Goal: Task Accomplishment & Management: Use online tool/utility

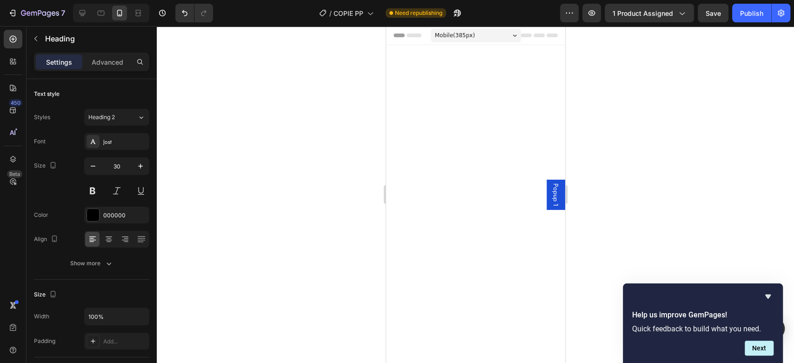
scroll to position [2993, 0]
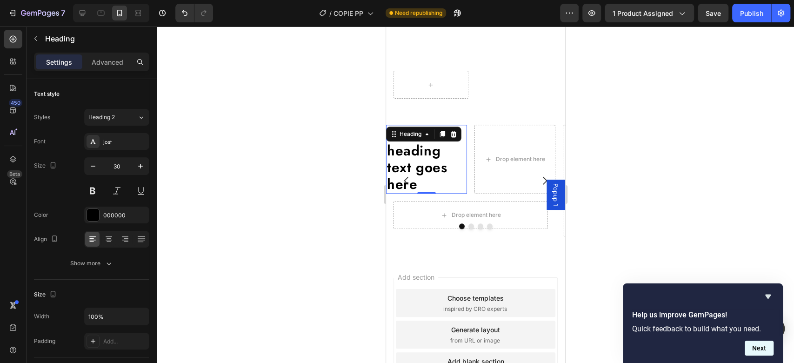
click at [752, 346] on button "Next" at bounding box center [759, 347] width 29 height 15
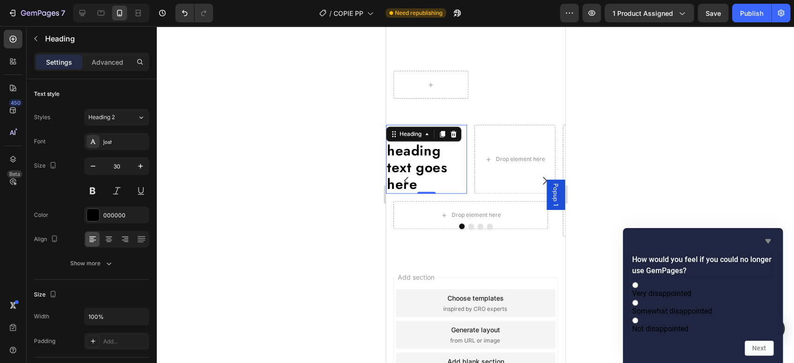
click at [767, 239] on icon "Hide survey" at bounding box center [768, 241] width 6 height 4
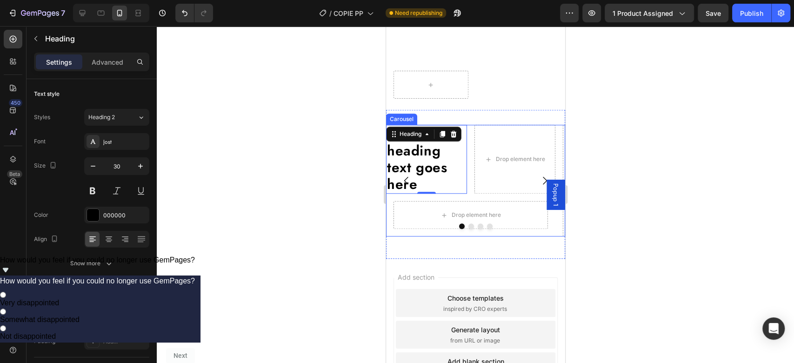
click at [468, 229] on button "Dot" at bounding box center [471, 226] width 6 height 6
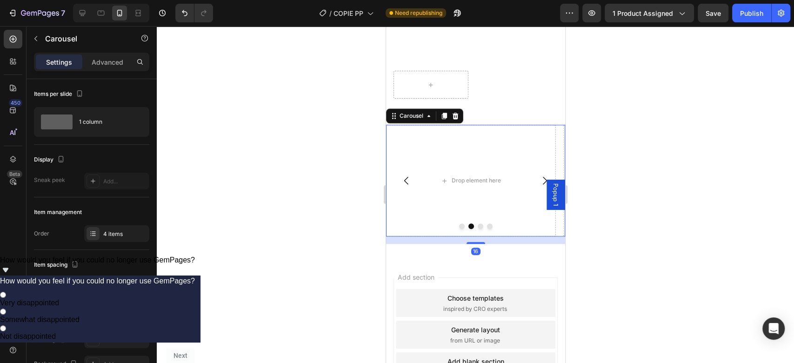
click at [459, 229] on button "Dot" at bounding box center [462, 226] width 6 height 6
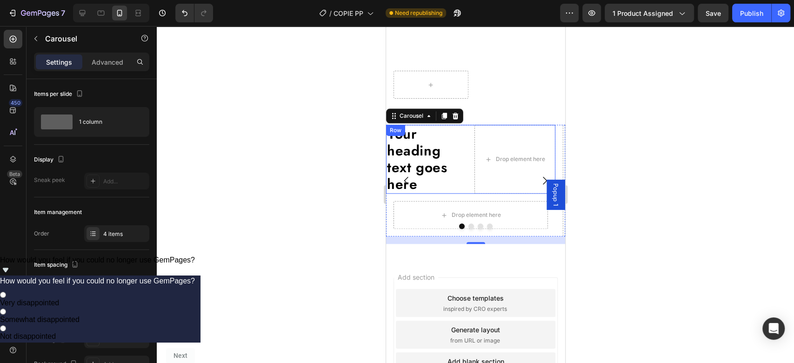
click at [471, 193] on div "Your heading text goes here Heading Drop element here Row" at bounding box center [470, 159] width 169 height 69
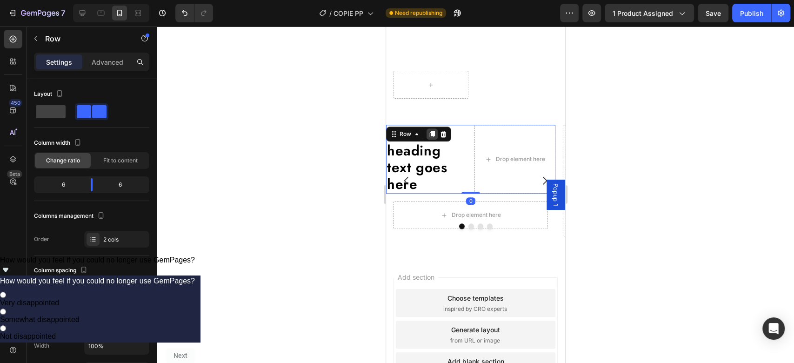
click at [429, 137] on icon at bounding box center [431, 134] width 5 height 7
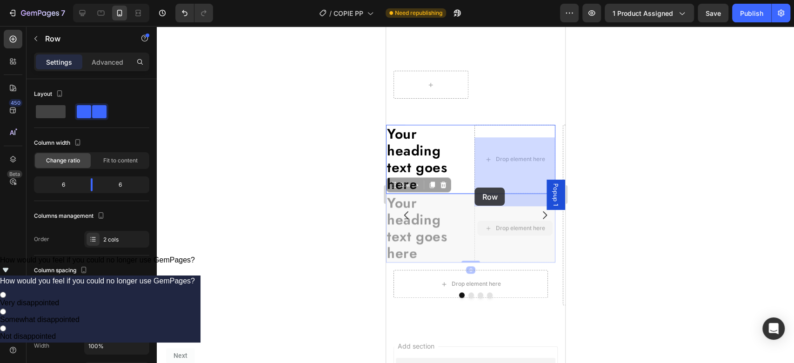
drag, startPoint x: 472, startPoint y: 228, endPoint x: 474, endPoint y: 187, distance: 41.5
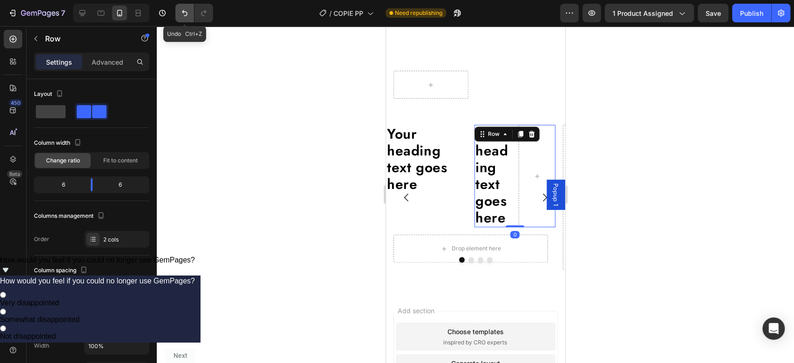
click at [182, 13] on icon "Undo/Redo" at bounding box center [184, 12] width 9 height 9
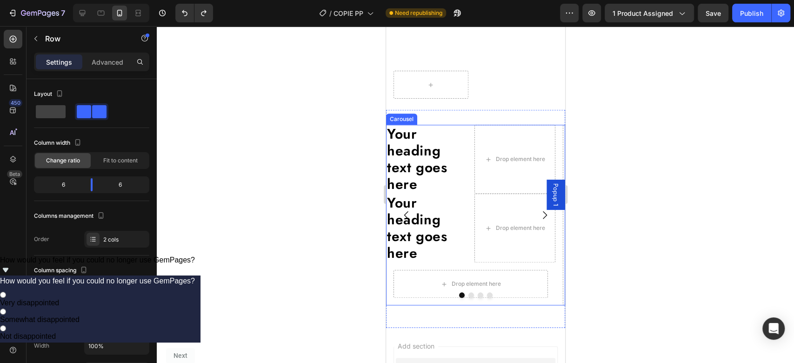
click at [468, 298] on button "Dot" at bounding box center [471, 295] width 6 height 6
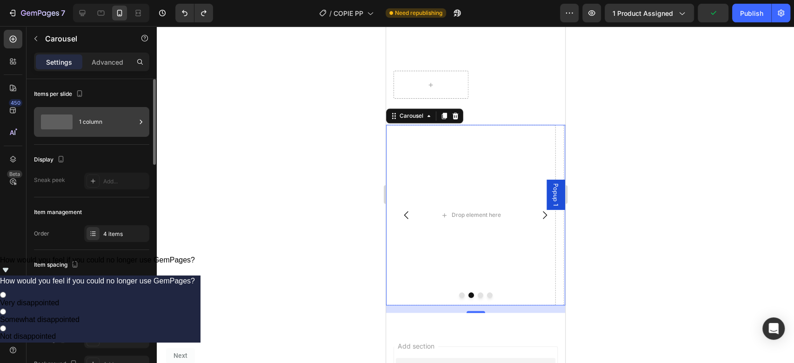
click at [88, 125] on div "1 column" at bounding box center [107, 121] width 57 height 21
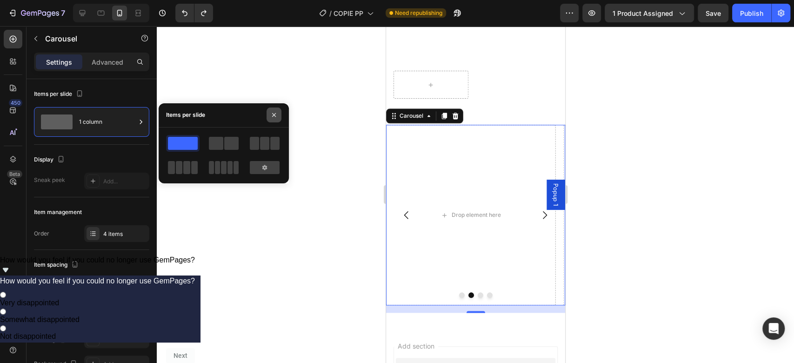
click at [271, 115] on icon "button" at bounding box center [273, 114] width 7 height 7
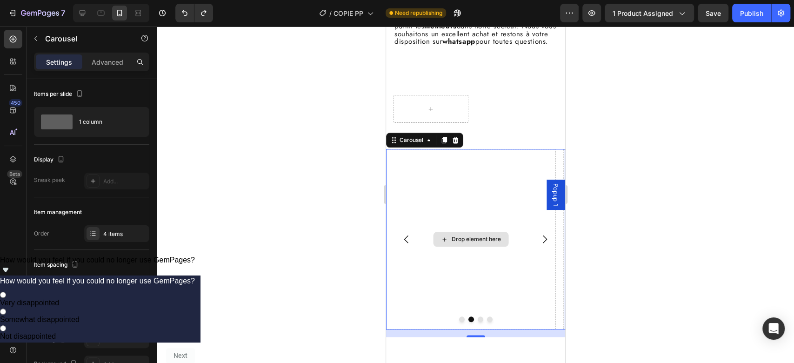
scroll to position [2969, 0]
click at [35, 38] on icon "button" at bounding box center [35, 38] width 7 height 7
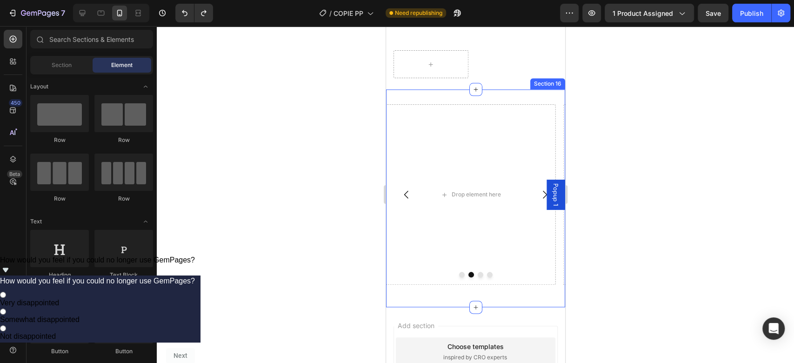
scroll to position [3017, 0]
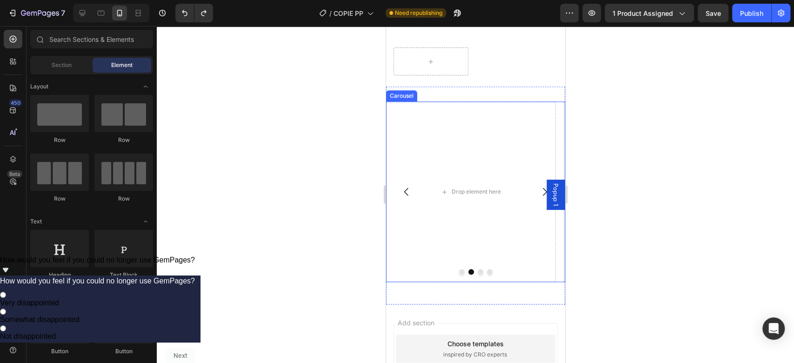
click at [397, 274] on div at bounding box center [475, 272] width 179 height 6
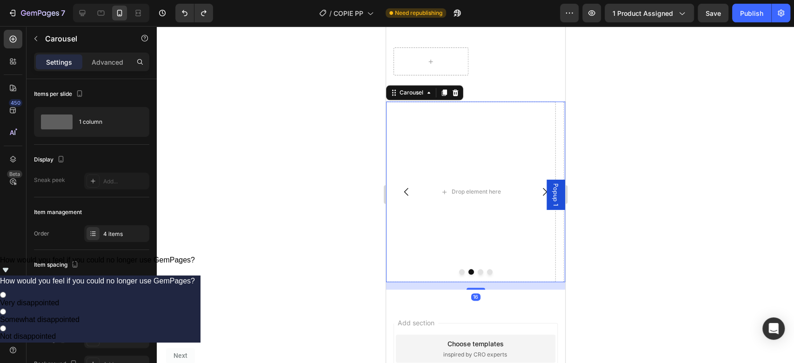
click at [459, 274] on button "Dot" at bounding box center [462, 272] width 6 height 6
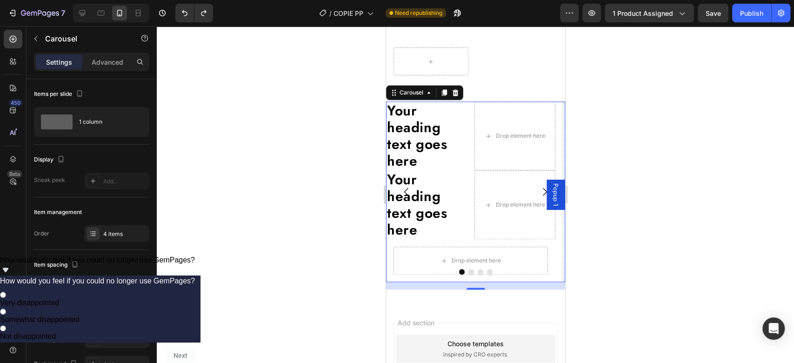
click at [468, 274] on button "Dot" at bounding box center [471, 272] width 6 height 6
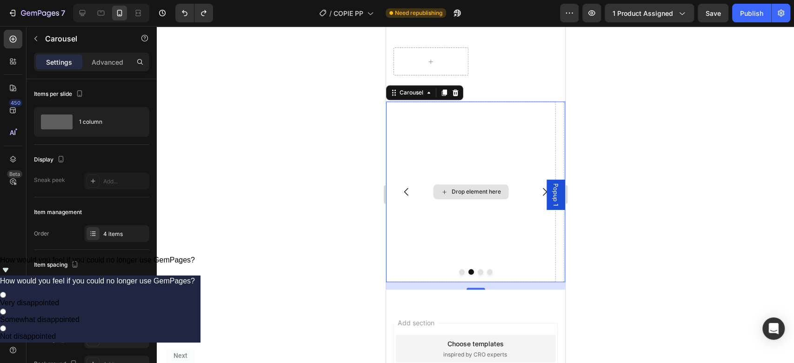
click at [458, 282] on div "Drop element here" at bounding box center [470, 191] width 169 height 180
click at [459, 274] on button "Dot" at bounding box center [462, 272] width 6 height 6
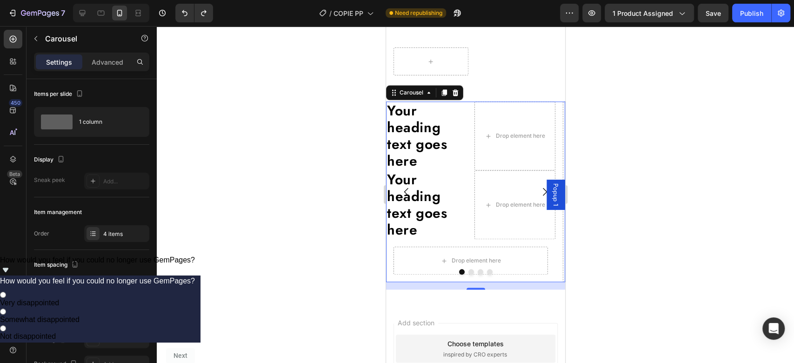
click at [468, 274] on button "Dot" at bounding box center [471, 272] width 6 height 6
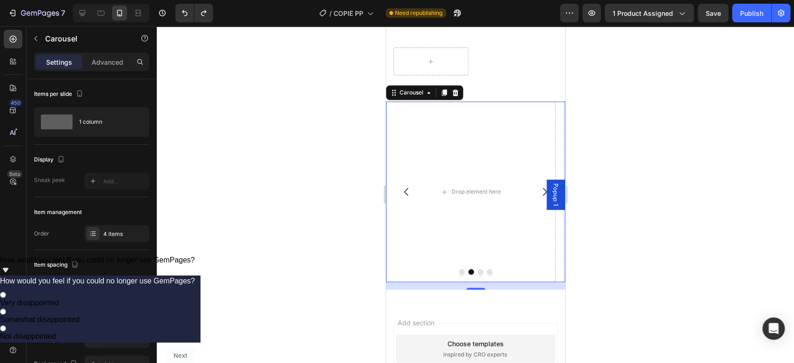
click at [477, 274] on button "Dot" at bounding box center [480, 272] width 6 height 6
click at [468, 274] on button "Dot" at bounding box center [471, 272] width 6 height 6
click at [459, 274] on button "Dot" at bounding box center [462, 272] width 6 height 6
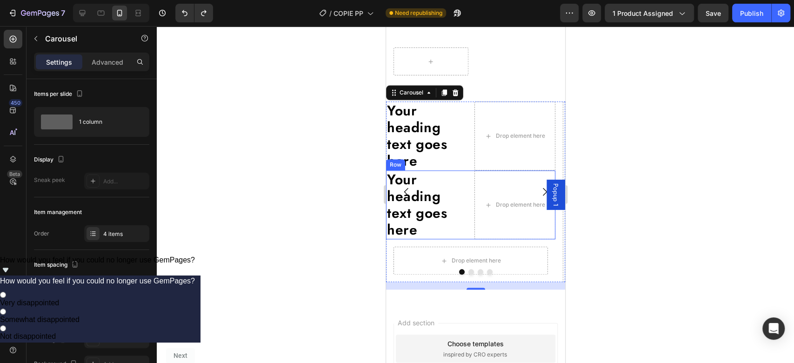
click at [471, 221] on div "Your heading text goes here Heading Drop element here Row" at bounding box center [470, 204] width 169 height 69
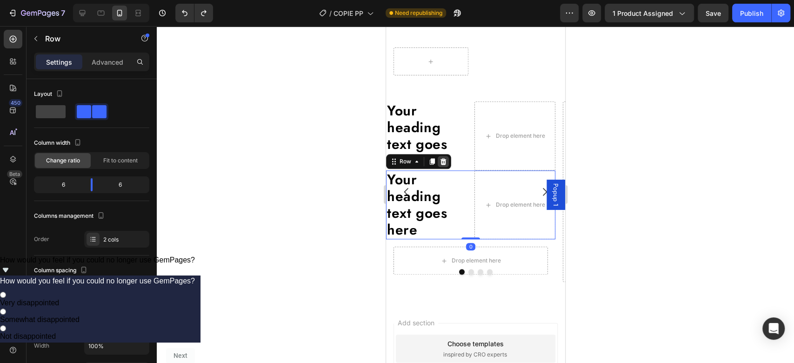
click at [441, 165] on icon at bounding box center [443, 161] width 6 height 7
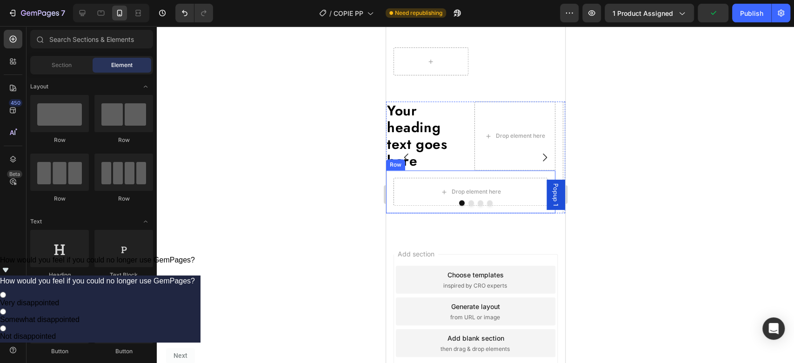
click at [393, 213] on div "Drop element here Row" at bounding box center [470, 191] width 169 height 43
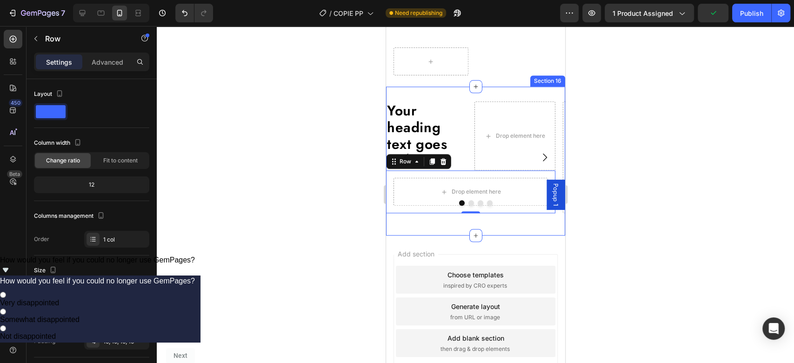
click at [395, 220] on div "Your heading text goes here Heading Drop element here Row Drop element here Row…" at bounding box center [475, 160] width 179 height 119
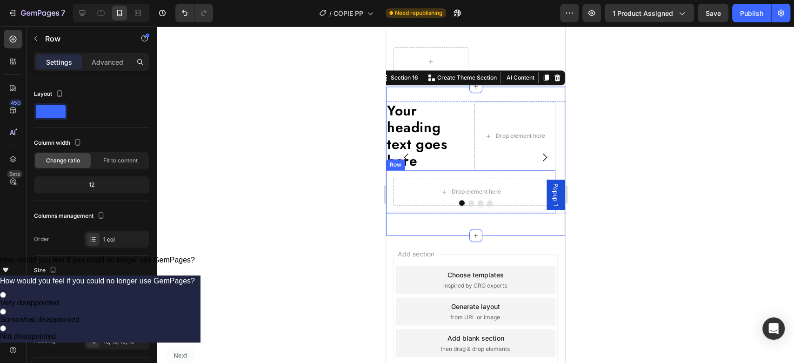
click at [466, 187] on div "Drop element here Row" at bounding box center [470, 191] width 169 height 43
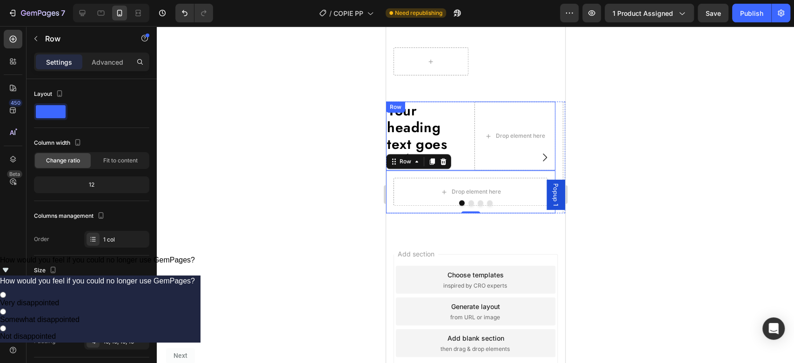
click at [472, 137] on div "Your heading text goes here Heading Drop element here Row" at bounding box center [470, 135] width 169 height 69
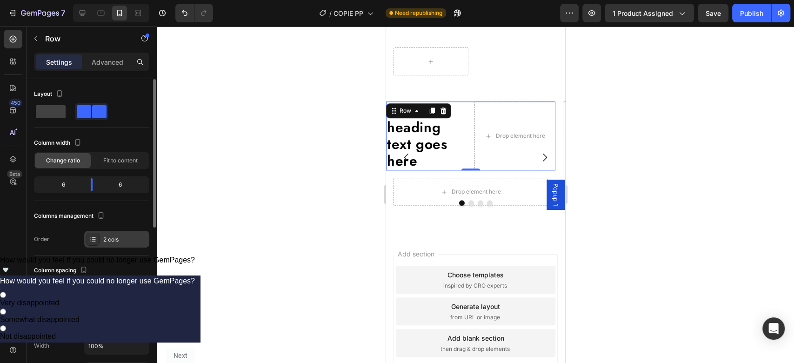
click at [117, 238] on div "2 cols" at bounding box center [125, 239] width 44 height 8
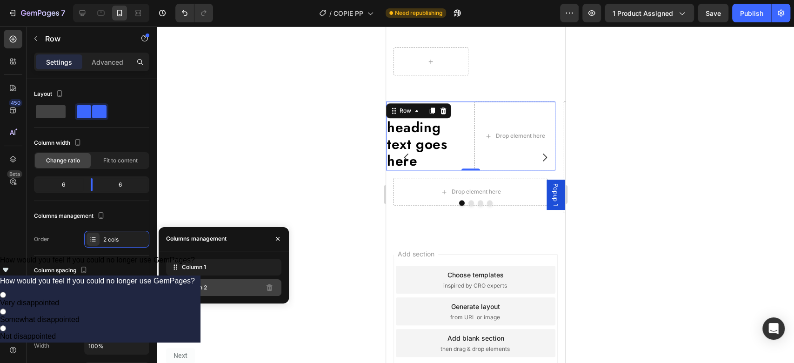
click at [241, 289] on div "Column 2" at bounding box center [223, 287] width 115 height 17
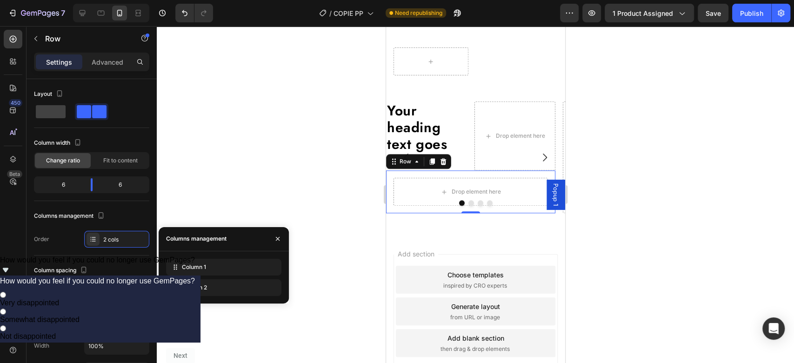
click at [427, 213] on div "Drop element here Row 0" at bounding box center [470, 191] width 169 height 43
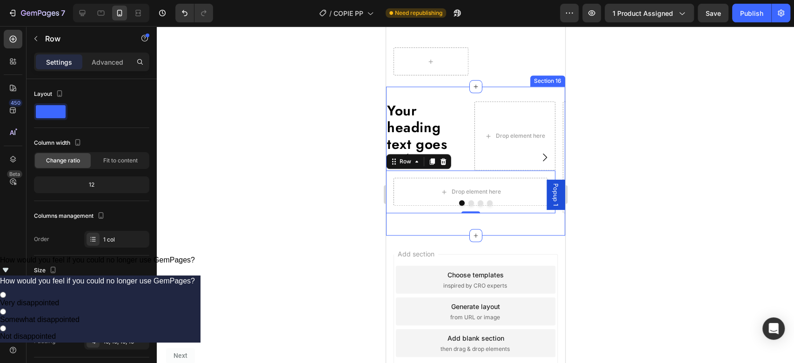
click at [419, 220] on div "Your heading text goes here Heading Drop element here Row Drop element here Row…" at bounding box center [475, 160] width 179 height 119
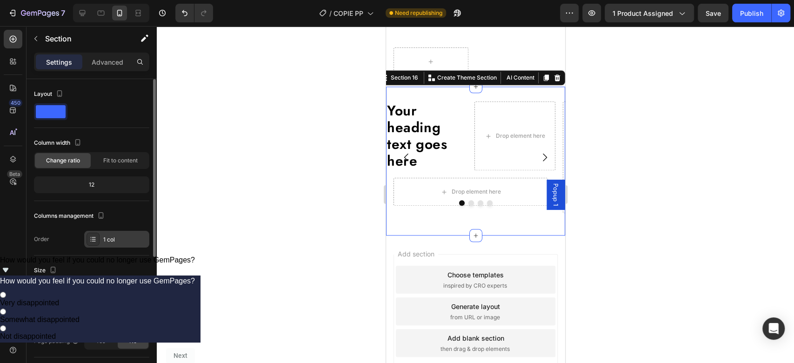
click at [103, 238] on div "1 col" at bounding box center [125, 239] width 44 height 8
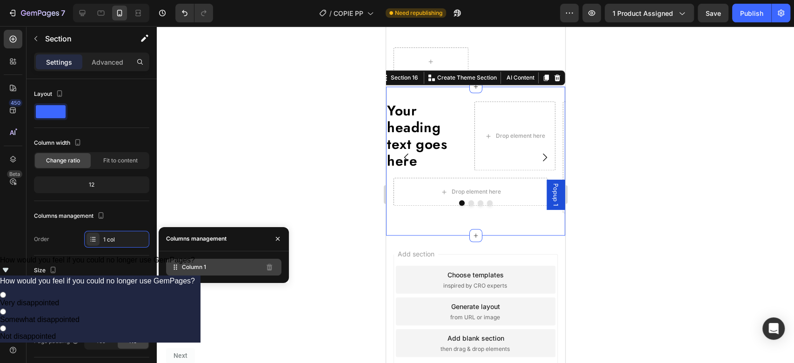
click at [220, 269] on div "Column 1" at bounding box center [223, 267] width 115 height 17
drag, startPoint x: 220, startPoint y: 269, endPoint x: 212, endPoint y: 266, distance: 9.2
click at [212, 266] on div "Column 1" at bounding box center [223, 267] width 115 height 17
click at [174, 267] on icon at bounding box center [175, 266] width 9 height 9
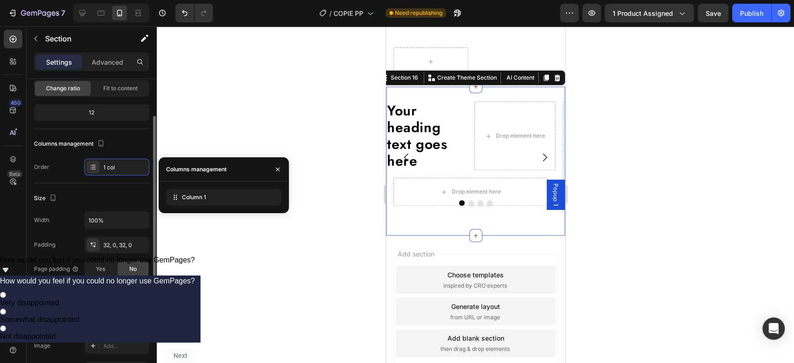
scroll to position [67, 0]
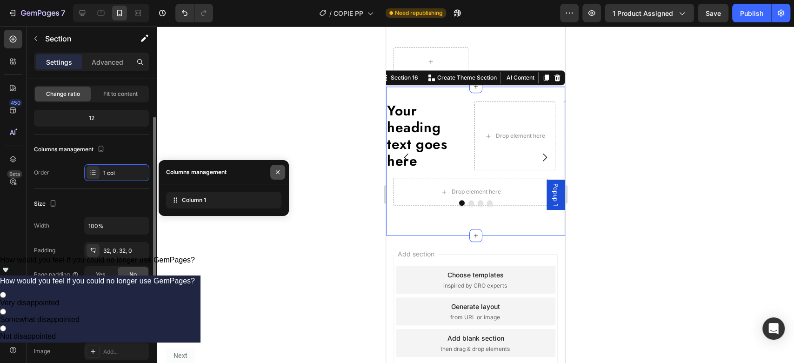
click at [276, 169] on icon "button" at bounding box center [277, 171] width 7 height 7
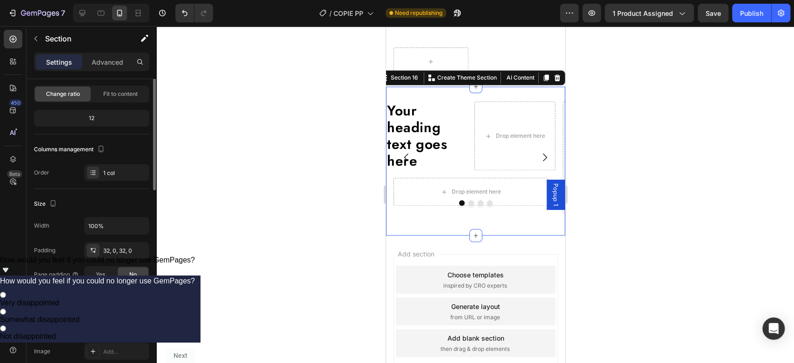
scroll to position [0, 0]
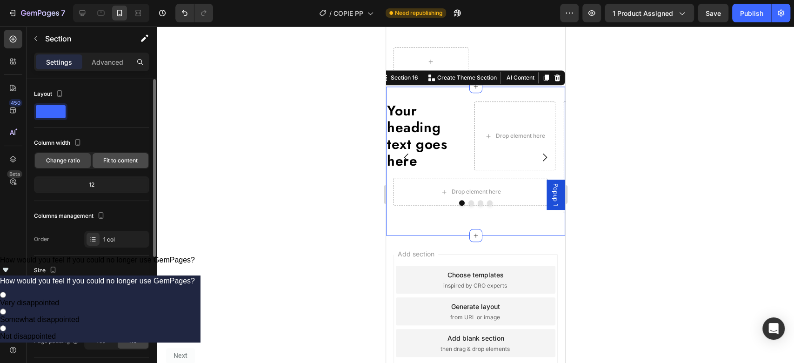
click at [109, 159] on span "Fit to content" at bounding box center [120, 160] width 34 height 8
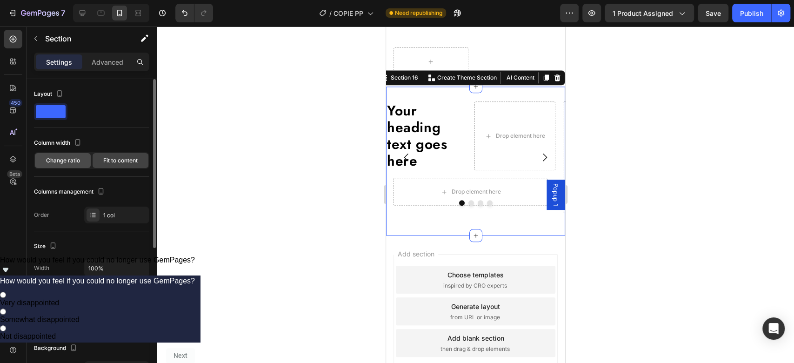
click at [53, 161] on span "Change ratio" at bounding box center [63, 160] width 34 height 8
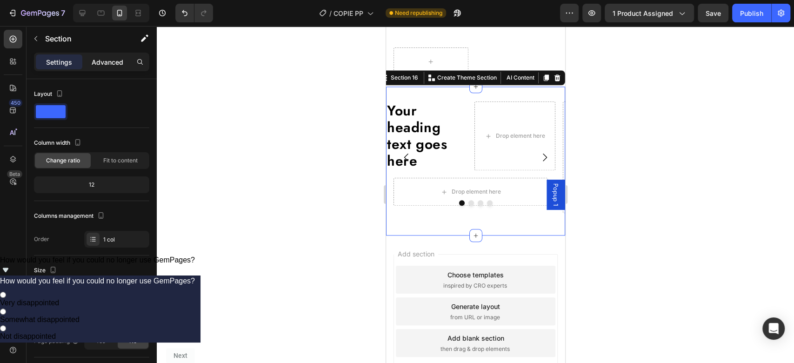
click at [112, 55] on div "Advanced" at bounding box center [107, 61] width 47 height 15
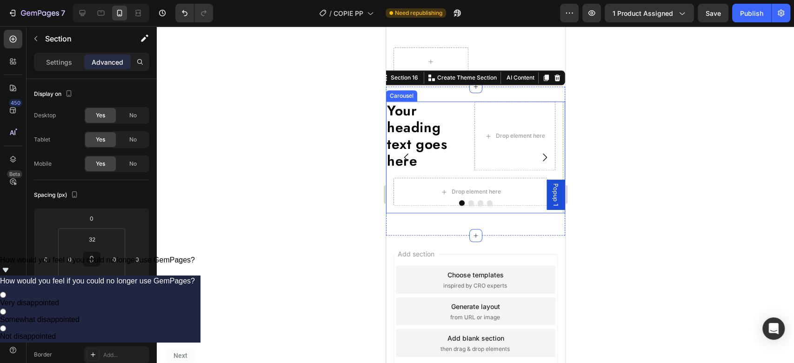
click at [468, 206] on button "Dot" at bounding box center [471, 203] width 6 height 6
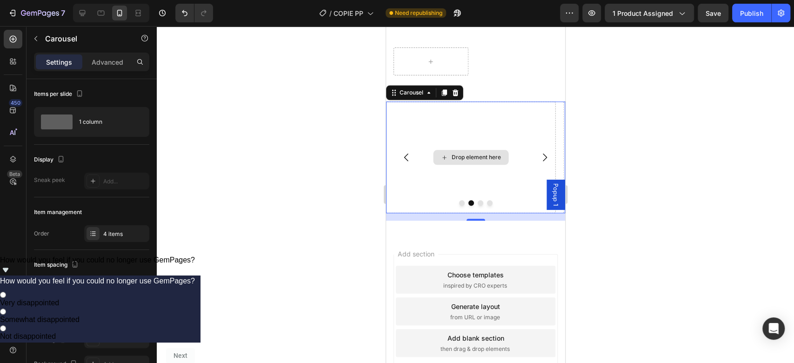
click at [449, 165] on div "Drop element here" at bounding box center [470, 157] width 75 height 15
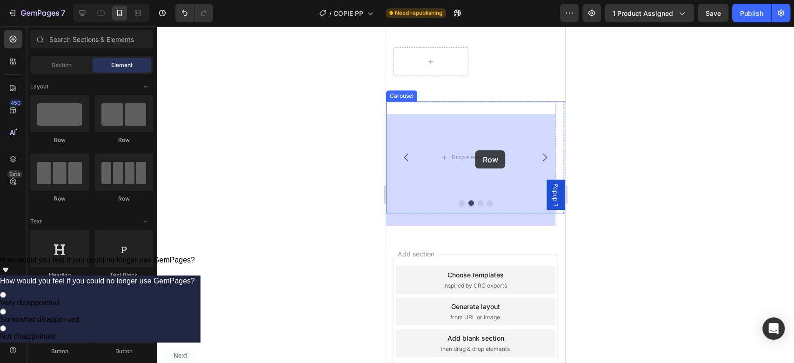
drag, startPoint x: 500, startPoint y: 139, endPoint x: 474, endPoint y: 151, distance: 28.5
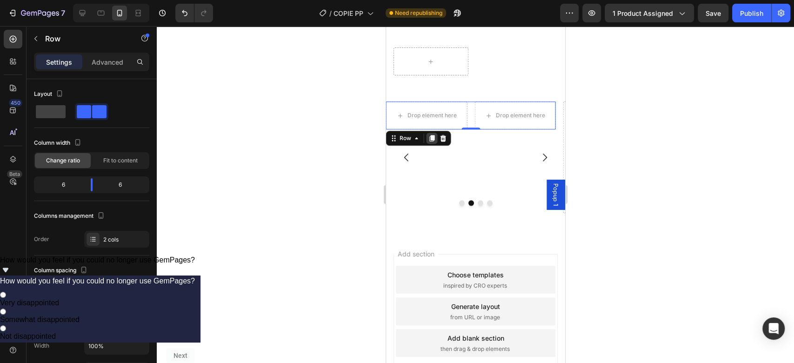
click at [430, 142] on icon at bounding box center [431, 137] width 7 height 7
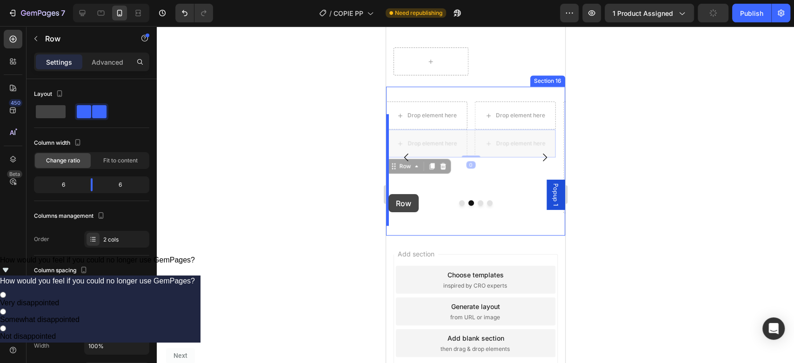
drag, startPoint x: 470, startPoint y: 154, endPoint x: 388, endPoint y: 194, distance: 91.1
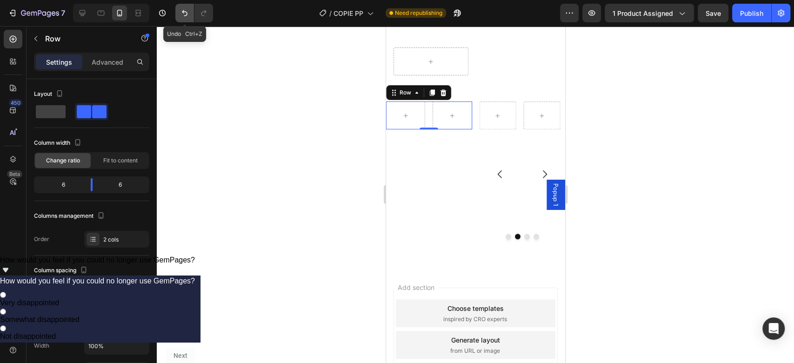
click at [183, 13] on icon "Undo/Redo" at bounding box center [184, 12] width 9 height 9
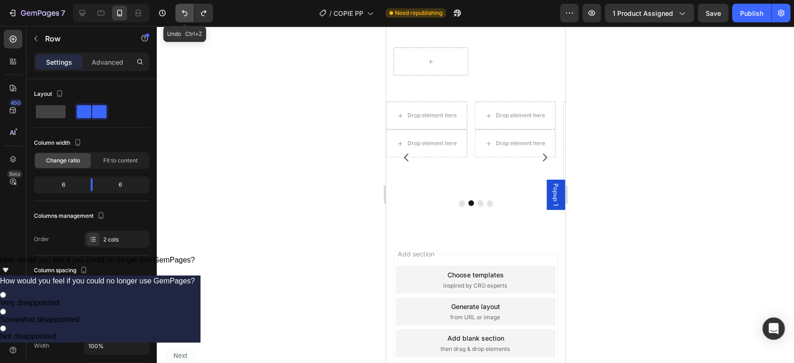
click at [183, 13] on icon "Undo/Redo" at bounding box center [184, 12] width 9 height 9
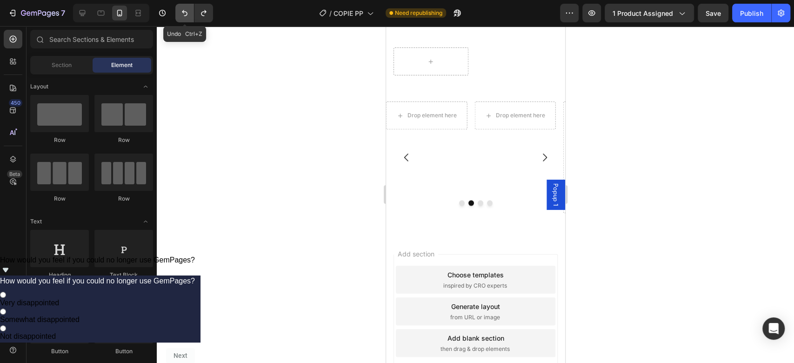
click at [183, 13] on icon "Undo/Redo" at bounding box center [184, 12] width 9 height 9
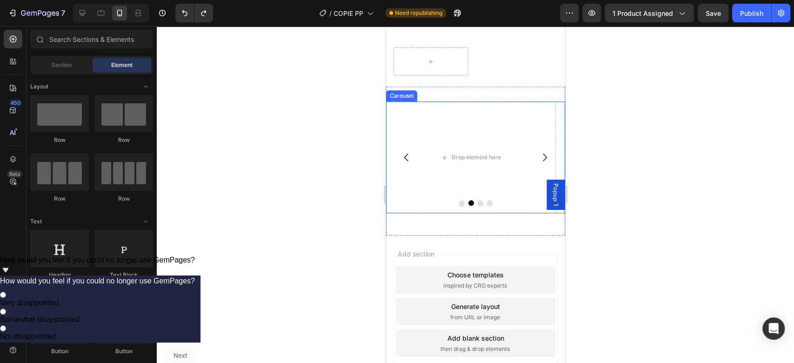
click at [406, 161] on icon "Carousel Back Arrow" at bounding box center [406, 157] width 4 height 8
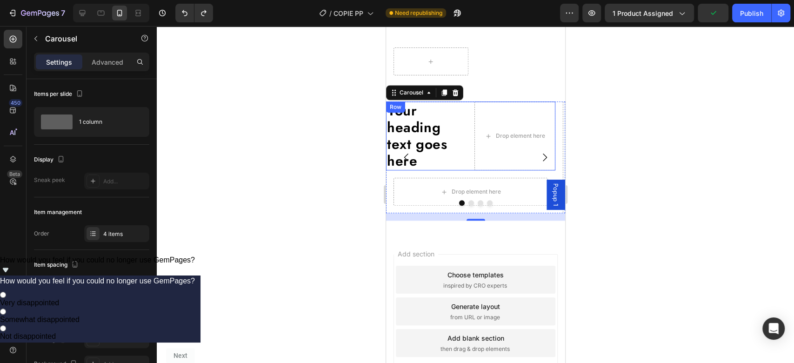
click at [469, 152] on div "Your heading text goes here Heading Drop element here Row" at bounding box center [470, 135] width 169 height 69
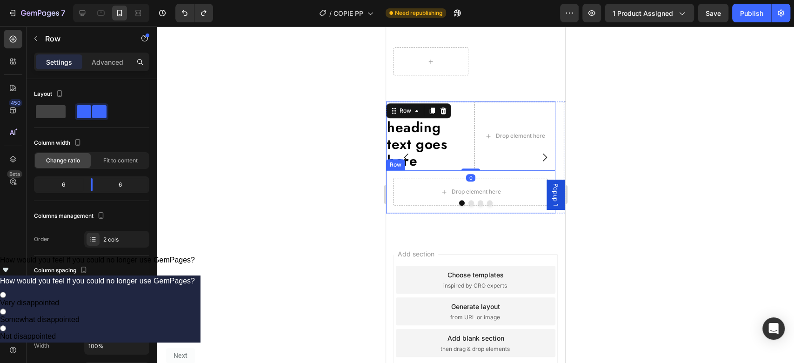
click at [449, 187] on div "Drop element here Row" at bounding box center [470, 191] width 169 height 43
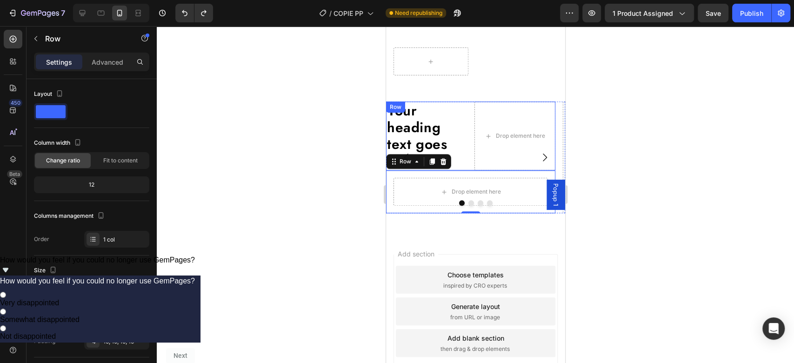
click at [472, 170] on div "Your heading text goes here Heading Drop element here Row" at bounding box center [470, 135] width 169 height 69
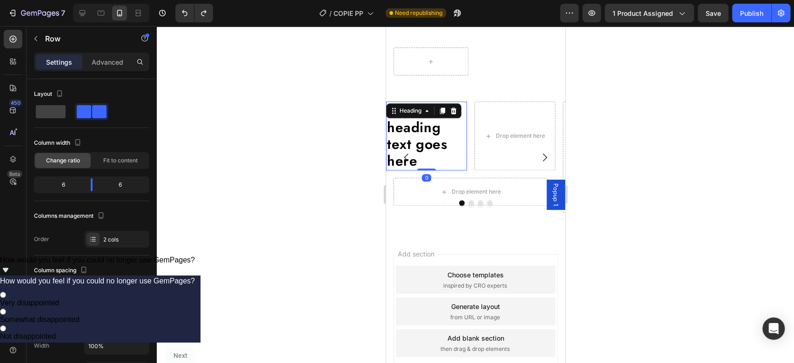
click at [401, 152] on h2 "Your heading text goes here" at bounding box center [426, 135] width 81 height 69
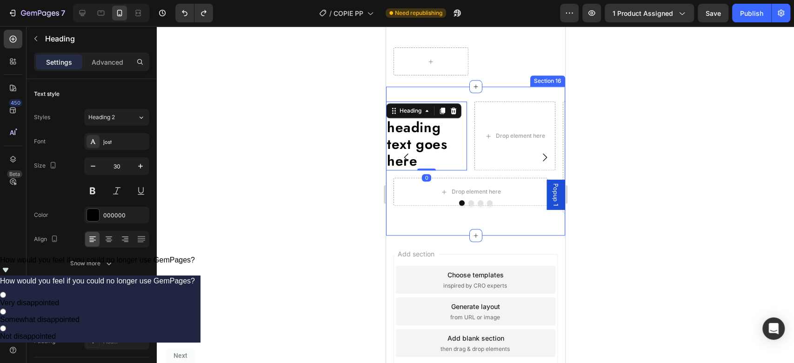
click at [438, 220] on div "Your heading text goes here Heading 0 Drop element here Row Drop element here R…" at bounding box center [475, 160] width 179 height 119
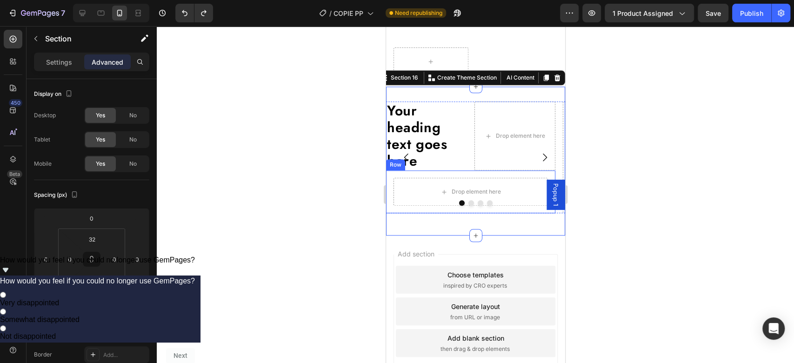
click at [504, 213] on div "Drop element here Row" at bounding box center [470, 191] width 169 height 43
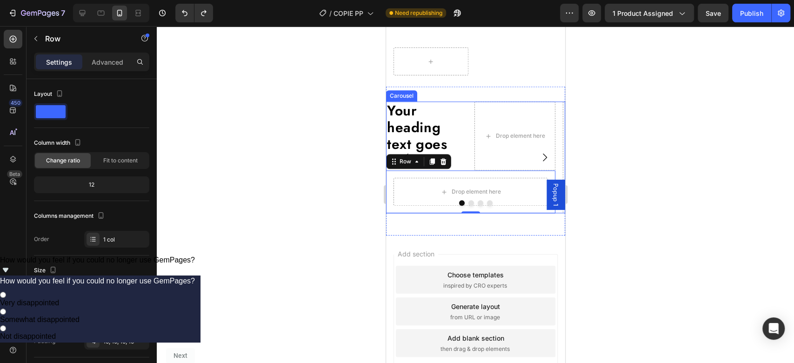
click at [468, 206] on button "Dot" at bounding box center [471, 203] width 6 height 6
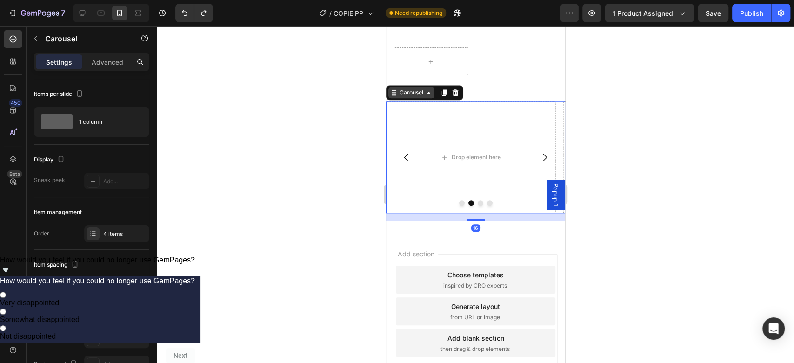
click at [413, 97] on div "Carousel" at bounding box center [410, 92] width 27 height 8
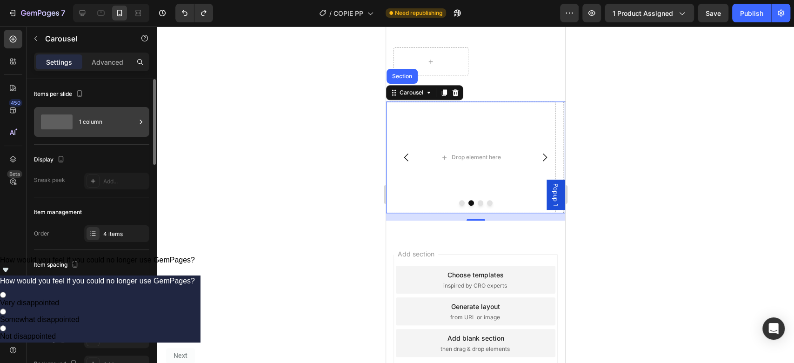
click at [91, 125] on div "1 column" at bounding box center [107, 121] width 57 height 21
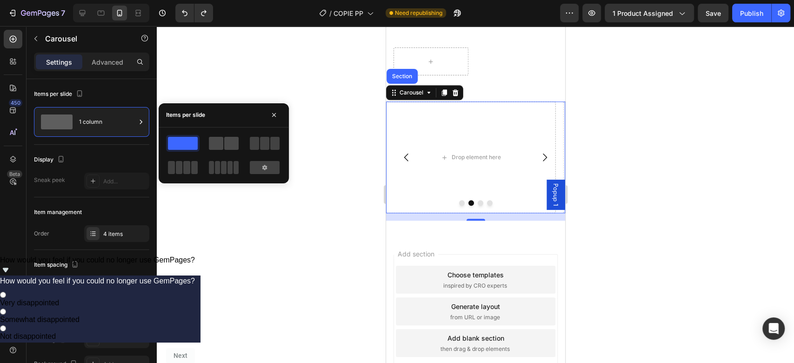
click at [219, 140] on span at bounding box center [216, 143] width 14 height 13
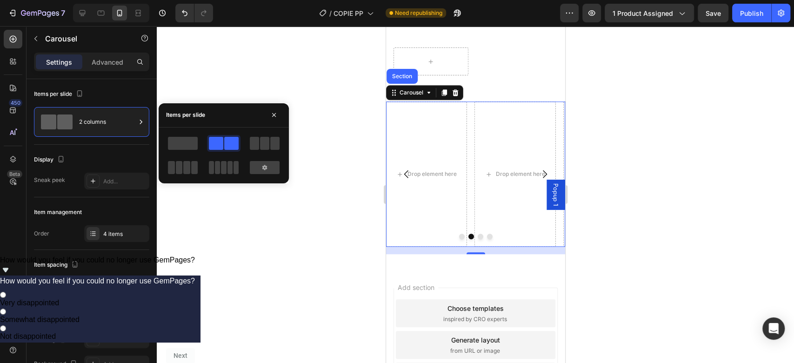
click at [198, 143] on div at bounding box center [182, 143] width 33 height 17
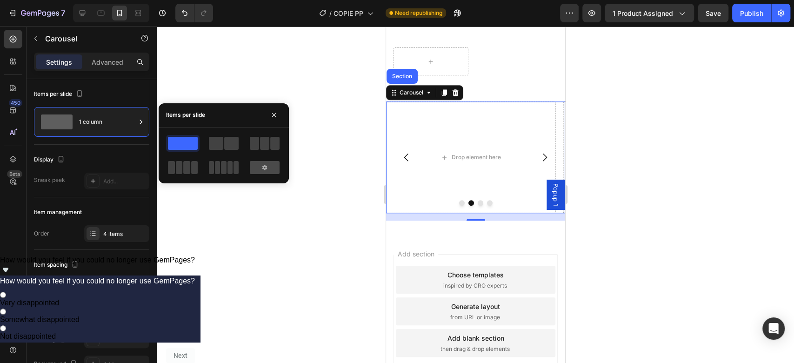
click at [264, 166] on icon at bounding box center [264, 167] width 5 height 5
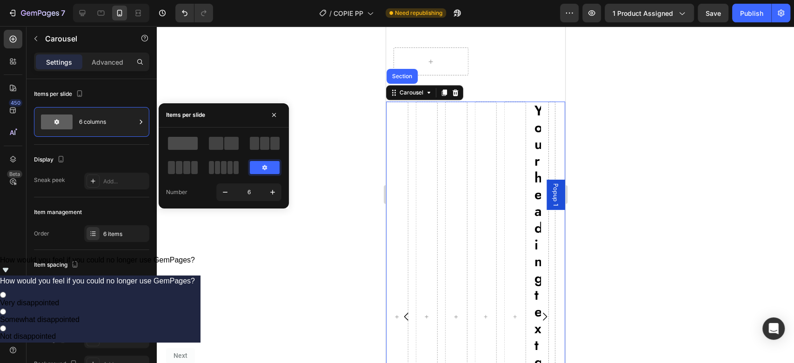
click at [184, 144] on span at bounding box center [183, 143] width 30 height 13
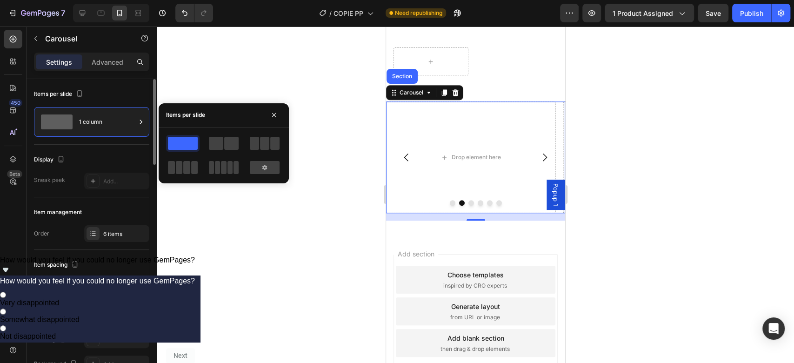
click at [78, 155] on div "Display" at bounding box center [91, 159] width 115 height 15
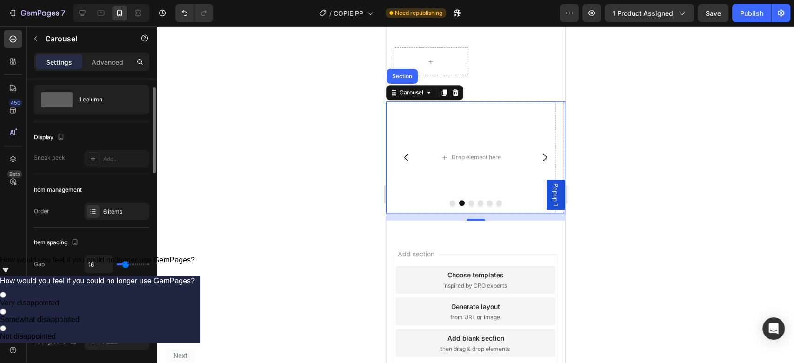
scroll to position [24, 0]
click at [107, 207] on div "6 items" at bounding box center [125, 210] width 44 height 8
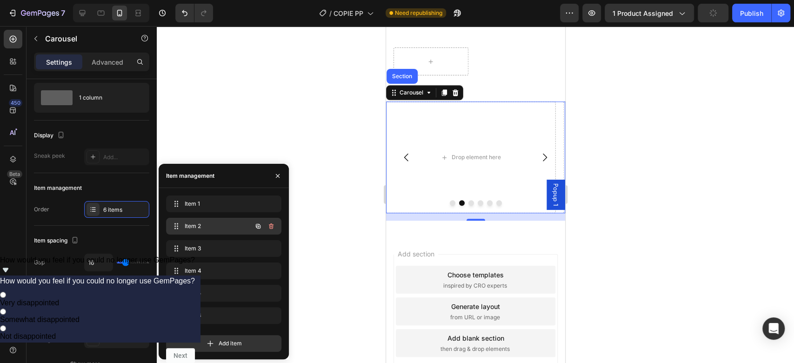
click at [234, 221] on div "Item 2 Item 2" at bounding box center [211, 226] width 82 height 13
click at [229, 240] on div "Item 3 Item 3" at bounding box center [223, 248] width 115 height 17
click at [227, 204] on span "Item 1" at bounding box center [211, 204] width 53 height 8
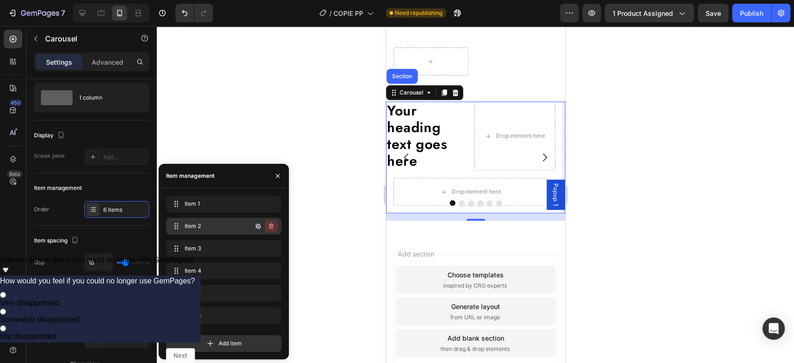
click at [270, 226] on icon "button" at bounding box center [270, 225] width 7 height 7
click at [270, 227] on div "Delete" at bounding box center [264, 226] width 17 height 8
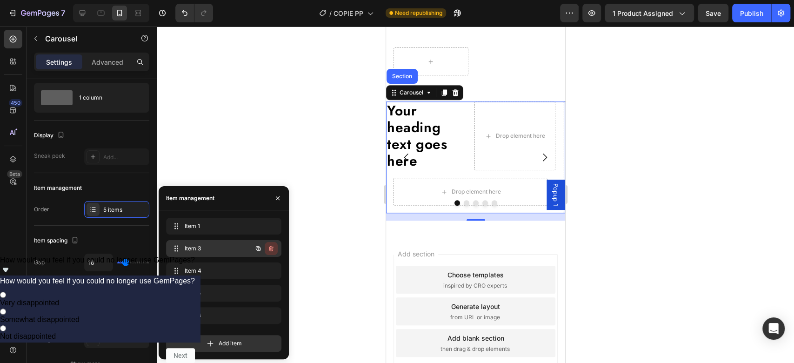
click at [271, 249] on icon "button" at bounding box center [270, 249] width 0 height 2
click at [271, 251] on div "Delete" at bounding box center [264, 248] width 17 height 8
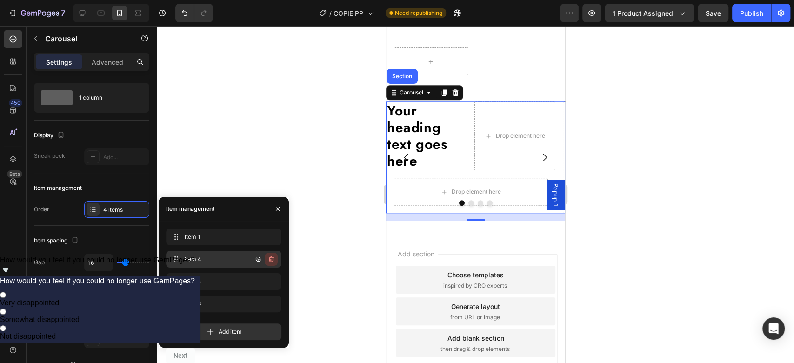
click at [272, 260] on icon "button" at bounding box center [270, 258] width 7 height 7
click at [272, 260] on div "Delete" at bounding box center [264, 259] width 17 height 8
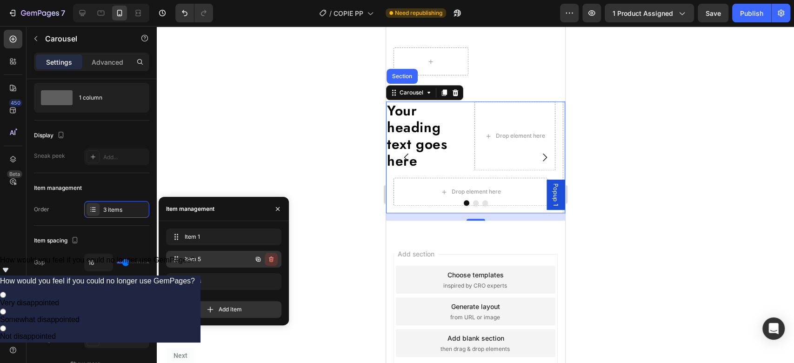
click at [272, 259] on icon "button" at bounding box center [270, 258] width 7 height 7
click at [272, 259] on div "Delete" at bounding box center [264, 259] width 17 height 8
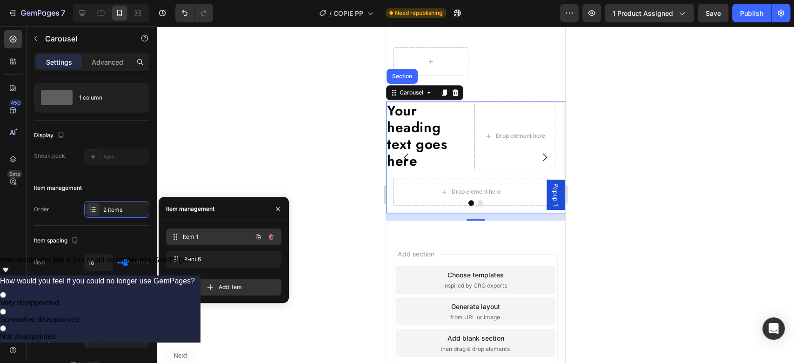
click at [224, 235] on span "Item 1" at bounding box center [217, 237] width 69 height 8
click at [433, 162] on h2 "Your heading text goes here" at bounding box center [426, 135] width 81 height 69
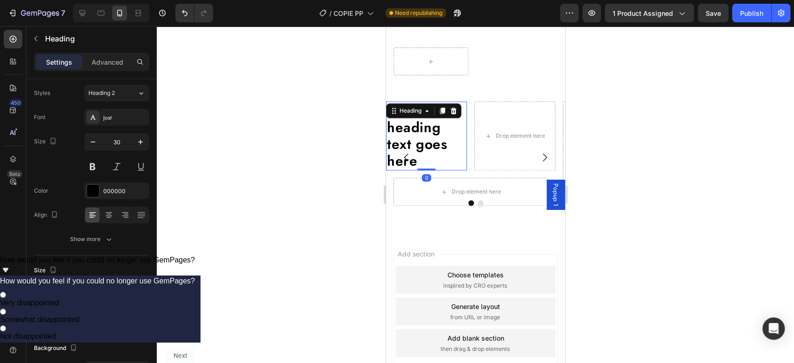
scroll to position [0, 0]
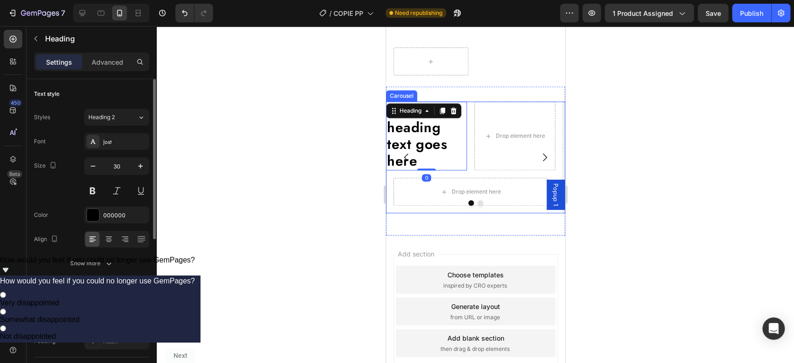
click at [417, 159] on button "Carousel Back Arrow" at bounding box center [406, 157] width 26 height 26
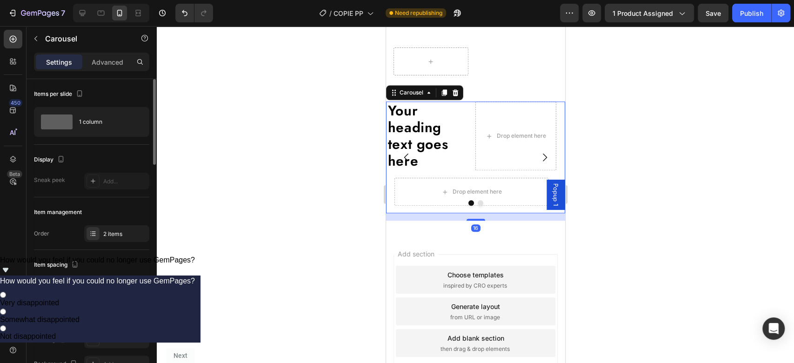
click at [417, 159] on button "Carousel Back Arrow" at bounding box center [406, 157] width 26 height 26
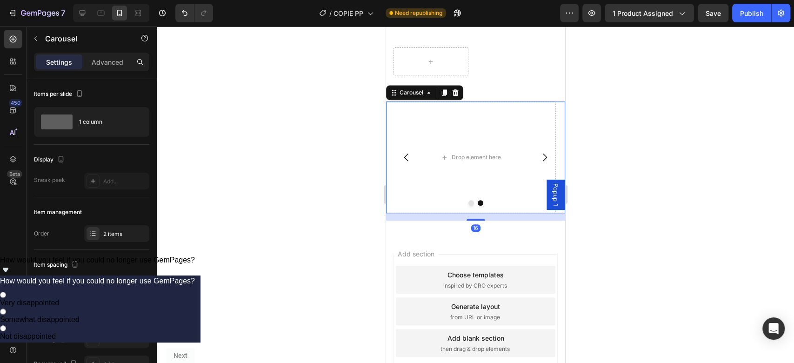
click at [539, 163] on icon "Carousel Next Arrow" at bounding box center [544, 157] width 11 height 11
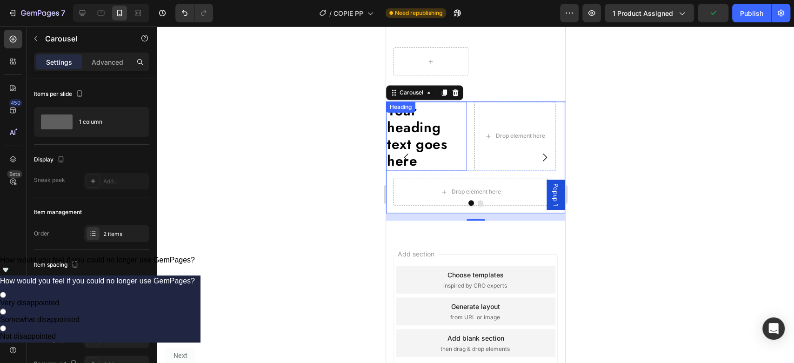
click at [460, 159] on h2 "Your heading text goes here" at bounding box center [426, 135] width 81 height 69
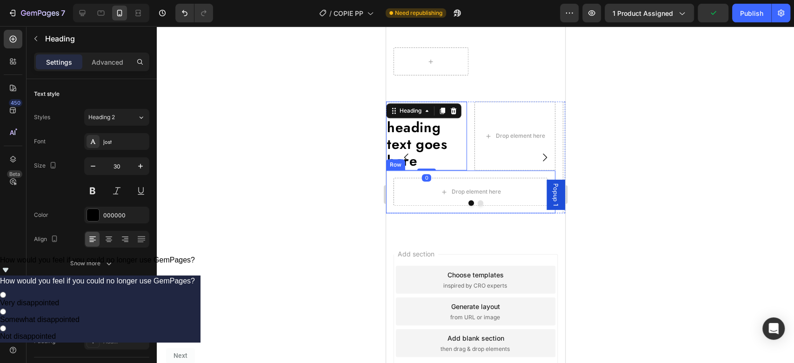
click at [473, 188] on div "Drop element here Row" at bounding box center [470, 191] width 169 height 43
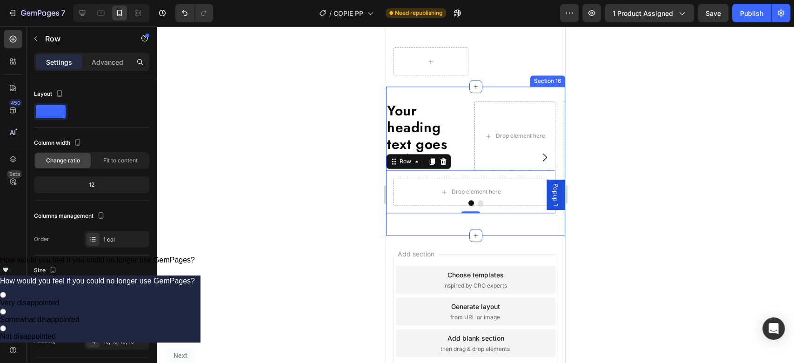
click at [389, 220] on div "Your heading text goes here Heading Drop element here Row Drop element here Row…" at bounding box center [475, 160] width 179 height 119
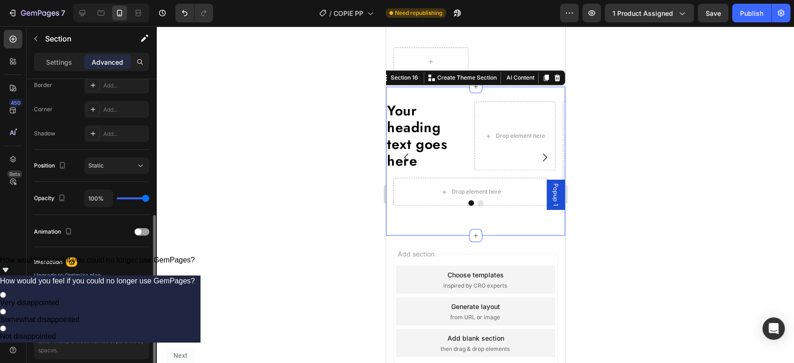
scroll to position [270, 0]
click at [141, 230] on div at bounding box center [141, 230] width 15 height 7
click at [115, 337] on img at bounding box center [122, 349] width 28 height 24
click at [72, 300] on div at bounding box center [61, 299] width 55 height 32
click at [141, 237] on div "Animation" at bounding box center [91, 231] width 115 height 15
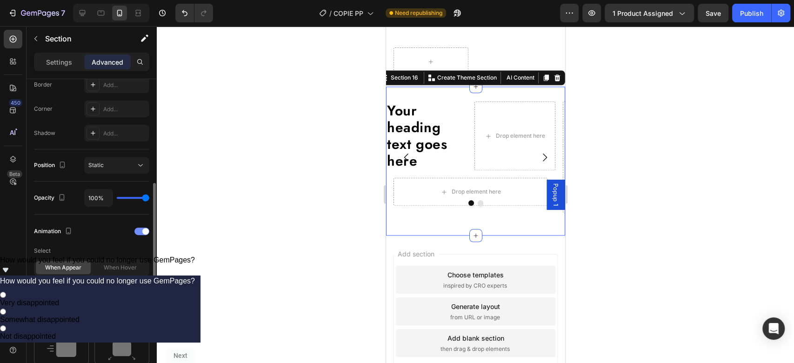
click at [141, 230] on div at bounding box center [141, 230] width 15 height 7
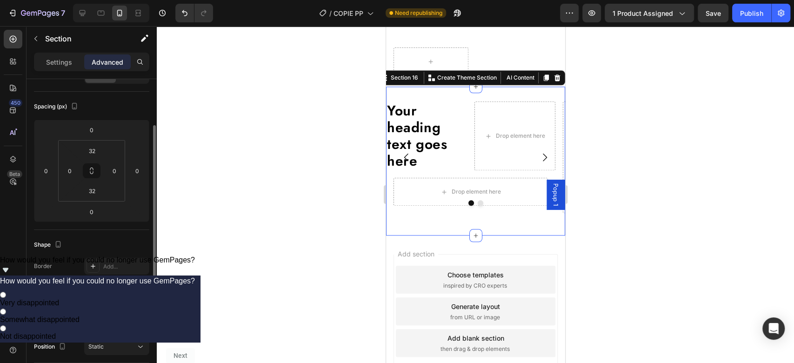
scroll to position [87, 0]
click at [45, 171] on input "0" at bounding box center [46, 173] width 14 height 14
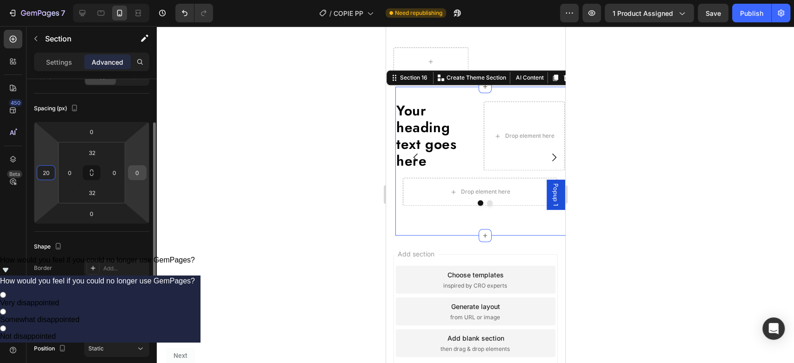
type input "20"
click at [134, 175] on input "0" at bounding box center [137, 173] width 14 height 14
type input "0"
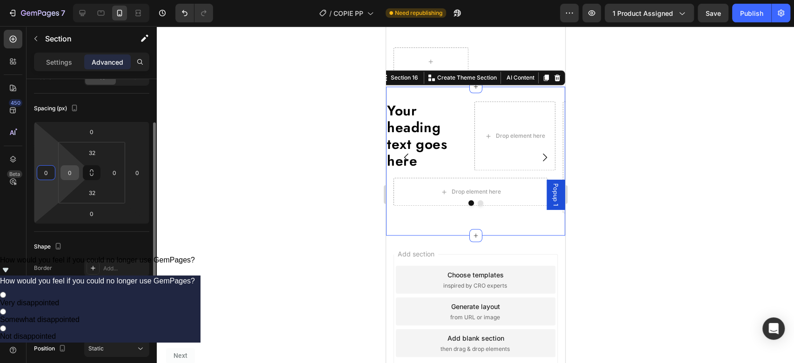
type input "0"
click at [70, 173] on input "0" at bounding box center [70, 173] width 14 height 14
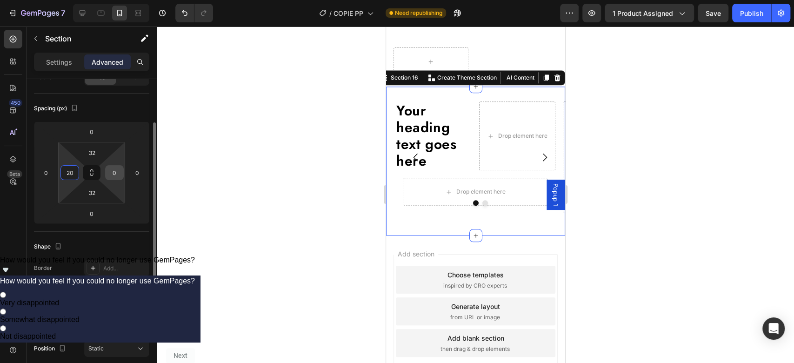
type input "20"
click at [110, 171] on input "0" at bounding box center [114, 173] width 14 height 14
type input "20"
click at [423, 146] on h2 "Your heading text goes here" at bounding box center [431, 135] width 72 height 69
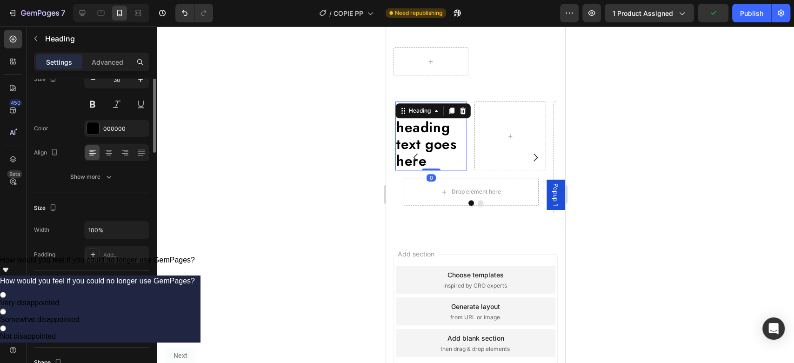
scroll to position [0, 0]
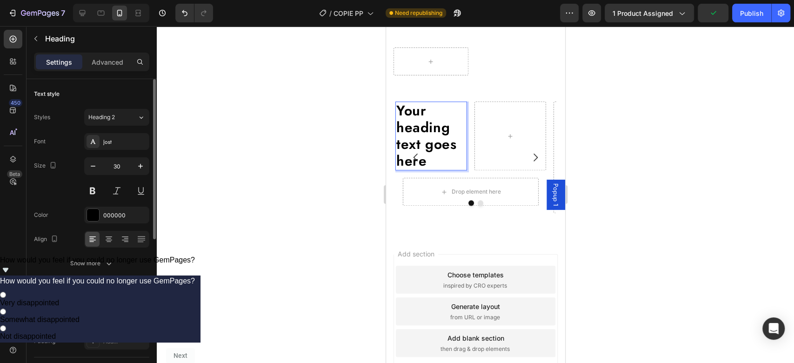
click at [423, 146] on h2 "Your heading text goes here" at bounding box center [431, 135] width 72 height 69
click at [423, 146] on p "Your heading text goes here" at bounding box center [431, 135] width 70 height 67
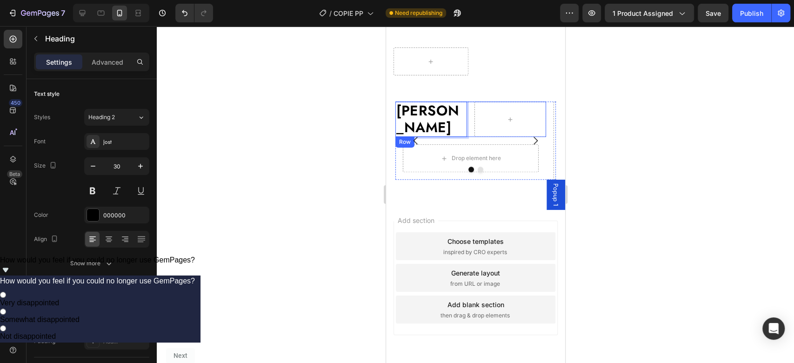
click at [471, 132] on div "[PERSON_NAME] Heading 0 Row" at bounding box center [470, 118] width 151 height 35
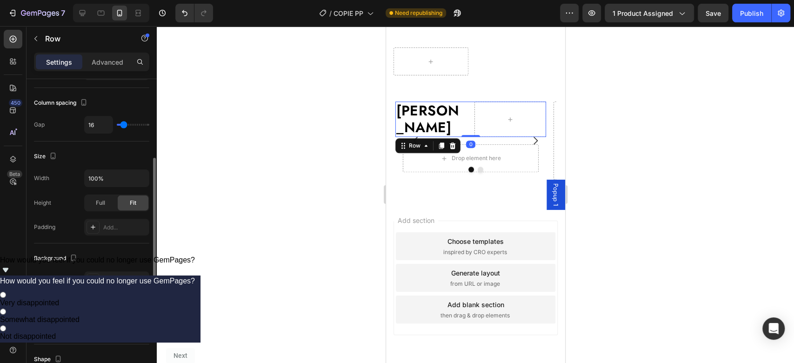
scroll to position [338, 0]
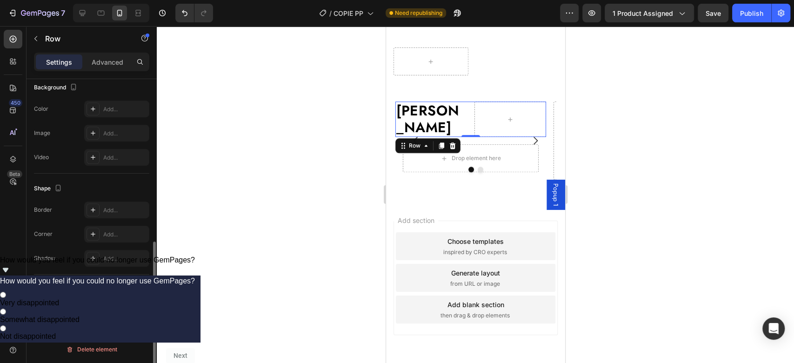
click at [111, 307] on icon at bounding box center [108, 310] width 9 height 9
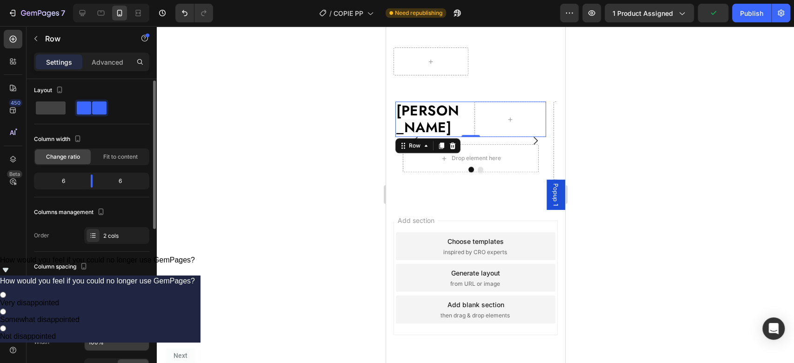
scroll to position [2, 0]
type input "3"
type input "1"
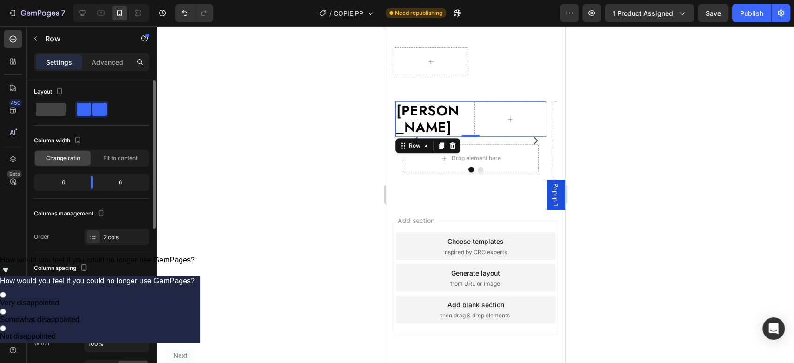
type input "0"
drag, startPoint x: 121, startPoint y: 288, endPoint x: 116, endPoint y: 288, distance: 5.6
type input "0"
click at [117, 289] on input "range" at bounding box center [133, 290] width 33 height 2
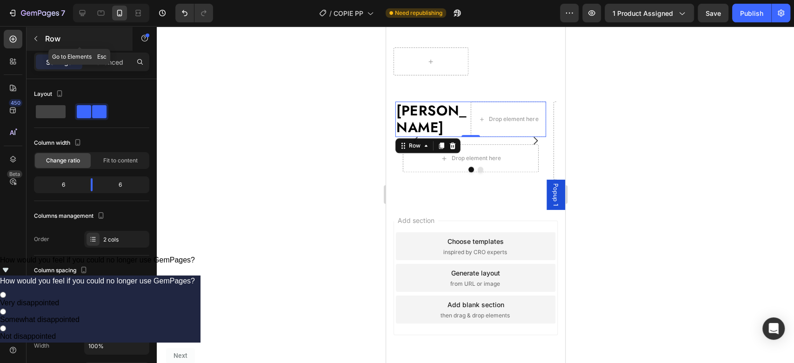
click at [38, 39] on icon "button" at bounding box center [35, 38] width 7 height 7
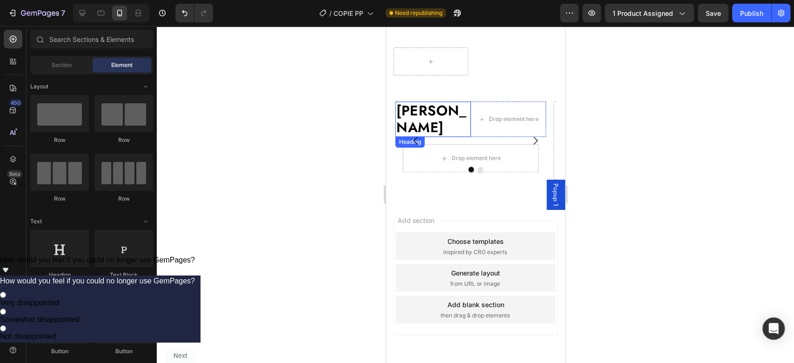
click at [428, 123] on p "[PERSON_NAME]" at bounding box center [432, 118] width 73 height 33
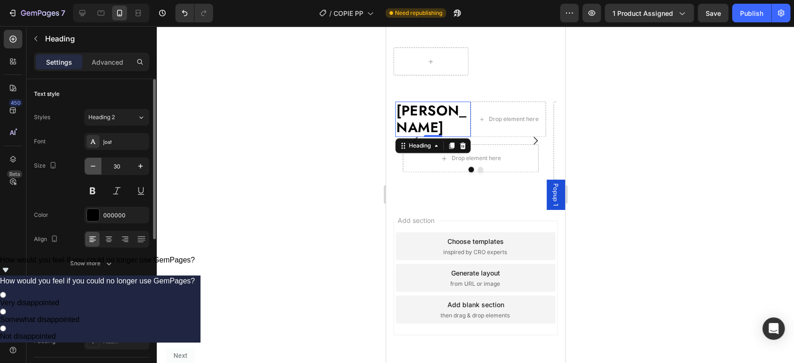
click at [93, 162] on icon "button" at bounding box center [92, 165] width 9 height 9
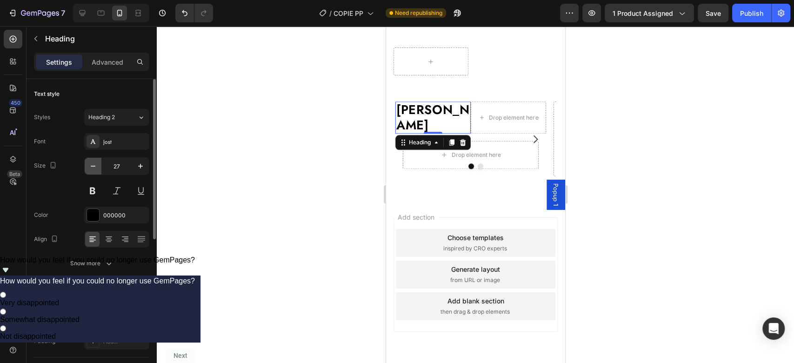
click at [93, 162] on icon "button" at bounding box center [92, 165] width 9 height 9
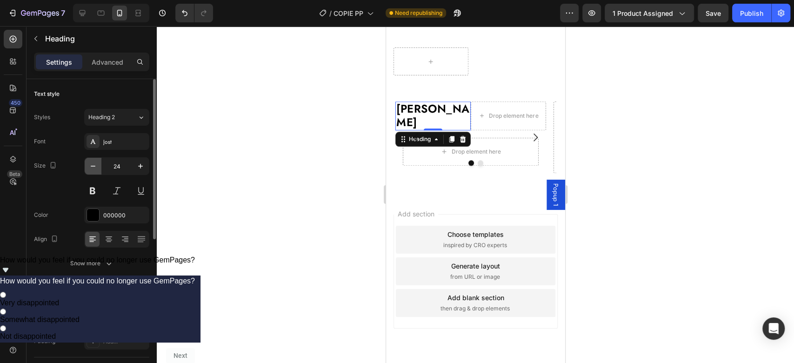
click at [93, 162] on icon "button" at bounding box center [92, 165] width 9 height 9
click at [93, 165] on icon "button" at bounding box center [92, 165] width 9 height 9
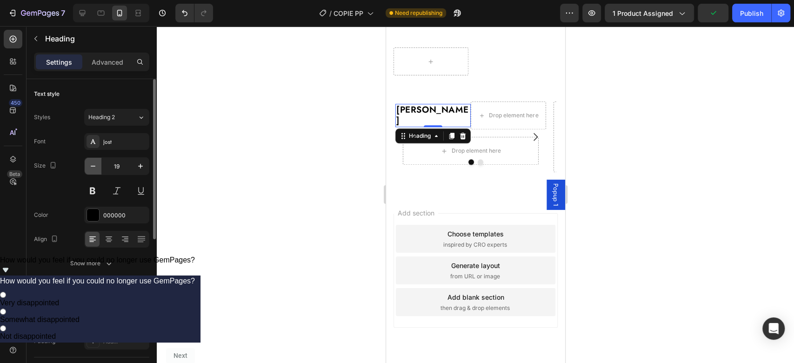
click at [93, 165] on icon "button" at bounding box center [92, 165] width 9 height 9
type input "18"
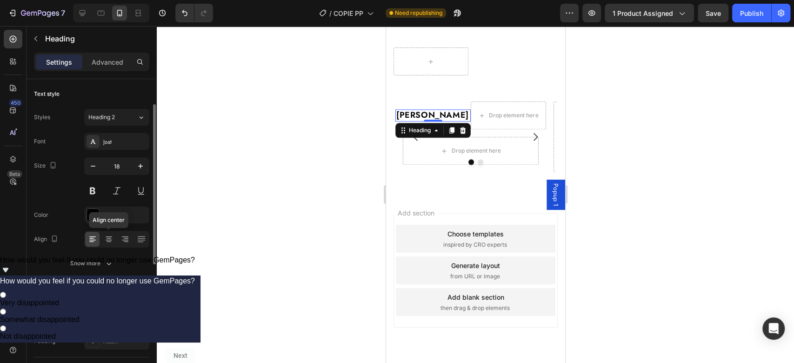
scroll to position [293, 0]
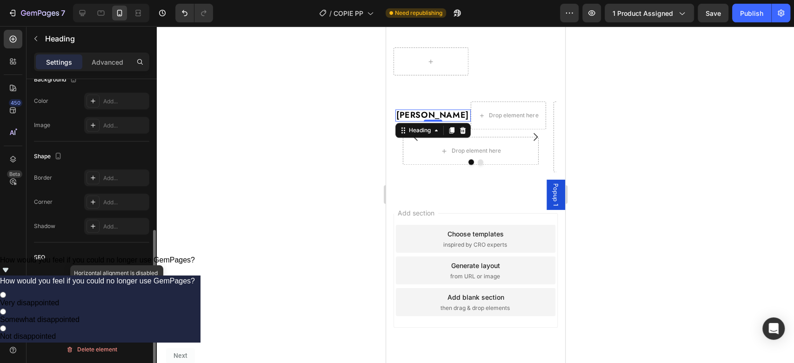
click at [113, 312] on div at bounding box center [116, 310] width 65 height 17
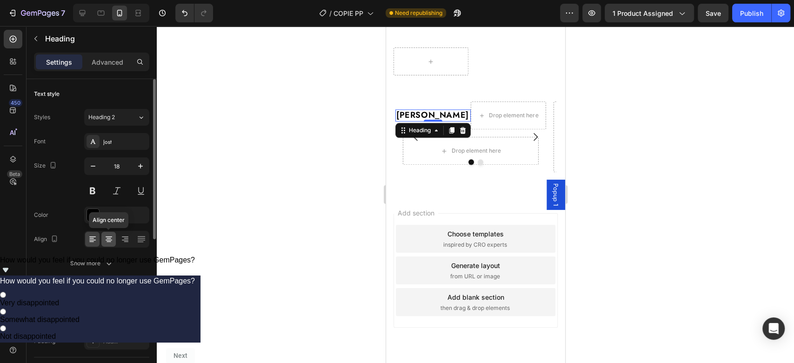
click at [110, 242] on icon at bounding box center [108, 238] width 9 height 9
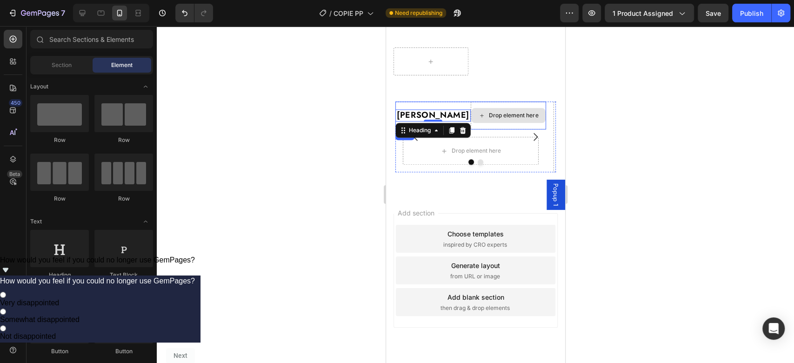
click at [478, 120] on icon at bounding box center [481, 116] width 7 height 8
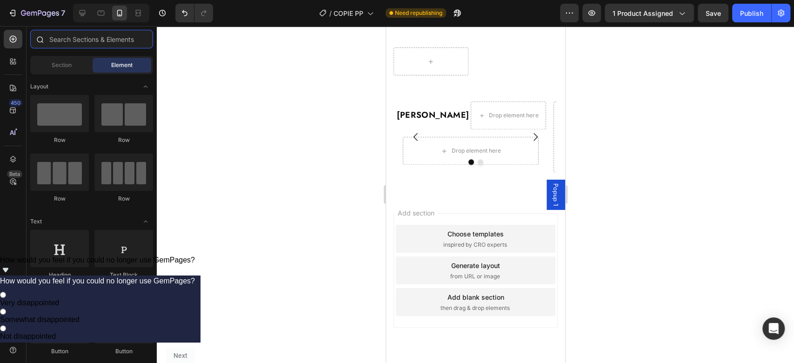
click at [87, 38] on input "text" at bounding box center [91, 39] width 123 height 19
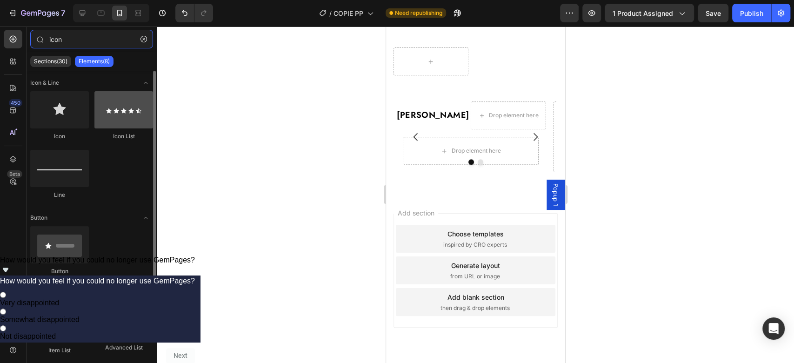
type input "icon"
click at [127, 120] on div at bounding box center [123, 109] width 59 height 37
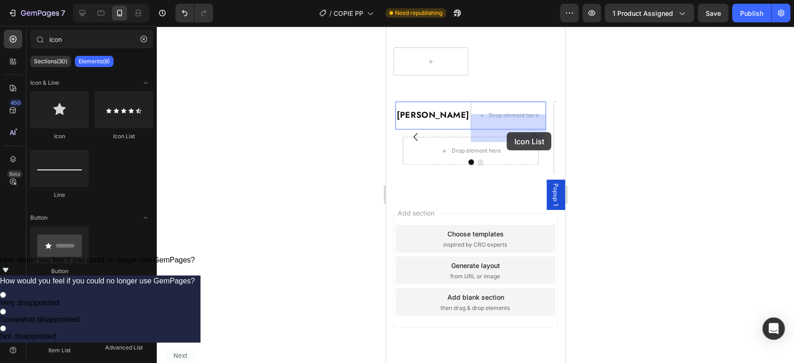
drag, startPoint x: 512, startPoint y: 146, endPoint x: 506, endPoint y: 132, distance: 14.6
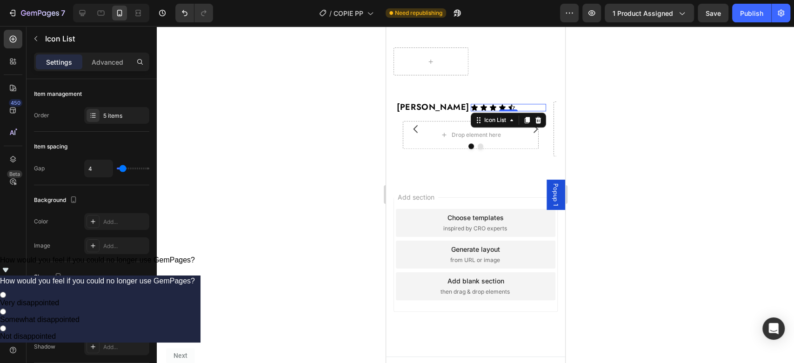
click at [506, 111] on div "Icon Icon Icon Icon Icon" at bounding box center [507, 107] width 75 height 7
click at [520, 111] on div "Icon Icon Icon Icon Icon" at bounding box center [507, 107] width 75 height 7
type input "1"
type input "0"
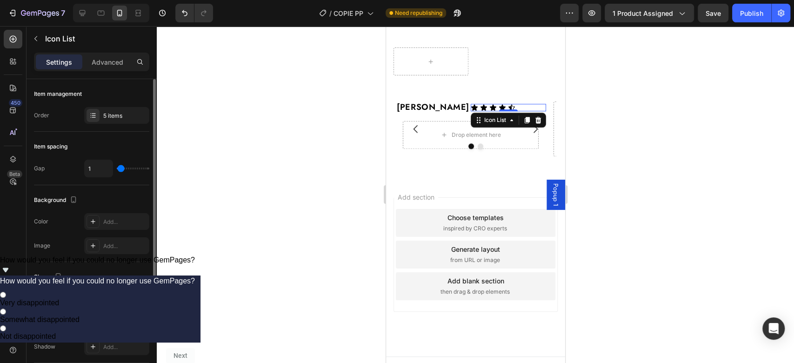
type input "0"
type input "1"
type input "2"
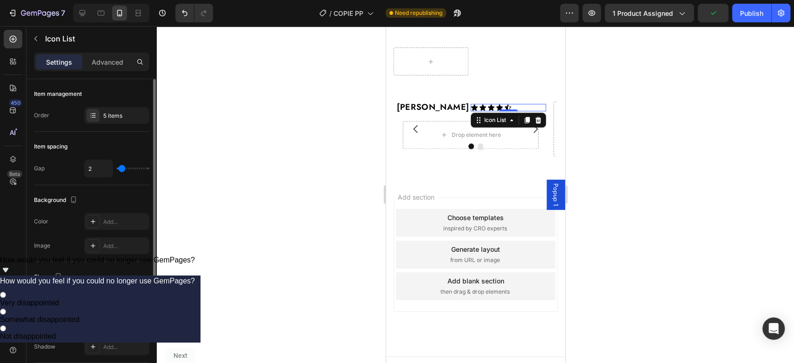
click at [122, 169] on input "range" at bounding box center [133, 168] width 33 height 2
click at [73, 207] on div "Background The changes might be hidden by the video. Color Add... Image Add..." at bounding box center [91, 223] width 115 height 77
click at [108, 65] on p "Advanced" at bounding box center [108, 62] width 32 height 10
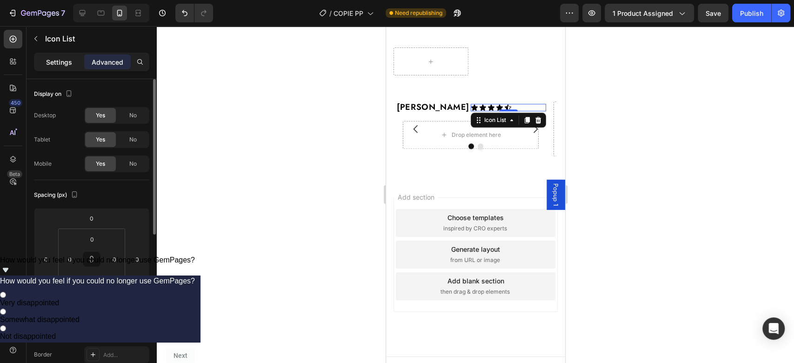
click at [62, 64] on p "Settings" at bounding box center [59, 62] width 26 height 10
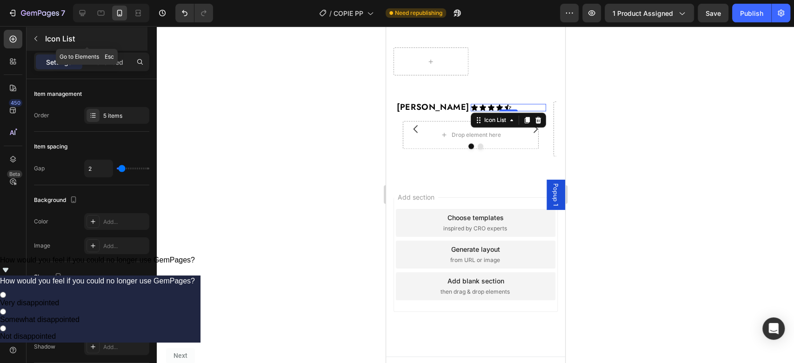
click at [38, 43] on button "button" at bounding box center [35, 38] width 15 height 15
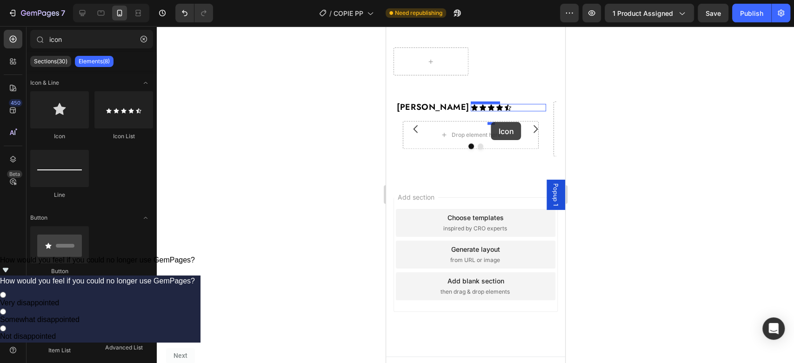
drag, startPoint x: 460, startPoint y: 149, endPoint x: 491, endPoint y: 122, distance: 40.5
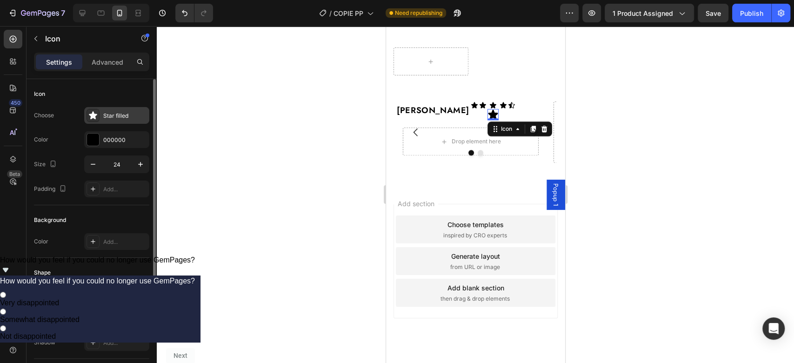
click at [108, 122] on div "Star filled" at bounding box center [116, 115] width 65 height 17
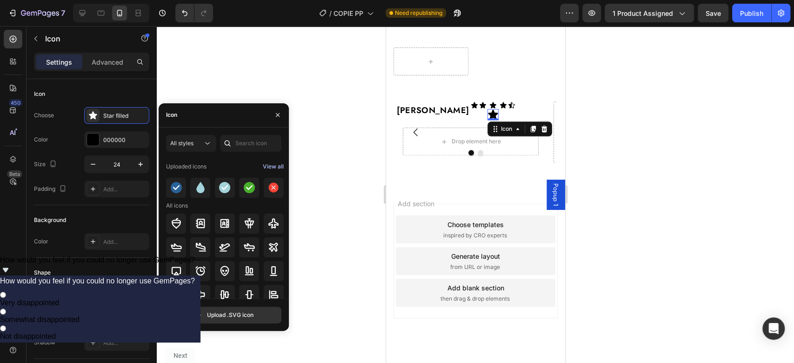
click at [268, 173] on button "View all" at bounding box center [273, 166] width 22 height 15
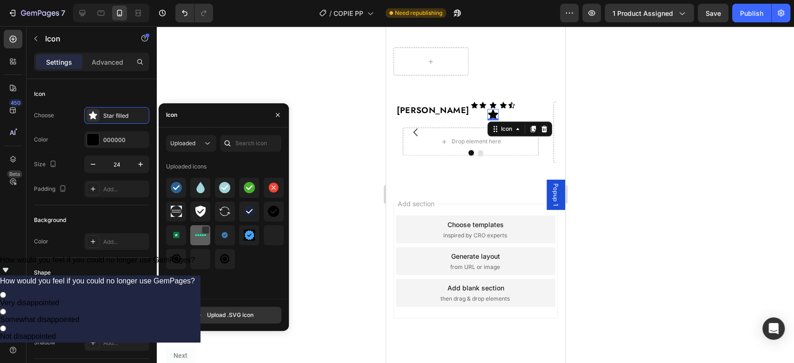
click at [198, 233] on img at bounding box center [200, 234] width 11 height 11
click at [174, 229] on img at bounding box center [176, 234] width 11 height 11
click at [277, 113] on icon "button" at bounding box center [277, 114] width 7 height 7
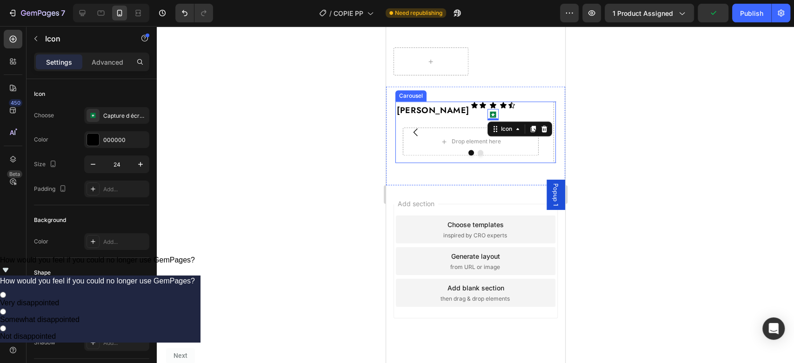
click at [531, 136] on button "Carousel Next Arrow" at bounding box center [535, 132] width 26 height 26
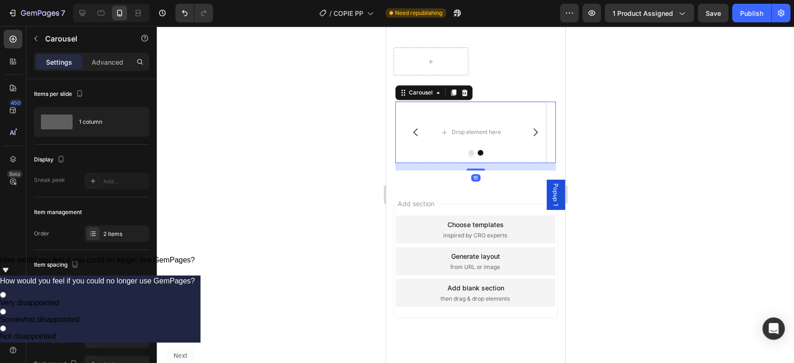
click at [415, 138] on icon "Carousel Back Arrow" at bounding box center [415, 132] width 11 height 11
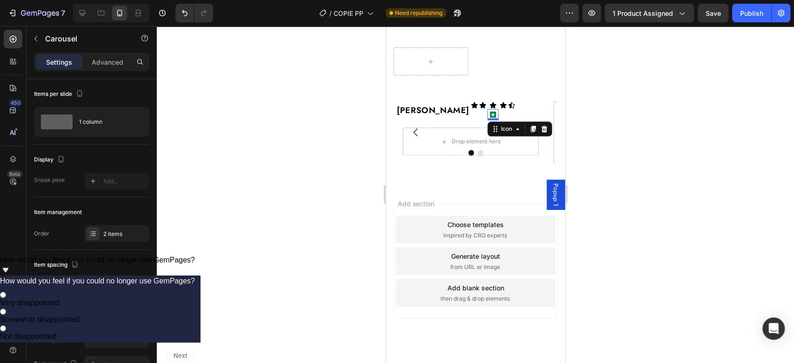
click at [490, 117] on icon at bounding box center [493, 114] width 6 height 6
click at [532, 142] on button "Carousel Next Arrow" at bounding box center [535, 132] width 26 height 26
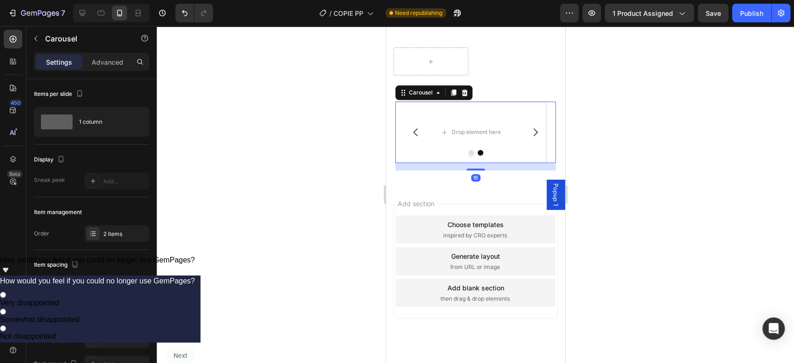
click at [412, 138] on icon "Carousel Back Arrow" at bounding box center [415, 132] width 11 height 11
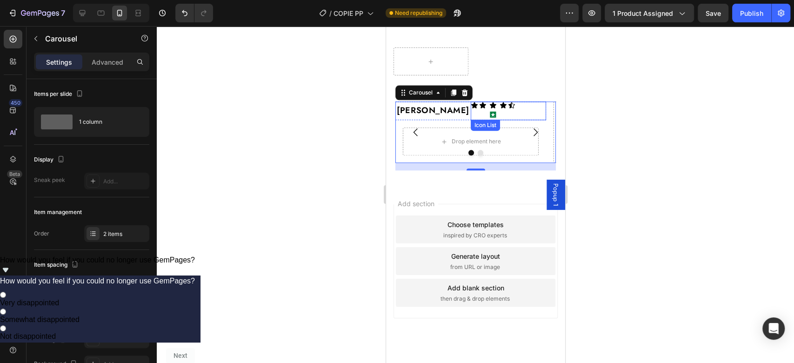
click at [504, 120] on div "Icon Icon Icon Icon Icon Icon" at bounding box center [507, 110] width 75 height 19
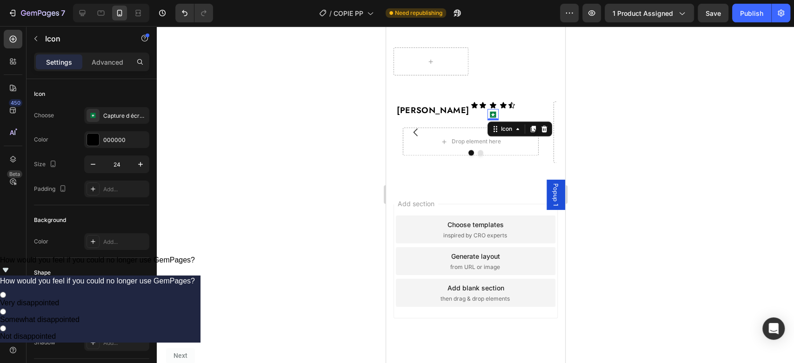
click at [493, 116] on icon at bounding box center [492, 114] width 3 height 3
click at [112, 141] on div "000000" at bounding box center [116, 140] width 27 height 8
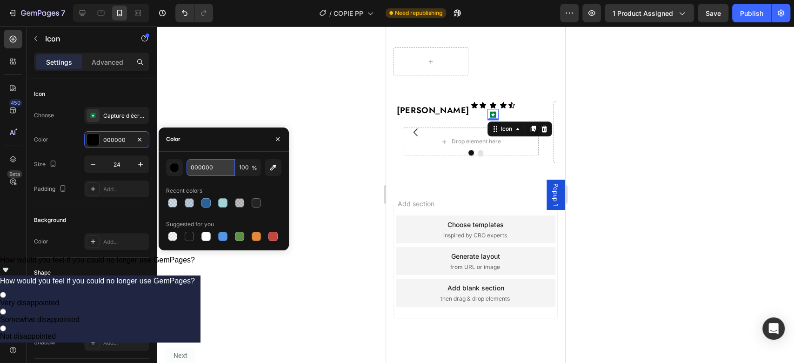
click at [212, 173] on input "000000" at bounding box center [211, 167] width 48 height 17
click at [254, 200] on div at bounding box center [256, 202] width 9 height 9
click at [172, 203] on div at bounding box center [172, 202] width 9 height 9
type input "2A6298"
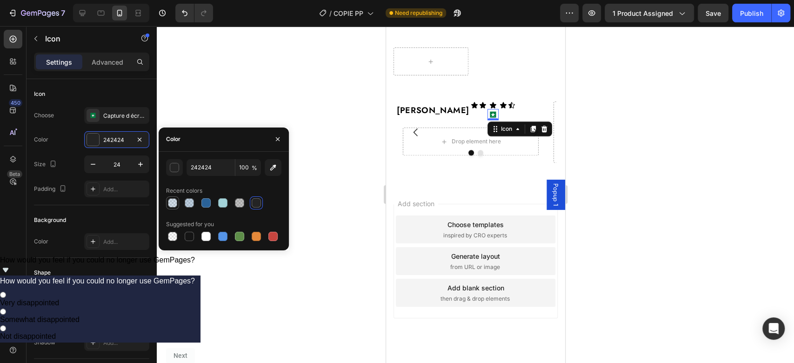
type input "20"
click at [279, 138] on icon "button" at bounding box center [278, 139] width 4 height 4
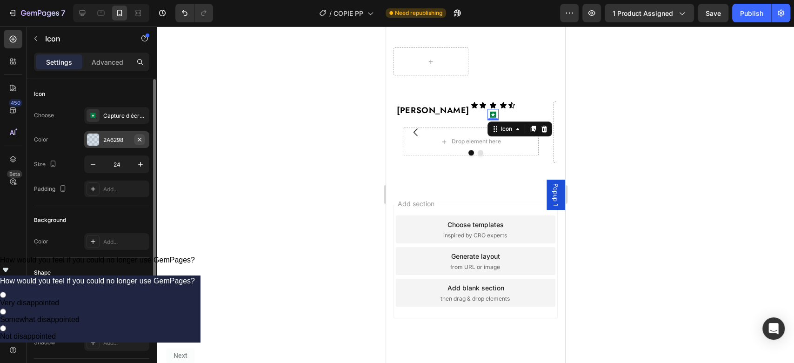
click at [137, 141] on icon "button" at bounding box center [139, 139] width 7 height 7
click at [115, 125] on div "Choose Capture d écran 2025 08 11 222037 removebg preview Color Add... Size 24 …" at bounding box center [91, 152] width 115 height 90
click at [116, 120] on div "Capture d écran 2025 08 11 222037 removebg preview" at bounding box center [116, 115] width 65 height 17
click at [89, 203] on div "Icon Choose Capture d écran 2025 08 11 222037 removebg preview Color Add... Siz…" at bounding box center [91, 142] width 115 height 126
click at [510, 109] on div "Icon" at bounding box center [510, 104] width 7 height 7
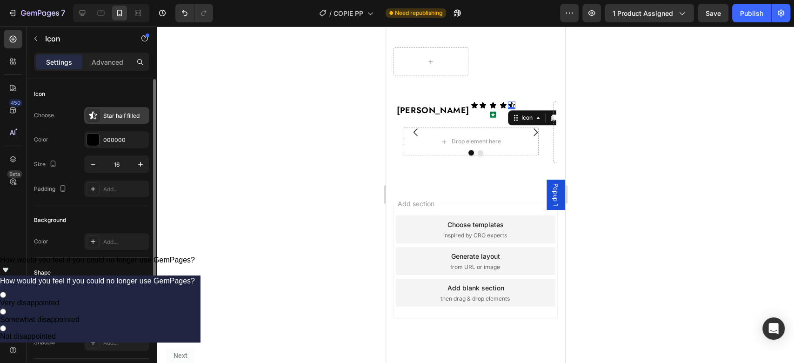
click at [112, 117] on div "Star half filled" at bounding box center [125, 116] width 44 height 8
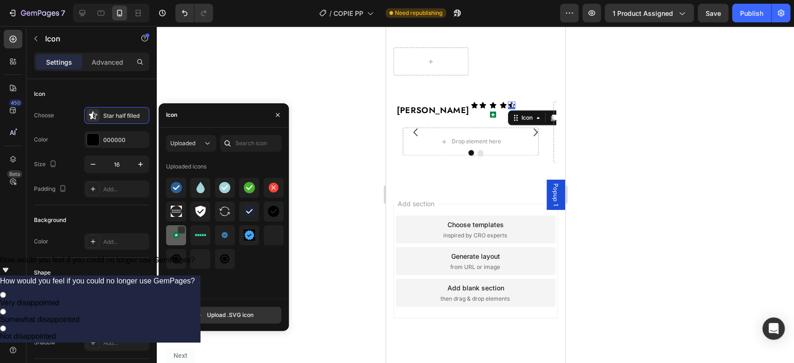
click at [176, 240] on img at bounding box center [176, 234] width 11 height 11
click at [496, 120] on icon at bounding box center [492, 114] width 11 height 11
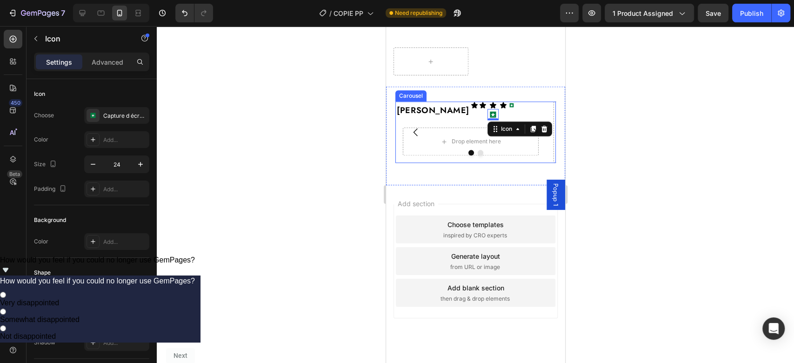
click at [534, 139] on button "Carousel Next Arrow" at bounding box center [535, 132] width 26 height 26
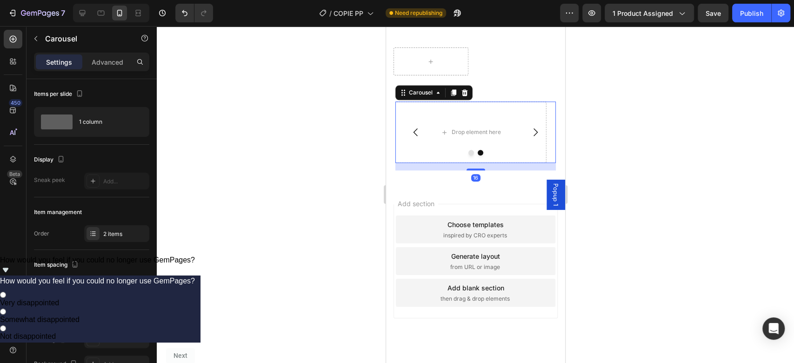
click at [417, 138] on icon "Carousel Back Arrow" at bounding box center [415, 132] width 11 height 11
click at [491, 117] on icon at bounding box center [493, 114] width 6 height 6
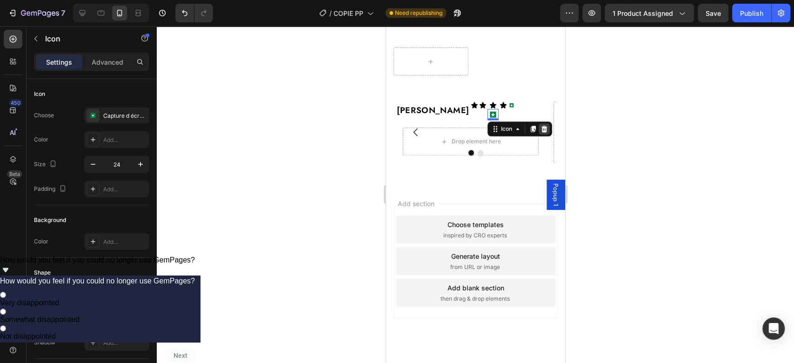
click at [542, 132] on icon at bounding box center [544, 129] width 6 height 7
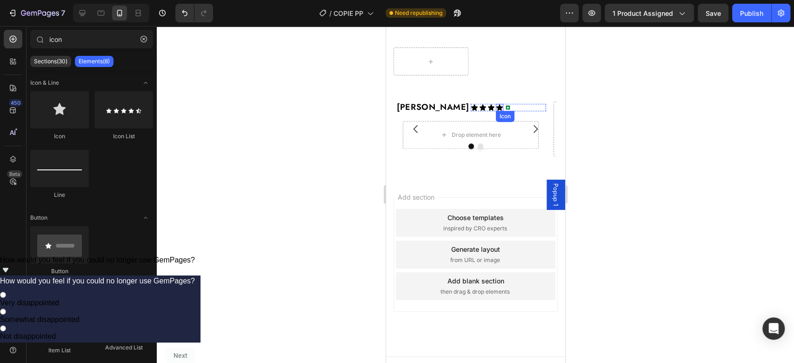
click at [500, 111] on div "Icon" at bounding box center [498, 107] width 7 height 7
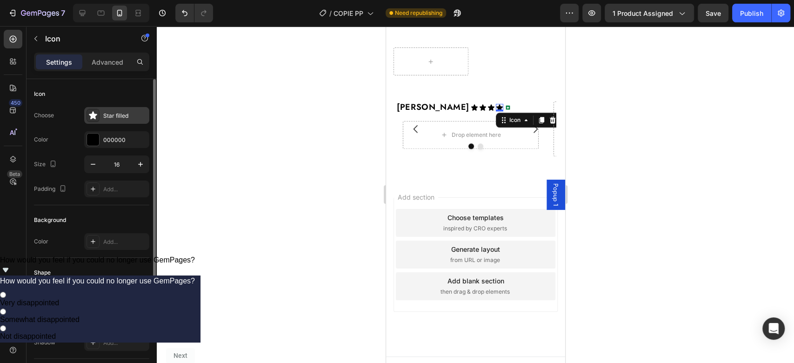
click at [114, 120] on div "Star filled" at bounding box center [116, 115] width 65 height 17
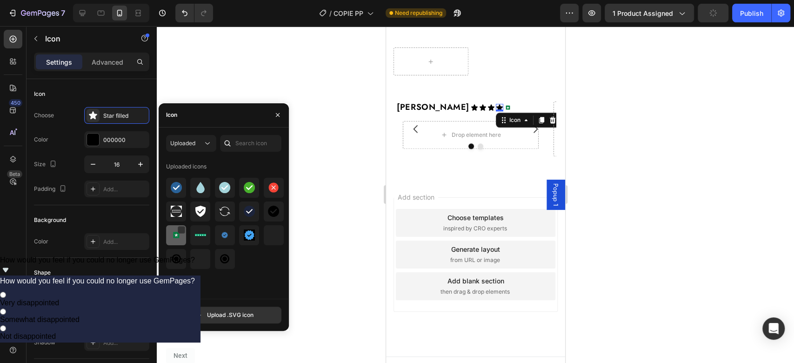
click at [169, 233] on div at bounding box center [176, 235] width 20 height 20
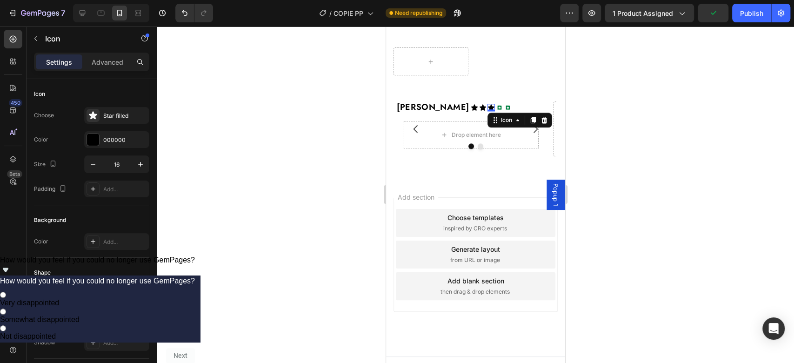
click at [488, 111] on icon at bounding box center [490, 107] width 7 height 7
click at [117, 119] on div "Star filled" at bounding box center [125, 116] width 44 height 8
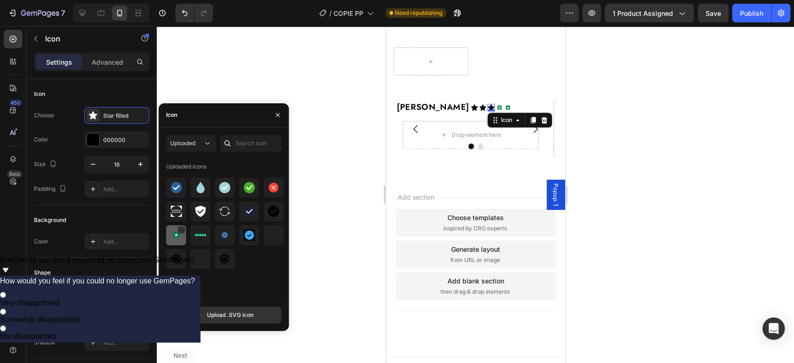
click at [169, 231] on div at bounding box center [176, 235] width 20 height 20
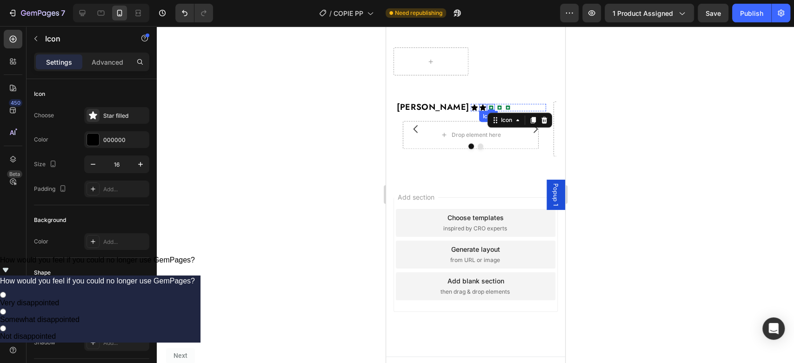
click at [482, 111] on div "Icon" at bounding box center [482, 107] width 7 height 7
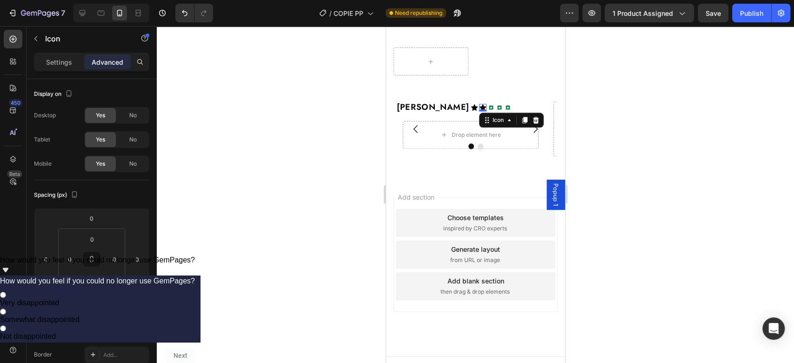
click at [480, 111] on icon at bounding box center [482, 107] width 7 height 7
click at [67, 60] on p "Settings" at bounding box center [59, 62] width 26 height 10
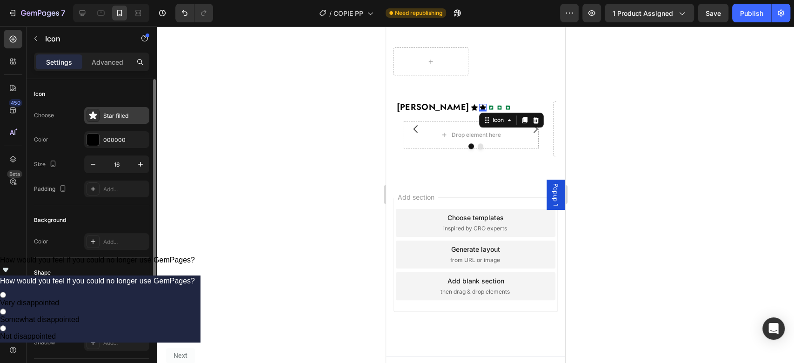
click at [115, 116] on div "Star filled" at bounding box center [125, 116] width 44 height 8
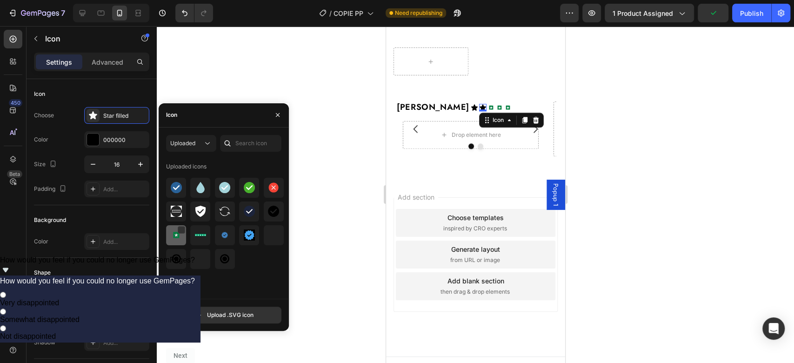
click at [179, 233] on img at bounding box center [176, 234] width 11 height 11
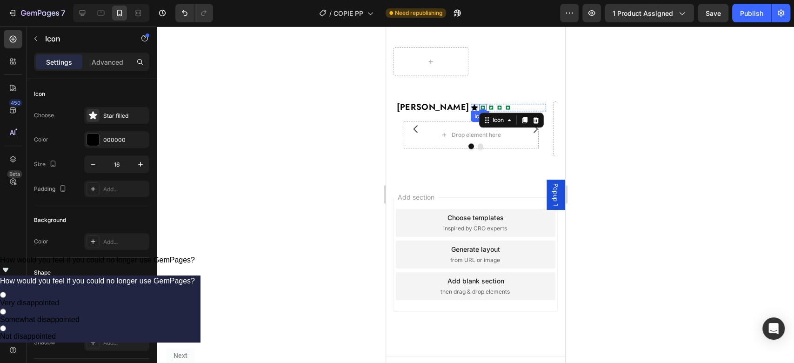
click at [474, 111] on div "Icon" at bounding box center [473, 107] width 7 height 7
click at [112, 119] on div "Star filled" at bounding box center [125, 116] width 44 height 8
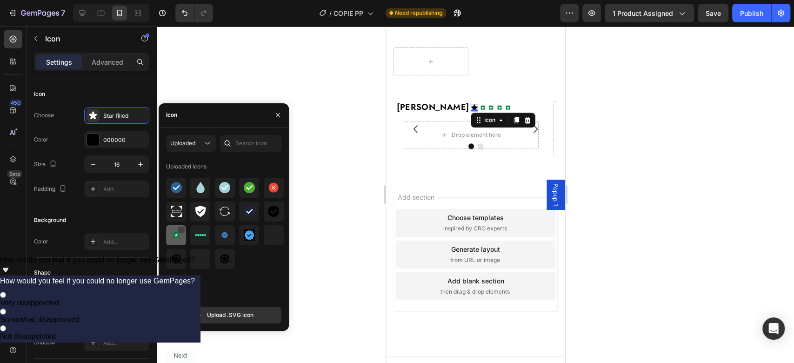
click at [182, 227] on div at bounding box center [181, 229] width 7 height 7
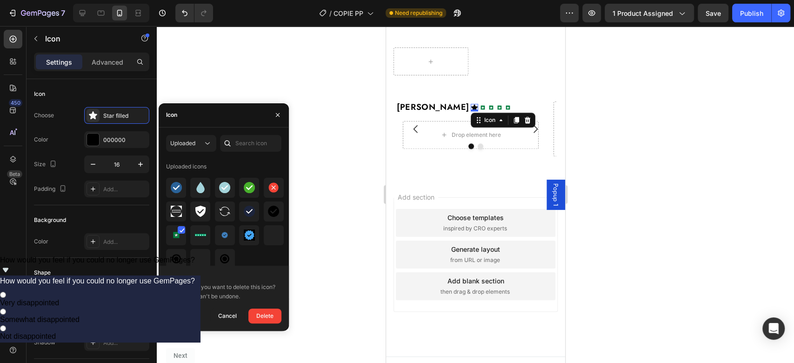
click at [474, 110] on icon at bounding box center [474, 107] width 7 height 6
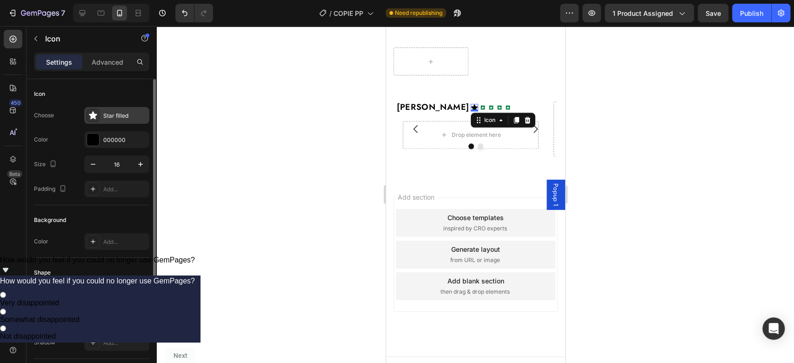
click at [114, 113] on div "Star filled" at bounding box center [125, 116] width 44 height 8
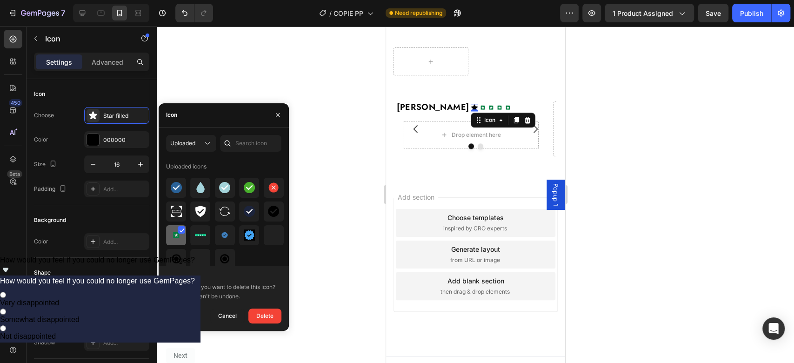
click at [180, 234] on img at bounding box center [176, 234] width 11 height 11
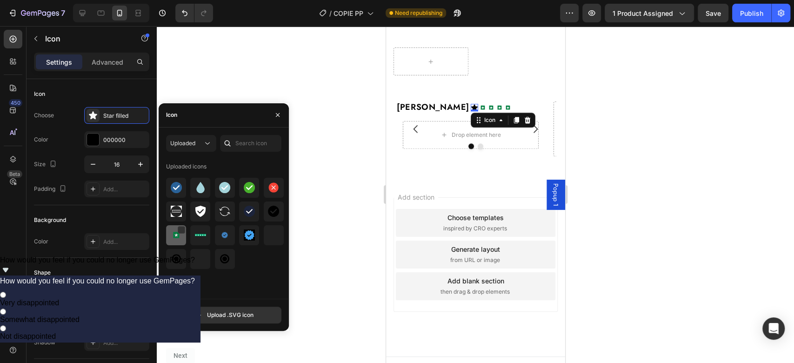
click at [180, 234] on img at bounding box center [176, 234] width 11 height 11
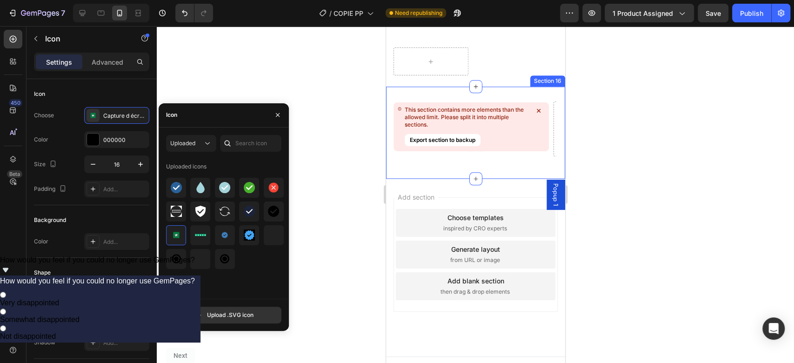
click at [541, 109] on icon at bounding box center [538, 110] width 9 height 9
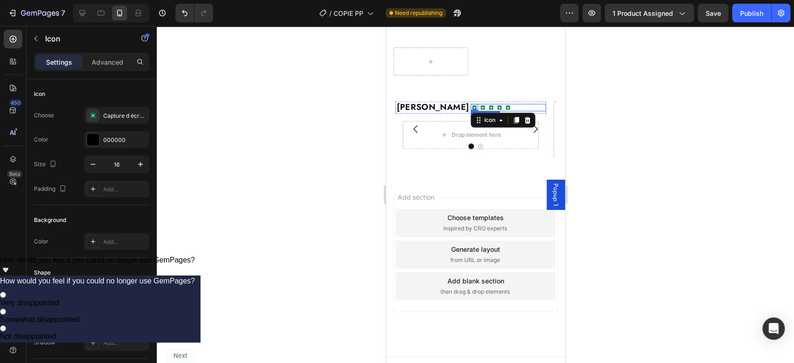
click at [523, 111] on div "Icon 0 Icon Icon Icon Icon" at bounding box center [507, 107] width 75 height 7
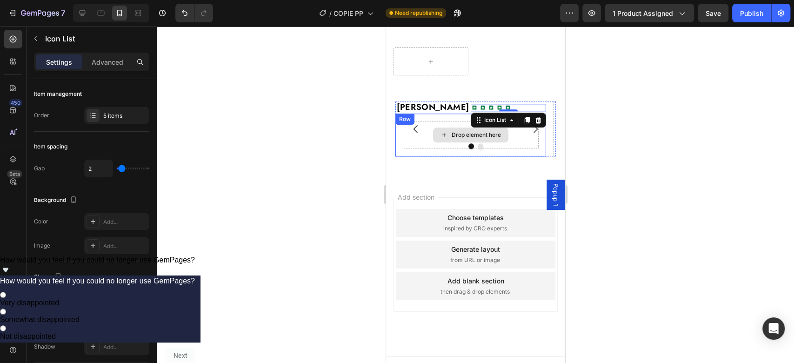
click at [457, 142] on div "Drop element here" at bounding box center [470, 134] width 75 height 15
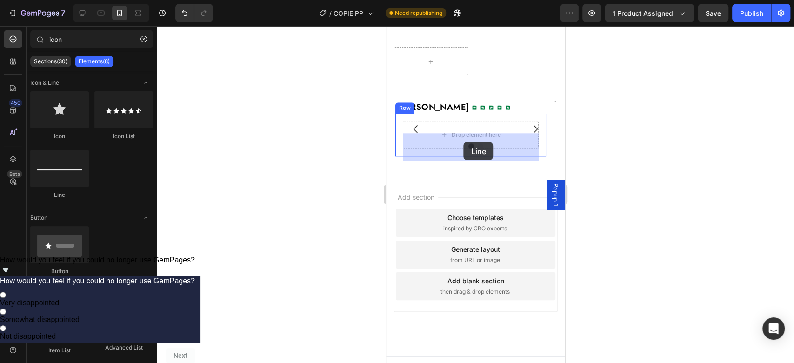
drag, startPoint x: 446, startPoint y: 207, endPoint x: 464, endPoint y: 141, distance: 68.0
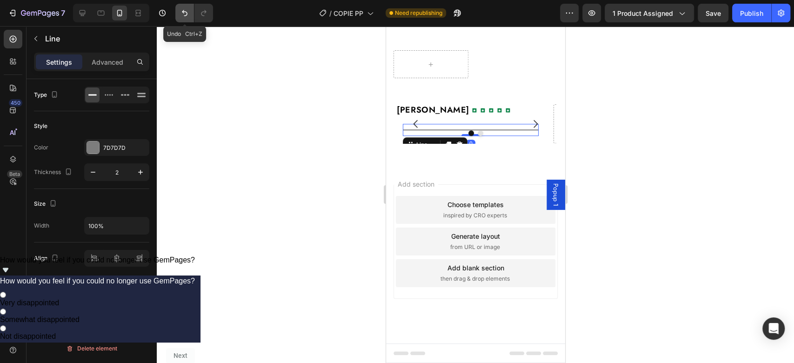
click at [184, 13] on icon "Undo/Redo" at bounding box center [185, 13] width 6 height 6
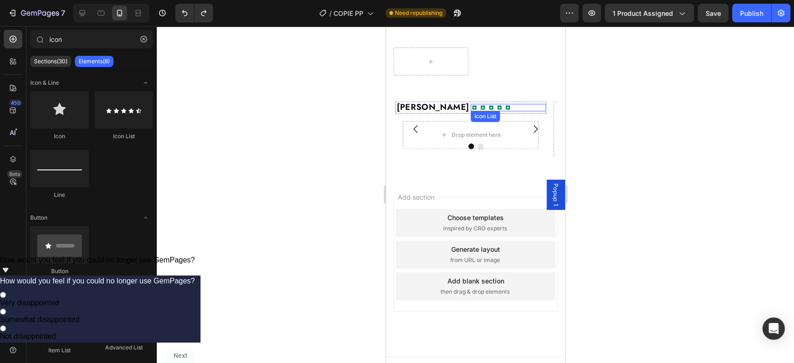
click at [514, 111] on div "Icon Icon Icon Icon Icon" at bounding box center [507, 107] width 75 height 7
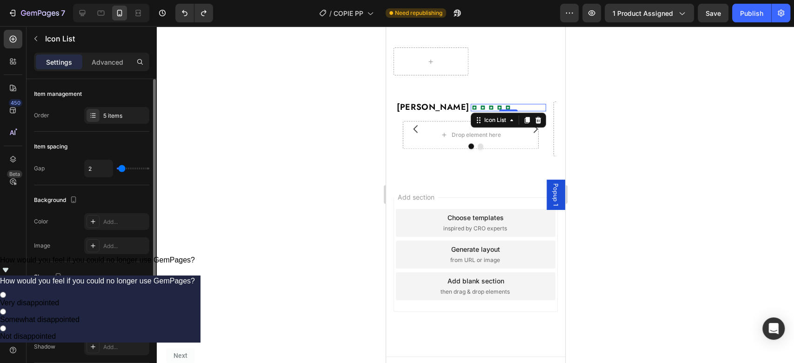
type input "0"
drag, startPoint x: 118, startPoint y: 169, endPoint x: 100, endPoint y: 169, distance: 17.2
type input "0"
click at [117, 169] on input "range" at bounding box center [133, 168] width 33 height 2
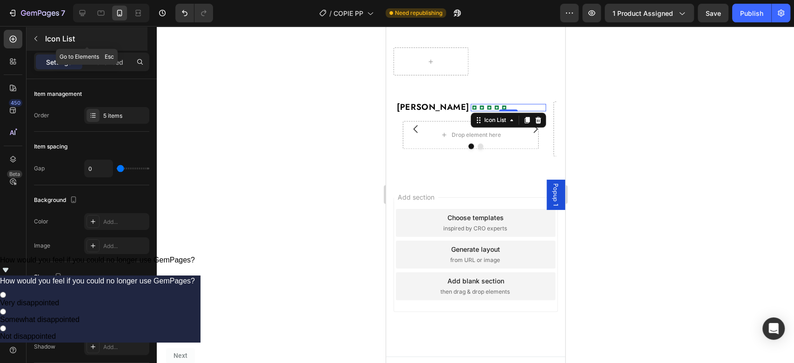
click at [37, 40] on icon "button" at bounding box center [35, 38] width 7 height 7
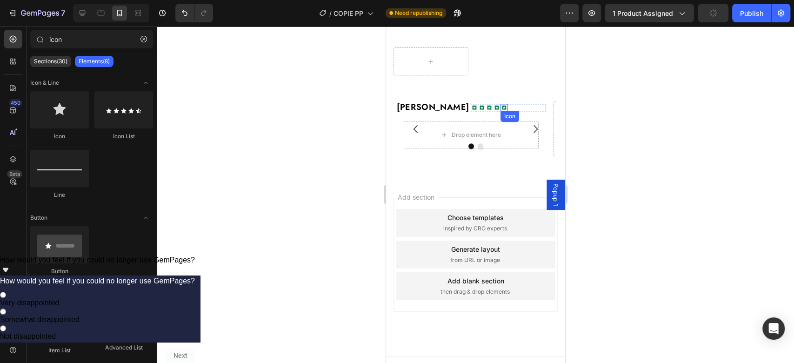
click at [504, 111] on icon at bounding box center [503, 107] width 7 height 7
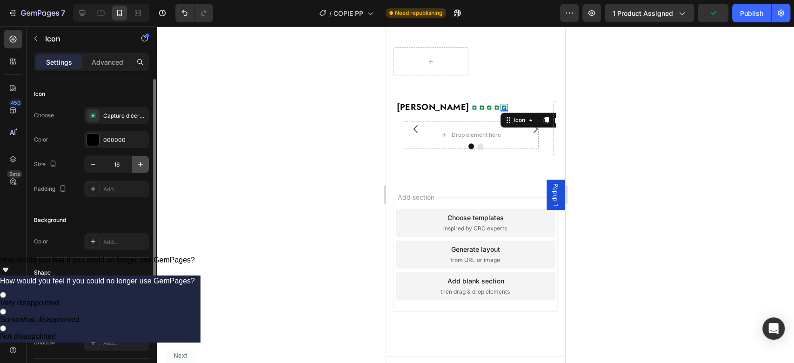
click at [140, 167] on icon "button" at bounding box center [140, 164] width 9 height 9
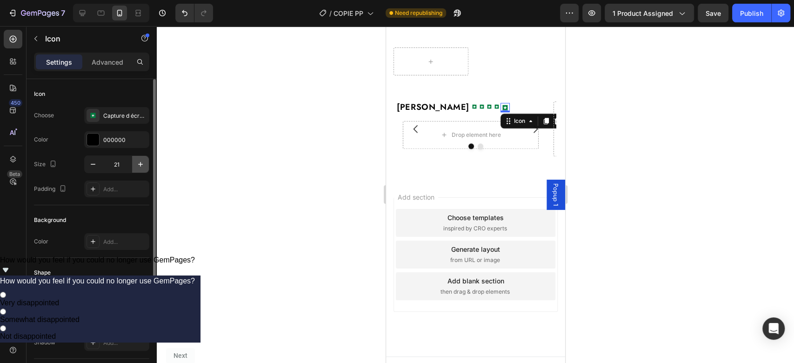
click at [140, 167] on icon "button" at bounding box center [140, 164] width 9 height 9
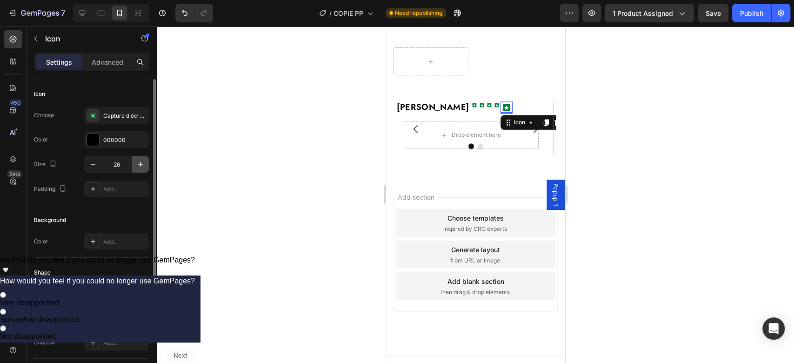
click at [140, 167] on icon "button" at bounding box center [140, 164] width 9 height 9
click at [92, 163] on icon "button" at bounding box center [92, 164] width 9 height 9
type input "25"
click at [495, 109] on div "Icon" at bounding box center [496, 104] width 7 height 7
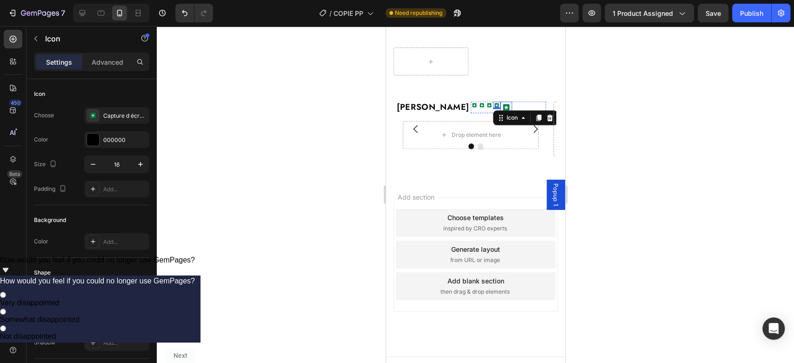
click at [505, 109] on icon at bounding box center [505, 107] width 3 height 3
click at [495, 109] on div "Icon" at bounding box center [496, 104] width 7 height 7
click at [127, 162] on input "16" at bounding box center [116, 164] width 31 height 17
type input "25"
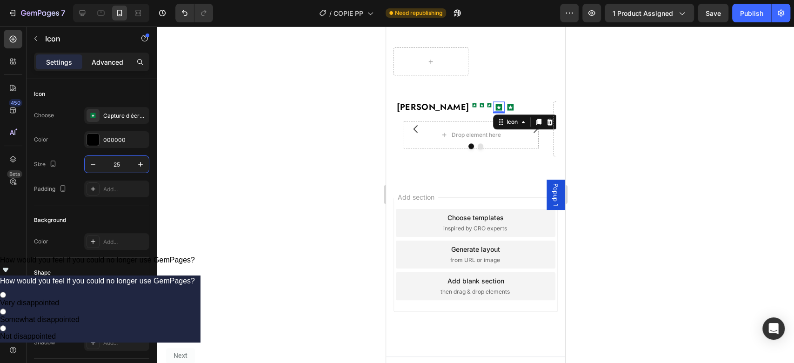
click at [100, 60] on p "Advanced" at bounding box center [108, 62] width 32 height 10
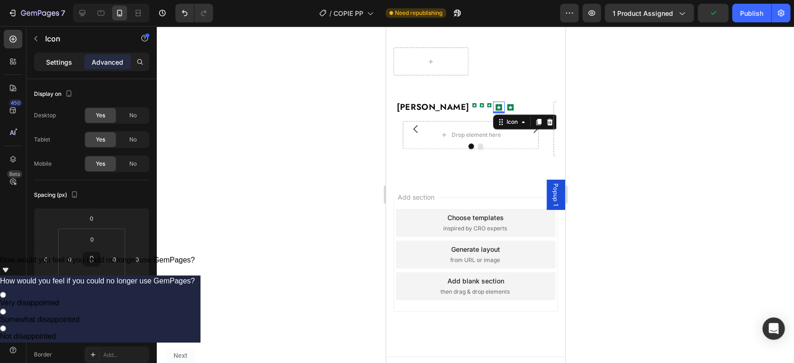
click at [65, 61] on p "Settings" at bounding box center [59, 62] width 26 height 10
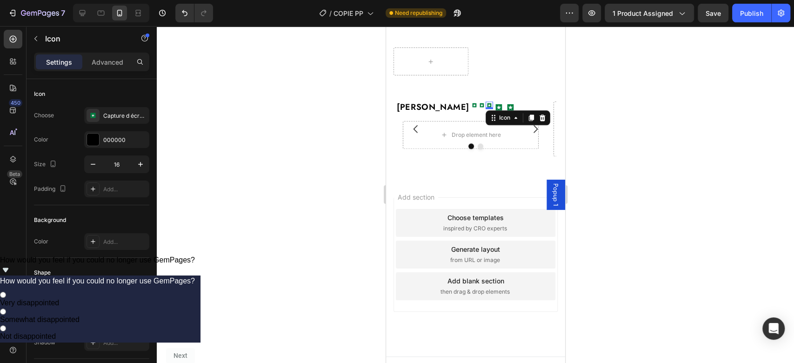
click at [489, 109] on icon at bounding box center [488, 104] width 7 height 7
click at [115, 165] on input "16" at bounding box center [116, 164] width 31 height 17
type input "25"
click at [480, 107] on icon at bounding box center [482, 105] width 4 height 4
click at [109, 160] on input "16" at bounding box center [116, 164] width 31 height 17
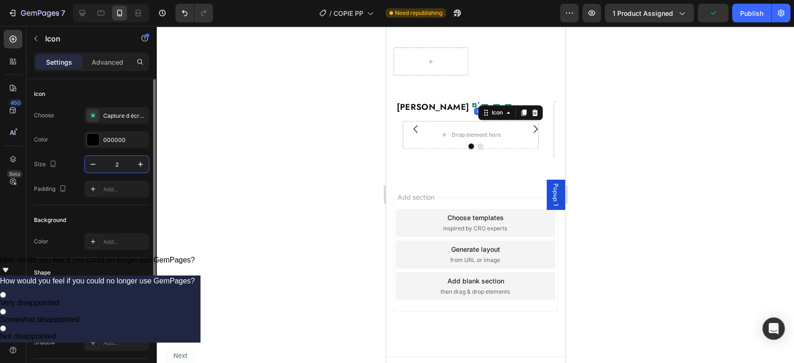
type input "25"
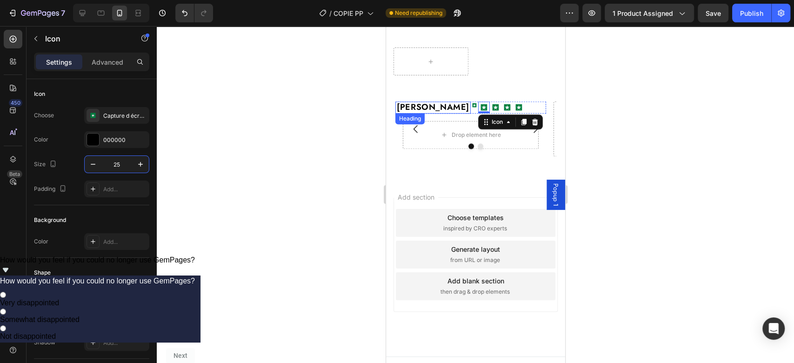
click at [475, 105] on icon at bounding box center [473, 104] width 3 height 2
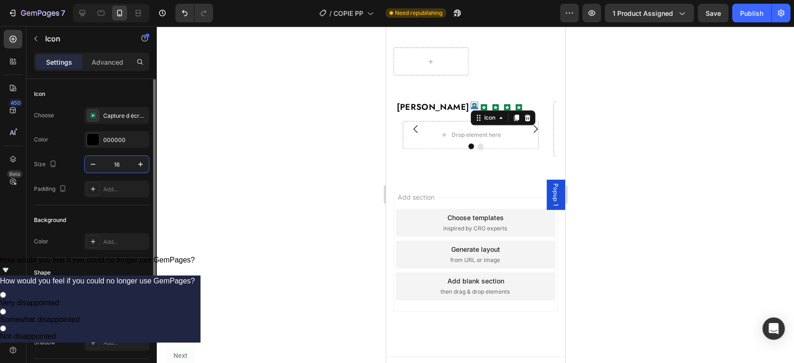
click at [113, 167] on input "16" at bounding box center [116, 164] width 31 height 17
type input "25"
click at [533, 113] on div "Icon 0 Icon Icon Icon Icon" at bounding box center [507, 107] width 75 height 12
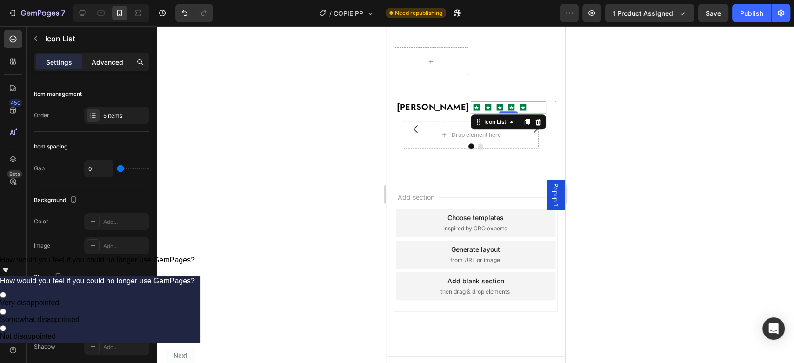
click at [113, 63] on p "Advanced" at bounding box center [108, 62] width 32 height 10
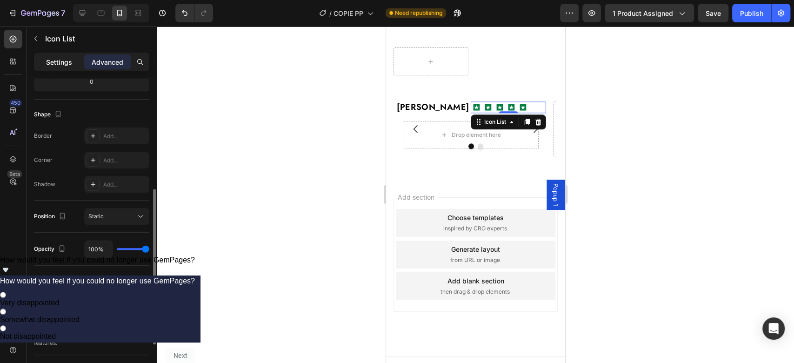
click at [65, 63] on p "Settings" at bounding box center [59, 62] width 26 height 10
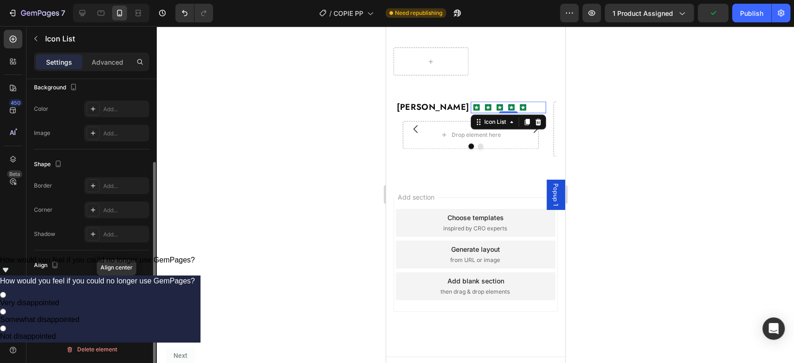
click at [114, 284] on icon at bounding box center [116, 286] width 7 height 8
click at [96, 288] on icon at bounding box center [95, 288] width 7 height 2
click at [114, 308] on icon at bounding box center [116, 310] width 9 height 9
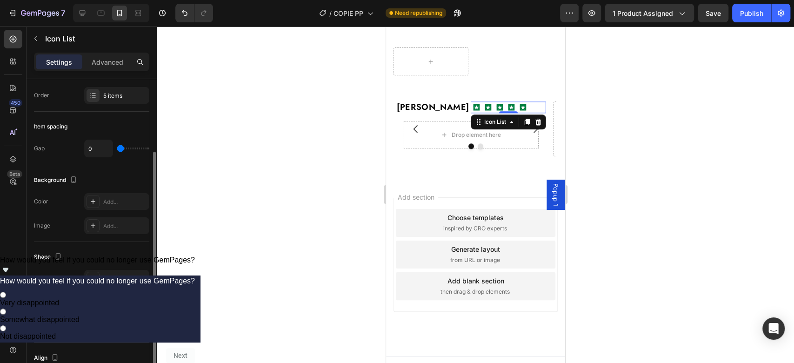
scroll to position [0, 0]
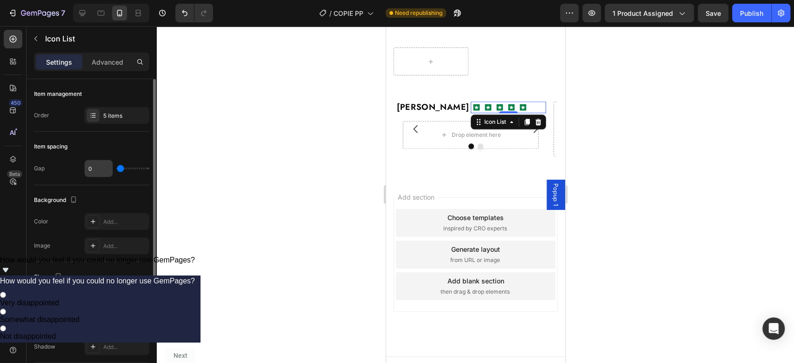
drag, startPoint x: 120, startPoint y: 166, endPoint x: 101, endPoint y: 165, distance: 19.1
click at [117, 167] on input "range" at bounding box center [133, 168] width 33 height 2
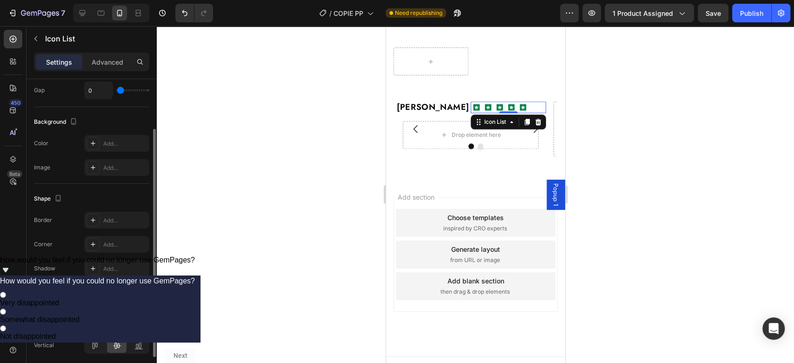
scroll to position [79, 0]
type input "2"
type input "6"
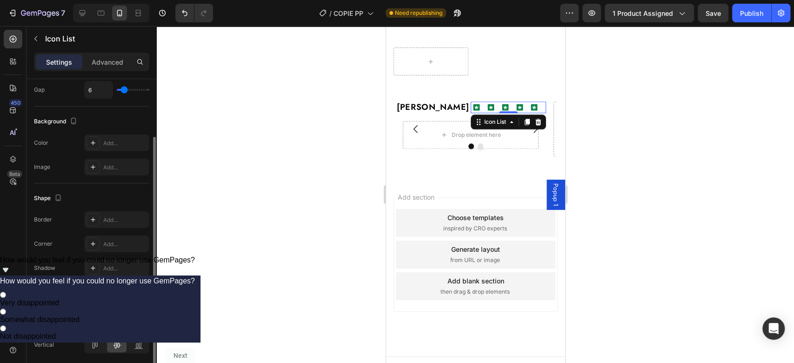
type input "7"
type input "8"
type input "9"
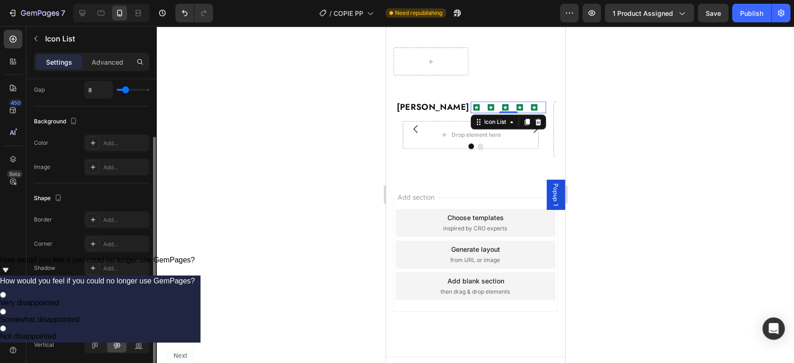
type input "9"
type input "10"
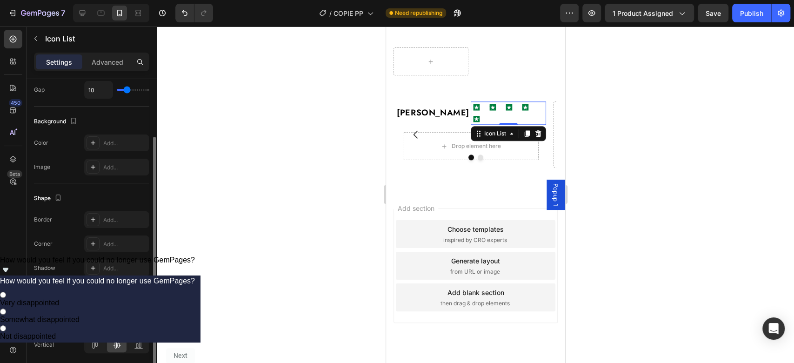
type input "8"
type input "6"
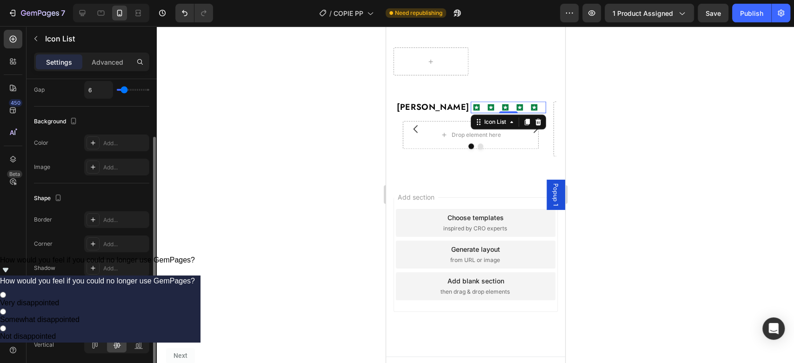
type input "2"
type input "0"
drag, startPoint x: 120, startPoint y: 89, endPoint x: 95, endPoint y: 87, distance: 24.7
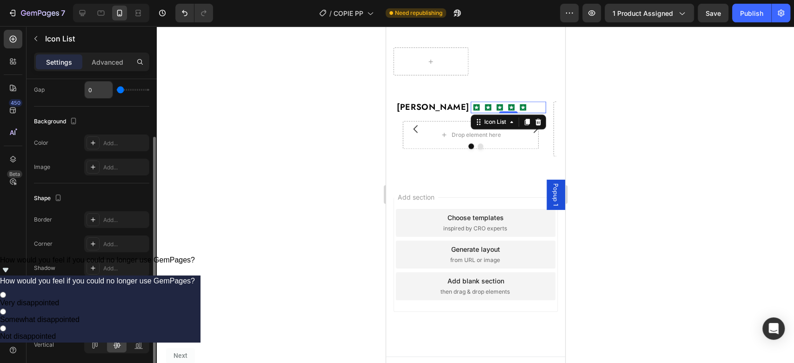
click at [117, 89] on input "range" at bounding box center [133, 90] width 33 height 2
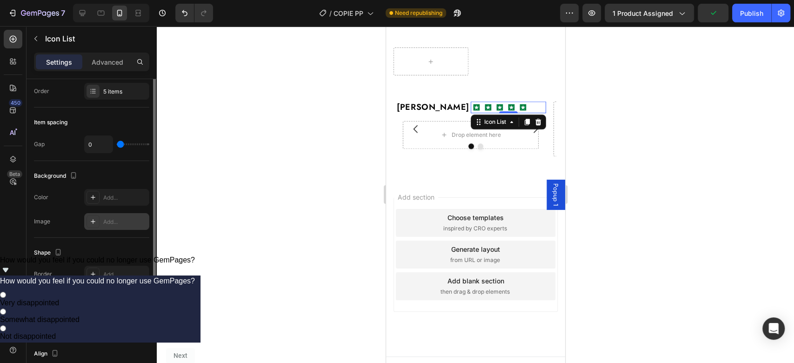
scroll to position [0, 0]
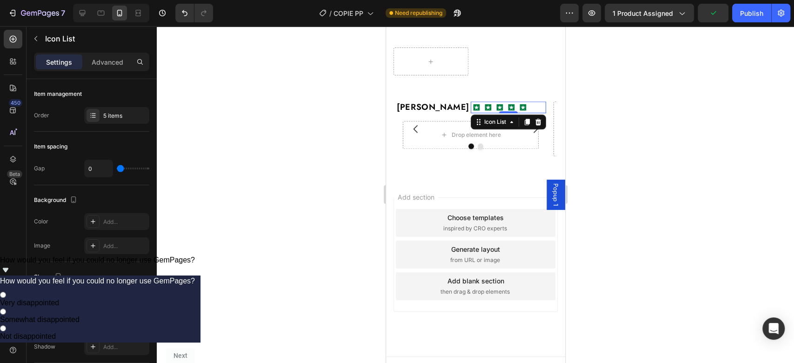
click at [113, 53] on div "Settings Advanced" at bounding box center [91, 62] width 115 height 19
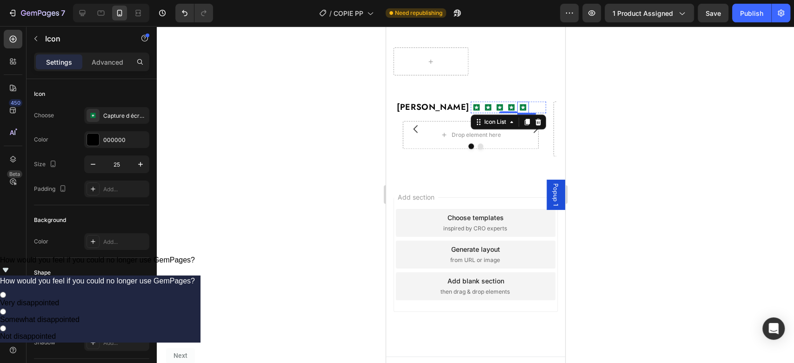
click at [524, 111] on icon at bounding box center [523, 107] width 7 height 7
click at [476, 111] on icon at bounding box center [476, 107] width 7 height 7
click at [486, 109] on icon at bounding box center [487, 107] width 3 height 3
click at [534, 113] on div "Icon Icon 0 Icon Icon Icon" at bounding box center [507, 107] width 75 height 12
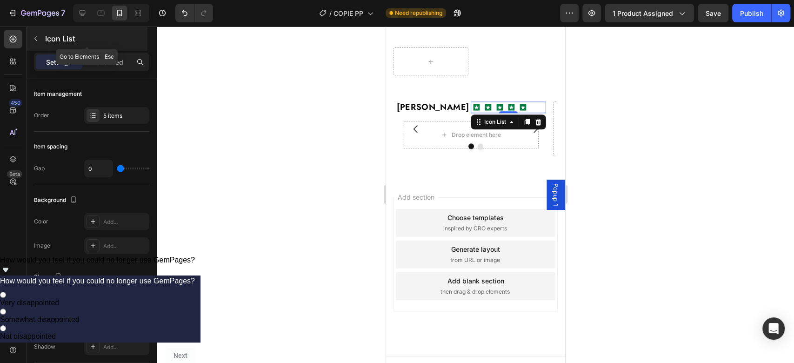
click at [34, 39] on icon "button" at bounding box center [35, 38] width 7 height 7
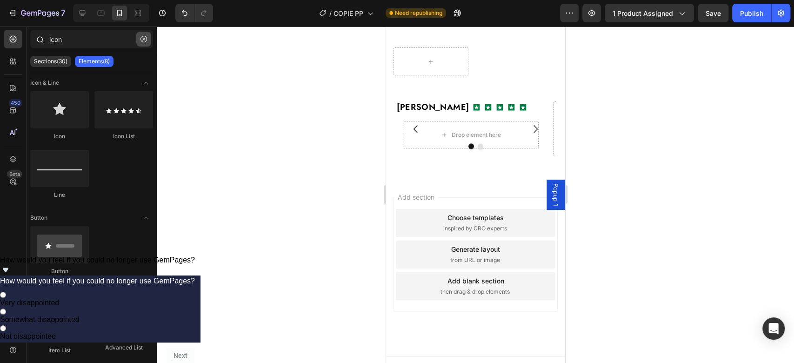
click at [141, 41] on icon "button" at bounding box center [143, 39] width 7 height 7
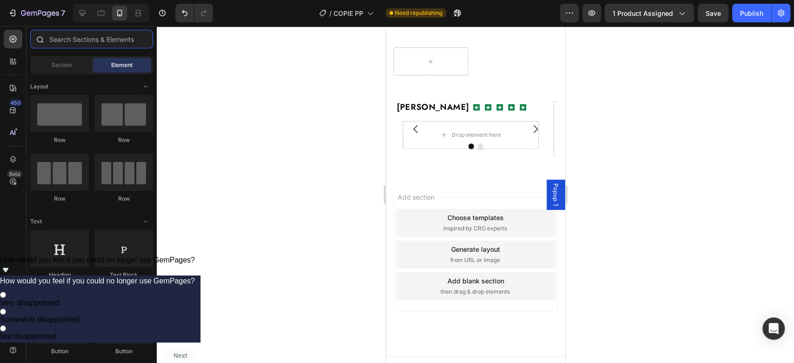
click at [141, 41] on input "text" at bounding box center [91, 39] width 123 height 19
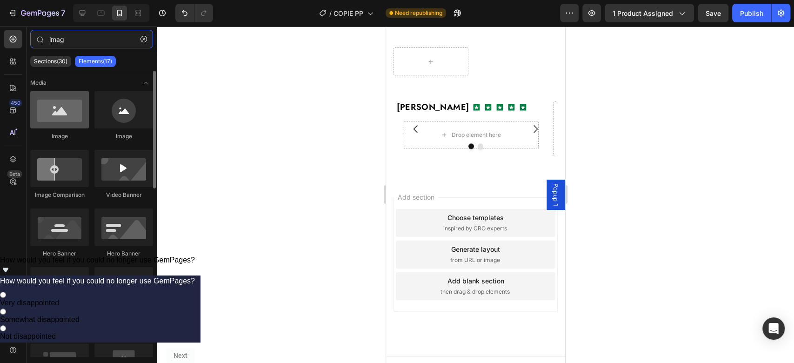
type input "imag"
drag, startPoint x: 67, startPoint y: 118, endPoint x: 77, endPoint y: 94, distance: 25.7
click at [77, 94] on div at bounding box center [59, 109] width 59 height 37
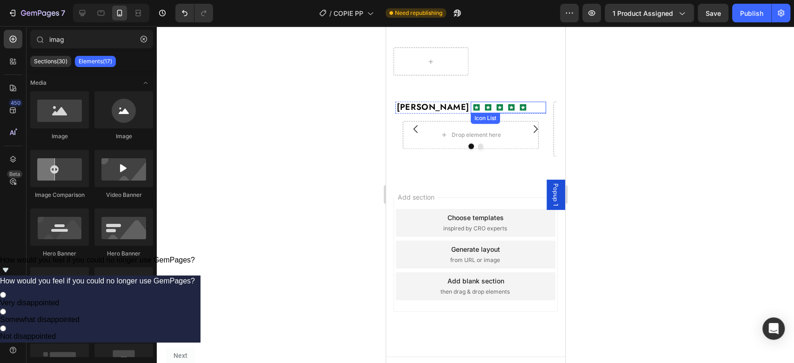
click at [533, 113] on div "Icon Icon Icon Icon Icon" at bounding box center [507, 107] width 75 height 12
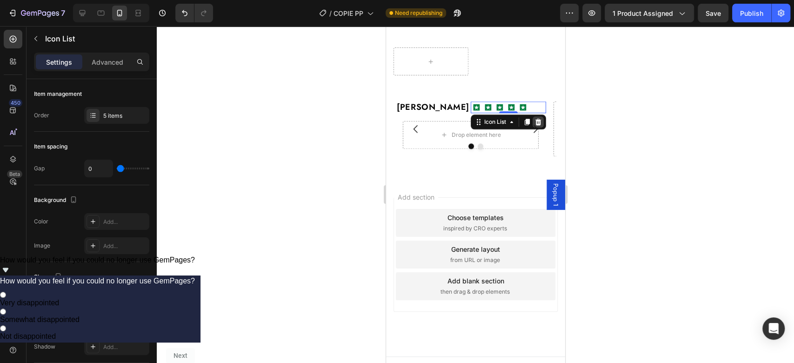
click at [540, 125] on icon at bounding box center [538, 122] width 6 height 7
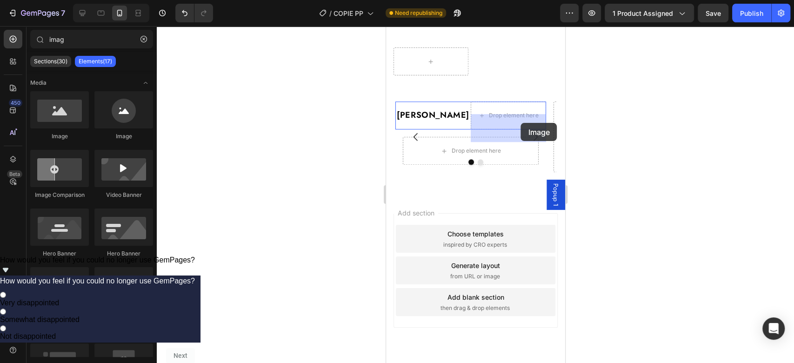
drag, startPoint x: 448, startPoint y: 138, endPoint x: 515, endPoint y: 123, distance: 68.6
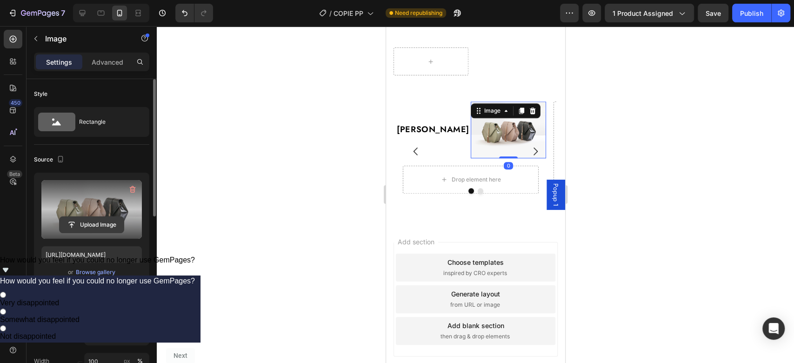
click at [104, 226] on input "file" at bounding box center [92, 225] width 64 height 16
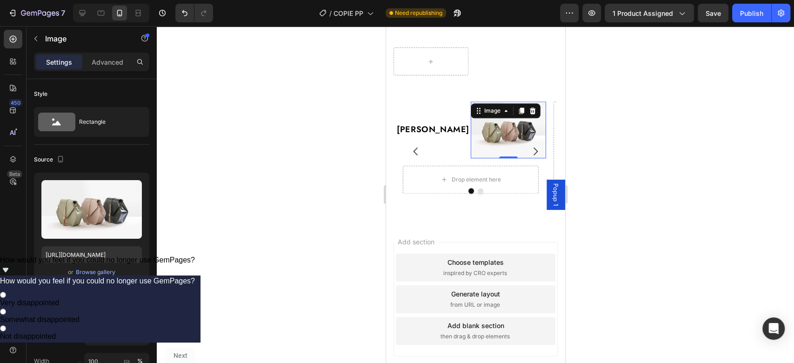
type input "[URL][DOMAIN_NAME]"
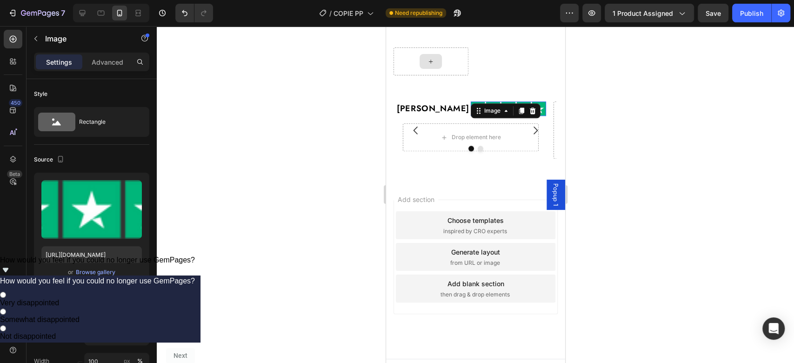
click at [454, 75] on div at bounding box center [430, 61] width 75 height 28
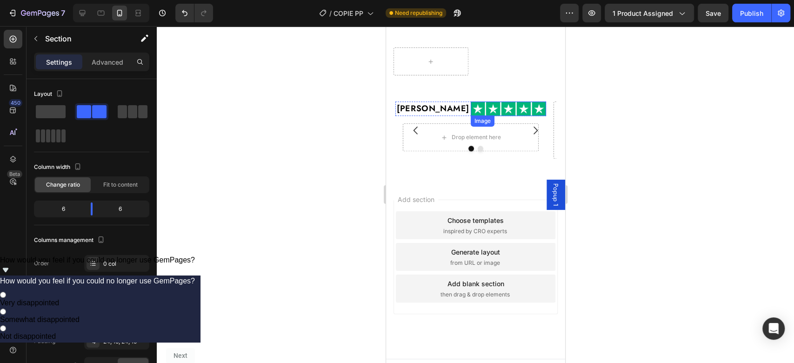
click at [489, 125] on div "Image" at bounding box center [482, 121] width 20 height 8
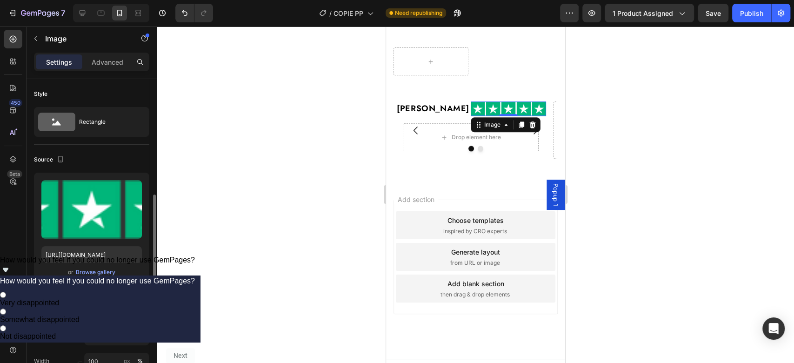
scroll to position [156, 0]
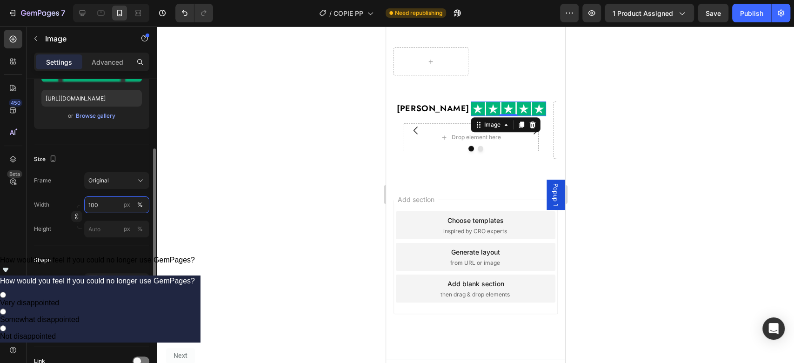
click at [113, 202] on input "100" at bounding box center [116, 204] width 65 height 17
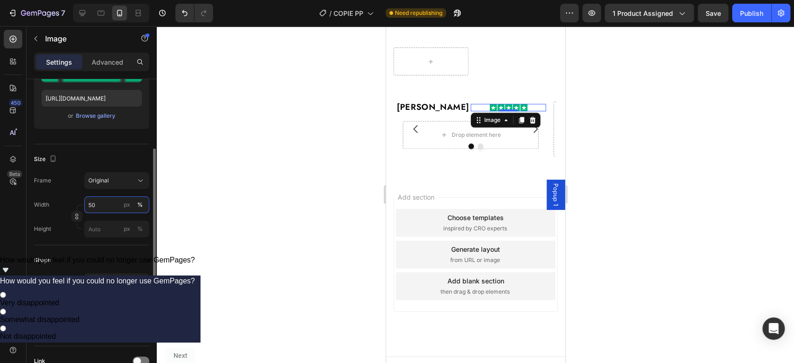
type input "5"
type input "6"
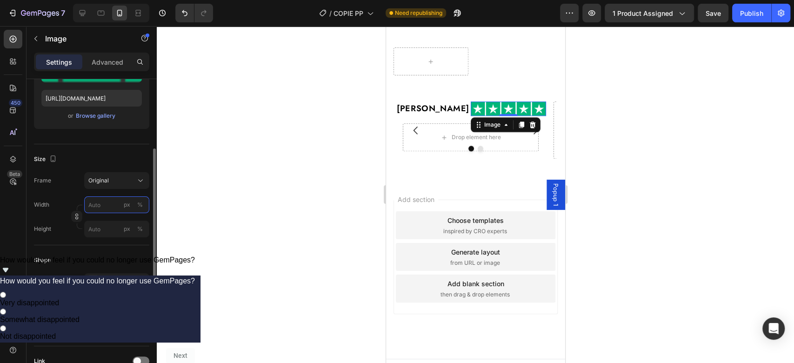
type input "6"
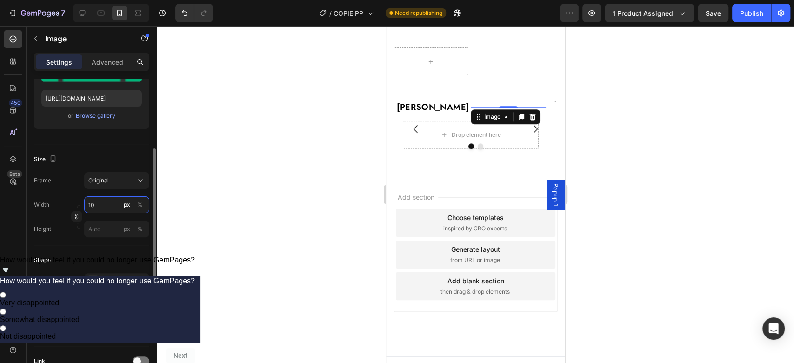
type input "1"
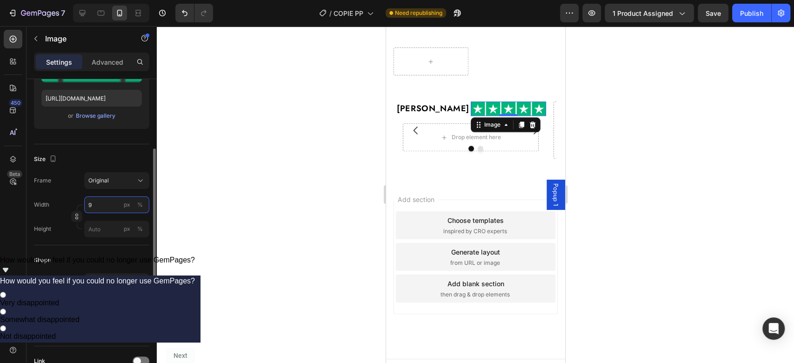
type input "90"
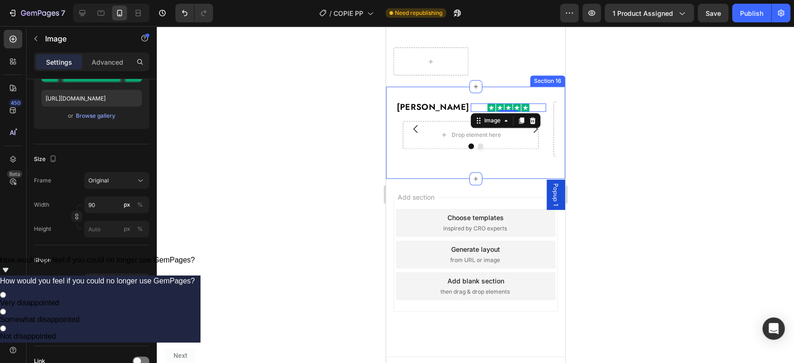
click at [485, 106] on div "[PERSON_NAME] Heading Image 0 Row Drop element here Row Drop element here Carou…" at bounding box center [475, 133] width 179 height 92
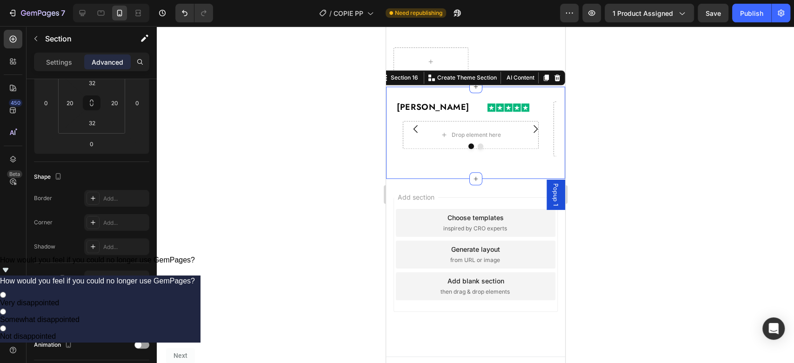
scroll to position [0, 0]
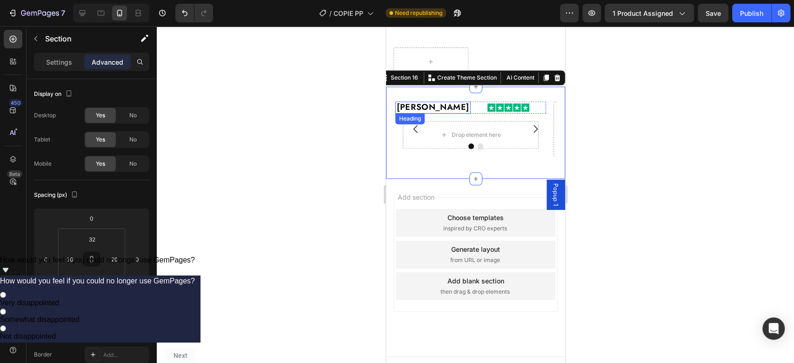
click at [467, 113] on p "[PERSON_NAME]" at bounding box center [432, 107] width 73 height 10
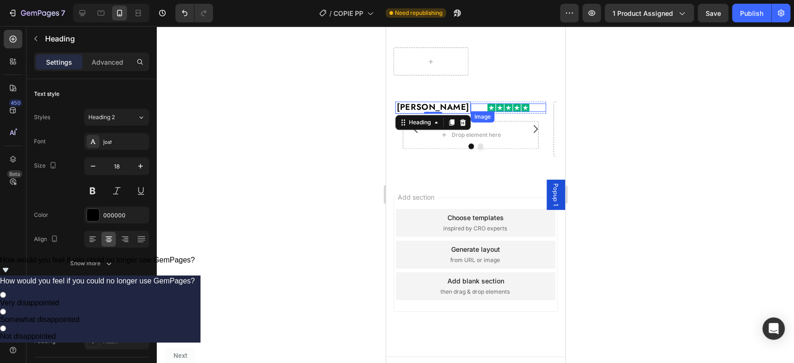
click at [473, 111] on div at bounding box center [507, 107] width 75 height 8
click at [468, 113] on p "[PERSON_NAME]" at bounding box center [432, 107] width 73 height 10
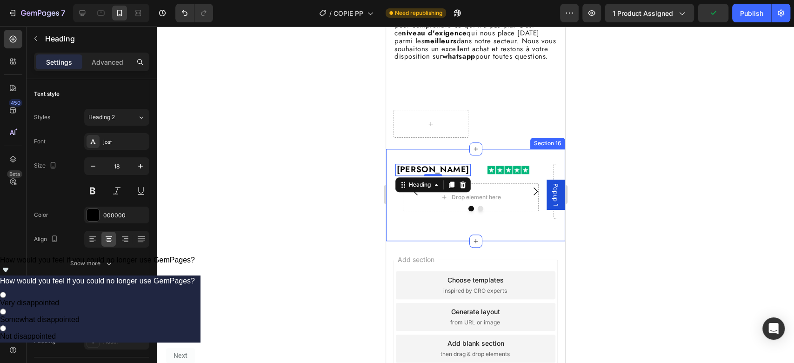
scroll to position [2954, 0]
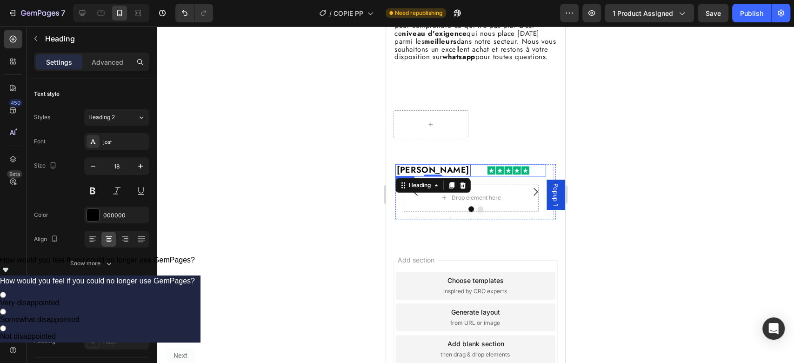
click at [520, 176] on div "Image" at bounding box center [507, 170] width 75 height 12
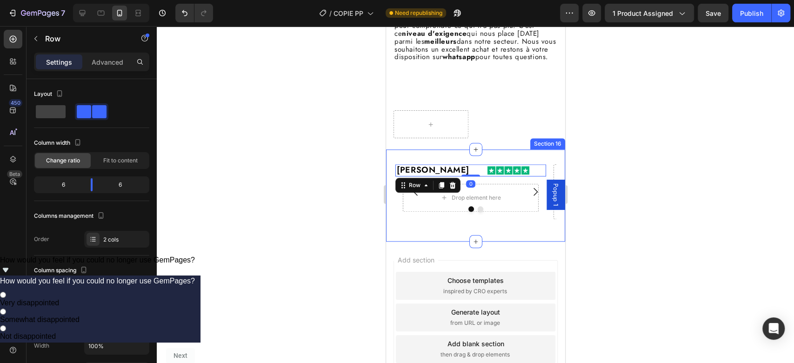
click at [506, 172] on div "[PERSON_NAME] Heading Image Row 0 Drop element here Row Drop element here Carou…" at bounding box center [475, 195] width 179 height 92
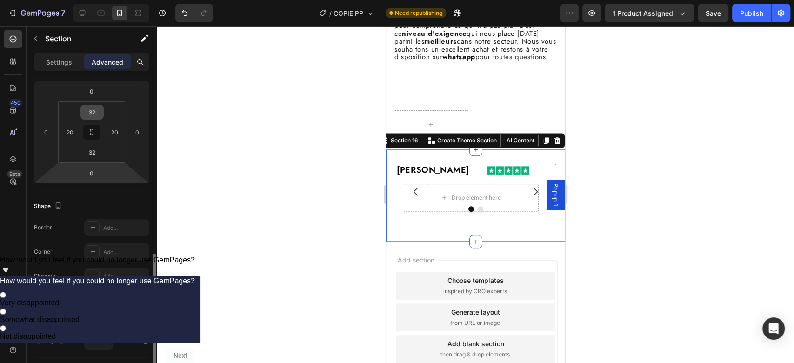
scroll to position [206, 0]
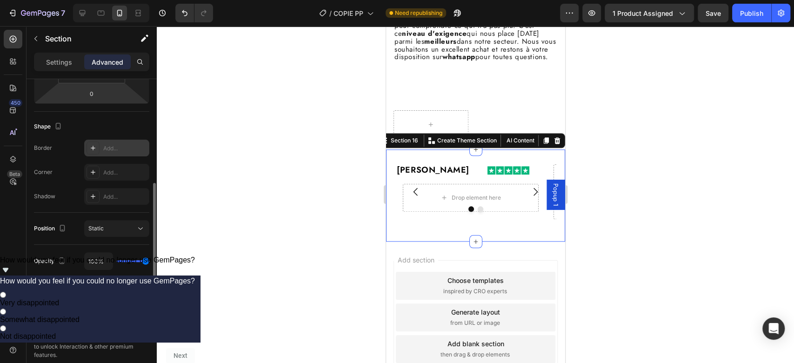
click at [111, 149] on div "Add..." at bounding box center [125, 148] width 44 height 8
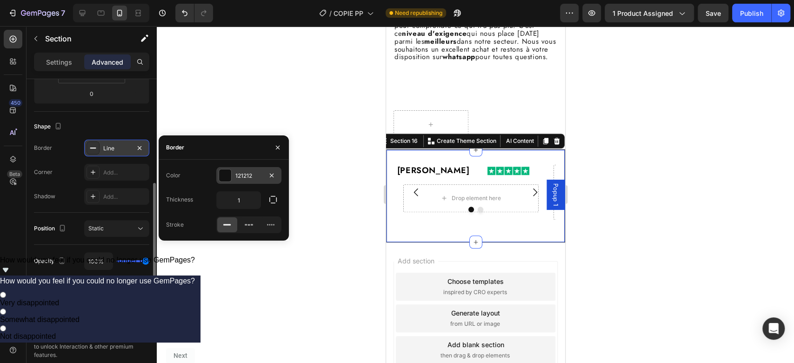
click at [252, 174] on div "121212" at bounding box center [248, 176] width 27 height 8
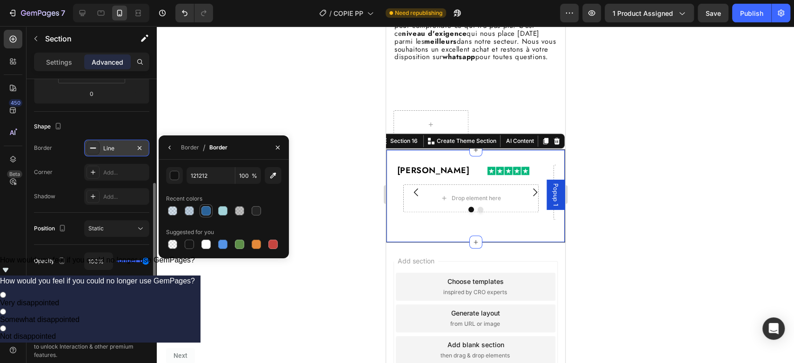
click at [201, 209] on div at bounding box center [205, 210] width 9 height 9
type input "2A6298"
click at [252, 177] on span "%" at bounding box center [255, 176] width 6 height 8
click at [245, 178] on input "100" at bounding box center [248, 175] width 26 height 17
type input "30"
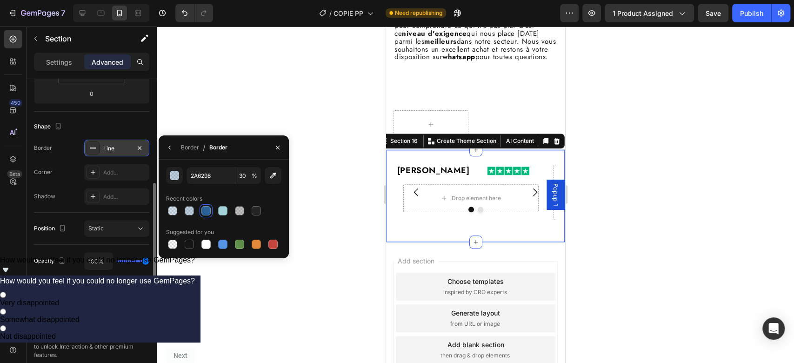
click at [261, 193] on div "Recent colors" at bounding box center [223, 198] width 115 height 15
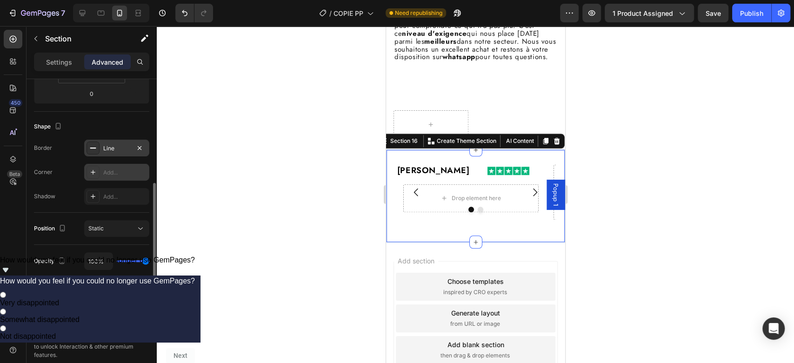
click at [108, 172] on div "Add..." at bounding box center [125, 172] width 44 height 8
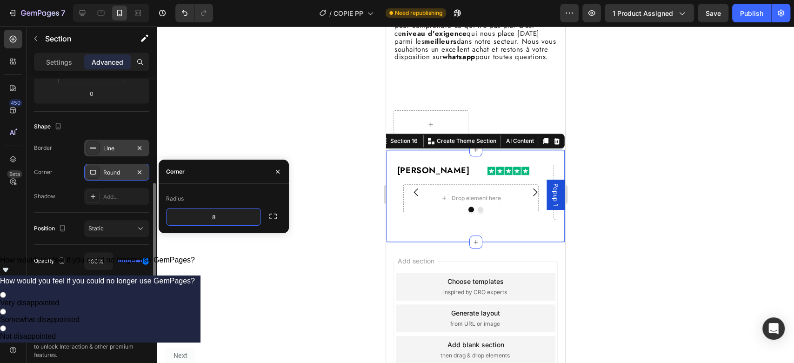
click at [218, 197] on div "Radius" at bounding box center [223, 198] width 115 height 15
click at [273, 171] on button "button" at bounding box center [277, 171] width 15 height 15
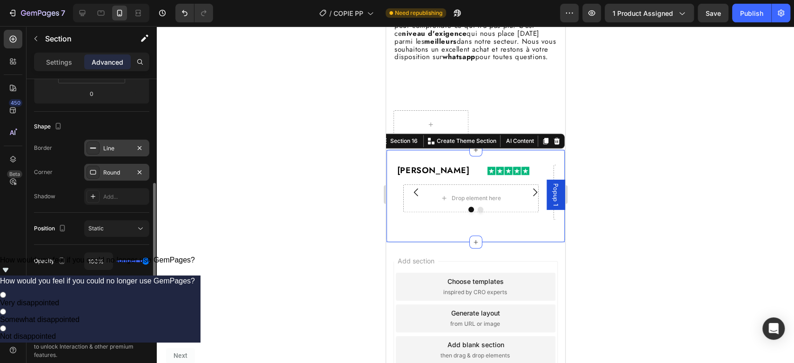
click at [509, 115] on div at bounding box center [475, 124] width 179 height 50
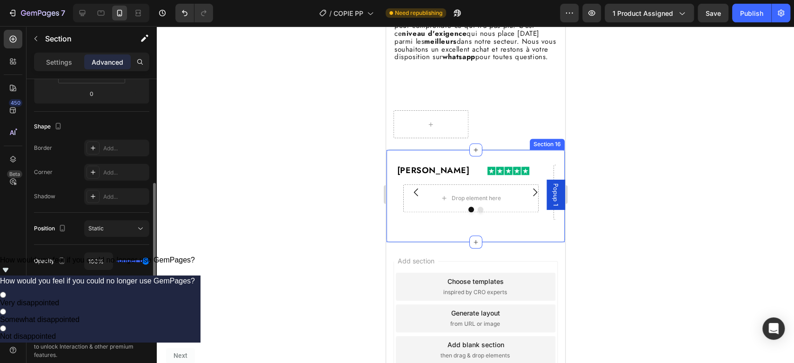
click at [536, 168] on div "[PERSON_NAME] Heading Image Row Drop element here Row Drop element here Carouse…" at bounding box center [475, 195] width 179 height 93
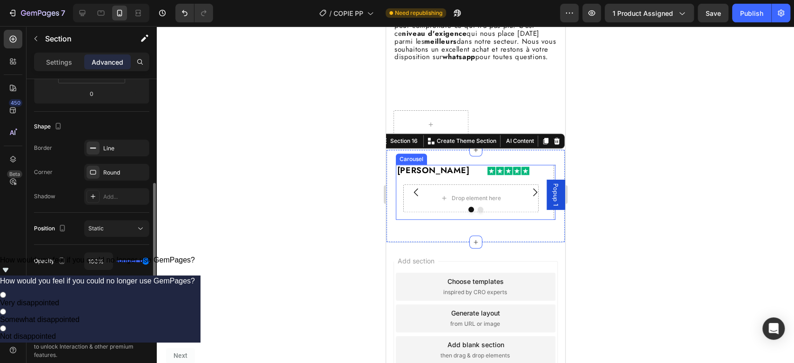
click at [426, 205] on button "Carousel Back Arrow" at bounding box center [416, 192] width 26 height 26
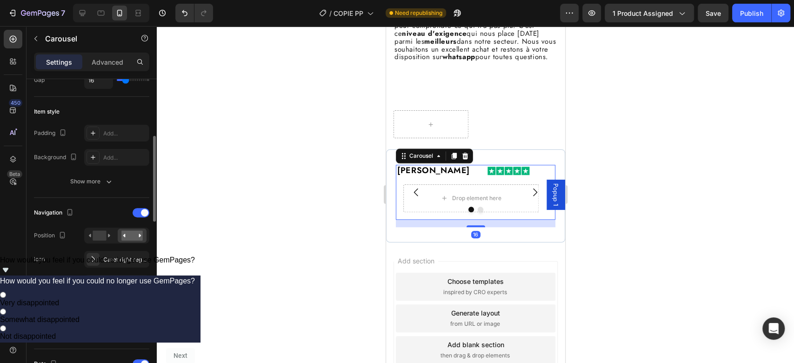
scroll to position [0, 0]
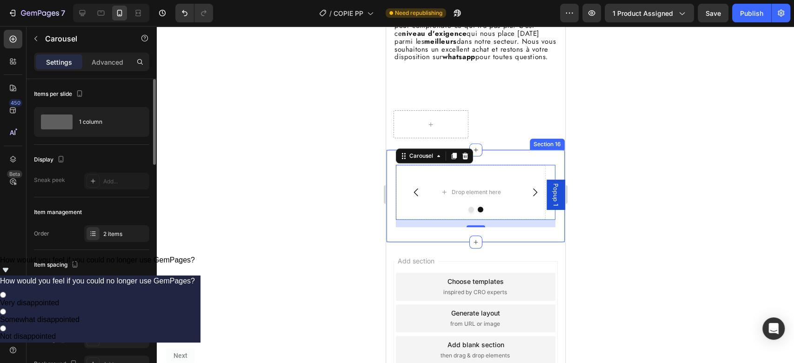
click at [512, 242] on div "[PERSON_NAME] Heading Image Row Drop element here Row Drop element here Carouse…" at bounding box center [475, 195] width 179 height 93
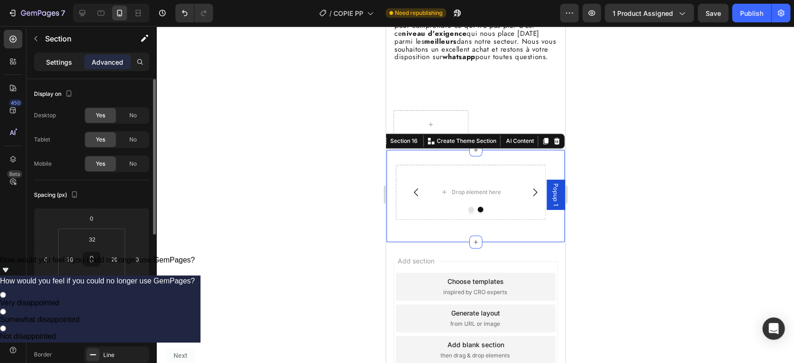
click at [53, 64] on p "Settings" at bounding box center [59, 62] width 26 height 10
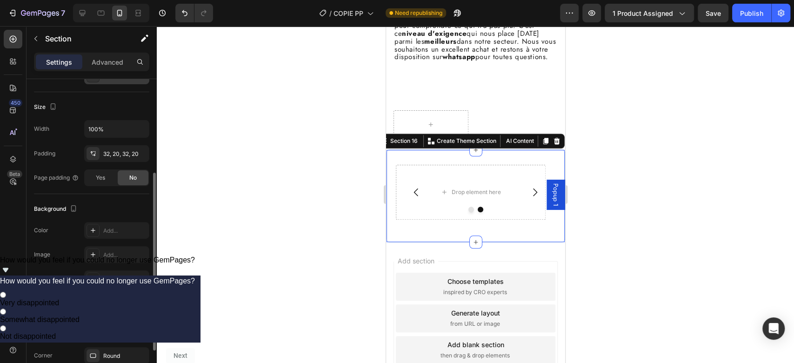
scroll to position [232, 0]
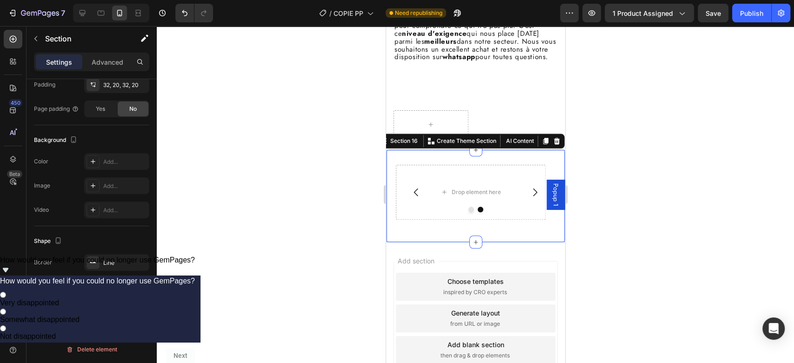
click at [486, 127] on div at bounding box center [475, 124] width 179 height 50
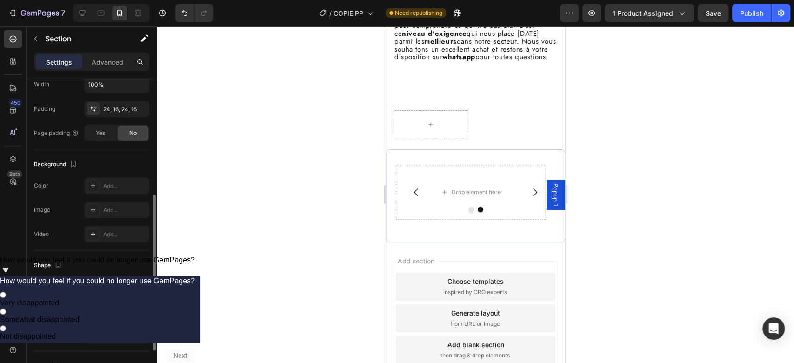
scroll to position [232, 0]
click at [418, 212] on div at bounding box center [475, 209] width 160 height 6
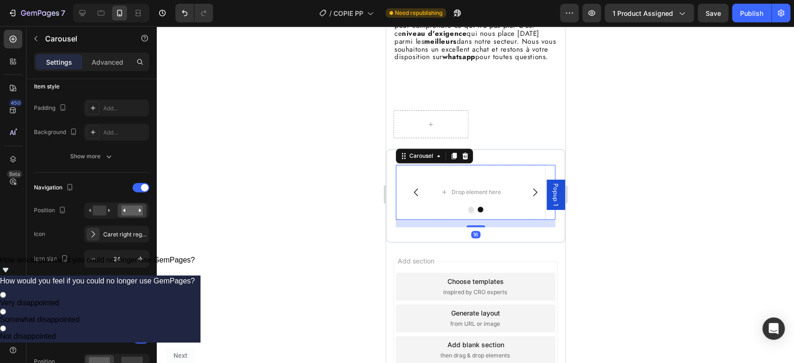
scroll to position [0, 0]
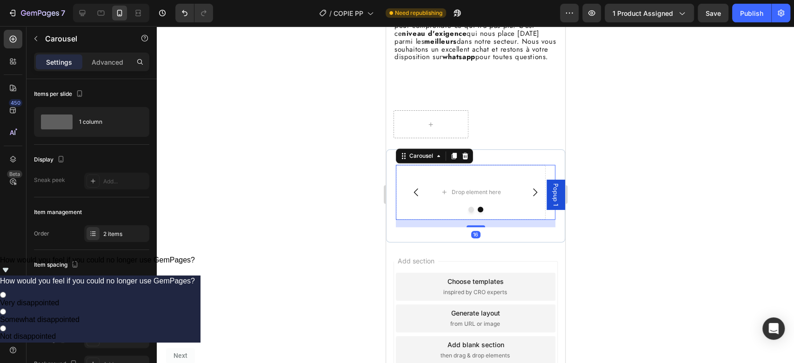
click at [412, 198] on icon "Carousel Back Arrow" at bounding box center [415, 192] width 11 height 11
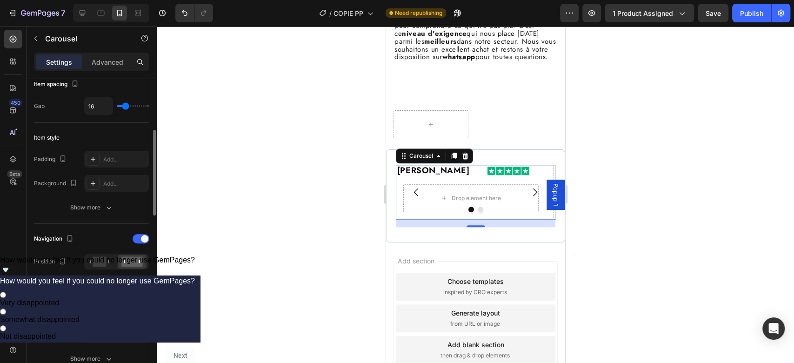
scroll to position [181, 0]
click at [81, 207] on div "Show more" at bounding box center [91, 206] width 43 height 9
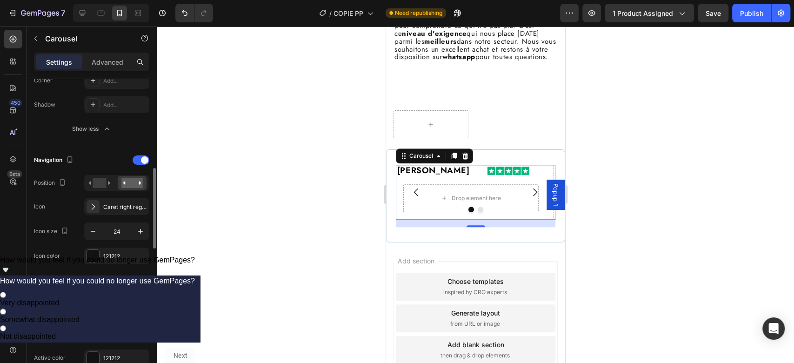
scroll to position [334, 0]
click at [141, 157] on span at bounding box center [144, 157] width 7 height 7
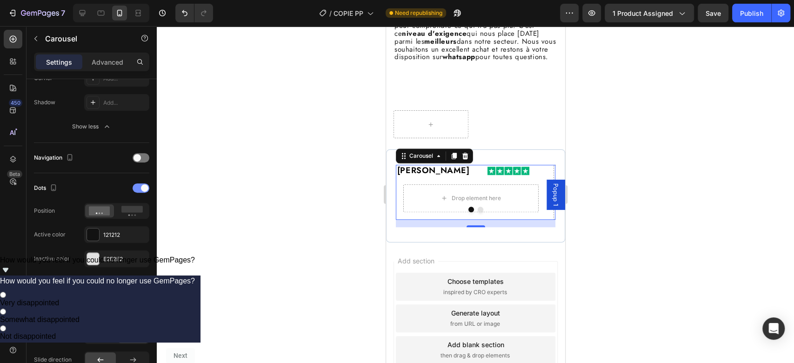
click at [138, 186] on div at bounding box center [141, 187] width 17 height 9
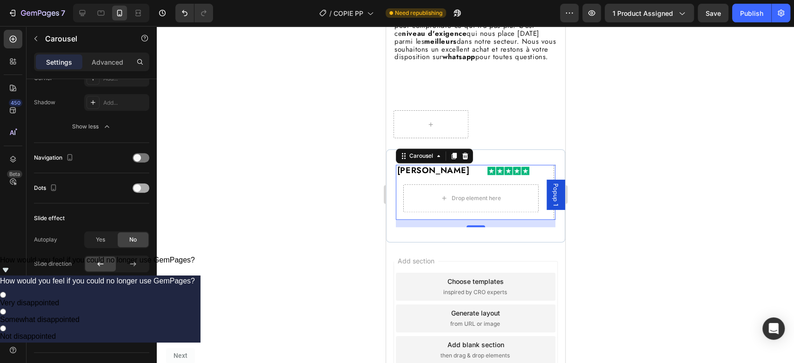
click at [137, 185] on span at bounding box center [136, 187] width 7 height 7
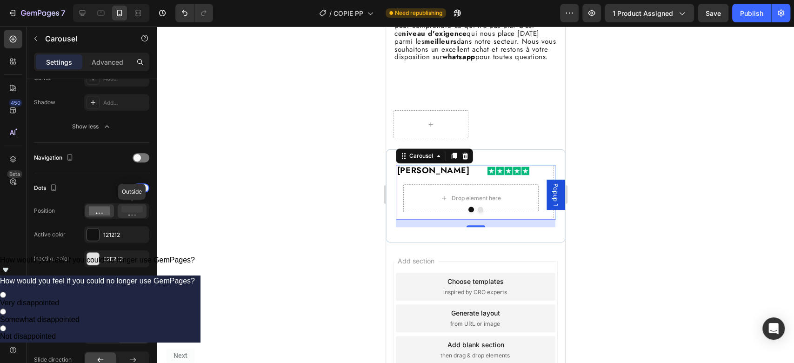
click at [124, 212] on icon at bounding box center [131, 211] width 21 height 10
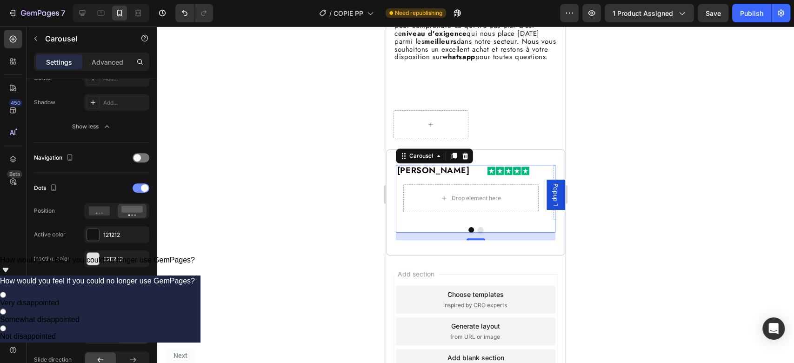
click at [140, 187] on div at bounding box center [141, 187] width 17 height 9
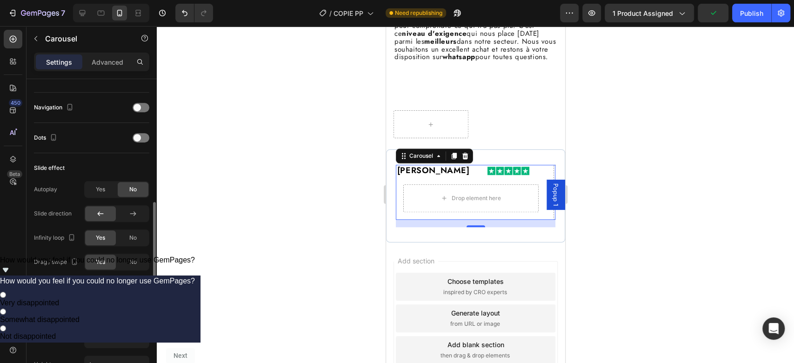
scroll to position [385, 0]
click at [96, 186] on span "Yes" at bounding box center [100, 188] width 9 height 8
click at [124, 187] on div "No" at bounding box center [133, 188] width 31 height 15
click at [398, 206] on div "Drop element here Row" at bounding box center [470, 198] width 150 height 43
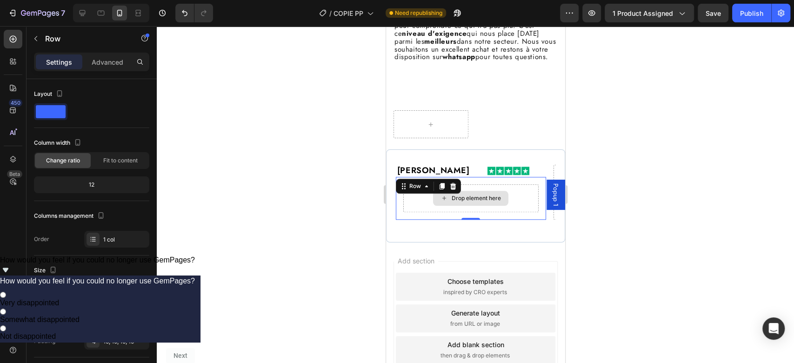
click at [485, 206] on div "Drop element here" at bounding box center [470, 198] width 75 height 15
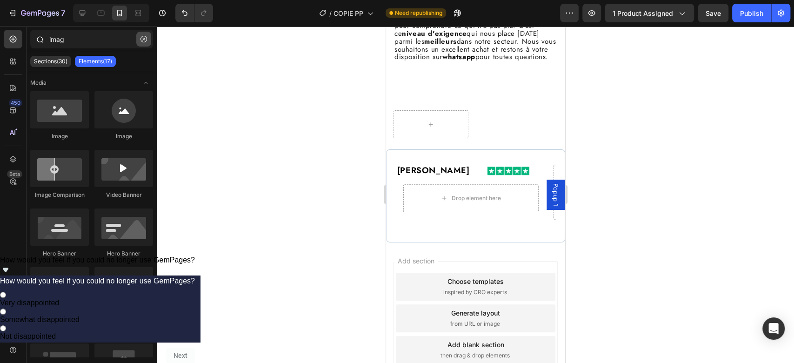
click at [144, 36] on icon "button" at bounding box center [143, 39] width 7 height 7
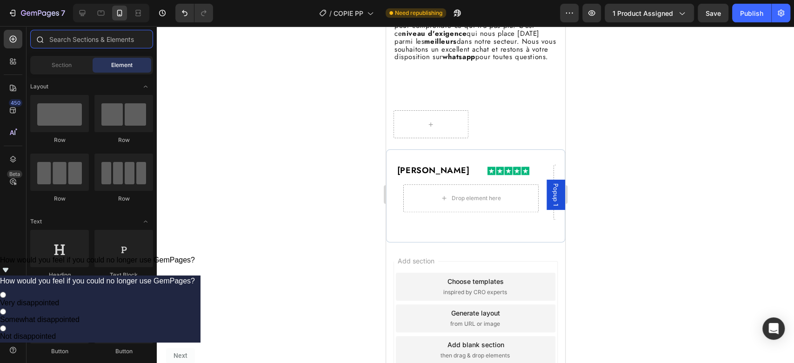
click at [144, 36] on input "text" at bounding box center [91, 39] width 123 height 19
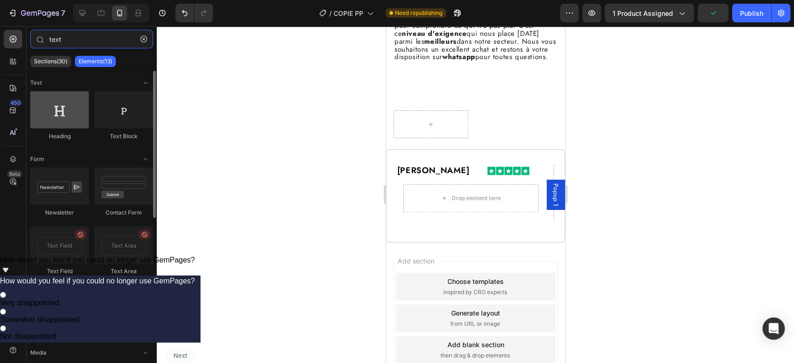
type input "text"
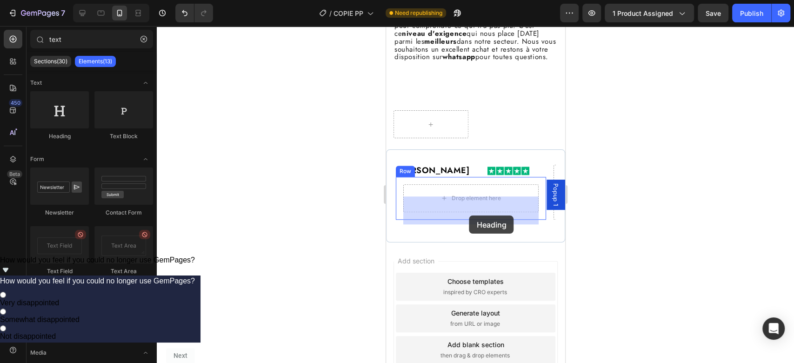
drag, startPoint x: 434, startPoint y: 137, endPoint x: 469, endPoint y: 213, distance: 84.3
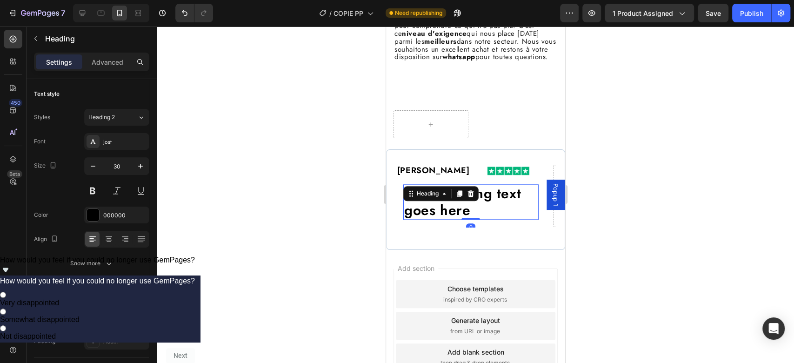
click at [458, 218] on h2 "Your heading text goes here" at bounding box center [470, 201] width 135 height 35
click at [458, 218] on p "Your heading text goes here" at bounding box center [470, 201] width 133 height 33
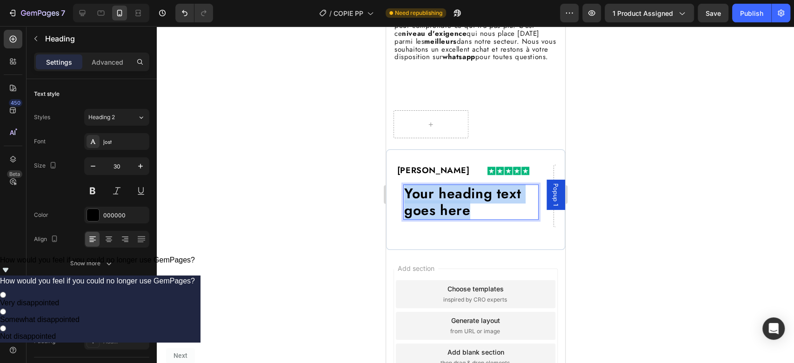
click at [458, 218] on p "Your heading text goes here" at bounding box center [470, 201] width 133 height 33
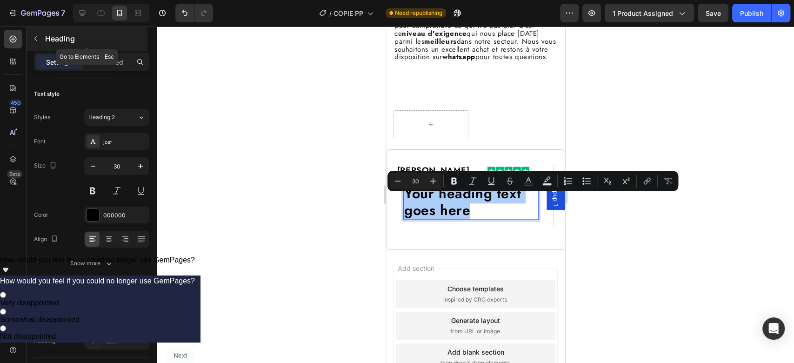
click at [35, 40] on icon "button" at bounding box center [35, 38] width 7 height 7
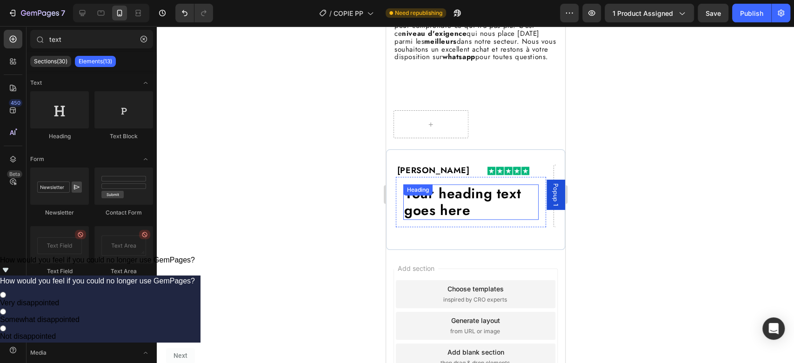
click at [453, 211] on p "Your heading text goes here" at bounding box center [470, 201] width 133 height 33
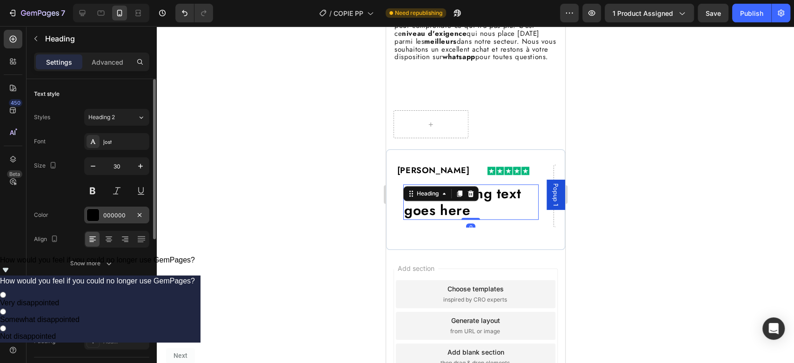
click at [113, 214] on div "000000" at bounding box center [116, 215] width 27 height 8
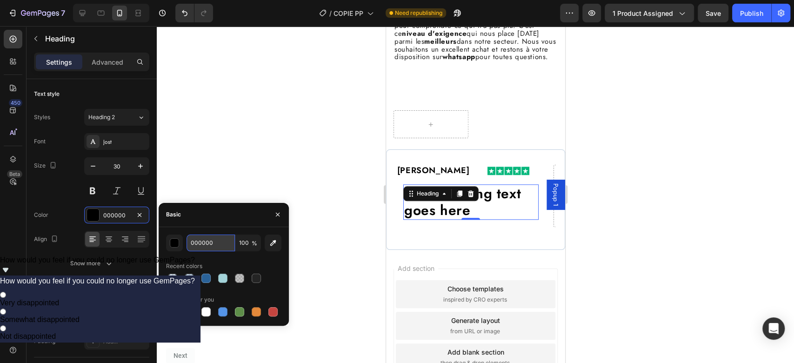
click at [214, 244] on input "000000" at bounding box center [211, 242] width 48 height 17
type input "242424"
click at [223, 255] on div "242424 100 % Recent colors Suggested for you" at bounding box center [223, 276] width 115 height 84
click at [278, 216] on icon "button" at bounding box center [277, 214] width 7 height 7
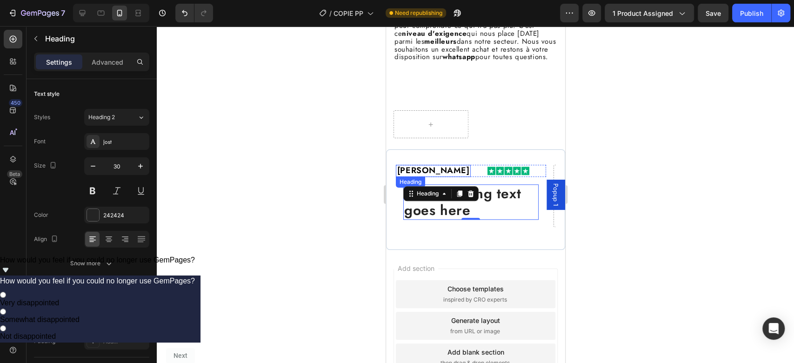
click at [441, 176] on p "[PERSON_NAME]" at bounding box center [432, 171] width 73 height 10
click at [478, 219] on p "Your heading text goes here" at bounding box center [470, 201] width 133 height 33
click at [452, 219] on p "Your heading text goes here" at bounding box center [470, 201] width 133 height 33
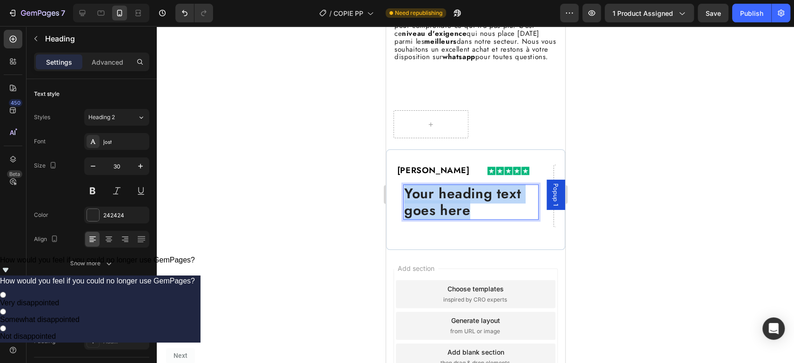
click at [452, 219] on p "Your heading text goes here" at bounding box center [470, 201] width 133 height 33
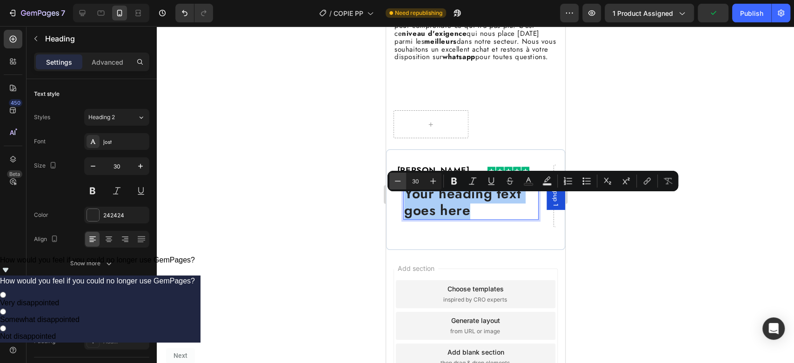
click at [400, 178] on icon "Editor contextual toolbar" at bounding box center [397, 180] width 9 height 9
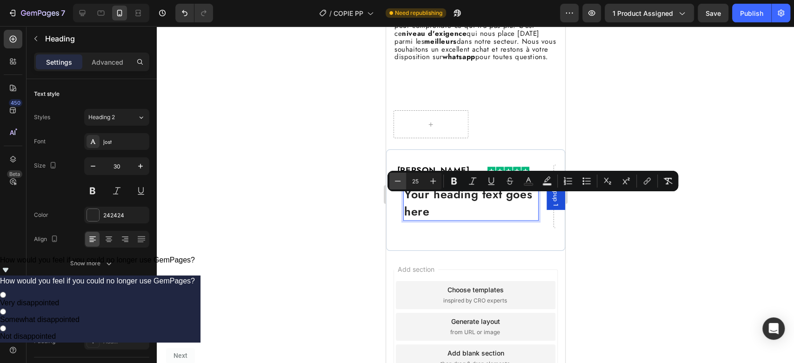
click at [402, 181] on button "Minus" at bounding box center [397, 181] width 17 height 17
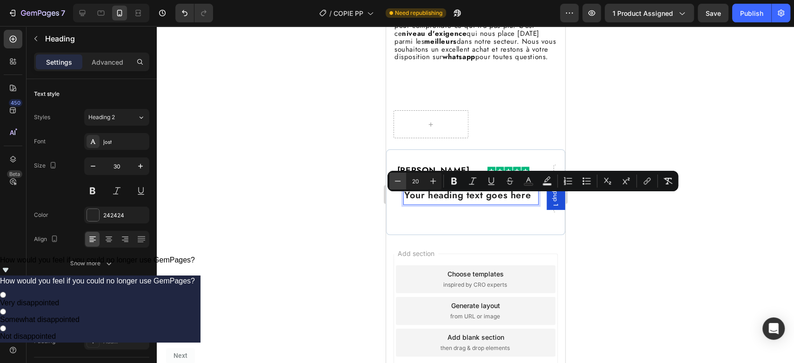
click at [402, 181] on button "Minus" at bounding box center [397, 181] width 17 height 17
type input "19"
click at [93, 165] on icon "button" at bounding box center [92, 165] width 9 height 9
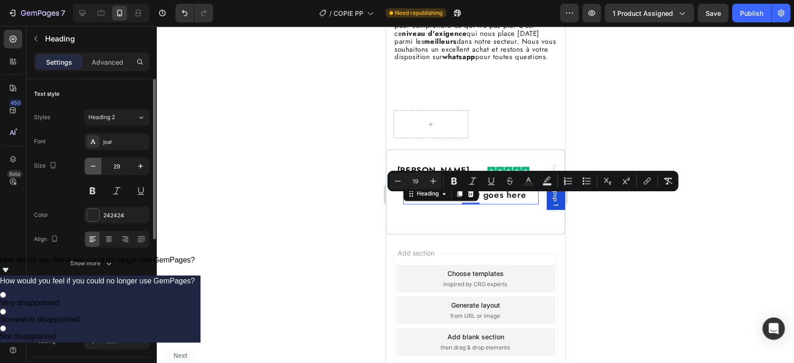
click at [93, 165] on icon "button" at bounding box center [92, 165] width 9 height 9
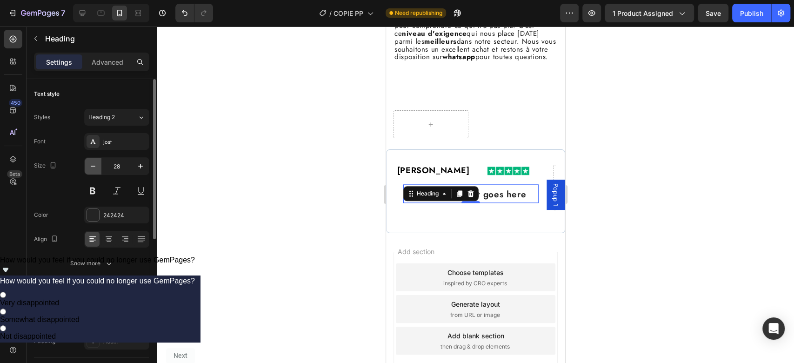
click at [93, 165] on icon "button" at bounding box center [92, 165] width 9 height 9
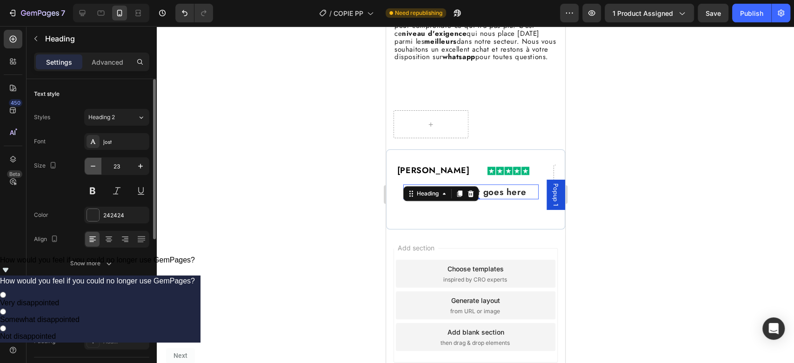
click at [93, 165] on icon "button" at bounding box center [92, 165] width 9 height 9
click at [140, 163] on icon "button" at bounding box center [140, 165] width 9 height 9
type input "20"
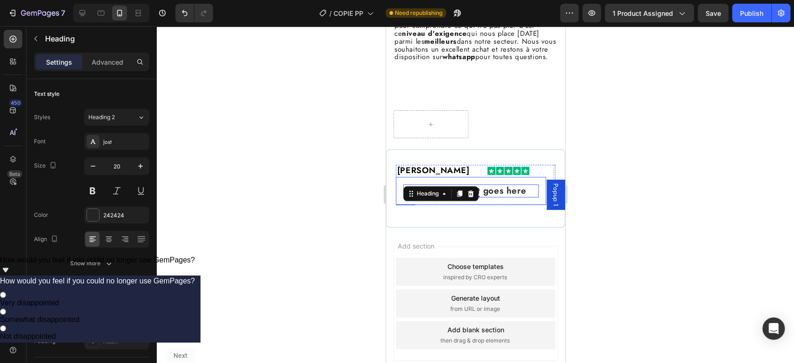
click at [505, 205] on div "Your heading text goes here Heading 0 Row" at bounding box center [470, 191] width 150 height 28
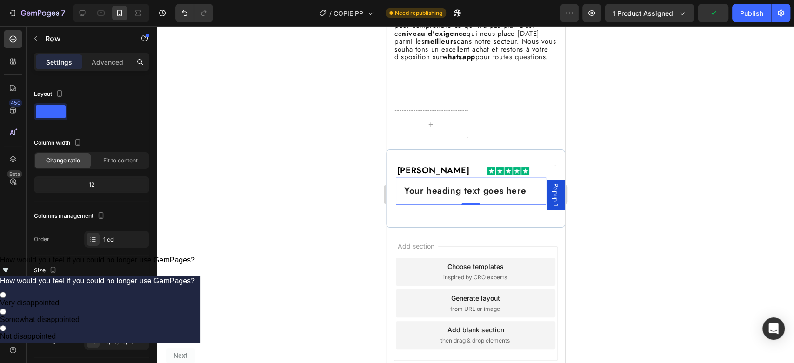
click at [526, 205] on div "⁠⁠⁠⁠⁠⁠⁠ Your heading text goes here Heading Row 0" at bounding box center [470, 191] width 150 height 28
click at [543, 165] on div "[PERSON_NAME] Heading Image Row ⁠⁠⁠⁠⁠⁠⁠ Your heading text goes here Heading Row…" at bounding box center [475, 188] width 179 height 78
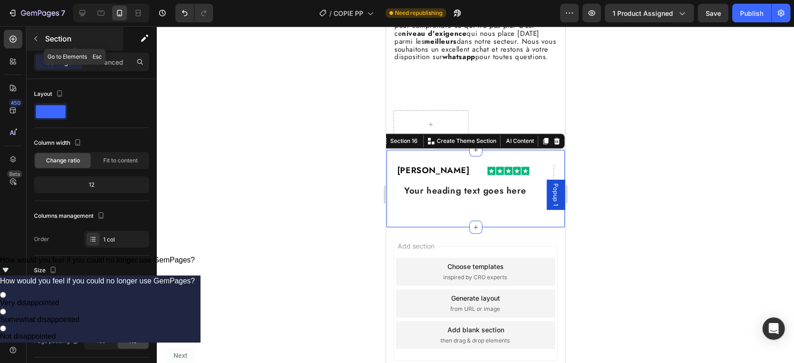
click at [37, 41] on icon "button" at bounding box center [35, 38] width 7 height 7
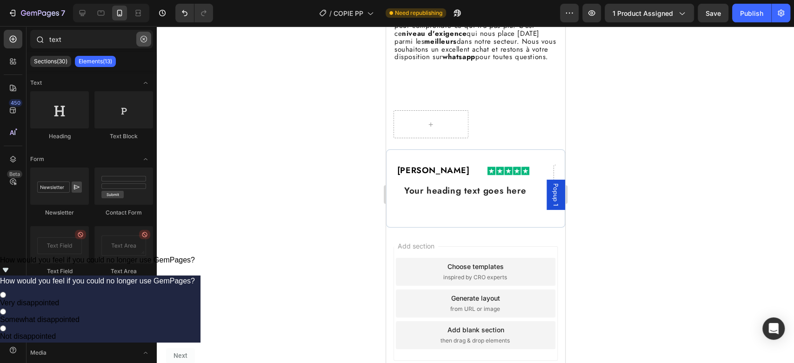
click at [143, 44] on button "button" at bounding box center [143, 39] width 15 height 15
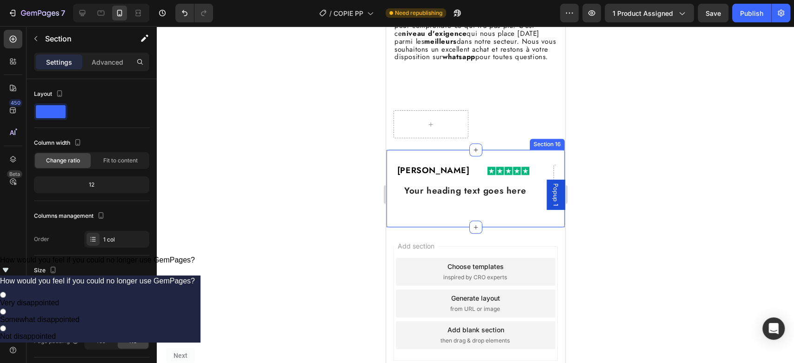
click at [451, 166] on div "[PERSON_NAME] Heading Image Row ⁠⁠⁠⁠⁠⁠⁠ Your heading text goes here Heading Row…" at bounding box center [475, 188] width 179 height 78
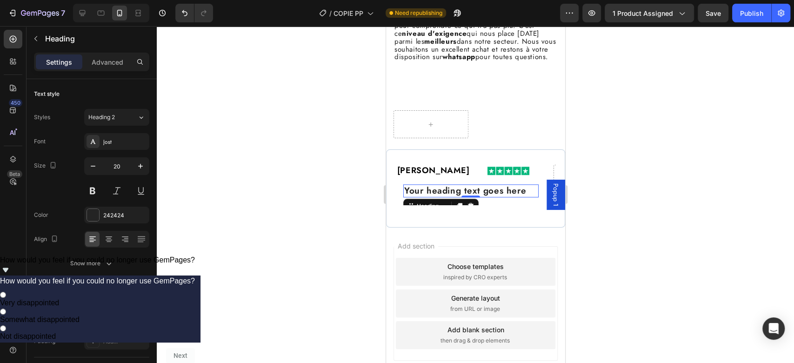
click at [466, 197] on span "Your heading text goes here" at bounding box center [465, 190] width 122 height 13
click at [449, 197] on span "Your heading text goes here" at bounding box center [465, 190] width 122 height 13
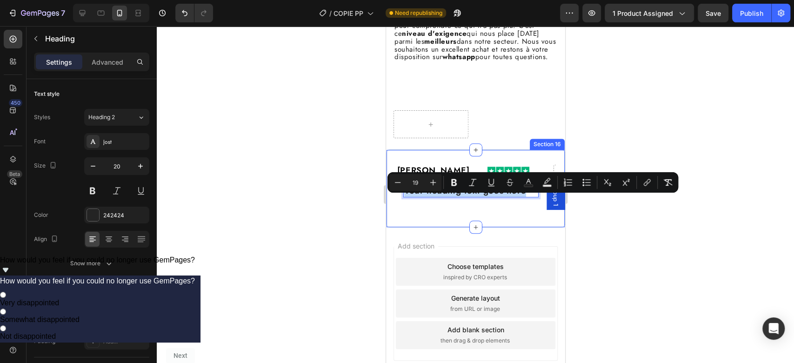
click at [484, 212] on div "[PERSON_NAME] Heading Image Row Your heading text goes here Heading 0 Row Drop …" at bounding box center [475, 188] width 160 height 47
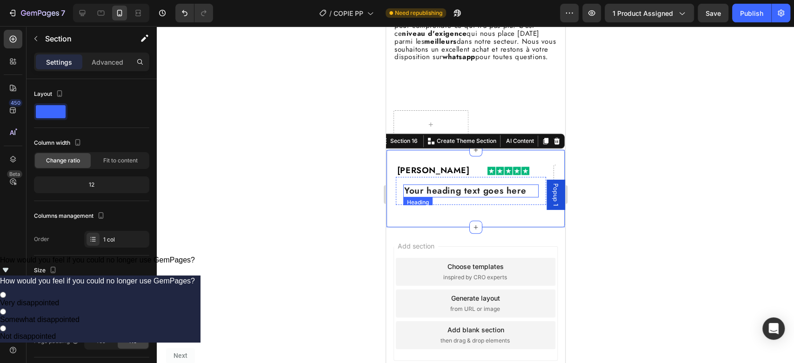
click at [493, 197] on span "Your heading text goes here" at bounding box center [465, 190] width 122 height 13
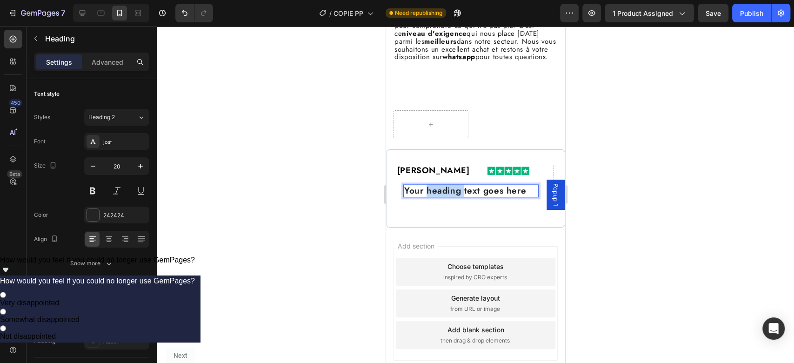
click at [448, 197] on span "Your heading text goes here" at bounding box center [465, 190] width 122 height 13
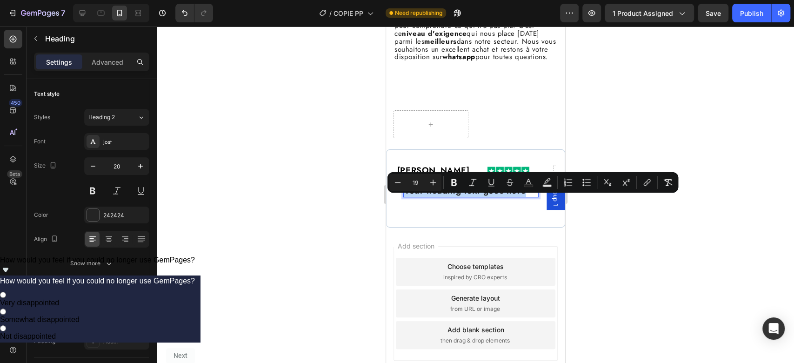
click at [448, 197] on span "Your heading text goes here" at bounding box center [465, 190] width 122 height 13
type input "20"
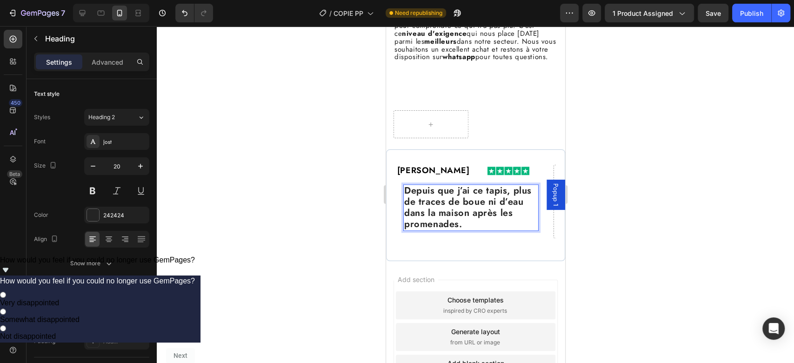
click at [444, 225] on p "Depuis que j’ai ce tapis, plus de traces de boue ni d’eau dans la maison après …" at bounding box center [470, 207] width 133 height 45
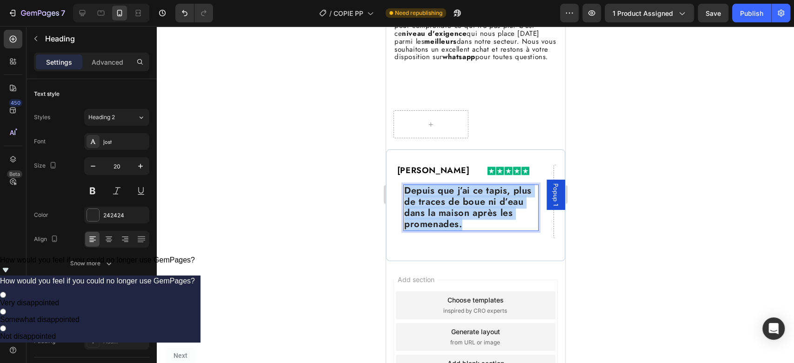
click at [444, 225] on p "Depuis que j’ai ce tapis, plus de traces de boue ni d’eau dans la maison après …" at bounding box center [470, 207] width 133 height 45
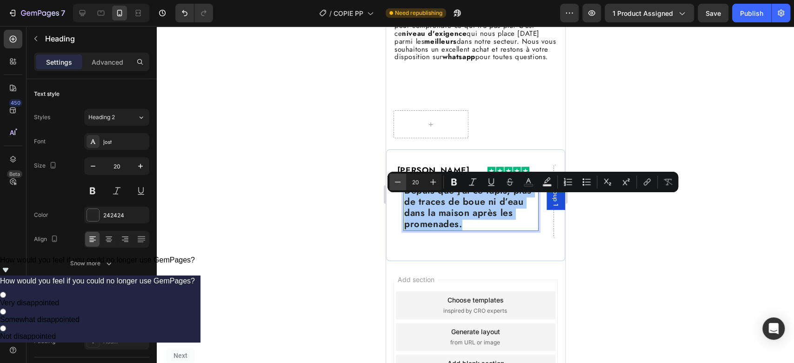
click at [397, 180] on icon "Editor contextual toolbar" at bounding box center [397, 181] width 9 height 9
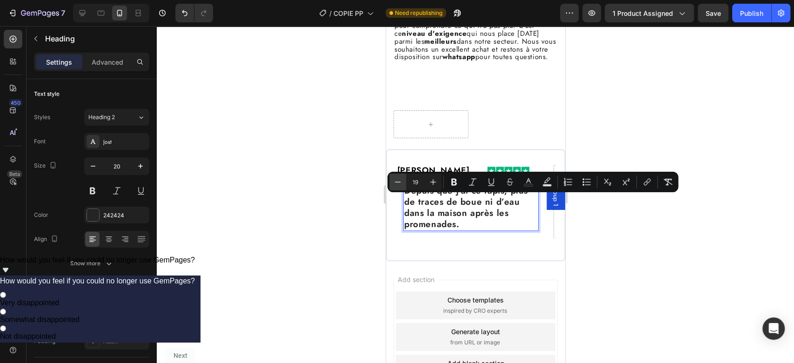
click at [397, 180] on icon "Editor contextual toolbar" at bounding box center [397, 181] width 9 height 9
type input "18"
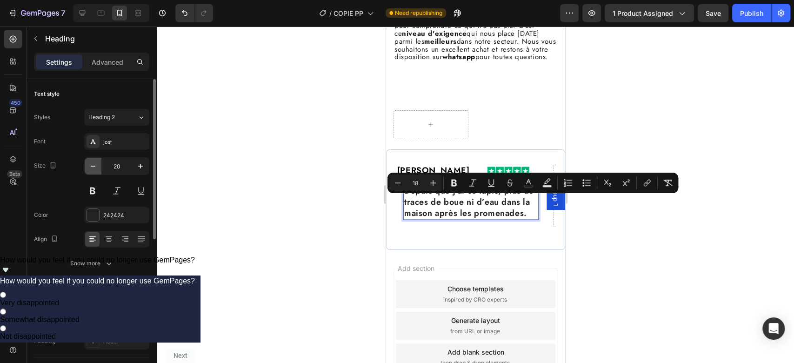
click at [92, 167] on icon "button" at bounding box center [92, 165] width 9 height 9
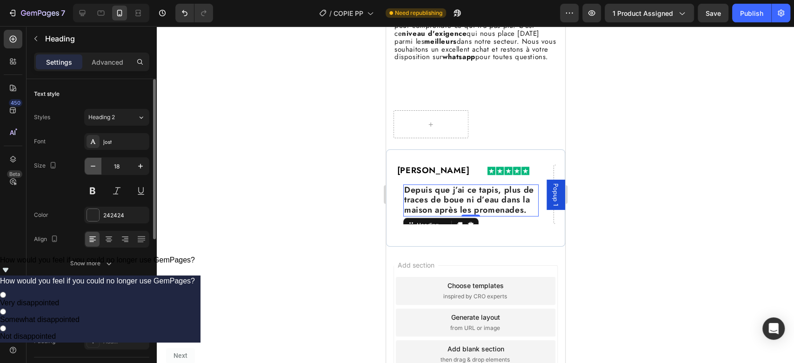
click at [92, 167] on icon "button" at bounding box center [92, 165] width 9 height 9
type input "16"
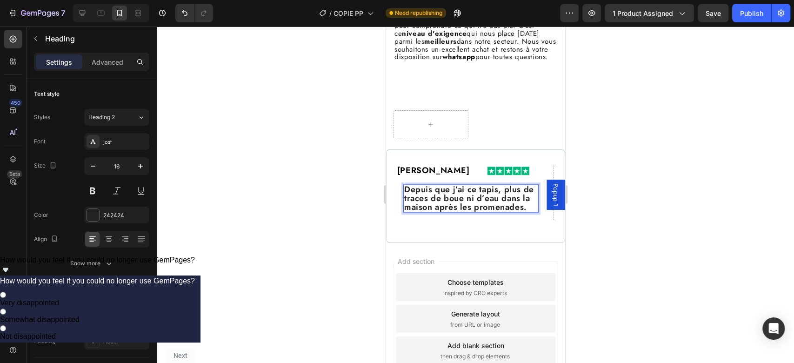
click at [452, 202] on span "Depuis que j’ai ce tapis, plus de traces de boue ni d’eau dans la maison après …" at bounding box center [469, 198] width 130 height 30
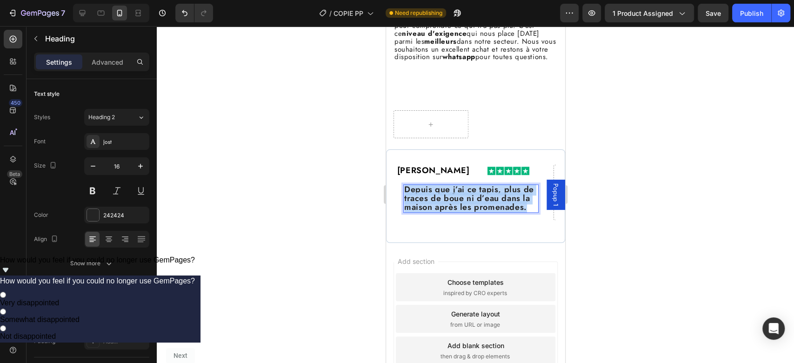
click at [452, 202] on span "Depuis que j’ai ce tapis, plus de traces de boue ni d’eau dans la maison après …" at bounding box center [469, 198] width 130 height 30
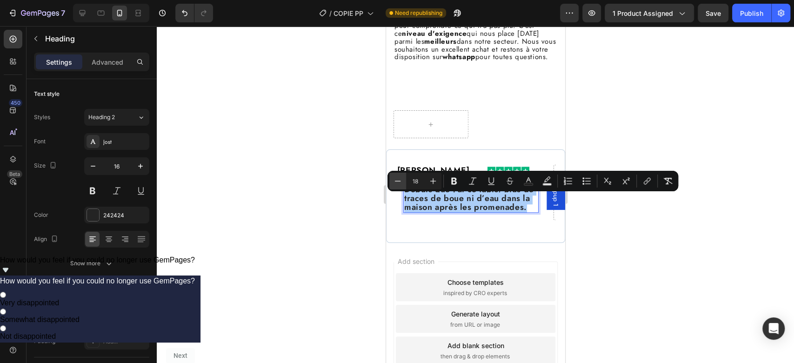
click at [397, 181] on icon "Editor contextual toolbar" at bounding box center [397, 180] width 9 height 9
type input "16"
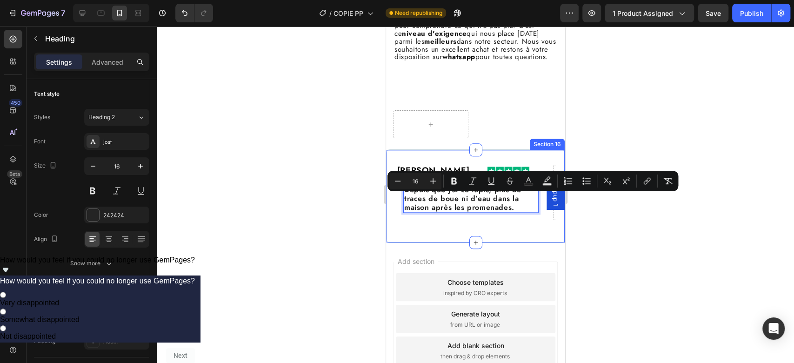
click at [544, 220] on div "Depuis que j’ai ce tapis, plus de traces de boue ni d’eau dans la maison après …" at bounding box center [470, 199] width 150 height 44
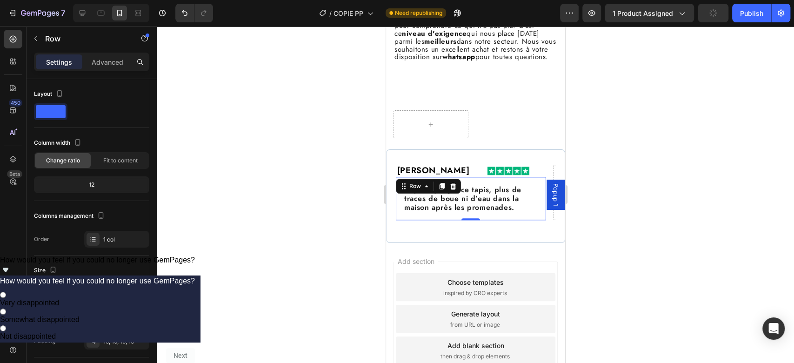
click at [493, 192] on div "⁠⁠⁠⁠⁠⁠⁠ Depuis que j’ai ce tapis, plus de traces de boue ni d’eau dans la maiso…" at bounding box center [470, 199] width 150 height 44
click at [488, 211] on span "Depuis que j’ai ce tapis, plus de traces de boue ni d’eau dans la maison après …" at bounding box center [462, 198] width 117 height 28
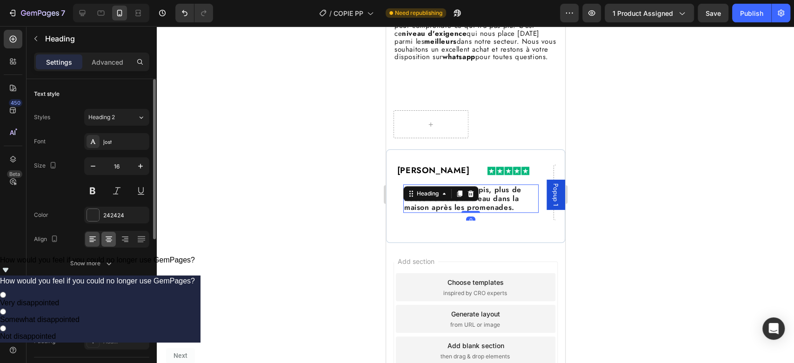
click at [110, 238] on icon at bounding box center [109, 238] width 5 height 1
click at [451, 176] on p "[PERSON_NAME]" at bounding box center [432, 171] width 73 height 10
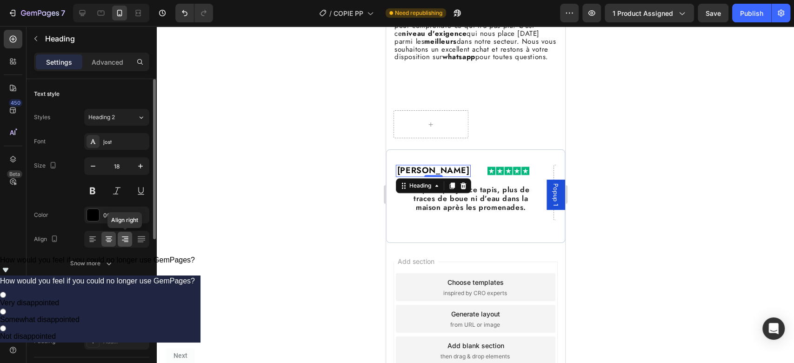
click at [125, 238] on icon at bounding box center [126, 238] width 5 height 1
click at [492, 174] on img at bounding box center [508, 171] width 42 height 8
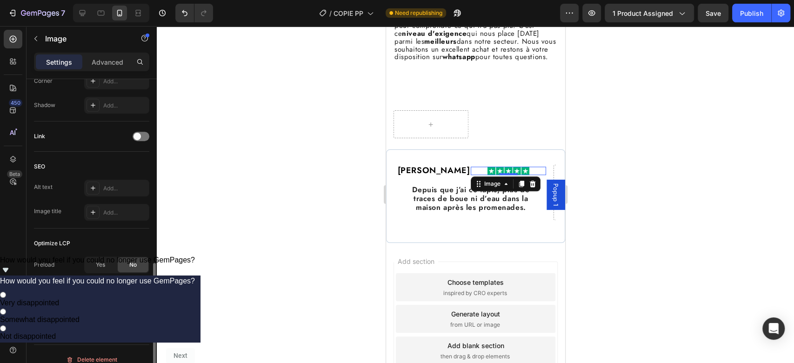
scroll to position [391, 0]
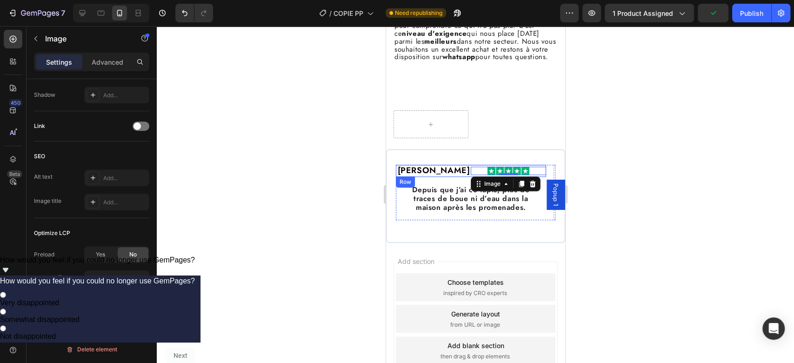
click at [474, 177] on div "Image 0" at bounding box center [507, 171] width 75 height 12
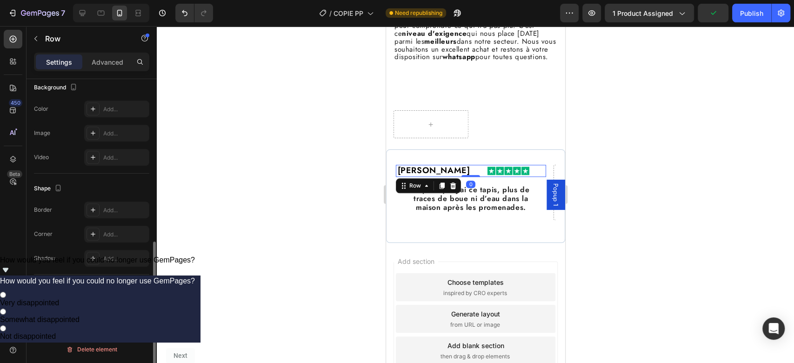
scroll to position [0, 0]
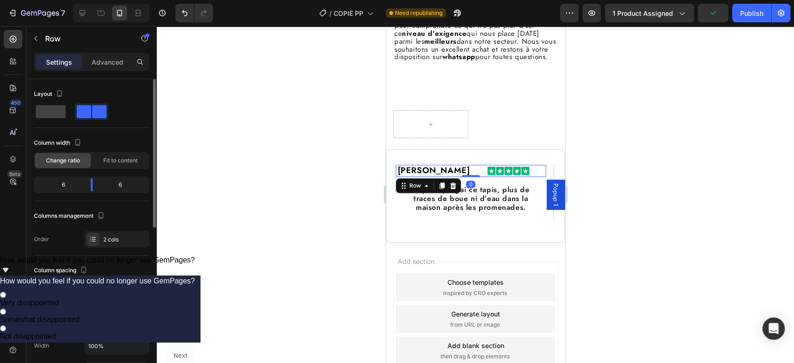
click at [478, 174] on div at bounding box center [507, 171] width 75 height 8
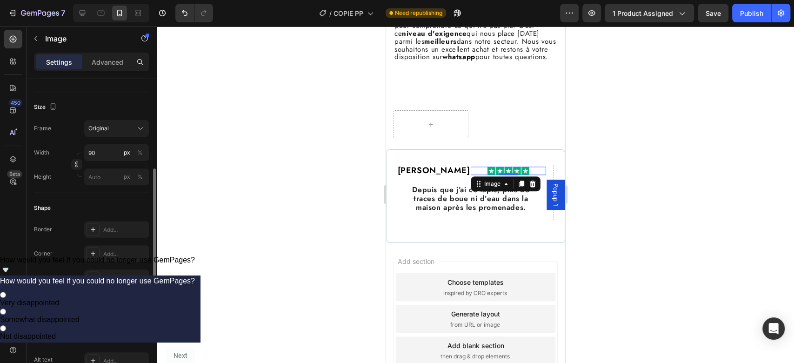
scroll to position [211, 0]
click at [108, 59] on p "Advanced" at bounding box center [108, 62] width 32 height 10
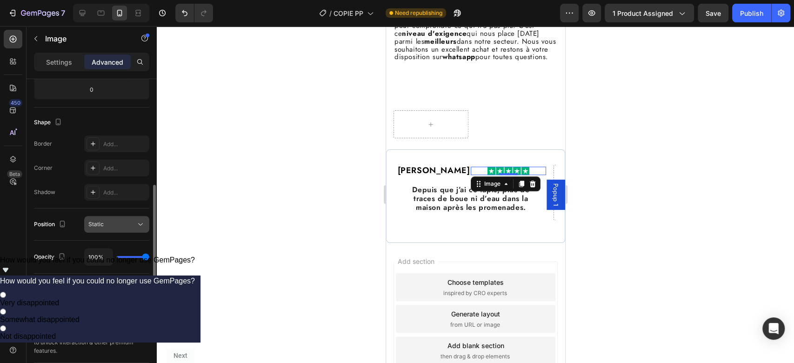
click at [119, 227] on div "Static" at bounding box center [111, 224] width 47 height 8
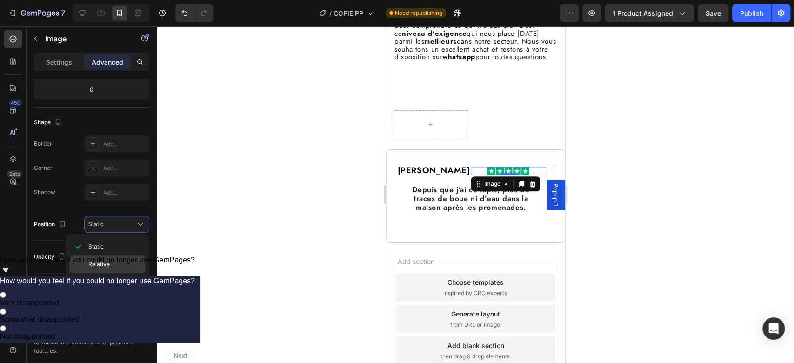
click at [112, 260] on p "Relative" at bounding box center [114, 264] width 53 height 8
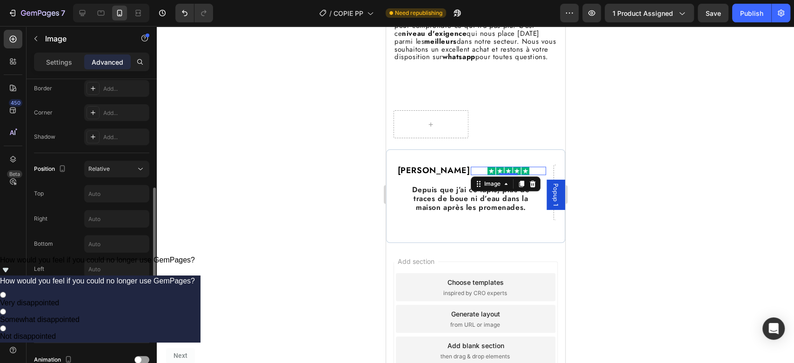
scroll to position [267, 0]
click at [120, 191] on input "text" at bounding box center [117, 192] width 64 height 17
click at [115, 220] on input "text" at bounding box center [117, 217] width 64 height 17
type input "3"
type input "20"
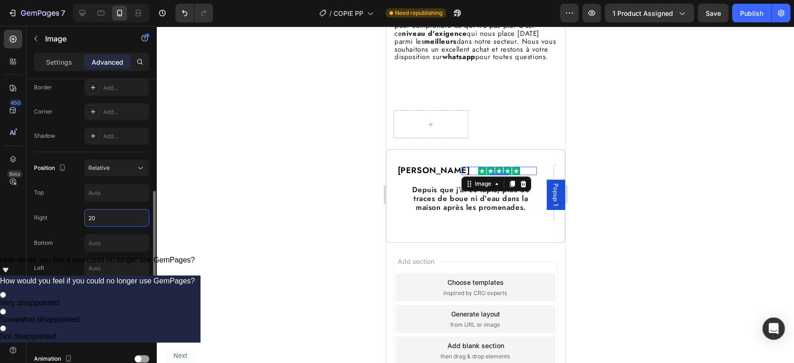
click at [72, 203] on div "Position Relative Top Right 20 Bottom Left Z-Index" at bounding box center [91, 230] width 115 height 141
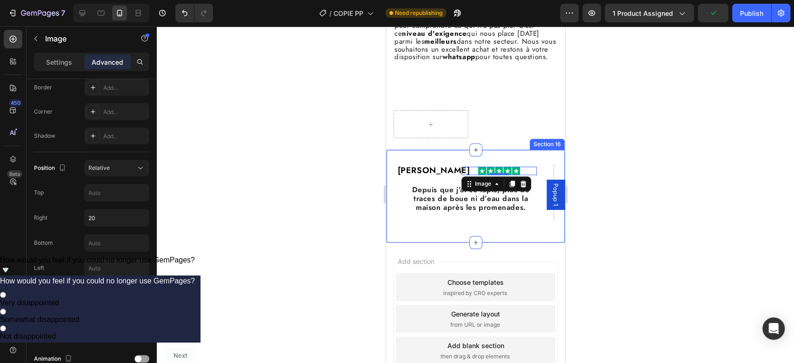
click at [480, 170] on div "[PERSON_NAME] Heading Image 0 Row ⁠⁠⁠⁠⁠⁠⁠ Depuis que j’ai ce tapis, plus de tra…" at bounding box center [475, 195] width 179 height 93
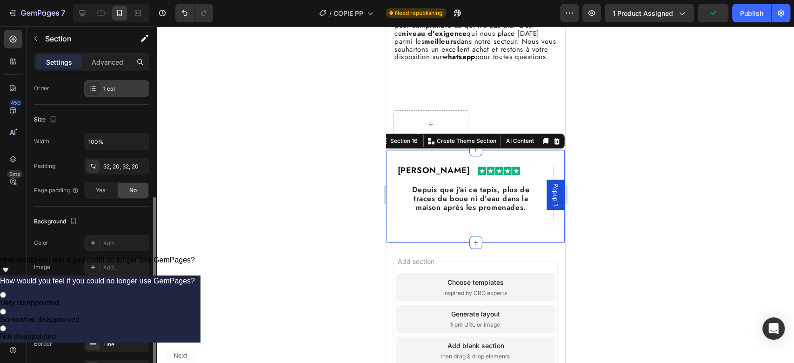
scroll to position [232, 0]
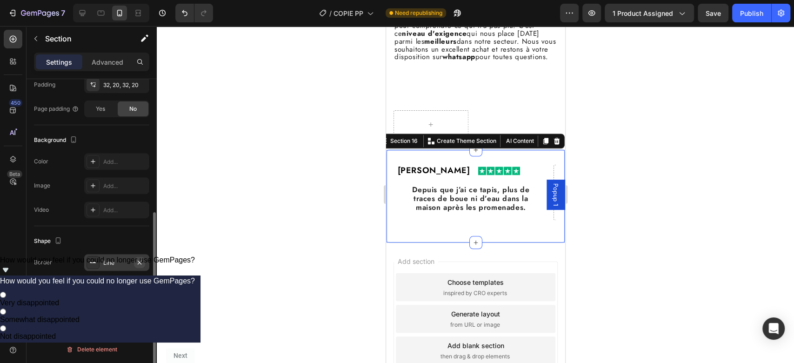
click at [140, 259] on icon "button" at bounding box center [139, 262] width 7 height 7
click at [141, 285] on icon "button" at bounding box center [139, 286] width 7 height 7
click at [436, 264] on div "Add section Choose templates inspired by CRO experts Generate layout from URL o…" at bounding box center [475, 331] width 179 height 178
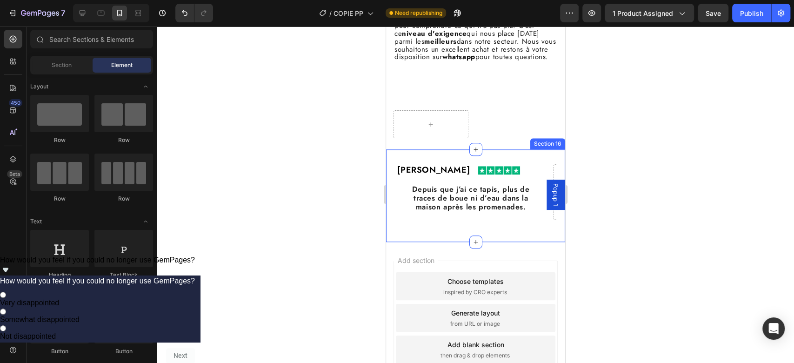
click at [434, 241] on div "[PERSON_NAME] Heading Image Row ⁠⁠⁠⁠⁠⁠⁠ Depuis que j’ai ce tapis, plus de trace…" at bounding box center [475, 195] width 179 height 93
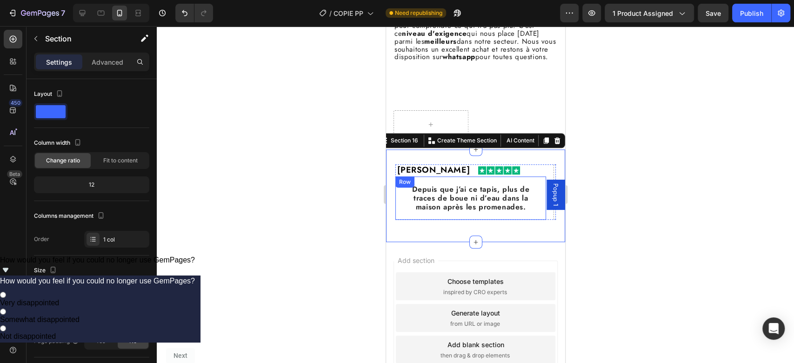
click at [505, 205] on span "Depuis que j’ai ce tapis, plus de traces de boue ni d’eau dans la maison après …" at bounding box center [470, 198] width 117 height 28
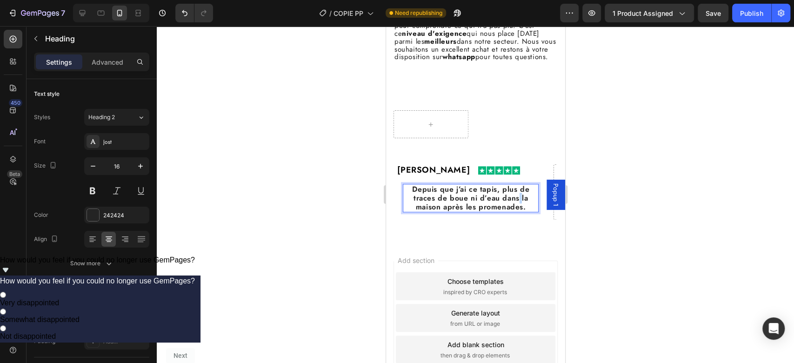
click at [519, 206] on span "Depuis que j’ai ce tapis, plus de traces de boue ni d’eau dans la maison après …" at bounding box center [470, 198] width 117 height 28
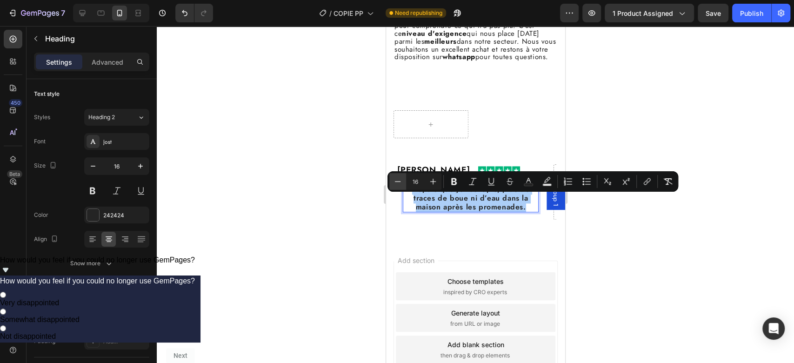
click at [401, 177] on icon "Editor contextual toolbar" at bounding box center [397, 181] width 9 height 9
click at [399, 179] on icon "Editor contextual toolbar" at bounding box center [397, 181] width 9 height 9
type input "14"
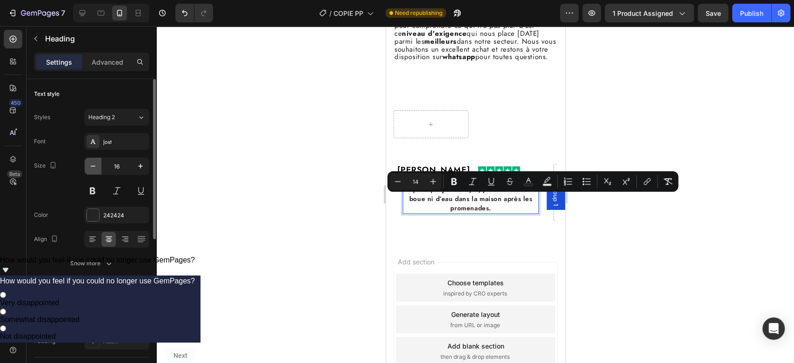
click at [90, 165] on icon "button" at bounding box center [92, 165] width 9 height 9
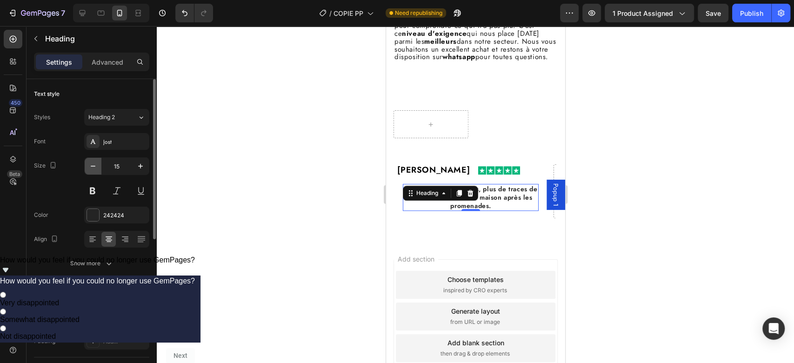
click at [90, 165] on icon "button" at bounding box center [92, 165] width 9 height 9
type input "14"
click at [513, 206] on span "Depuis que j’ai ce tapis, plus de traces de boue ni d’eau dans la maison après …" at bounding box center [470, 196] width 133 height 25
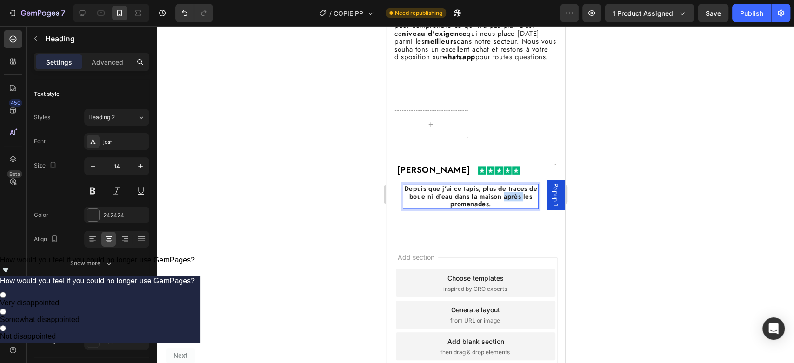
click at [513, 206] on span "Depuis que j’ai ce tapis, plus de traces de boue ni d’eau dans la maison après …" at bounding box center [470, 196] width 133 height 25
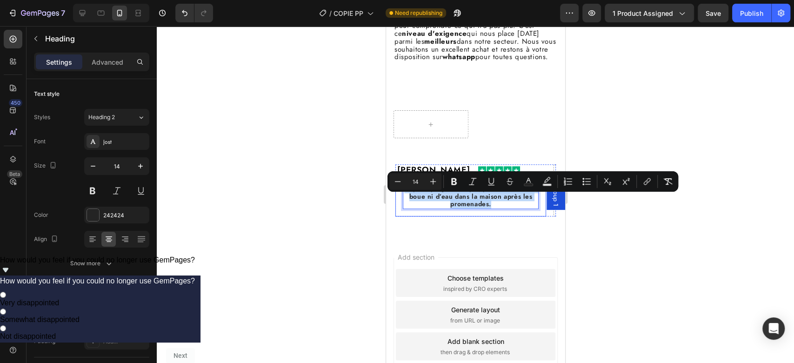
click at [517, 224] on div "[PERSON_NAME] Heading Image Row Depuis que j’ai ce tapis, plus de traces de bou…" at bounding box center [475, 194] width 160 height 60
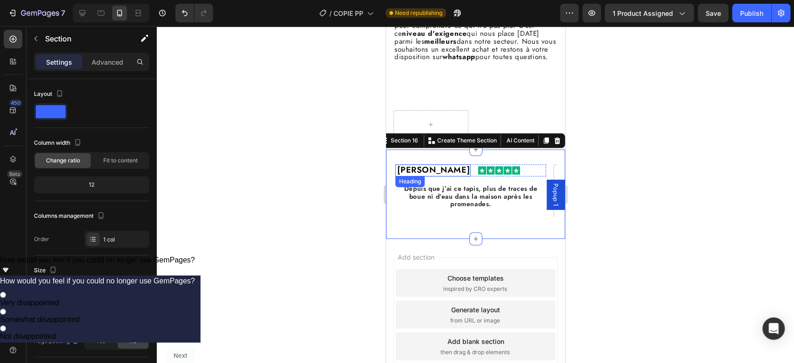
click at [453, 175] on p "[PERSON_NAME]" at bounding box center [432, 170] width 73 height 10
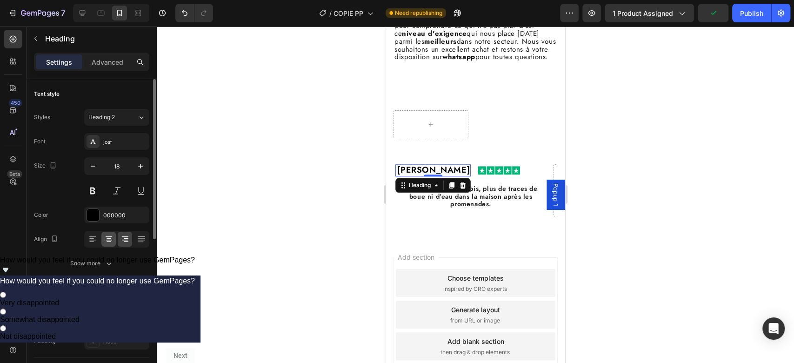
click at [105, 235] on icon at bounding box center [108, 238] width 9 height 9
click at [483, 204] on span "Depuis que j’ai ce tapis, plus de traces de boue ni d’eau dans la maison après …" at bounding box center [470, 196] width 133 height 25
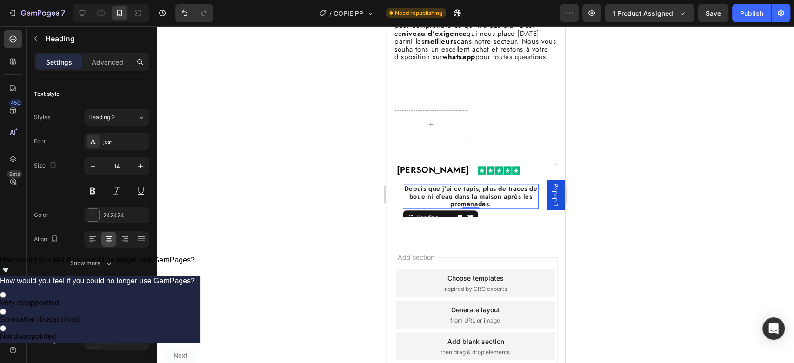
scroll to position [232, 0]
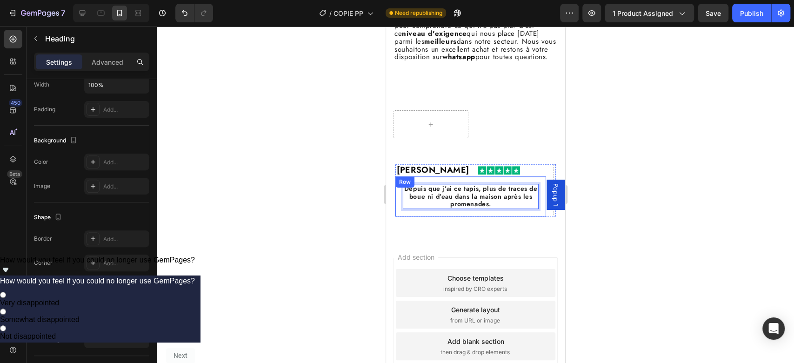
click at [444, 190] on div "Depuis que j’ai ce tapis, plus de traces de boue ni d’eau dans la maison après …" at bounding box center [470, 196] width 151 height 40
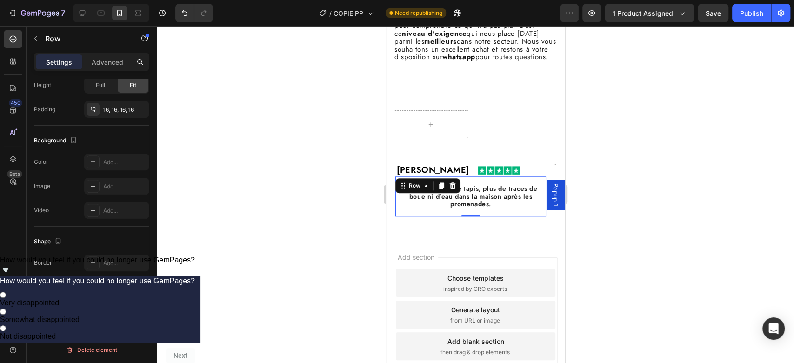
scroll to position [0, 0]
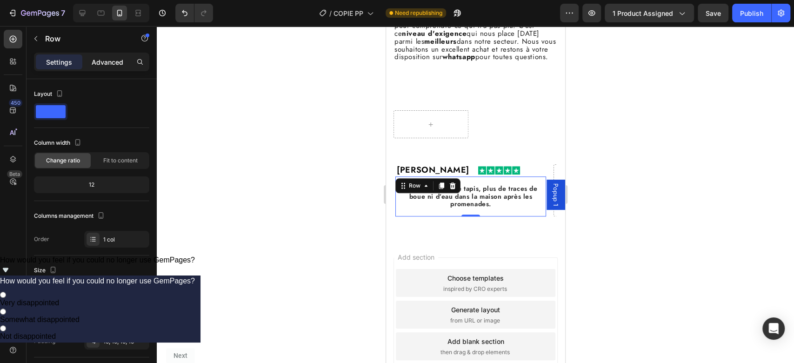
click at [107, 68] on div "Advanced" at bounding box center [107, 61] width 47 height 15
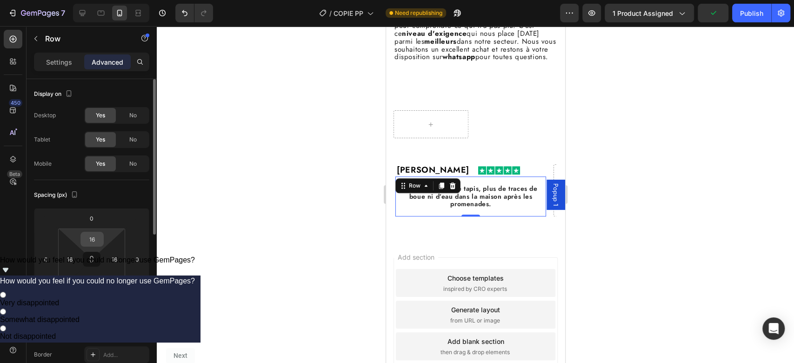
click at [96, 243] on input "16" at bounding box center [92, 239] width 19 height 14
click at [100, 259] on span "Auto" at bounding box center [100, 259] width 12 height 7
type input "Auto"
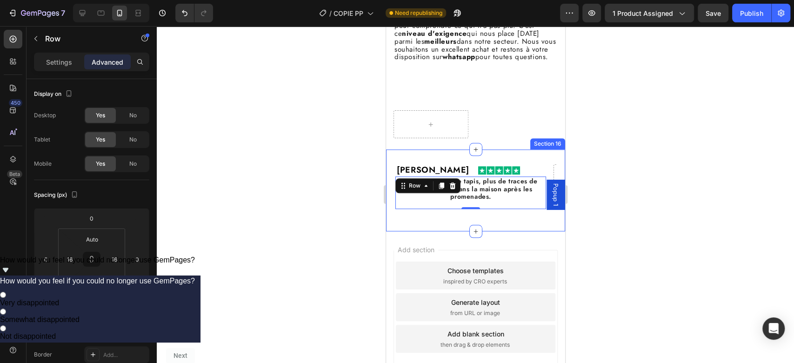
click at [480, 168] on div "[PERSON_NAME] Heading Image Row ⁠⁠⁠⁠⁠⁠⁠ Depuis que j’ai ce tapis, plus de trace…" at bounding box center [475, 190] width 179 height 82
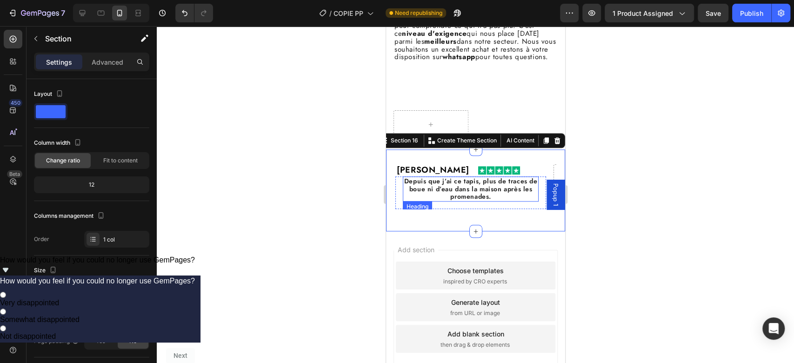
click at [453, 201] on span "Depuis que j’ai ce tapis, plus de traces de boue ni d’eau dans la maison après …" at bounding box center [470, 188] width 133 height 25
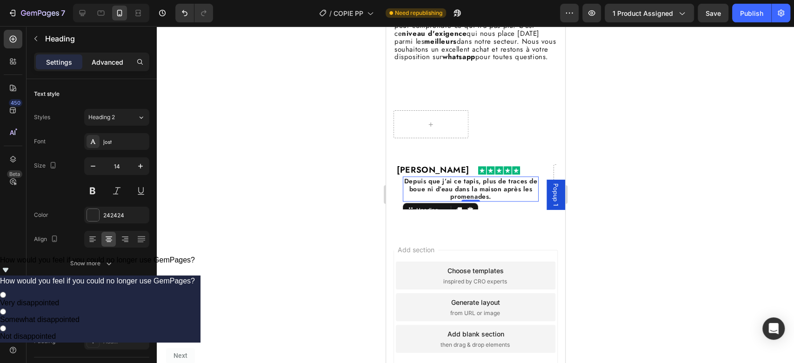
click at [97, 67] on div "Advanced" at bounding box center [107, 61] width 47 height 15
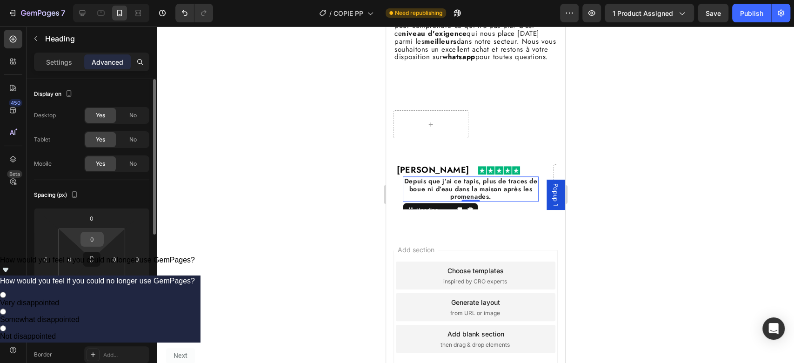
click at [90, 236] on input "0" at bounding box center [92, 239] width 19 height 14
type input "5"
click at [141, 200] on div "Spacing (px)" at bounding box center [91, 194] width 115 height 15
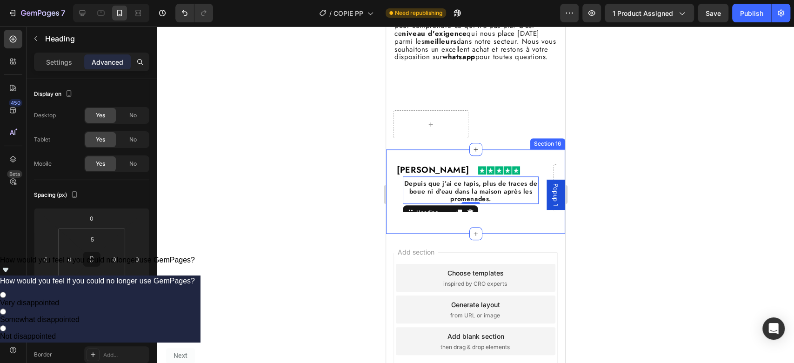
click at [511, 219] on div "[PERSON_NAME] Heading Image Row ⁠⁠⁠⁠⁠⁠⁠ Depuis que j’ai ce tapis, plus de trace…" at bounding box center [475, 191] width 160 height 54
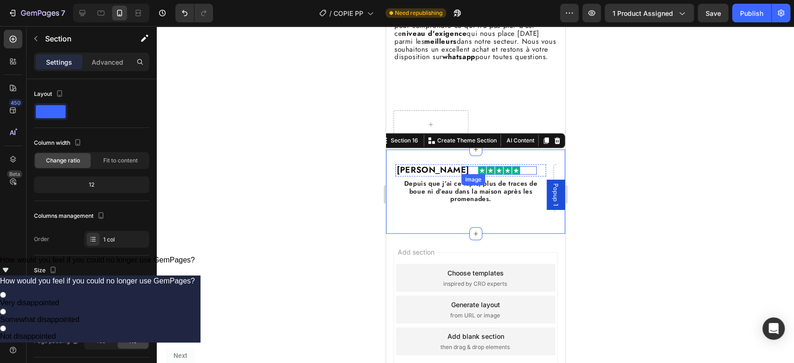
click at [500, 174] on img at bounding box center [499, 170] width 42 height 8
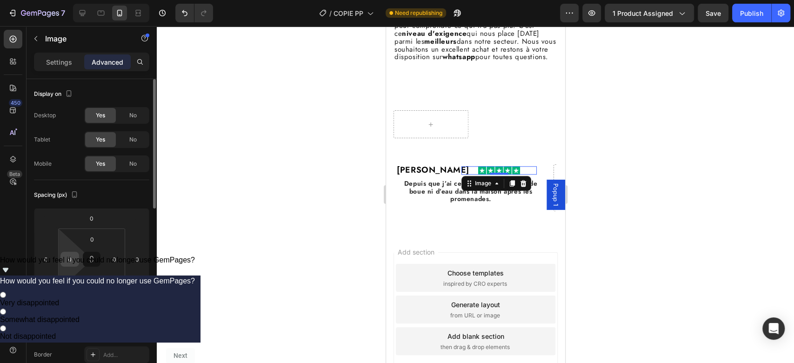
click at [69, 263] on input "0" at bounding box center [70, 259] width 14 height 14
click at [81, 314] on div "S 8px" at bounding box center [90, 321] width 58 height 14
type input "8"
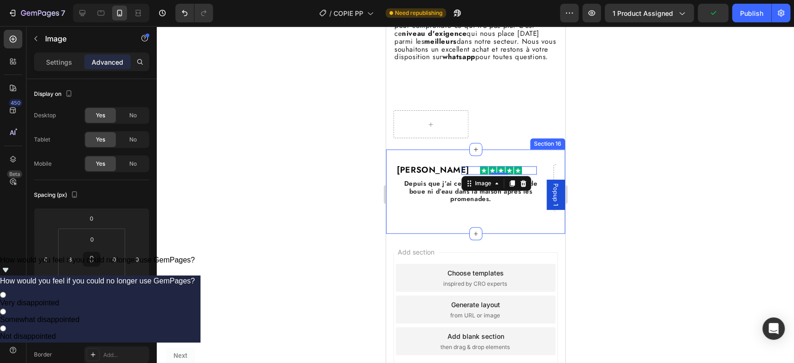
click at [410, 219] on div "[PERSON_NAME] Heading Image 0 Row ⁠⁠⁠⁠⁠⁠⁠ Depuis que j’ai ce tapis, plus de tra…" at bounding box center [475, 191] width 160 height 54
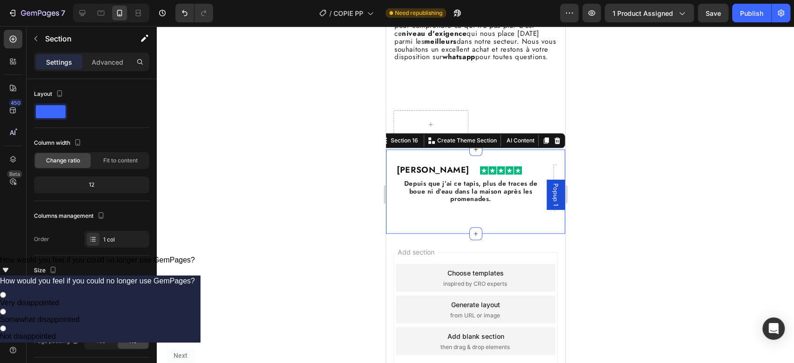
click at [521, 219] on div "[PERSON_NAME] Heading Image Row ⁠⁠⁠⁠⁠⁠⁠ Depuis que j’ai ce tapis, plus de trace…" at bounding box center [475, 191] width 160 height 54
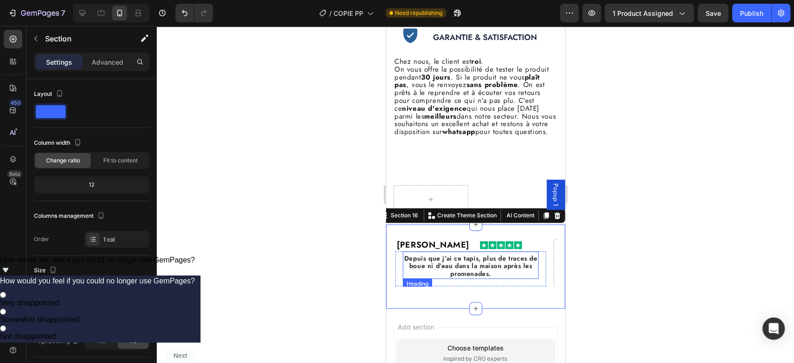
scroll to position [2839, 0]
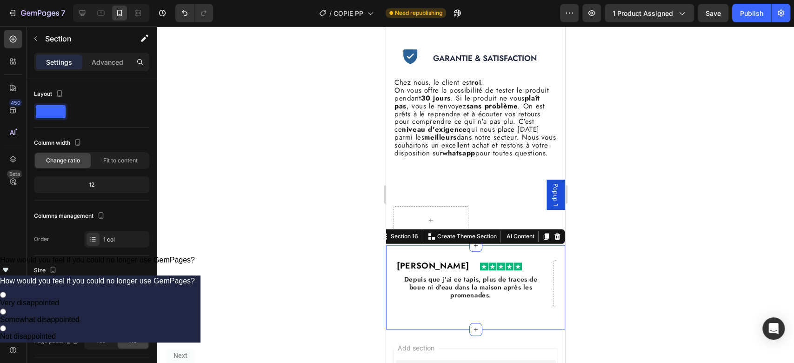
click at [403, 314] on div "[PERSON_NAME] Heading Image Row ⁠⁠⁠⁠⁠⁠⁠ Depuis que j’ai ce tapis, plus de trace…" at bounding box center [475, 287] width 160 height 54
click at [442, 314] on div "[PERSON_NAME] Heading Image Row ⁠⁠⁠⁠⁠⁠⁠ Depuis que j’ai ce tapis, plus de trace…" at bounding box center [475, 287] width 160 height 54
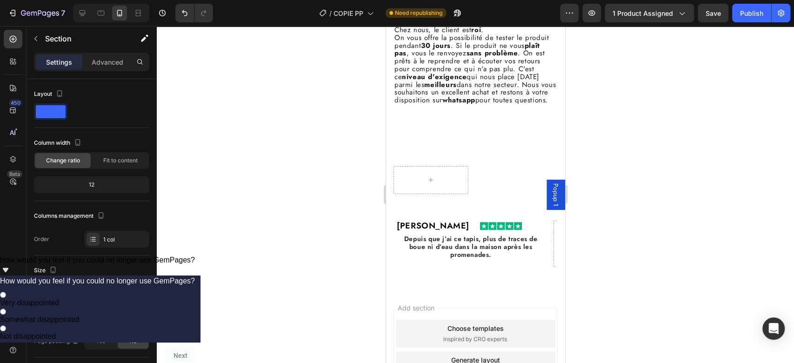
scroll to position [2869, 0]
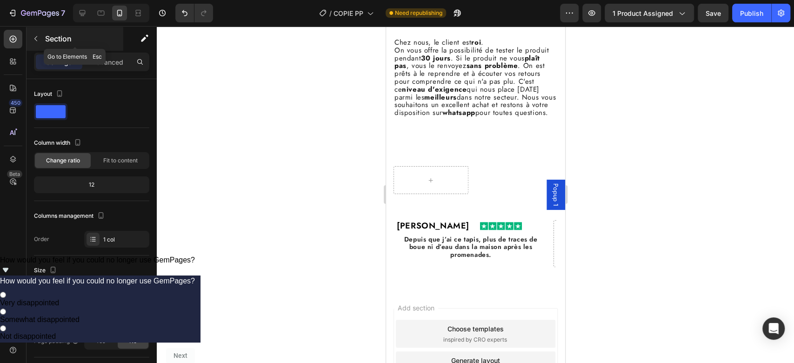
click at [35, 36] on icon "button" at bounding box center [35, 38] width 7 height 7
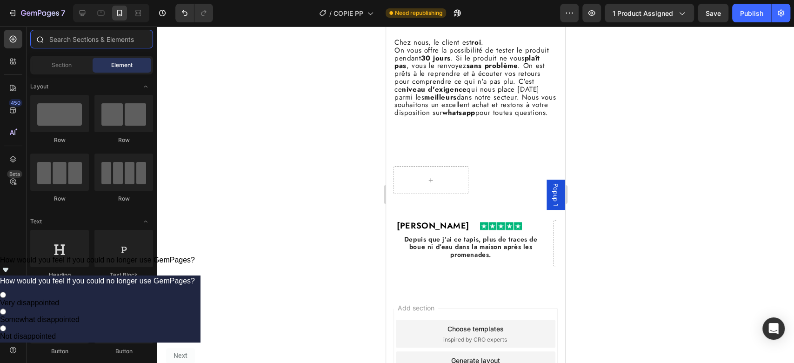
click at [108, 38] on input "text" at bounding box center [91, 39] width 123 height 19
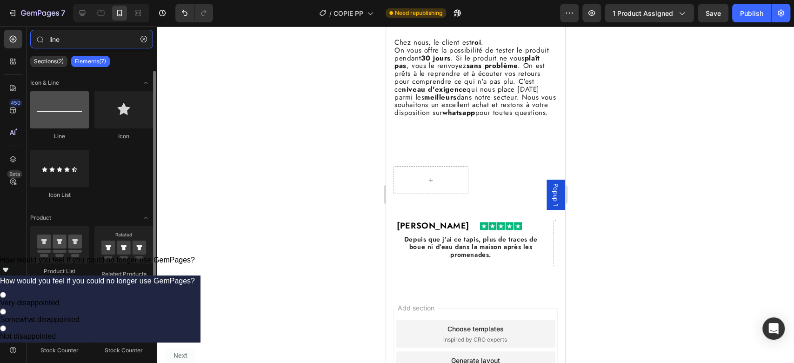
type input "line"
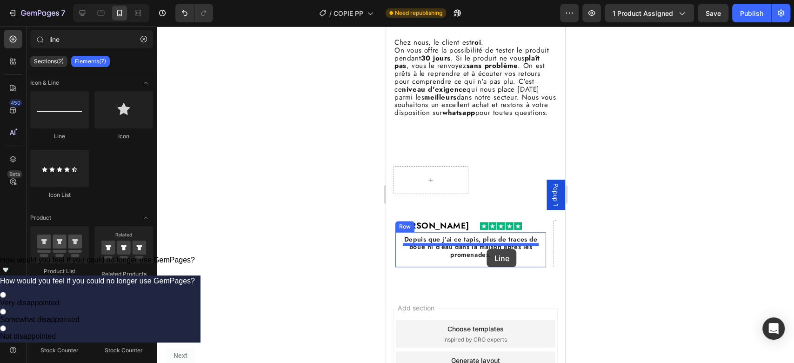
drag, startPoint x: 460, startPoint y: 133, endPoint x: 485, endPoint y: 246, distance: 115.7
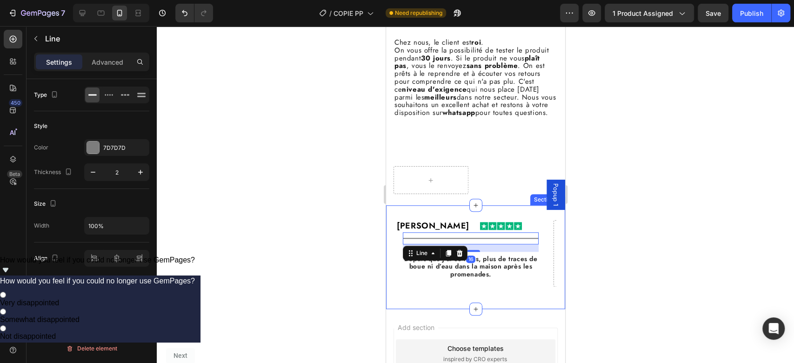
click at [515, 294] on div "[PERSON_NAME] Heading Image Row Title Line 16 Depuis que j’ai ce tapis, plus de…" at bounding box center [475, 257] width 160 height 74
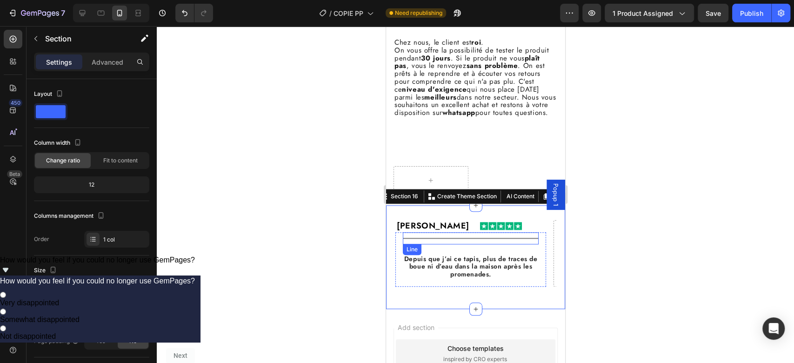
click at [492, 244] on div "Title Line" at bounding box center [470, 238] width 136 height 12
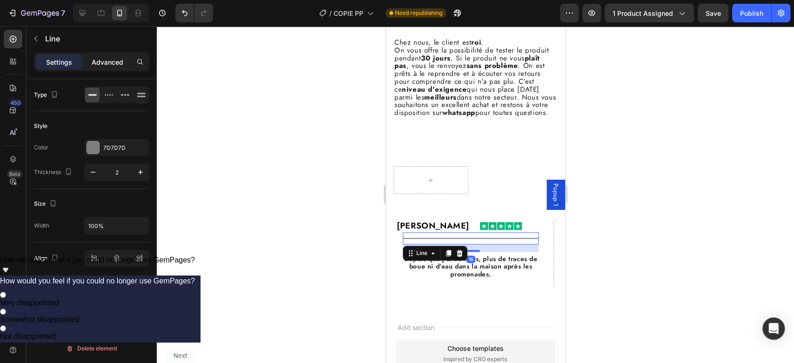
click at [105, 61] on p "Advanced" at bounding box center [108, 62] width 32 height 10
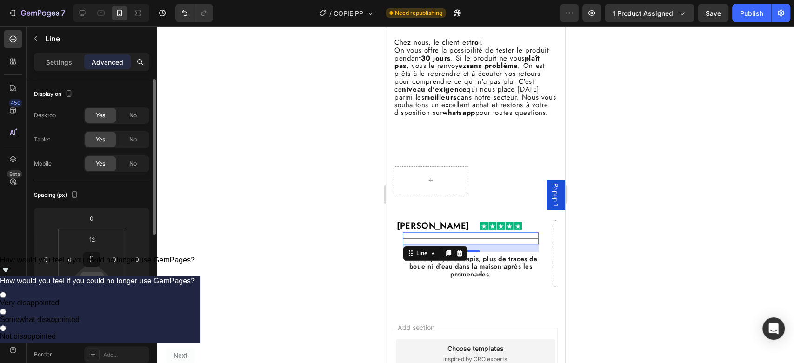
click at [93, 282] on input "12" at bounding box center [92, 279] width 19 height 14
click at [108, 298] on p "Auto" at bounding box center [115, 299] width 42 height 7
type input "Auto"
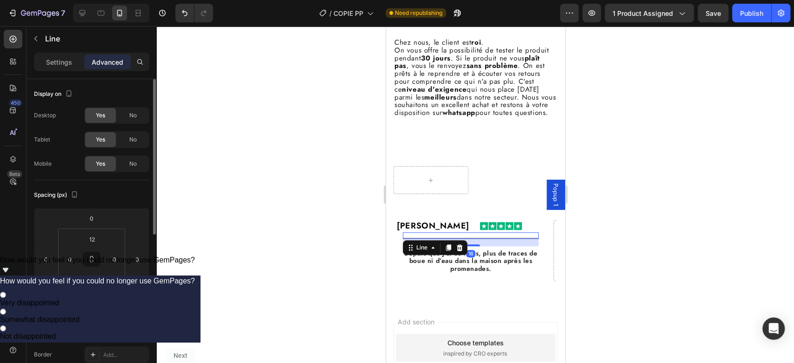
click at [91, 297] on input "16" at bounding box center [91, 300] width 19 height 14
click at [130, 315] on div "Auto" at bounding box center [112, 320] width 58 height 14
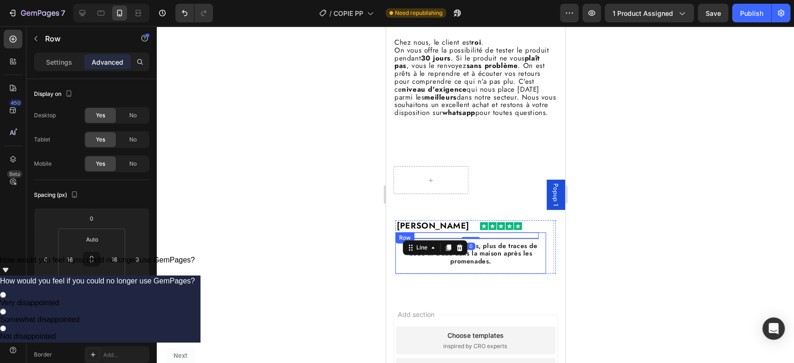
click at [493, 273] on div "Title Line 0 Depuis que j’ai ce tapis, plus de traces de boue ni d’eau dans la …" at bounding box center [470, 252] width 151 height 41
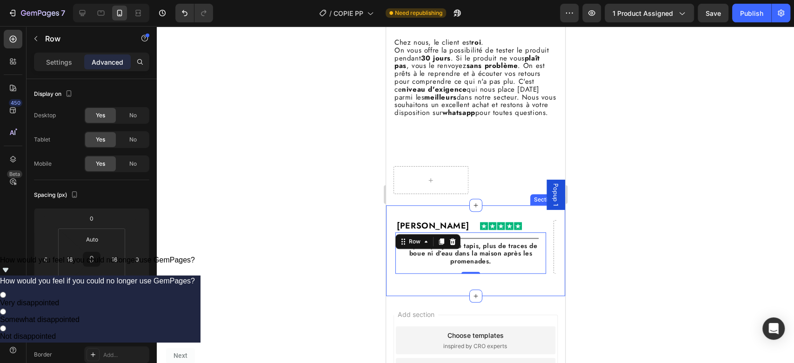
click at [493, 296] on div "[PERSON_NAME] Heading Image Row Title Line Depuis que j’ai ce tapis, plus de tr…" at bounding box center [475, 250] width 179 height 91
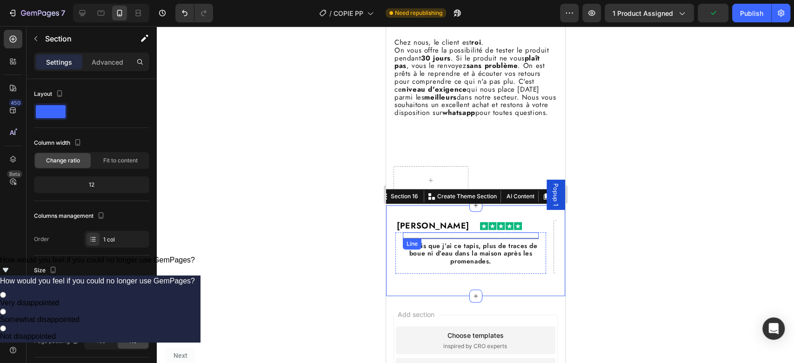
click at [486, 239] on div at bounding box center [470, 238] width 136 height 1
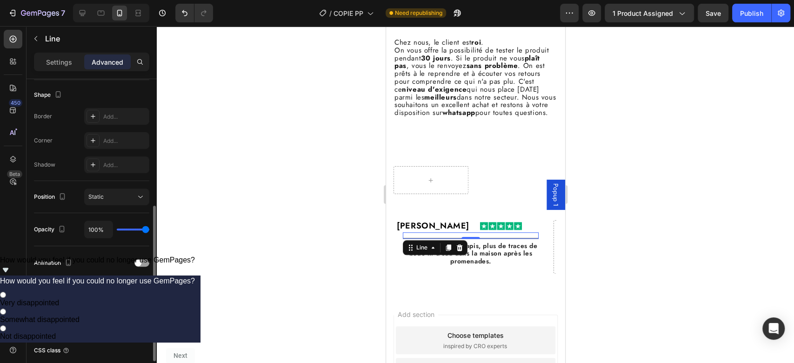
scroll to position [244, 0]
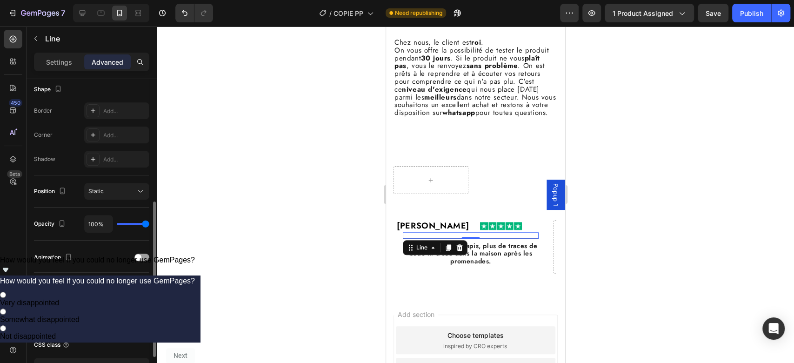
click at [127, 221] on div "100%" at bounding box center [116, 224] width 65 height 18
type input "95%"
type input "95"
type input "87%"
type input "87"
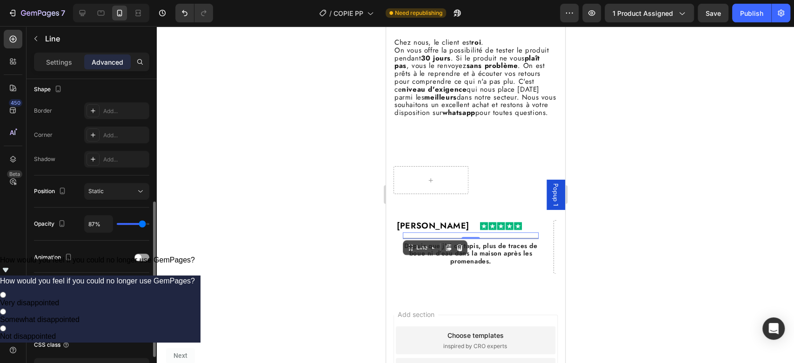
type input "77%"
type input "77"
type input "64%"
type input "64"
type input "45%"
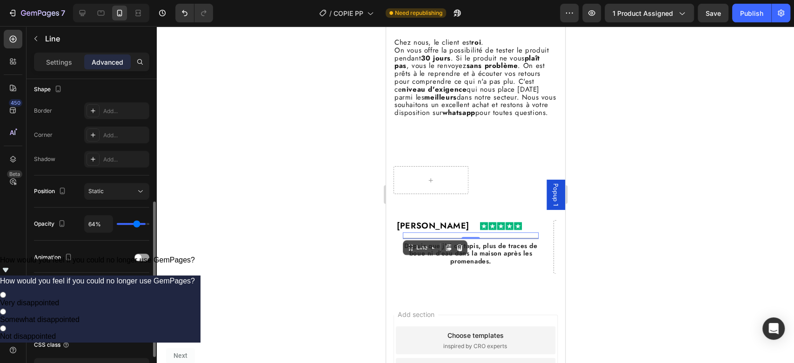
type input "45"
type input "19%"
type input "19"
type input "6%"
type input "6"
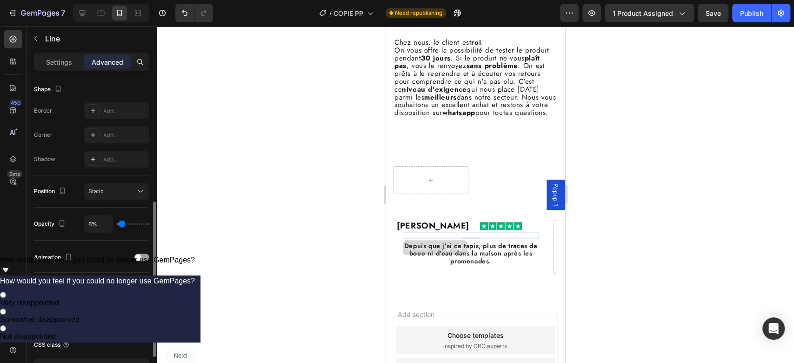
type input "3%"
type input "3"
type input "1%"
type input "1"
type input "3%"
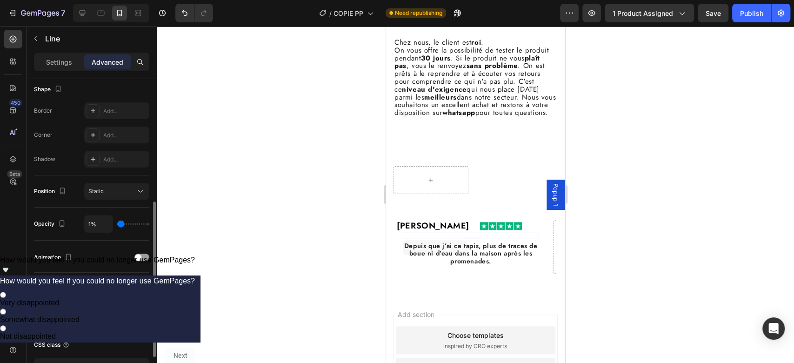
type input "3"
type input "4%"
type input "4"
type input "6%"
type input "6"
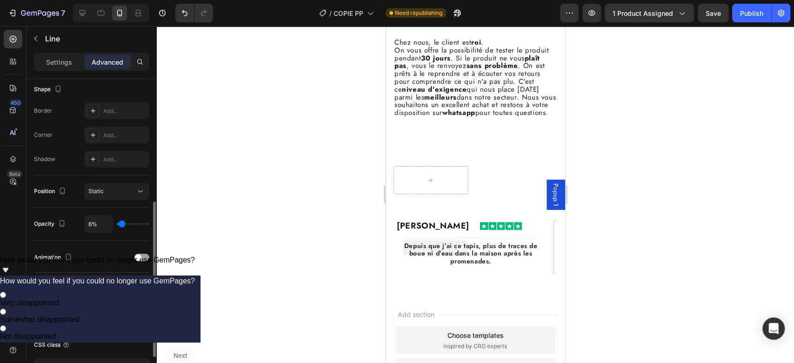
type input "8%"
type input "8"
type input "13%"
type input "13"
type input "17%"
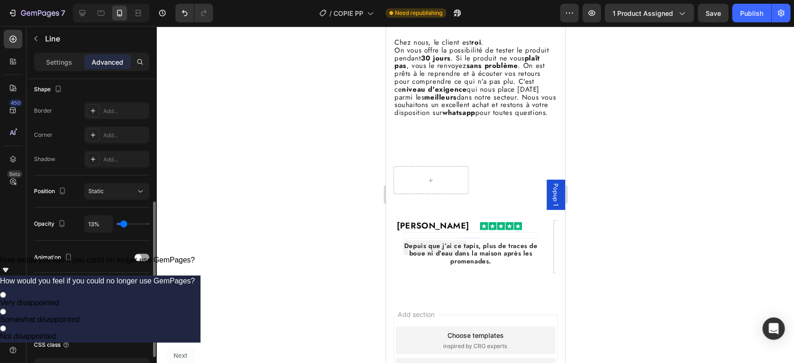
type input "17"
type input "21%"
type input "21"
type input "22%"
type input "22"
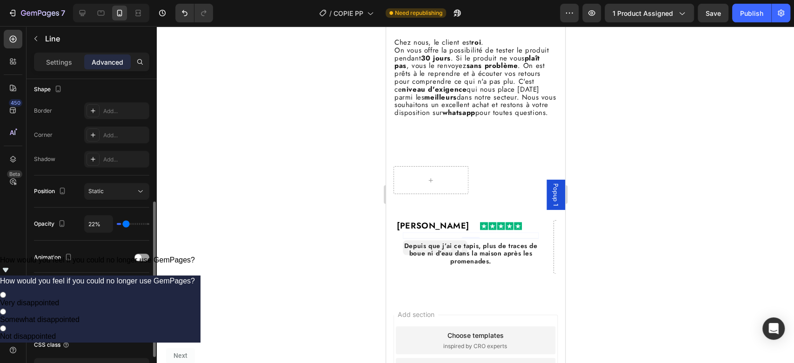
type input "27%"
type input "27"
type input "29%"
type input "29"
type input "31%"
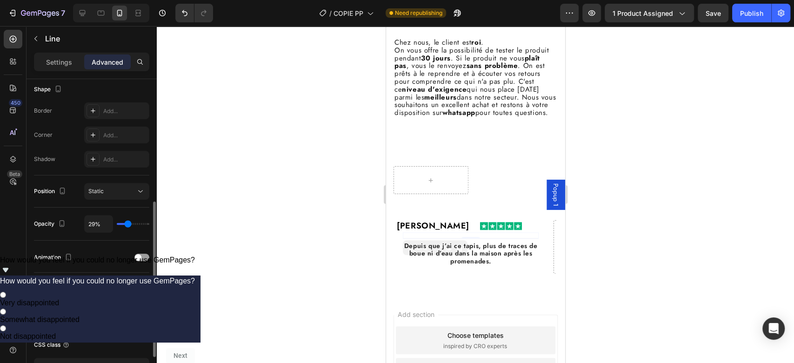
type input "31"
type input "32%"
type input "32"
type input "34%"
type input "34"
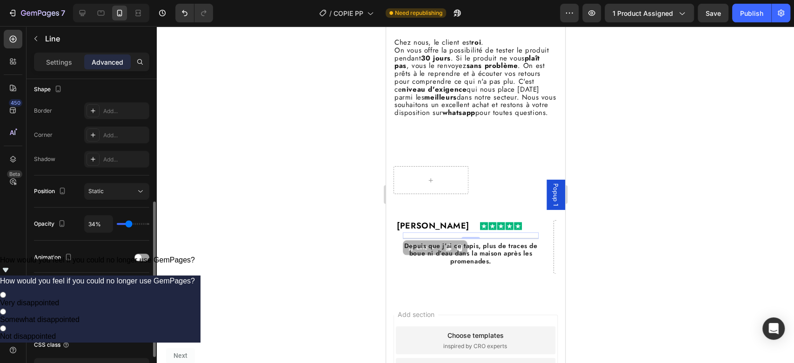
type input "36%"
type input "36"
type input "49%"
type input "49"
type input "60%"
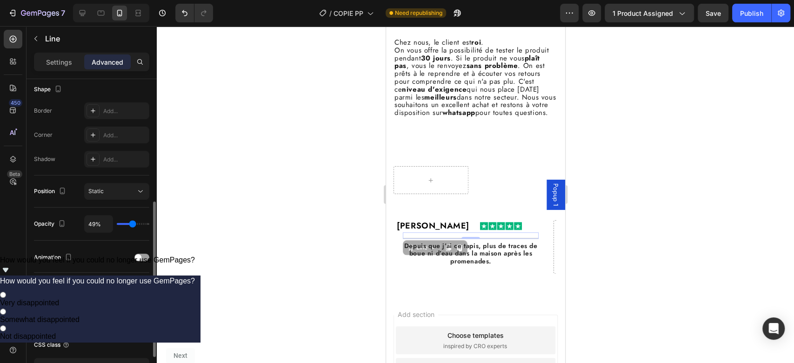
type input "60"
type input "72%"
type input "72"
type input "88%"
type input "88"
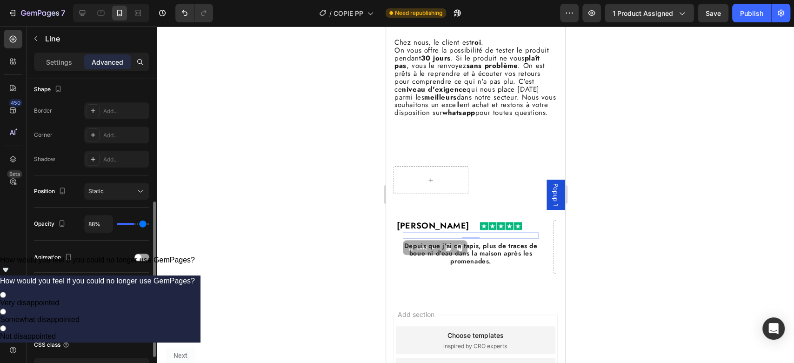
type input "100%"
type input "100"
drag, startPoint x: 145, startPoint y: 222, endPoint x: 170, endPoint y: 220, distance: 24.8
click at [149, 223] on input "range" at bounding box center [133, 224] width 33 height 2
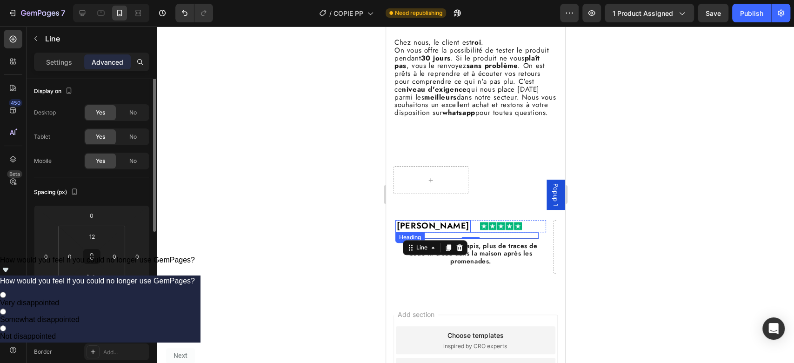
scroll to position [0, 0]
click at [62, 63] on p "Settings" at bounding box center [59, 62] width 26 height 10
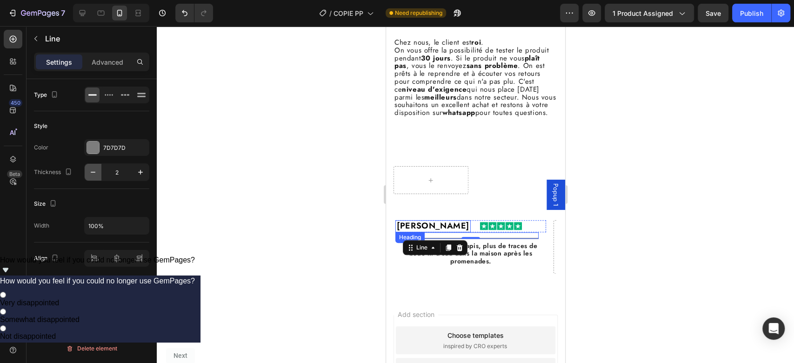
click at [91, 173] on icon "button" at bounding box center [92, 171] width 9 height 9
type input "1"
click at [117, 149] on div "7D7D7D" at bounding box center [116, 148] width 27 height 8
click at [117, 193] on div "Size Width 100%" at bounding box center [91, 215] width 115 height 53
click at [119, 147] on div "7D7D7D" at bounding box center [116, 148] width 27 height 8
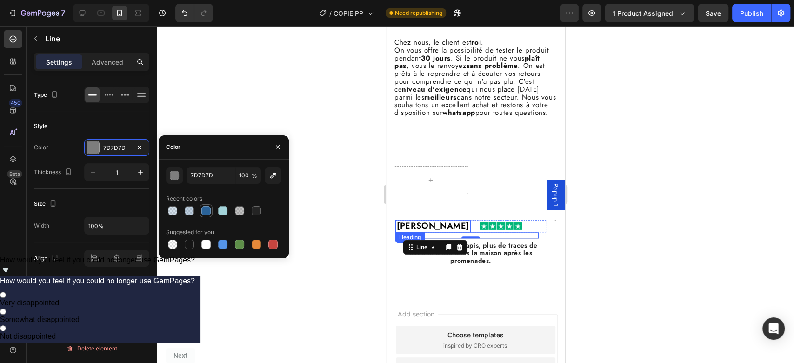
click at [206, 208] on div at bounding box center [205, 210] width 9 height 9
type input "2A6298"
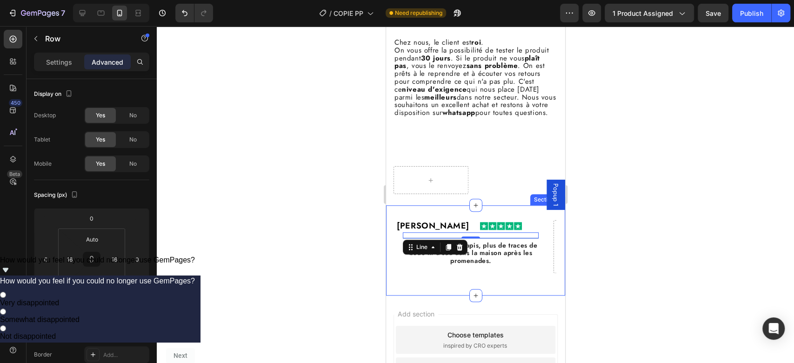
click at [524, 273] on div "Title Line 0 Depuis que j’ai ce tapis, plus de traces de boue ni d’eau dans la …" at bounding box center [470, 252] width 151 height 41
click at [524, 293] on div "[PERSON_NAME] Heading Image Row Title Line Depuis que j’ai ce tapis, plus de tr…" at bounding box center [475, 250] width 179 height 90
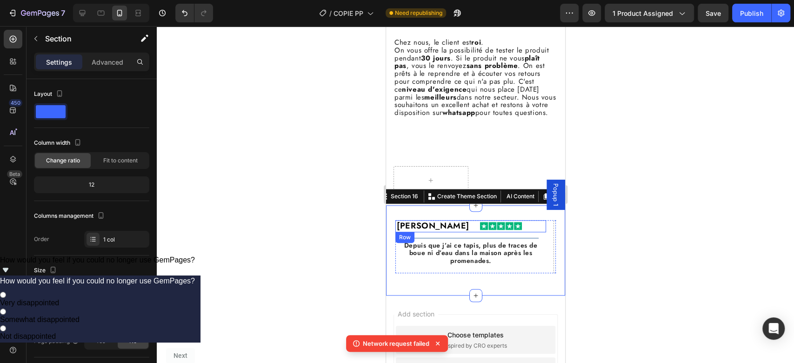
click at [538, 232] on div "Image" at bounding box center [507, 226] width 75 height 12
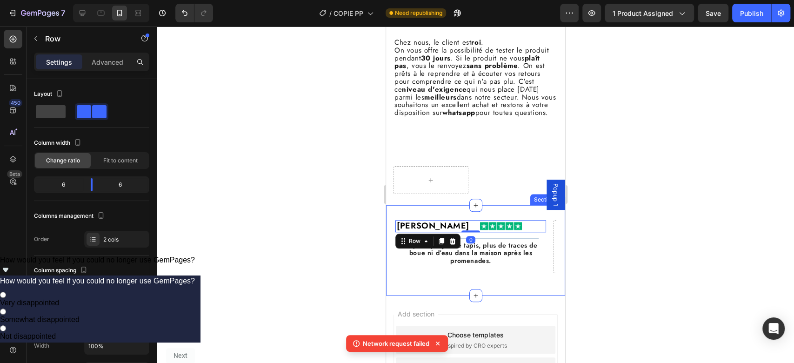
click at [525, 226] on div "[PERSON_NAME] Heading Image Row 0 Title Line Depuis que j’ai ce tapis, plus de …" at bounding box center [475, 250] width 179 height 90
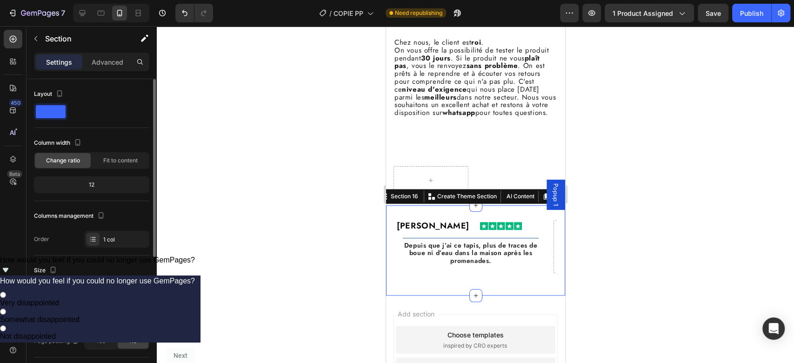
scroll to position [232, 0]
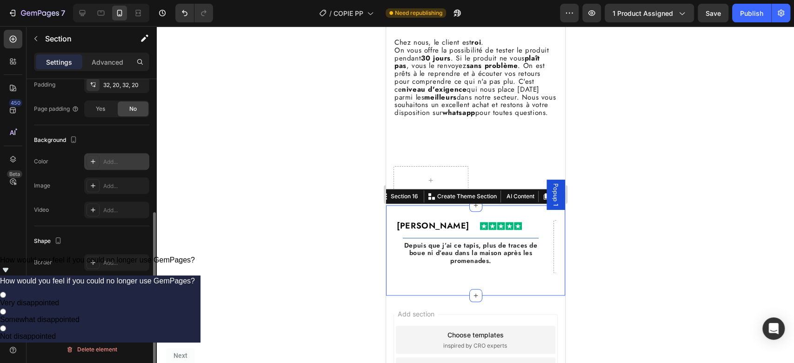
click at [113, 164] on div "Add..." at bounding box center [125, 162] width 44 height 8
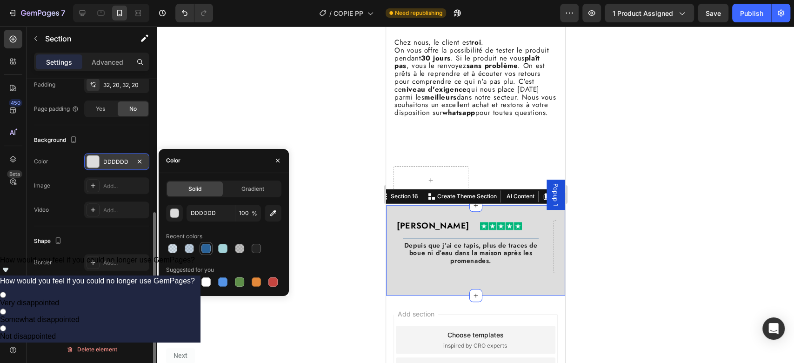
click at [207, 248] on div at bounding box center [205, 248] width 9 height 9
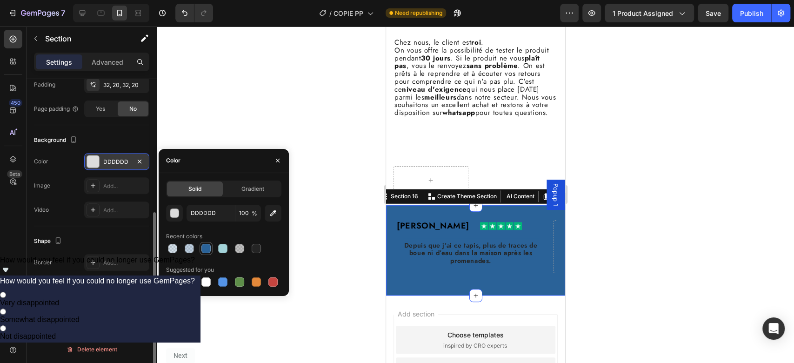
type input "2A6298"
click at [249, 211] on input "100" at bounding box center [248, 213] width 26 height 17
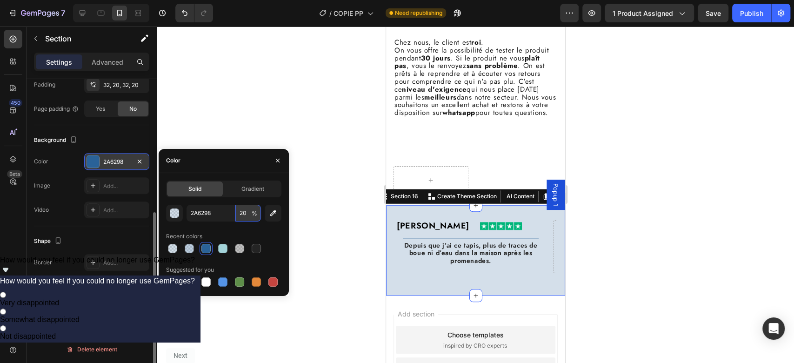
type input "2"
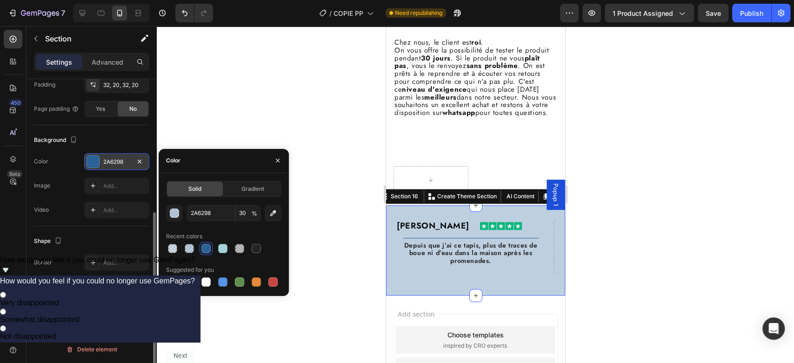
click at [251, 238] on div "Recent colors" at bounding box center [223, 236] width 115 height 15
click at [244, 213] on input "30" at bounding box center [248, 213] width 26 height 17
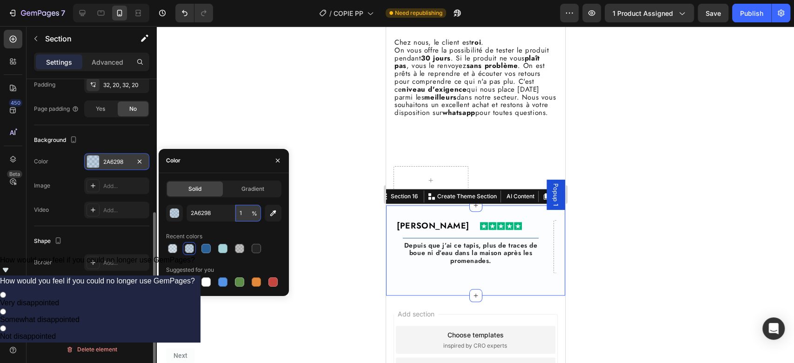
type input "10"
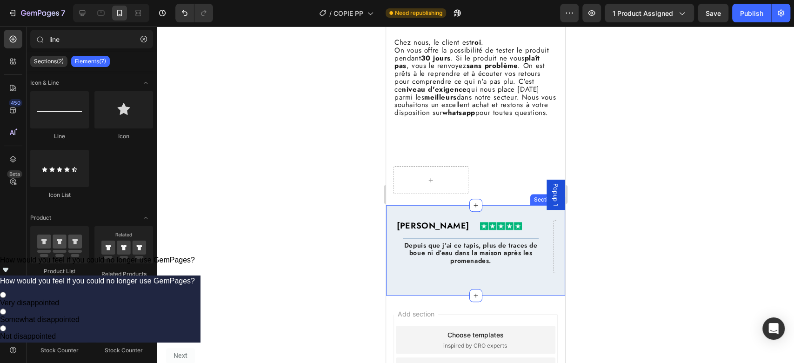
click at [523, 280] on div "[PERSON_NAME] Heading Image Row Title Line Depuis que j’ai ce tapis, plus de tr…" at bounding box center [475, 250] width 160 height 60
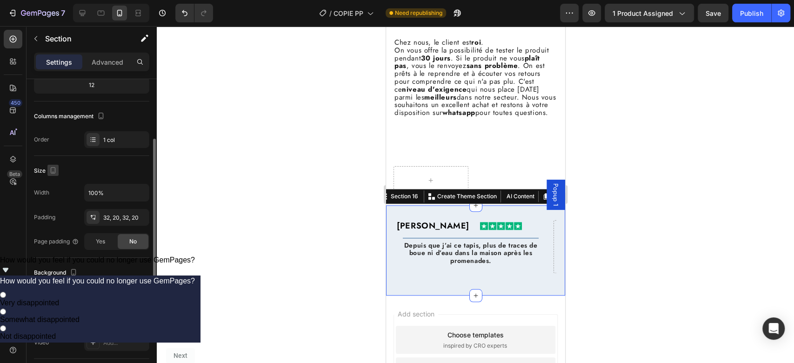
scroll to position [99, 0]
click at [398, 273] on div "Title Line Depuis que j’ai ce tapis, plus de traces de boue ni d’eau dans la ma…" at bounding box center [470, 252] width 151 height 41
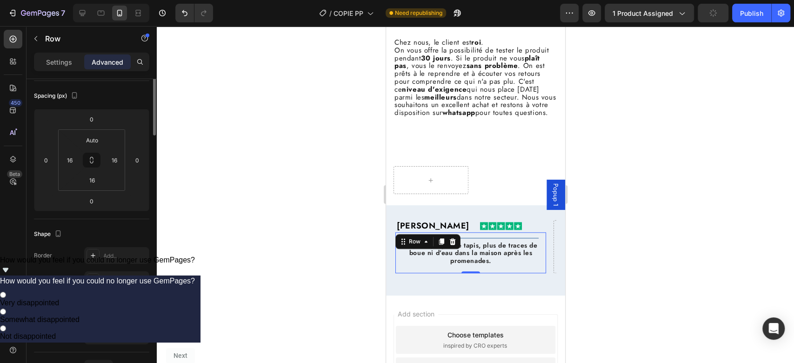
scroll to position [0, 0]
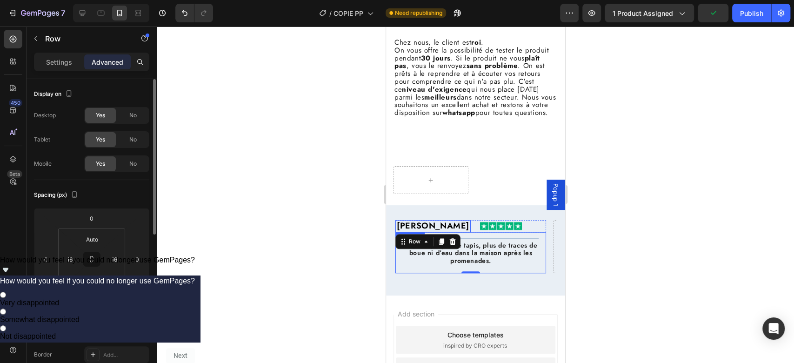
click at [401, 232] on h2 "[PERSON_NAME]" at bounding box center [432, 226] width 75 height 12
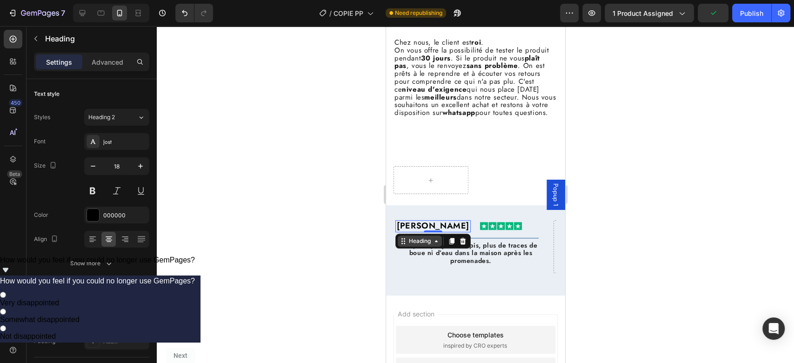
click at [411, 245] on div "Heading" at bounding box center [419, 241] width 26 height 8
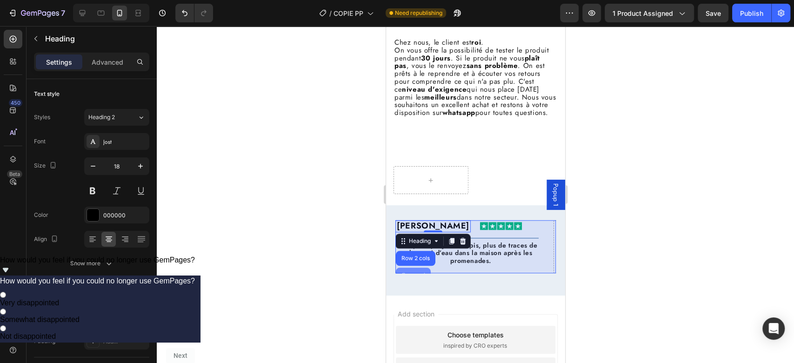
click at [413, 281] on div "Carousel" at bounding box center [412, 274] width 35 height 15
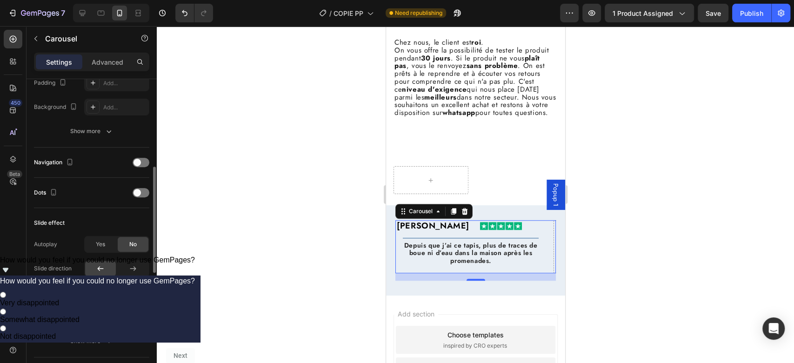
scroll to position [253, 0]
click at [140, 193] on span at bounding box center [136, 195] width 7 height 7
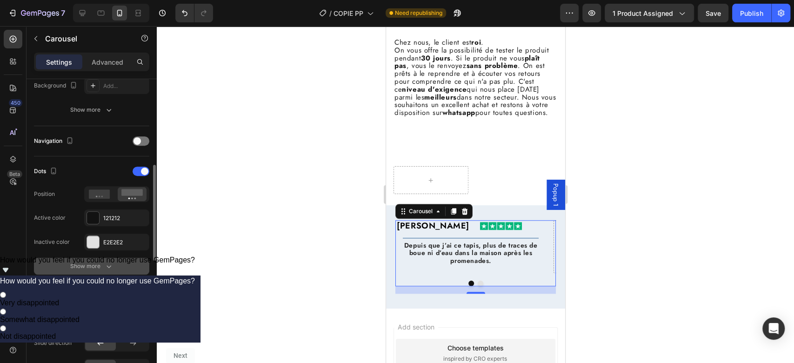
click at [93, 266] on div "Show more" at bounding box center [91, 265] width 43 height 9
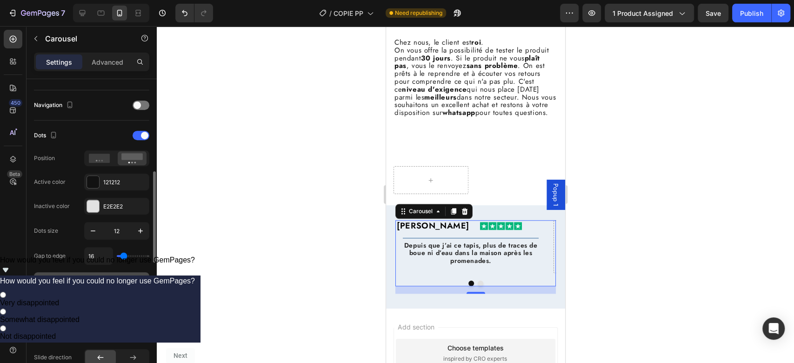
scroll to position [319, 0]
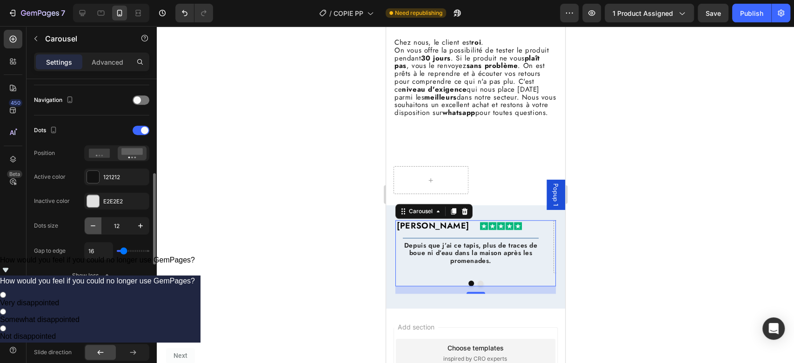
click at [89, 225] on icon "button" at bounding box center [92, 225] width 9 height 9
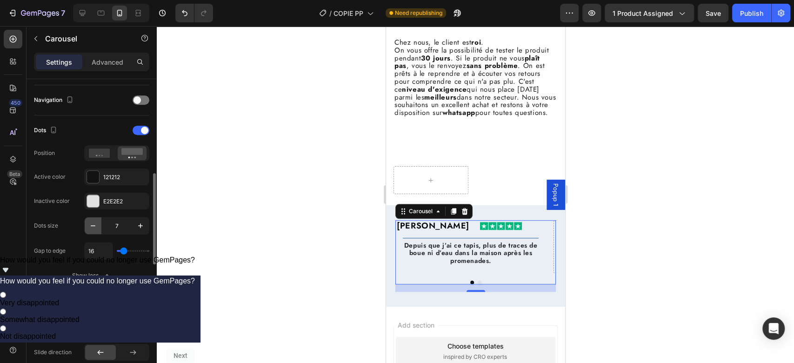
click at [89, 225] on icon "button" at bounding box center [92, 225] width 9 height 9
click at [141, 225] on icon "button" at bounding box center [140, 225] width 9 height 9
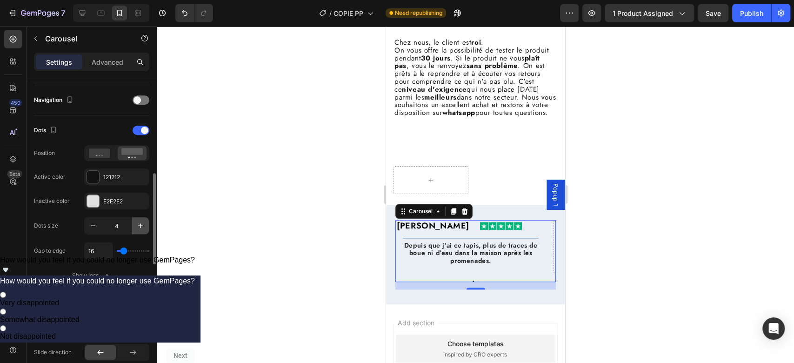
click at [141, 225] on icon "button" at bounding box center [140, 225] width 9 height 9
type input "5"
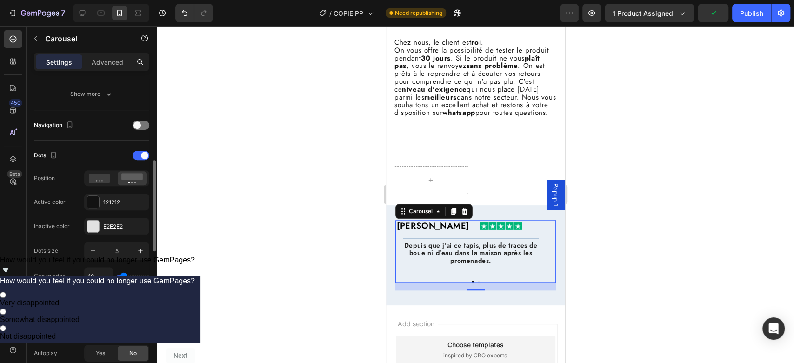
scroll to position [287, 0]
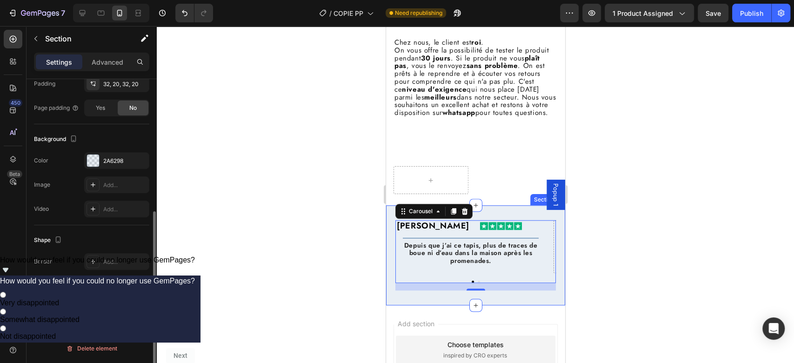
click at [503, 305] on div "[PERSON_NAME] Heading Image Row Title Line Depuis que j’ai ce tapis, plus de tr…" at bounding box center [475, 255] width 179 height 100
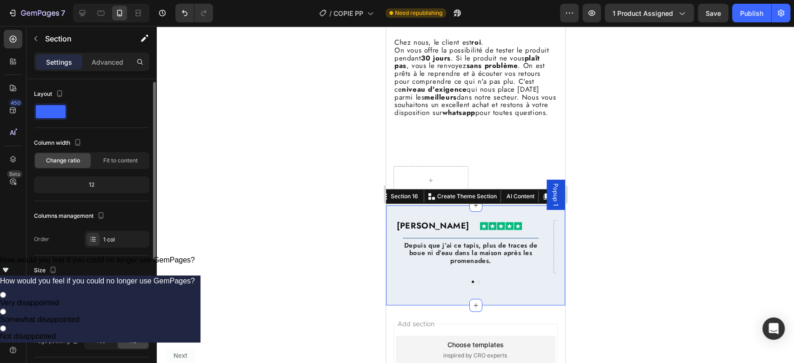
scroll to position [232, 0]
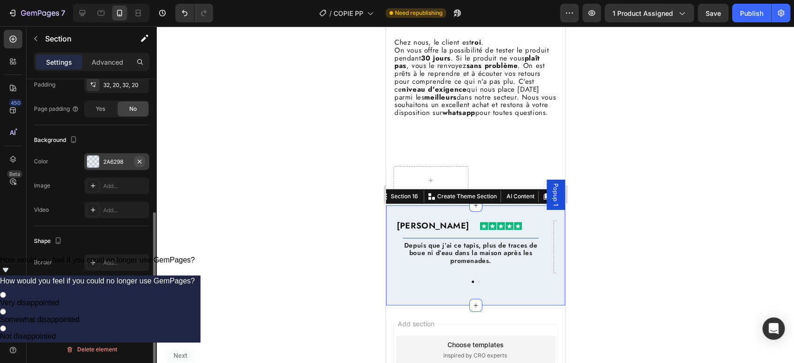
click at [140, 162] on icon "button" at bounding box center [139, 161] width 7 height 7
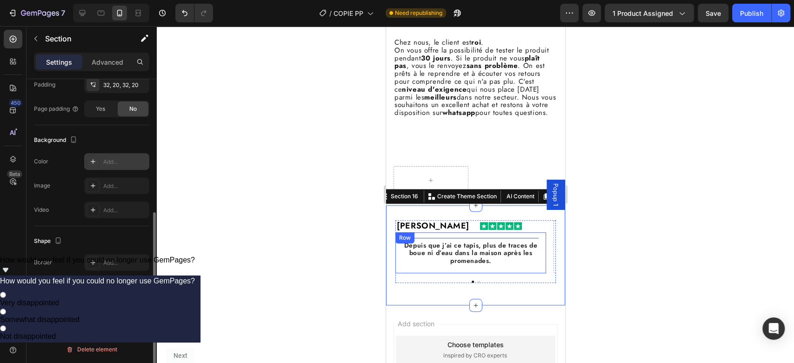
click at [535, 273] on div "Title Line Depuis que j’ai ce tapis, plus de traces de boue ni d’eau dans la ma…" at bounding box center [470, 252] width 151 height 41
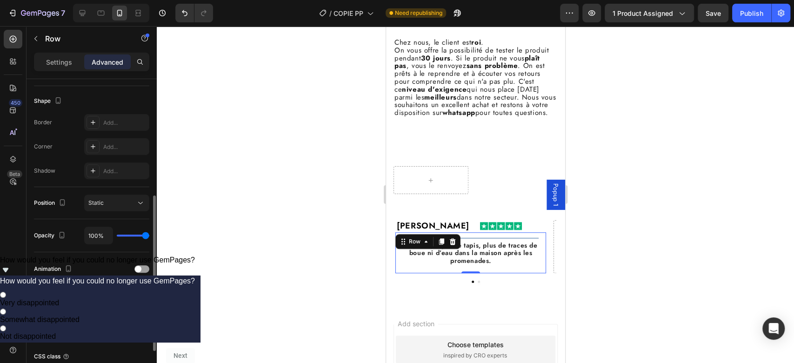
scroll to position [0, 0]
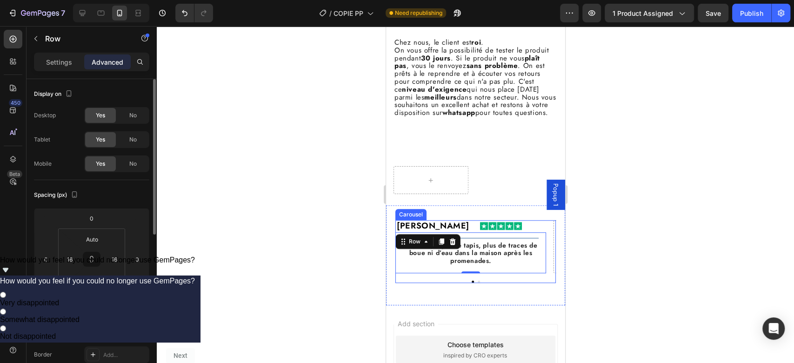
click at [531, 283] on div at bounding box center [475, 281] width 160 height 2
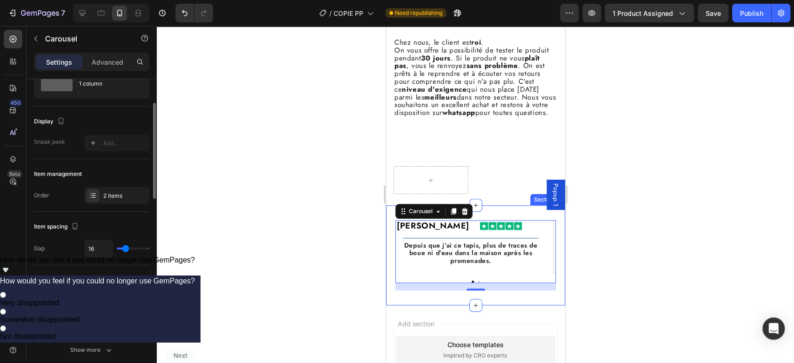
scroll to position [48, 0]
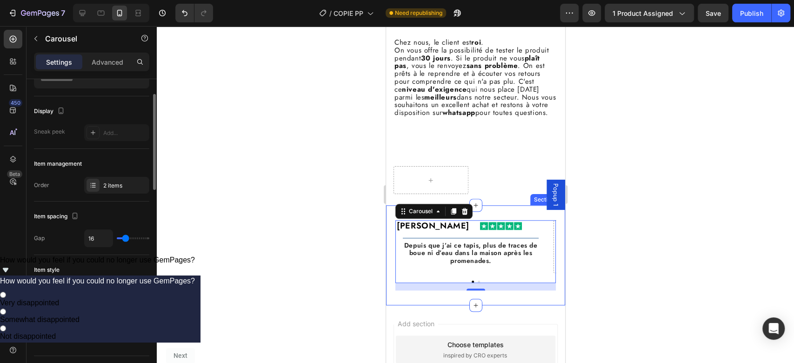
type input "25"
type input "30"
type input "32"
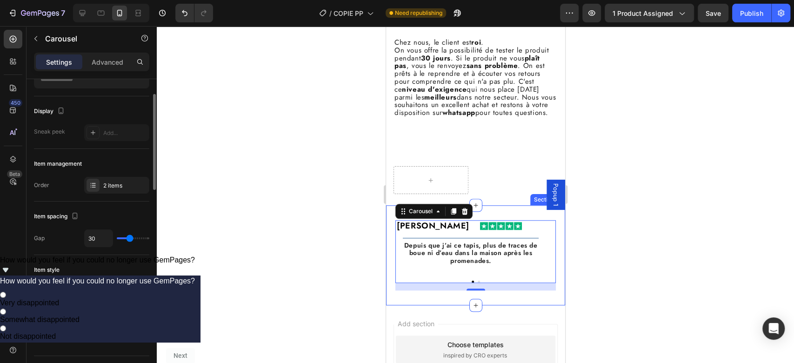
type input "32"
type input "34"
type input "35"
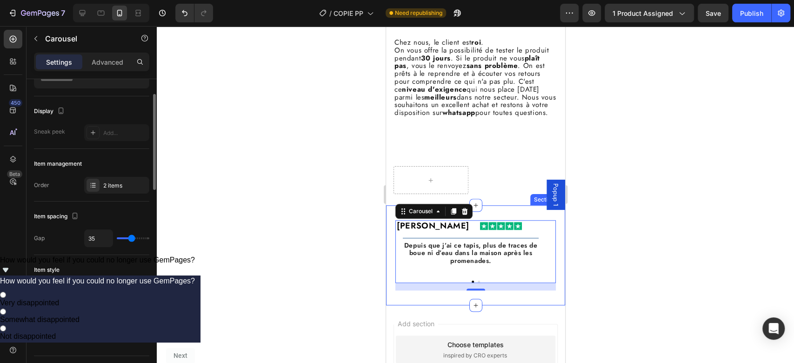
type input "36"
type input "39"
type input "40"
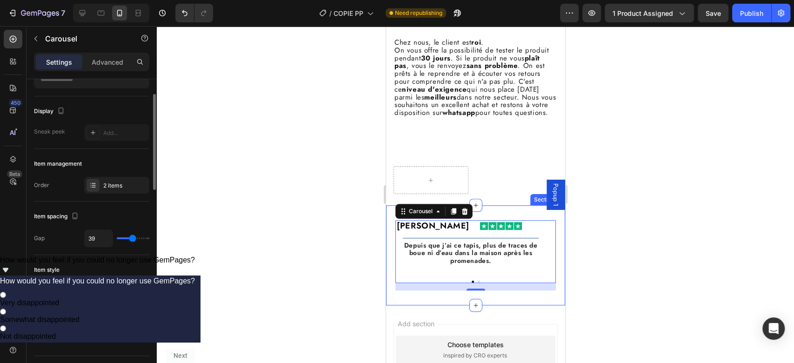
type input "40"
type input "43"
type input "47"
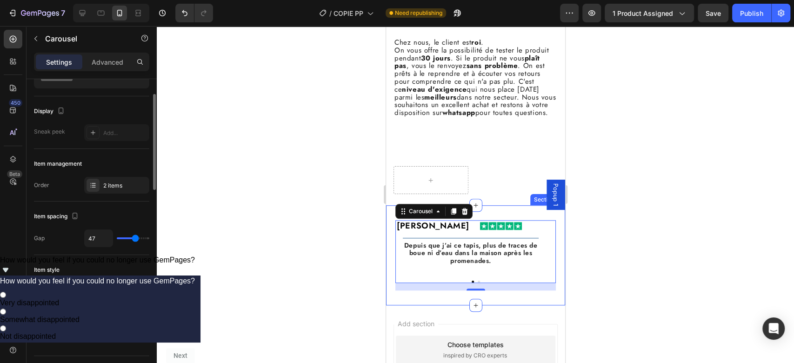
type input "31"
type input "28"
type input "23"
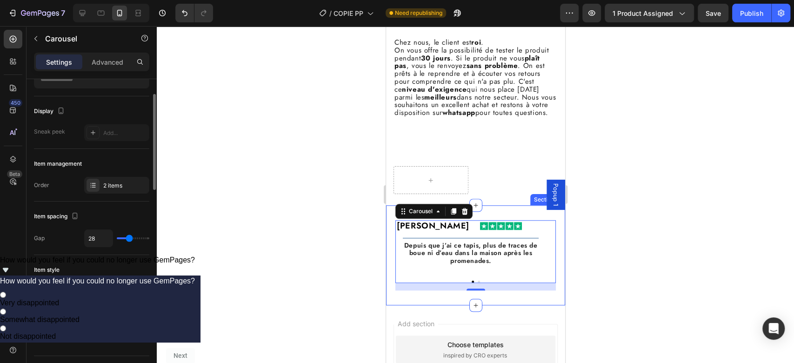
type input "23"
type input "18"
type input "14"
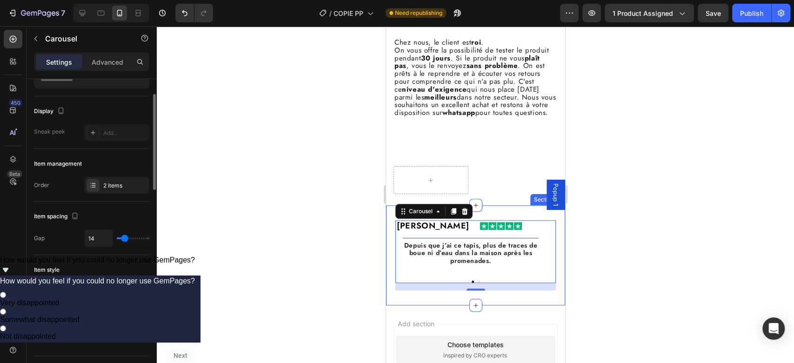
type input "7"
type input "6"
type input "2"
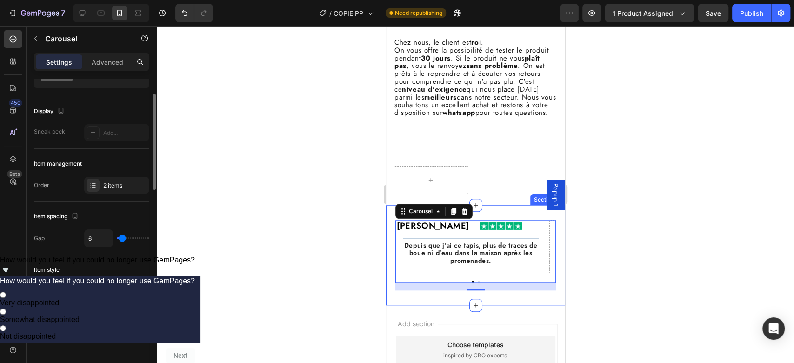
type input "2"
type input "0"
drag, startPoint x: 125, startPoint y: 236, endPoint x: 120, endPoint y: 236, distance: 5.6
type input "0"
click at [120, 237] on input "range" at bounding box center [133, 238] width 33 height 2
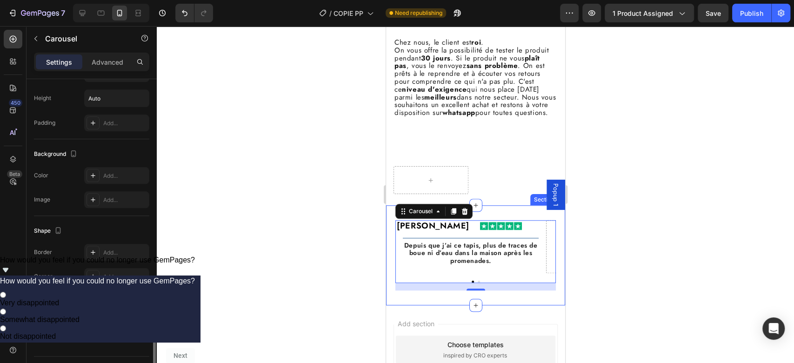
scroll to position [671, 0]
click at [119, 174] on div "Add..." at bounding box center [125, 178] width 44 height 8
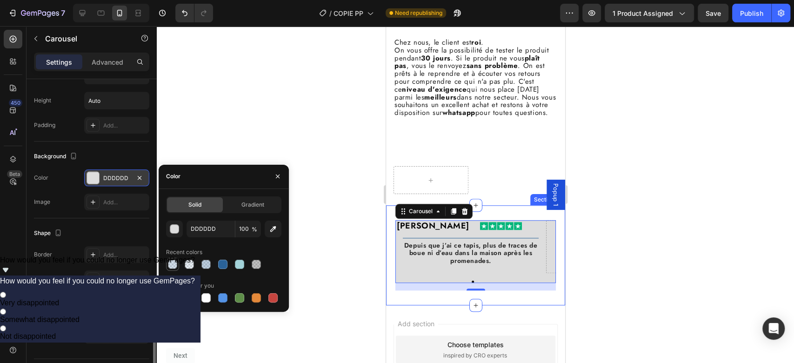
click at [175, 260] on div at bounding box center [172, 264] width 9 height 9
type input "2A6298"
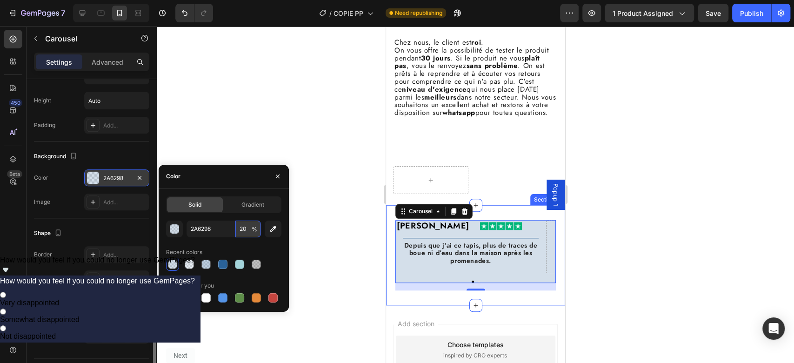
click at [246, 231] on input "20" at bounding box center [248, 228] width 26 height 17
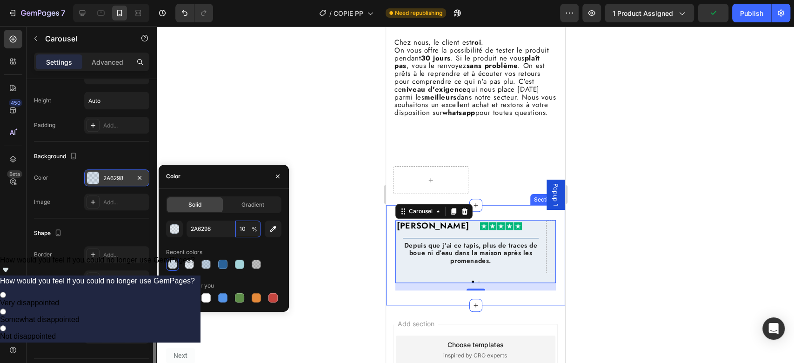
type input "10"
click at [259, 181] on div "Color" at bounding box center [224, 177] width 130 height 24
click at [274, 173] on icon "button" at bounding box center [277, 176] width 7 height 7
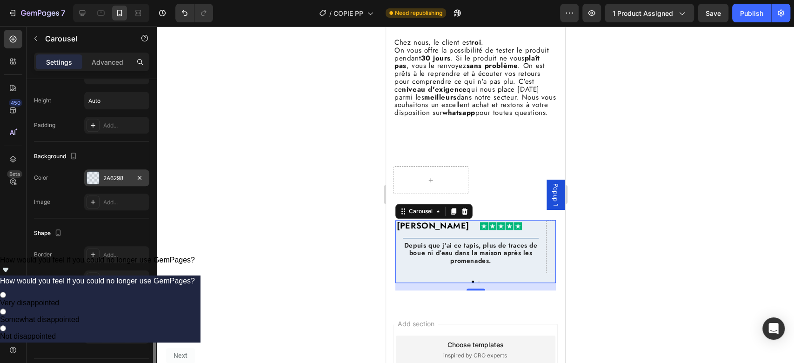
click at [486, 196] on div at bounding box center [475, 180] width 179 height 50
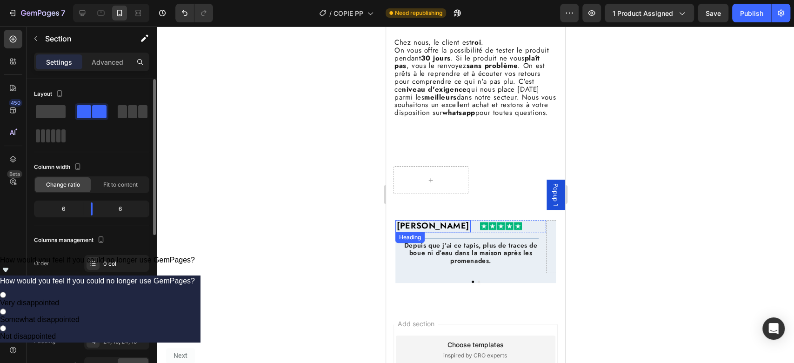
click at [401, 232] on h2 "[PERSON_NAME]" at bounding box center [432, 226] width 75 height 12
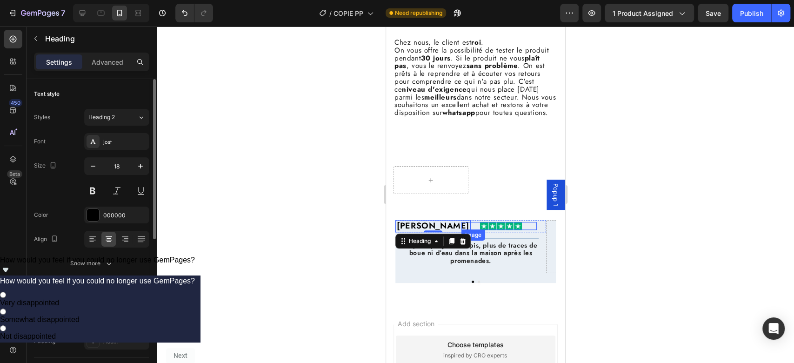
click at [473, 230] on div at bounding box center [501, 226] width 72 height 8
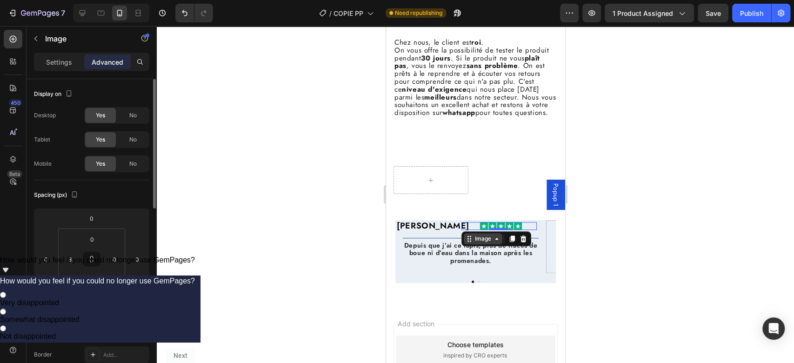
click at [482, 243] on div "Image" at bounding box center [483, 238] width 20 height 8
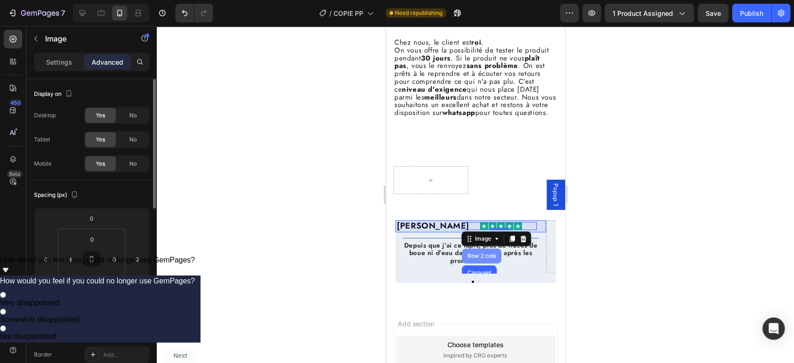
click at [473, 259] on div "Row 2 cols" at bounding box center [481, 256] width 32 height 6
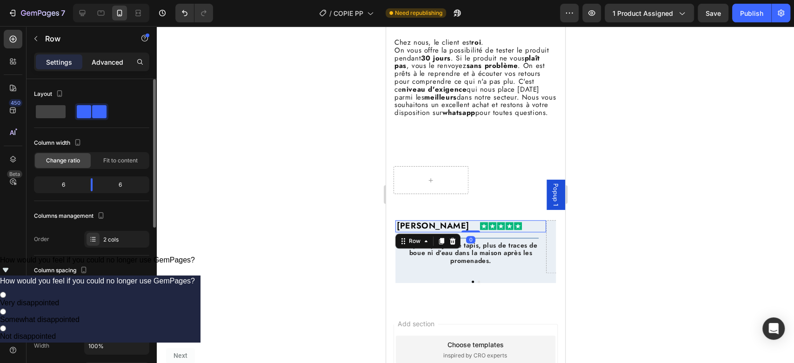
click at [100, 63] on p "Advanced" at bounding box center [108, 62] width 32 height 10
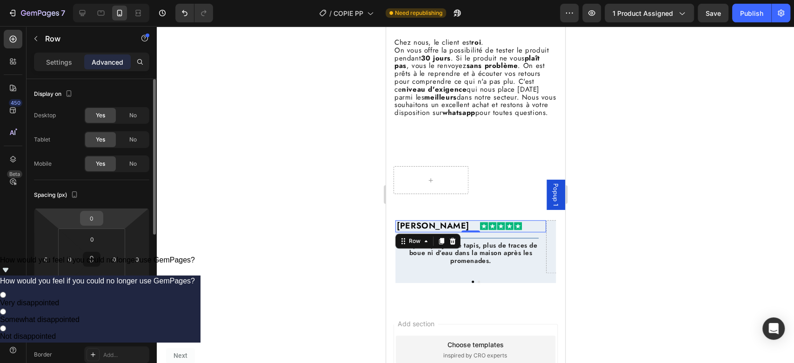
click at [93, 218] on input "0" at bounding box center [91, 218] width 19 height 14
click at [105, 264] on p "XS 4px" at bounding box center [115, 266] width 42 height 7
type input "4"
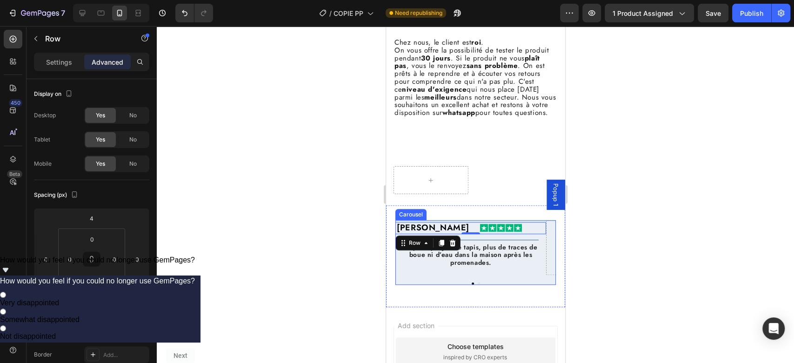
click at [473, 285] on div "[PERSON_NAME] Heading Image Row 0 Title Line Depuis que j’ai ce tapis, plus de …" at bounding box center [475, 252] width 160 height 65
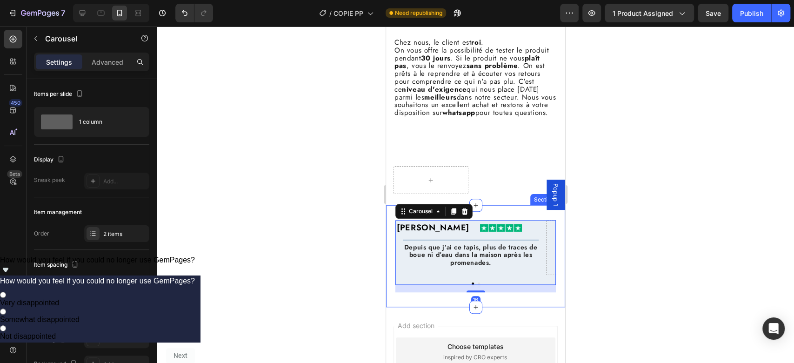
click at [508, 307] on div "[PERSON_NAME] Heading Image Row Title Line Depuis que j’ai ce tapis, plus de tr…" at bounding box center [475, 256] width 179 height 102
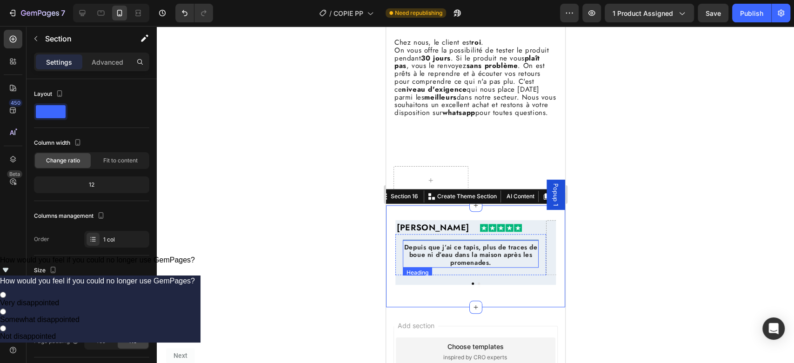
click at [494, 267] on span "Depuis que j’ai ce tapis, plus de traces de boue ni d’eau dans la maison après …" at bounding box center [470, 254] width 133 height 25
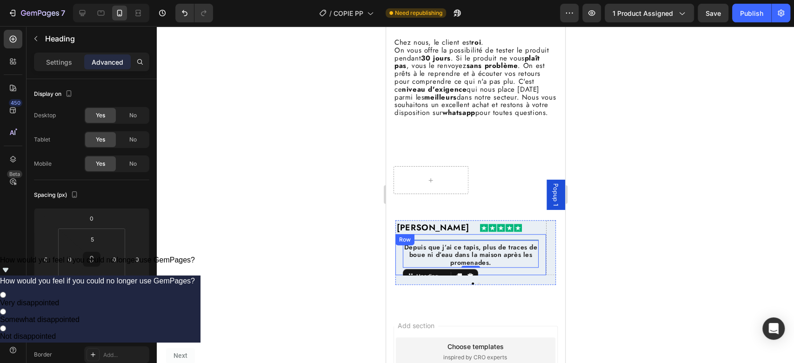
click at [490, 275] on div "Title Line Depuis que j’ai ce tapis, plus de traces de boue ni d’eau dans la ma…" at bounding box center [470, 254] width 151 height 41
drag, startPoint x: 473, startPoint y: 286, endPoint x: 472, endPoint y: 281, distance: 5.3
click at [472, 275] on div "Title Line Depuis que j’ai ce tapis, plus de traces de boue ni d’eau dans la ma…" at bounding box center [470, 254] width 151 height 41
click at [479, 267] on span "Depuis que j’ai ce tapis, plus de traces de boue ni d’eau dans la maison après …" at bounding box center [470, 254] width 133 height 25
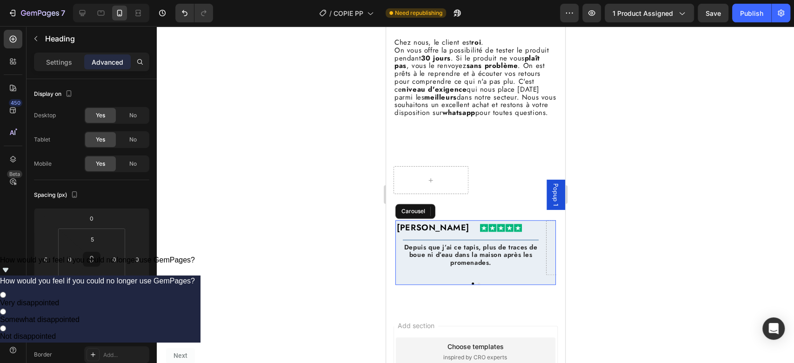
click at [512, 285] on div "[PERSON_NAME] Heading Image Row Title Line Depuis que j’ai ce tapis, plus de tr…" at bounding box center [475, 252] width 160 height 65
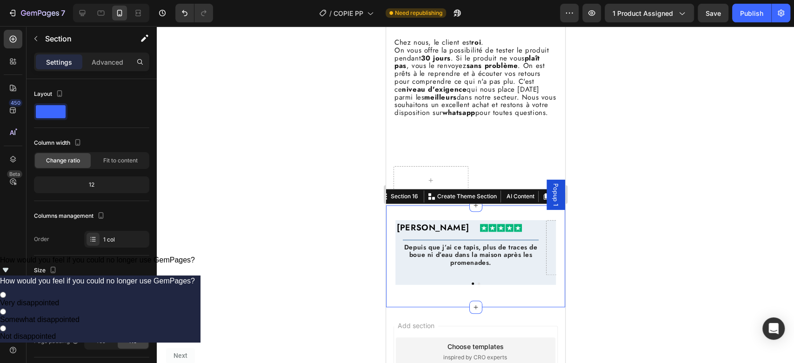
click at [513, 307] on div "[PERSON_NAME] Heading Image Row Title Line Depuis que j’ai ce tapis, plus de tr…" at bounding box center [475, 256] width 179 height 102
click at [431, 234] on h2 "[PERSON_NAME]" at bounding box center [432, 228] width 75 height 12
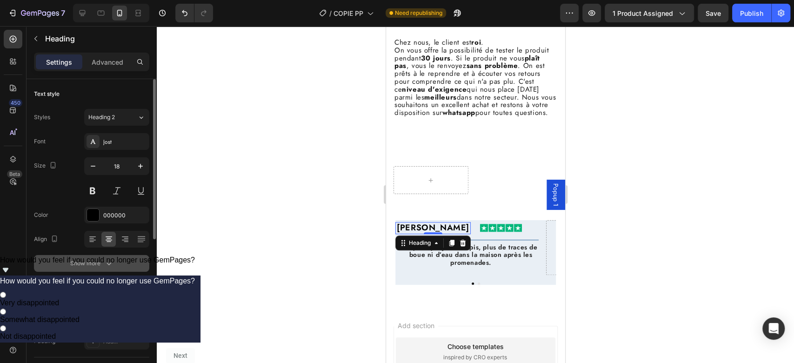
click at [98, 259] on div "Show more" at bounding box center [91, 263] width 43 height 9
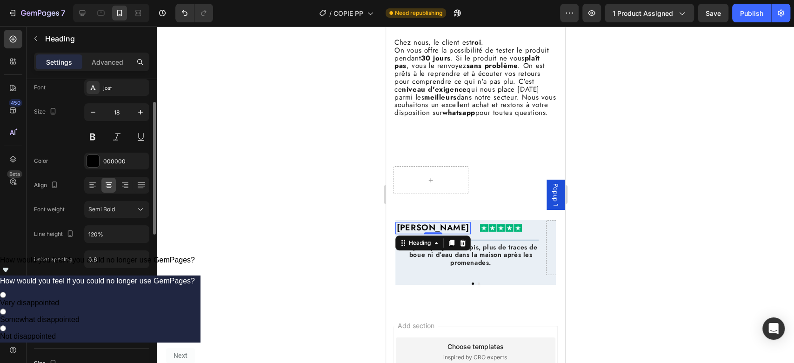
scroll to position [56, 0]
click at [108, 283] on span "AA" at bounding box center [109, 282] width 8 height 8
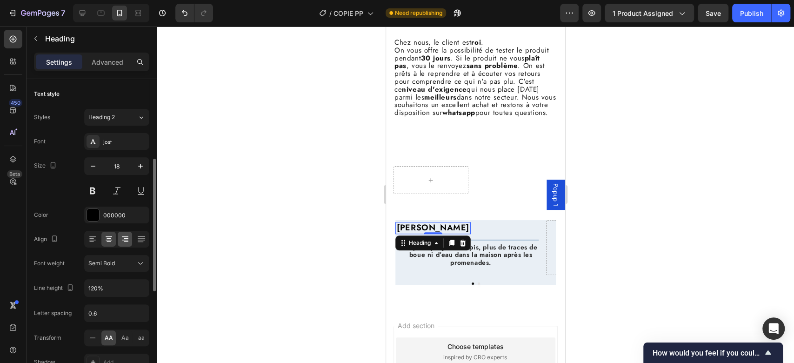
scroll to position [56, 0]
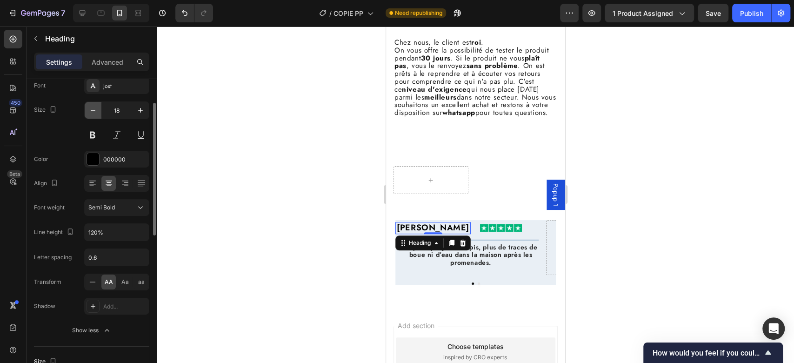
click at [93, 107] on icon "button" at bounding box center [92, 110] width 9 height 9
type input "16"
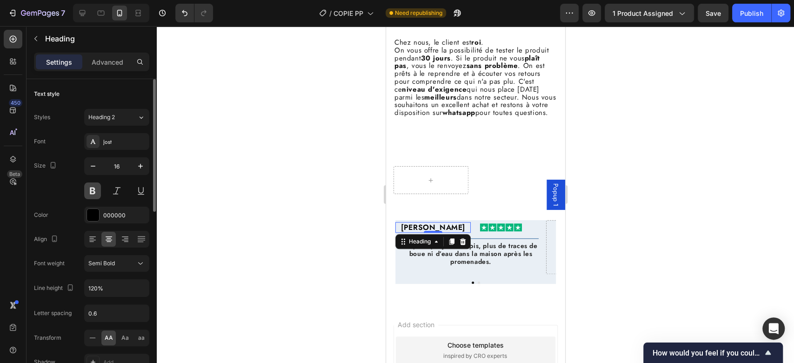
click at [92, 185] on button at bounding box center [92, 190] width 17 height 17
click at [117, 190] on button at bounding box center [116, 190] width 17 height 17
click at [123, 240] on icon at bounding box center [124, 238] width 9 height 9
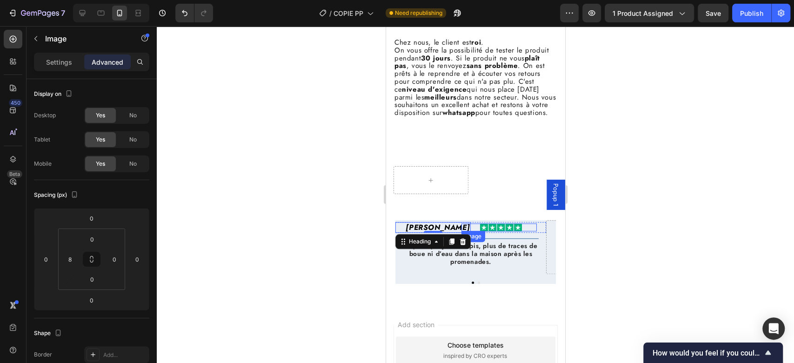
click at [514, 231] on img at bounding box center [501, 227] width 42 height 8
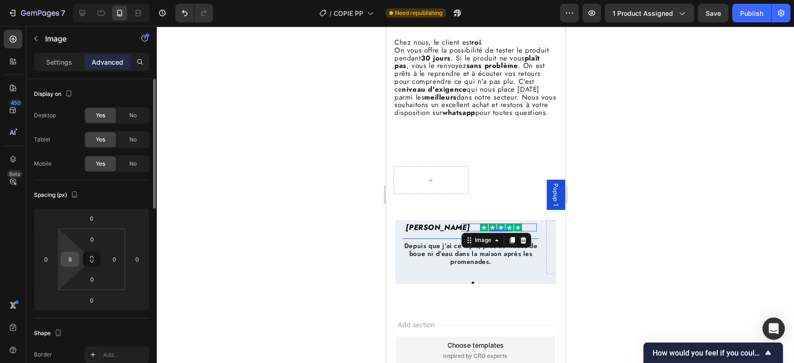
click at [73, 257] on input "8" at bounding box center [70, 259] width 14 height 14
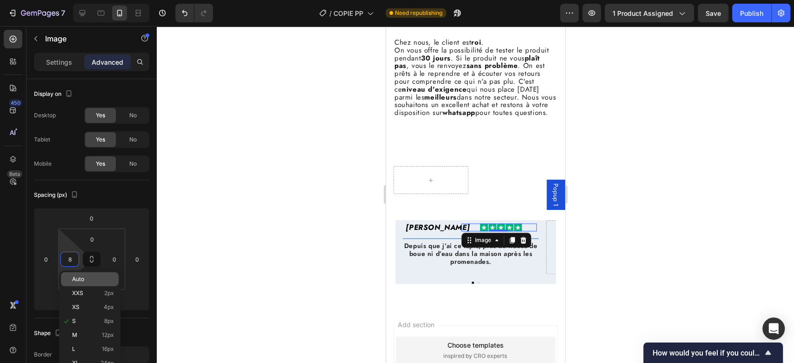
click at [86, 279] on p "Auto" at bounding box center [93, 279] width 42 height 7
type input "Auto"
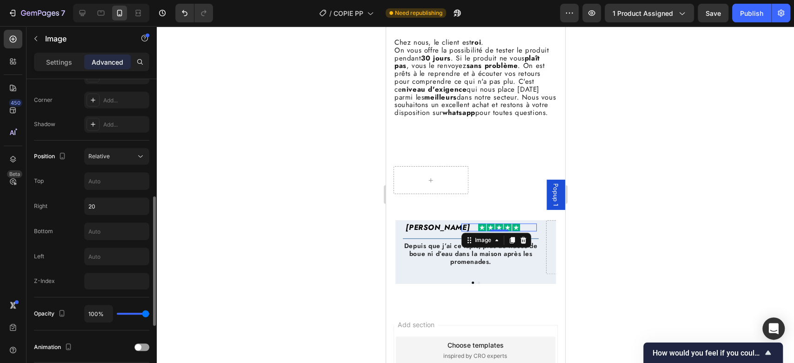
scroll to position [279, 0]
click at [97, 205] on input "20" at bounding box center [117, 205] width 64 height 17
type input "25"
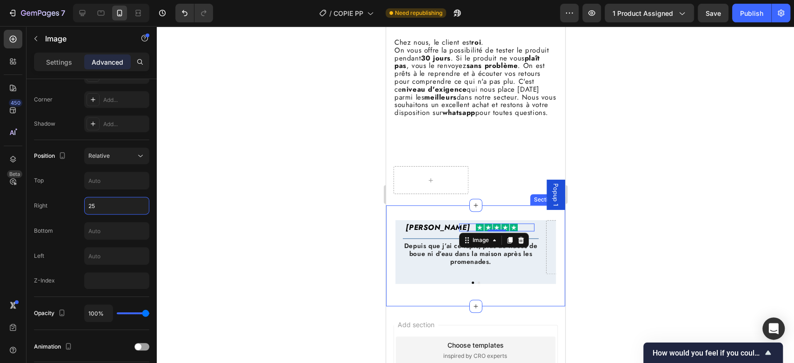
click at [462, 306] on div "Muriel D. Heading Image 0 Row Title Line Depuis que j’ai ce tapis, plus de trac…" at bounding box center [475, 255] width 179 height 101
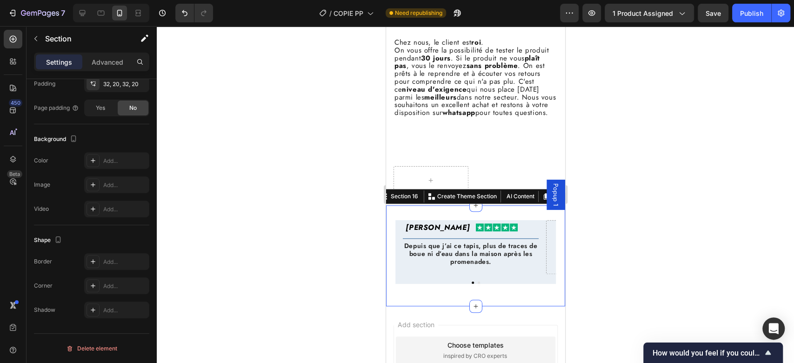
scroll to position [0, 0]
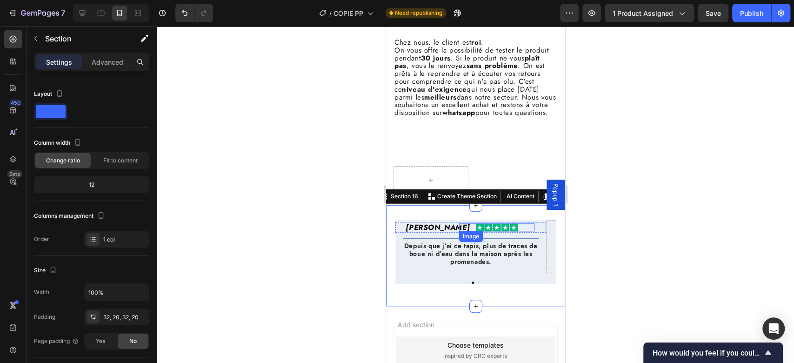
click at [526, 231] on div at bounding box center [496, 227] width 75 height 8
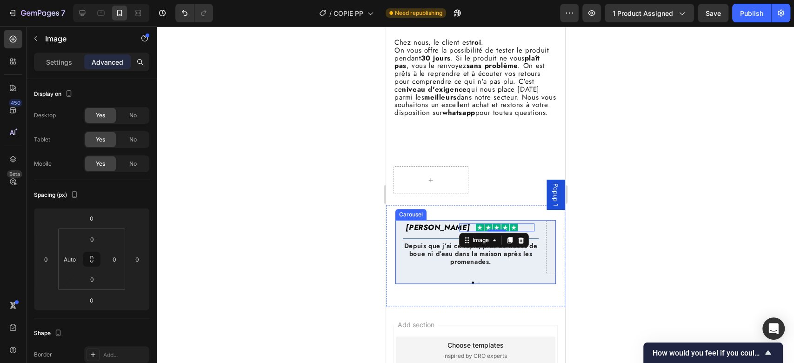
click at [534, 284] on div "Muriel D. Heading Image 0 Row Title Line Depuis que j’ai ce tapis, plus de trac…" at bounding box center [475, 252] width 160 height 64
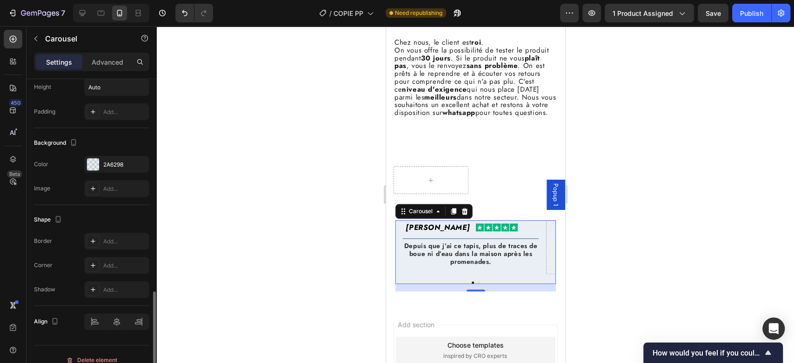
scroll to position [685, 0]
click at [108, 267] on div "Add..." at bounding box center [125, 265] width 44 height 8
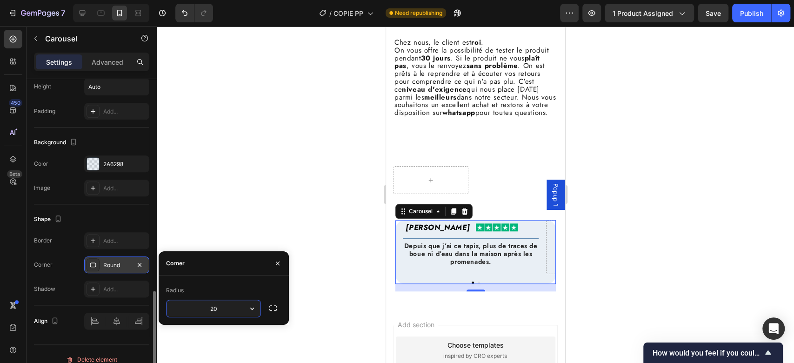
type input "2"
type input "10"
click at [254, 289] on div "Radius" at bounding box center [223, 290] width 115 height 15
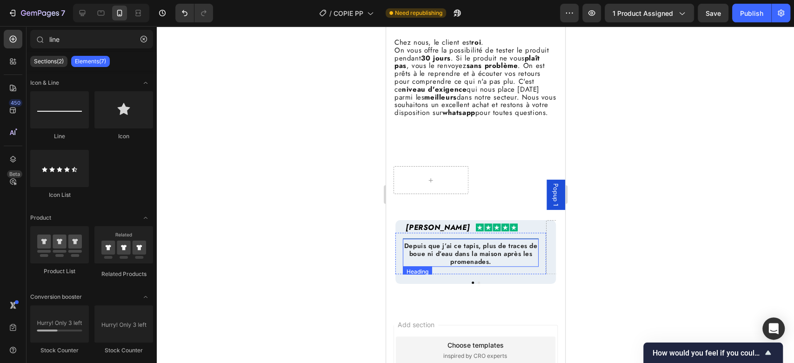
click at [510, 251] on div "Depuis que j’ai ce tapis, plus de traces de boue ni d’eau dans la maison après …" at bounding box center [470, 252] width 136 height 27
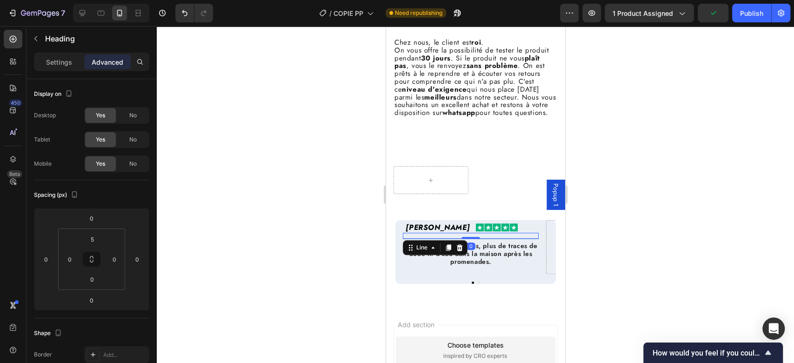
click at [506, 239] on div "Title Line 0" at bounding box center [470, 236] width 136 height 6
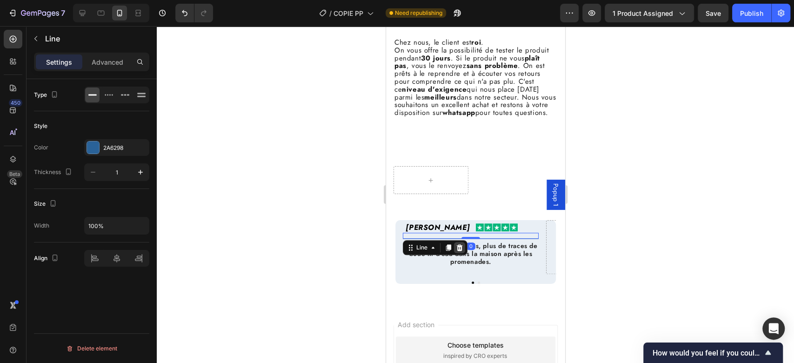
click at [461, 251] on icon at bounding box center [459, 247] width 6 height 7
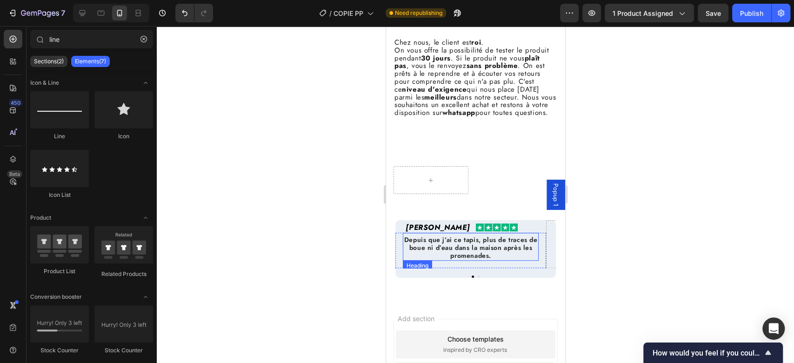
click at [479, 258] on span "Depuis que j’ai ce tapis, plus de traces de boue ni d’eau dans la maison après …" at bounding box center [470, 247] width 133 height 25
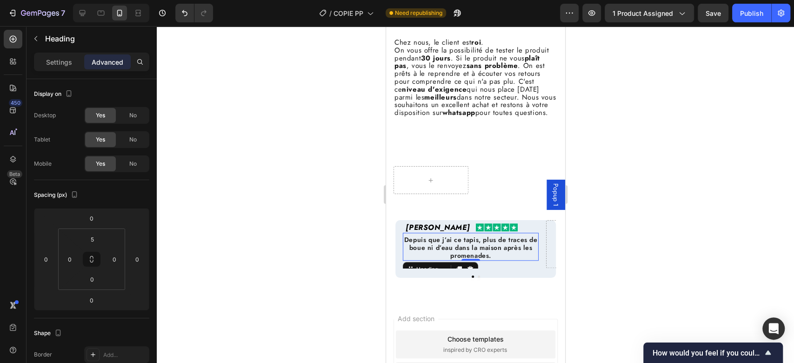
click at [501, 260] on h2 "Depuis que j’ai ce tapis, plus de traces de boue ni d’eau dans la maison après …" at bounding box center [470, 247] width 136 height 25
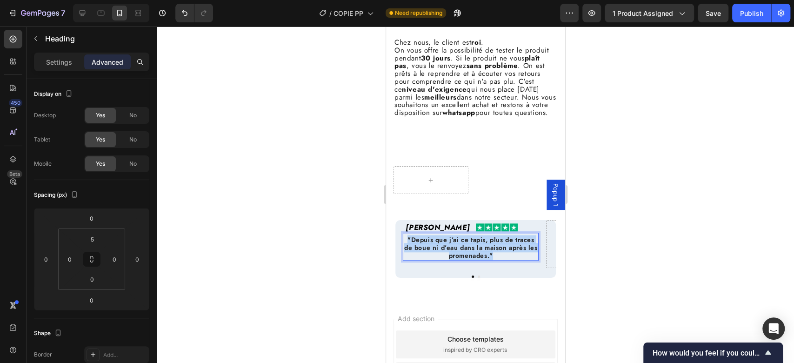
drag, startPoint x: 499, startPoint y: 266, endPoint x: 403, endPoint y: 249, distance: 97.3
click at [403, 249] on p ""Depuis que j’ai ce tapis, plus de traces de boue ni d’eau dans la maison après…" at bounding box center [470, 247] width 134 height 23
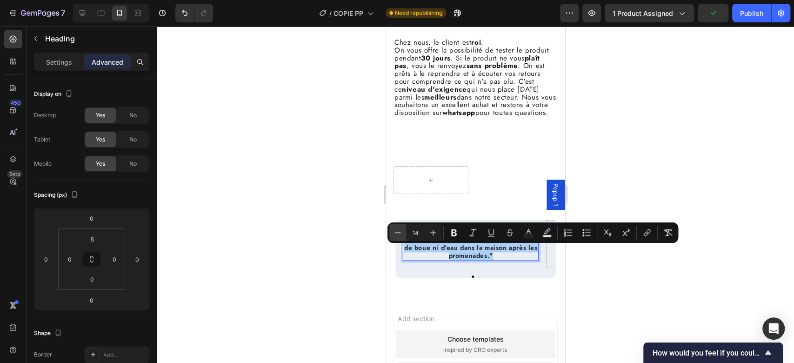
click at [397, 229] on icon "Editor contextual toolbar" at bounding box center [397, 232] width 9 height 9
click at [396, 230] on icon "Editor contextual toolbar" at bounding box center [397, 232] width 9 height 9
click at [435, 230] on icon "Editor contextual toolbar" at bounding box center [432, 232] width 9 height 9
type input "13"
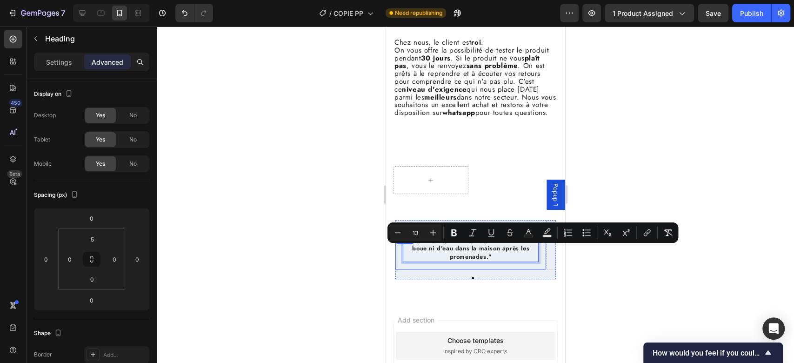
click at [515, 279] on div "Muriel D. Heading Image Row "Depuis que j’ai ce tapis, plus de traces de boue n…" at bounding box center [475, 249] width 160 height 59
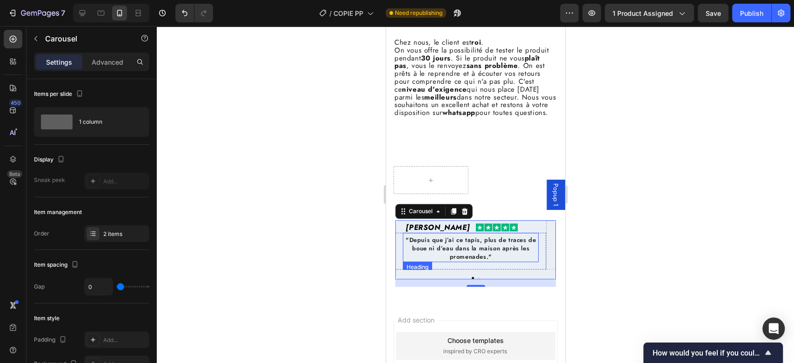
click at [490, 253] on span ""Depuis que j’ai ce tapis, plus de traces de boue ni d’eau dans la maison après…" at bounding box center [470, 248] width 130 height 26
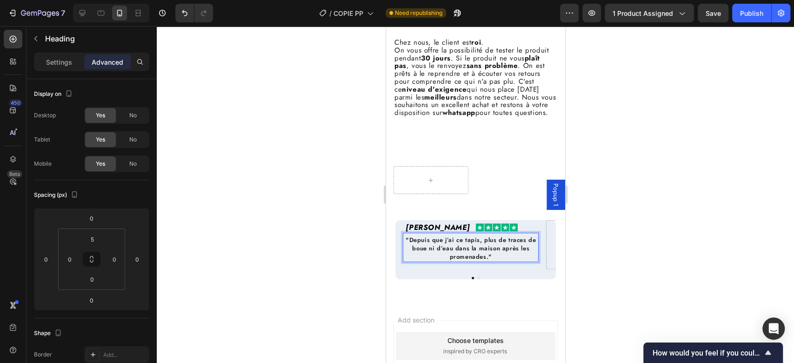
click at [484, 253] on span ""Depuis que j’ai ce tapis, plus de traces de boue ni d’eau dans la maison après…" at bounding box center [470, 248] width 130 height 26
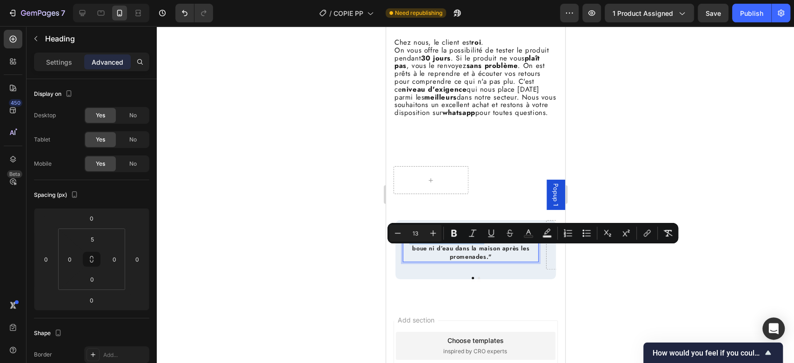
drag, startPoint x: 484, startPoint y: 252, endPoint x: 411, endPoint y: 252, distance: 73.0
click at [411, 252] on span ""Depuis que j’ai ce tapis, plus de traces de boue ni d’eau dans la maison après…" at bounding box center [470, 248] width 130 height 26
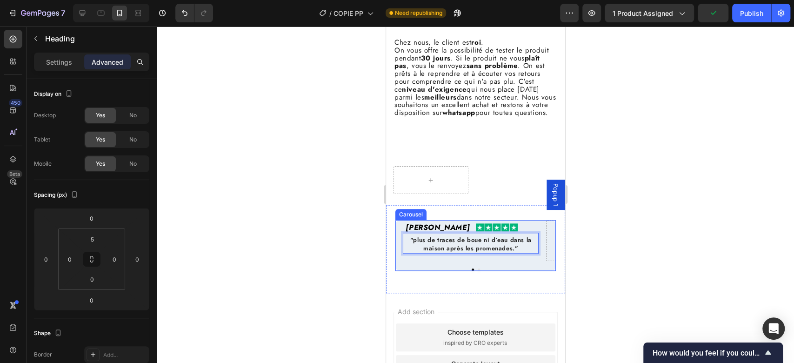
click at [518, 271] on div "Muriel D. Heading Image Row "plus de traces de boue ni d’eau dans la maison apr…" at bounding box center [475, 245] width 160 height 51
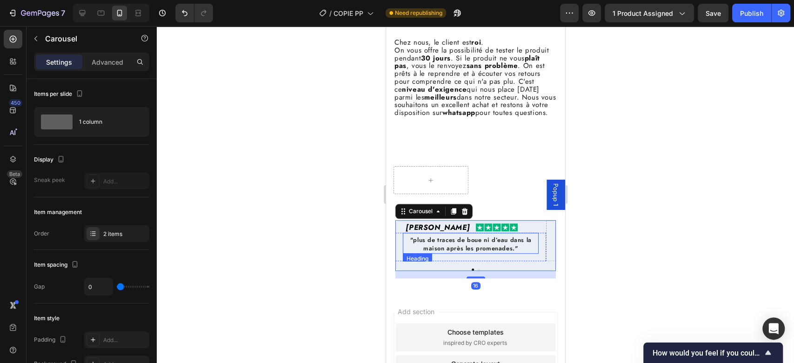
click at [513, 253] on span ""plus de traces de boue ni d’eau dans la maison après les promenades."" at bounding box center [470, 243] width 121 height 17
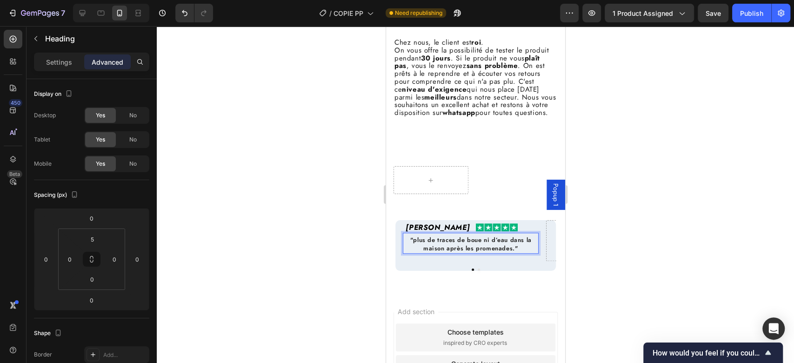
click at [515, 253] on span ""plus de traces de boue ni d’eau dans la maison après les promenades."" at bounding box center [470, 243] width 121 height 17
click at [531, 278] on div "Muriel D. Heading Image Row "plus de traces de boue ni d’eau dans la maison apr…" at bounding box center [475, 249] width 160 height 58
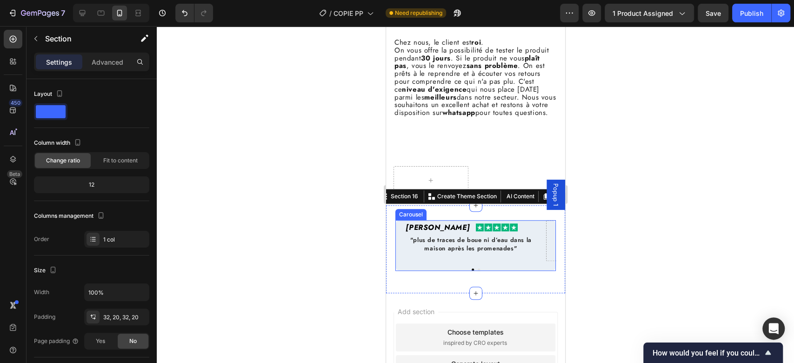
click at [490, 271] on div "Muriel D. Heading Image Row ⁠⁠⁠⁠⁠⁠⁠ "plus de traces de boue ni d’eau dans la ma…" at bounding box center [475, 245] width 160 height 51
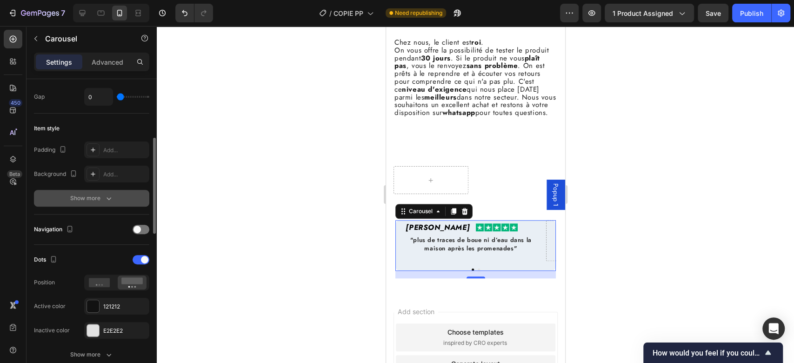
scroll to position [197, 0]
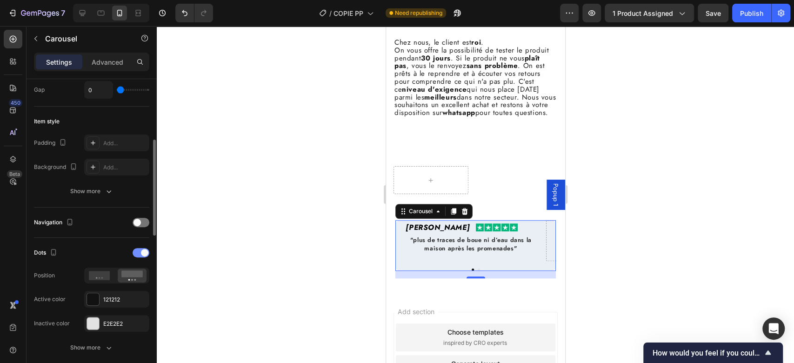
click at [141, 253] on span at bounding box center [144, 252] width 7 height 7
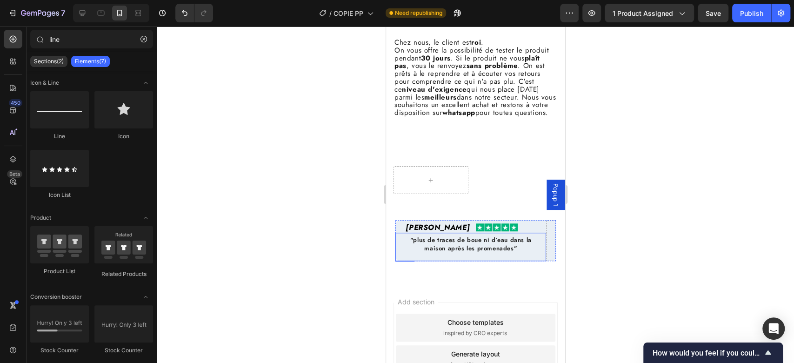
click at [543, 261] on div "⁠⁠⁠⁠⁠⁠⁠ "plus de traces de boue ni d’eau dans la maison après les promenades" H…" at bounding box center [470, 247] width 151 height 28
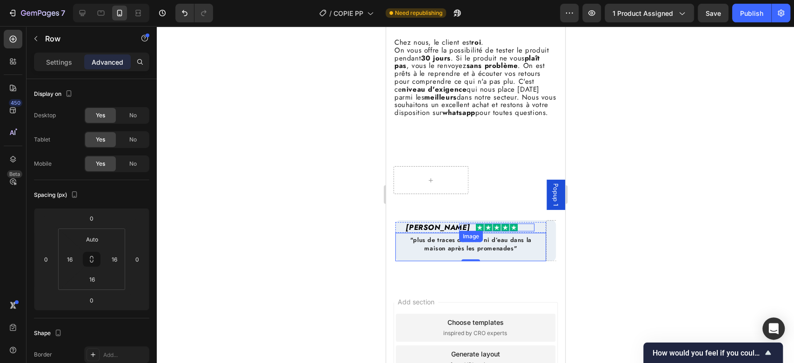
click at [462, 231] on div at bounding box center [496, 227] width 75 height 8
click at [449, 233] on h2 "[PERSON_NAME]" at bounding box center [432, 227] width 75 height 11
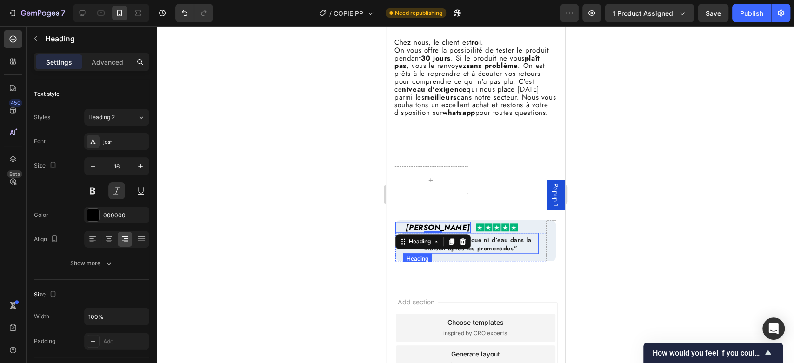
click at [489, 253] on span ""plus de traces de boue ni d’eau dans la maison après les promenades"" at bounding box center [470, 243] width 121 height 17
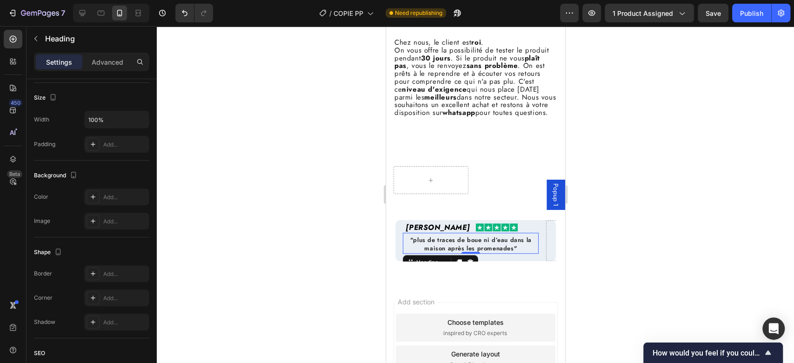
scroll to position [2874, 0]
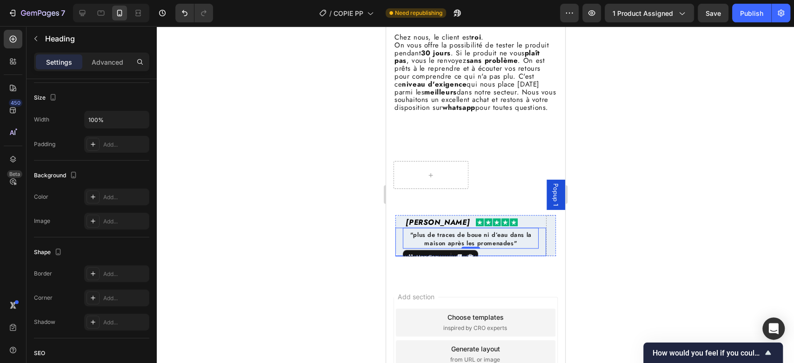
click at [542, 253] on div "⁠⁠⁠⁠⁠⁠⁠ "plus de traces de boue ni d’eau dans la maison après les promenades" H…" at bounding box center [470, 241] width 151 height 28
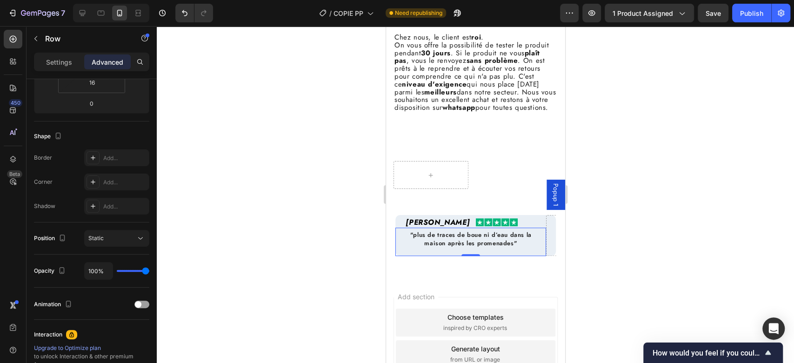
scroll to position [0, 0]
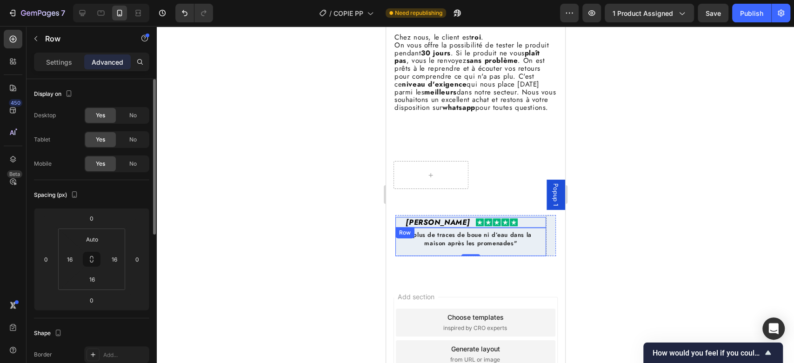
click at [542, 227] on div "Image" at bounding box center [507, 222] width 75 height 11
click at [398, 256] on div "⁠⁠⁠⁠⁠⁠⁠ "plus de traces de boue ni d’eau dans la maison après les promenades" H…" at bounding box center [470, 241] width 151 height 28
click at [431, 247] on span ""plus de traces de boue ni d’eau dans la maison après les promenades"" at bounding box center [470, 238] width 121 height 17
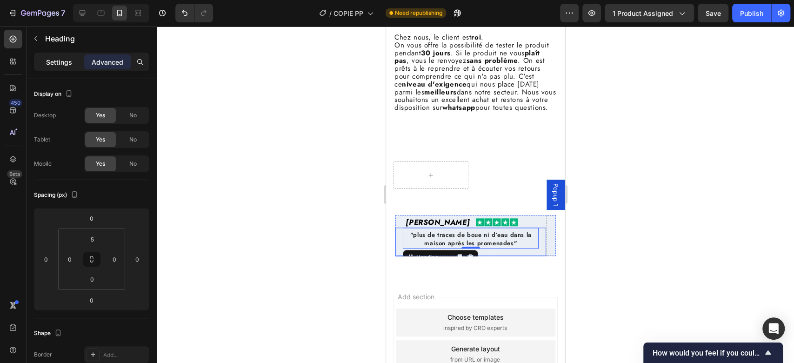
click at [55, 57] on p "Settings" at bounding box center [59, 62] width 26 height 10
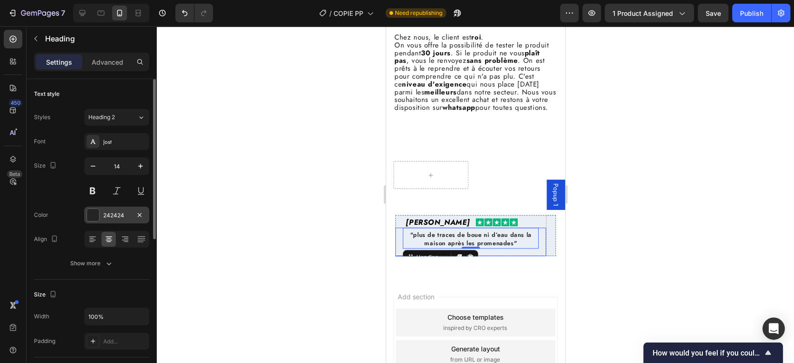
click at [113, 208] on div "242424" at bounding box center [116, 214] width 65 height 17
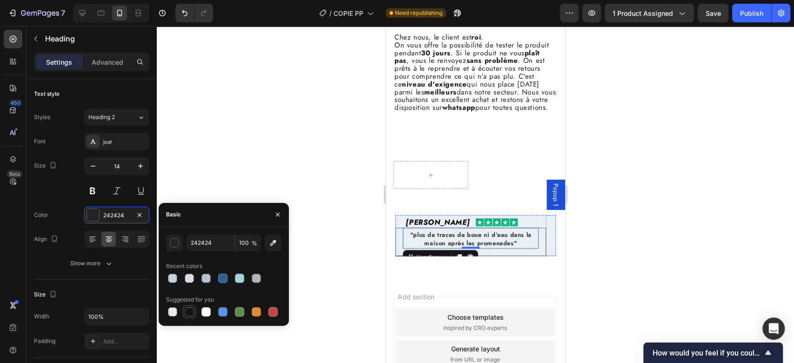
click at [187, 312] on div at bounding box center [189, 311] width 9 height 9
type input "151515"
click at [396, 278] on div "Muriel D. Heading Image Row ⁠⁠⁠⁠⁠⁠⁠ "plus de traces de boue ni d’eau dans la ma…" at bounding box center [475, 239] width 179 height 78
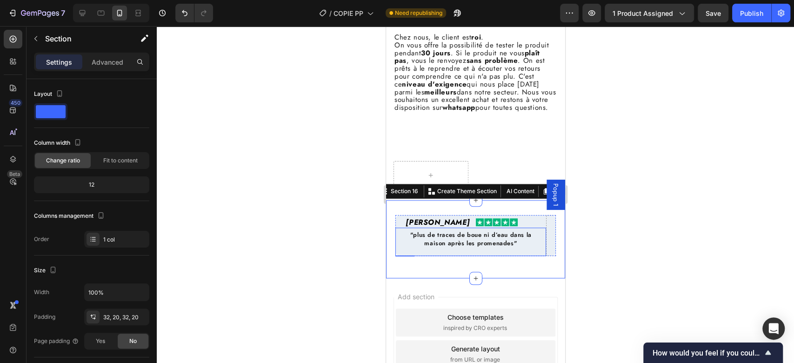
click at [398, 256] on div "⁠⁠⁠⁠⁠⁠⁠ "plus de traces de boue ni d’eau dans la maison après les promenades" H…" at bounding box center [470, 241] width 151 height 28
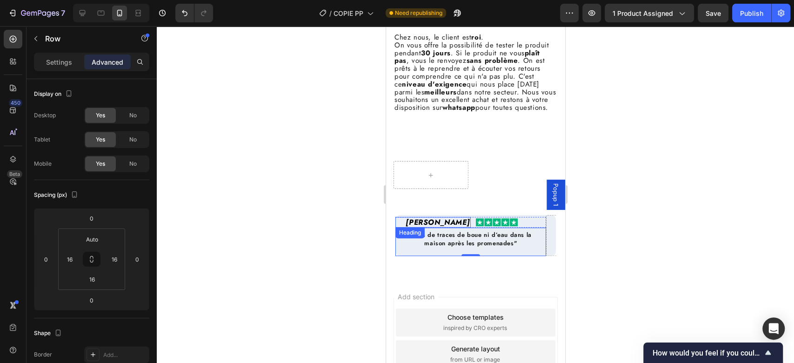
click at [402, 227] on h2 "[PERSON_NAME]" at bounding box center [432, 222] width 75 height 11
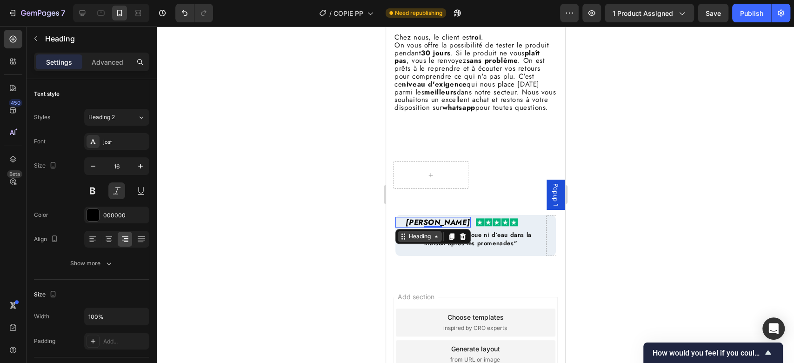
click at [415, 240] on div "Heading" at bounding box center [419, 236] width 26 height 8
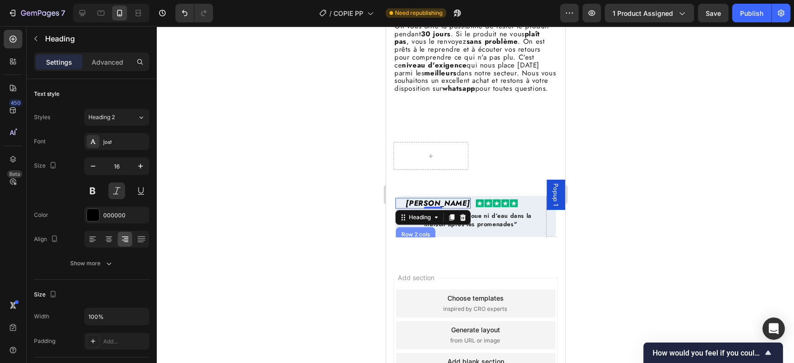
scroll to position [2894, 0]
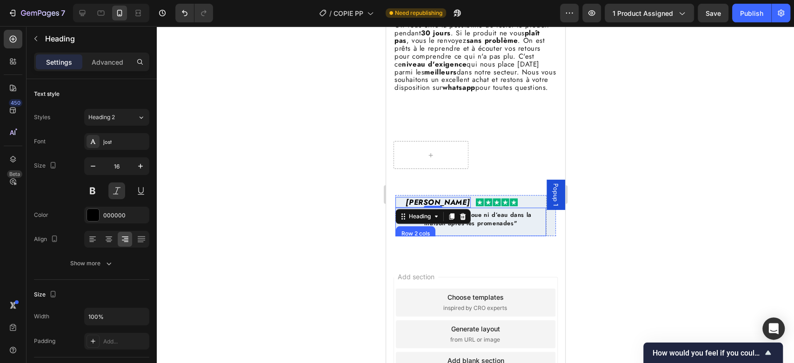
click at [446, 236] on div "⁠⁠⁠⁠⁠⁠⁠ "plus de traces de boue ni d’eau dans la maison après les promenades" H…" at bounding box center [470, 221] width 151 height 28
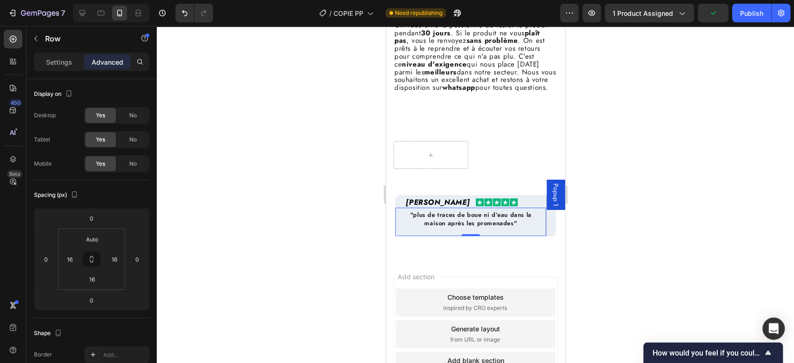
click at [399, 236] on div "⁠⁠⁠⁠⁠⁠⁠ "plus de traces de boue ni d’eau dans la maison après les promenades" H…" at bounding box center [470, 221] width 151 height 28
click at [406, 236] on div "⁠⁠⁠⁠⁠⁠⁠ "plus de traces de boue ni d’eau dans la maison après les promenades" H…" at bounding box center [470, 221] width 151 height 28
click at [397, 207] on h2 "[PERSON_NAME]" at bounding box center [432, 202] width 75 height 11
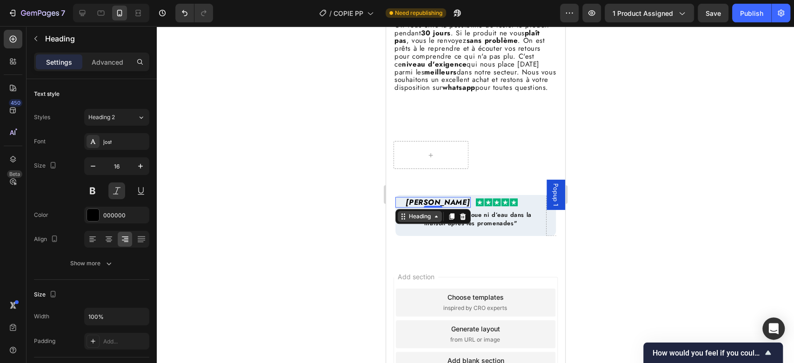
click at [406, 220] on div "Heading" at bounding box center [419, 216] width 26 height 8
click at [524, 227] on p "⁠⁠⁠⁠⁠⁠⁠ "plus de traces de boue ni d’eau dans la maison après les promenades"" at bounding box center [470, 219] width 134 height 17
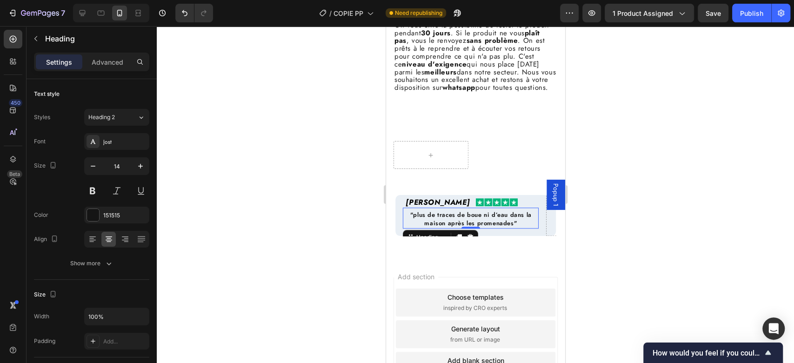
click at [534, 236] on div "⁠⁠⁠⁠⁠⁠⁠ "plus de traces de boue ni d’eau dans la maison après les promenades" H…" at bounding box center [470, 221] width 151 height 28
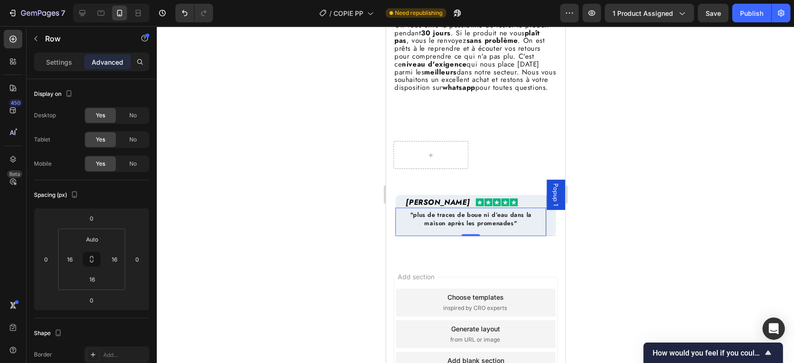
drag, startPoint x: 468, startPoint y: 244, endPoint x: 471, endPoint y: 236, distance: 8.4
click at [471, 236] on div "⁠⁠⁠⁠⁠⁠⁠ "plus de traces de boue ni d’eau dans la maison après les promenades" H…" at bounding box center [470, 221] width 151 height 28
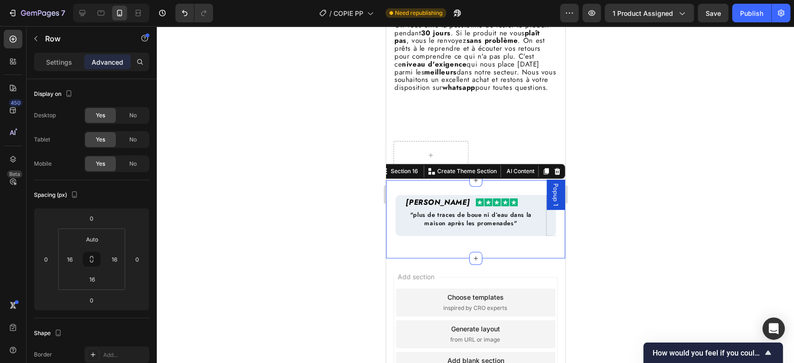
click at [462, 258] on div "Muriel D. Heading Image Row ⁠⁠⁠⁠⁠⁠⁠ "plus de traces de boue ni d’eau dans la ma…" at bounding box center [475, 219] width 179 height 78
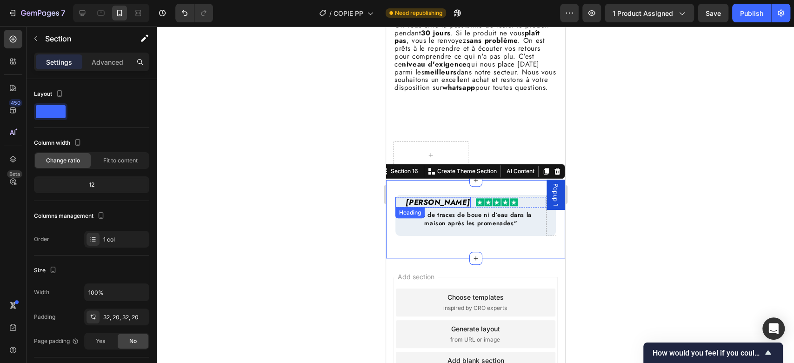
click at [418, 207] on h2 "[PERSON_NAME]" at bounding box center [432, 202] width 75 height 11
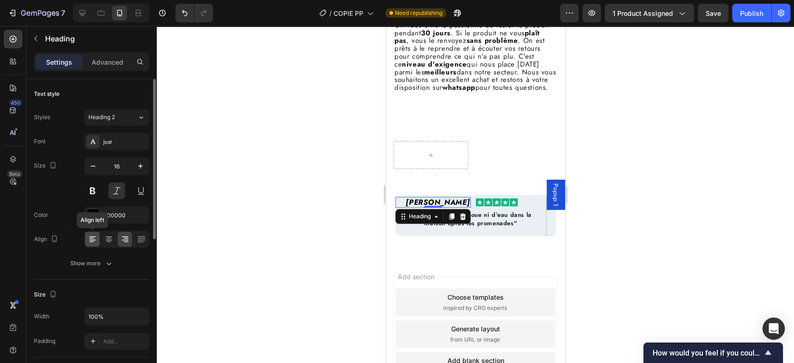
click at [93, 240] on icon at bounding box center [92, 238] width 9 height 9
click at [507, 206] on img at bounding box center [496, 202] width 42 height 8
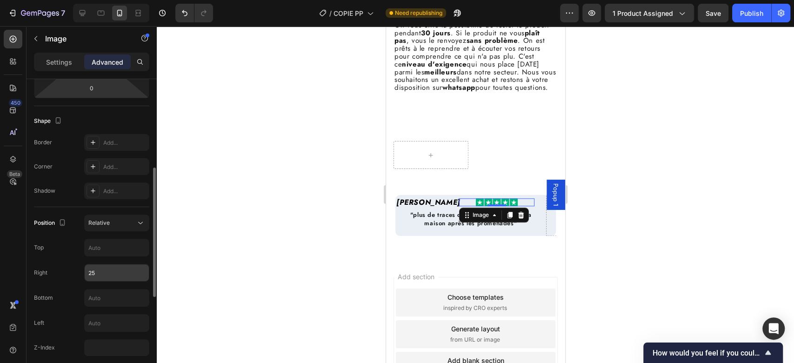
scroll to position [212, 0]
click at [106, 270] on input "25" at bounding box center [117, 272] width 64 height 17
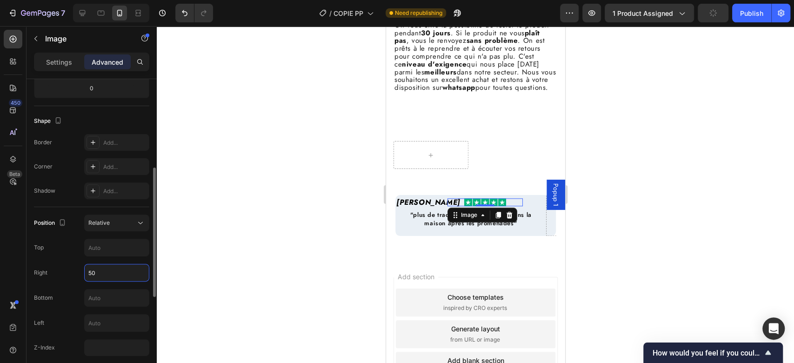
type input "5"
type input "7"
type input "9"
type input "100"
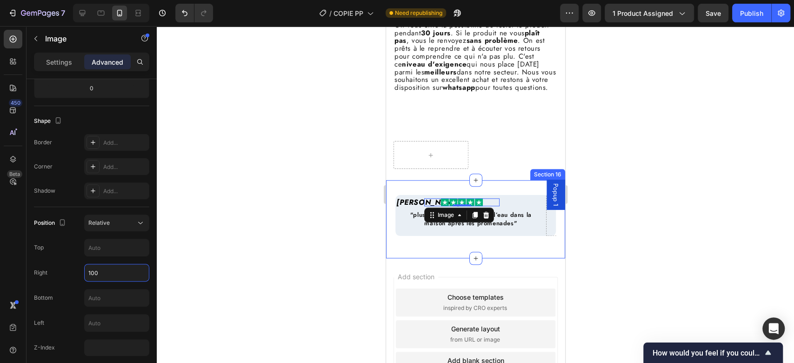
click at [426, 258] on div "Muriel D. Heading Image 0 Row ⁠⁠⁠⁠⁠⁠⁠ "plus de traces de boue ni d’eau dans la …" at bounding box center [475, 219] width 179 height 78
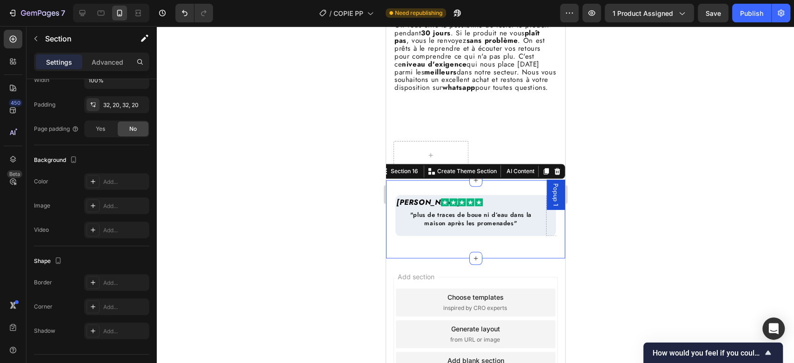
scroll to position [0, 0]
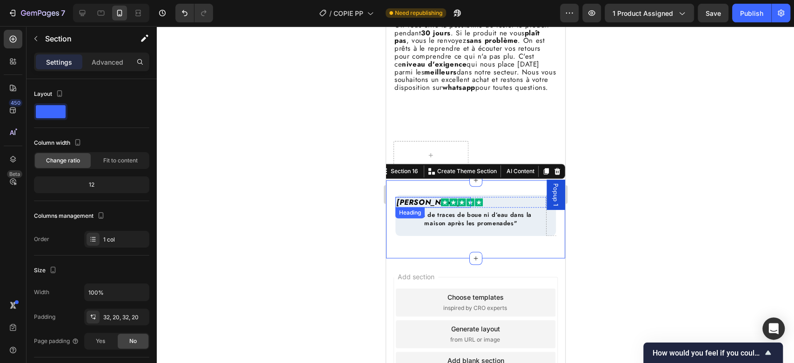
click at [407, 207] on h2 "[PERSON_NAME]" at bounding box center [432, 202] width 75 height 11
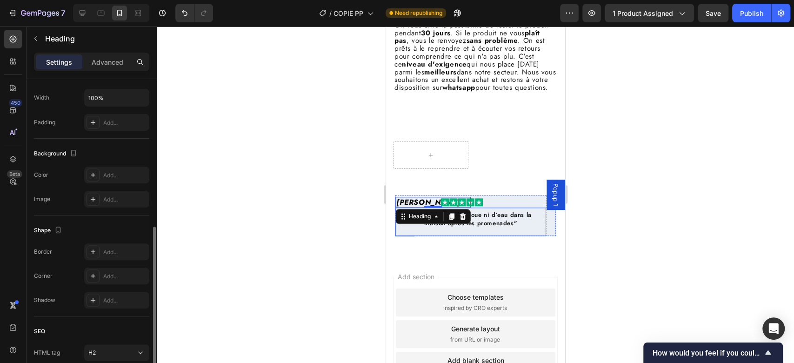
scroll to position [244, 0]
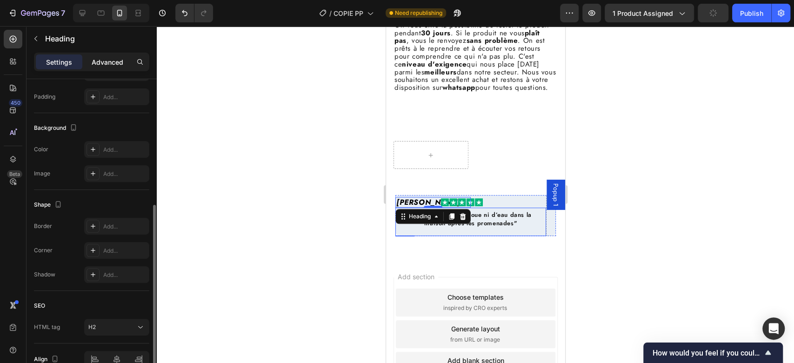
click at [107, 66] on p "Advanced" at bounding box center [108, 62] width 32 height 10
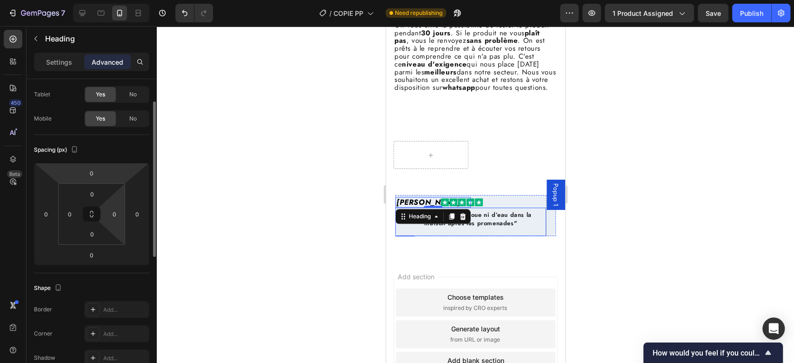
scroll to position [40, 0]
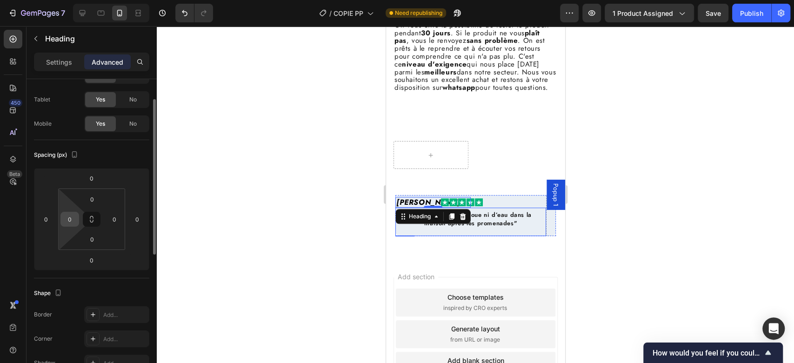
click at [66, 219] on input "0" at bounding box center [70, 219] width 14 height 14
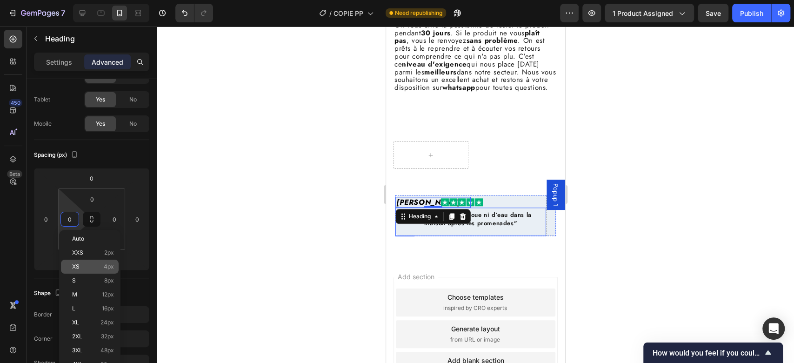
click at [86, 262] on div "XS 4px" at bounding box center [90, 267] width 58 height 14
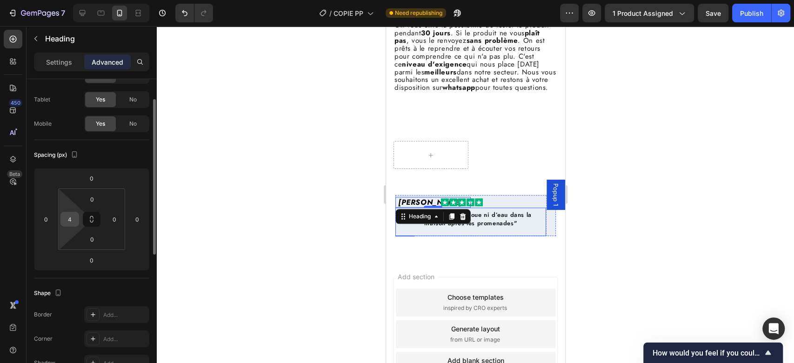
click at [69, 217] on input "4" at bounding box center [70, 219] width 14 height 14
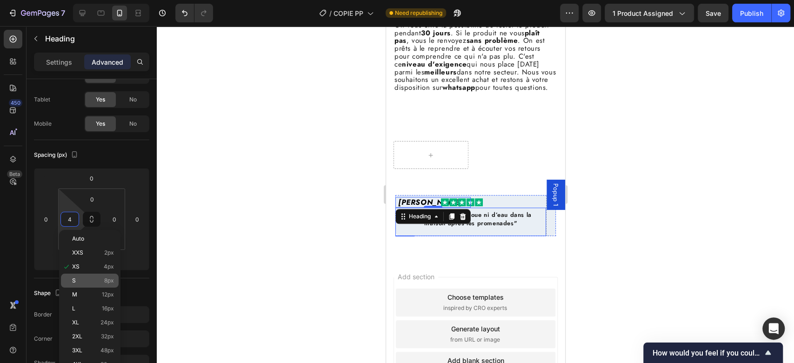
click at [86, 283] on p "S 8px" at bounding box center [93, 280] width 42 height 7
type input "8"
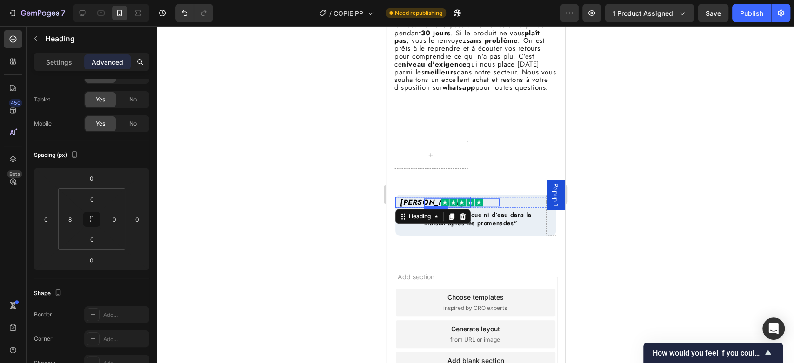
click at [479, 206] on img at bounding box center [461, 202] width 42 height 8
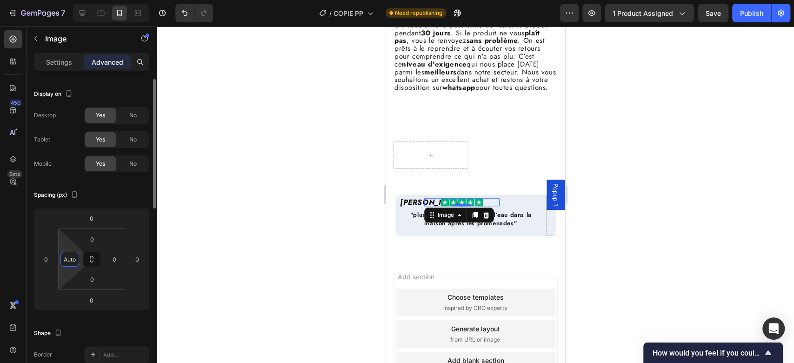
click at [71, 262] on input "Auto" at bounding box center [70, 259] width 14 height 14
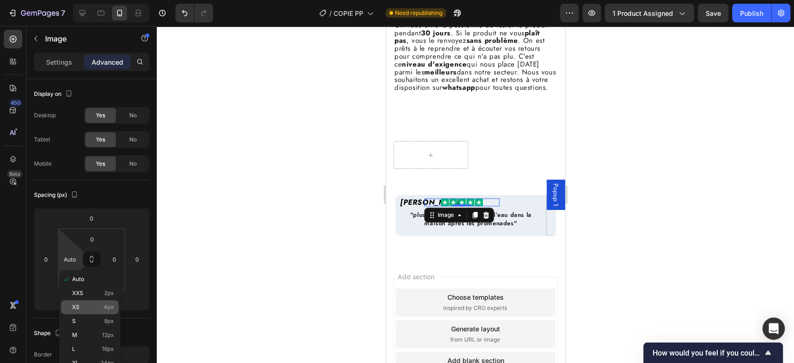
click at [83, 305] on p "XS 4px" at bounding box center [93, 307] width 42 height 7
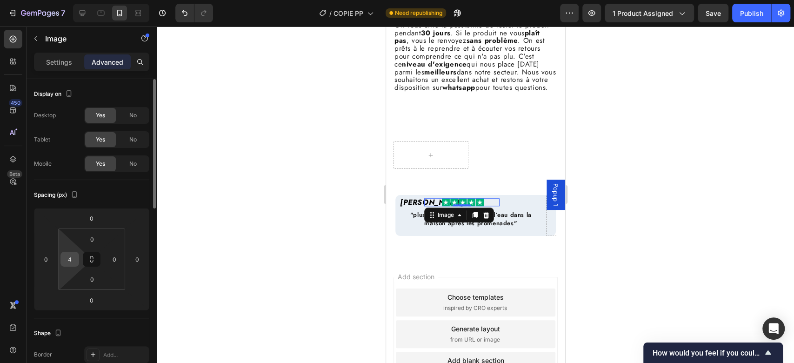
click at [77, 259] on div "4" at bounding box center [69, 259] width 19 height 15
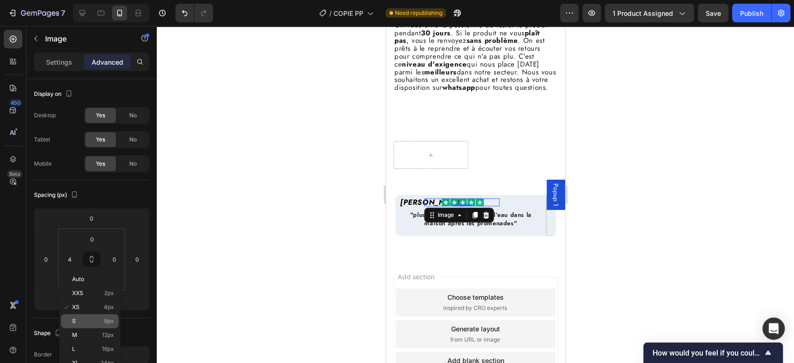
click at [78, 318] on p "S 8px" at bounding box center [93, 321] width 42 height 7
type input "8"
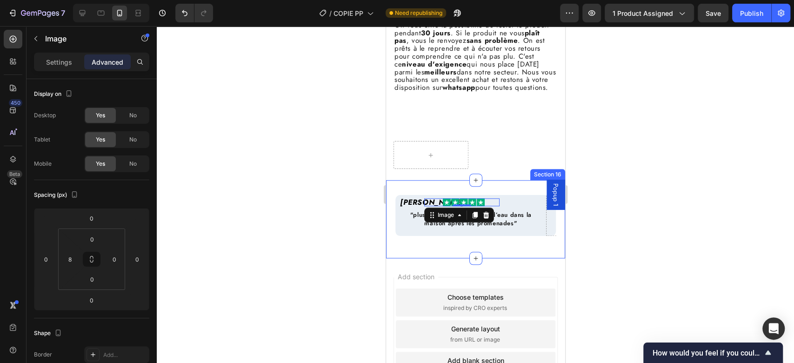
click at [486, 243] on div "Muriel D. Heading Image 0 Row ⁠⁠⁠⁠⁠⁠⁠ "plus de traces de boue ni d’eau dans la …" at bounding box center [475, 219] width 160 height 48
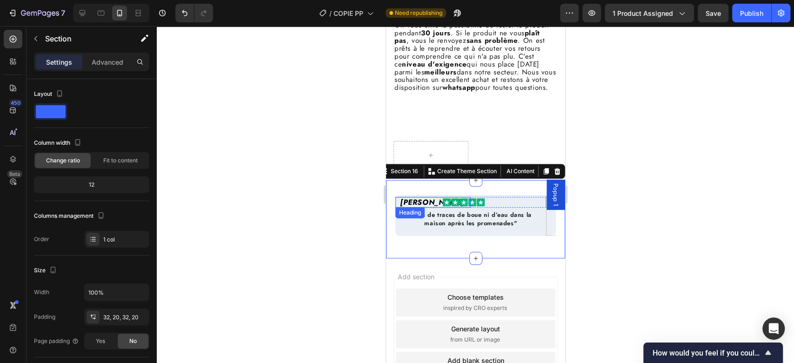
click at [408, 207] on h2 "[PERSON_NAME]" at bounding box center [435, 202] width 72 height 11
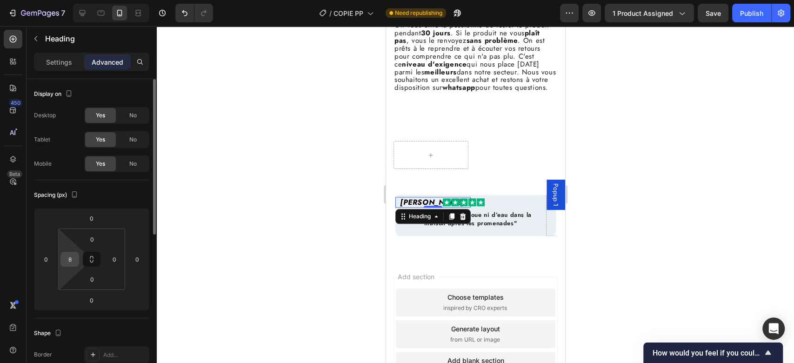
click at [60, 255] on div "8" at bounding box center [69, 259] width 19 height 15
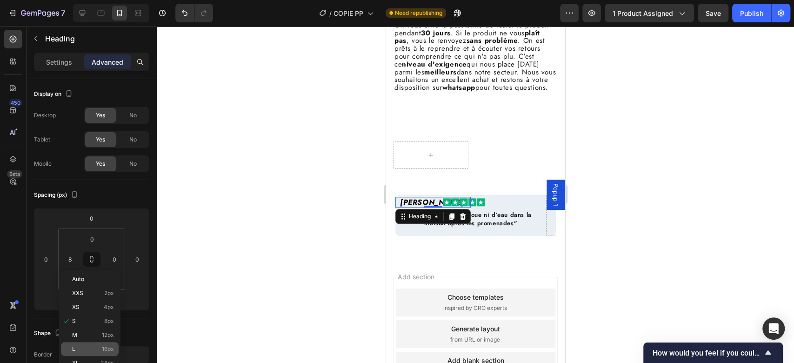
click at [96, 346] on p "L 16px" at bounding box center [93, 349] width 42 height 7
type input "16"
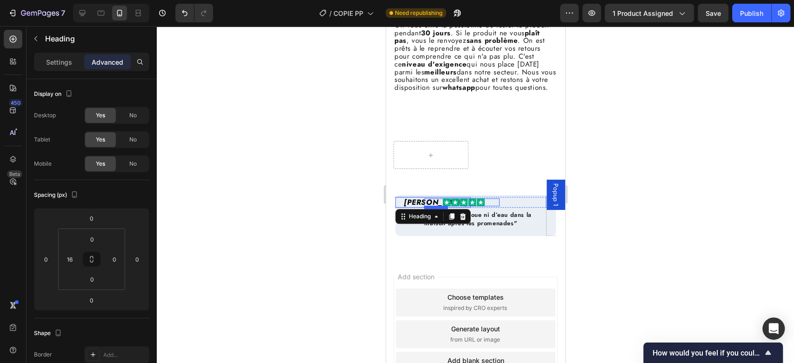
click at [482, 206] on img at bounding box center [463, 202] width 42 height 8
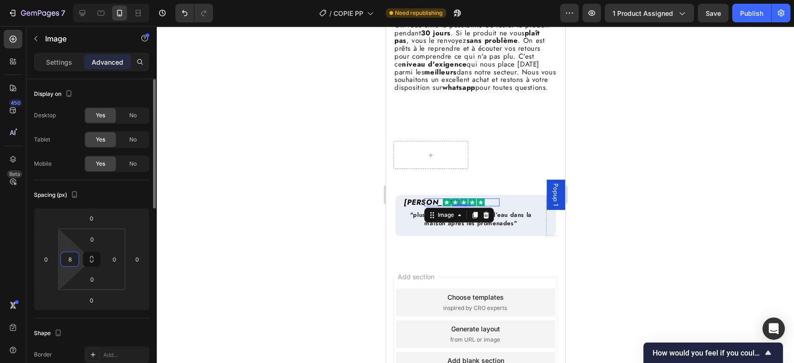
click at [72, 259] on input "8" at bounding box center [70, 259] width 14 height 14
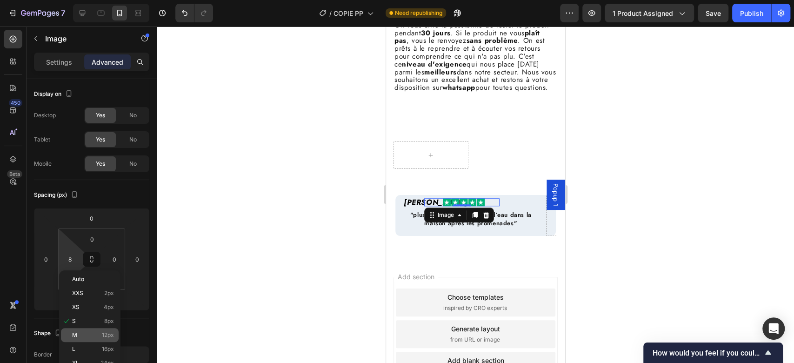
click at [87, 330] on div "M 12px" at bounding box center [90, 335] width 58 height 14
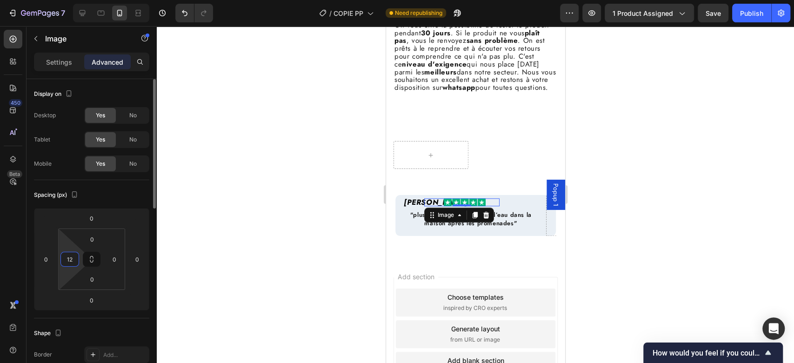
click at [69, 264] on input "12" at bounding box center [70, 259] width 14 height 14
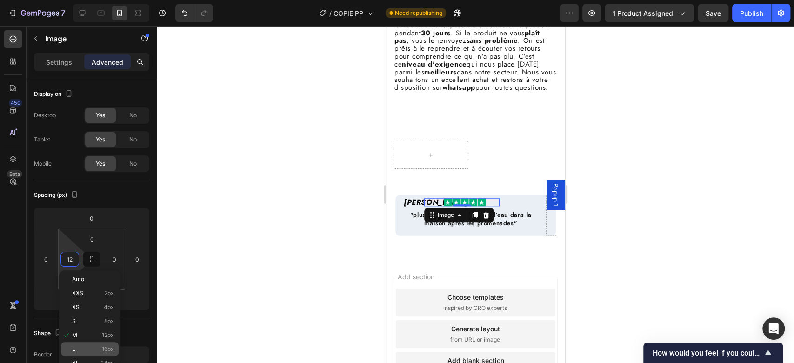
click at [104, 348] on span "16px" at bounding box center [108, 349] width 12 height 7
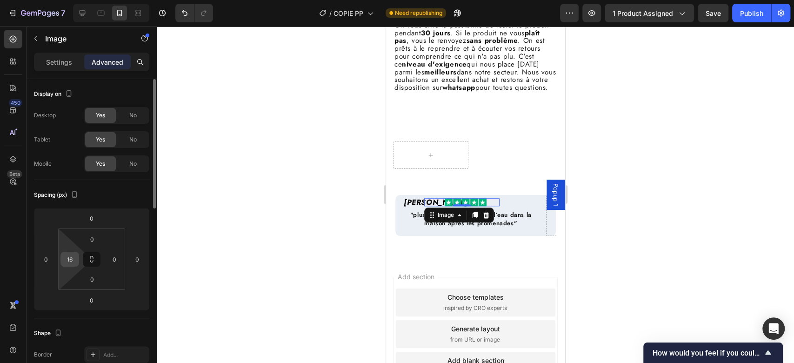
click at [66, 258] on input "16" at bounding box center [70, 259] width 14 height 14
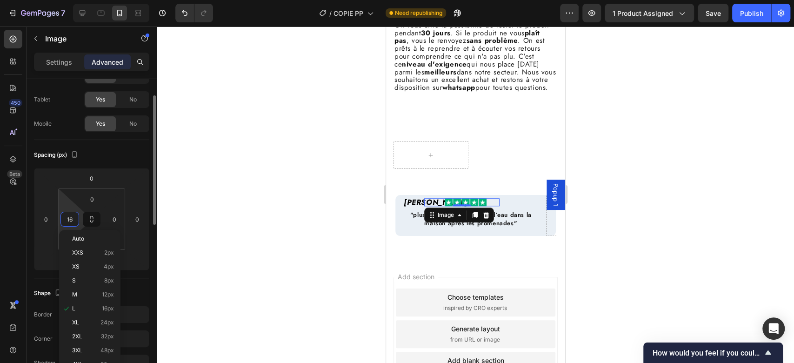
scroll to position [41, 0]
click at [98, 320] on p "XL 24px" at bounding box center [93, 321] width 42 height 7
type input "24"
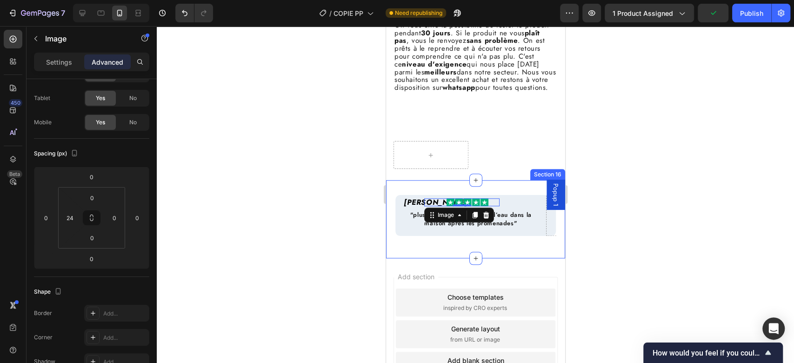
click at [549, 247] on div "Muriel D. Heading Image 0 Row ⁠⁠⁠⁠⁠⁠⁠ "plus de traces de boue ni d’eau dans la …" at bounding box center [475, 219] width 179 height 78
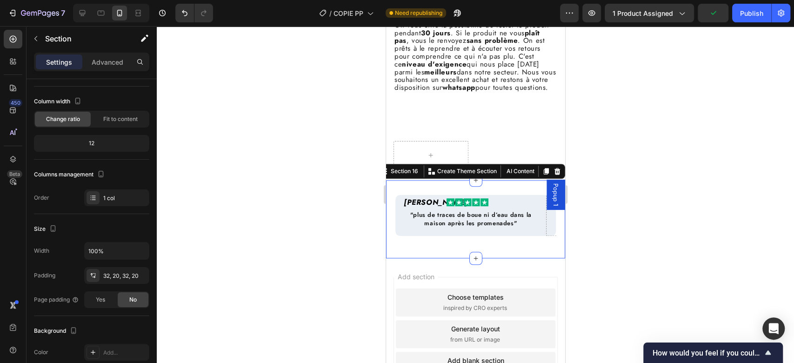
scroll to position [0, 0]
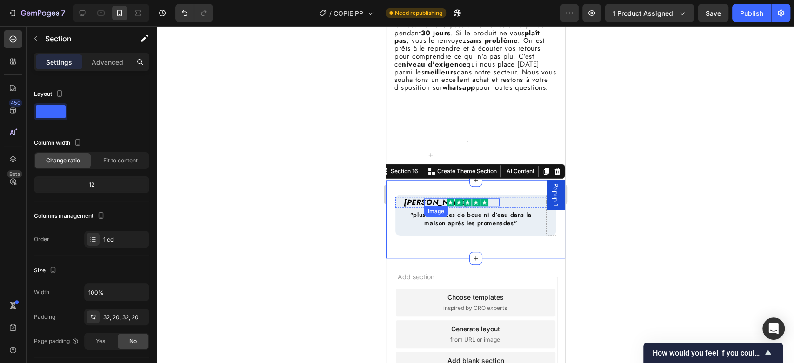
click at [433, 206] on div "Image" at bounding box center [461, 202] width 75 height 8
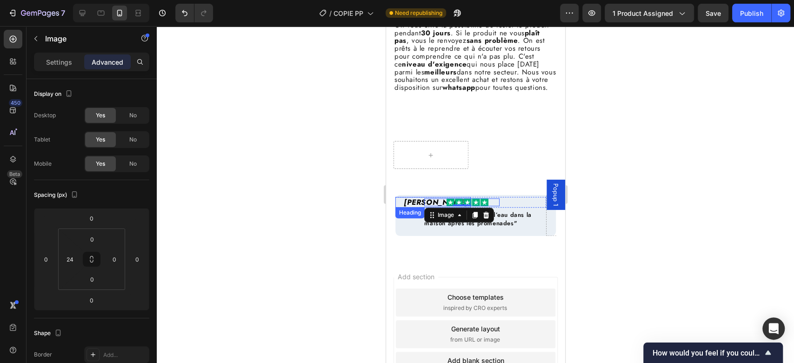
click at [415, 207] on h2 "[PERSON_NAME]" at bounding box center [436, 202] width 68 height 11
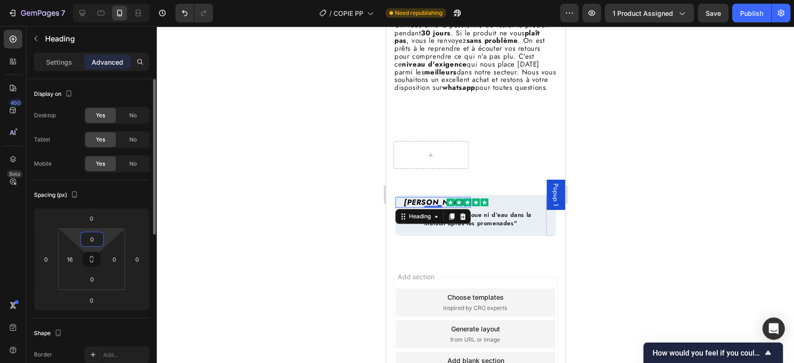
click at [88, 241] on input "0" at bounding box center [92, 239] width 19 height 14
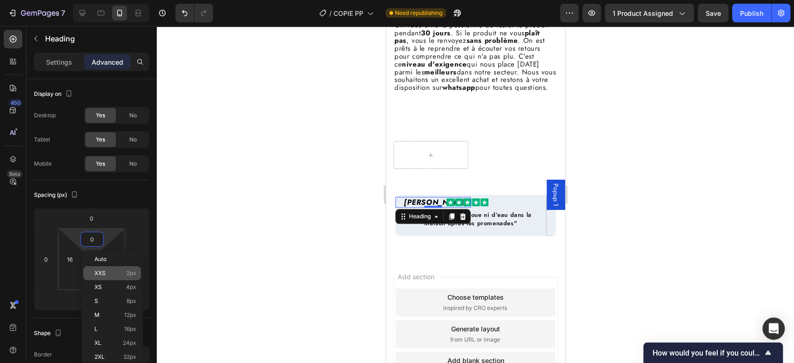
click at [104, 273] on span "XXS" at bounding box center [99, 273] width 11 height 7
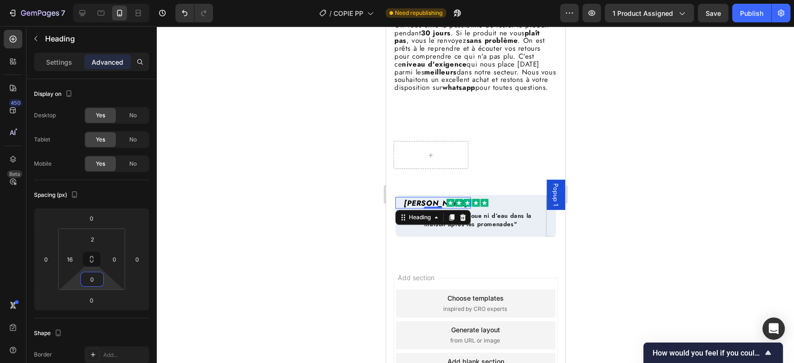
click at [104, 0] on html "7 Version history / COPIE PP Need republishing Preview 1 product assigned Save …" at bounding box center [397, 0] width 794 height 0
click at [93, 243] on input "2" at bounding box center [92, 239] width 19 height 14
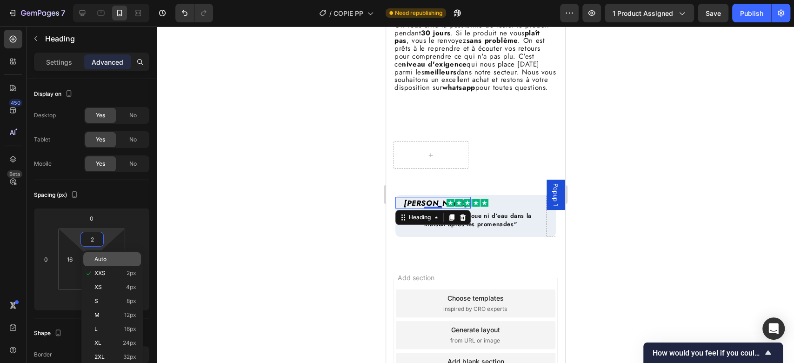
click at [96, 260] on span "Auto" at bounding box center [100, 259] width 12 height 7
type input "Auto"
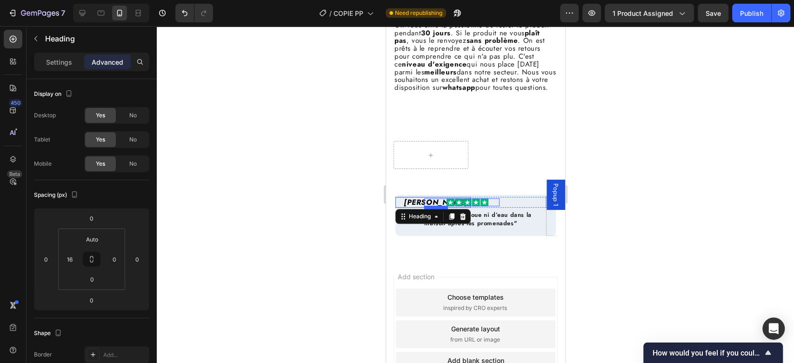
click at [505, 207] on div "Image" at bounding box center [507, 202] width 75 height 11
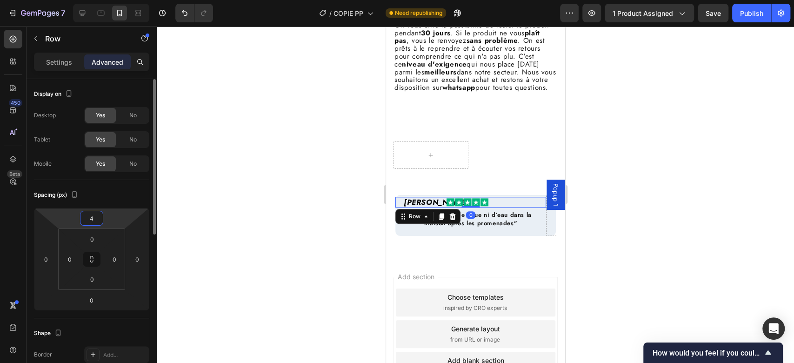
click at [93, 218] on input "4" at bounding box center [91, 218] width 19 height 14
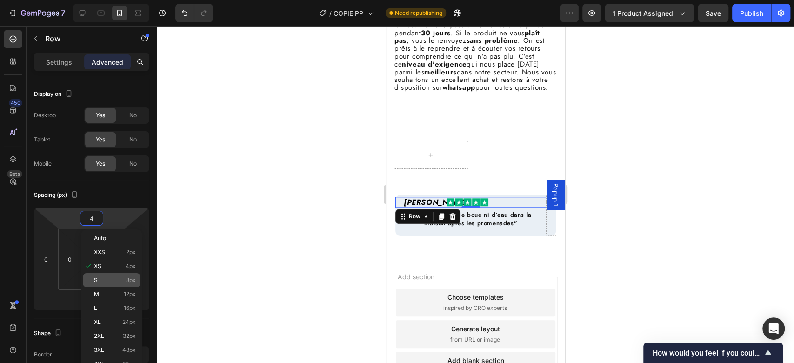
click at [119, 277] on p "S 8px" at bounding box center [115, 280] width 42 height 7
type input "8"
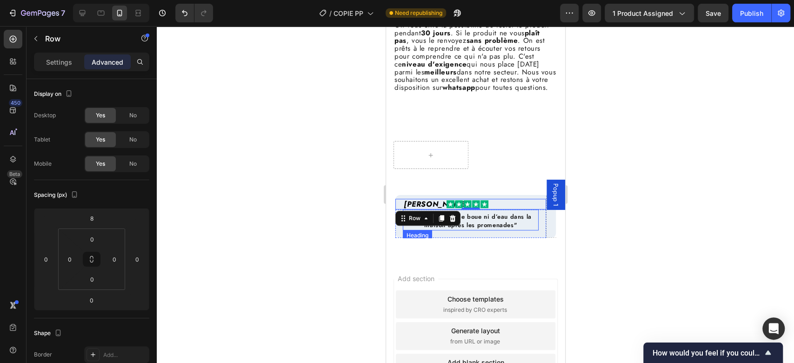
click at [512, 229] on span ""plus de traces de boue ni d’eau dans la maison après les promenades"" at bounding box center [470, 220] width 121 height 17
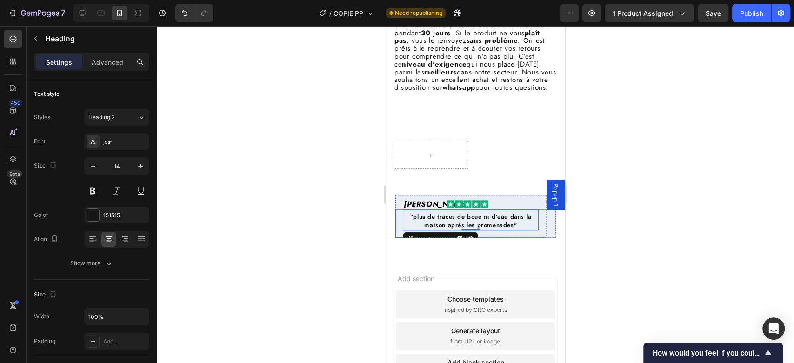
click at [511, 238] on div "⁠⁠⁠⁠⁠⁠⁠ "plus de traces de boue ni d’eau dans la maison après les promenades" H…" at bounding box center [470, 223] width 151 height 28
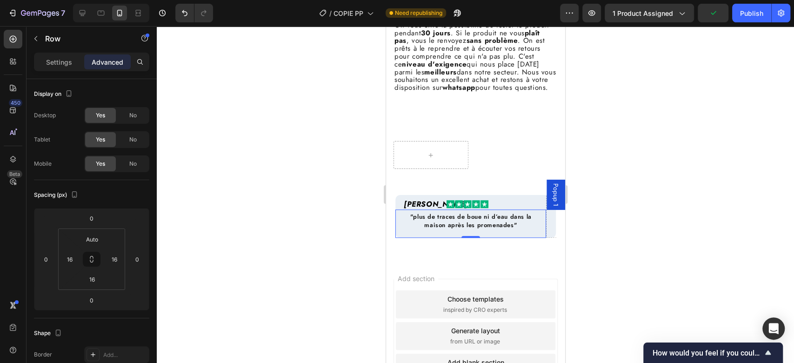
click at [498, 238] on div "⁠⁠⁠⁠⁠⁠⁠ "plus de traces de boue ni d’eau dans la maison après les promenades" H…" at bounding box center [470, 223] width 151 height 28
click at [399, 209] on div "Muriel D. Heading" at bounding box center [432, 204] width 75 height 11
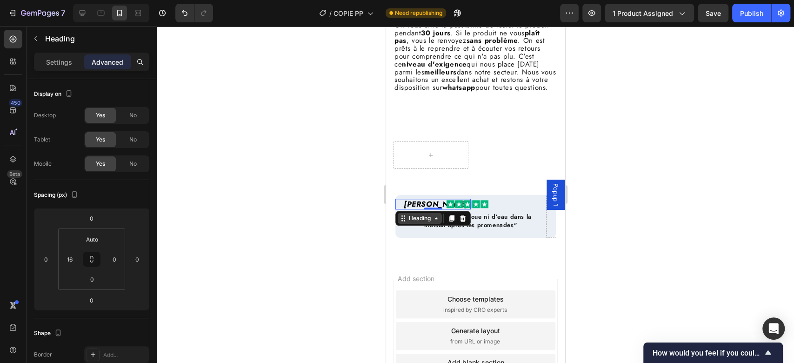
click at [413, 224] on div "Heading" at bounding box center [419, 218] width 44 height 11
click at [411, 243] on div "Row 2 cols" at bounding box center [415, 235] width 40 height 15
click at [494, 229] on span ""plus de traces de boue ni d’eau dans la maison après les promenades"" at bounding box center [470, 220] width 121 height 17
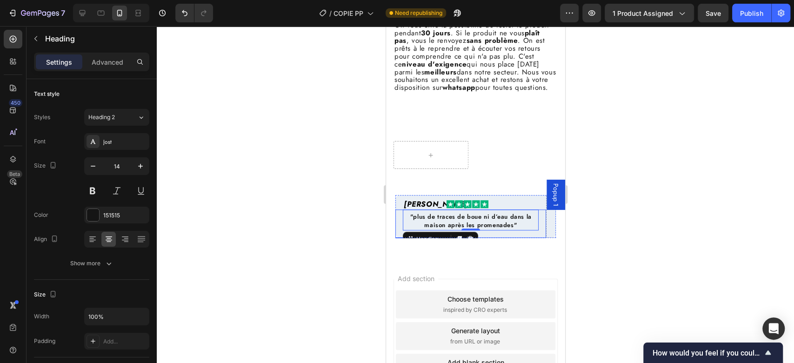
click at [495, 238] on div "⁠⁠⁠⁠⁠⁠⁠ "plus de traces de boue ni d’eau dans la maison après les promenades" H…" at bounding box center [470, 223] width 151 height 28
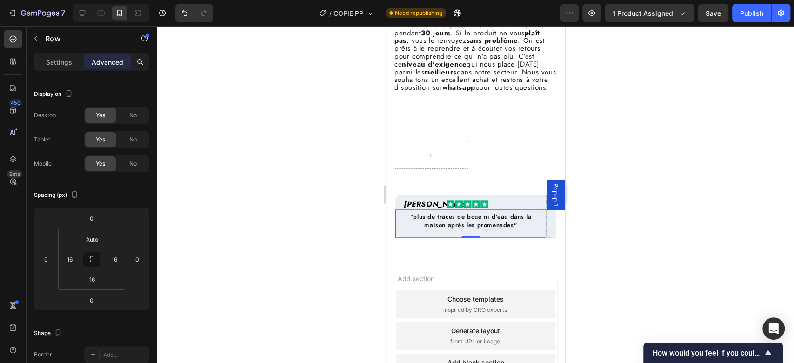
click at [401, 238] on div "⁠⁠⁠⁠⁠⁠⁠ "plus de traces de boue ni d’eau dans la maison après les promenades" H…" at bounding box center [470, 223] width 151 height 28
click at [408, 229] on p "⁠⁠⁠⁠⁠⁠⁠ "plus de traces de boue ni d’eau dans la maison après les promenades"" at bounding box center [470, 221] width 134 height 17
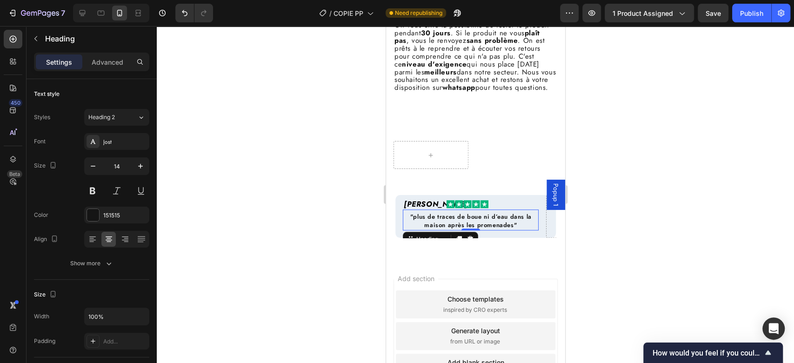
click at [411, 244] on div "Heading" at bounding box center [439, 239] width 75 height 15
click at [410, 243] on icon at bounding box center [409, 238] width 7 height 7
click at [414, 209] on h2 "[PERSON_NAME]" at bounding box center [436, 204] width 68 height 11
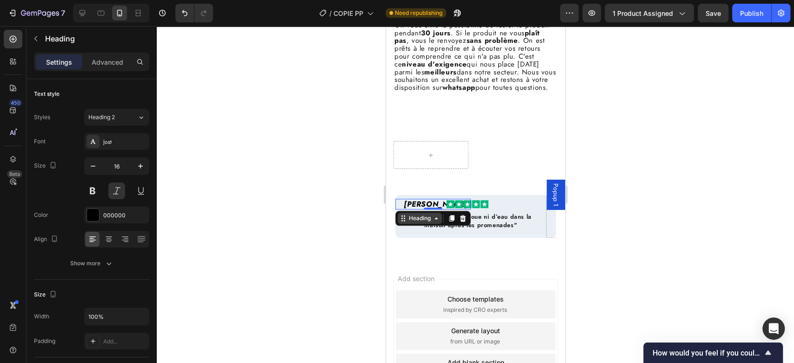
click at [412, 222] on div "Heading" at bounding box center [419, 218] width 26 height 8
click at [526, 210] on div "Muriel D. Heading Row 2 cols Carousel Section 0 Image Row ⁠⁠⁠⁠⁠⁠⁠ "plus de trac…" at bounding box center [470, 216] width 151 height 43
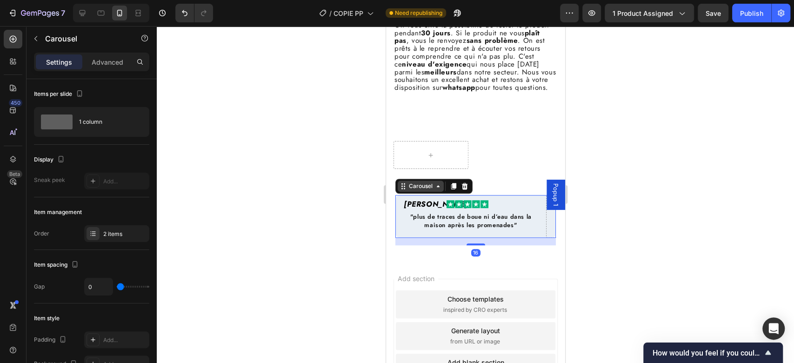
click at [415, 190] on div "Carousel" at bounding box center [419, 186] width 27 height 8
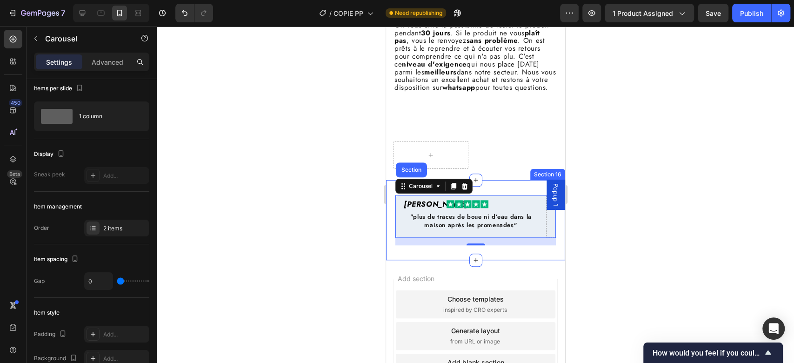
scroll to position [599, 0]
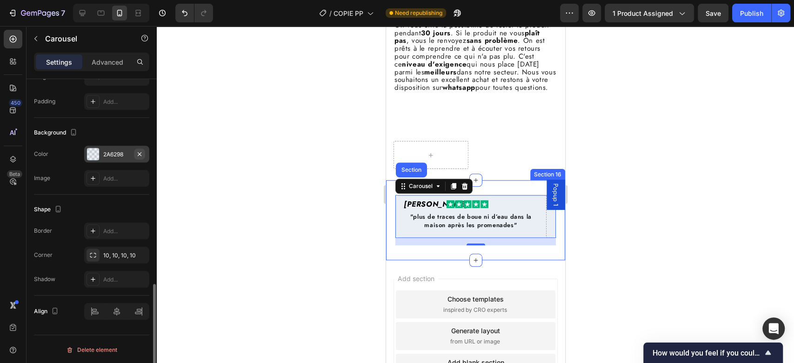
click at [143, 153] on icon "button" at bounding box center [139, 153] width 7 height 7
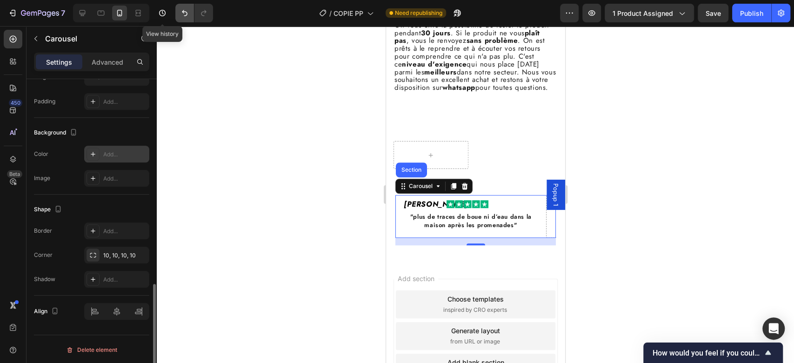
click at [178, 6] on button "Undo/Redo" at bounding box center [184, 13] width 19 height 19
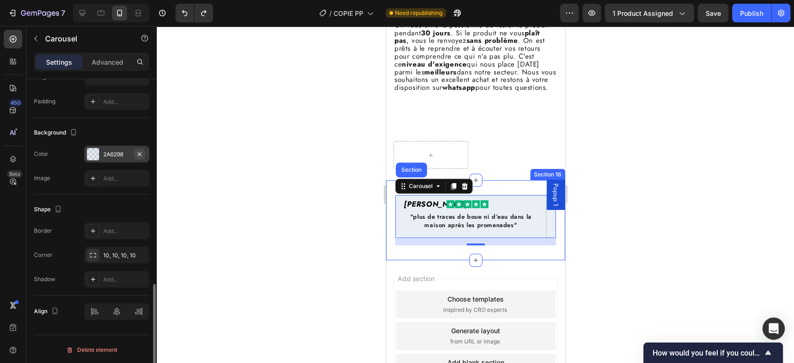
click at [142, 153] on icon "button" at bounding box center [139, 153] width 7 height 7
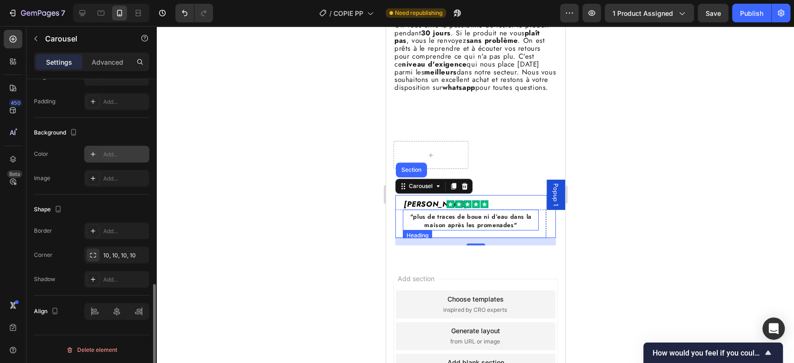
click at [412, 229] on p "⁠⁠⁠⁠⁠⁠⁠ "plus de traces de boue ni d’eau dans la maison après les promenades"" at bounding box center [470, 221] width 134 height 17
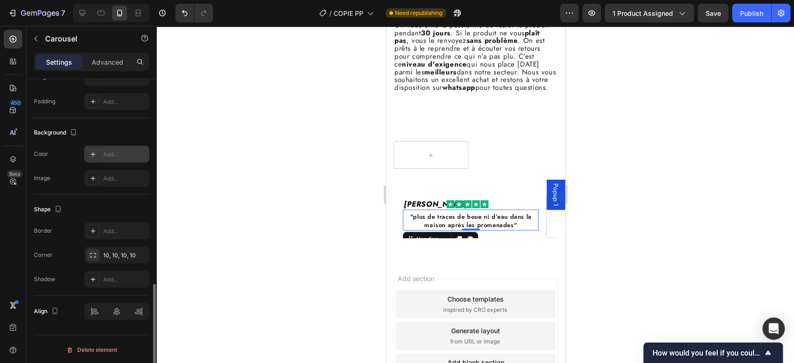
scroll to position [0, 0]
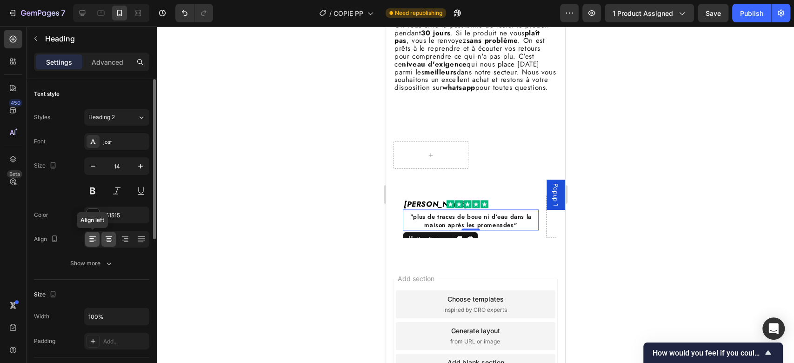
click at [94, 239] on icon at bounding box center [92, 238] width 9 height 9
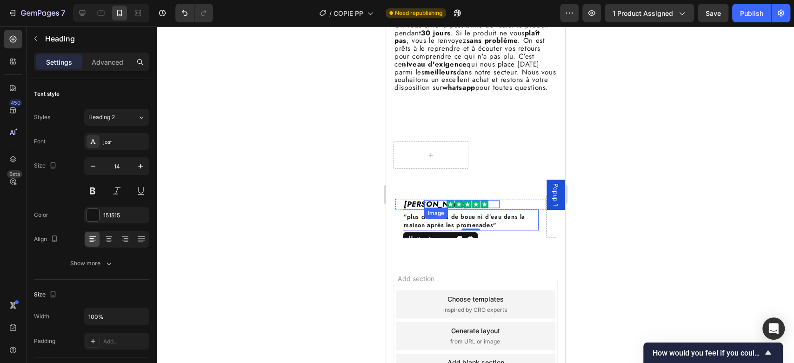
click at [439, 208] on div at bounding box center [467, 204] width 64 height 8
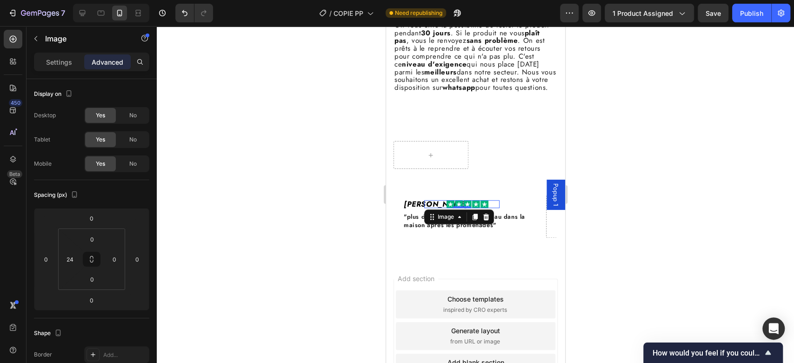
click at [440, 208] on div at bounding box center [467, 204] width 64 height 8
click at [417, 209] on h2 "[PERSON_NAME]" at bounding box center [436, 204] width 68 height 11
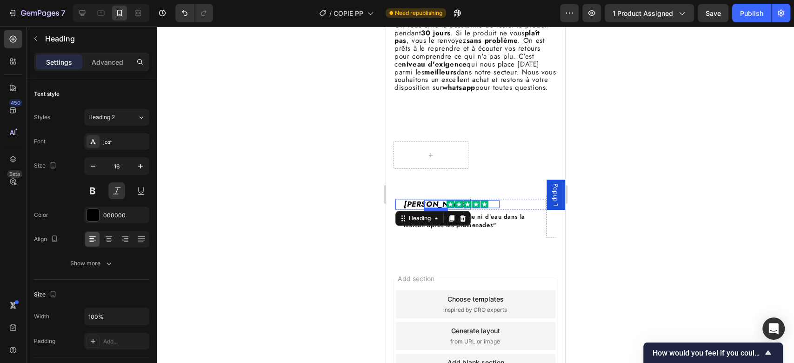
click at [438, 208] on div at bounding box center [467, 204] width 64 height 8
click at [420, 209] on h2 "[PERSON_NAME]" at bounding box center [436, 204] width 68 height 11
click at [423, 209] on h2 "[PERSON_NAME]" at bounding box center [436, 204] width 68 height 11
click at [423, 208] on p "[PERSON_NAME]" at bounding box center [436, 204] width 66 height 9
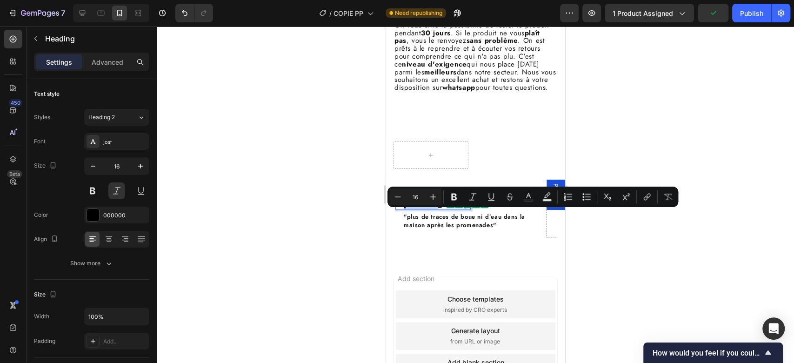
click at [414, 208] on p "[PERSON_NAME]" at bounding box center [436, 204] width 66 height 9
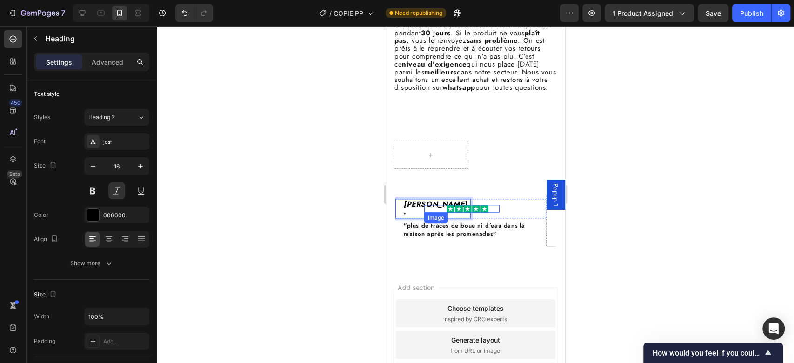
click at [495, 213] on div at bounding box center [467, 209] width 64 height 8
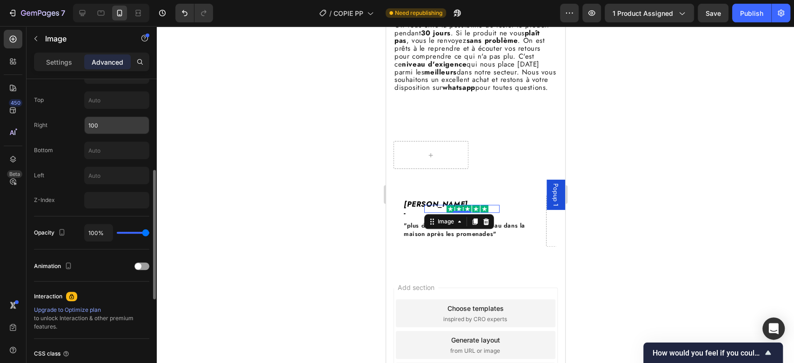
scroll to position [280, 0]
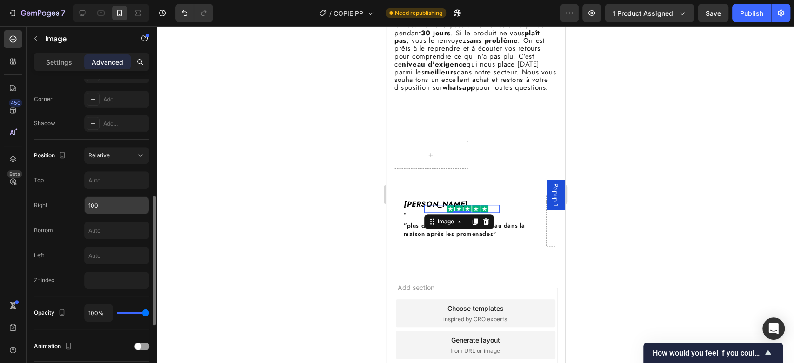
click at [106, 206] on input "100" at bounding box center [117, 205] width 64 height 17
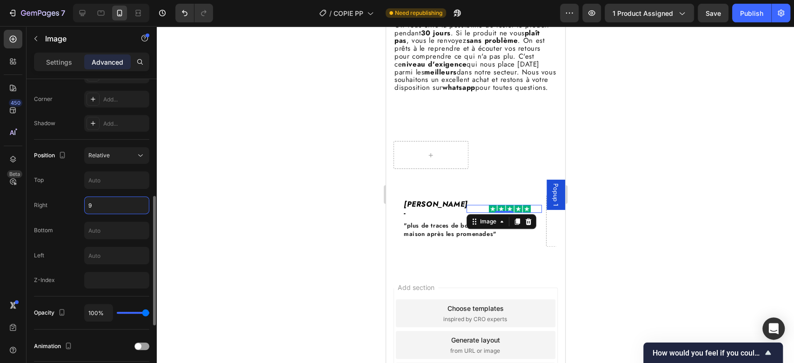
type input "90"
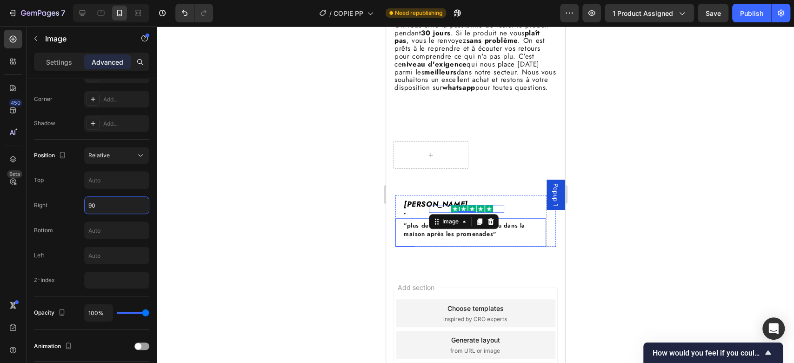
click at [501, 246] on div "⁠⁠⁠⁠⁠⁠⁠ "plus de traces de boue ni d’eau dans la maison après les promenades" H…" at bounding box center [470, 232] width 151 height 28
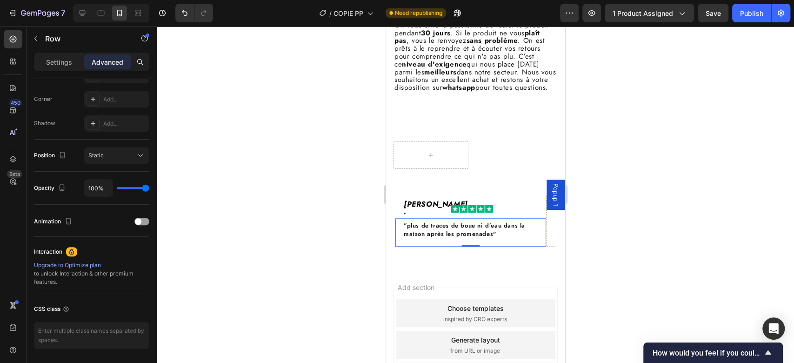
scroll to position [0, 0]
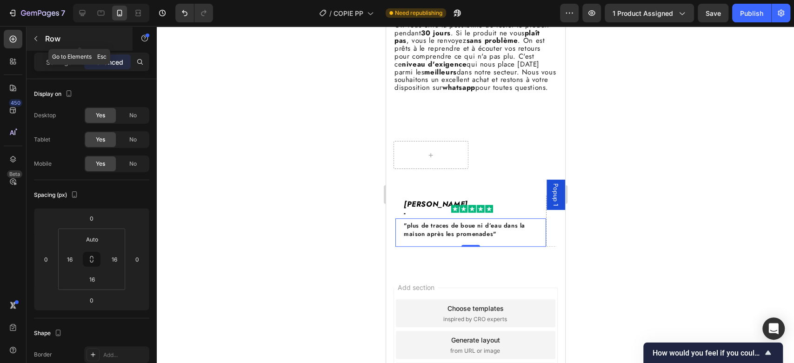
click at [38, 35] on icon "button" at bounding box center [35, 38] width 7 height 7
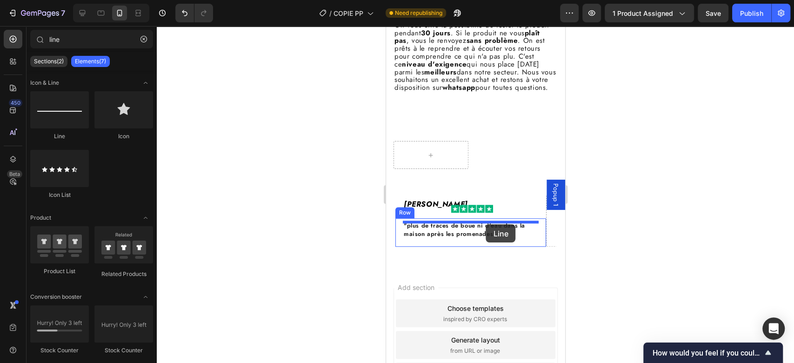
drag, startPoint x: 451, startPoint y: 132, endPoint x: 483, endPoint y: 224, distance: 98.0
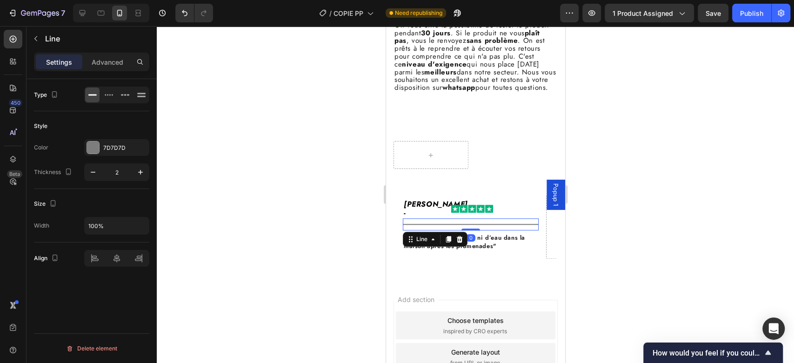
drag, startPoint x: 476, startPoint y: 240, endPoint x: 476, endPoint y: 227, distance: 13.5
click at [476, 227] on div "Title Line 0" at bounding box center [470, 224] width 136 height 12
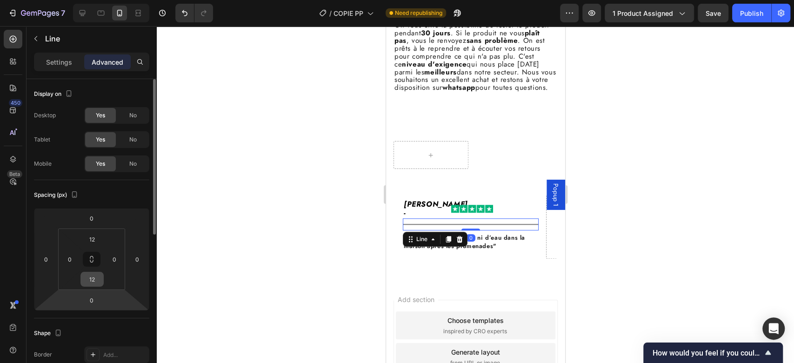
click at [93, 275] on input "12" at bounding box center [92, 279] width 19 height 14
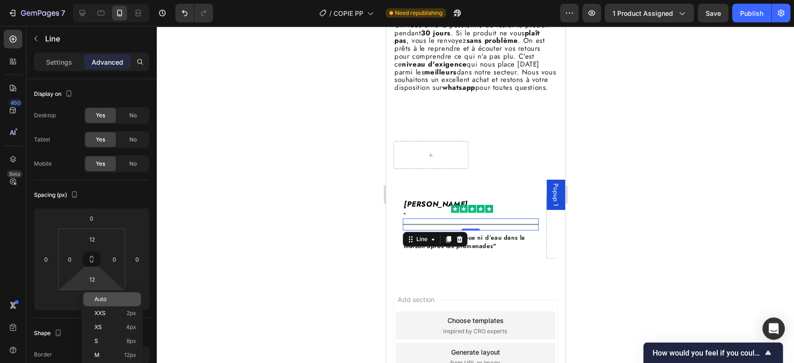
click at [110, 300] on p "Auto" at bounding box center [115, 299] width 42 height 7
type input "Auto"
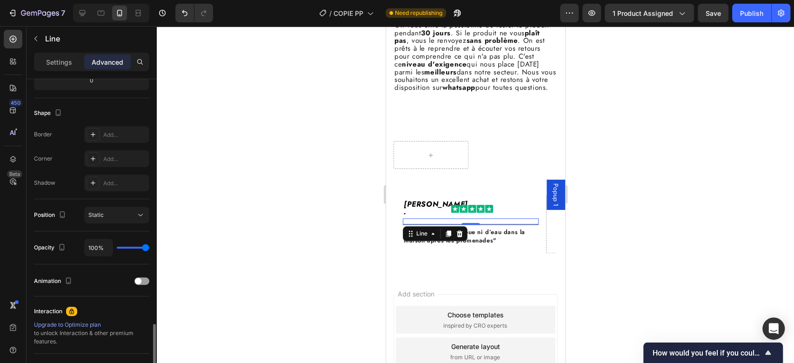
scroll to position [309, 0]
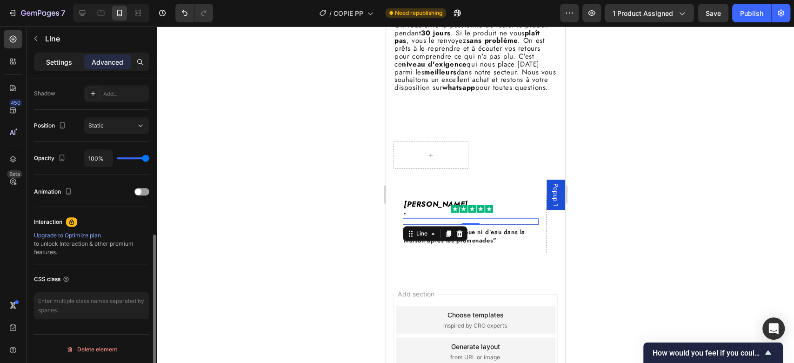
click at [65, 60] on p "Settings" at bounding box center [59, 62] width 26 height 10
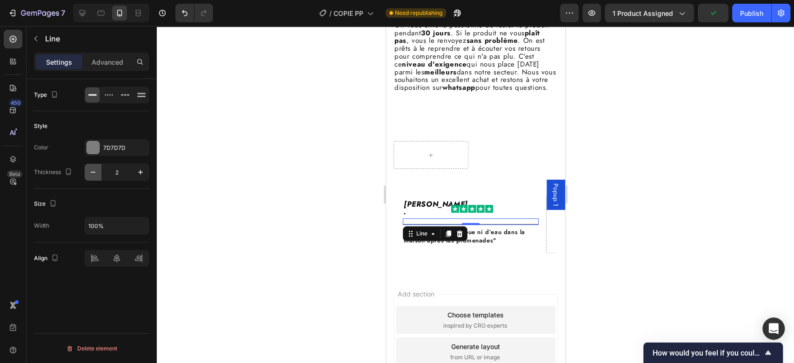
click at [89, 172] on icon "button" at bounding box center [92, 171] width 9 height 9
type input "1"
click at [141, 94] on icon at bounding box center [141, 94] width 9 height 9
click at [92, 96] on icon at bounding box center [92, 94] width 9 height 9
click at [486, 268] on div "Muriel D. - Heading Image Row Title Line 0 ⁠⁠⁠⁠⁠⁠⁠ "plus de traces de boue ni d…" at bounding box center [475, 227] width 179 height 95
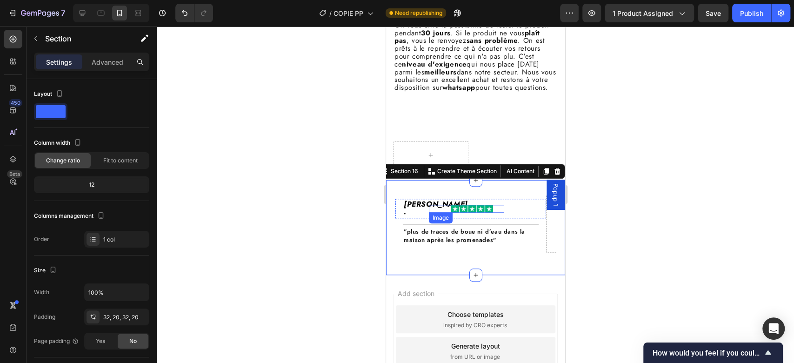
click at [446, 213] on div at bounding box center [472, 209] width 64 height 8
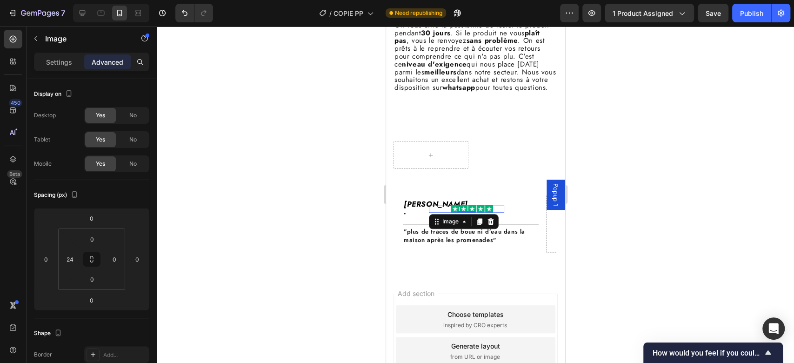
click at [421, 217] on p "Muriel D. -" at bounding box center [436, 209] width 66 height 18
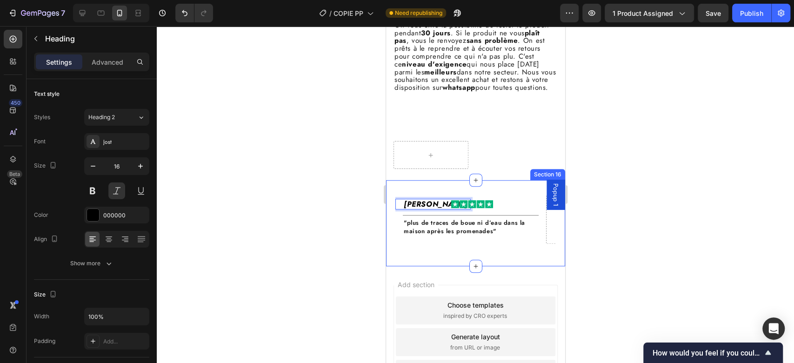
click at [521, 251] on div "Muriel D. Heading 0 Image Row Title Line ⁠⁠⁠⁠⁠⁠⁠ "plus de traces de boue ni d’e…" at bounding box center [475, 223] width 160 height 56
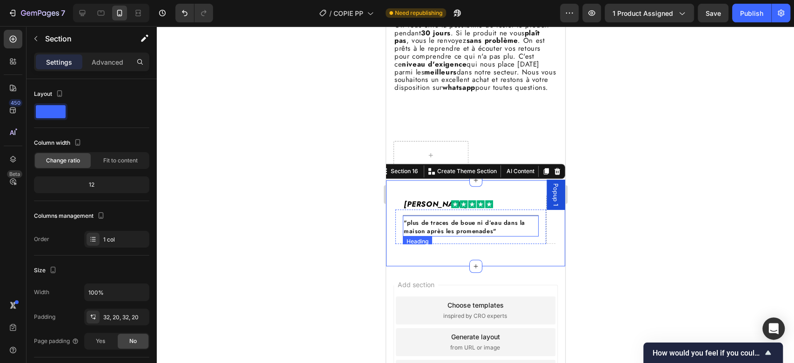
click at [411, 235] on span ""plus de traces de boue ni d’eau dans la maison après les promenades"" at bounding box center [463, 226] width 121 height 17
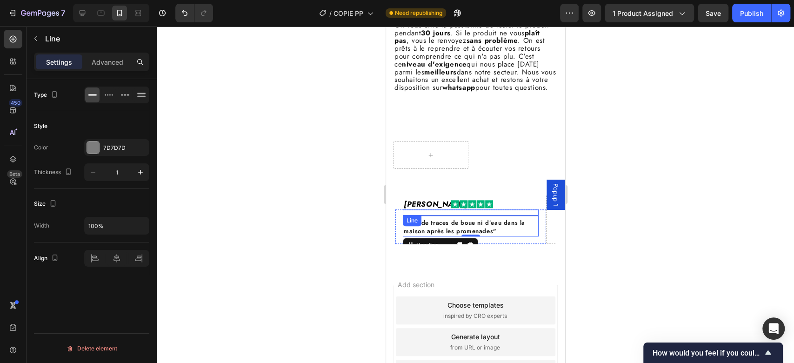
click at [510, 215] on div "Title Line" at bounding box center [470, 212] width 136 height 6
click at [123, 174] on input "1" at bounding box center [116, 172] width 31 height 17
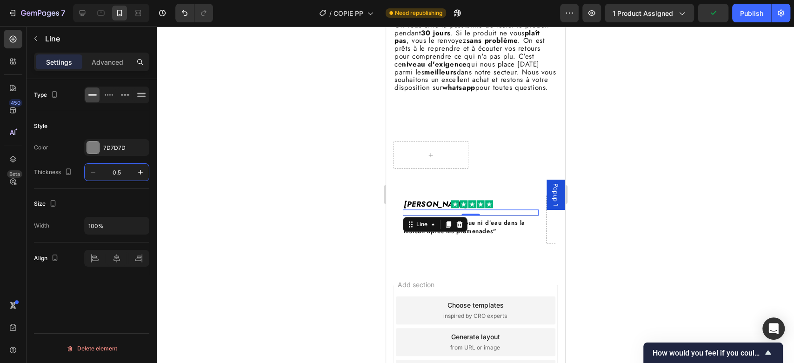
click at [124, 188] on div "Style Color 7D7D7D Thickness 0.5" at bounding box center [91, 150] width 115 height 78
type input "1"
click at [93, 224] on input "100%" at bounding box center [117, 225] width 64 height 17
type input "50%"
click at [540, 280] on div "Add section Choose templates inspired by CRO experts Generate layout from URL o…" at bounding box center [475, 355] width 179 height 178
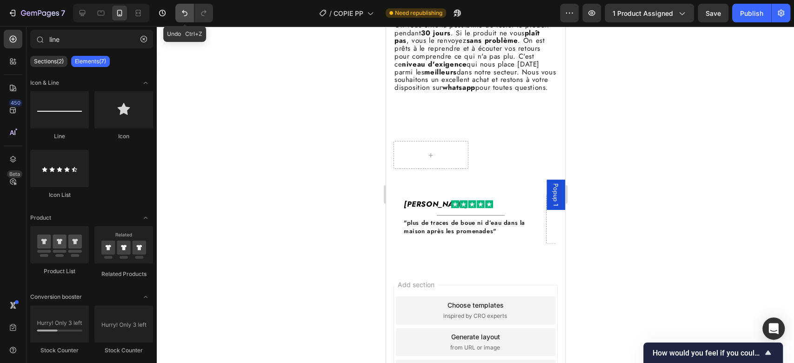
click at [184, 13] on icon "Undo/Redo" at bounding box center [185, 13] width 6 height 6
click at [494, 215] on div "Title Line" at bounding box center [470, 212] width 136 height 6
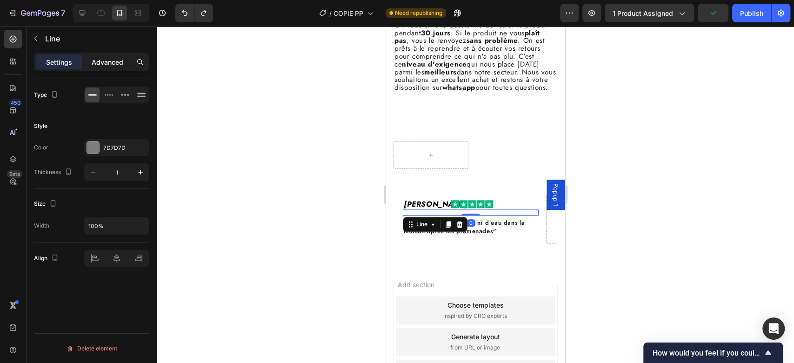
click at [113, 64] on p "Advanced" at bounding box center [108, 62] width 32 height 10
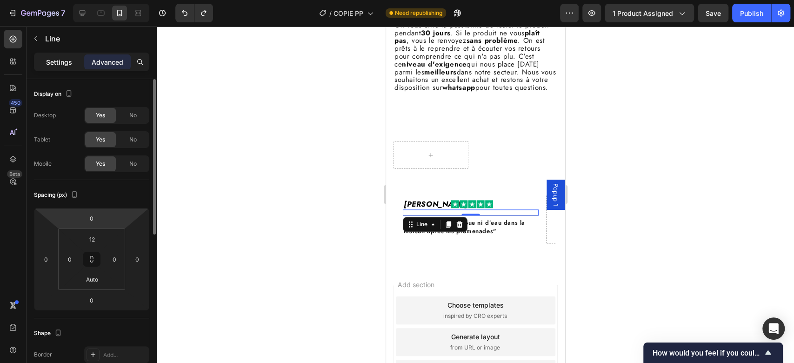
click at [71, 64] on p "Settings" at bounding box center [59, 62] width 26 height 10
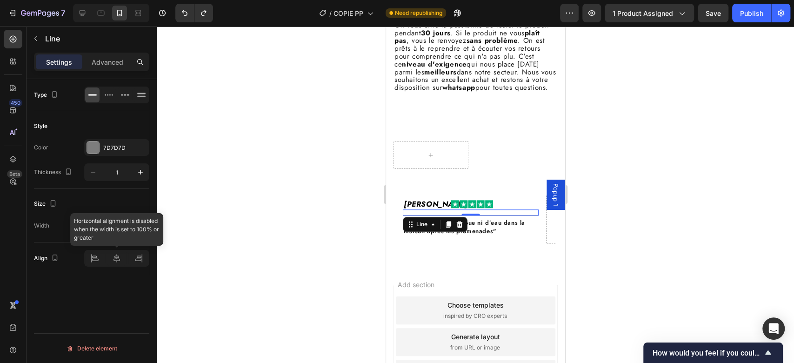
click at [89, 263] on div at bounding box center [116, 258] width 65 height 17
click at [97, 311] on div "Type Style Color 7D7D7D Thickness 1 Size Width 100% Align Delete element" at bounding box center [92, 234] width 130 height 310
click at [111, 147] on div "7D7D7D" at bounding box center [116, 148] width 27 height 8
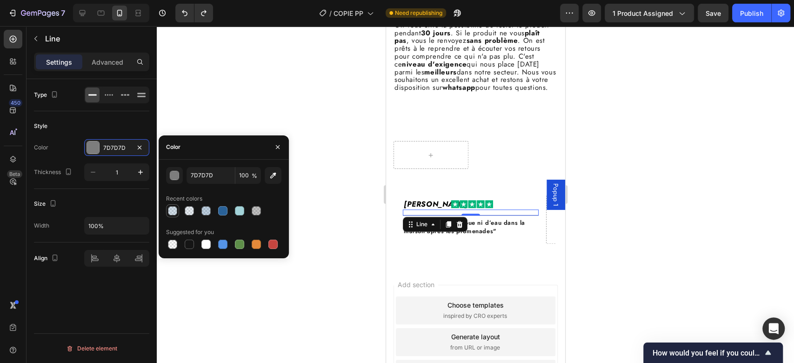
click at [177, 213] on div at bounding box center [172, 210] width 11 height 11
type input "2A6298"
type input "20"
click at [469, 273] on div at bounding box center [475, 266] width 13 height 13
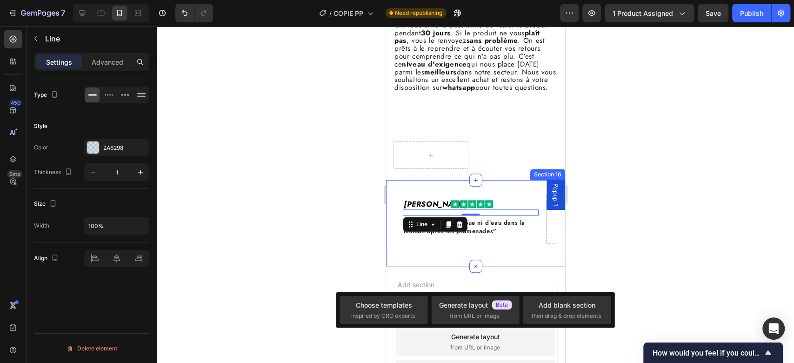
click at [432, 266] on div "Muriel D. Heading Image Row Title Line 0 ⁠⁠⁠⁠⁠⁠⁠ "plus de traces de boue ni d’e…" at bounding box center [475, 223] width 179 height 86
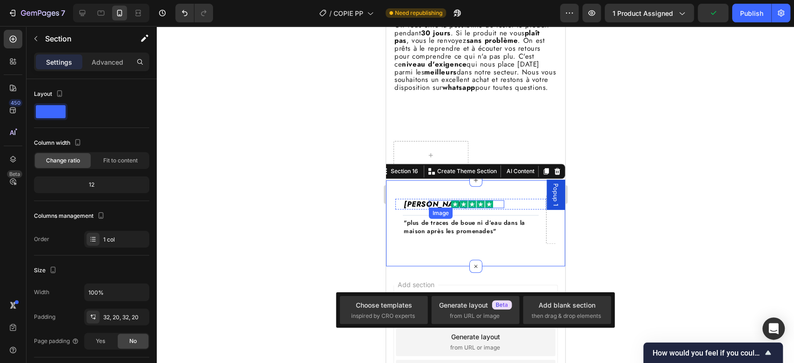
click at [442, 217] on div "Image" at bounding box center [440, 213] width 20 height 8
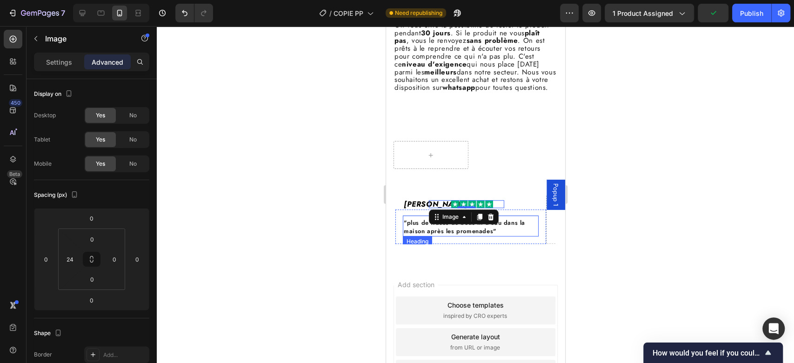
click at [423, 235] on span ""plus de traces de boue ni d’eau dans la maison après les promenades"" at bounding box center [463, 226] width 121 height 17
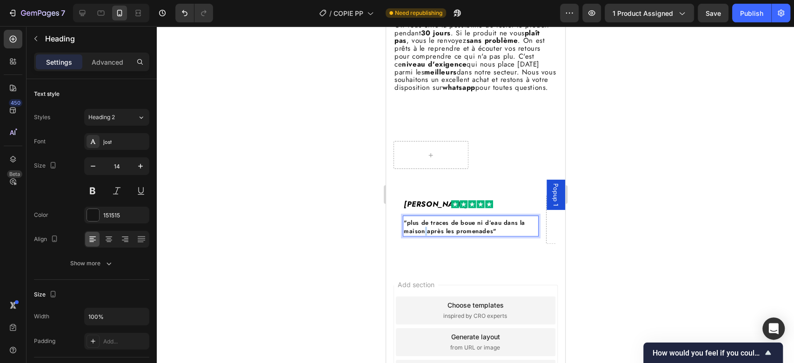
click at [423, 235] on span ""plus de traces de boue ni d’eau dans la maison après les promenades"" at bounding box center [463, 226] width 121 height 17
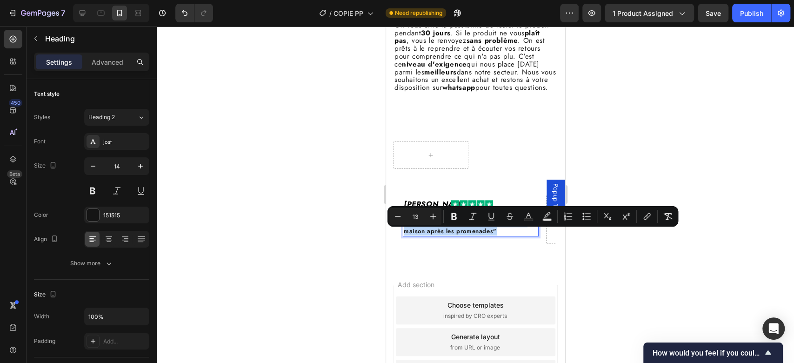
click at [423, 235] on span ""plus de traces de boue ni d’eau dans la maison après les promenades"" at bounding box center [463, 226] width 121 height 17
click at [452, 215] on icon "Editor contextual toolbar" at bounding box center [454, 216] width 6 height 7
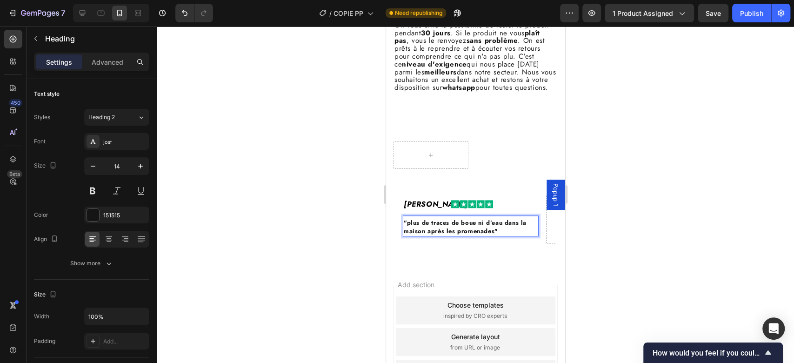
click at [452, 208] on img at bounding box center [472, 204] width 42 height 8
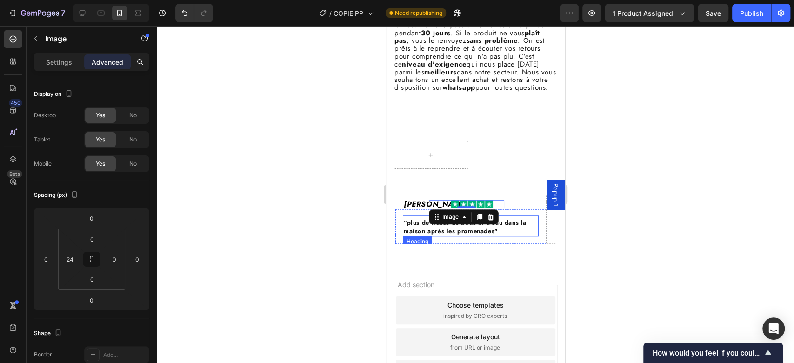
click at [428, 235] on strong ""plus de traces de boue ni d’eau dans la maison après les promenades"" at bounding box center [464, 226] width 123 height 17
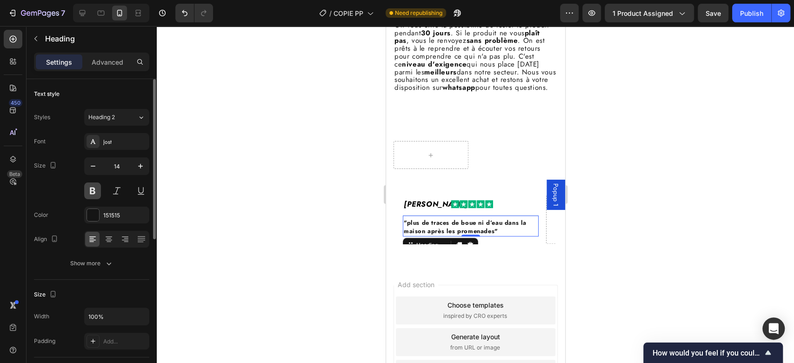
click at [91, 189] on button at bounding box center [92, 190] width 17 height 17
click at [441, 234] on strong ""plus de traces de boue ni d’eau dans la maison après les promenades"" at bounding box center [464, 226] width 123 height 17
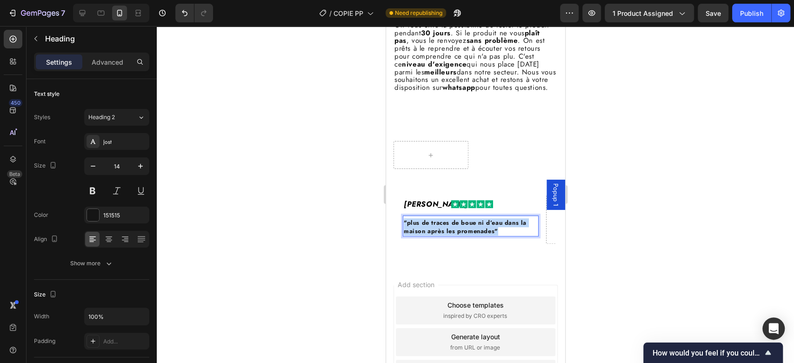
click at [441, 234] on strong ""plus de traces de boue ni d’eau dans la maison après les promenades"" at bounding box center [464, 226] width 123 height 17
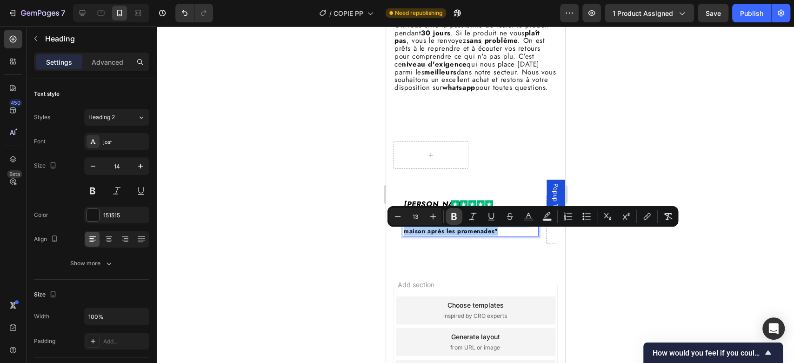
click at [452, 219] on icon "Editor contextual toolbar" at bounding box center [454, 216] width 6 height 7
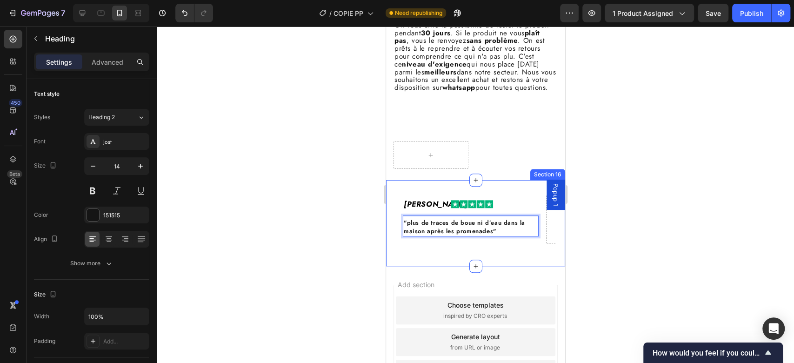
click at [495, 251] on div "Muriel D. Heading Image Row Title Line "plus de traces de boue ni d’eau dans la…" at bounding box center [475, 223] width 160 height 56
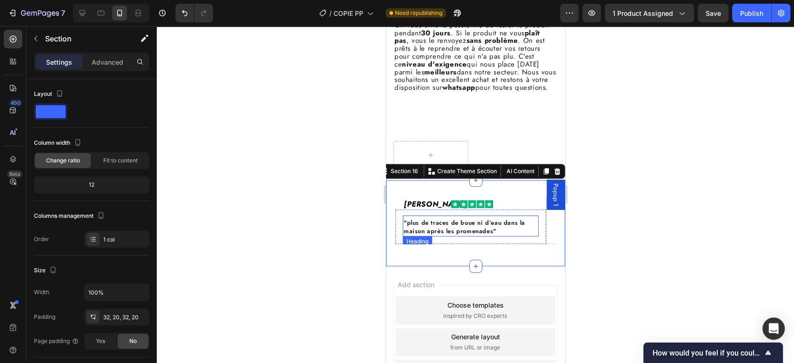
click at [409, 235] on span ""plus de traces de boue ni d’eau dans la maison après les promenades"" at bounding box center [463, 226] width 121 height 17
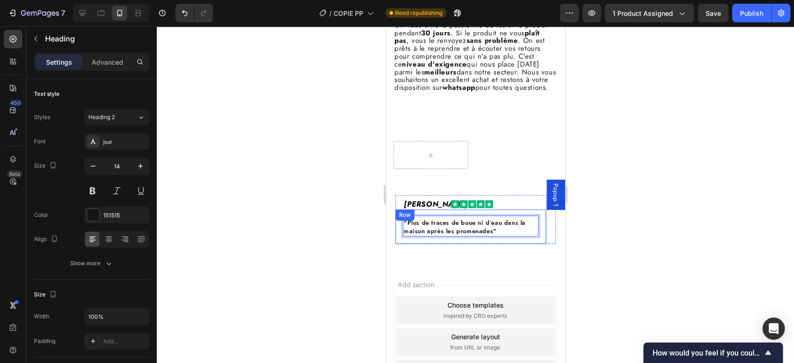
click at [534, 251] on div "Muriel D. Heading Image Row Title Line "Plus de traces de boue ni d’eau dans la…" at bounding box center [475, 223] width 160 height 56
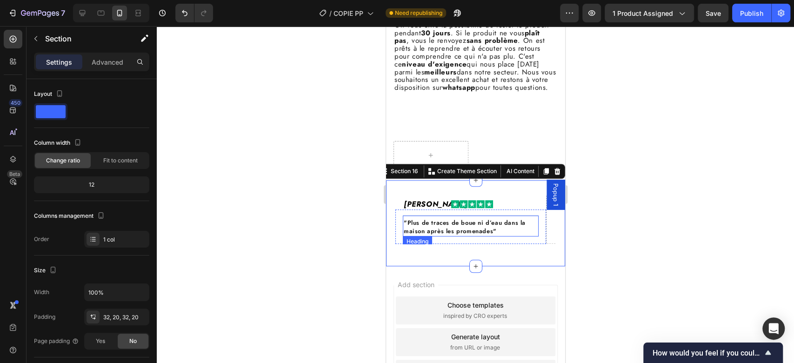
click at [438, 235] on span ""Plus de traces de boue ni d’eau dans la maison après les promenades"" at bounding box center [464, 226] width 122 height 17
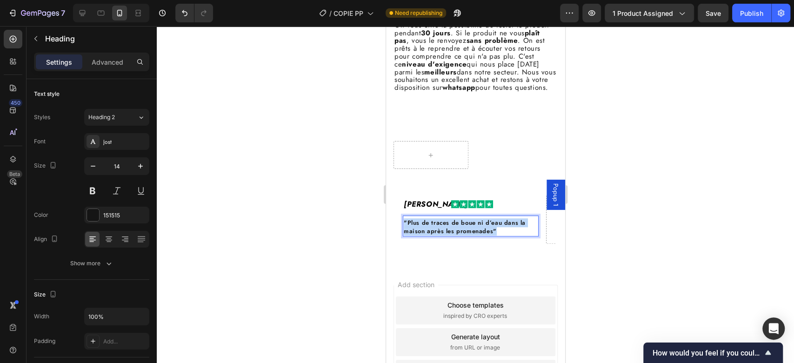
click at [438, 235] on span ""Plus de traces de boue ni d’eau dans la maison après les promenades"" at bounding box center [464, 226] width 122 height 17
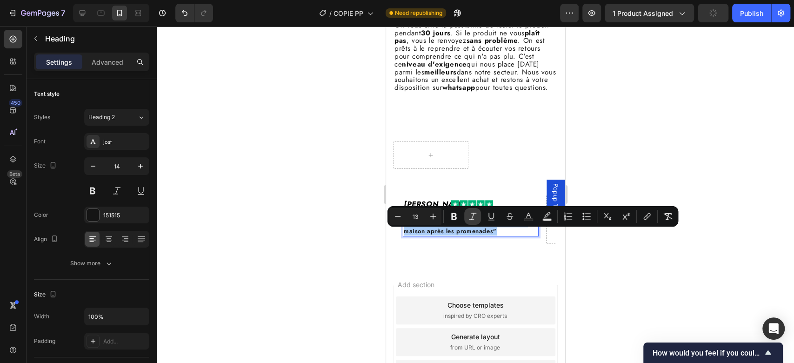
click at [474, 212] on icon "Editor contextual toolbar" at bounding box center [472, 216] width 9 height 9
click at [472, 216] on icon "Editor contextual toolbar" at bounding box center [472, 216] width 9 height 9
click at [114, 186] on button at bounding box center [116, 190] width 17 height 17
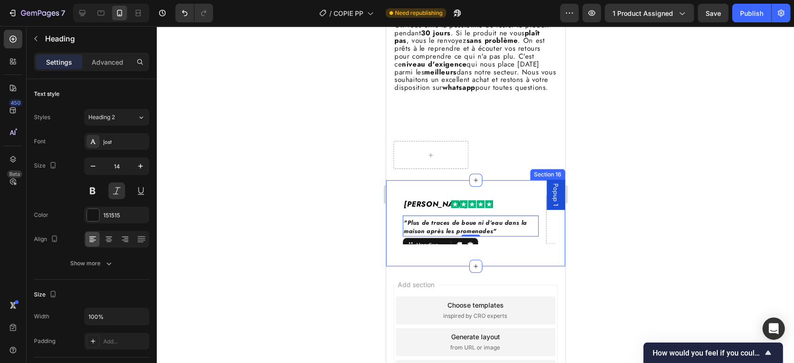
click at [513, 266] on div "Muriel D. Heading Image Row Title Line "Plus de traces de boue ni d’eau dans la…" at bounding box center [475, 223] width 179 height 86
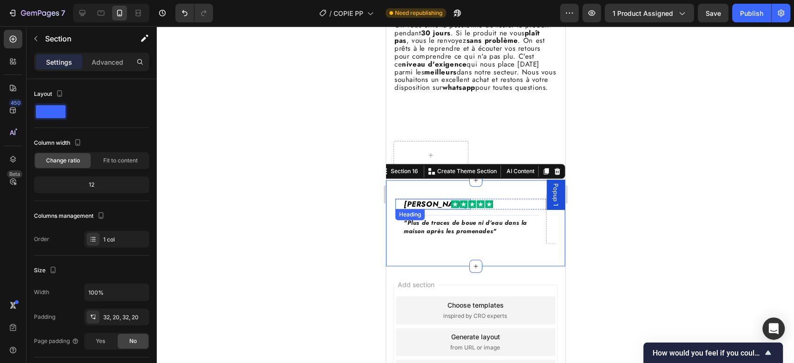
click at [420, 208] on p "[PERSON_NAME]" at bounding box center [436, 204] width 66 height 9
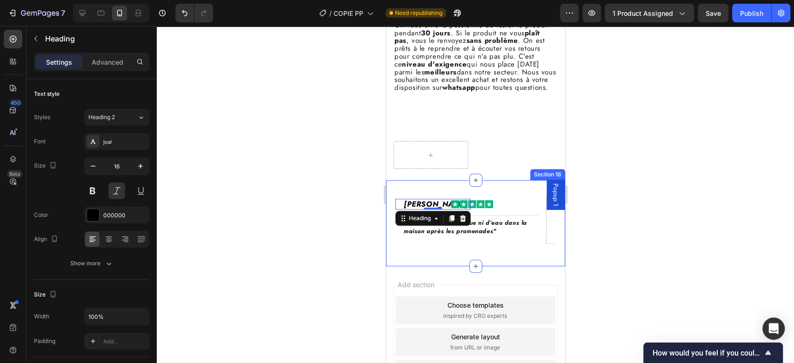
click at [511, 202] on div "Muriel D. Heading 0 Image Row Title Line ⁠⁠⁠⁠⁠⁠⁠ "Plus de traces de boue ni d’e…" at bounding box center [475, 223] width 179 height 86
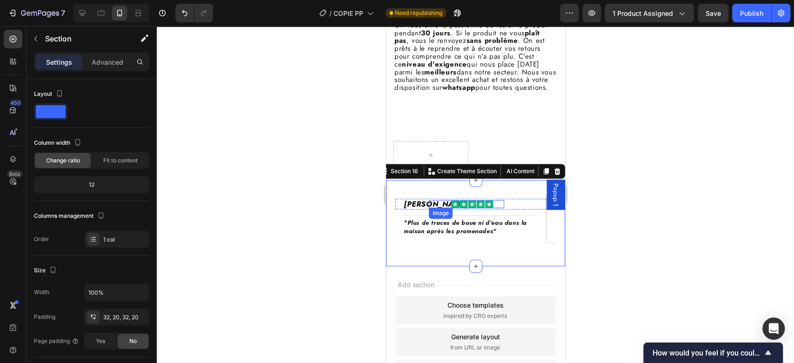
click at [465, 208] on img at bounding box center [472, 204] width 42 height 8
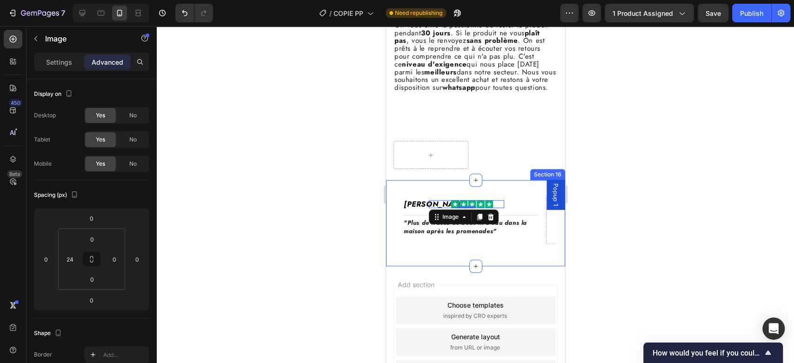
click at [534, 265] on div "Muriel D. Heading Image 0 Row Title Line ⁠⁠⁠⁠⁠⁠⁠ "Plus de traces de boue ni d’e…" at bounding box center [475, 223] width 179 height 86
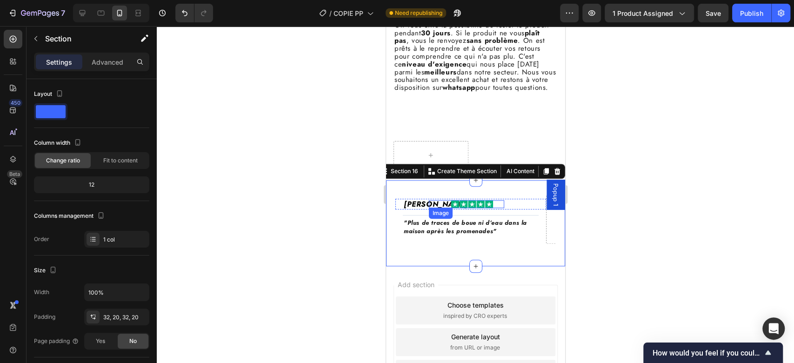
click at [429, 208] on div "Image" at bounding box center [465, 204] width 75 height 8
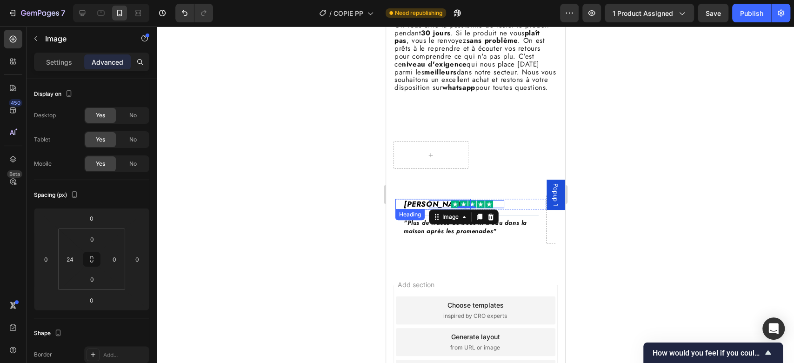
click at [415, 209] on div "Muriel D. Heading" at bounding box center [432, 204] width 75 height 11
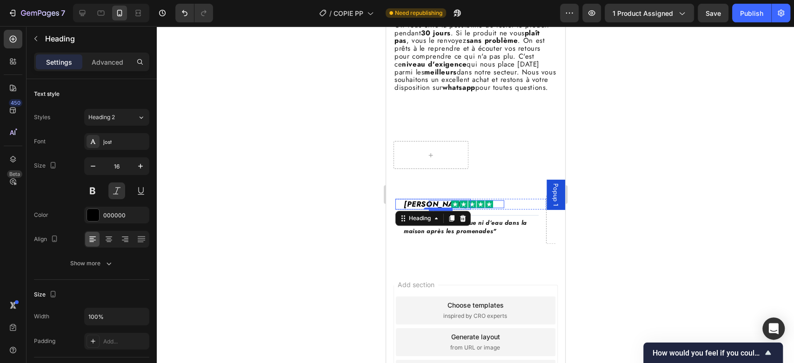
click at [489, 208] on img at bounding box center [472, 204] width 42 height 8
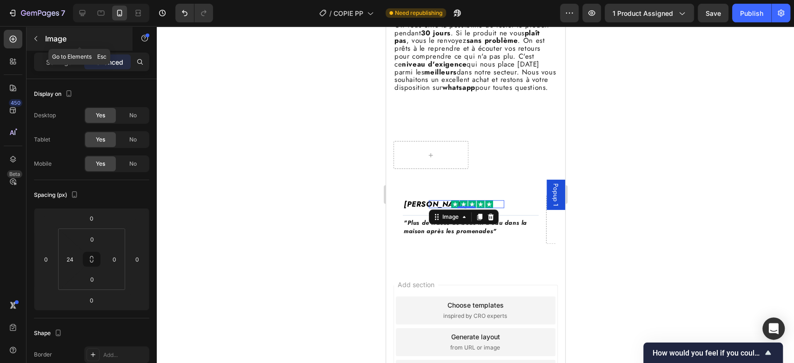
click at [34, 41] on icon "button" at bounding box center [35, 38] width 7 height 7
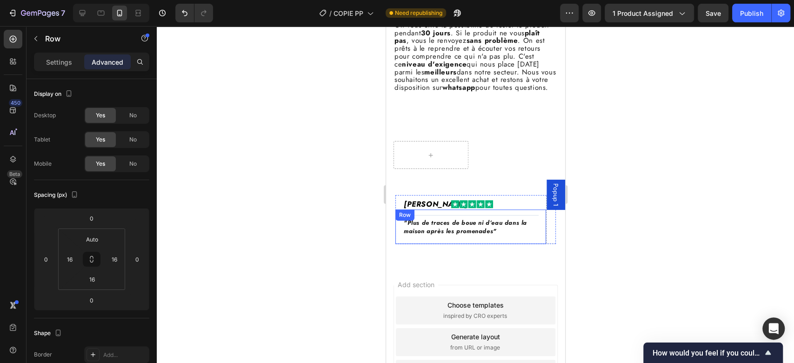
click at [517, 244] on div "Title Line ⁠⁠⁠⁠⁠⁠⁠ "Plus de traces de boue ni d’eau dans la maison après les pr…" at bounding box center [470, 226] width 151 height 34
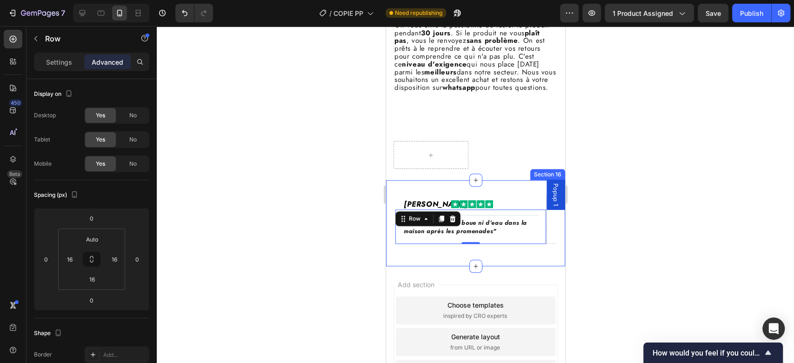
click at [508, 203] on div "Muriel D. Heading Image Row Title Line ⁠⁠⁠⁠⁠⁠⁠ "Plus de traces de boue ni d’eau…" at bounding box center [475, 223] width 179 height 86
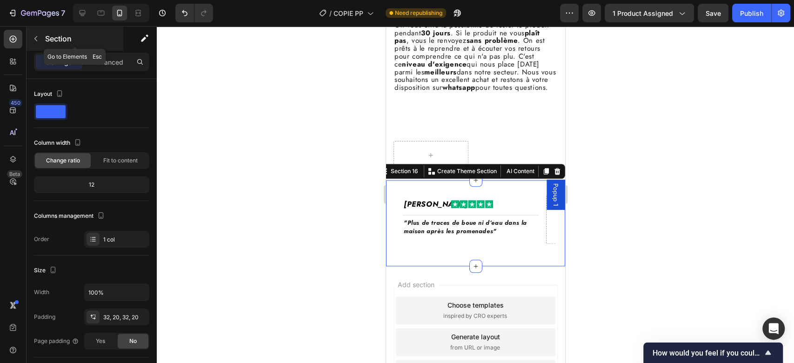
click at [36, 42] on icon "button" at bounding box center [35, 38] width 7 height 7
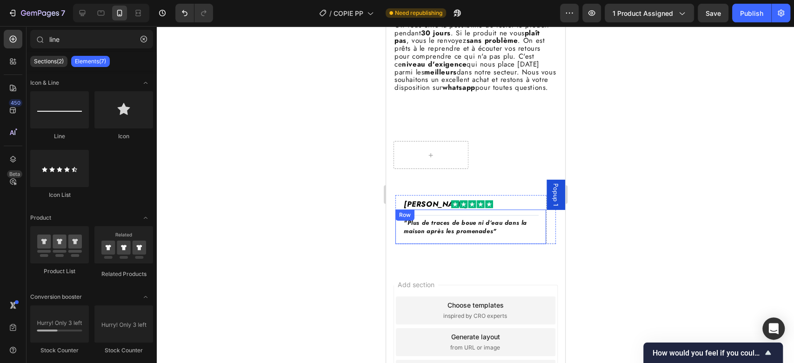
click at [460, 236] on h2 "⁠⁠⁠⁠⁠⁠⁠ "Plus de traces de boue ni d’eau dans la maison après les promenades"" at bounding box center [470, 227] width 136 height 19
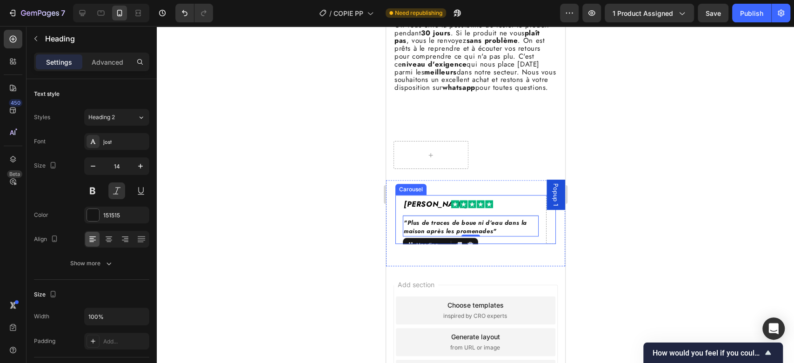
click at [436, 210] on div "Muriel D. Heading Image Row Title Line ⁠⁠⁠⁠⁠⁠⁠ "Plus de traces de boue ni d’eau…" at bounding box center [470, 219] width 151 height 49
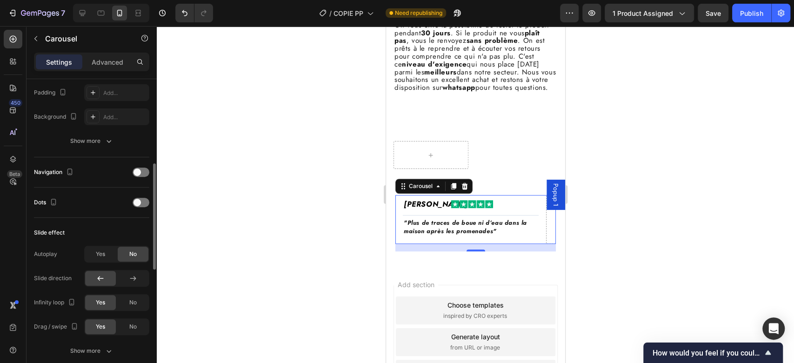
scroll to position [247, 0]
click at [143, 200] on div at bounding box center [141, 201] width 17 height 9
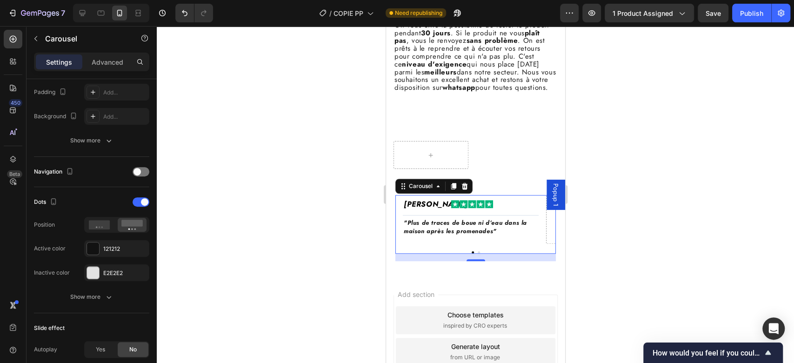
click at [477, 253] on button "Dot" at bounding box center [478, 252] width 2 height 2
click at [467, 261] on div "16" at bounding box center [475, 256] width 160 height 7
click at [471, 253] on button "Dot" at bounding box center [472, 252] width 2 height 2
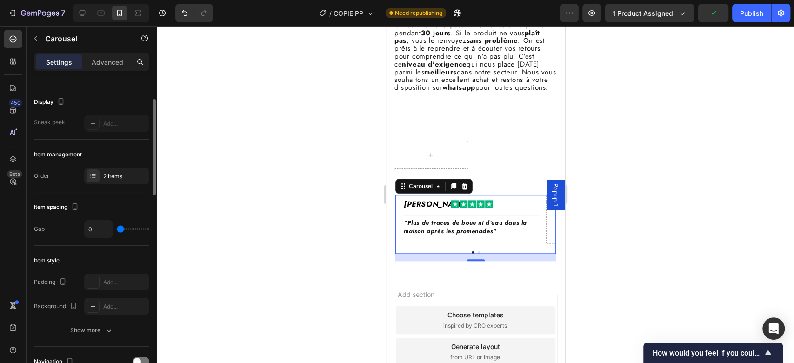
scroll to position [0, 0]
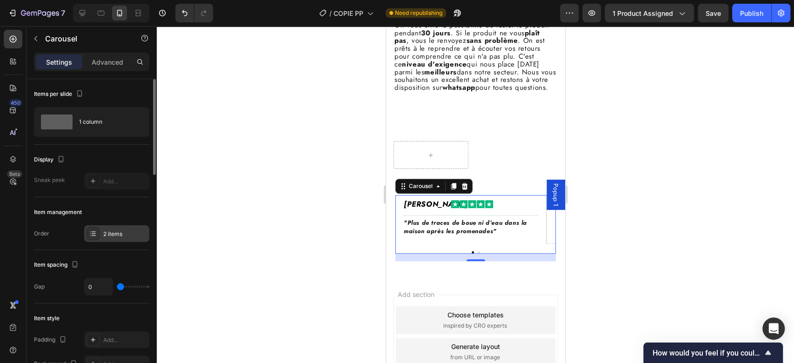
click at [113, 236] on div "2 items" at bounding box center [125, 234] width 44 height 8
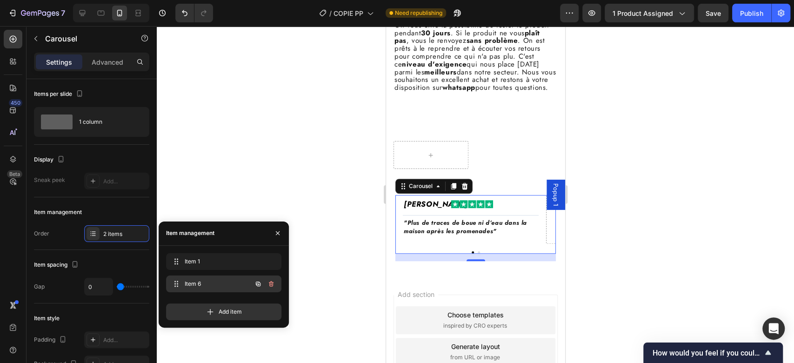
click at [238, 281] on div "Item 6 Item 6" at bounding box center [211, 283] width 82 height 13
click at [269, 281] on icon "button" at bounding box center [270, 283] width 7 height 7
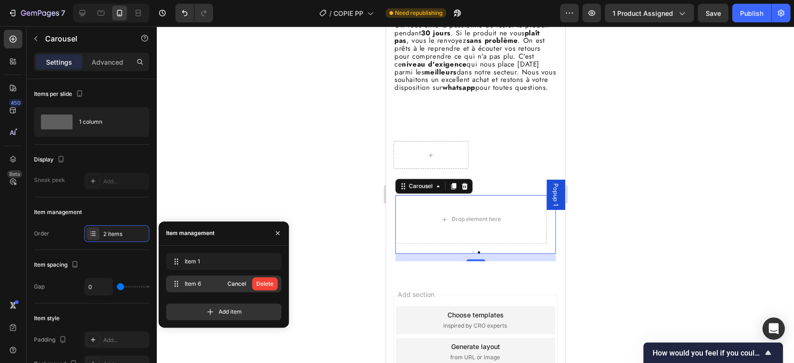
click at [269, 281] on div "Delete" at bounding box center [264, 284] width 17 height 8
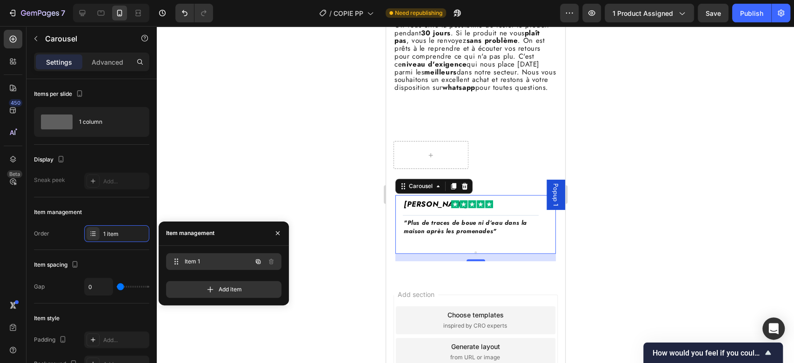
click at [215, 262] on span "Item 1" at bounding box center [211, 261] width 53 height 8
click at [260, 260] on icon "button" at bounding box center [258, 261] width 5 height 5
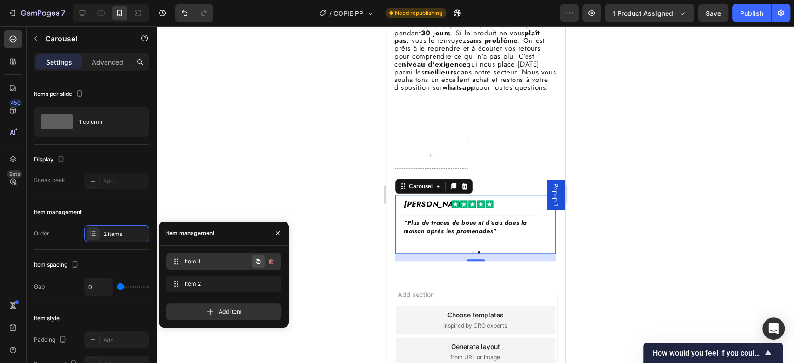
click at [257, 259] on icon "button" at bounding box center [257, 261] width 7 height 7
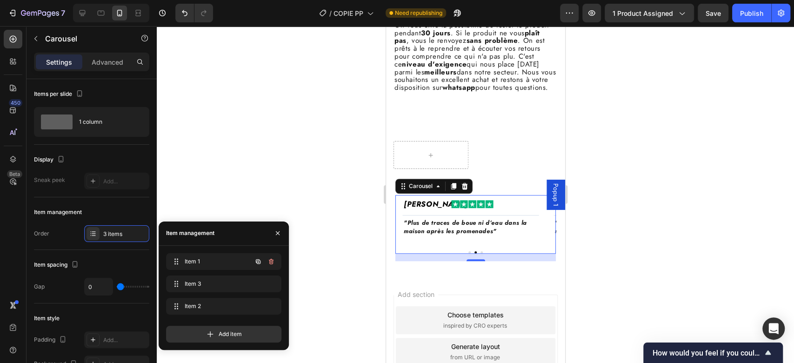
click at [257, 259] on icon "button" at bounding box center [257, 261] width 7 height 7
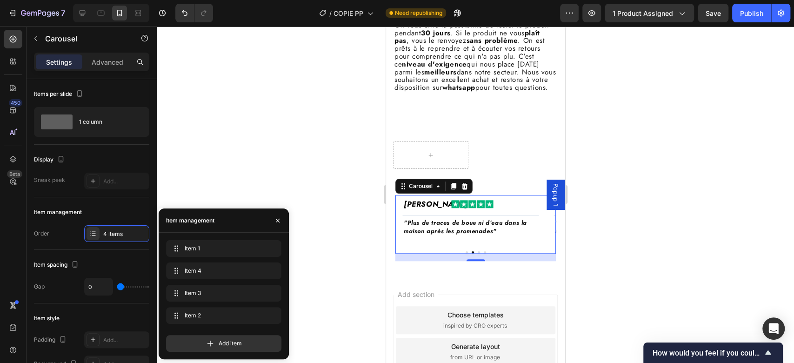
click at [257, 259] on div "Item 1 Item 1" at bounding box center [223, 250] width 115 height 20
click at [258, 271] on icon "button" at bounding box center [259, 271] width 2 height 2
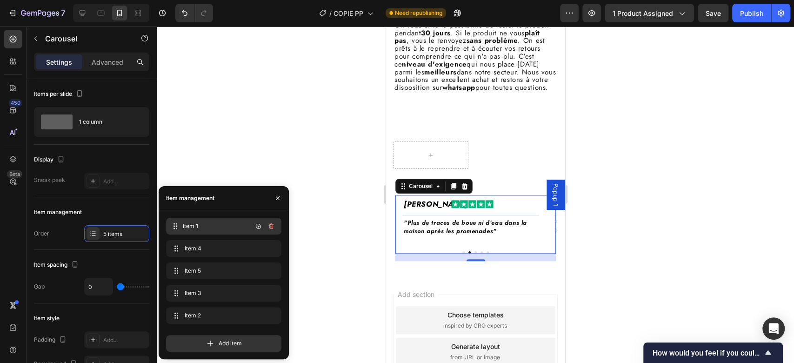
click at [233, 223] on span "Item 1" at bounding box center [217, 226] width 69 height 8
click at [213, 248] on span "Item 4" at bounding box center [217, 248] width 69 height 8
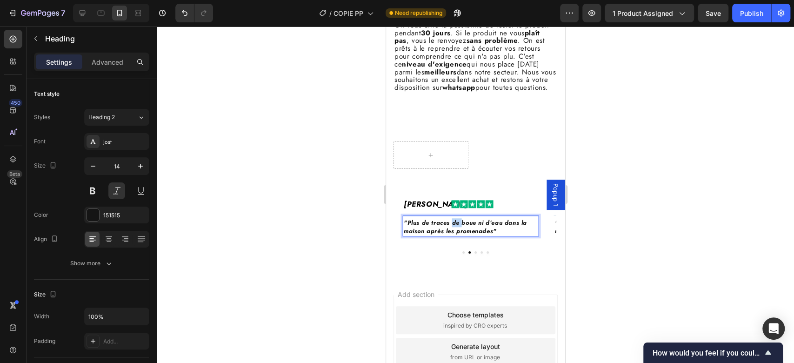
click at [455, 235] on span ""Plus de traces de boue ni d’eau dans la maison après les promenades"" at bounding box center [464, 226] width 123 height 17
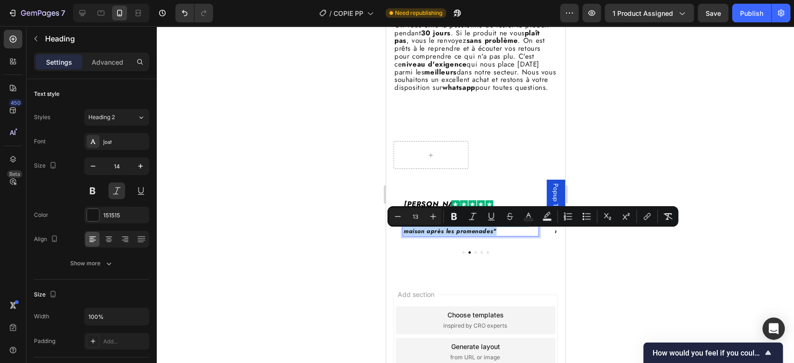
click at [493, 235] on span ""Plus de traces de boue ni d’eau dans la maison après les promenades"" at bounding box center [464, 226] width 123 height 17
drag, startPoint x: 493, startPoint y: 245, endPoint x: 406, endPoint y: 235, distance: 88.0
click at [406, 235] on span ""Plus de traces de boue ni d’eau dans la maison après les promenades"" at bounding box center [464, 226] width 123 height 17
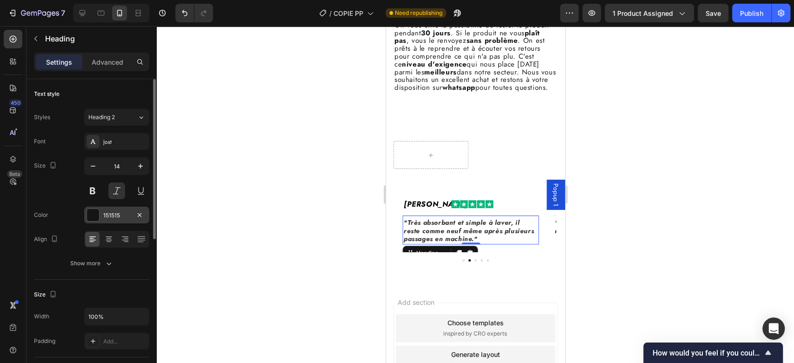
click at [100, 210] on div "151515" at bounding box center [116, 214] width 65 height 17
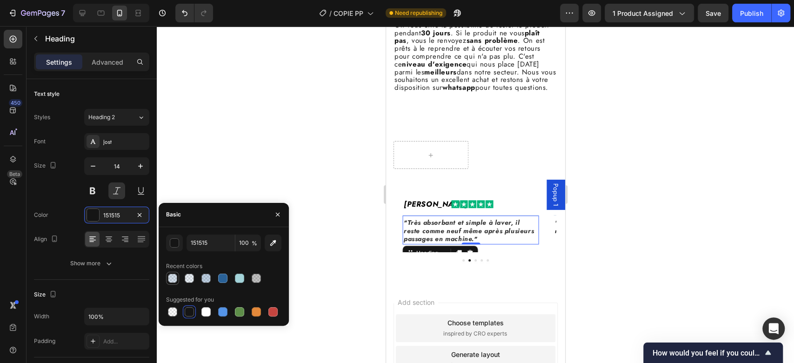
click at [174, 278] on div at bounding box center [172, 277] width 9 height 9
type input "2A6298"
type input "20"
click at [185, 13] on icon "Undo/Redo" at bounding box center [184, 12] width 9 height 9
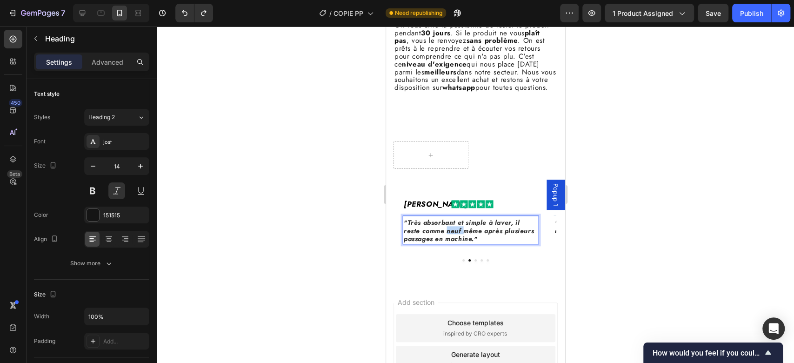
click at [445, 242] on span "Très absorbant et simple à laver, il reste comme neuf même après plusieurs pass…" at bounding box center [468, 231] width 130 height 26
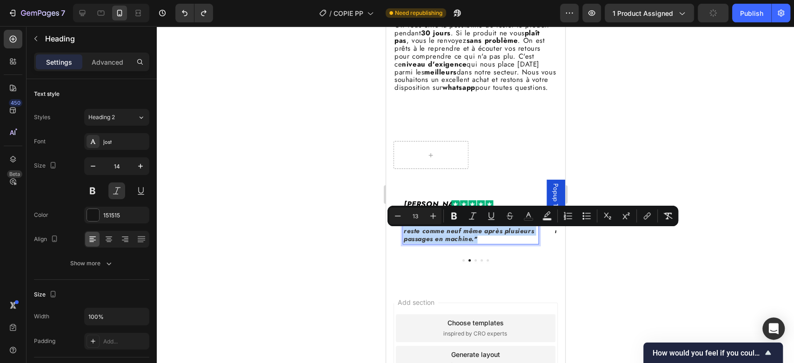
click at [445, 242] on span "Très absorbant et simple à laver, il reste comme neuf même après plusieurs pass…" at bounding box center [468, 231] width 130 height 26
click at [531, 218] on icon "Editor contextual toolbar" at bounding box center [528, 215] width 9 height 9
type input "151515"
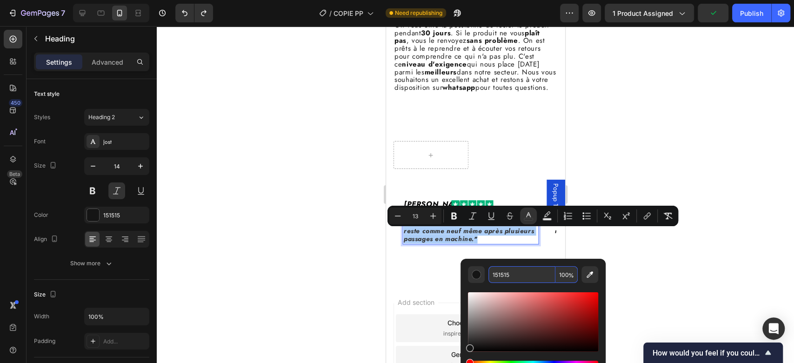
click at [512, 275] on input "151515" at bounding box center [521, 274] width 67 height 17
type input "242424"
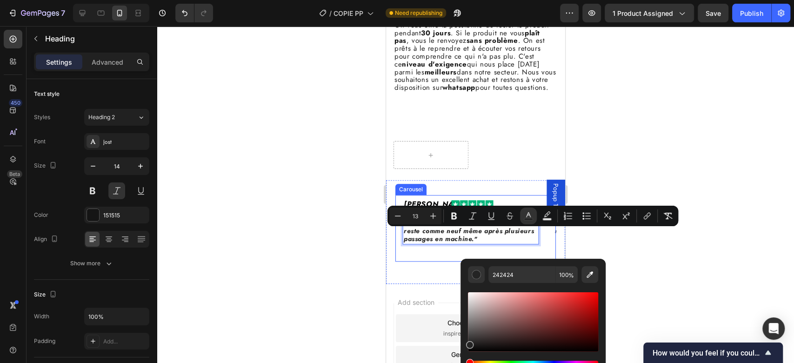
click at [439, 261] on div "Muriel D. Heading Image Row Title Line ⁠⁠⁠⁠⁠⁠⁠ "Plus de traces de boue ni d’eau…" at bounding box center [475, 228] width 160 height 67
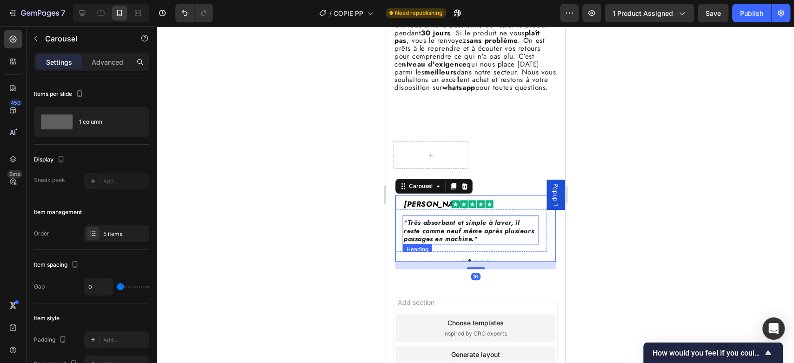
click at [443, 243] on span "Très absorbant et simple à laver, il reste comme neuf même après plusieurs pass…" at bounding box center [468, 231] width 130 height 26
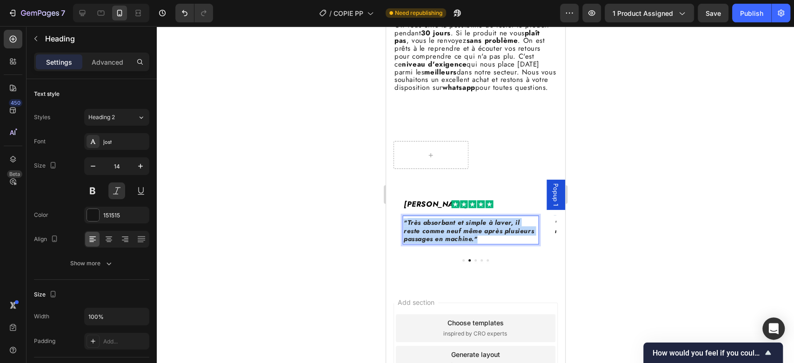
click at [443, 243] on span "Très absorbant et simple à laver, il reste comme neuf même après plusieurs pass…" at bounding box center [468, 231] width 130 height 26
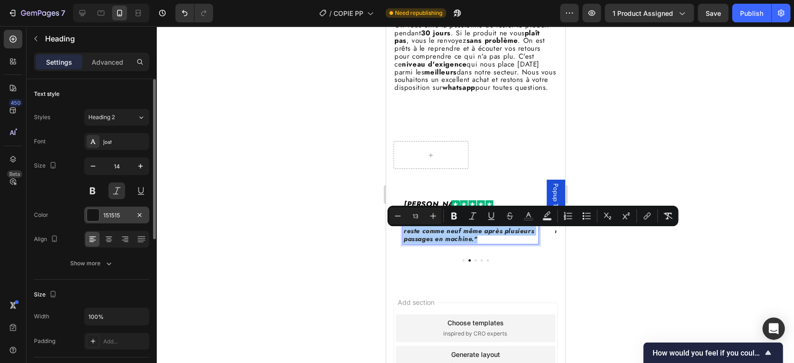
click at [112, 214] on div "151515" at bounding box center [116, 215] width 27 height 8
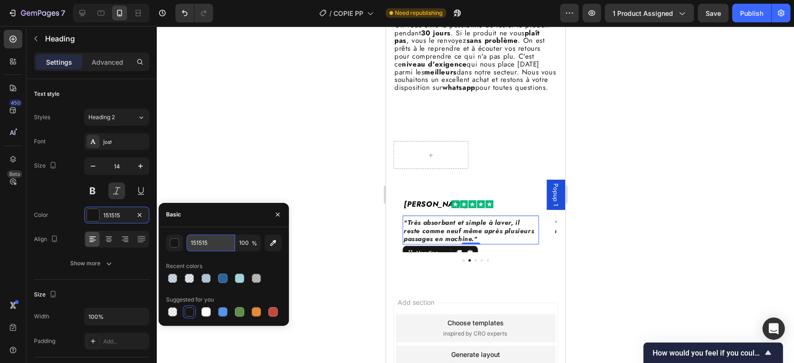
click at [200, 242] on input "151515" at bounding box center [211, 242] width 48 height 17
type input "242424"
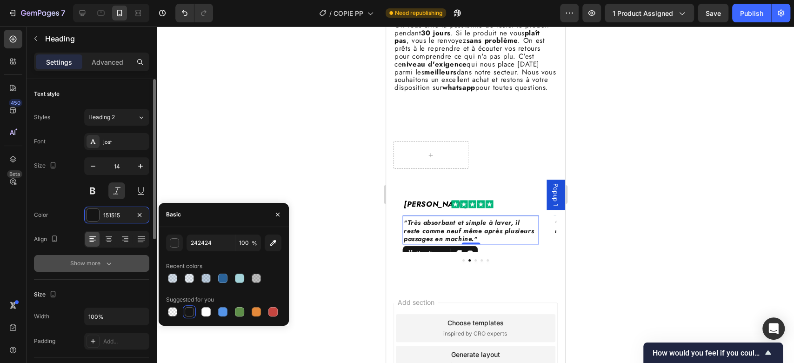
click at [110, 257] on button "Show more" at bounding box center [91, 263] width 115 height 17
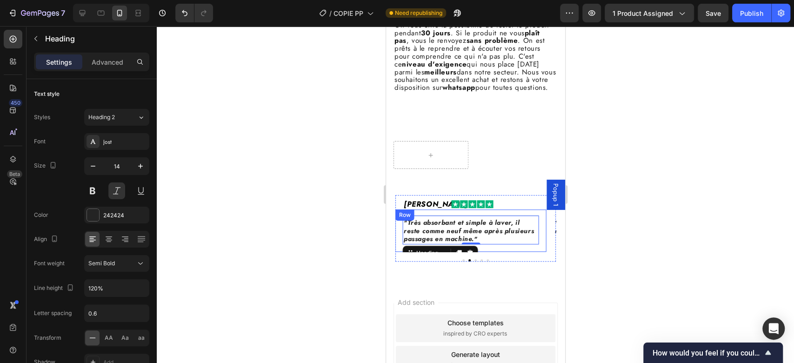
click at [534, 261] on div "Muriel D. Heading Image Row Title Line ⁠⁠⁠⁠⁠⁠⁠ "Plus de traces de boue ni d’eau…" at bounding box center [475, 228] width 160 height 67
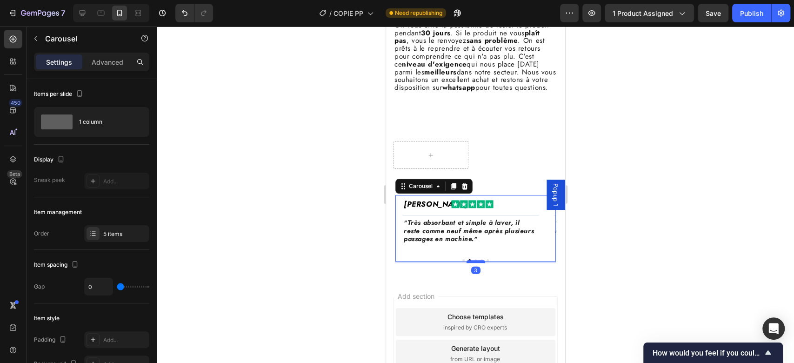
drag, startPoint x: 471, startPoint y: 279, endPoint x: 471, endPoint y: 272, distance: 6.5
click at [471, 263] on div at bounding box center [475, 261] width 19 height 3
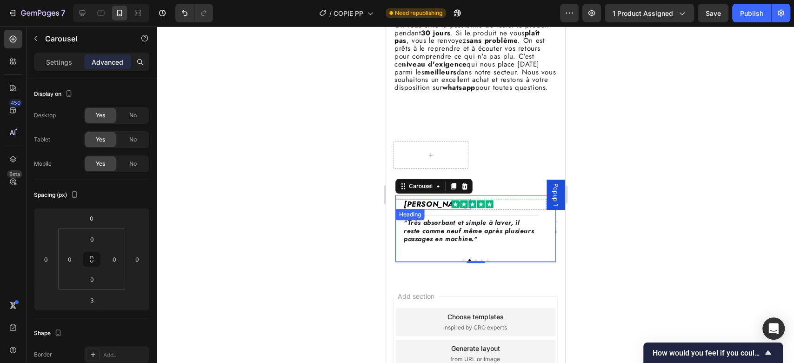
click at [423, 209] on h2 "[PERSON_NAME]" at bounding box center [436, 204] width 68 height 11
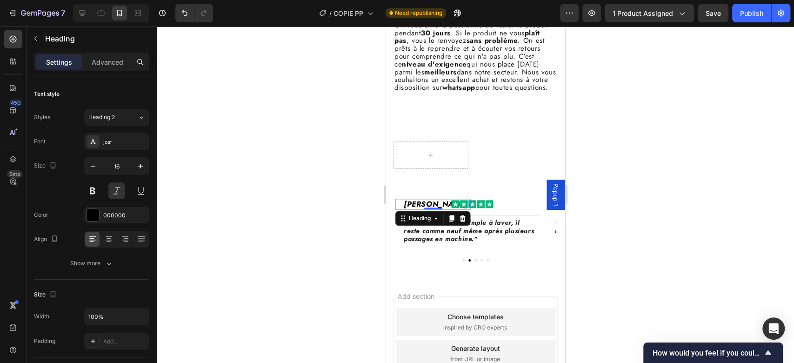
click at [423, 209] on h2 "[PERSON_NAME]" at bounding box center [436, 204] width 68 height 11
click at [423, 208] on p "[PERSON_NAME]" at bounding box center [436, 204] width 66 height 9
drag, startPoint x: 423, startPoint y: 213, endPoint x: 821, endPoint y: 40, distance: 434.7
click at [423, 208] on p "[PERSON_NAME]" at bounding box center [436, 204] width 66 height 9
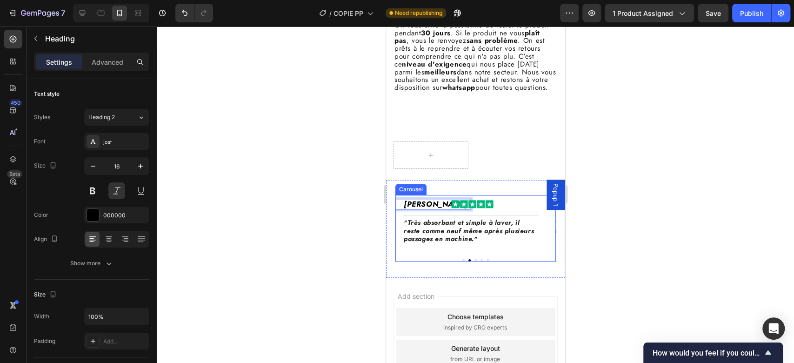
click at [470, 263] on div "Muriel D. Heading Image Row Title Line ⁠⁠⁠⁠⁠⁠⁠ "Plus de traces de boue ni d’eau…" at bounding box center [475, 229] width 160 height 68
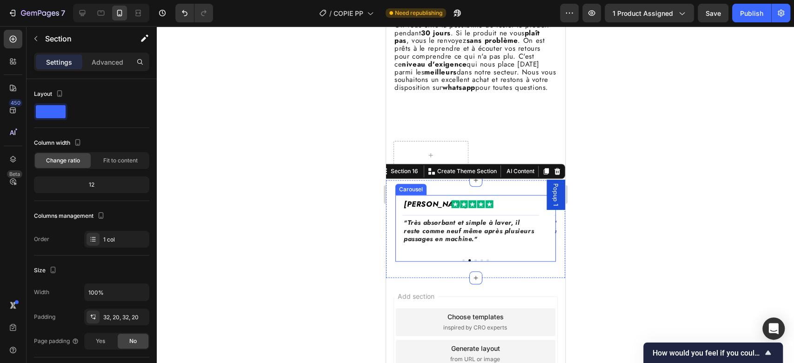
click at [474, 261] on button "Dot" at bounding box center [475, 260] width 2 height 2
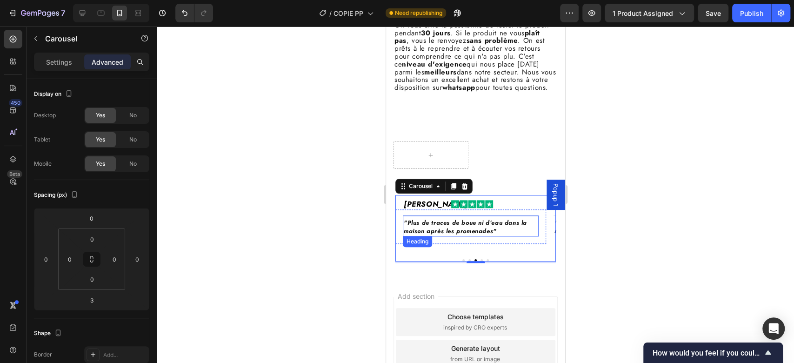
click at [475, 235] on span ""Plus de traces de boue ni d’eau dans la maison après les promenades"" at bounding box center [464, 226] width 123 height 17
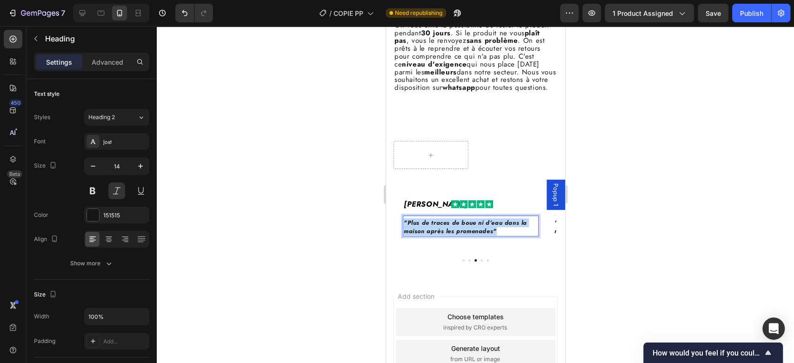
click at [475, 235] on span ""Plus de traces de boue ni d’eau dans la maison après les promenades"" at bounding box center [464, 226] width 123 height 17
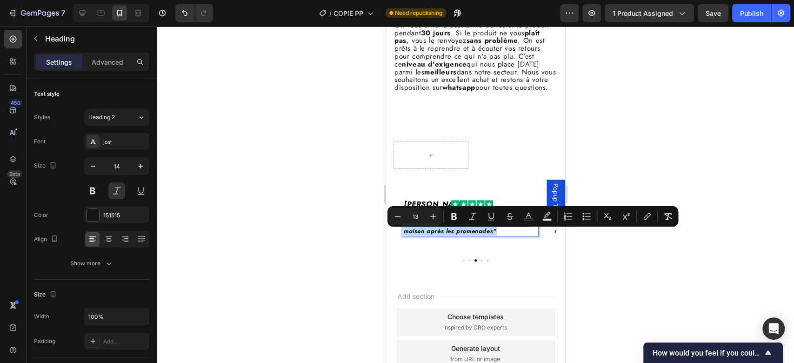
click at [492, 235] on span ""Plus de traces de boue ni d’eau dans la maison après les promenades"" at bounding box center [464, 226] width 123 height 17
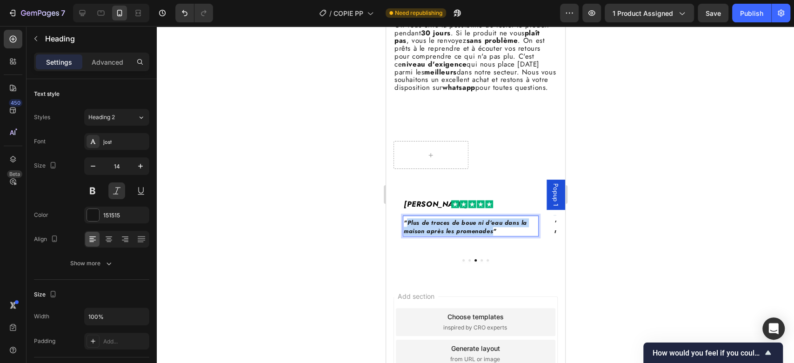
drag, startPoint x: 493, startPoint y: 244, endPoint x: 406, endPoint y: 235, distance: 86.4
click at [406, 235] on span ""Plus de traces de boue ni d’eau dans la maison après les promenades"" at bounding box center [464, 226] width 123 height 17
click at [440, 235] on p "" Je l’adore : il garde le sol sec et propre, et mon chien l’adopte tout de sui…" at bounding box center [470, 227] width 134 height 17
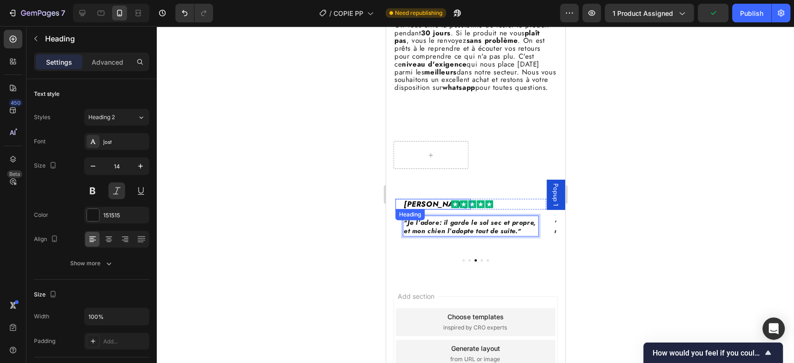
click at [417, 209] on h2 "[PERSON_NAME]" at bounding box center [436, 204] width 68 height 11
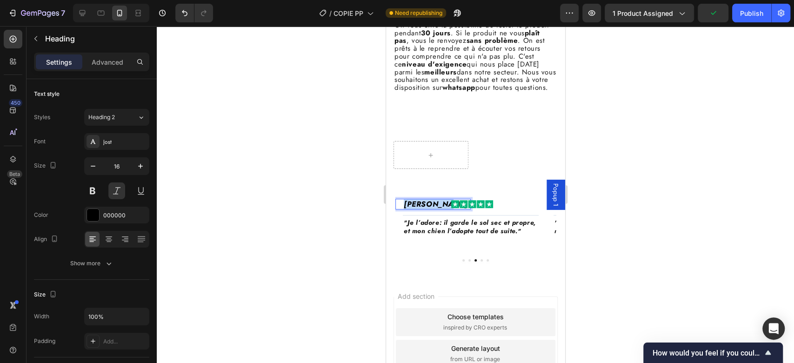
click at [417, 208] on p "[PERSON_NAME]" at bounding box center [436, 204] width 66 height 9
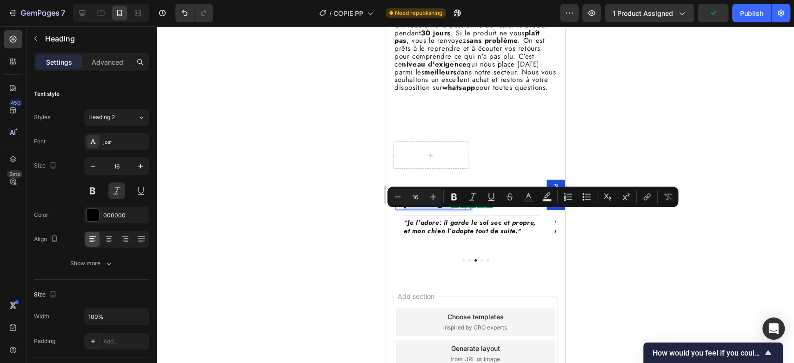
click at [417, 208] on p "[PERSON_NAME]" at bounding box center [436, 204] width 66 height 9
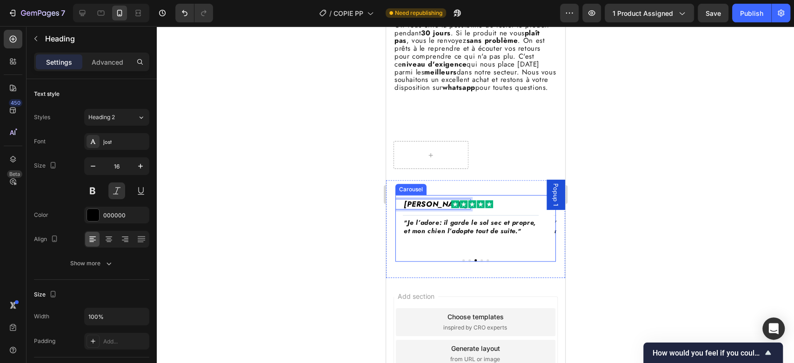
click at [509, 255] on div "Patrick L. Heading 0 Image Row Title Line ⁠⁠⁠⁠⁠⁠⁠ " Je l’adore: il garde le sol…" at bounding box center [470, 227] width 151 height 57
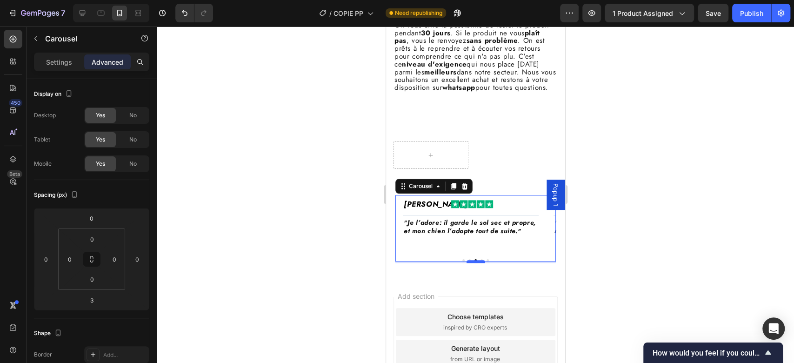
click at [477, 263] on div at bounding box center [475, 261] width 19 height 3
click at [480, 261] on button "Dot" at bounding box center [481, 260] width 2 height 2
click at [426, 209] on h2 "[PERSON_NAME]" at bounding box center [436, 204] width 68 height 11
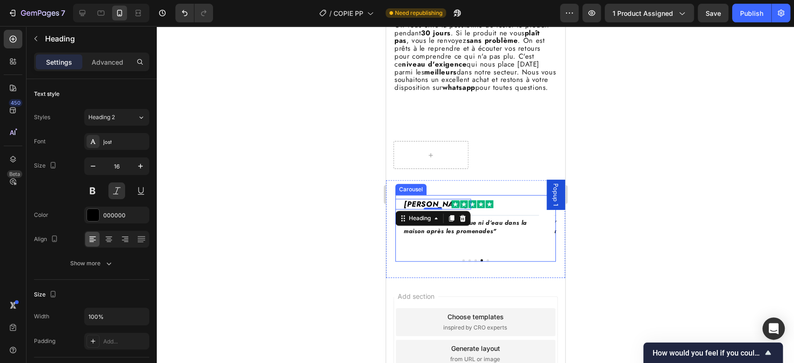
click at [430, 208] on div "Image" at bounding box center [465, 204] width 75 height 8
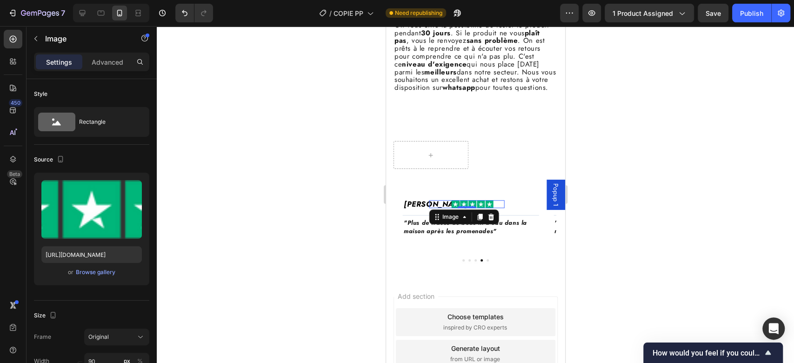
click at [430, 208] on div "Image 0" at bounding box center [465, 204] width 75 height 8
click at [424, 209] on h2 "[PERSON_NAME]" at bounding box center [436, 204] width 68 height 11
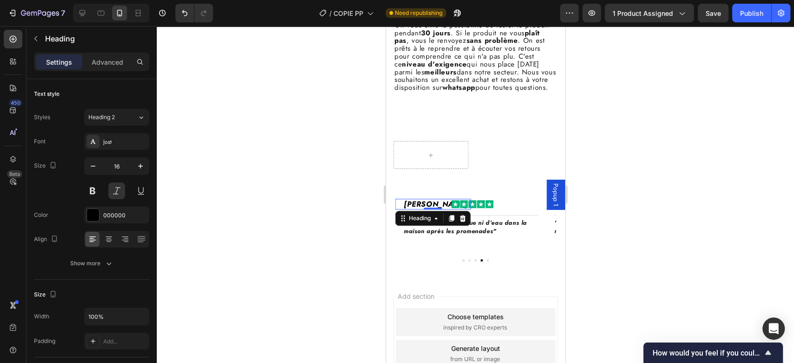
click at [424, 209] on h2 "[PERSON_NAME]" at bounding box center [436, 204] width 68 height 11
click at [424, 208] on p "[PERSON_NAME]" at bounding box center [436, 204] width 66 height 9
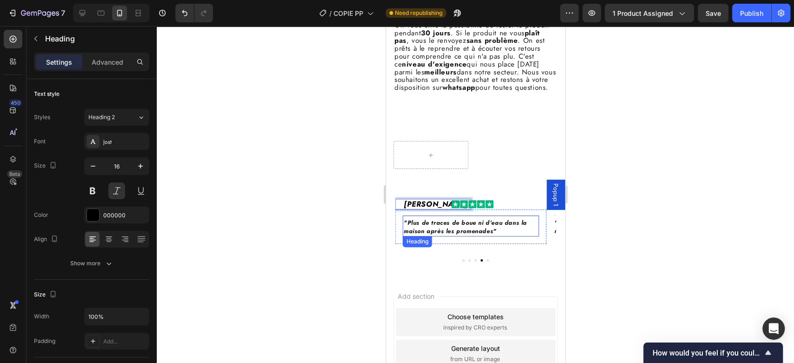
click at [468, 235] on span ""Plus de traces de boue ni d’eau dans la maison après les promenades"" at bounding box center [464, 226] width 123 height 17
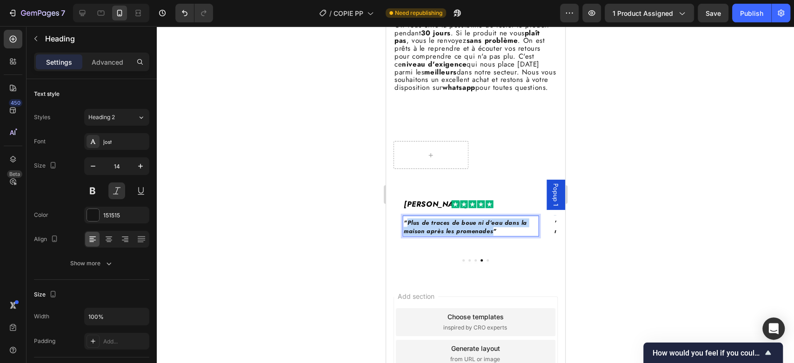
drag, startPoint x: 493, startPoint y: 244, endPoint x: 406, endPoint y: 233, distance: 87.2
click at [406, 233] on span ""Plus de traces de boue ni d’eau dans la maison après les promenades"" at bounding box center [464, 226] width 123 height 17
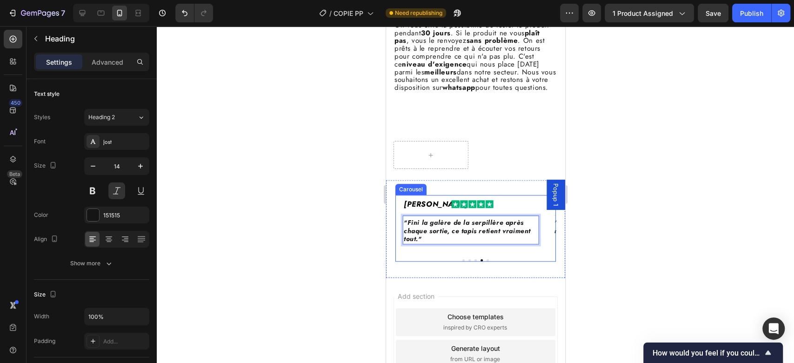
click at [483, 261] on div at bounding box center [475, 260] width 160 height 2
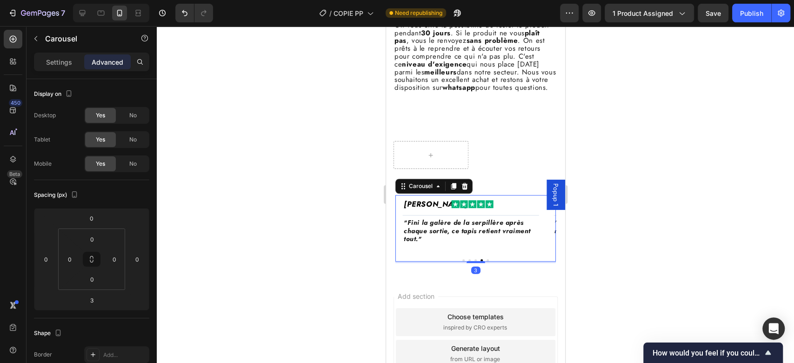
click at [486, 261] on button "Dot" at bounding box center [487, 260] width 2 height 2
click at [422, 209] on h2 "[PERSON_NAME]" at bounding box center [436, 204] width 68 height 11
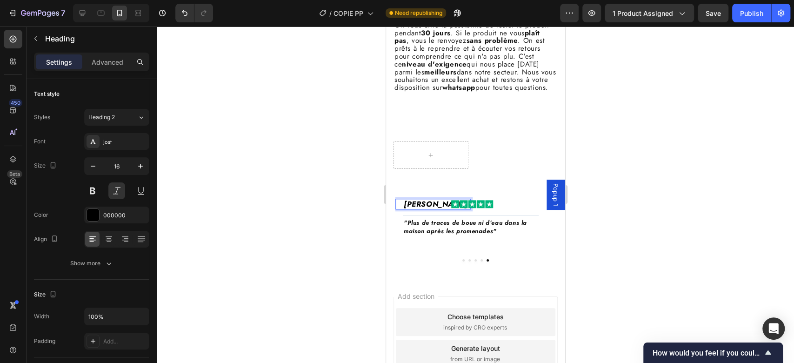
click at [422, 209] on h2 "[PERSON_NAME]" at bounding box center [436, 204] width 68 height 11
click at [422, 208] on p "[PERSON_NAME]" at bounding box center [436, 204] width 66 height 9
click at [480, 261] on button "Dot" at bounding box center [481, 260] width 2 height 2
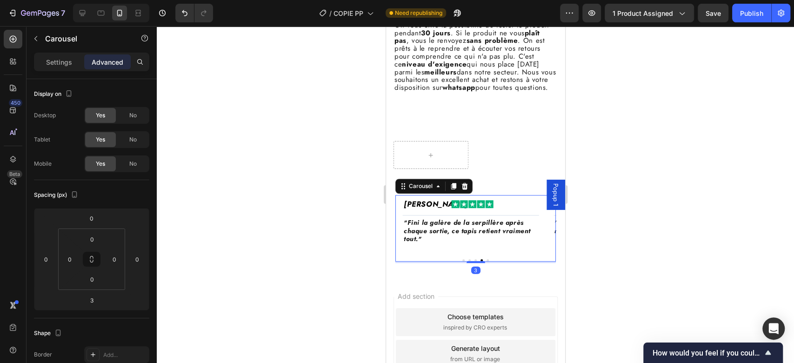
click at [486, 261] on button "Dot" at bounding box center [487, 260] width 2 height 2
click at [489, 208] on img at bounding box center [472, 204] width 42 height 8
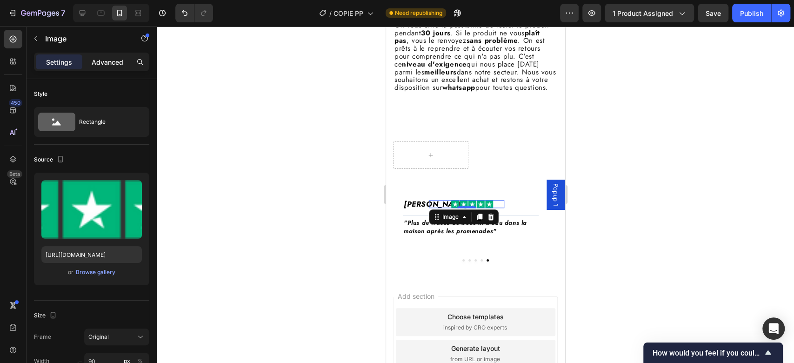
click at [108, 60] on p "Advanced" at bounding box center [108, 62] width 32 height 10
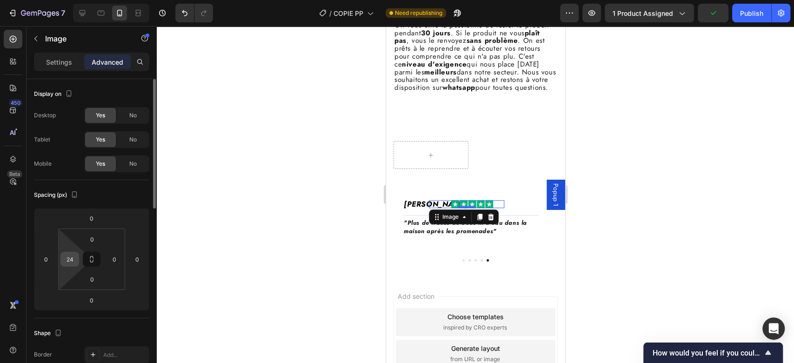
click at [72, 259] on input "24" at bounding box center [70, 259] width 14 height 14
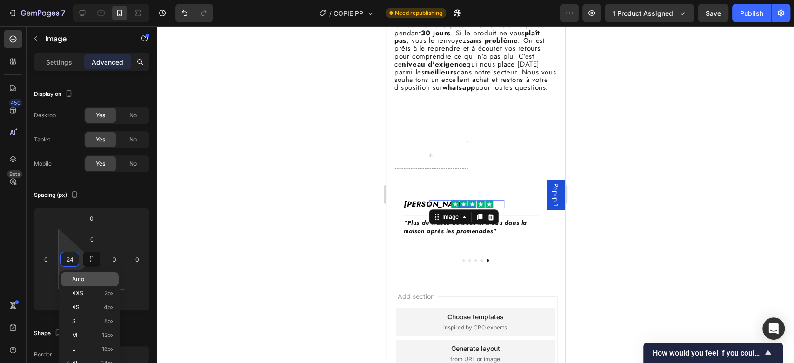
click at [78, 280] on span "Auto" at bounding box center [78, 279] width 12 height 7
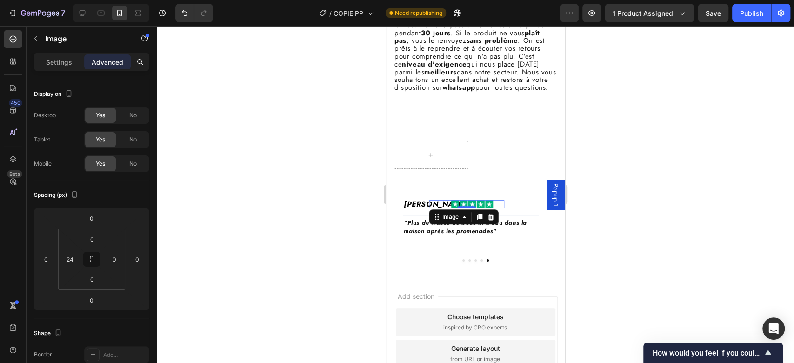
type input "Auto"
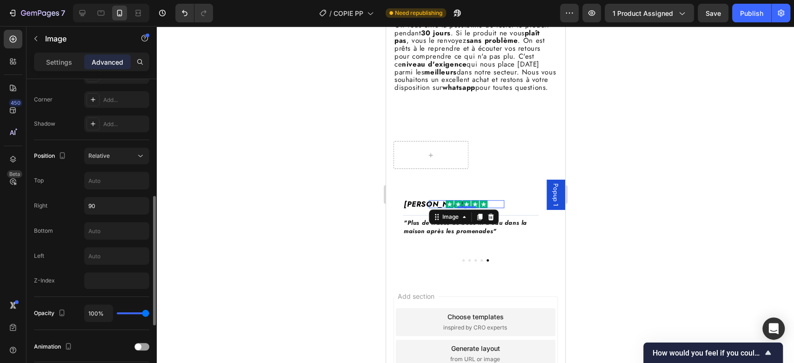
scroll to position [280, 0]
click at [104, 205] on input "90" at bounding box center [117, 204] width 64 height 17
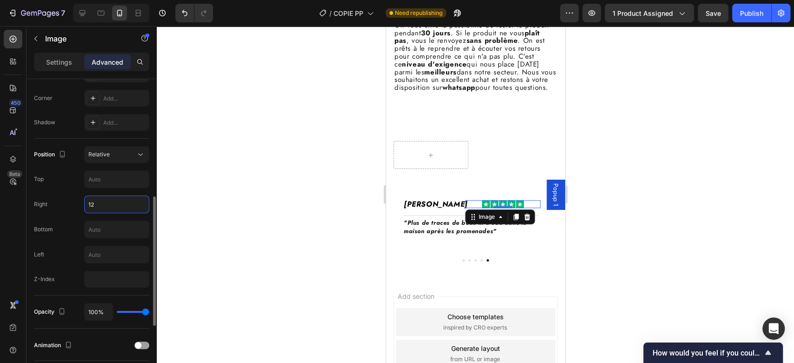
type input "1"
type input "20"
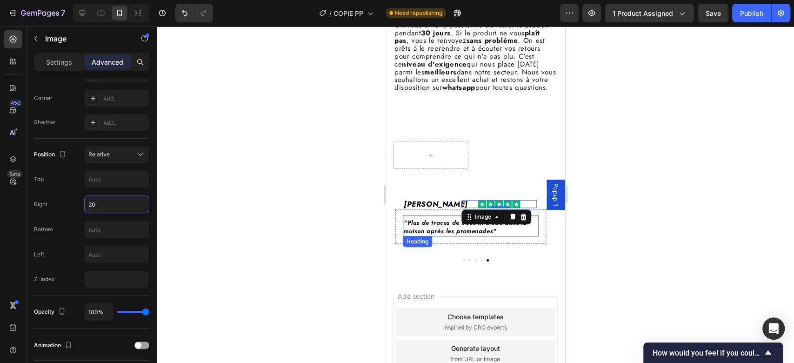
click at [436, 235] on span ""Plus de traces de boue ni d’eau dans la maison après les promenades"" at bounding box center [464, 226] width 123 height 17
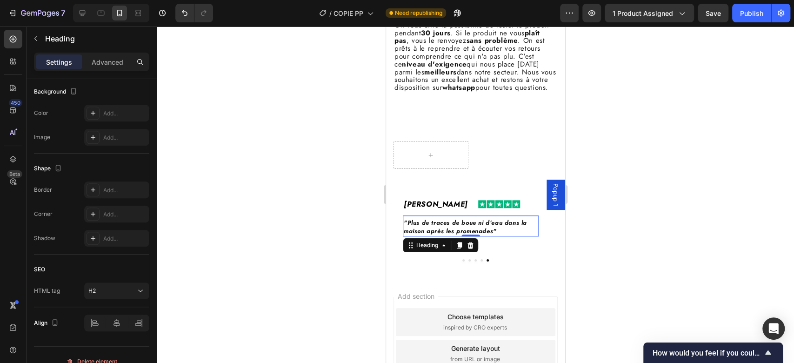
scroll to position [0, 0]
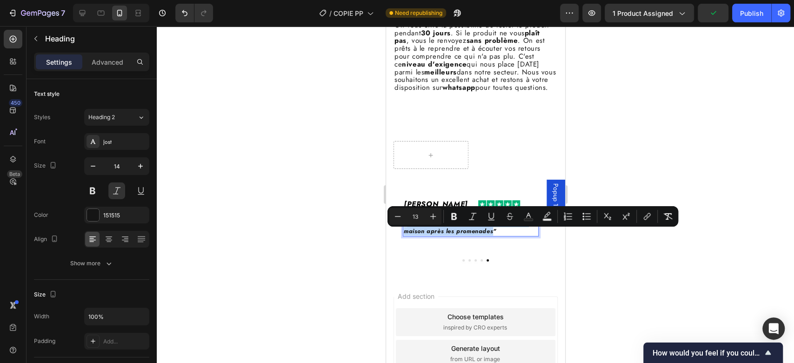
drag, startPoint x: 408, startPoint y: 236, endPoint x: 493, endPoint y: 246, distance: 85.7
click at [493, 235] on span ""Plus de traces de boue ni d’eau dans la maison après les promenades"" at bounding box center [464, 226] width 123 height 17
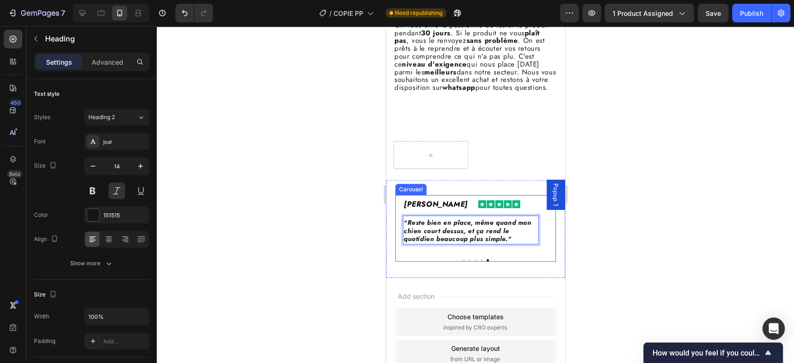
click at [535, 261] on div at bounding box center [475, 260] width 160 height 2
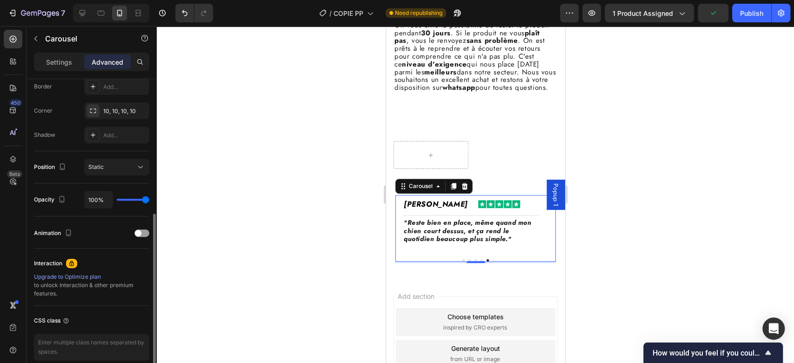
scroll to position [309, 0]
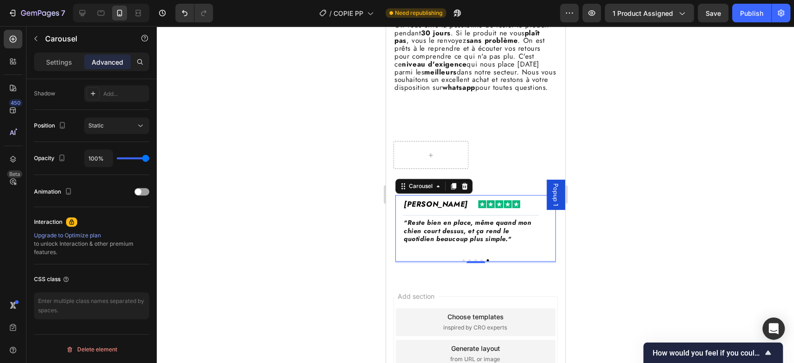
click at [58, 69] on div "Settings" at bounding box center [59, 61] width 47 height 15
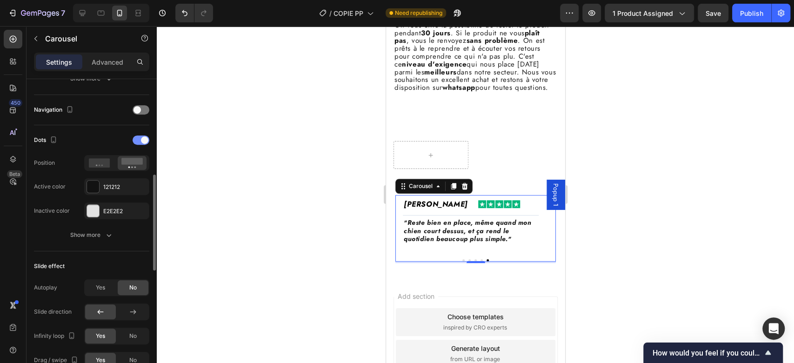
click at [143, 140] on span at bounding box center [144, 139] width 7 height 7
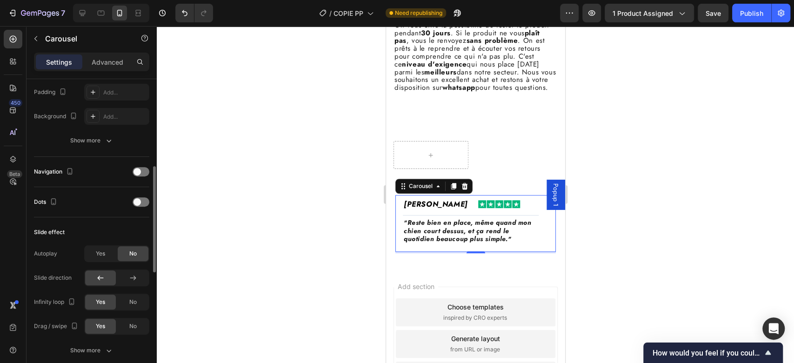
scroll to position [245, 0]
click at [138, 204] on span at bounding box center [136, 203] width 7 height 7
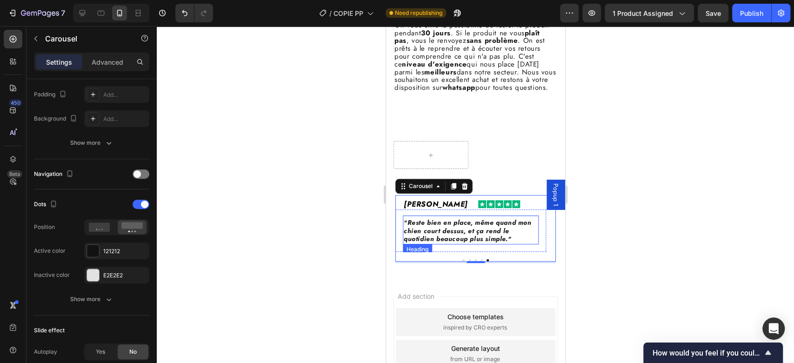
click at [452, 243] on p "⁠⁠⁠⁠⁠⁠⁠ " Reste bien en place, même quand mon chien court dessus, et ça rend le…" at bounding box center [470, 231] width 134 height 24
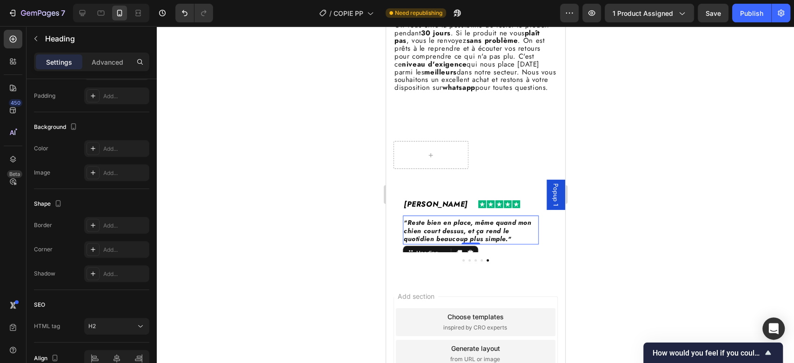
scroll to position [0, 0]
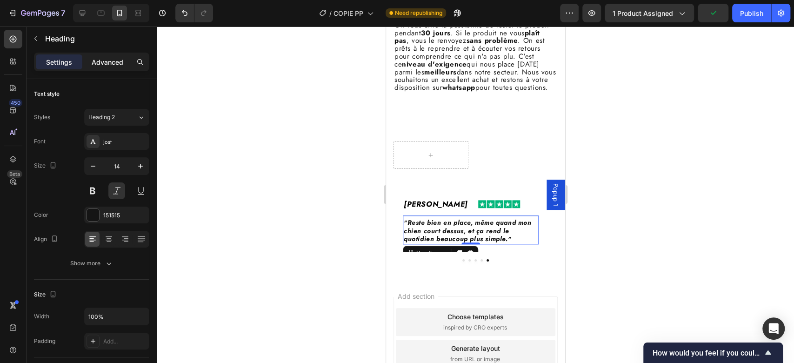
click at [101, 65] on p "Advanced" at bounding box center [108, 62] width 32 height 10
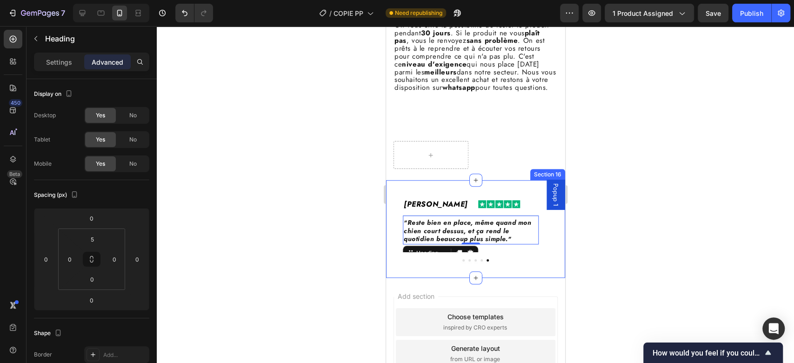
click at [492, 274] on div "Muriel D. Heading Image Row Title Line ⁠⁠⁠⁠⁠⁠⁠ "Plus de traces de boue ni d’eau…" at bounding box center [475, 229] width 179 height 98
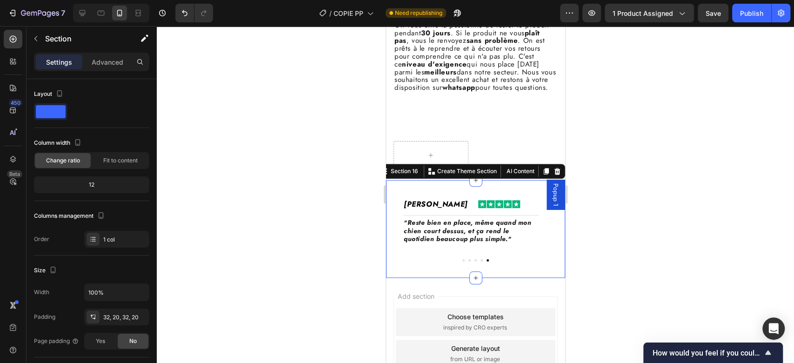
click at [473, 263] on div "Muriel D. Heading Image Row Title Line ⁠⁠⁠⁠⁠⁠⁠ "Plus de traces de boue ni d’eau…" at bounding box center [475, 229] width 160 height 68
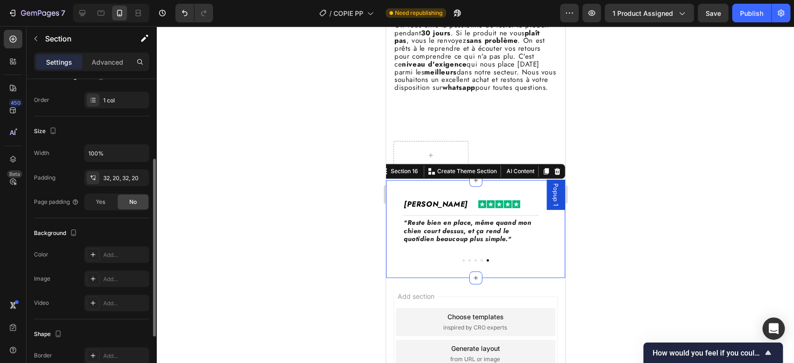
scroll to position [232, 0]
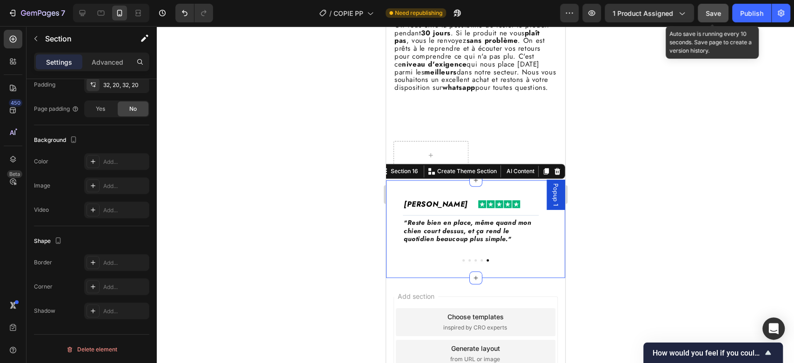
click at [705, 19] on button "Save" at bounding box center [713, 13] width 31 height 19
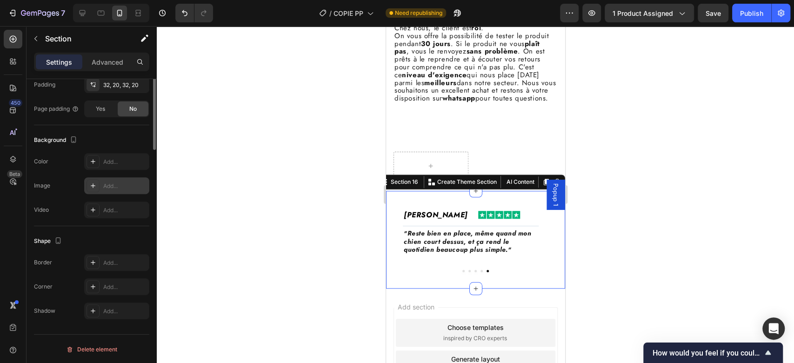
scroll to position [0, 0]
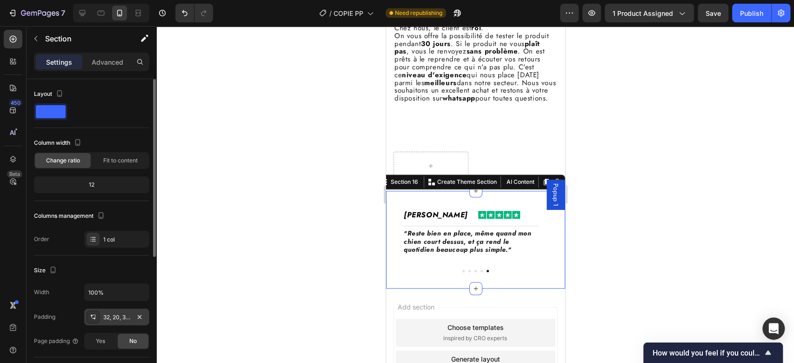
click at [110, 321] on div "32, 20, 32, 20" at bounding box center [116, 316] width 65 height 17
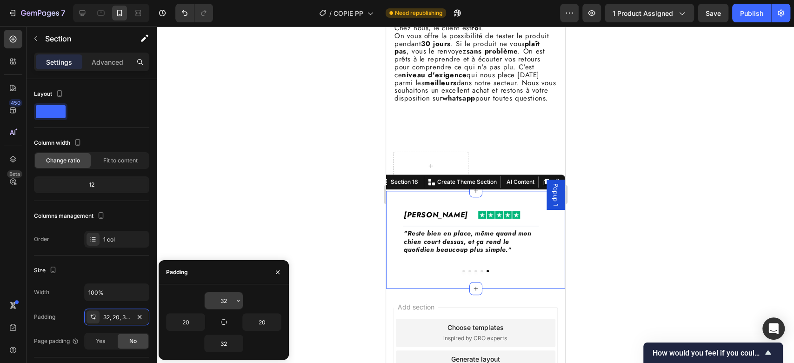
click at [225, 298] on input "32" at bounding box center [224, 300] width 38 height 17
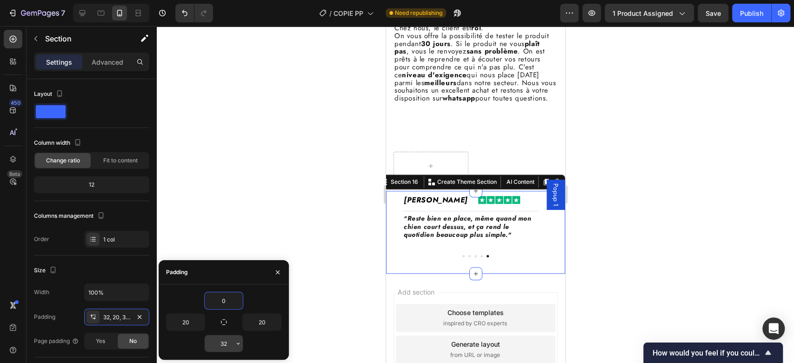
type input "0"
click at [227, 341] on input "32" at bounding box center [224, 343] width 38 height 17
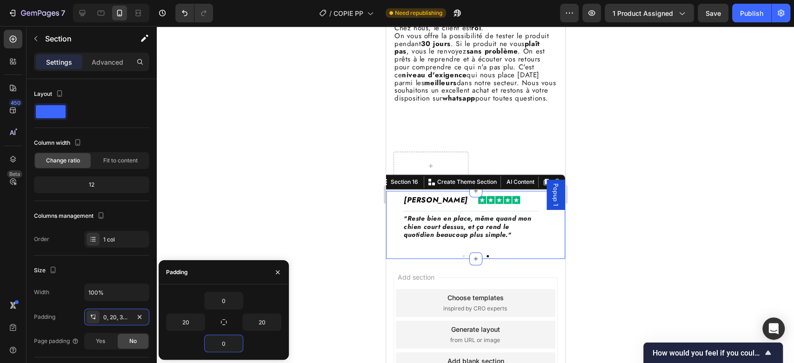
type input "0"
click at [276, 338] on div "0" at bounding box center [223, 343] width 115 height 18
click at [489, 278] on div "Add section Choose templates inspired by CRO experts Generate layout from URL o…" at bounding box center [475, 348] width 179 height 178
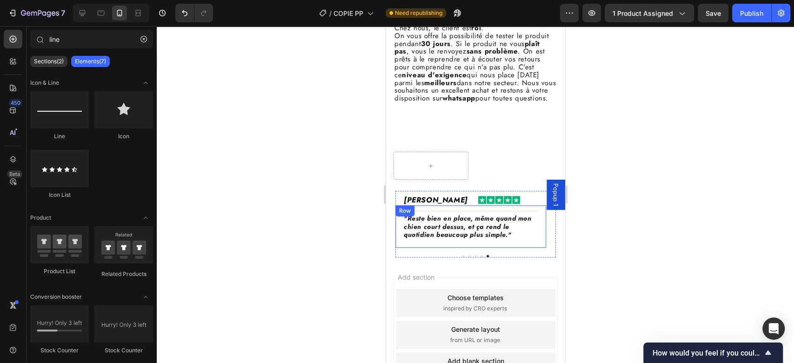
click at [493, 239] on p "⁠⁠⁠⁠⁠⁠⁠ " Reste bien en place, même quand mon chien court dessus, et ça rend le…" at bounding box center [470, 226] width 134 height 24
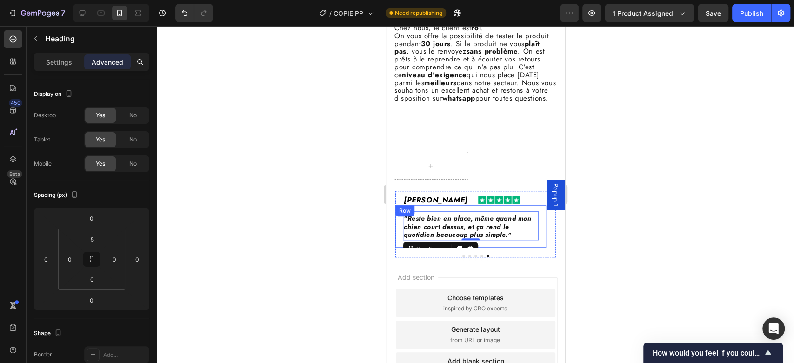
click at [495, 247] on div "Title Line ⁠⁠⁠⁠⁠⁠⁠ " Reste bien en place, même quand mon chien court dessus, et…" at bounding box center [470, 226] width 151 height 42
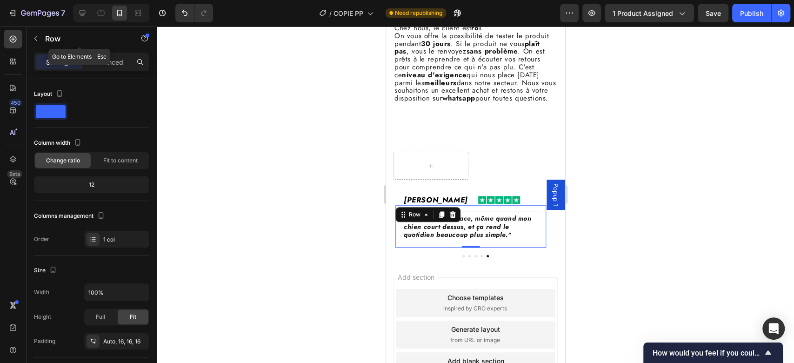
click at [99, 53] on div "Settings Advanced" at bounding box center [91, 62] width 115 height 19
click at [104, 69] on div "Advanced" at bounding box center [107, 61] width 47 height 15
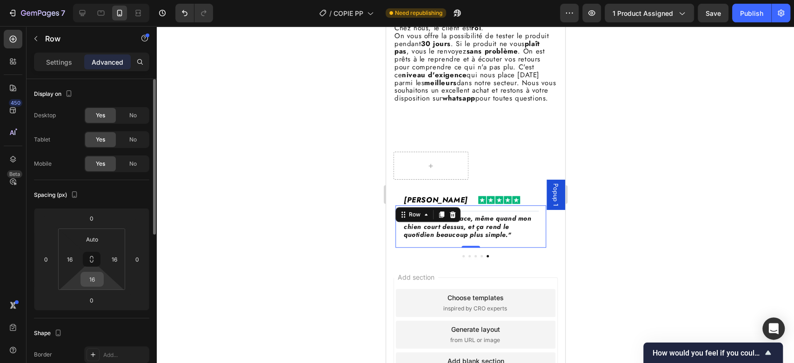
click at [96, 280] on input "16" at bounding box center [92, 279] width 19 height 14
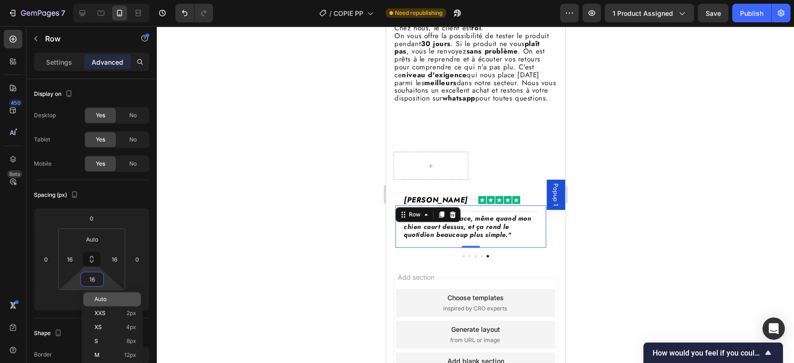
click at [115, 301] on p "Auto" at bounding box center [115, 299] width 42 height 7
type input "Auto"
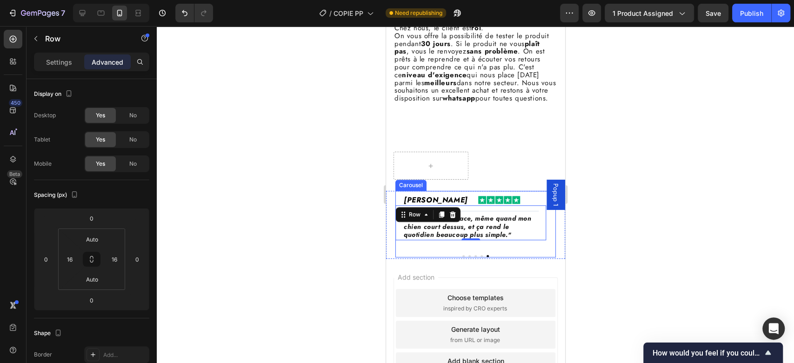
click at [498, 257] on div "Muriel D. Heading Image Row Title Line ⁠⁠⁠⁠⁠⁠⁠ "Plus de traces de boue ni d’eau…" at bounding box center [475, 224] width 160 height 67
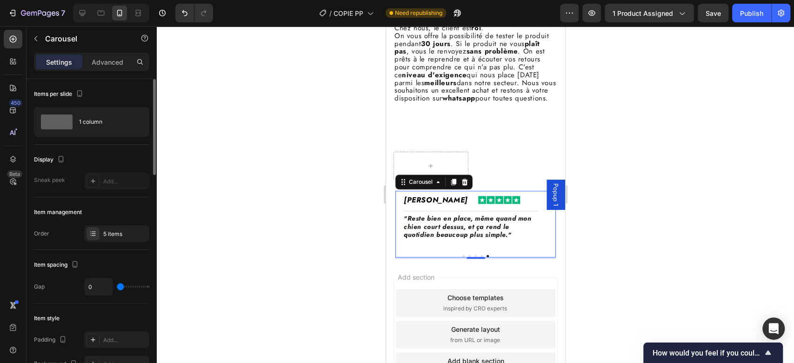
click at [107, 69] on div "Settings Advanced" at bounding box center [91, 62] width 115 height 19
click at [108, 61] on p "Advanced" at bounding box center [108, 62] width 32 height 10
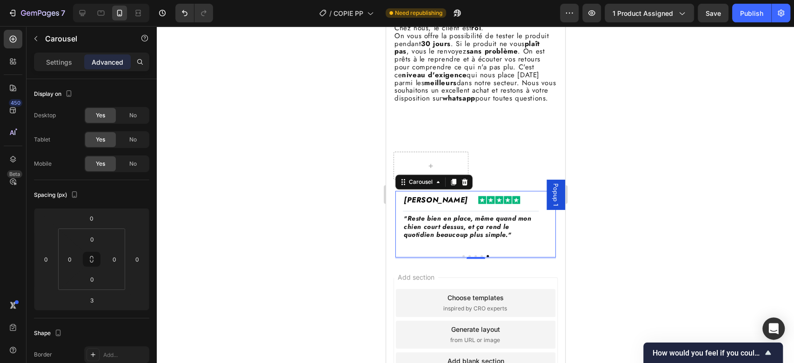
click at [517, 277] on div "Add section Choose templates inspired by CRO experts Generate layout from URL o…" at bounding box center [475, 348] width 179 height 178
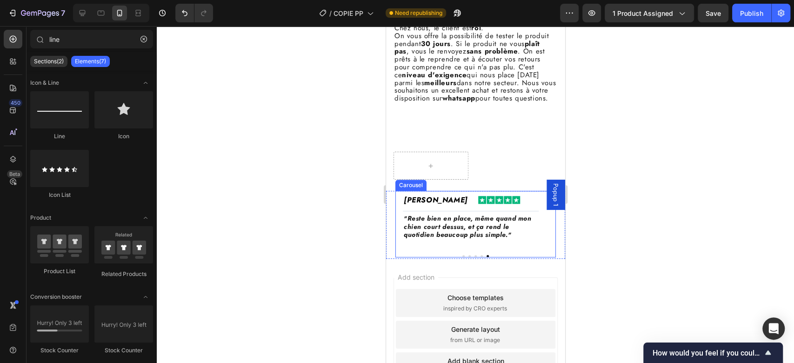
click at [523, 251] on div "François B. Heading Image Row Title Line ⁠⁠⁠⁠⁠⁠⁠ " Reste bien en place, même qu…" at bounding box center [470, 222] width 151 height 57
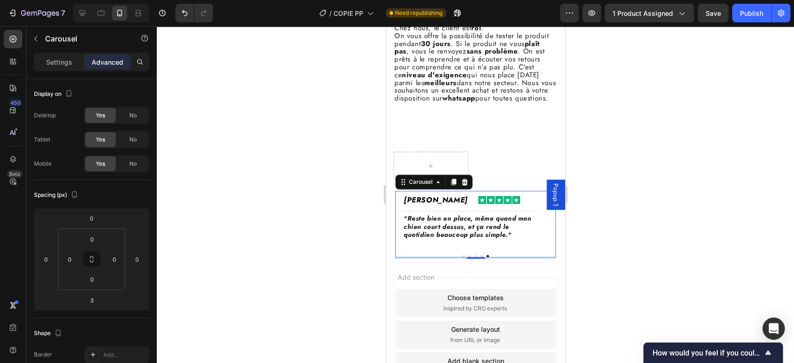
drag, startPoint x: 524, startPoint y: 262, endPoint x: 531, endPoint y: 278, distance: 16.9
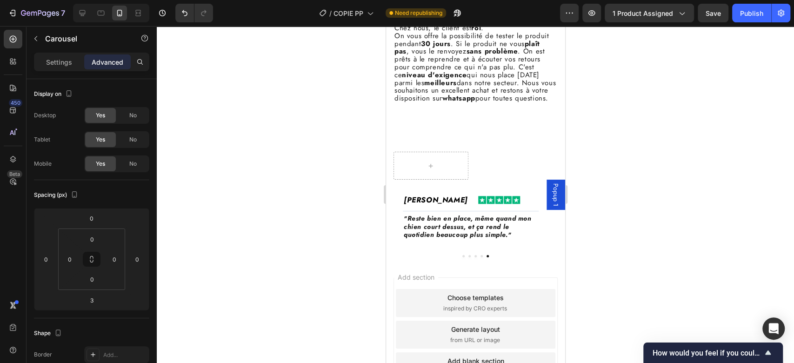
click at [532, 282] on div "Add section Choose templates inspired by CRO experts Generate layout from URL o…" at bounding box center [475, 348] width 179 height 178
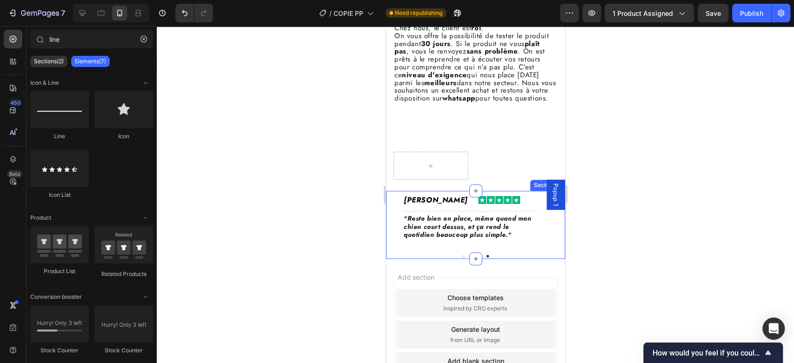
click at [550, 255] on div "Muriel D. Heading Image Row Title Line ⁠⁠⁠⁠⁠⁠⁠ "Plus de traces de boue ni d’eau…" at bounding box center [475, 225] width 179 height 68
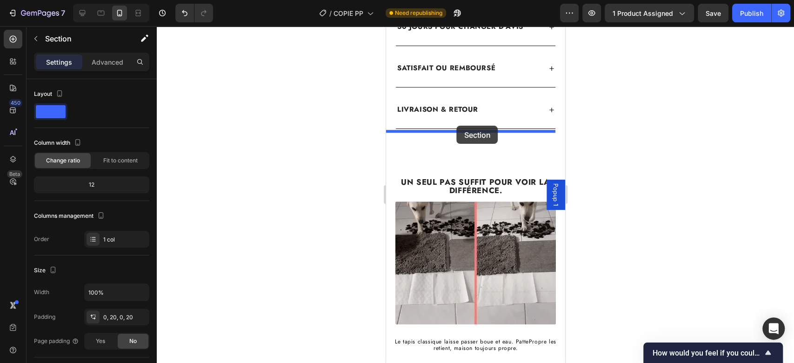
scroll to position [552, 0]
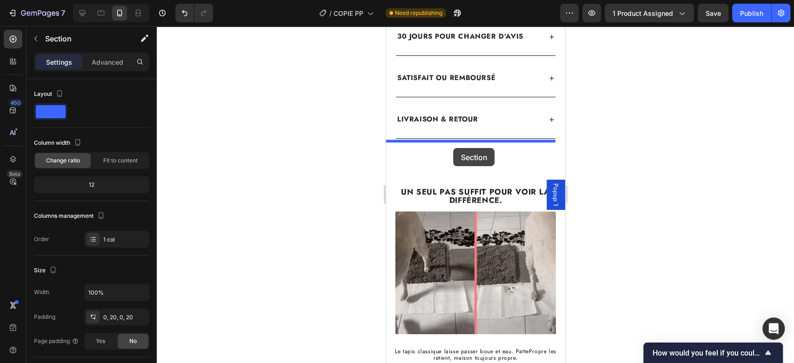
drag, startPoint x: 550, startPoint y: 255, endPoint x: 453, endPoint y: 147, distance: 145.3
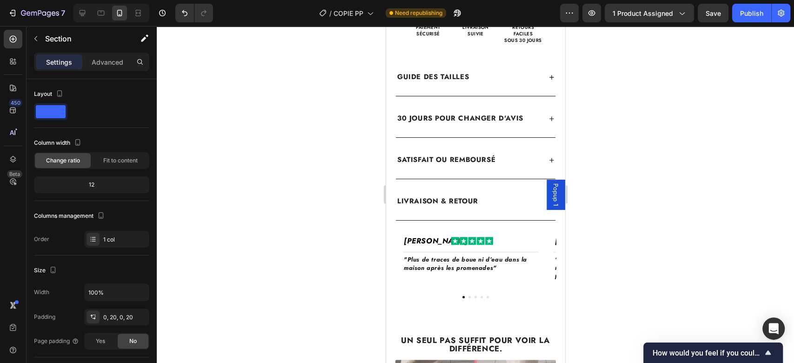
scroll to position [540, 0]
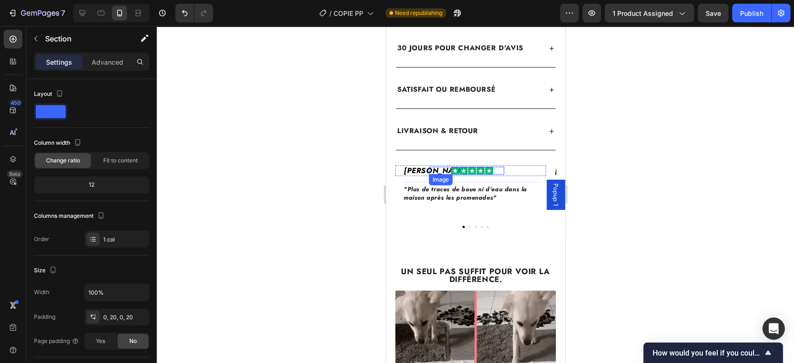
click at [491, 167] on img at bounding box center [472, 171] width 42 height 8
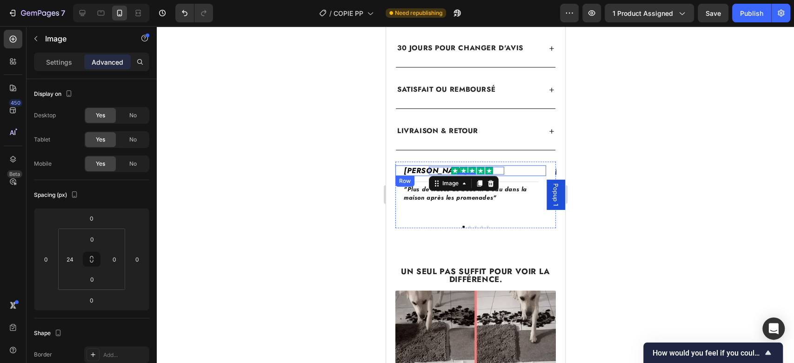
click at [522, 165] on div "Image 0" at bounding box center [507, 170] width 75 height 11
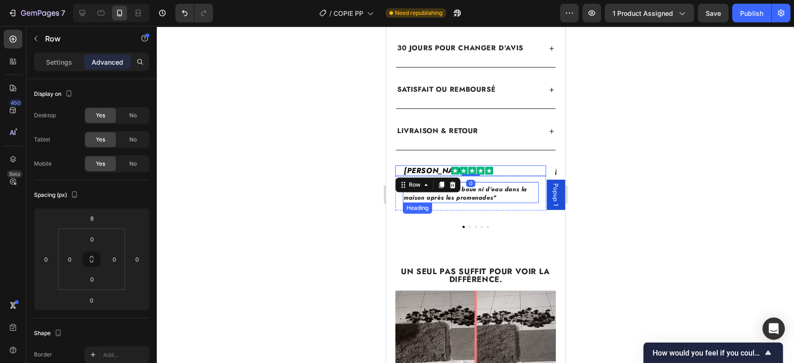
click at [523, 185] on span ""Plus de traces de boue ni d’eau dans la maison après les promenades"" at bounding box center [464, 193] width 123 height 17
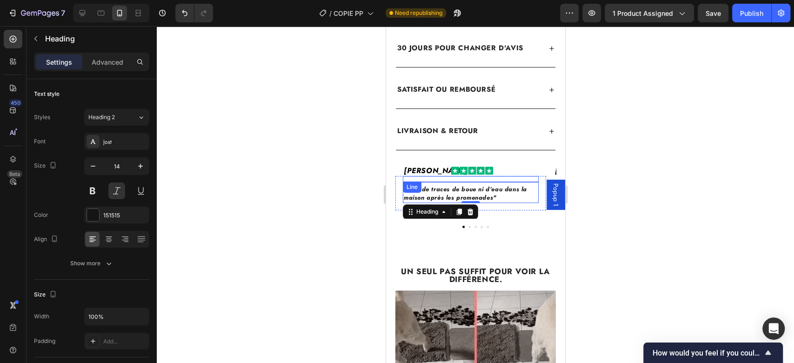
click at [526, 176] on div "Title Line" at bounding box center [470, 179] width 136 height 6
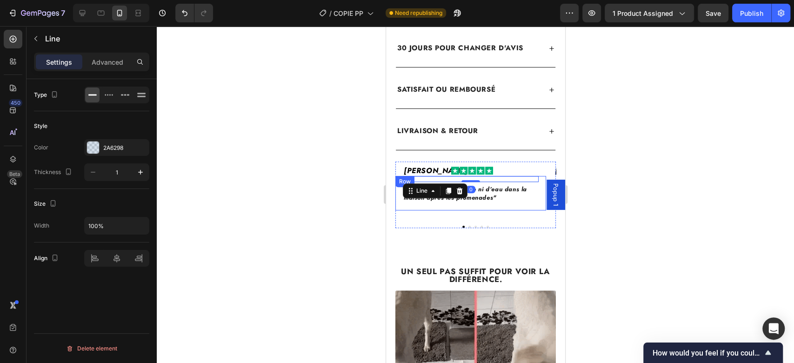
click at [520, 194] on div "Title Line 0 "Plus de traces de boue ni d’eau dans la maison après les promenad…" at bounding box center [470, 193] width 151 height 34
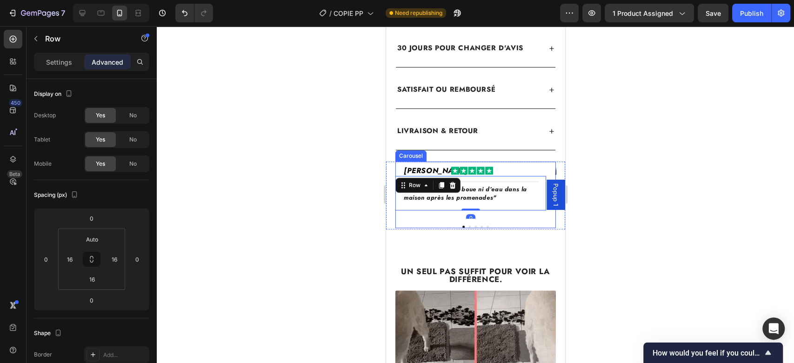
click at [517, 209] on div "Muriel D. Heading Image Row Title Line "Plus de traces de boue ni d’eau dans la…" at bounding box center [475, 194] width 160 height 67
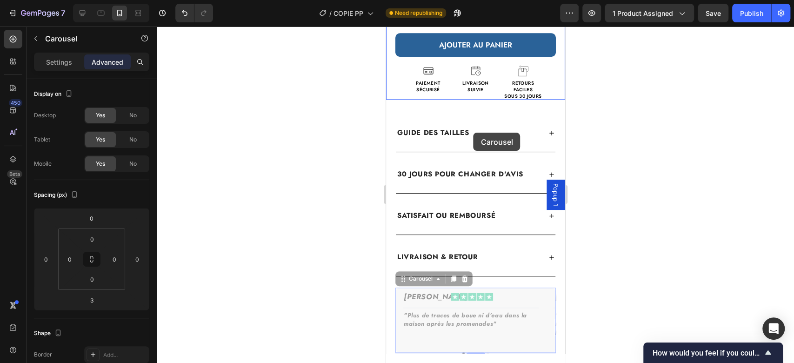
scroll to position [333, 0]
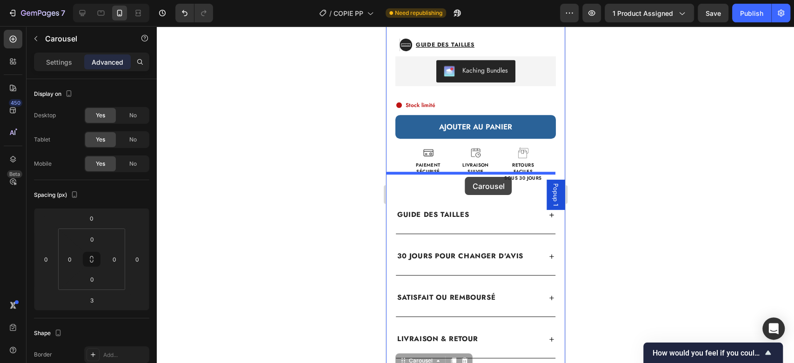
drag, startPoint x: 505, startPoint y: 209, endPoint x: 465, endPoint y: 177, distance: 51.3
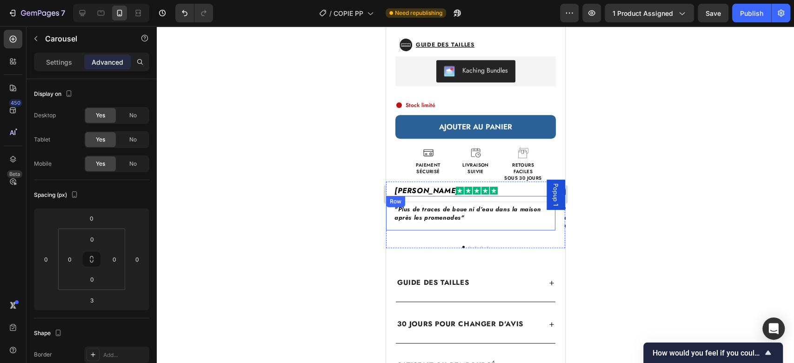
click at [387, 211] on div "Title Line "Plus de traces de boue ni d’eau dans la maison après les promenades…" at bounding box center [470, 213] width 169 height 34
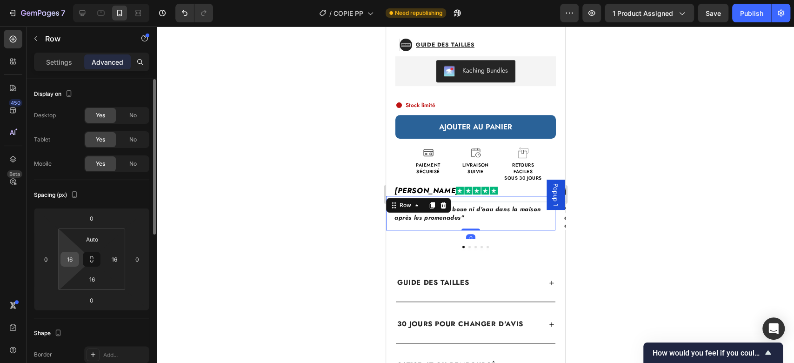
click at [68, 258] on input "16" at bounding box center [70, 259] width 14 height 14
type input "20"
click at [111, 260] on input "16" at bounding box center [114, 259] width 14 height 14
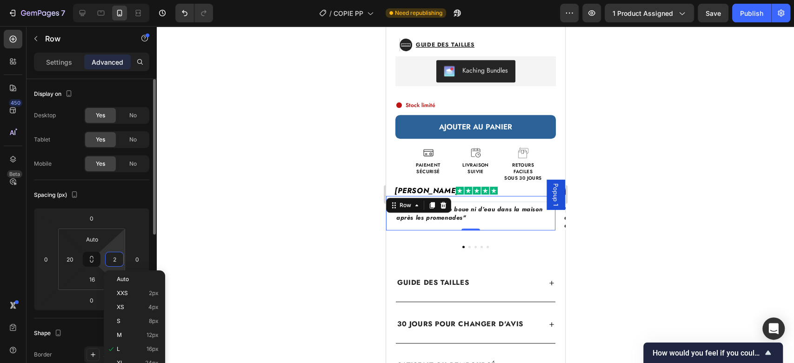
type input "20"
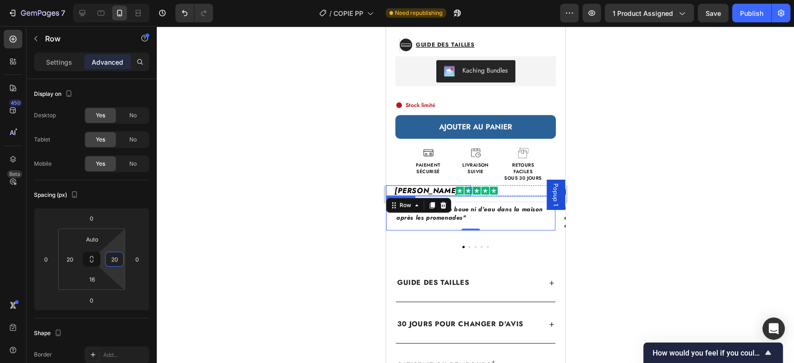
click at [401, 185] on h2 "[PERSON_NAME]" at bounding box center [431, 190] width 77 height 11
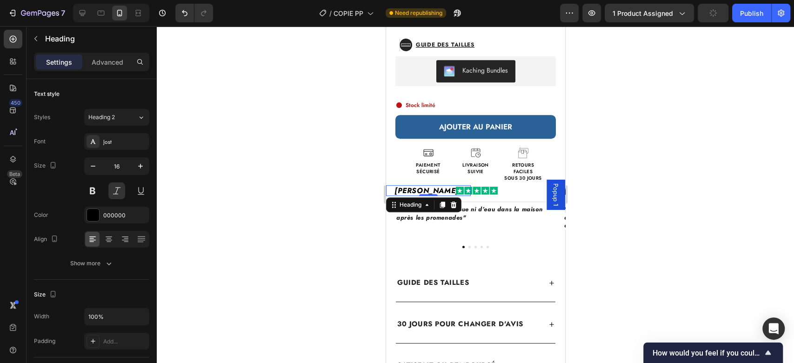
click at [416, 185] on h2 "[PERSON_NAME]" at bounding box center [431, 190] width 77 height 11
click at [483, 187] on img at bounding box center [476, 191] width 42 height 8
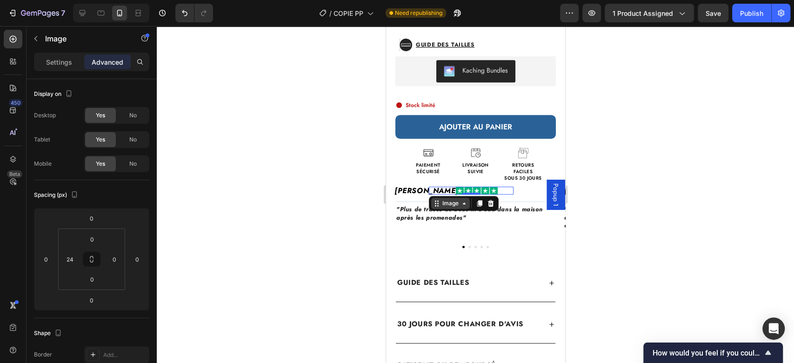
click at [442, 199] on div "Image" at bounding box center [450, 203] width 20 height 8
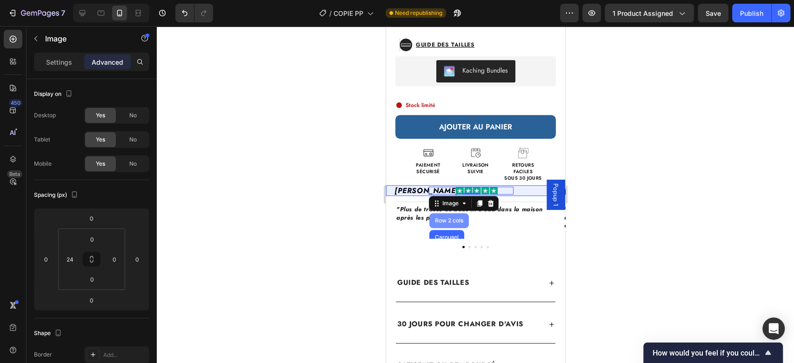
click at [441, 218] on div "Row 2 cols" at bounding box center [449, 221] width 32 height 6
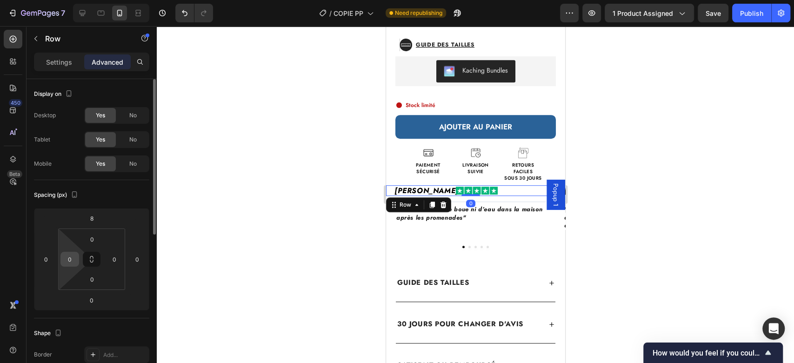
click at [71, 259] on input "0" at bounding box center [70, 259] width 14 height 14
type input "20"
click at [119, 256] on input "0" at bounding box center [114, 259] width 14 height 14
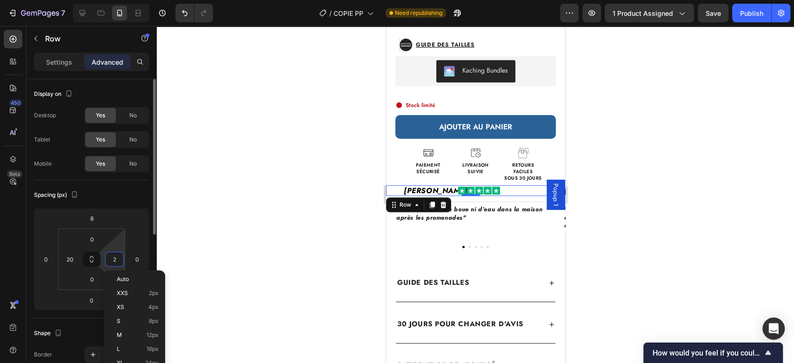
type input "20"
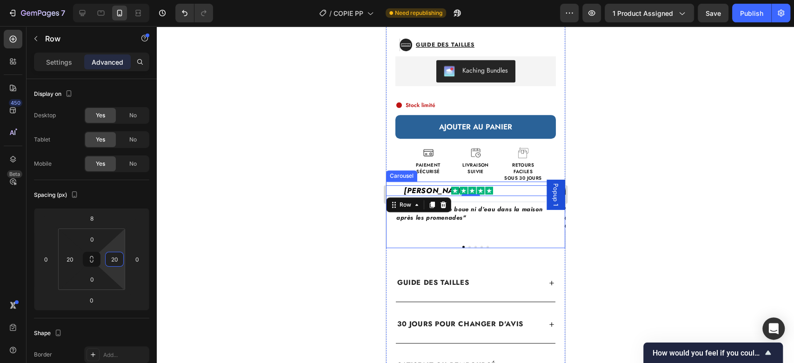
click at [486, 223] on div "Muriel D. Heading Image Row 0 Title Line "Plus de traces de boue ni d’eau dans …" at bounding box center [470, 213] width 169 height 57
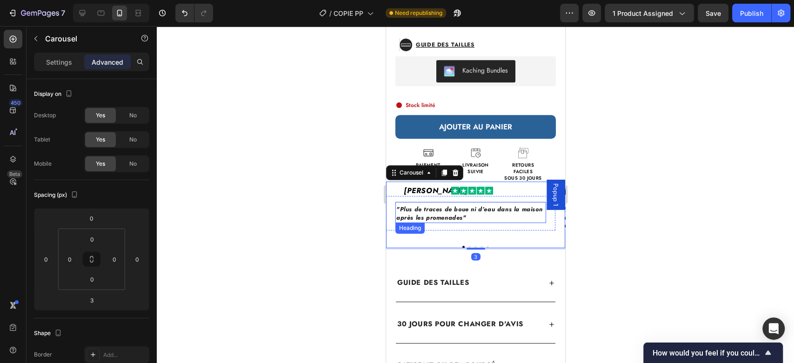
click at [449, 202] on div ""Plus de traces de boue ni d’eau dans la maison après les promenades" Heading" at bounding box center [470, 212] width 151 height 21
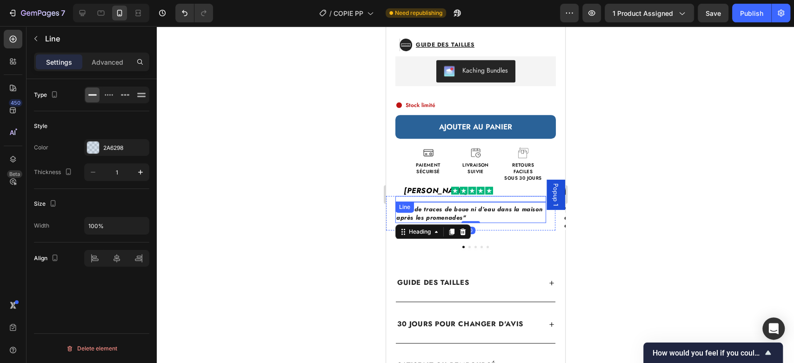
click at [453, 196] on div "Title Line" at bounding box center [470, 199] width 151 height 6
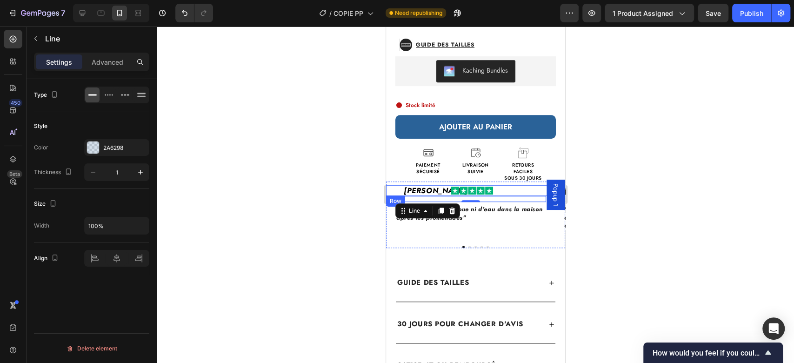
click at [391, 185] on div "Muriel D. Heading Image Row" at bounding box center [470, 190] width 169 height 11
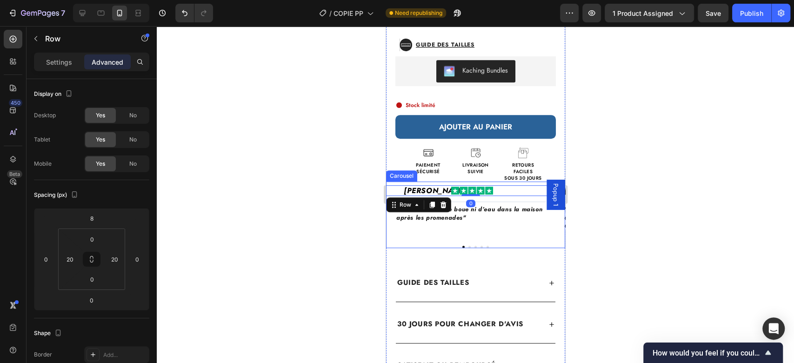
click at [391, 181] on div "Muriel D. Heading Image Row 0 Title Line "Plus de traces de boue ni d’eau dans …" at bounding box center [470, 209] width 169 height 57
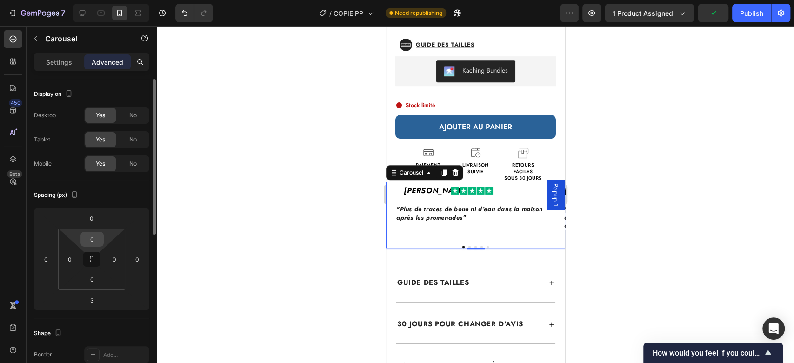
click at [93, 237] on input "0" at bounding box center [92, 239] width 19 height 14
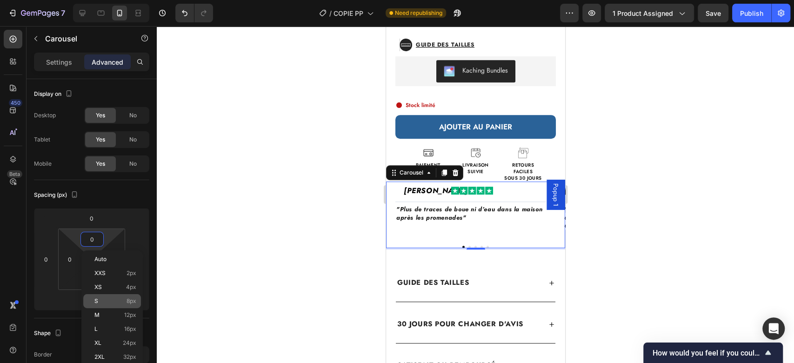
click at [118, 303] on p "S 8px" at bounding box center [115, 301] width 42 height 7
type input "8"
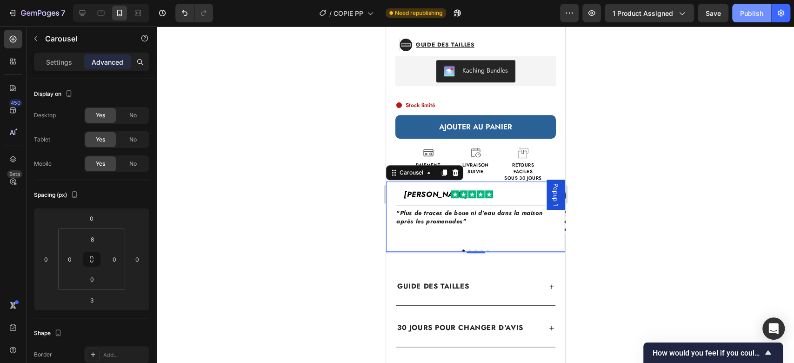
click at [748, 20] on button "Publish" at bounding box center [751, 13] width 39 height 19
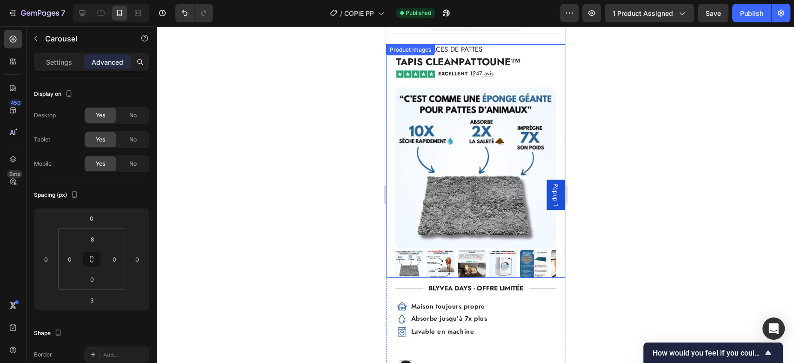
scroll to position [158, 0]
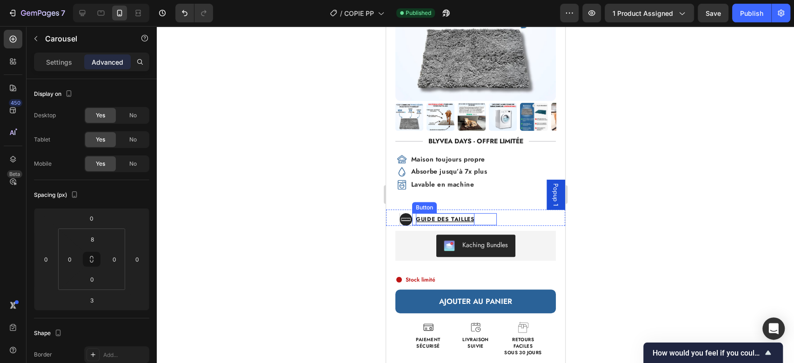
click at [453, 215] on strong "Guide des tailles" at bounding box center [444, 219] width 59 height 8
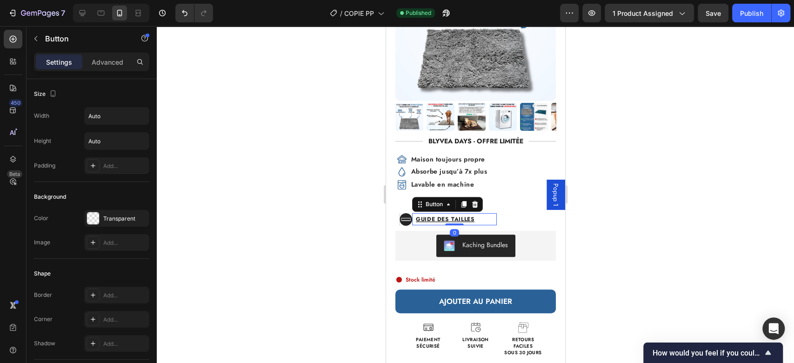
click at [481, 213] on div "Guide des tailles Button 0" at bounding box center [454, 219] width 85 height 12
click at [505, 213] on div "Guide des tailles Button 0" at bounding box center [477, 219] width 131 height 12
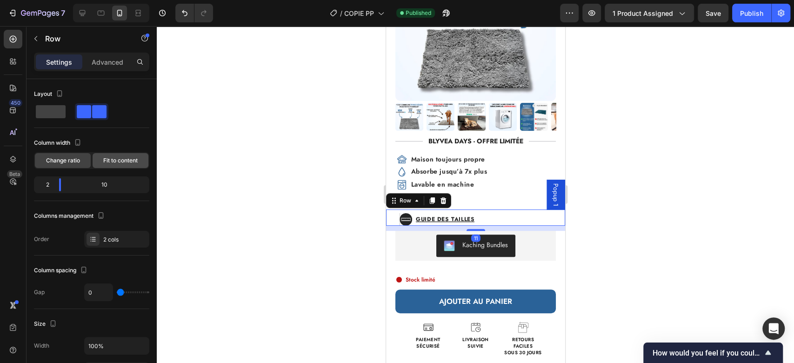
scroll to position [338, 0]
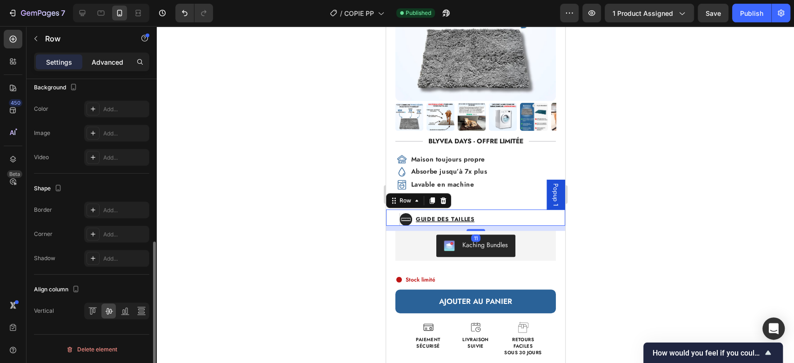
click at [118, 65] on p "Advanced" at bounding box center [108, 62] width 32 height 10
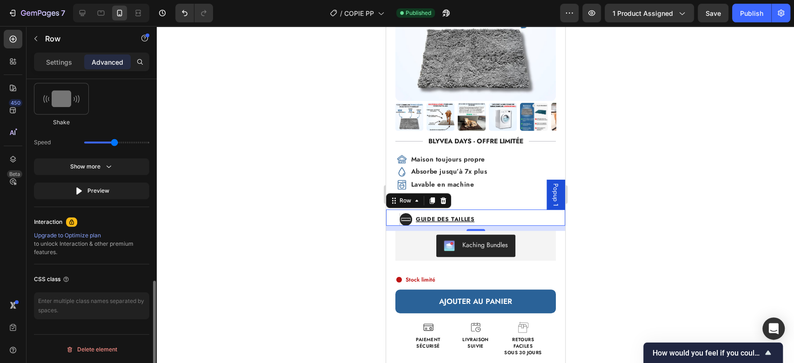
scroll to position [341, 0]
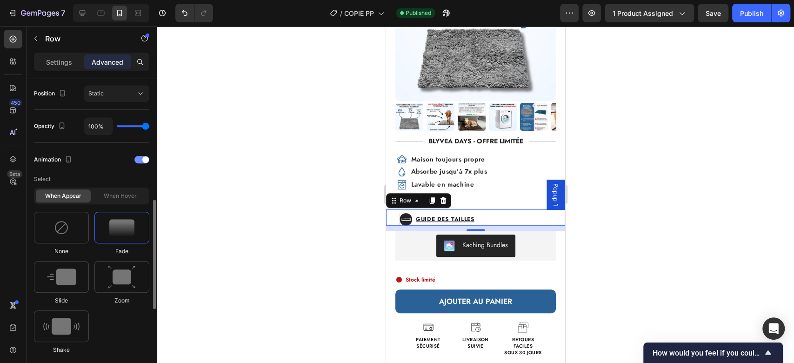
click at [141, 161] on div at bounding box center [141, 159] width 15 height 7
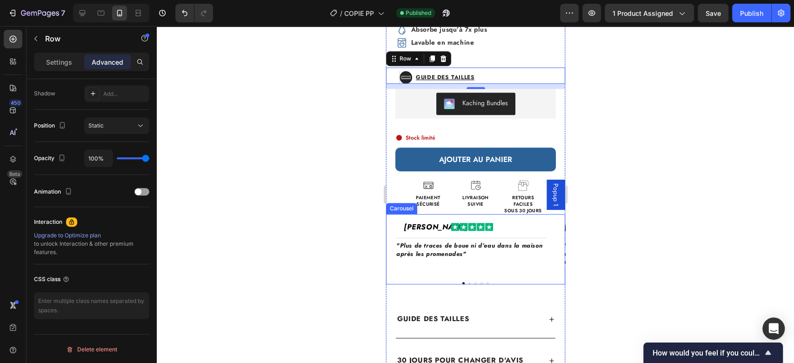
scroll to position [331, 0]
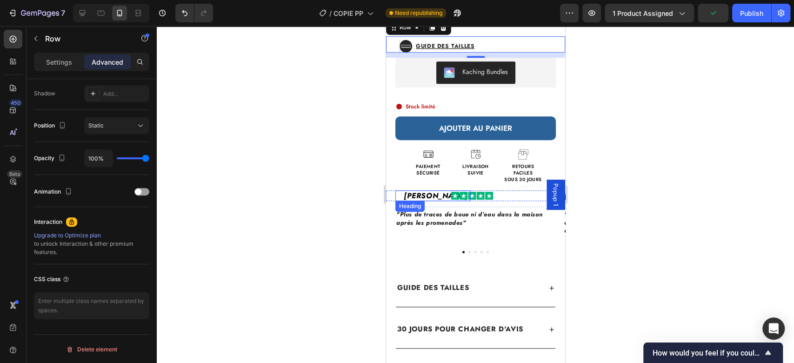
click at [420, 190] on h2 "[PERSON_NAME]" at bounding box center [436, 195] width 68 height 11
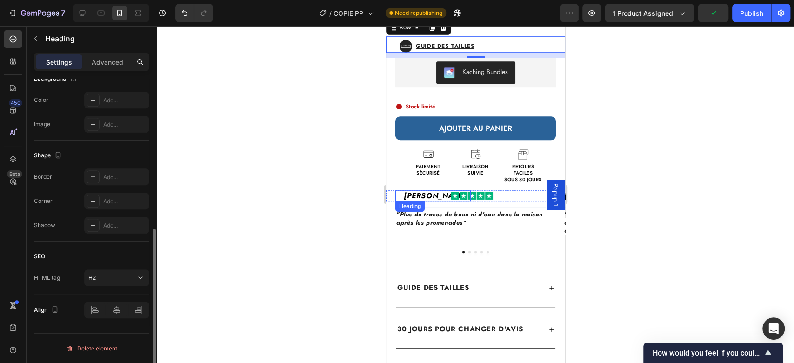
scroll to position [0, 0]
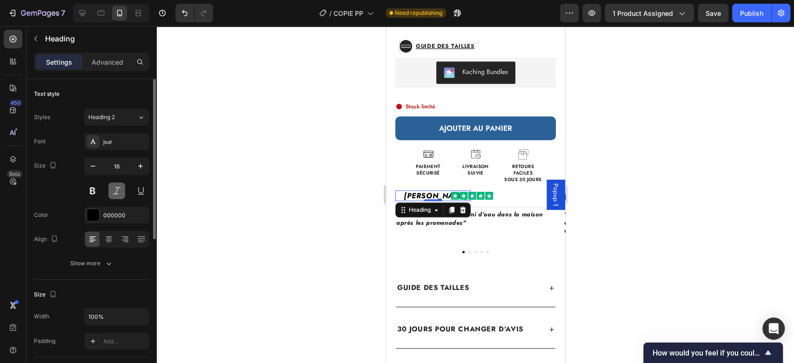
click at [112, 191] on button at bounding box center [116, 190] width 17 height 17
click at [504, 190] on div "Image" at bounding box center [507, 195] width 75 height 11
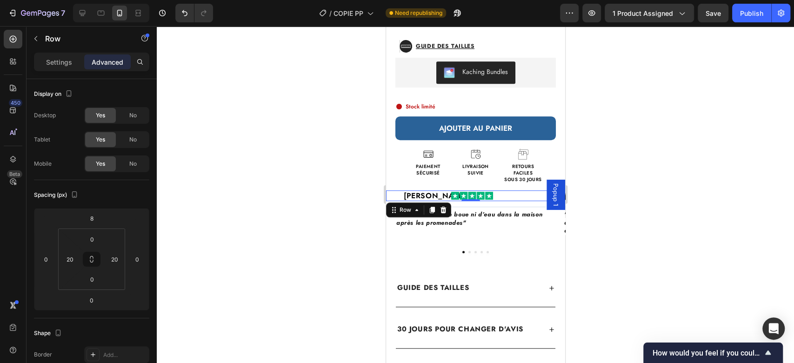
click at [478, 192] on img at bounding box center [472, 196] width 42 height 8
click at [510, 190] on div "Image 0" at bounding box center [507, 195] width 75 height 11
click at [468, 251] on button "Dot" at bounding box center [469, 252] width 2 height 2
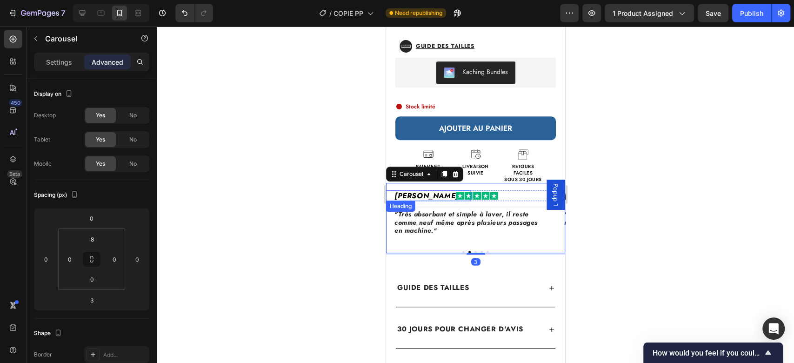
click at [425, 190] on h2 "Michel R." at bounding box center [431, 195] width 77 height 11
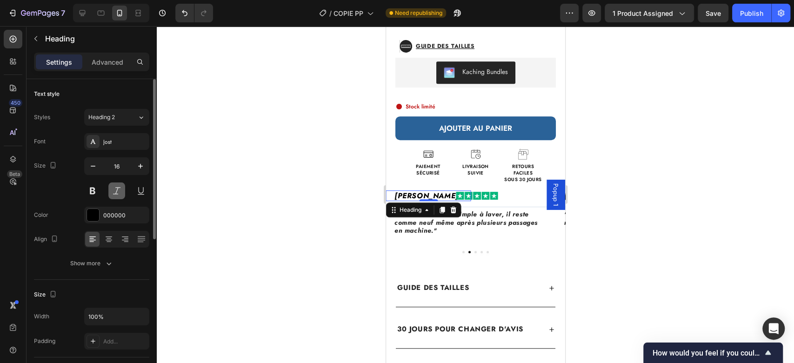
click at [114, 189] on button at bounding box center [116, 190] width 17 height 17
click at [119, 238] on div at bounding box center [125, 239] width 14 height 15
click at [106, 240] on icon at bounding box center [109, 240] width 7 height 1
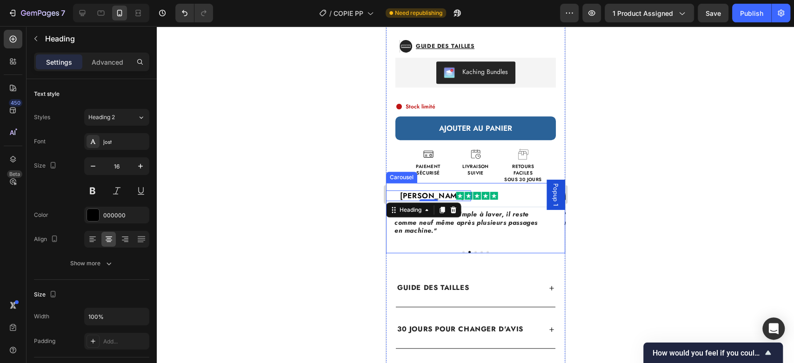
click at [459, 240] on div "Muriel D. Heading Image Row Title Line "Plus de traces de boue ni d’eau dans la…" at bounding box center [475, 218] width 179 height 70
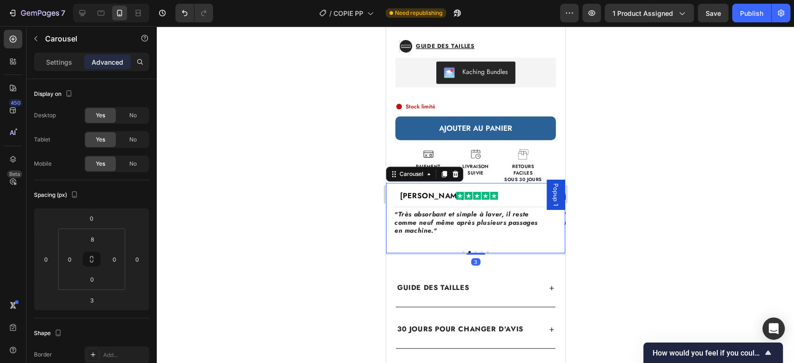
click at [462, 251] on button "Dot" at bounding box center [463, 252] width 2 height 2
click at [463, 240] on div "Muriel D. Heading Image Row Title Line "Plus de traces de boue ni d’eau dans la…" at bounding box center [475, 218] width 179 height 70
click at [468, 251] on button "Dot" at bounding box center [469, 252] width 2 height 2
click at [423, 190] on h2 "Michel R." at bounding box center [431, 195] width 77 height 11
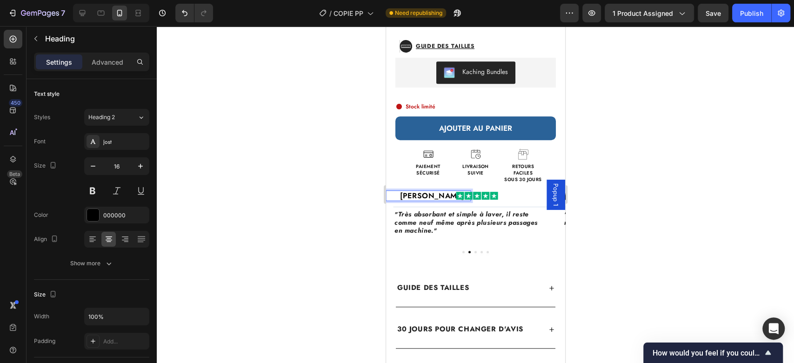
click at [423, 190] on h2 "Michel R." at bounding box center [431, 195] width 77 height 11
click at [423, 191] on p "Michel R." at bounding box center [431, 195] width 75 height 9
click at [498, 233] on div "Muriel D. Heading Image Row Title Line "Plus de traces de boue ni d’eau dans la…" at bounding box center [475, 218] width 179 height 70
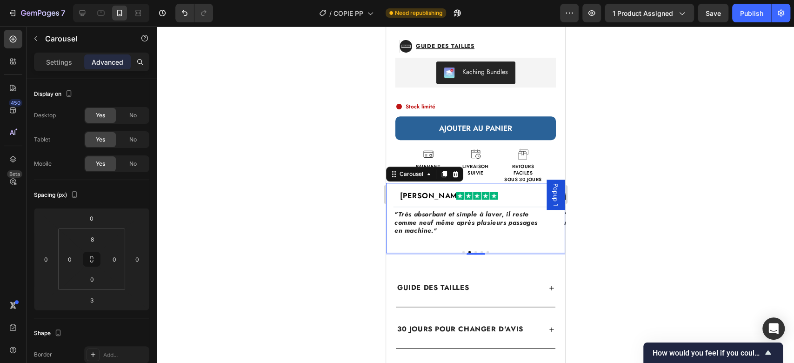
click at [486, 251] on button "Dot" at bounding box center [487, 252] width 2 height 2
click at [428, 190] on h2 "François B." at bounding box center [431, 195] width 77 height 11
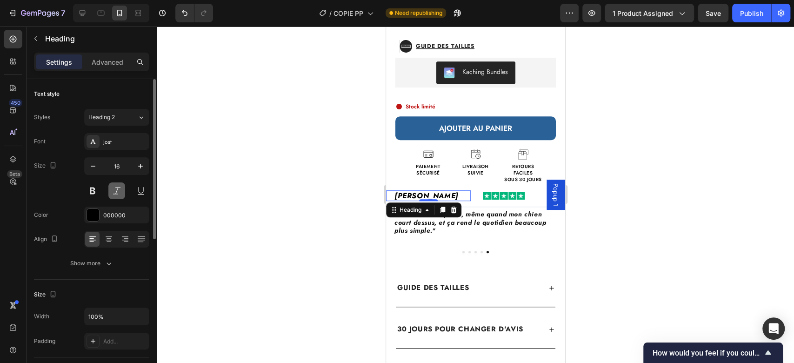
click at [119, 191] on button at bounding box center [116, 190] width 17 height 17
click at [111, 237] on icon at bounding box center [108, 238] width 9 height 9
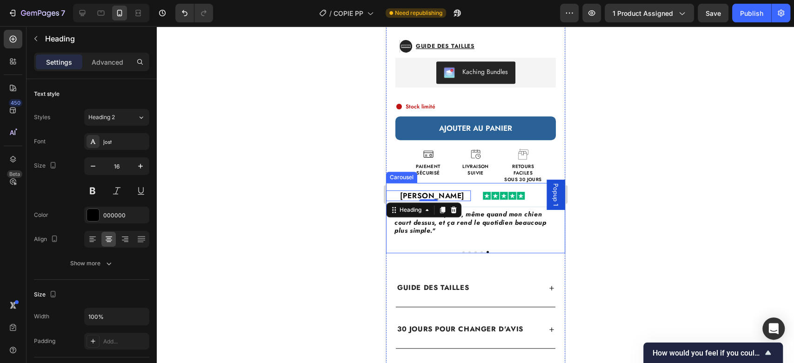
click at [480, 251] on button "Dot" at bounding box center [481, 252] width 2 height 2
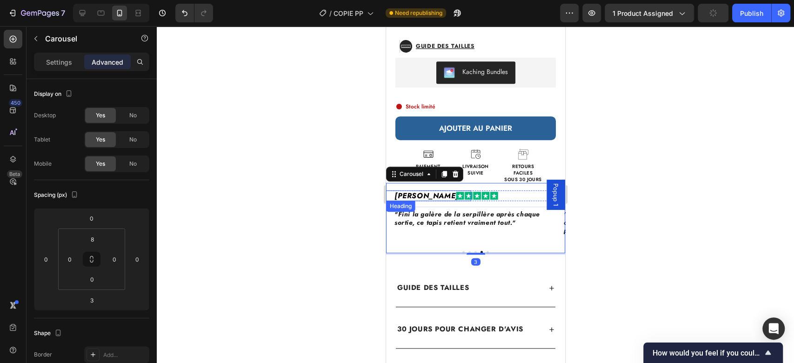
click at [413, 190] on h2 "Alain D." at bounding box center [431, 195] width 77 height 11
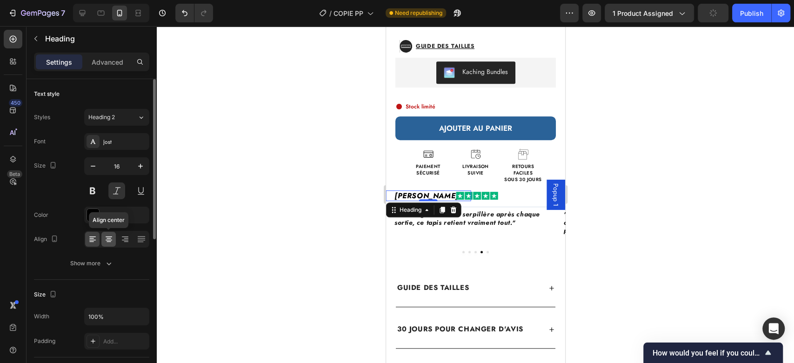
click at [106, 240] on icon at bounding box center [109, 240] width 7 height 1
click at [116, 186] on button at bounding box center [116, 190] width 17 height 17
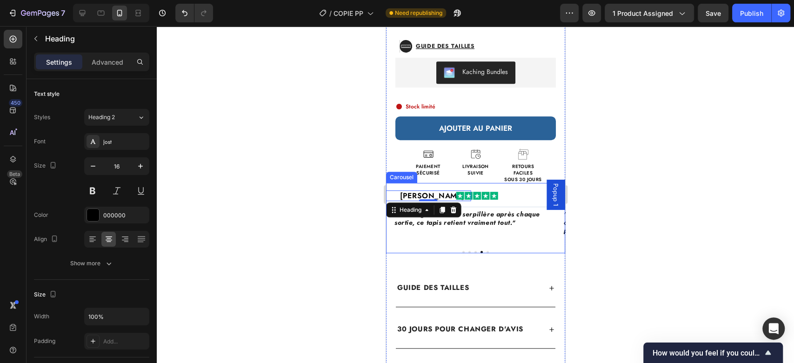
click at [470, 244] on div "Muriel D. Heading Image Row Title Line "Plus de traces de boue ni d’eau dans la…" at bounding box center [475, 219] width 179 height 72
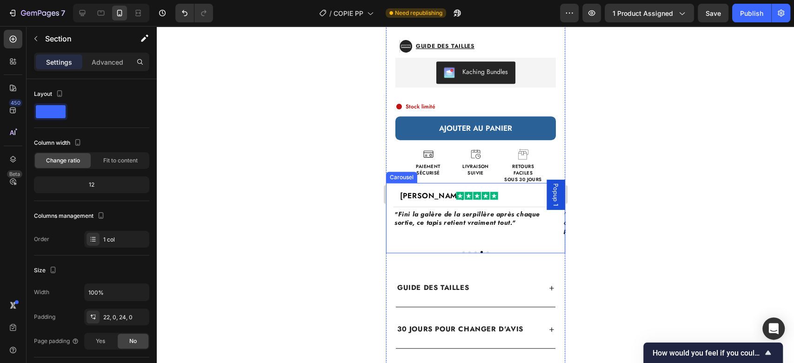
click at [474, 251] on button "Dot" at bounding box center [475, 252] width 2 height 2
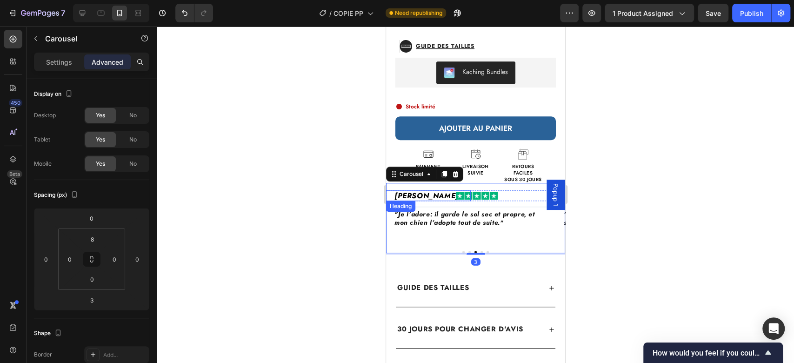
click at [409, 190] on h2 "Patrick L." at bounding box center [431, 195] width 77 height 11
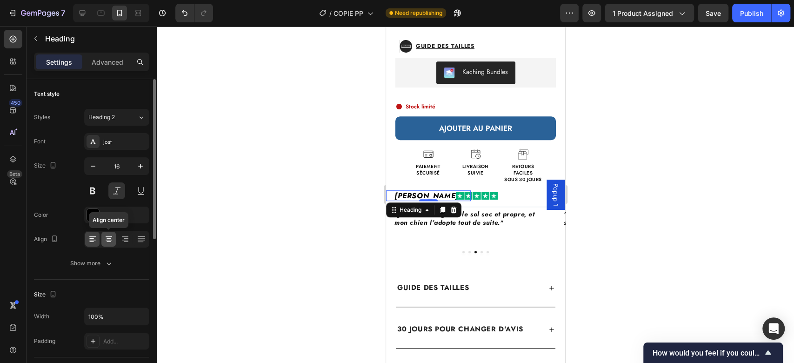
click at [112, 240] on icon at bounding box center [109, 240] width 7 height 1
click at [115, 195] on button at bounding box center [116, 190] width 17 height 17
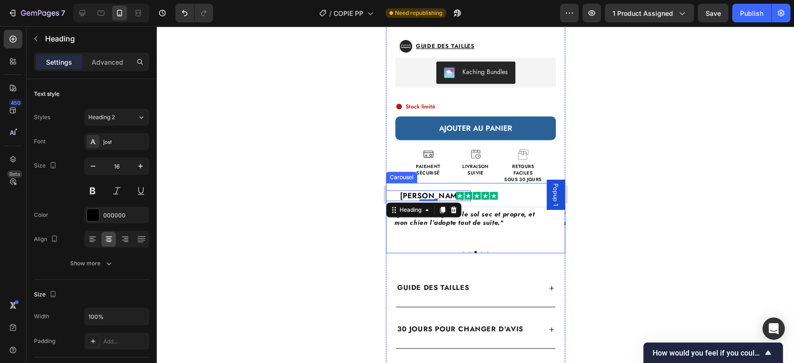
click at [468, 251] on button "Dot" at bounding box center [469, 252] width 2 height 2
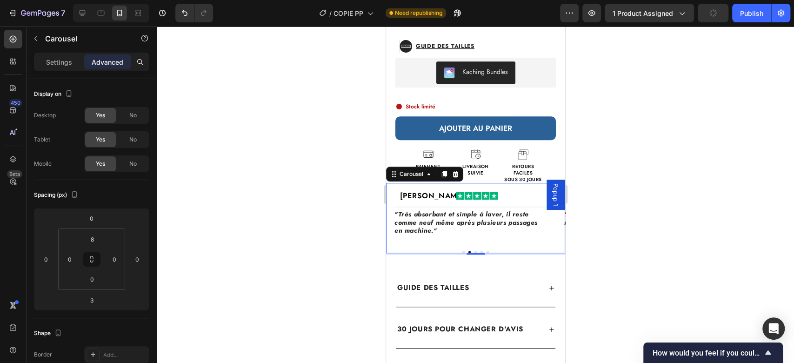
click at [462, 251] on button "Dot" at bounding box center [463, 252] width 2 height 2
click at [486, 251] on button "Dot" at bounding box center [487, 252] width 2 height 2
click at [485, 229] on div "François B. Heading Image Row Title Line " Reste bien en place, même quand mon …" at bounding box center [470, 218] width 169 height 57
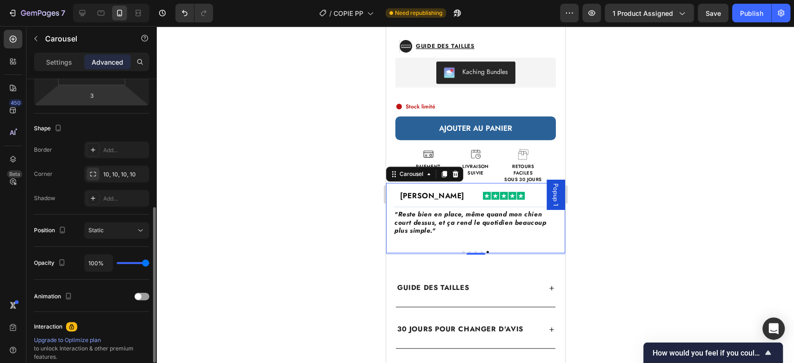
scroll to position [197, 0]
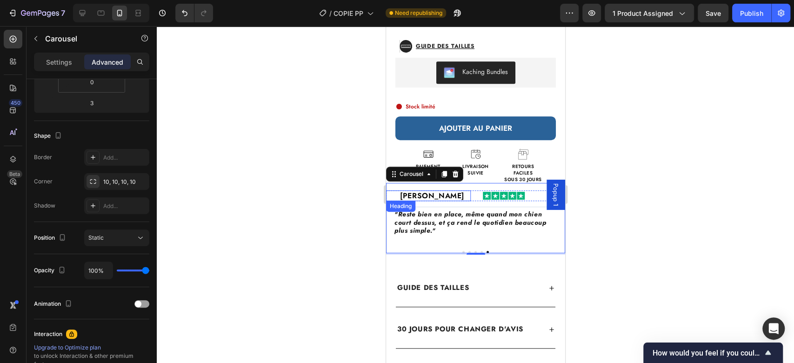
click at [427, 190] on h2 "François B." at bounding box center [431, 195] width 77 height 11
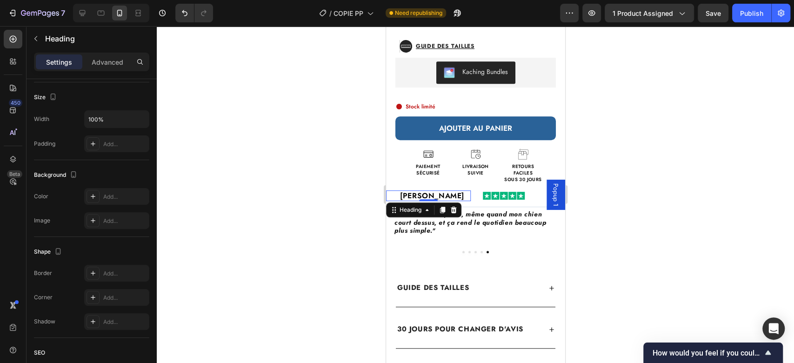
scroll to position [0, 0]
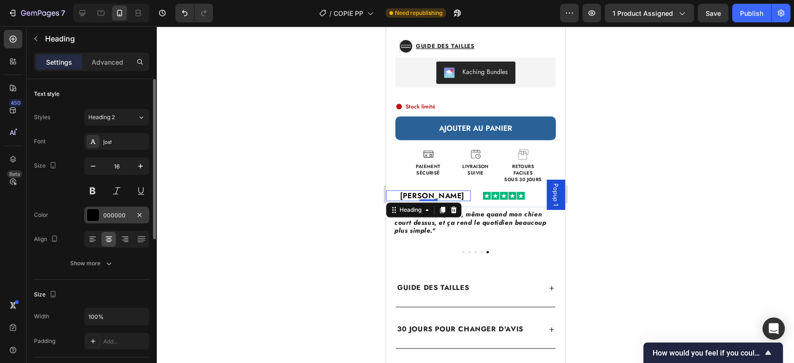
click at [111, 217] on div "000000" at bounding box center [116, 215] width 27 height 8
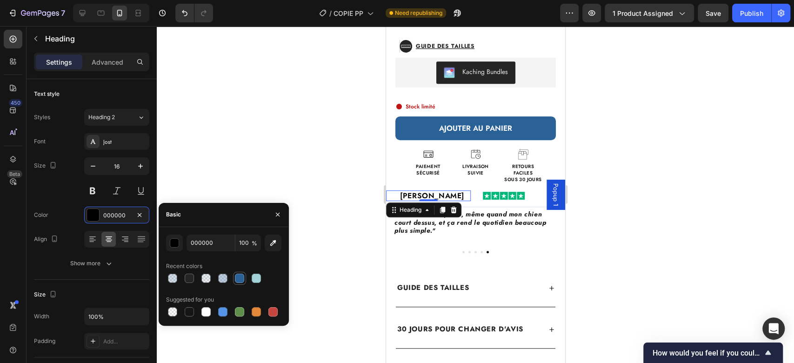
click at [239, 276] on div at bounding box center [239, 277] width 9 height 9
type input "2A6298"
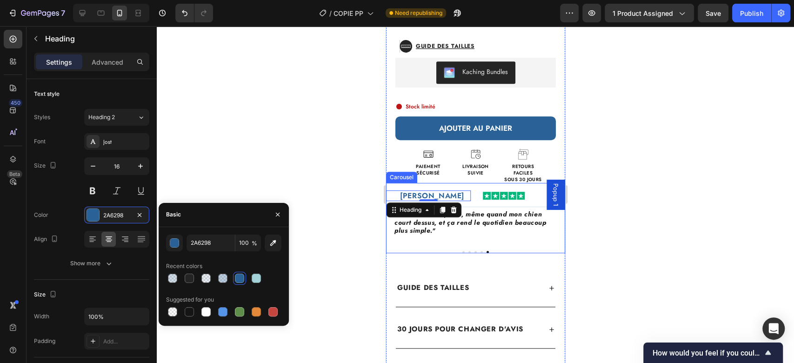
click at [480, 251] on button "Dot" at bounding box center [481, 252] width 2 height 2
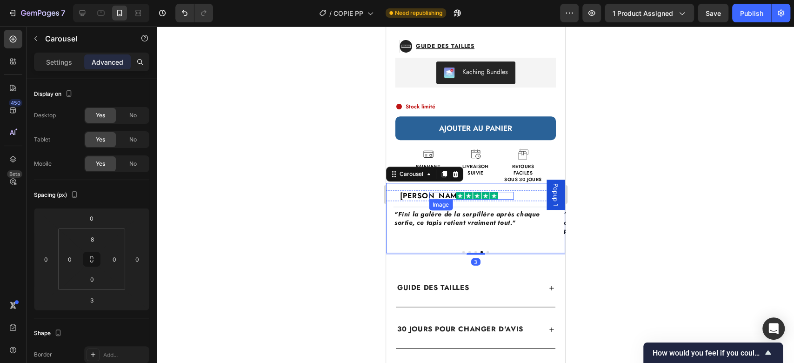
click at [437, 192] on div "Image" at bounding box center [470, 196] width 85 height 8
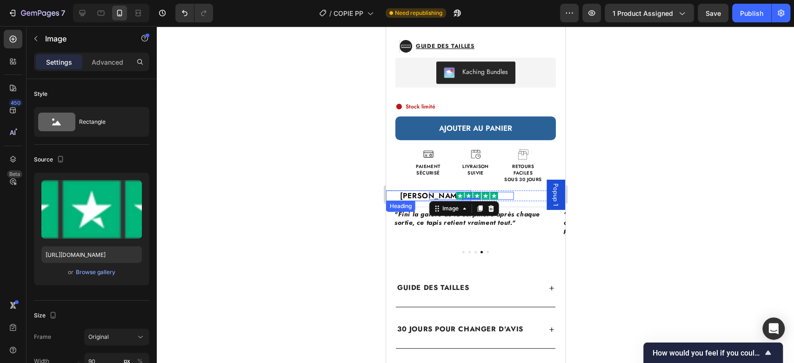
click at [423, 190] on h2 "Alain D." at bounding box center [431, 195] width 77 height 11
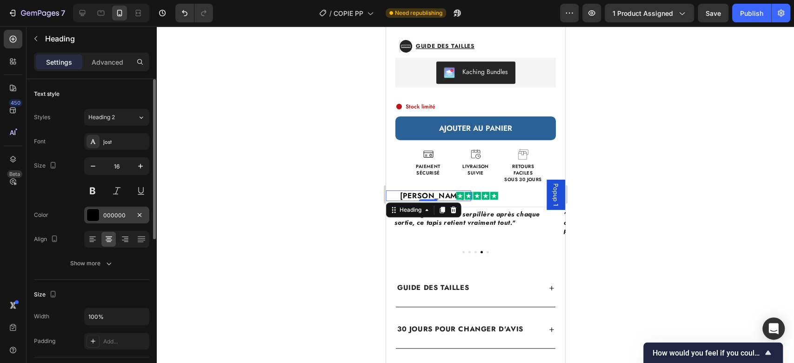
click at [117, 212] on div "000000" at bounding box center [116, 215] width 27 height 8
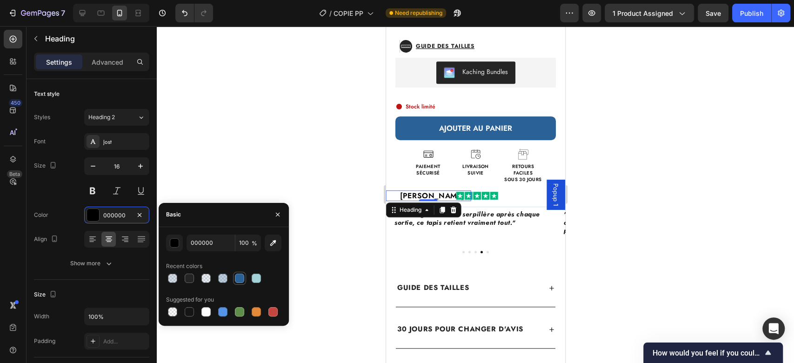
click at [237, 274] on div at bounding box center [239, 277] width 9 height 9
type input "2A6298"
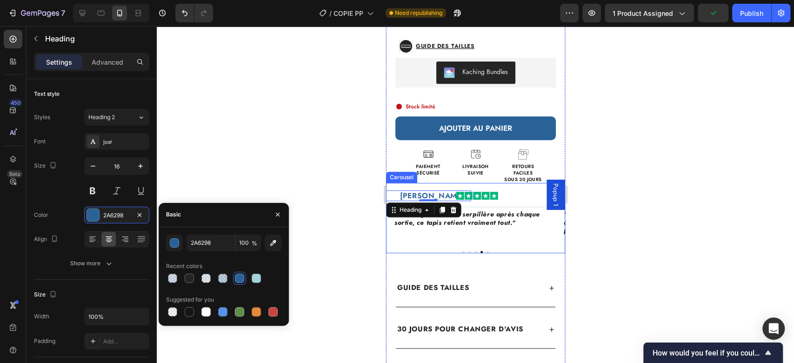
click at [469, 243] on div "Muriel D. Heading Image Row Title Line "Plus de traces de boue ni d’eau dans la…" at bounding box center [475, 218] width 179 height 70
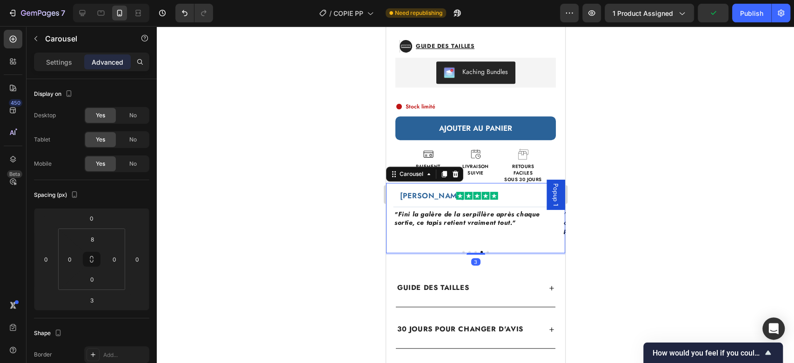
click at [468, 251] on div at bounding box center [475, 252] width 179 height 2
click at [474, 251] on button "Dot" at bounding box center [475, 252] width 2 height 2
click at [434, 192] on div "Image" at bounding box center [470, 196] width 85 height 8
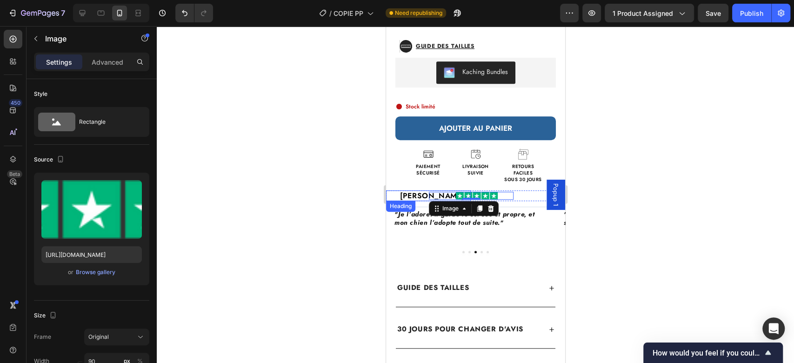
click at [417, 190] on h2 "Patrick L." at bounding box center [431, 195] width 77 height 11
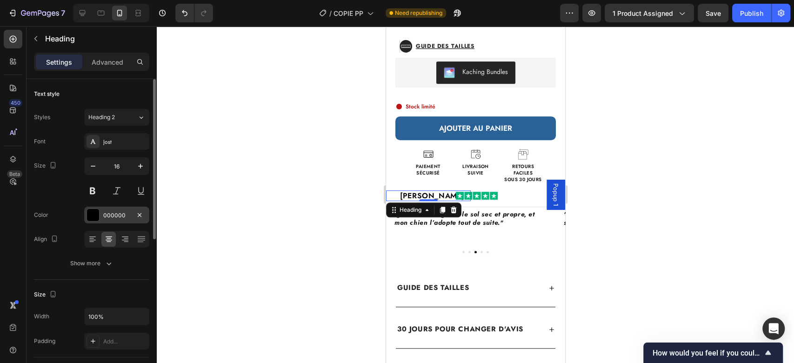
click at [114, 214] on div "000000" at bounding box center [116, 215] width 27 height 8
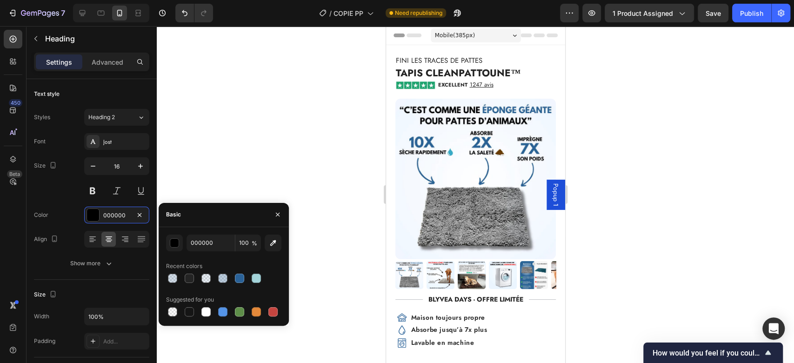
scroll to position [331, 0]
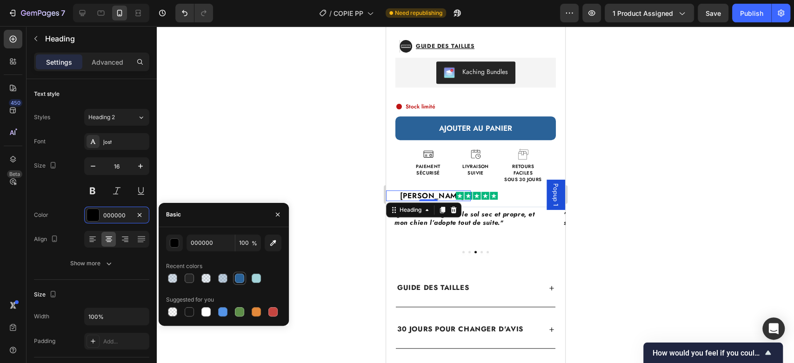
click at [238, 277] on div at bounding box center [239, 277] width 9 height 9
type input "2A6298"
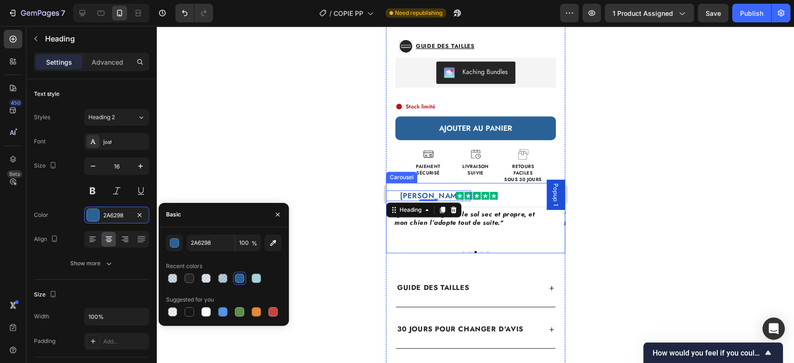
click at [468, 251] on button "Dot" at bounding box center [469, 252] width 2 height 2
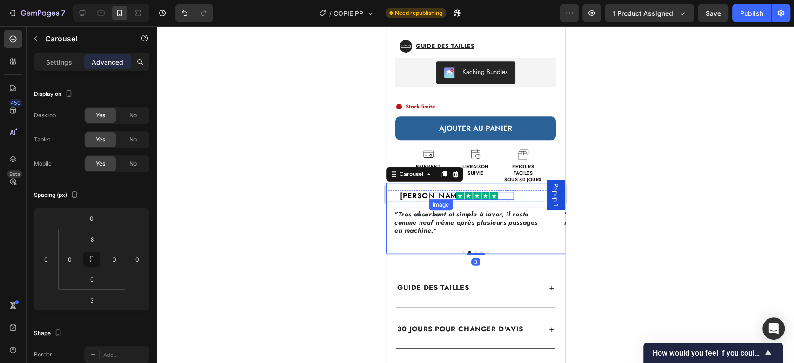
click at [431, 192] on div "Image" at bounding box center [470, 196] width 85 height 8
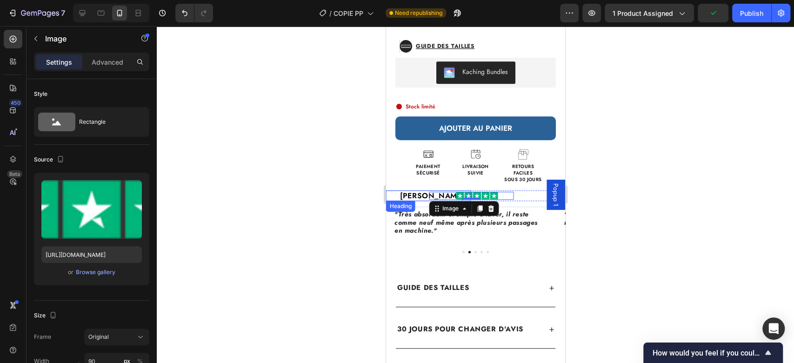
click at [423, 191] on p "Jean D." at bounding box center [431, 195] width 75 height 9
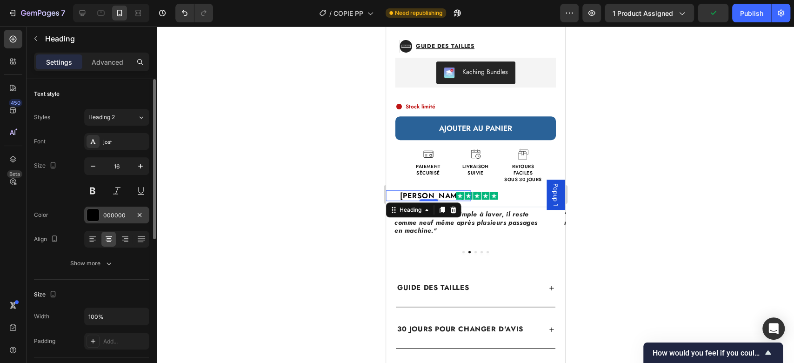
click at [103, 215] on div "000000" at bounding box center [116, 215] width 27 height 8
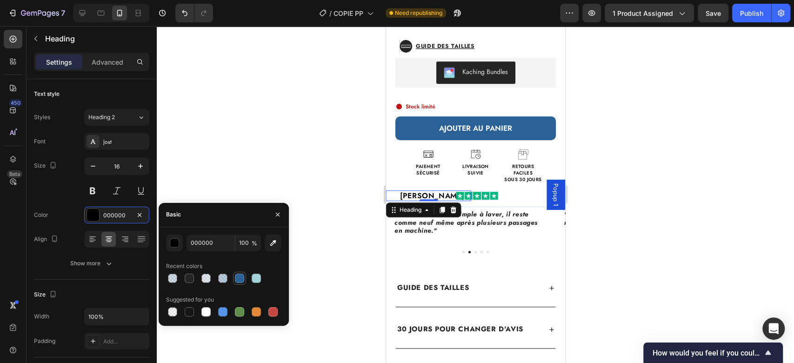
click at [237, 278] on div at bounding box center [239, 277] width 9 height 9
type input "2A6298"
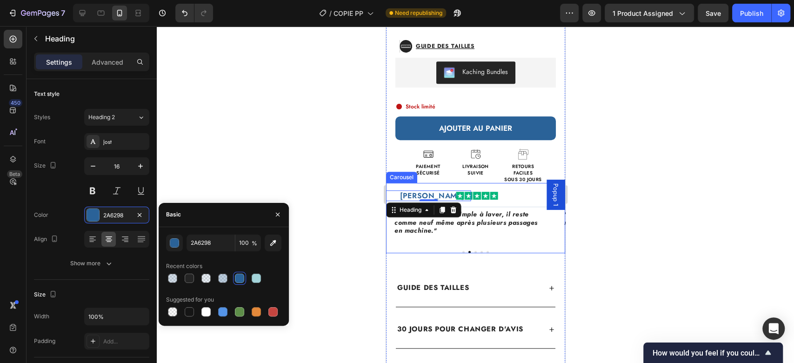
click at [460, 251] on div at bounding box center [475, 252] width 179 height 2
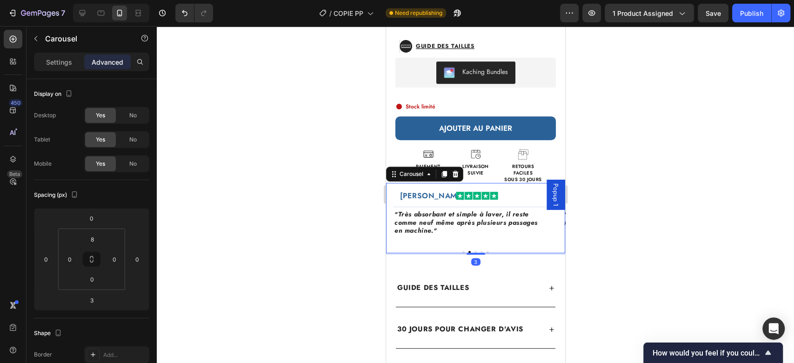
click at [462, 251] on button "Dot" at bounding box center [463, 252] width 2 height 2
click at [428, 192] on div "Image" at bounding box center [465, 196] width 75 height 8
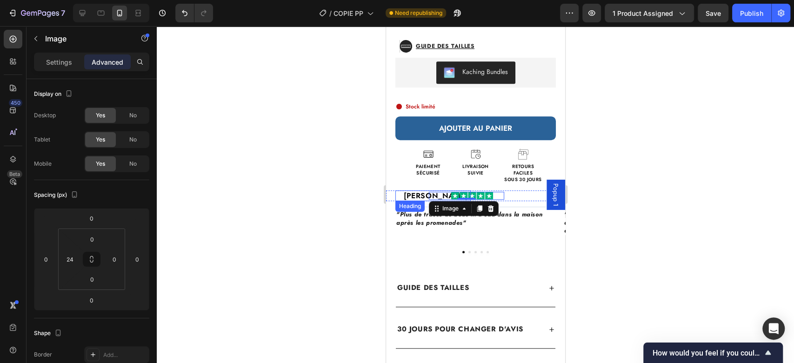
click at [420, 190] on h2 "[PERSON_NAME]" at bounding box center [436, 195] width 68 height 11
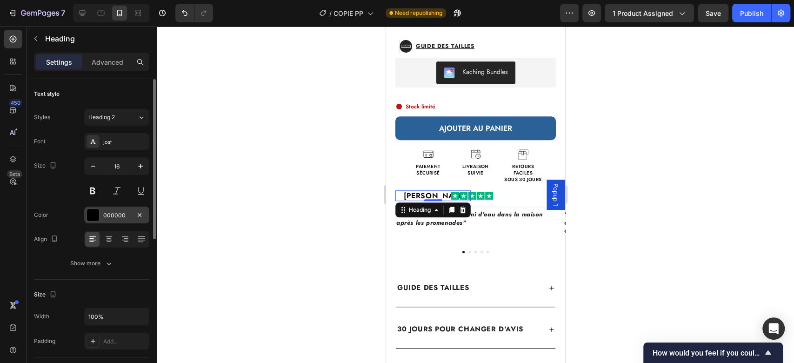
click at [102, 213] on div "000000" at bounding box center [116, 214] width 65 height 17
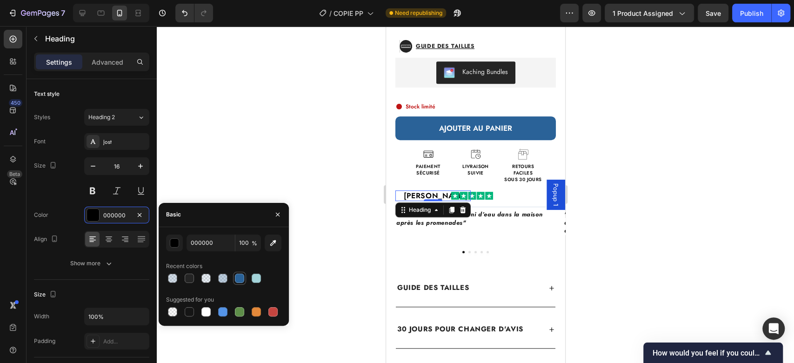
click at [244, 280] on div at bounding box center [239, 277] width 9 height 9
type input "2A6298"
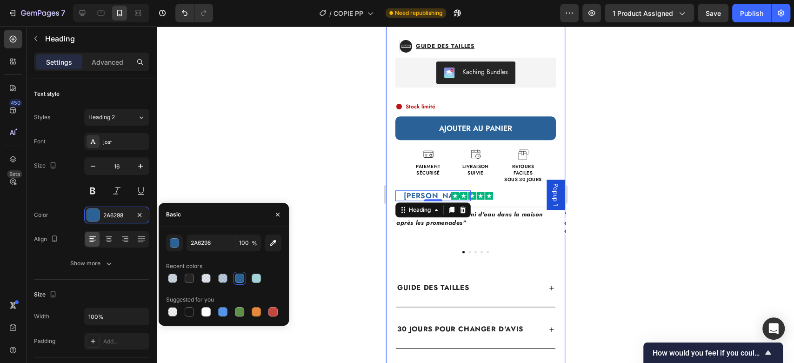
click at [493, 246] on div "Fini les traces de pattes Heading Tapis CleanPattoune™ (P) Title EXCELLENT 1247…" at bounding box center [475, 77] width 179 height 707
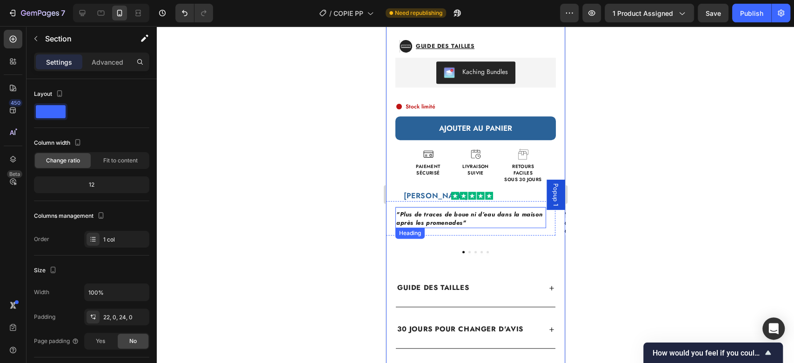
click at [439, 211] on span ""Plus de traces de boue ni d’eau dans la maison après les promenades"" at bounding box center [469, 218] width 146 height 17
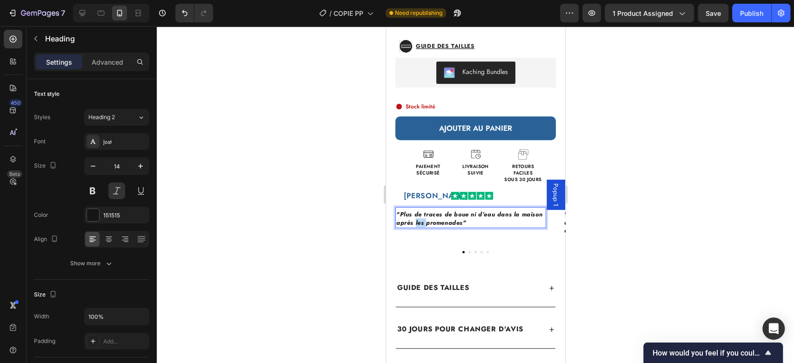
click at [414, 210] on span ""Plus de traces de boue ni d’eau dans la maison après les promenades"" at bounding box center [469, 218] width 146 height 17
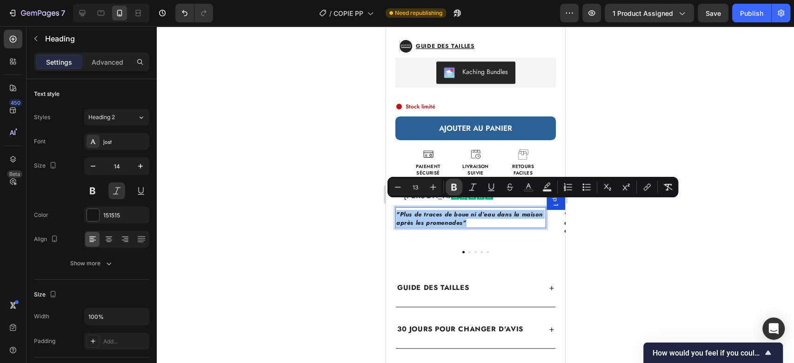
click at [453, 187] on icon "Editor contextual toolbar" at bounding box center [454, 187] width 6 height 7
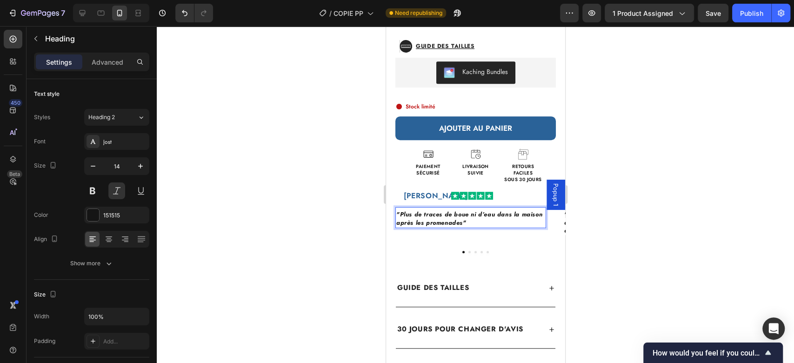
click at [439, 213] on strong ""Plus de traces de boue ni d’eau dans la maison après les promenades"" at bounding box center [469, 218] width 146 height 17
drag, startPoint x: 439, startPoint y: 213, endPoint x: 447, endPoint y: 208, distance: 9.8
click at [447, 210] on strong ""Plus de traces de boue ni d’eau dans la maison après les promenades"" at bounding box center [469, 218] width 146 height 17
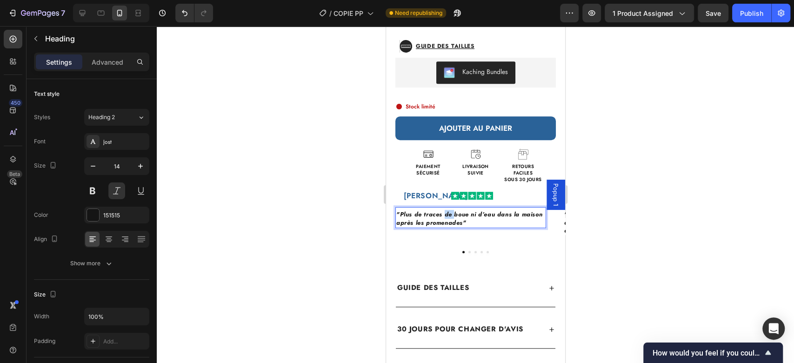
click at [447, 210] on strong ""Plus de traces de boue ni d’eau dans la maison après les promenades"" at bounding box center [469, 218] width 146 height 17
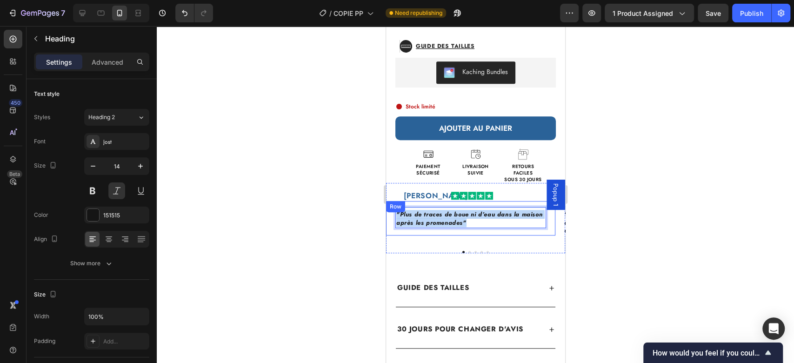
click at [458, 228] on div "Muriel D. Heading Image Row Title Line "Plus de traces de boue ni d’eau dans la…" at bounding box center [470, 218] width 169 height 57
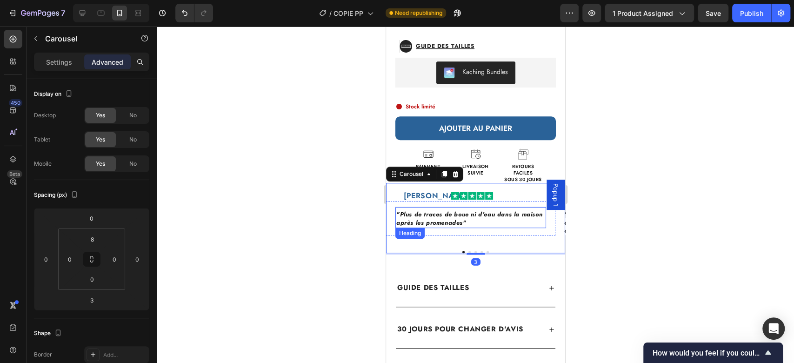
click at [446, 210] on strong ""Plus de traces de boue ni d’eau dans la maison après les promenades"" at bounding box center [469, 218] width 146 height 17
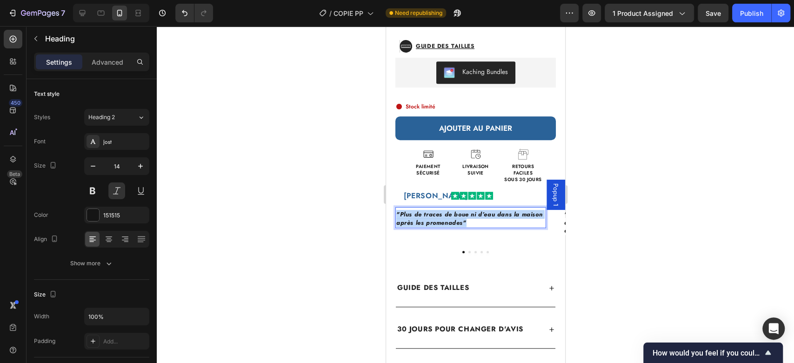
click at [446, 210] on strong ""Plus de traces de boue ni d’eau dans la maison après les promenades"" at bounding box center [469, 218] width 146 height 17
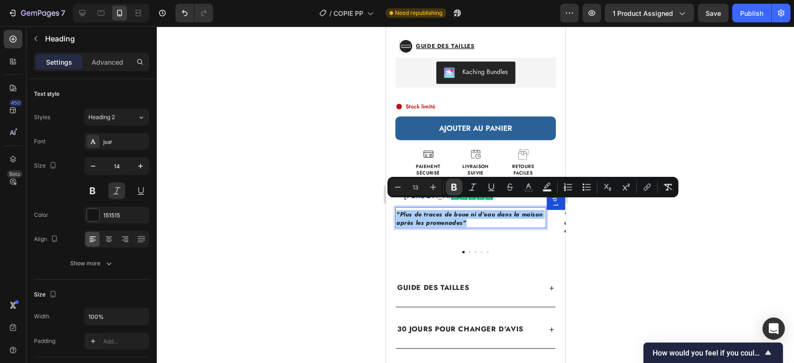
click at [455, 190] on icon "Editor contextual toolbar" at bounding box center [453, 186] width 9 height 9
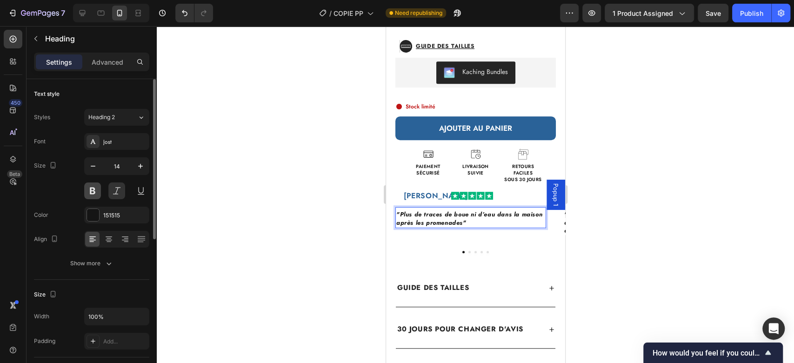
click at [96, 190] on button at bounding box center [92, 190] width 17 height 17
click at [91, 190] on button at bounding box center [92, 190] width 17 height 17
click at [453, 211] on span ""Plus de traces de boue ni d’eau dans la maison après les promenades"" at bounding box center [469, 218] width 146 height 17
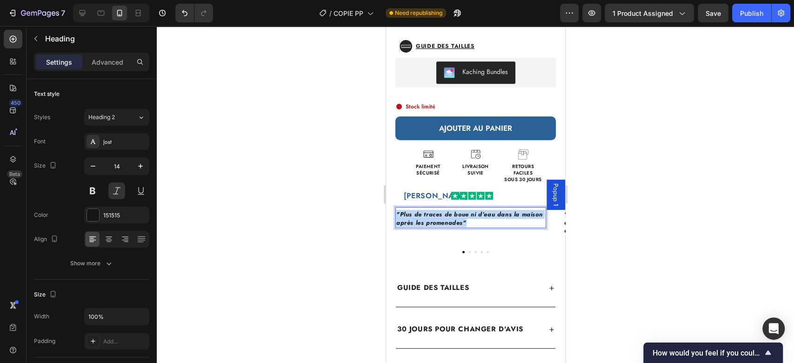
click at [453, 211] on span ""Plus de traces de boue ni d’eau dans la maison après les promenades"" at bounding box center [469, 218] width 146 height 17
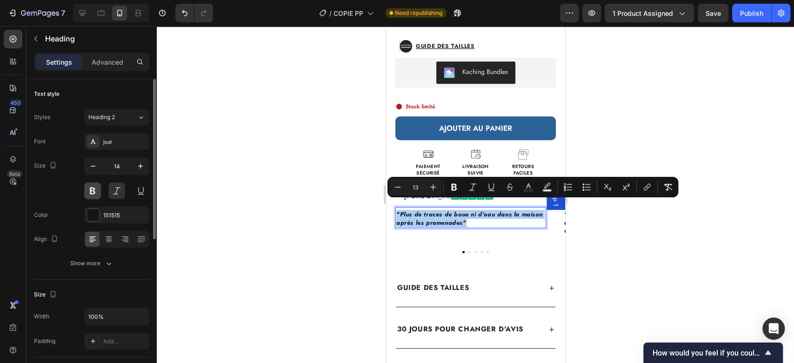
click at [88, 189] on button at bounding box center [92, 190] width 17 height 17
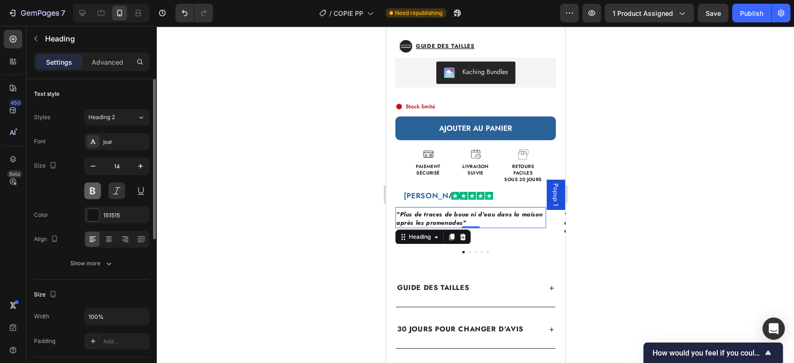
click at [88, 189] on button at bounding box center [92, 190] width 17 height 17
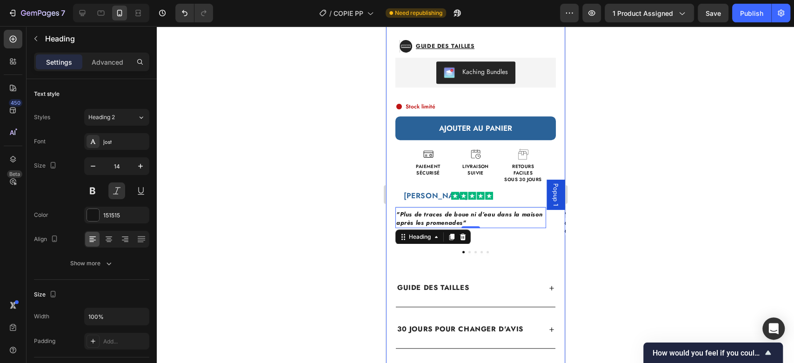
click at [419, 251] on div "Fini les traces de pattes Heading Tapis CleanPattoune™ (P) Title EXCELLENT 1247…" at bounding box center [475, 77] width 179 height 707
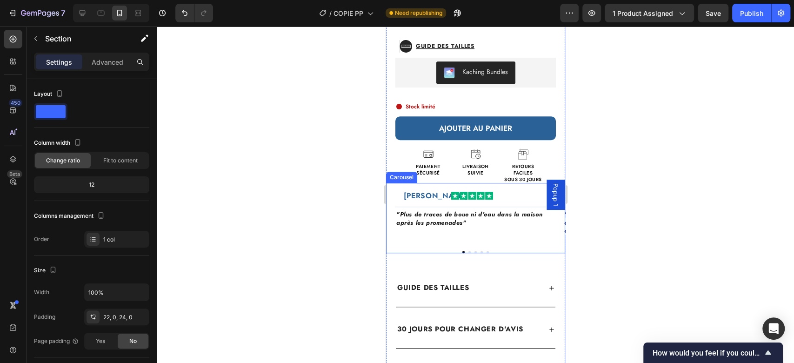
click at [480, 251] on button "Dot" at bounding box center [481, 252] width 2 height 2
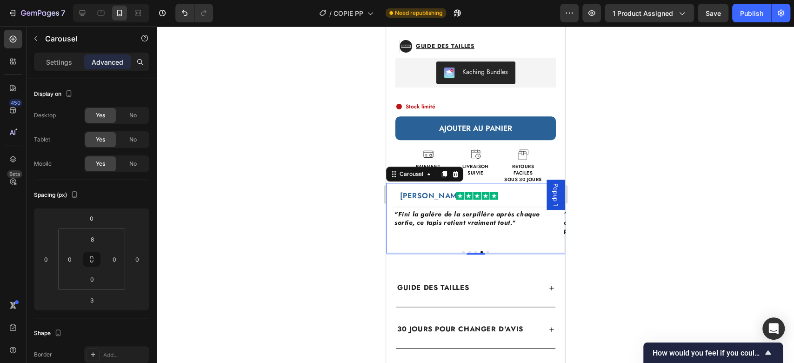
click at [486, 251] on button "Dot" at bounding box center [487, 252] width 2 height 2
click at [468, 251] on button "Dot" at bounding box center [469, 252] width 2 height 2
click at [398, 191] on p "Jean D." at bounding box center [431, 195] width 75 height 9
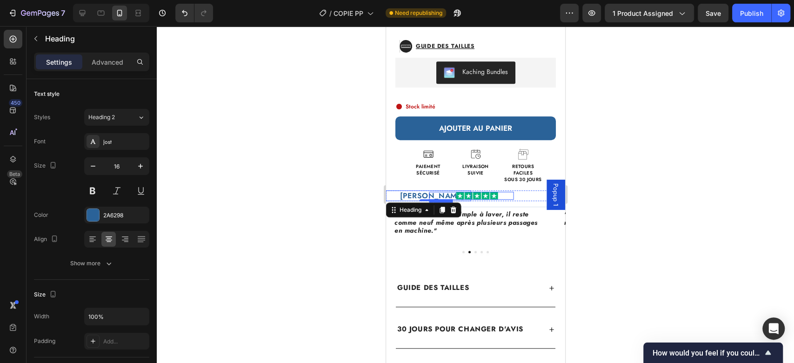
click at [485, 192] on img at bounding box center [476, 196] width 42 height 8
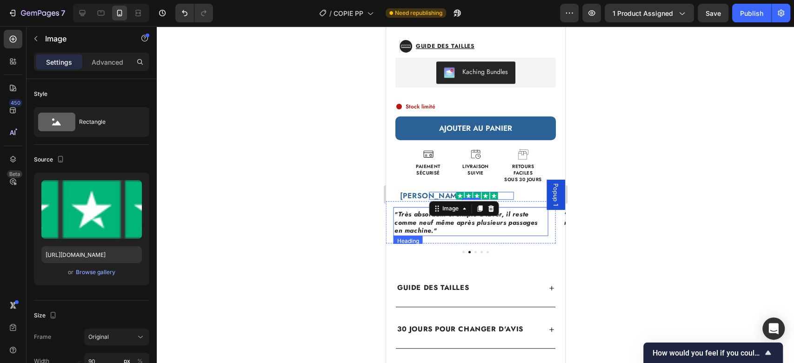
click at [426, 229] on div "Title Line " Très absorbant et simple à laver, il reste comme neuf même après p…" at bounding box center [470, 222] width 169 height 42
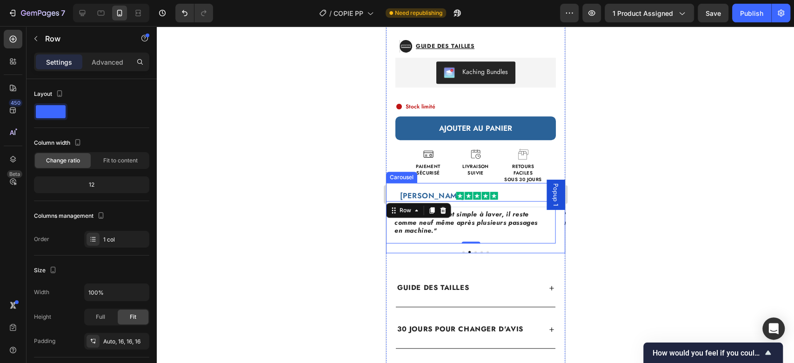
click at [418, 239] on div "Muriel D. Heading Image Row Title Line ⁠⁠⁠⁠⁠⁠⁠ "Plus de traces de boue ni d’eau…" at bounding box center [475, 218] width 179 height 70
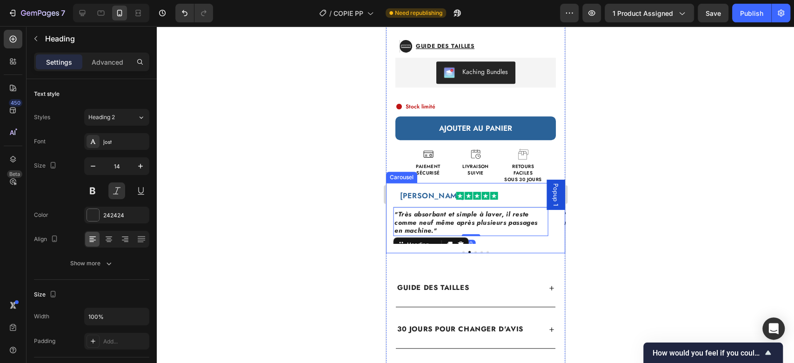
click at [412, 244] on div "Muriel D. Heading Image Row Title Line ⁠⁠⁠⁠⁠⁠⁠ "Plus de traces de boue ni d’eau…" at bounding box center [475, 219] width 179 height 72
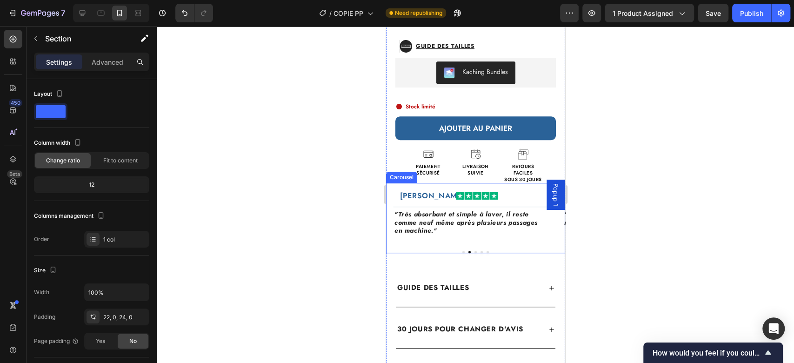
click at [411, 237] on div "Muriel D. Heading Image Row Title Line ⁠⁠⁠⁠⁠⁠⁠ "Plus de traces de boue ni d’eau…" at bounding box center [475, 218] width 179 height 70
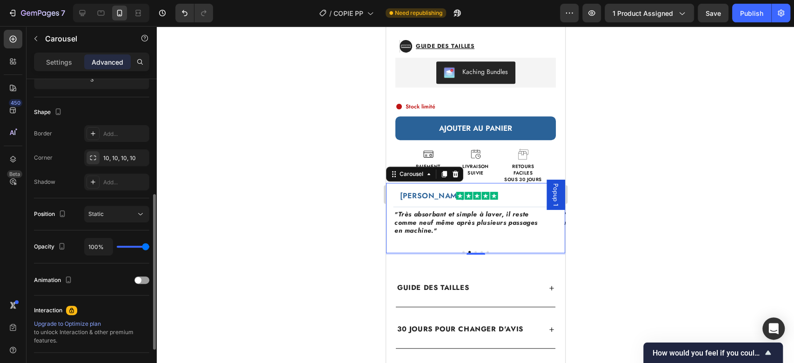
scroll to position [220, 0]
click at [109, 138] on div "Add..." at bounding box center [116, 134] width 65 height 17
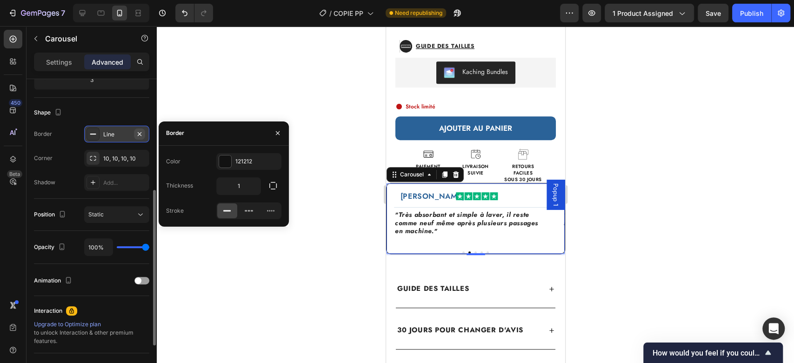
click at [137, 131] on icon "button" at bounding box center [139, 133] width 7 height 7
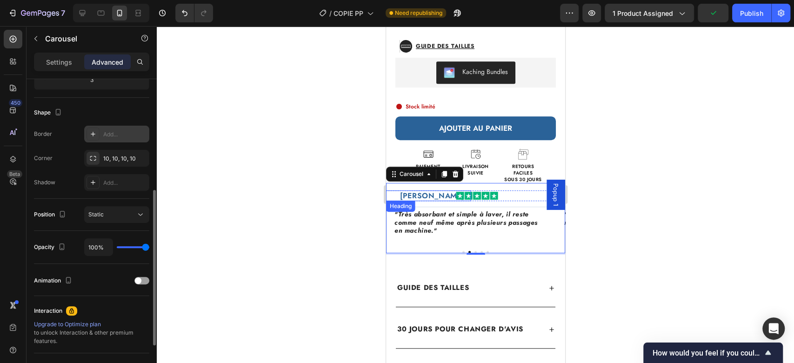
click at [419, 191] on p "Jean D." at bounding box center [431, 195] width 75 height 9
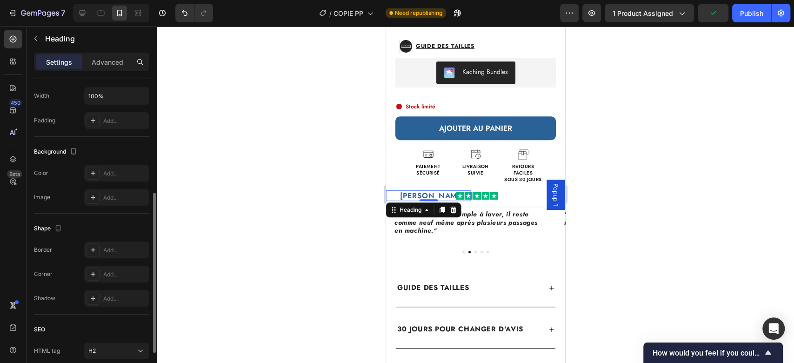
scroll to position [0, 0]
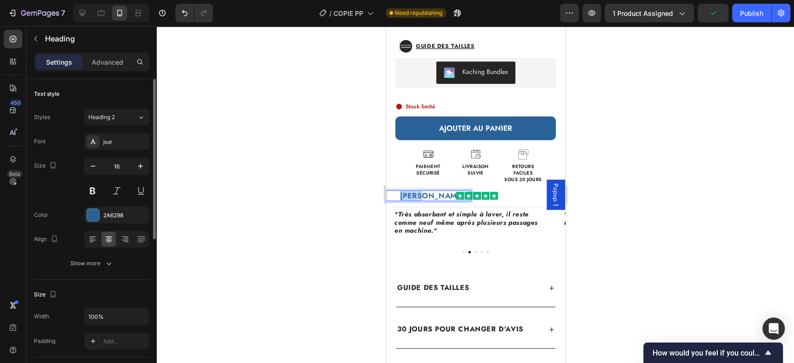
click at [419, 191] on p "Jean D." at bounding box center [431, 195] width 75 height 9
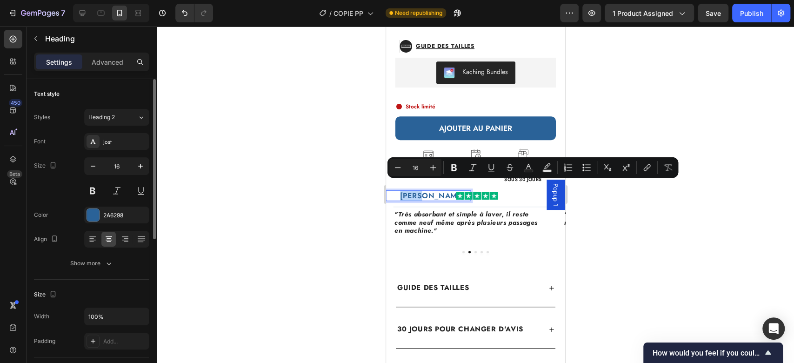
click at [420, 191] on p "Jean D." at bounding box center [431, 195] width 75 height 9
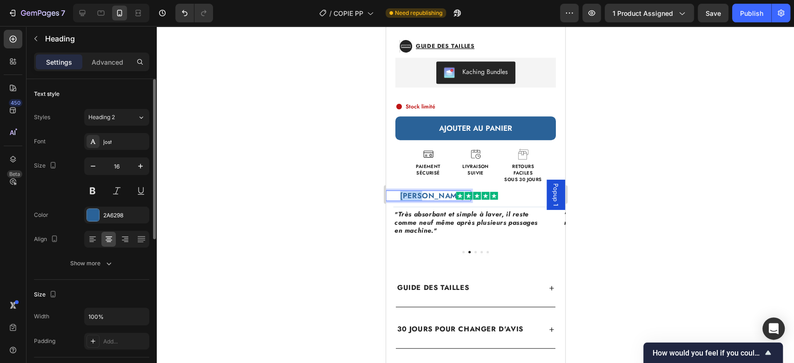
click at [420, 191] on p "Jean D." at bounding box center [431, 195] width 75 height 9
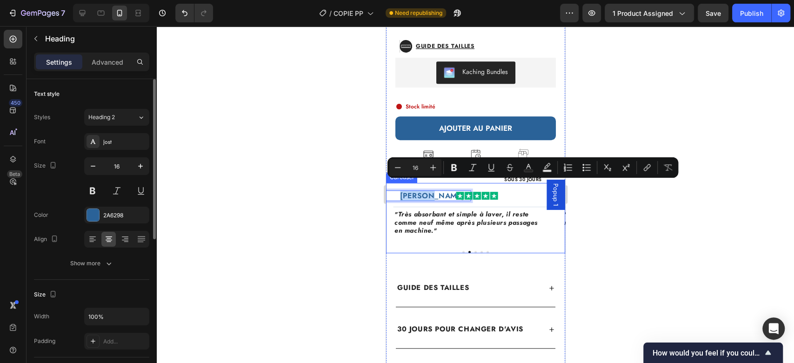
click at [409, 190] on h2 "Jean D." at bounding box center [431, 195] width 77 height 11
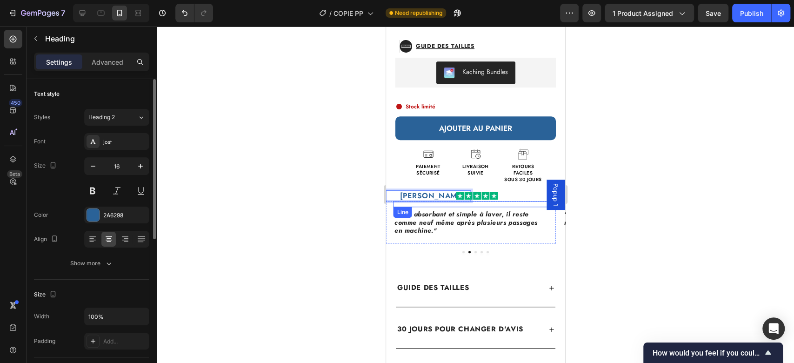
click at [406, 208] on div "Line" at bounding box center [402, 212] width 15 height 8
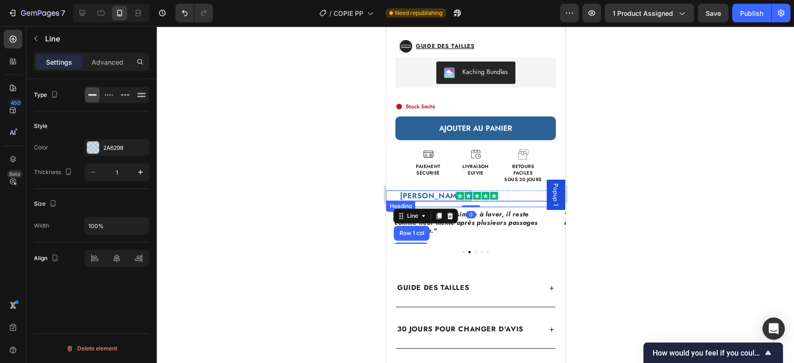
click at [415, 191] on p "Jean D." at bounding box center [431, 195] width 75 height 9
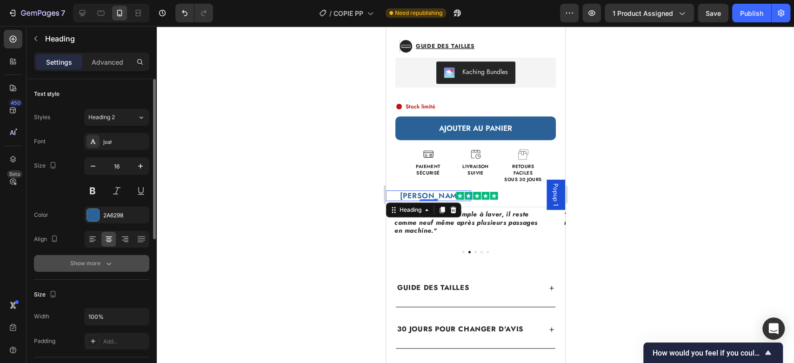
click at [100, 264] on div "Show more" at bounding box center [91, 263] width 43 height 9
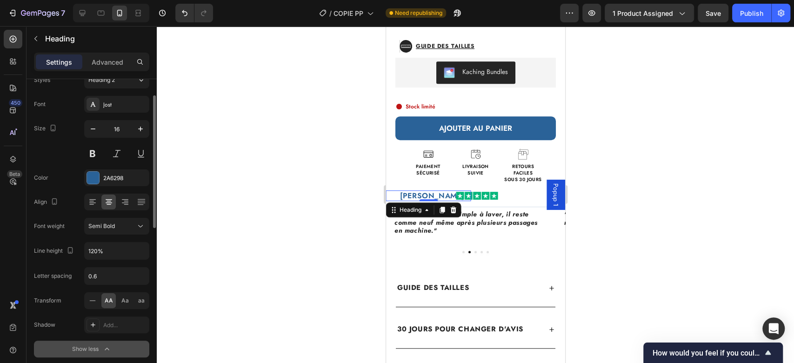
scroll to position [38, 0]
click at [122, 300] on span "Aa" at bounding box center [124, 300] width 7 height 8
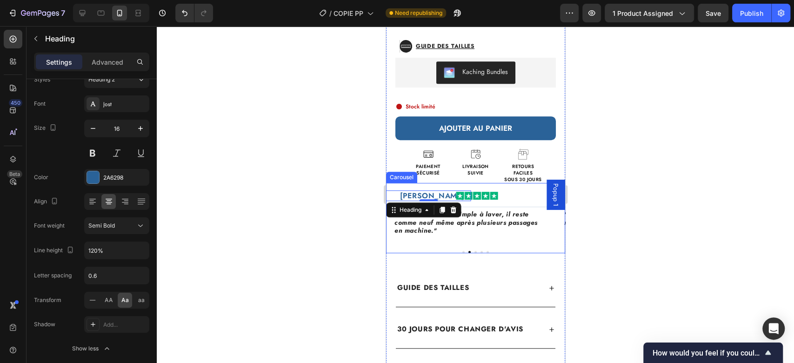
click at [462, 251] on button "Dot" at bounding box center [463, 252] width 2 height 2
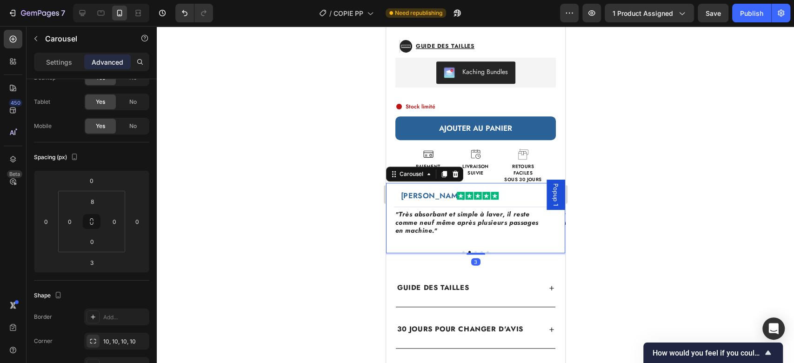
scroll to position [0, 0]
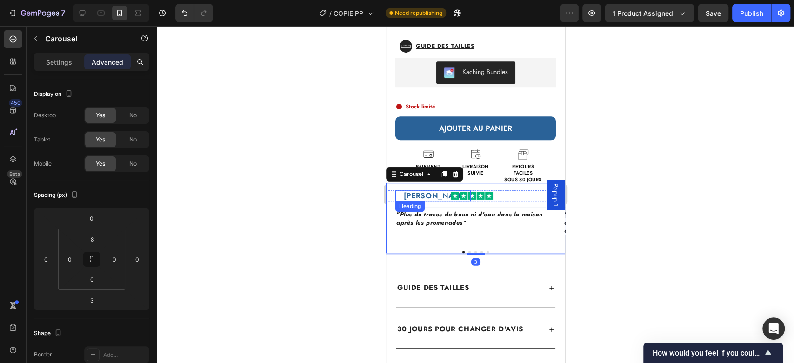
click at [420, 190] on h2 "[PERSON_NAME]" at bounding box center [436, 195] width 68 height 11
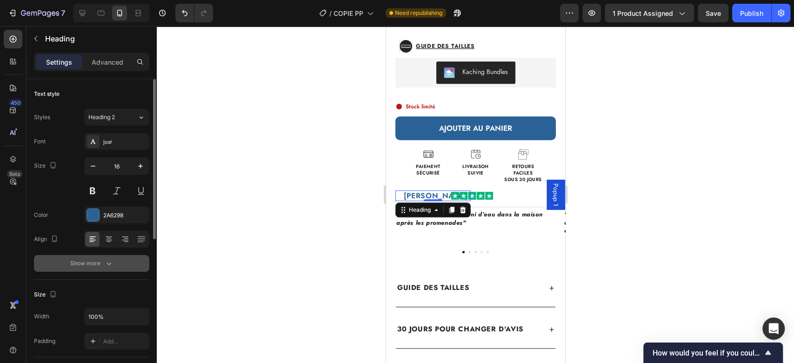
click at [104, 260] on icon "button" at bounding box center [108, 263] width 9 height 9
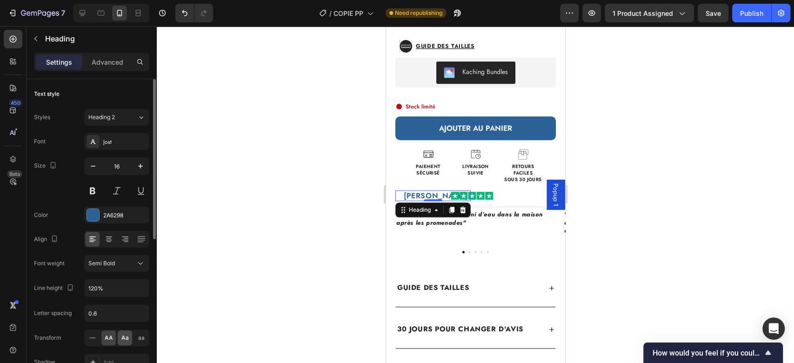
click at [123, 339] on span "Aa" at bounding box center [124, 337] width 7 height 8
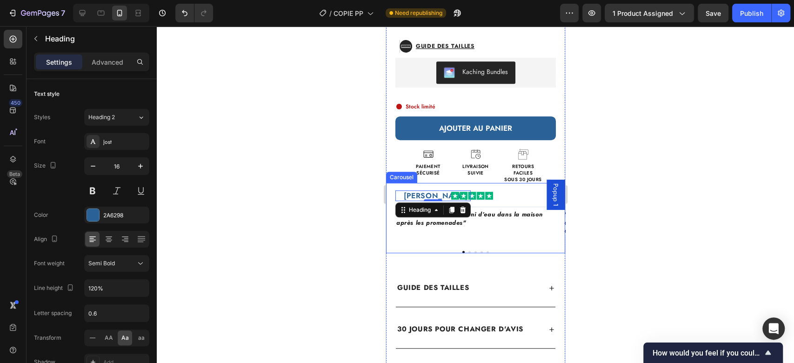
click at [471, 243] on div "muriel d. Heading 0 Image Row Title Line ⁠⁠⁠⁠⁠⁠⁠ "Plus de traces de boue ni d’e…" at bounding box center [475, 218] width 179 height 70
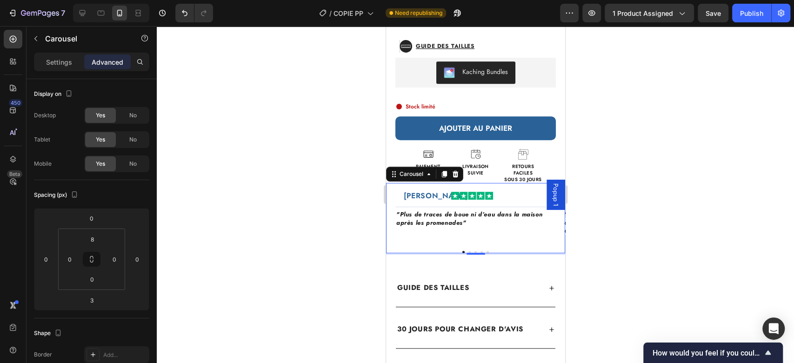
click at [474, 251] on button "Dot" at bounding box center [475, 252] width 2 height 2
click at [423, 190] on h2 "Patrick L." at bounding box center [431, 195] width 77 height 11
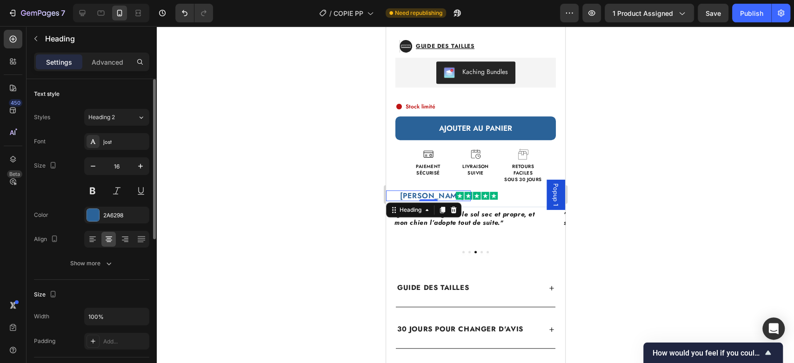
click at [100, 271] on div "Text style Styles Heading 2 Font Jost Size 16 Color 2A6298 Align Show more" at bounding box center [91, 179] width 115 height 200
click at [93, 266] on div "Show more" at bounding box center [91, 263] width 43 height 9
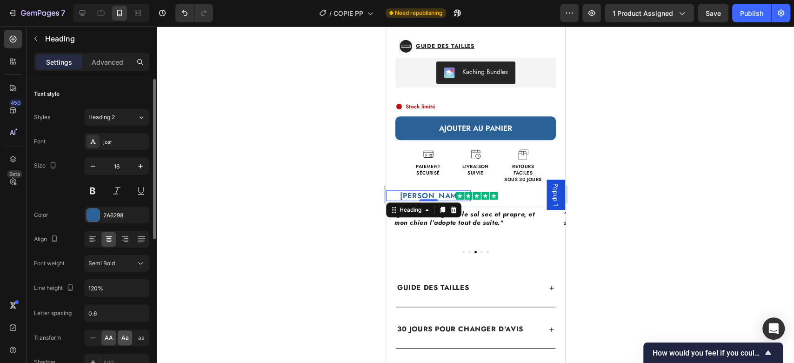
click at [123, 338] on span "Aa" at bounding box center [124, 337] width 7 height 8
click at [480, 251] on button "Dot" at bounding box center [481, 252] width 2 height 2
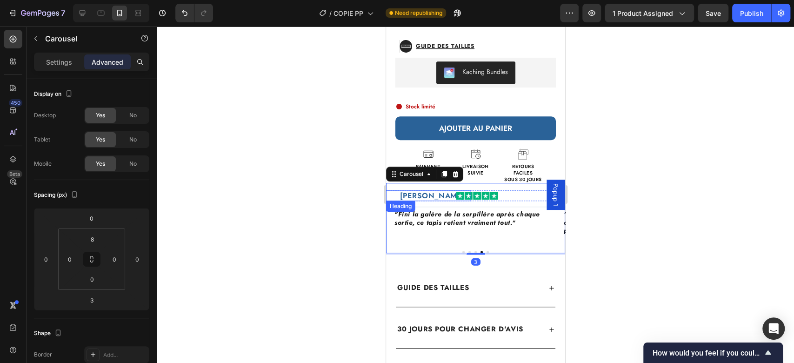
click at [418, 190] on h2 "Alain D." at bounding box center [431, 195] width 77 height 11
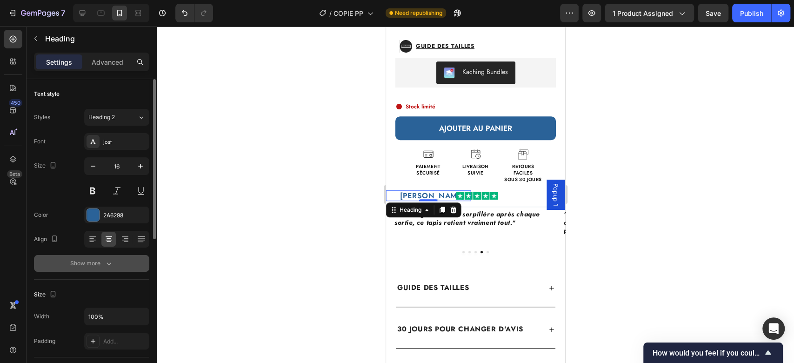
click at [97, 257] on button "Show more" at bounding box center [91, 263] width 115 height 17
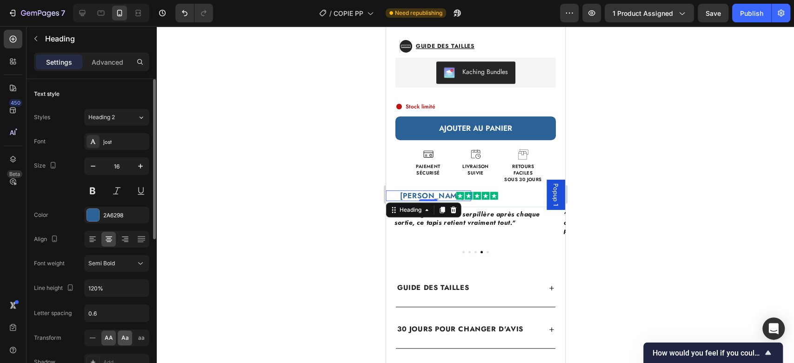
click at [122, 333] on span "Aa" at bounding box center [124, 337] width 7 height 8
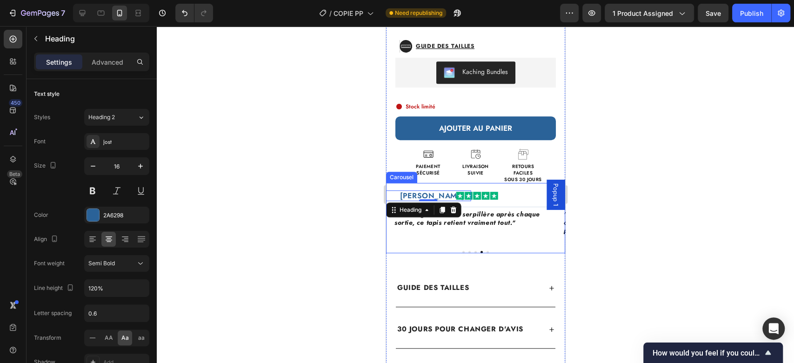
click at [486, 251] on button "Dot" at bounding box center [487, 252] width 2 height 2
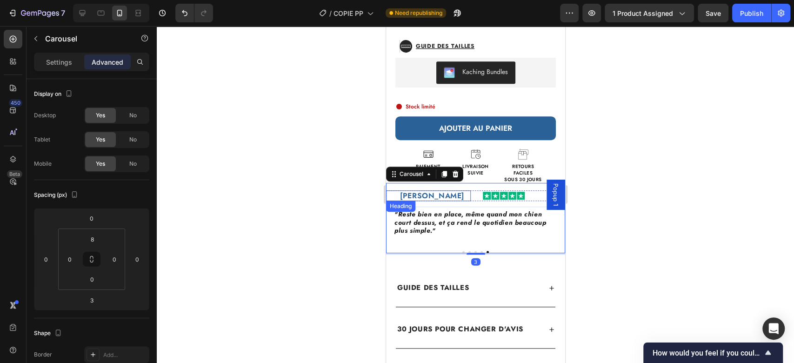
click at [441, 190] on h2 "François B." at bounding box center [431, 195] width 77 height 11
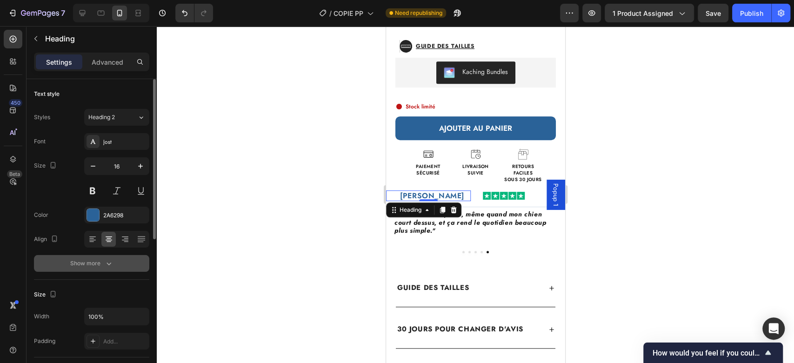
click at [90, 269] on button "Show more" at bounding box center [91, 263] width 115 height 17
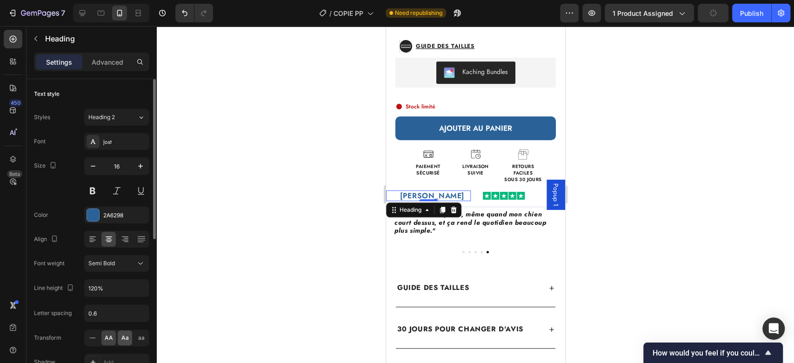
click at [126, 336] on span "Aa" at bounding box center [124, 337] width 7 height 8
click at [496, 248] on div "Fini les traces de pattes Heading Tapis CleanPattoune™ (P) Title EXCELLENT 1247…" at bounding box center [475, 77] width 179 height 707
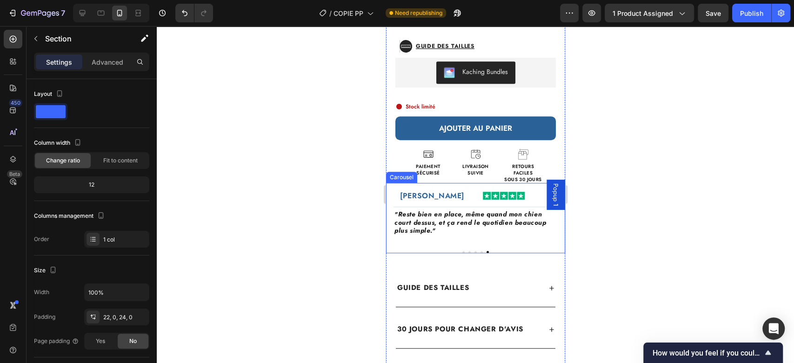
click at [470, 232] on div "françois b. Heading Image Row Title Line " Reste bien en place, même quand mon …" at bounding box center [470, 218] width 169 height 57
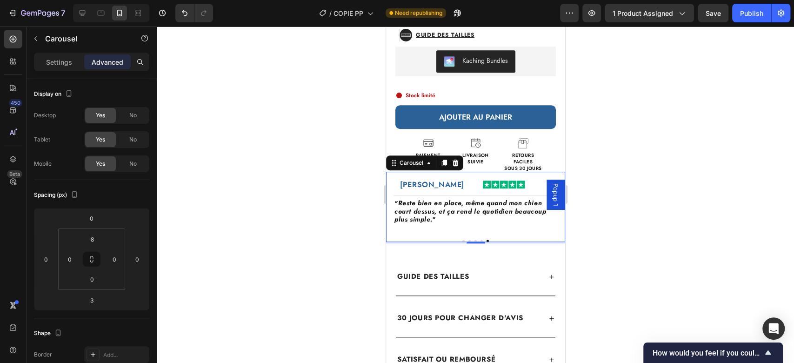
scroll to position [343, 0]
click at [56, 64] on p "Settings" at bounding box center [59, 62] width 26 height 10
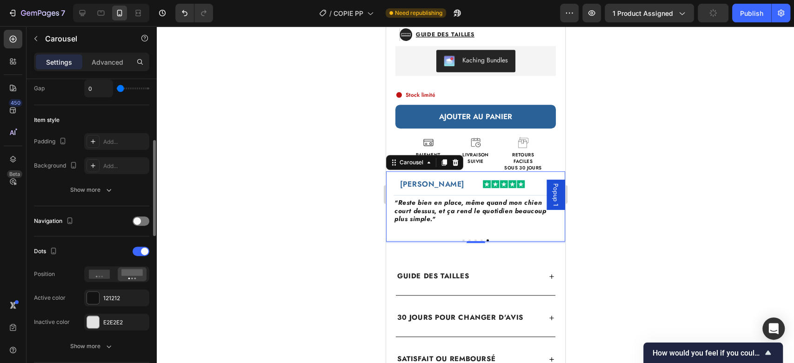
scroll to position [199, 0]
click at [143, 247] on span at bounding box center [144, 249] width 7 height 7
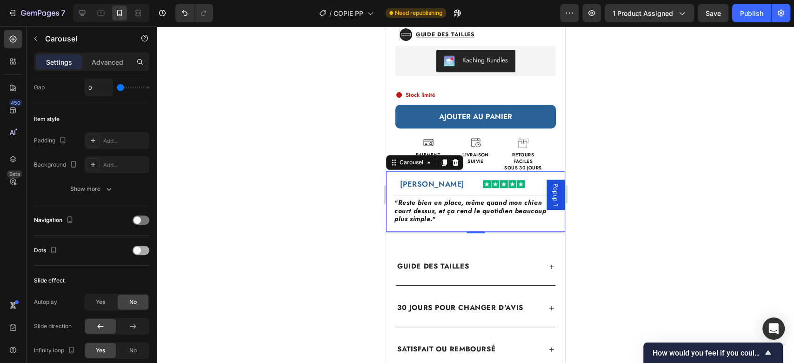
click at [140, 248] on span at bounding box center [136, 249] width 7 height 7
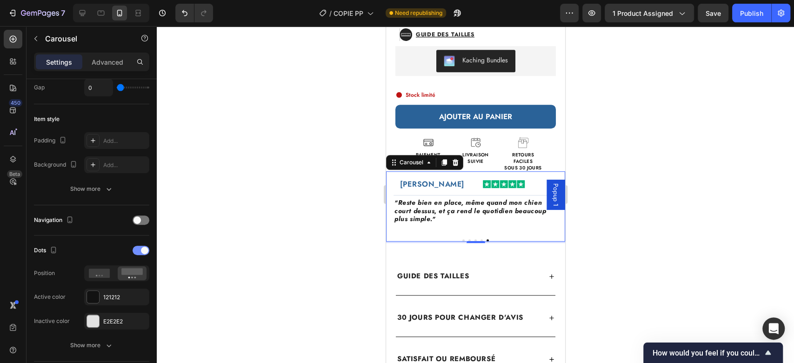
click at [138, 247] on div at bounding box center [141, 250] width 17 height 9
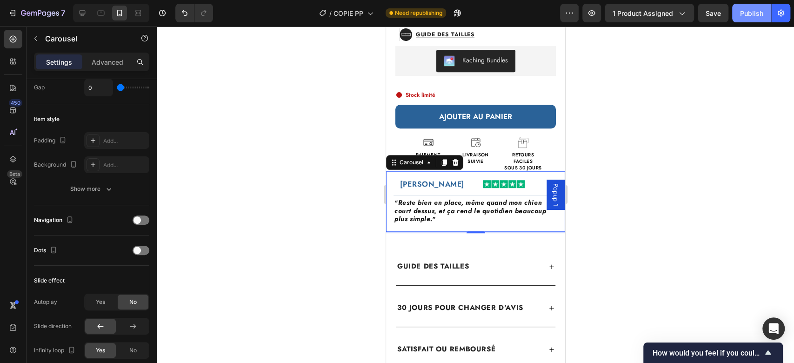
click at [748, 15] on div "Publish" at bounding box center [751, 13] width 23 height 10
click at [95, 62] on p "Advanced" at bounding box center [108, 62] width 32 height 10
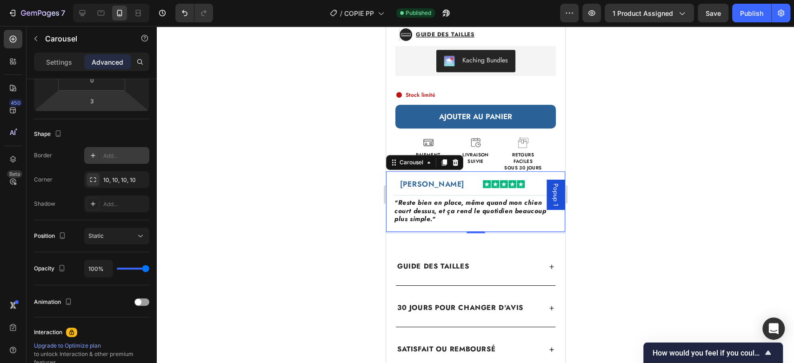
scroll to position [0, 0]
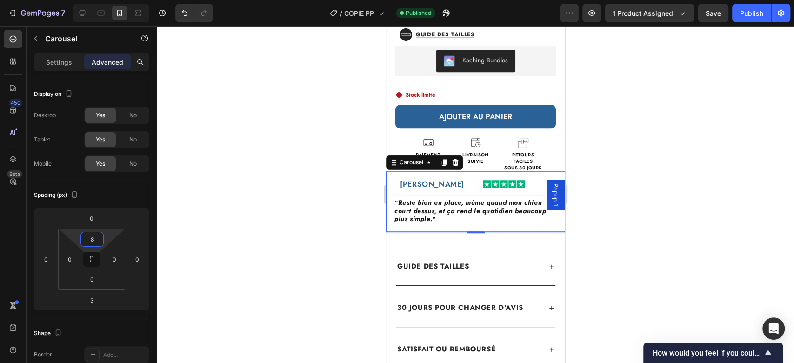
click at [93, 235] on input "8" at bounding box center [92, 239] width 19 height 14
click at [116, 326] on p "L 16px" at bounding box center [115, 329] width 42 height 7
type input "16"
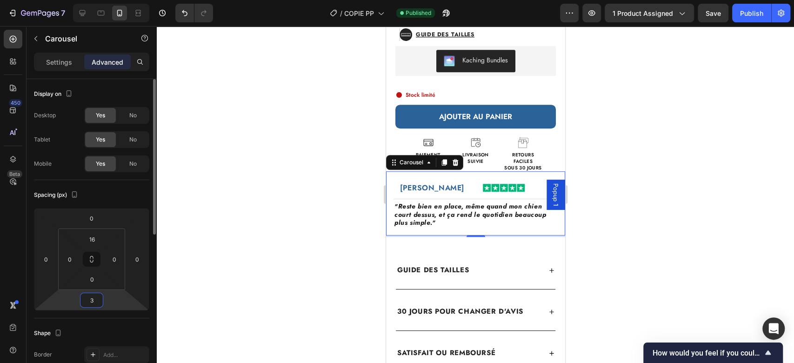
click at [93, 298] on input "3" at bounding box center [91, 300] width 19 height 14
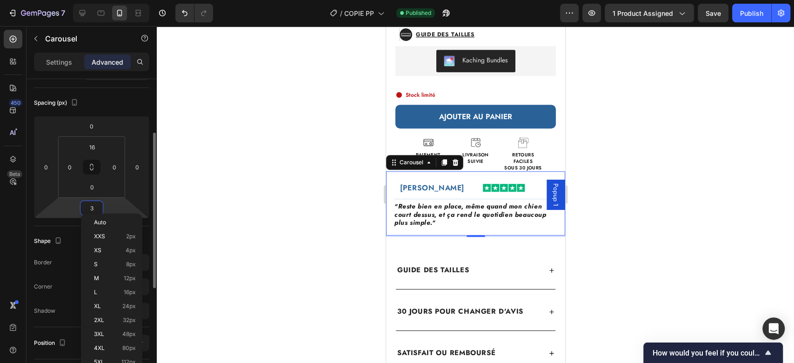
scroll to position [97, 0]
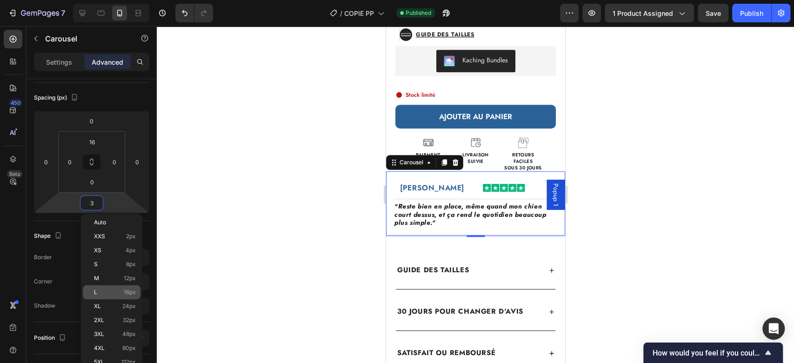
click at [104, 286] on div "L 16px" at bounding box center [112, 292] width 58 height 14
type input "16"
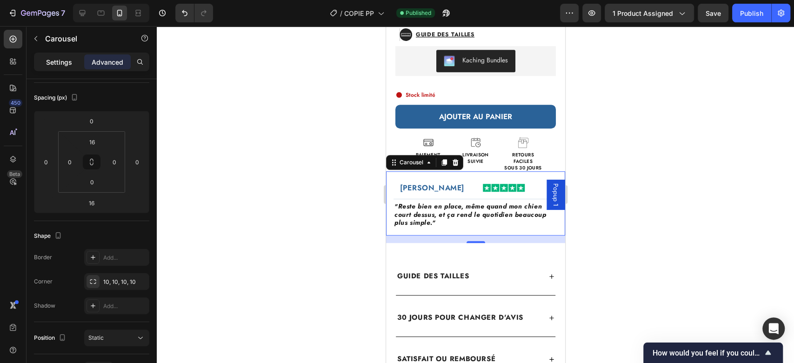
click at [54, 65] on p "Settings" at bounding box center [59, 62] width 26 height 10
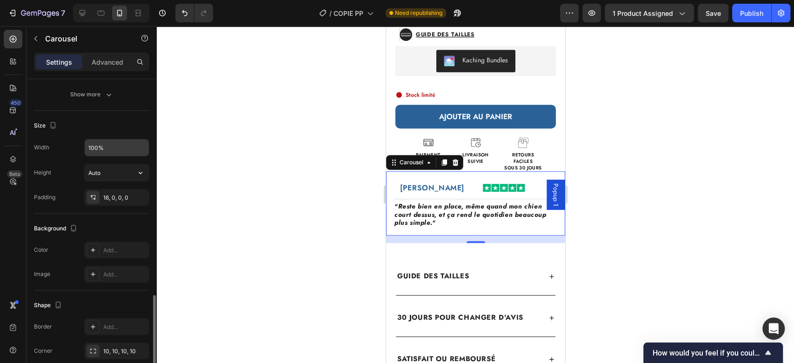
scroll to position [597, 0]
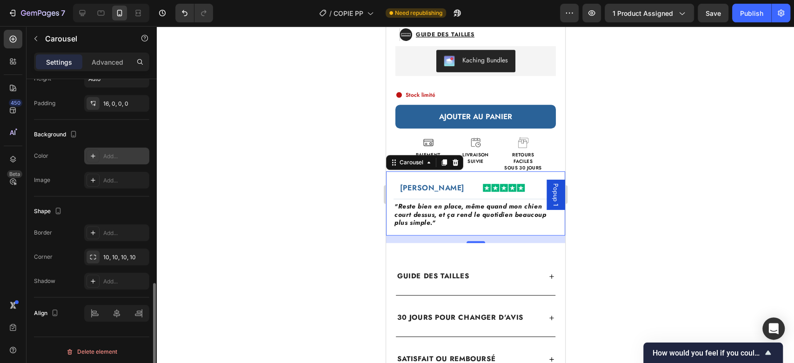
click at [108, 149] on div "Add..." at bounding box center [116, 155] width 65 height 17
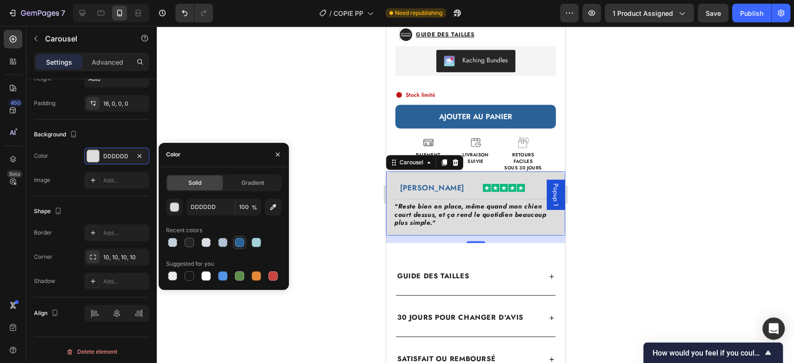
click at [240, 237] on div at bounding box center [239, 242] width 11 height 11
type input "2A6298"
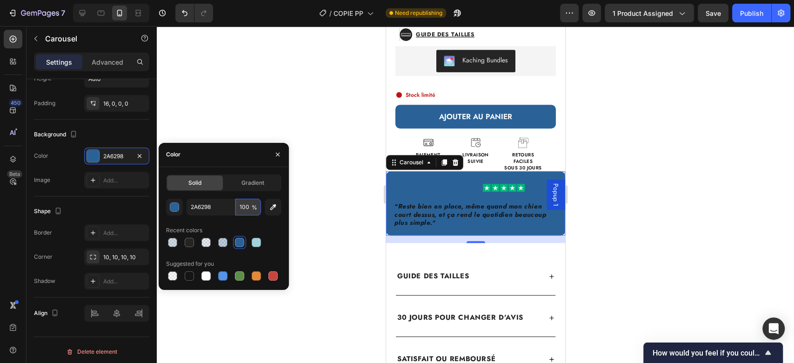
click at [247, 208] on input "100" at bounding box center [248, 207] width 26 height 17
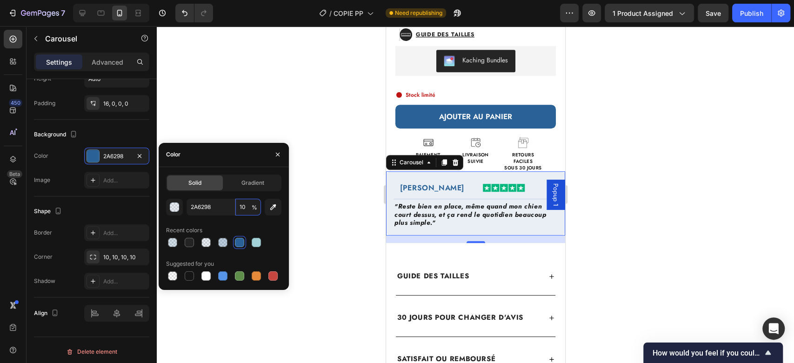
type input "10"
click at [255, 170] on div "Solid Gradient 2A6298 10 % Recent colors Suggested for you" at bounding box center [224, 228] width 130 height 123
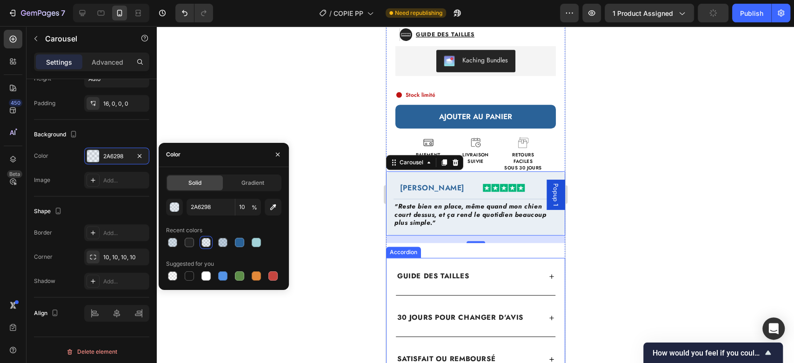
click at [432, 258] on div "GUIDE DES TAILLES" at bounding box center [475, 276] width 160 height 37
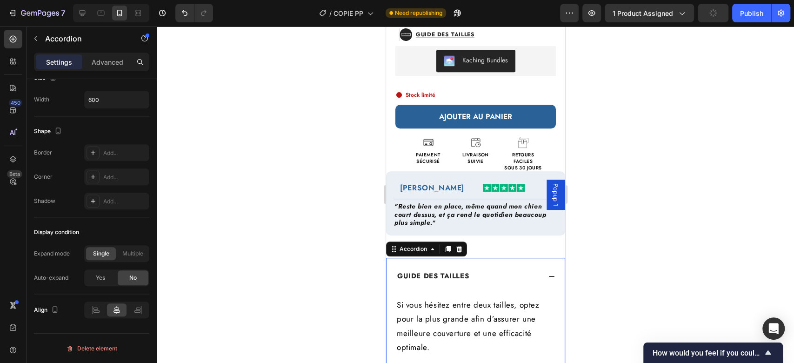
scroll to position [0, 0]
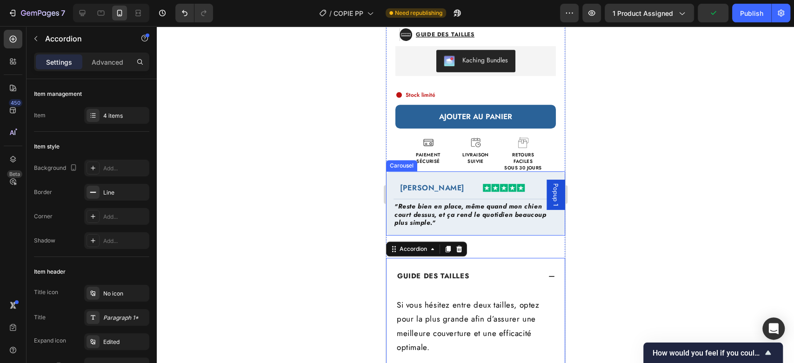
click at [426, 221] on div "françois b. Heading Image Row Title Line " Reste bien en place, même quand mon …" at bounding box center [470, 210] width 169 height 57
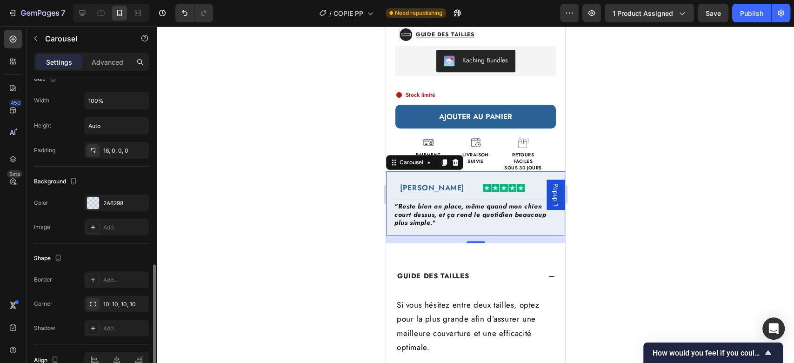
scroll to position [547, 0]
click at [106, 205] on div "2A6298" at bounding box center [116, 206] width 27 height 8
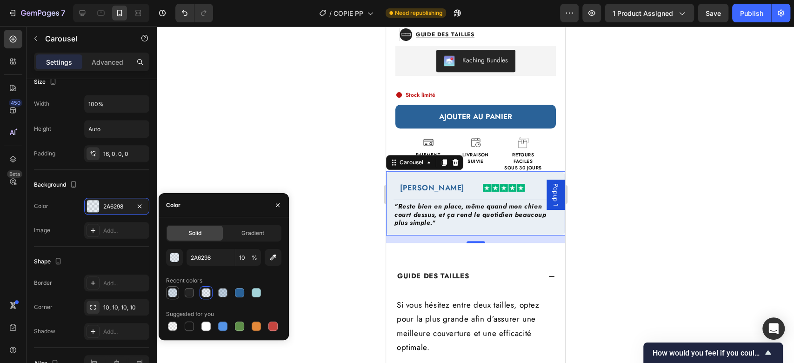
click at [174, 293] on div at bounding box center [172, 292] width 9 height 9
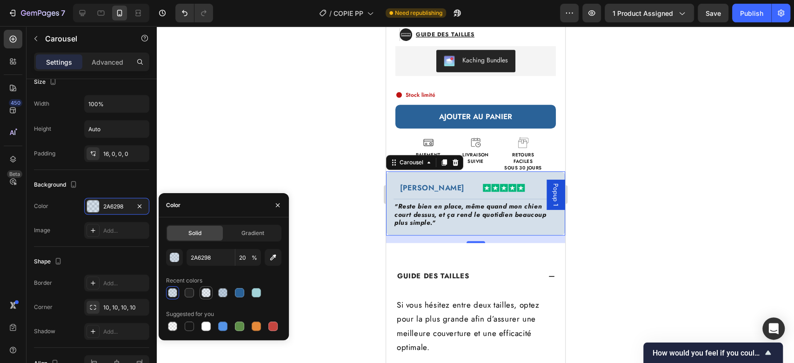
click at [204, 290] on div at bounding box center [205, 292] width 9 height 9
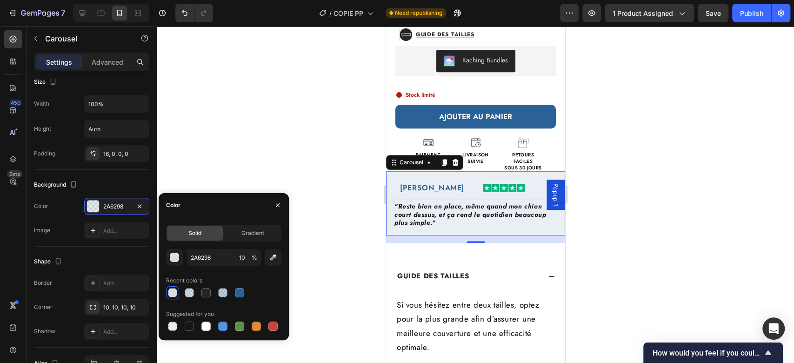
click at [185, 276] on div "Recent colors" at bounding box center [184, 280] width 36 height 8
click at [185, 280] on div "Recent colors" at bounding box center [184, 280] width 36 height 8
click at [198, 280] on div "Recent colors" at bounding box center [184, 280] width 36 height 8
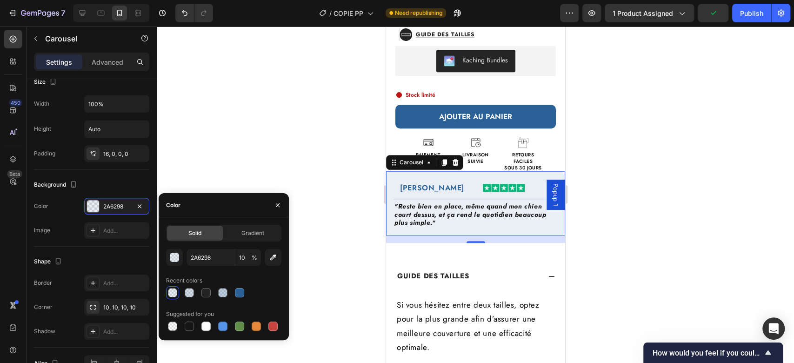
click at [201, 278] on div "Recent colors" at bounding box center [184, 280] width 36 height 8
click at [182, 209] on div "Color" at bounding box center [172, 205] width 26 height 24
click at [241, 259] on input "10" at bounding box center [248, 257] width 26 height 17
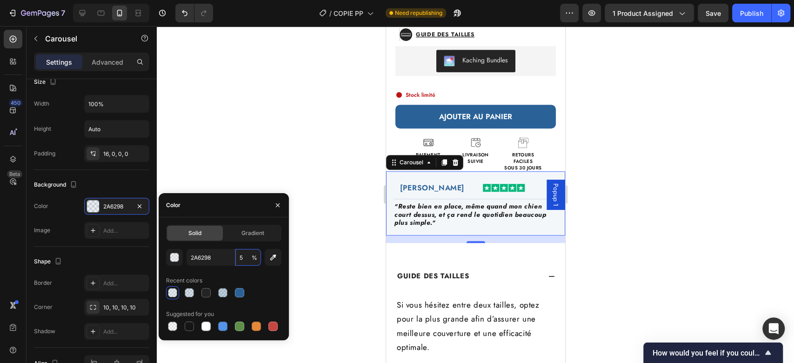
type input "5"
click at [249, 272] on div "2A6298 5 % Recent colors Suggested for you" at bounding box center [223, 291] width 115 height 84
click at [214, 216] on div "Color" at bounding box center [224, 205] width 130 height 24
click at [409, 242] on div "Fini les traces de pattes Heading Tapis CleanPattoune™ (P) Title EXCELLENT 1247…" at bounding box center [475, 113] width 179 height 800
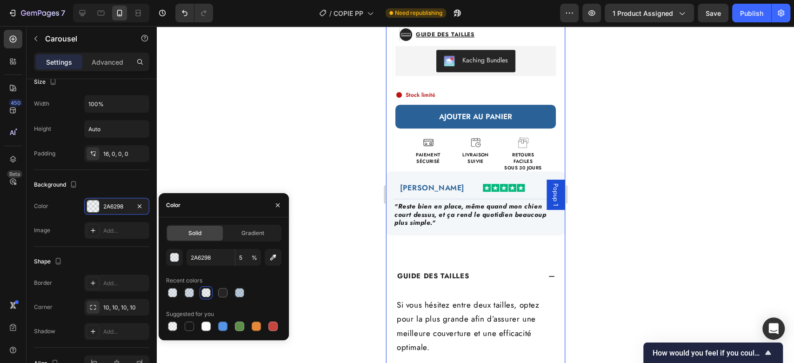
scroll to position [0, 0]
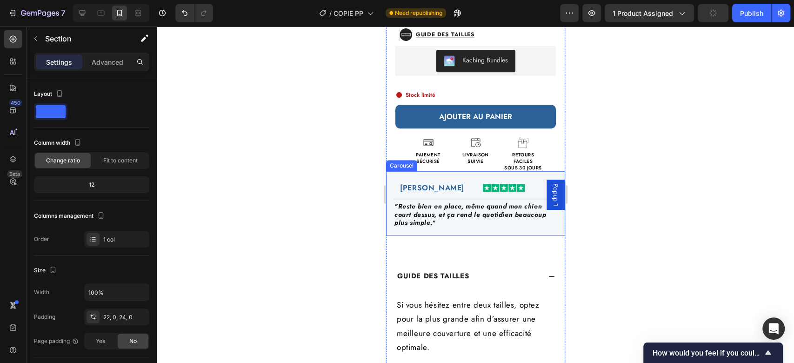
click at [400, 221] on div "françois b. Heading Image Row Title Line " Reste bien en place, même quand mon …" at bounding box center [470, 210] width 169 height 57
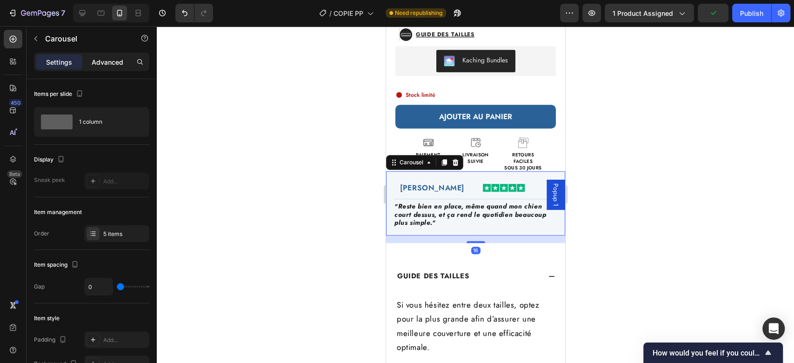
click at [97, 65] on p "Advanced" at bounding box center [108, 62] width 32 height 10
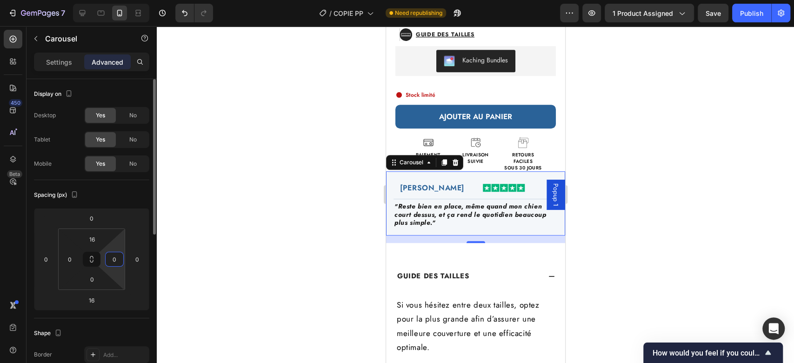
click at [115, 257] on input "0" at bounding box center [114, 259] width 14 height 14
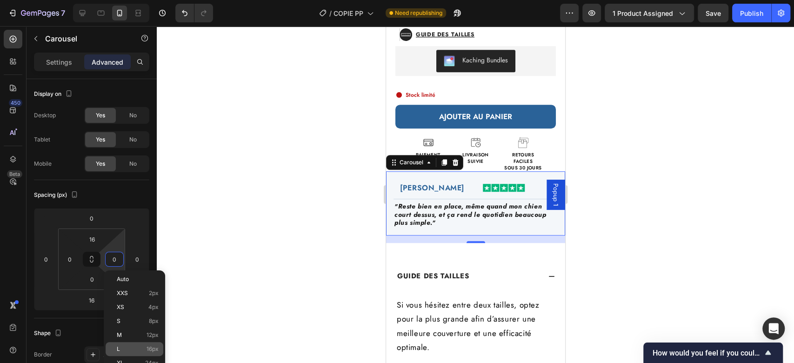
click at [125, 345] on div "L 16px" at bounding box center [135, 349] width 58 height 14
type input "16"
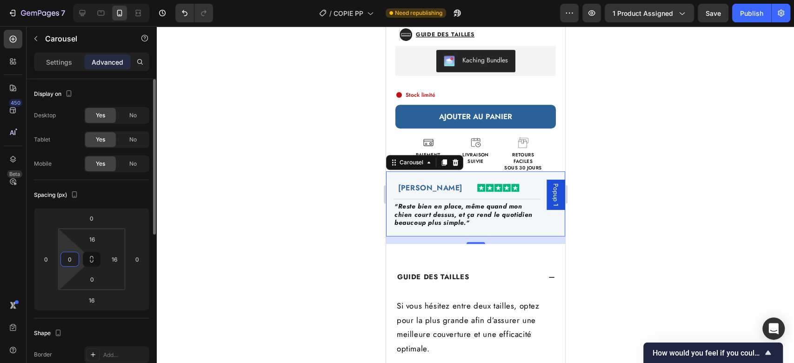
click at [73, 258] on input "0" at bounding box center [70, 259] width 14 height 14
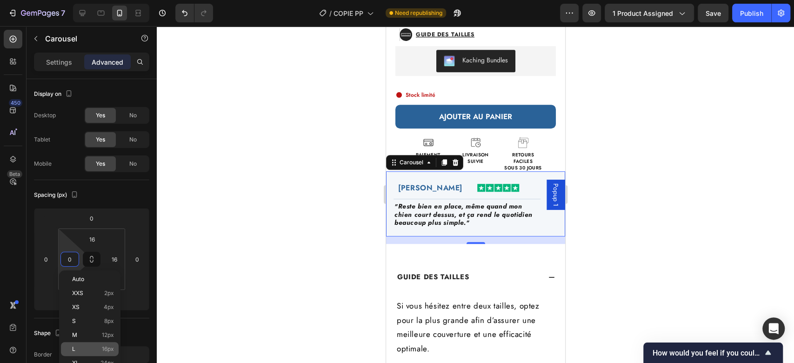
click at [89, 344] on div "L 16px" at bounding box center [90, 349] width 58 height 14
type input "16"
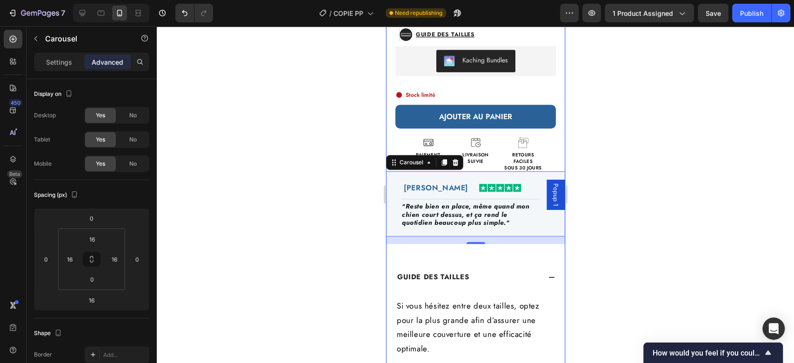
click at [423, 241] on div "Fini les traces de pattes Heading Tapis CleanPattoune™ (P) Title EXCELLENT 1247…" at bounding box center [475, 113] width 179 height 801
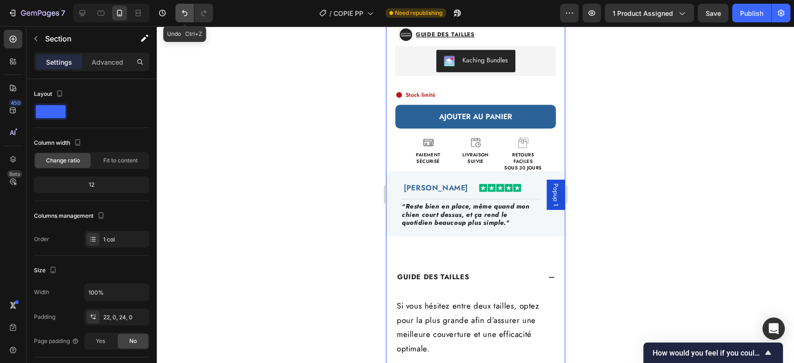
click at [191, 15] on button "Undo/Redo" at bounding box center [184, 13] width 19 height 19
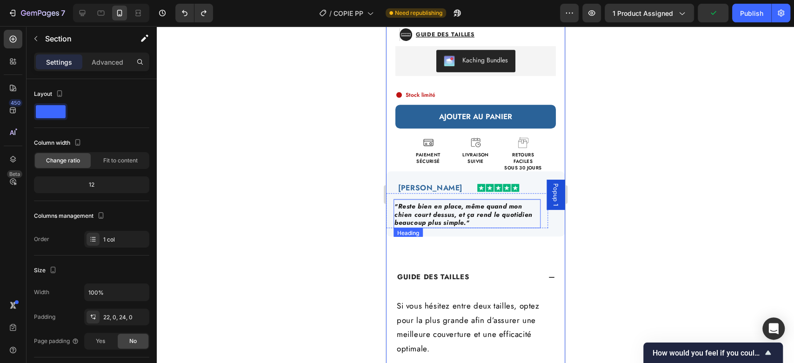
click at [466, 218] on h2 "" Reste bien en place, même quand mon chien court dessus, et ça rend le quotidi…" at bounding box center [466, 214] width 147 height 26
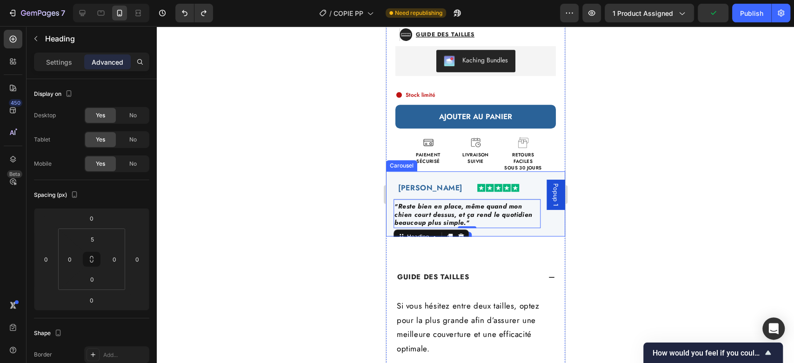
click at [482, 220] on div "françois b. Heading Image Row Title Line " Reste bien en place, même quand mon …" at bounding box center [467, 211] width 162 height 58
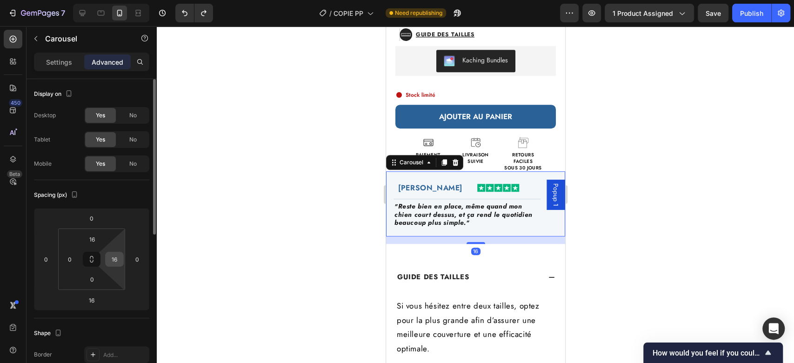
click at [115, 260] on input "16" at bounding box center [114, 259] width 14 height 14
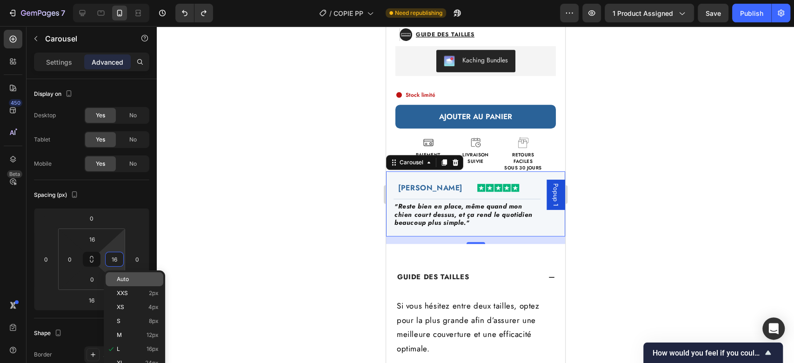
click at [135, 284] on div "Auto" at bounding box center [135, 279] width 58 height 14
type input "Auto"
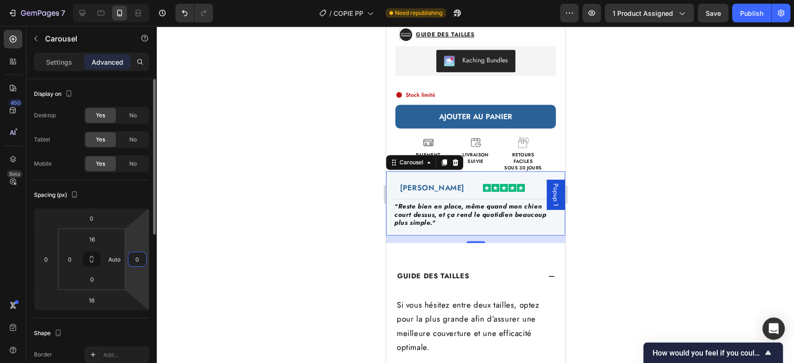
click at [137, 262] on input "0" at bounding box center [137, 259] width 14 height 14
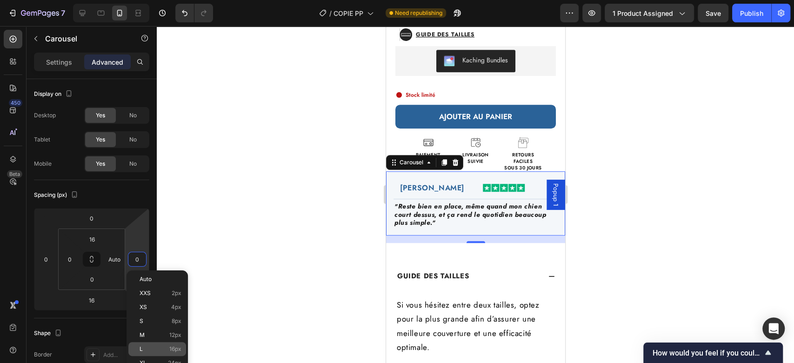
click at [160, 344] on div "L 16px" at bounding box center [157, 349] width 58 height 14
type input "16"
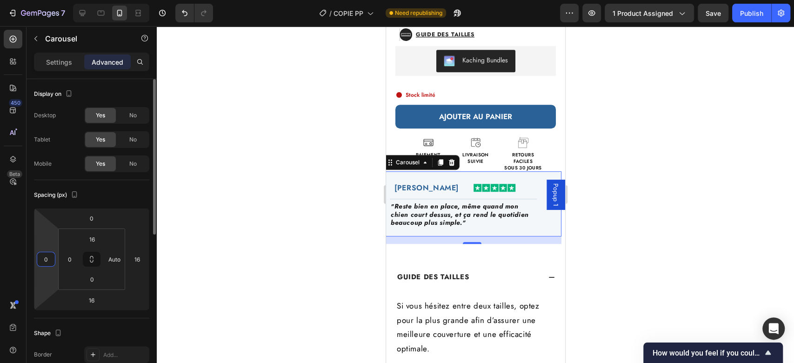
click at [47, 259] on input "0" at bounding box center [46, 259] width 14 height 14
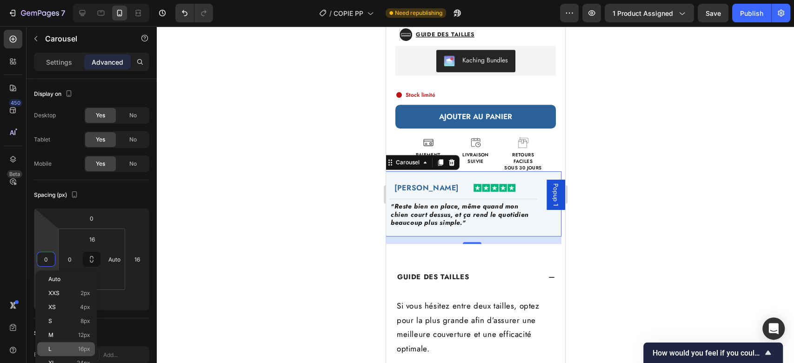
click at [73, 346] on p "L 16px" at bounding box center [69, 349] width 42 height 7
type input "16"
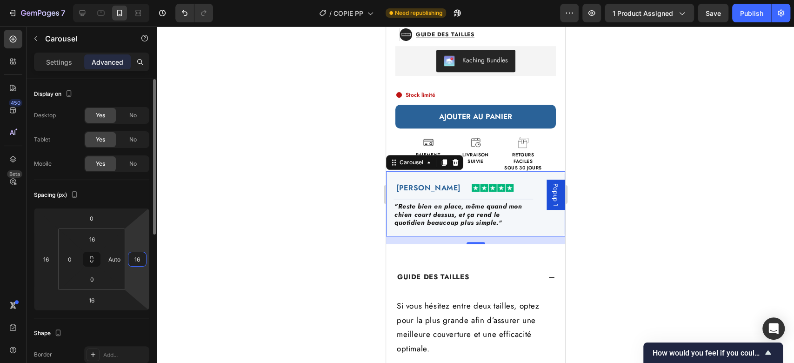
click at [135, 259] on input "16" at bounding box center [137, 259] width 14 height 14
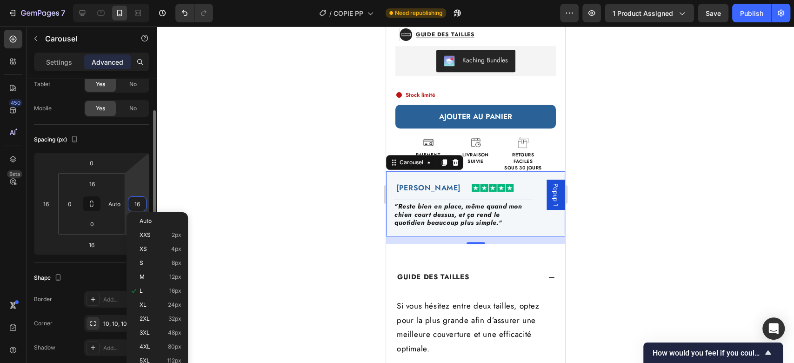
scroll to position [58, 0]
click at [157, 319] on p "2XL 32px" at bounding box center [161, 318] width 42 height 7
type input "32"
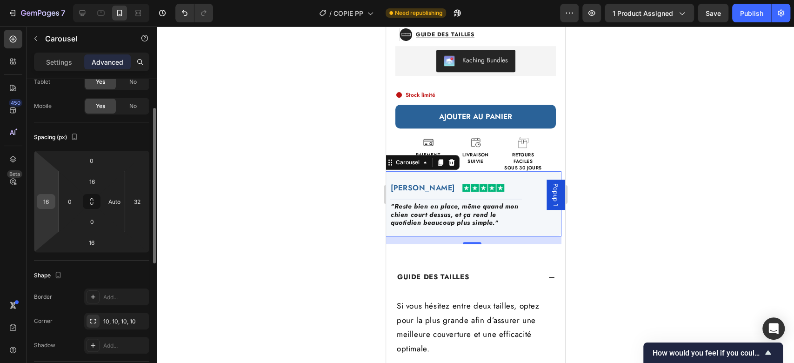
click at [48, 200] on input "16" at bounding box center [46, 201] width 14 height 14
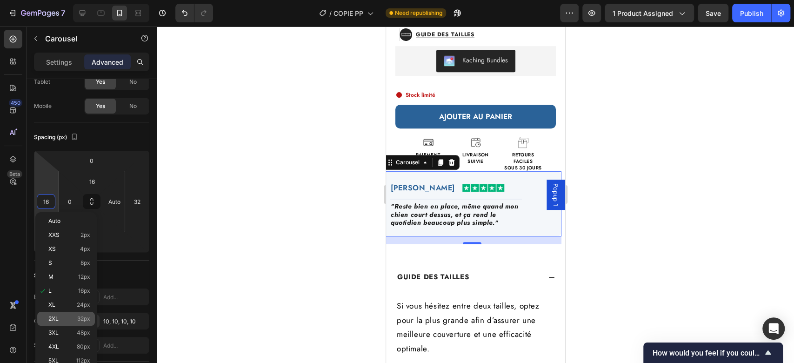
click at [85, 318] on span "32px" at bounding box center [83, 318] width 13 height 7
type input "32"
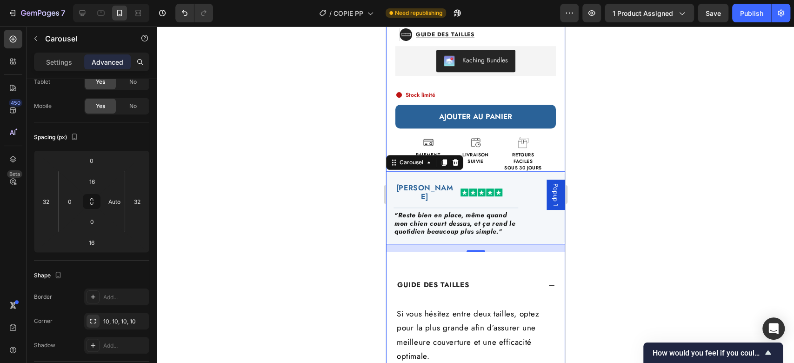
click at [433, 240] on div "Fini les traces de pattes Heading Tapis CleanPattoune™ (P) Title EXCELLENT 1247…" at bounding box center [475, 117] width 179 height 809
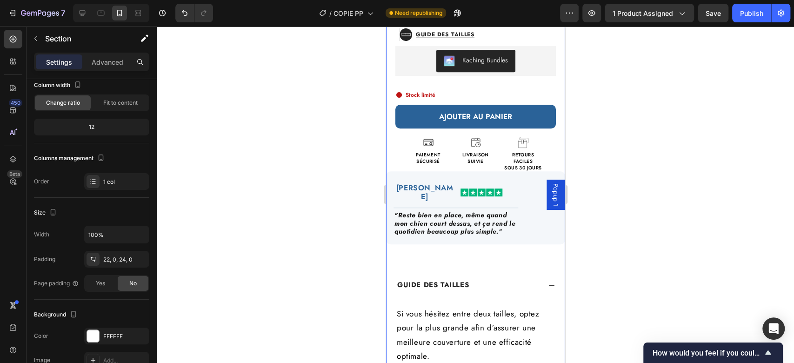
scroll to position [0, 0]
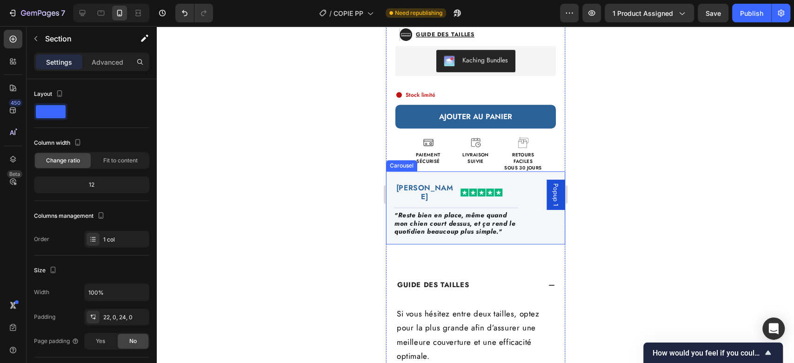
click at [404, 221] on div "françois b. Heading Image Row Title Line " Reste bien en place, même quand mon …" at bounding box center [456, 215] width 140 height 66
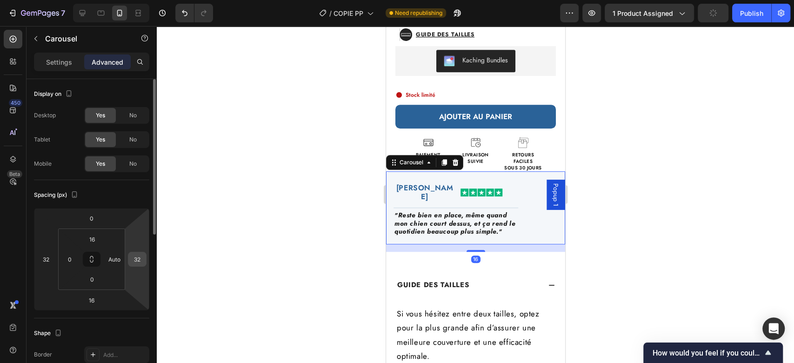
click at [136, 262] on input "32" at bounding box center [137, 259] width 14 height 14
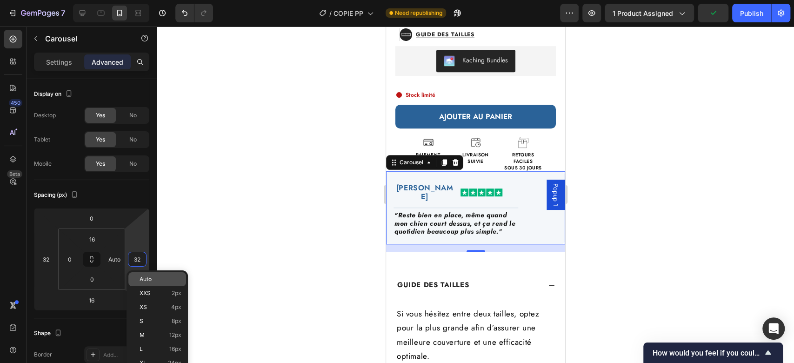
click at [141, 280] on span "Auto" at bounding box center [146, 279] width 12 height 7
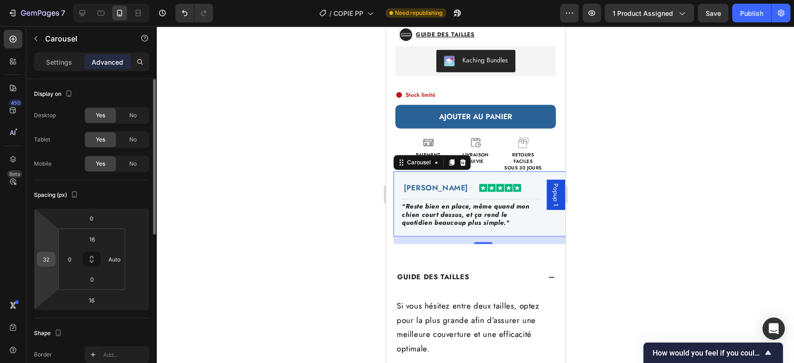
click at [47, 259] on input "32" at bounding box center [46, 259] width 14 height 14
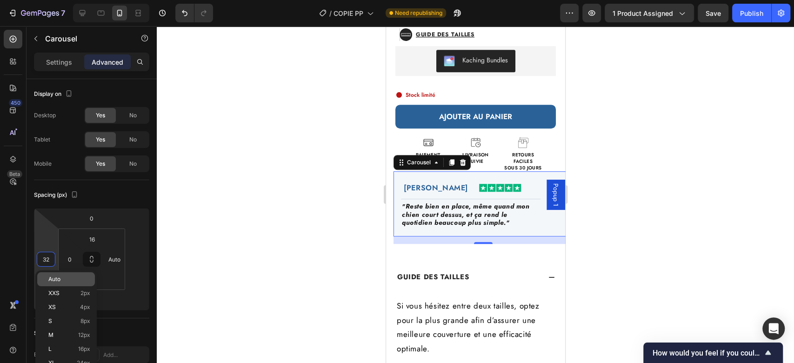
click at [53, 278] on span "Auto" at bounding box center [54, 279] width 12 height 7
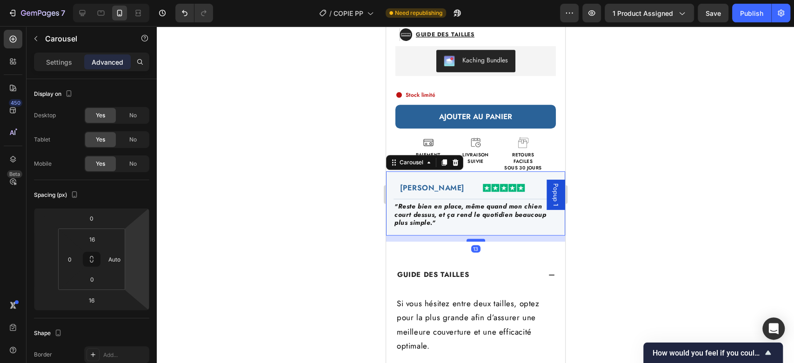
click at [467, 239] on div at bounding box center [475, 240] width 19 height 3
type input "13"
click at [490, 241] on div "Fini les traces de pattes Heading Tapis CleanPattoune™ (P) Title EXCELLENT 1247…" at bounding box center [475, 112] width 179 height 799
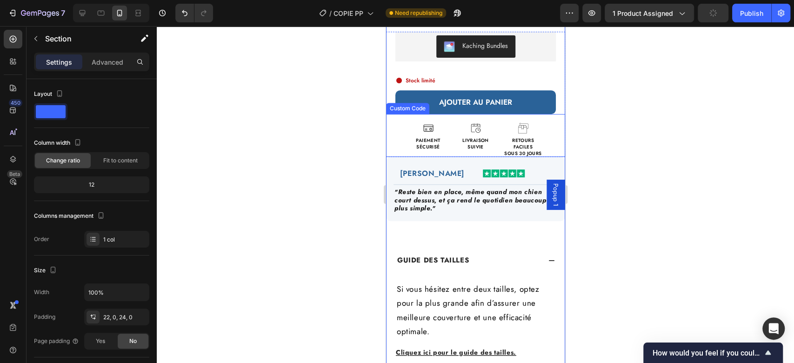
scroll to position [358, 0]
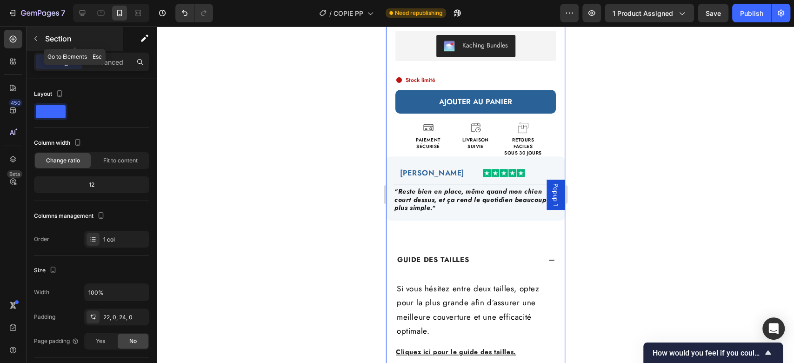
click at [36, 38] on icon "button" at bounding box center [35, 38] width 7 height 7
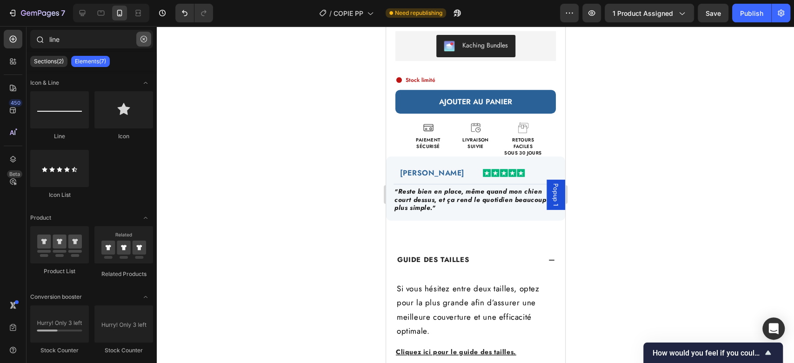
click at [141, 41] on icon "button" at bounding box center [143, 39] width 7 height 7
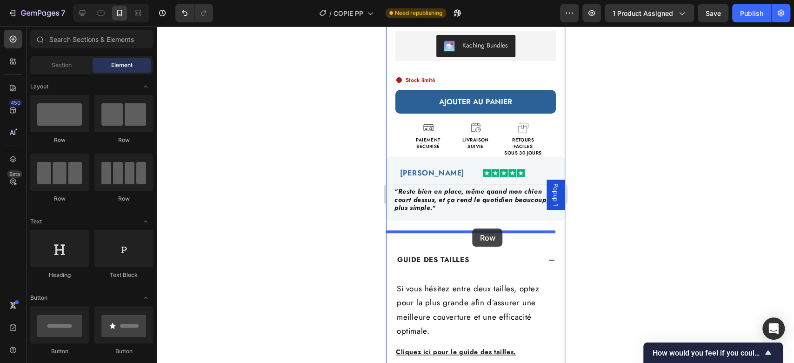
drag, startPoint x: 450, startPoint y: 138, endPoint x: 472, endPoint y: 228, distance: 93.3
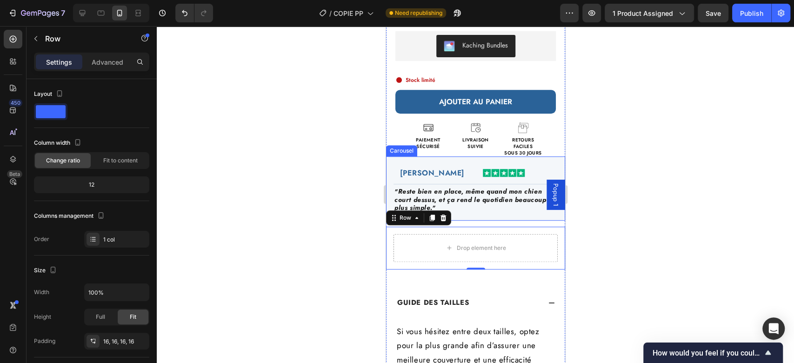
click at [468, 156] on div "muriel d. Heading Image Row Title Line ⁠⁠⁠⁠⁠⁠⁠ "Plus de traces de boue ni d’eau…" at bounding box center [475, 188] width 179 height 64
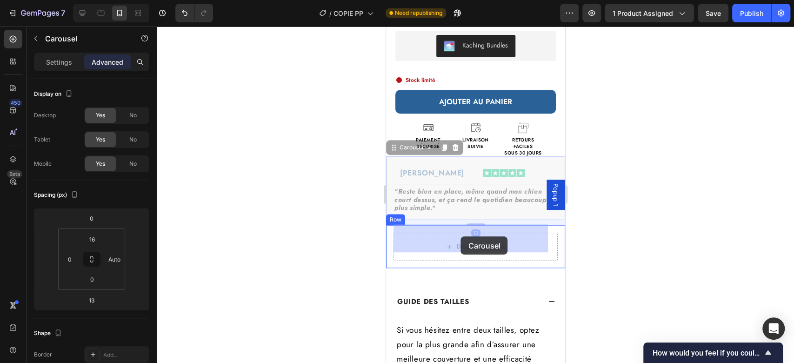
drag, startPoint x: 468, startPoint y: 153, endPoint x: 460, endPoint y: 236, distance: 83.1
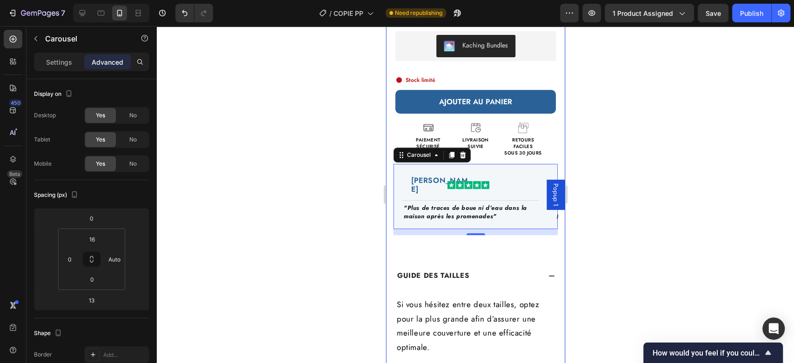
click at [483, 240] on div "Fini les traces de pattes Heading Tapis CleanPattoune™ (P) Title EXCELLENT 1247…" at bounding box center [475, 105] width 179 height 815
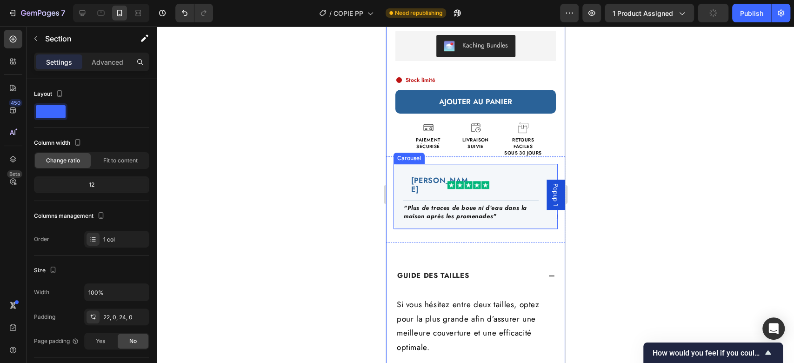
click at [441, 217] on div "muriel d. Heading Image Row Title Line "Plus de traces de boue ni d’eau dans la…" at bounding box center [470, 204] width 154 height 58
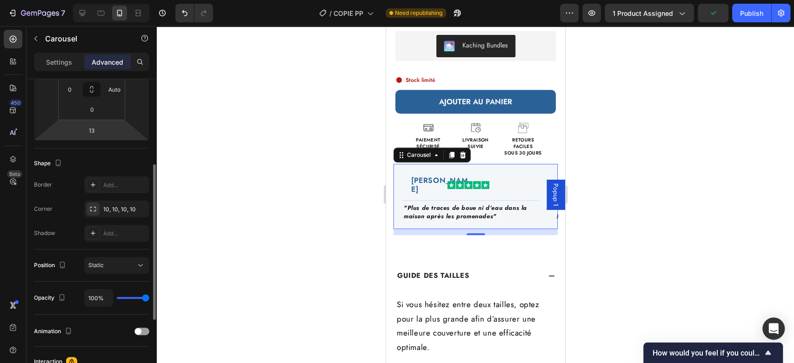
scroll to position [309, 0]
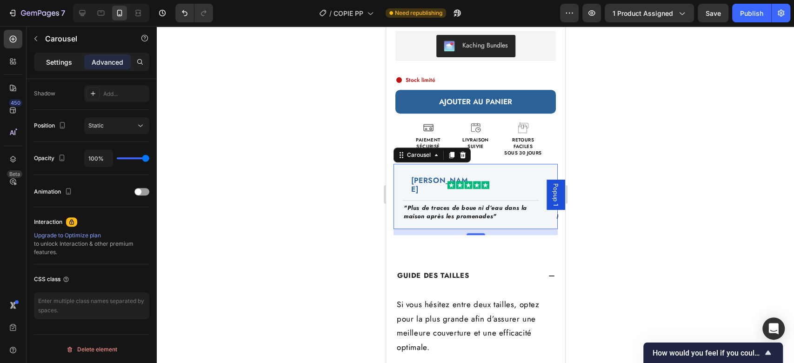
click at [58, 65] on p "Settings" at bounding box center [59, 62] width 26 height 10
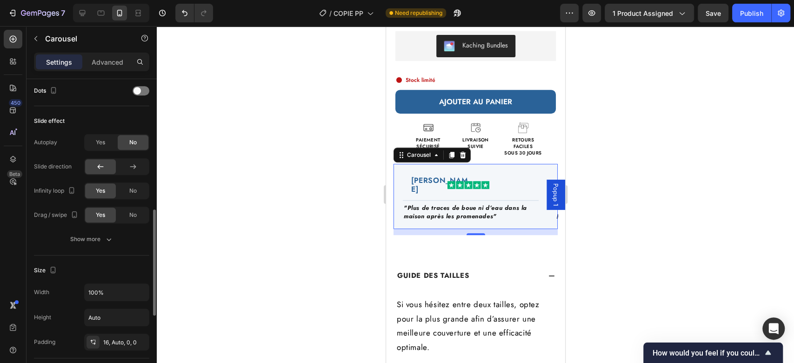
scroll to position [598, 0]
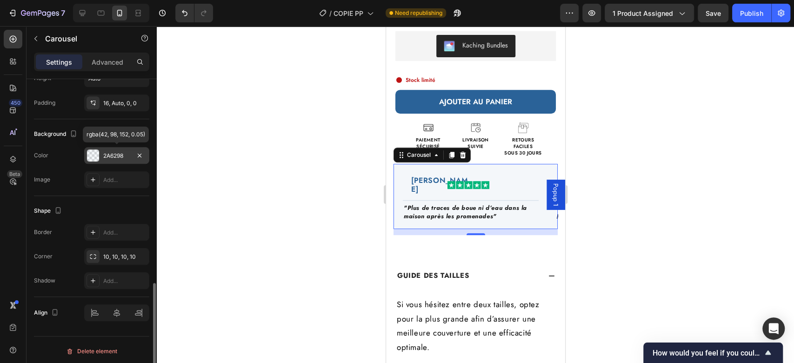
click at [114, 157] on div "2A6298" at bounding box center [116, 156] width 27 height 8
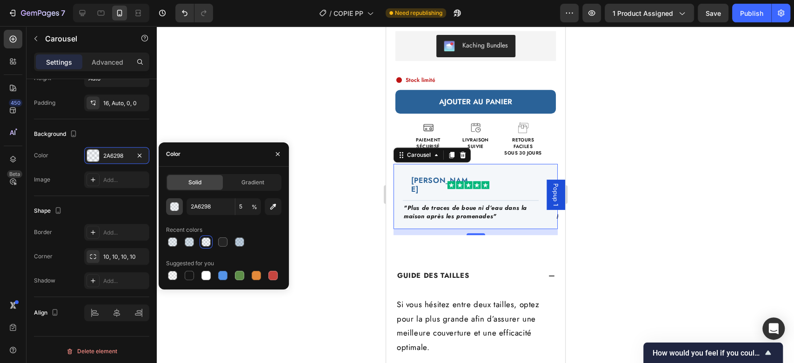
click at [176, 212] on button "button" at bounding box center [174, 206] width 17 height 17
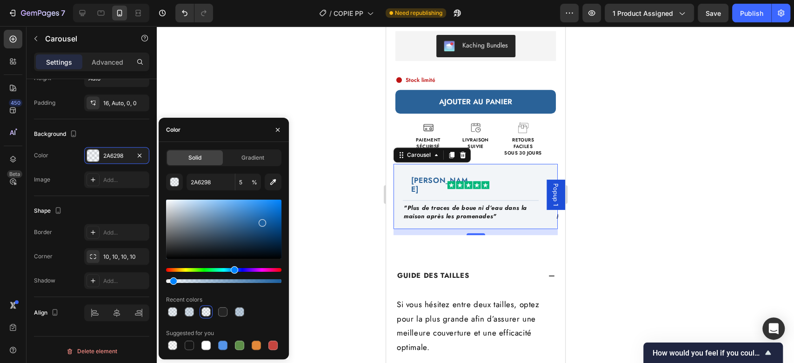
drag, startPoint x: 248, startPoint y: 224, endPoint x: 260, endPoint y: 220, distance: 11.8
click at [260, 220] on div at bounding box center [262, 222] width 7 height 7
type input "1F63A3"
click at [248, 184] on input "5" at bounding box center [248, 181] width 26 height 17
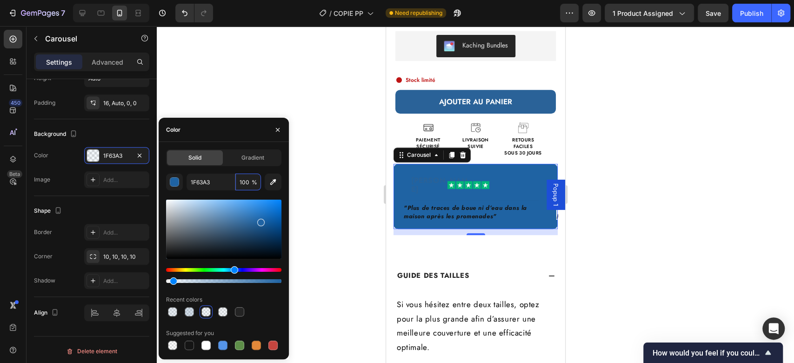
type input "100"
click at [252, 196] on div "1F63A3 100 % Recent colors Suggested for you" at bounding box center [223, 262] width 115 height 178
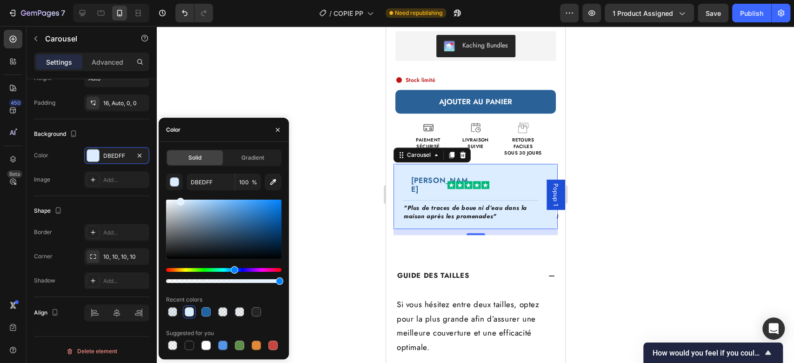
drag, startPoint x: 260, startPoint y: 225, endPoint x: 178, endPoint y: 192, distance: 89.3
click at [178, 192] on div "DBEDFF 100 % Recent colors Suggested for you" at bounding box center [223, 262] width 115 height 178
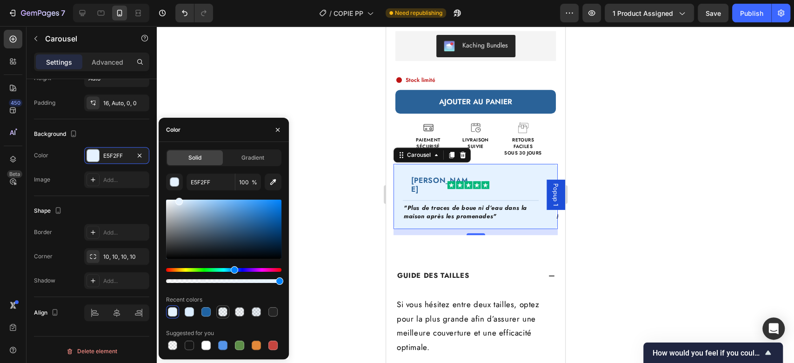
click at [219, 311] on div at bounding box center [222, 311] width 9 height 9
type input "1F63A3"
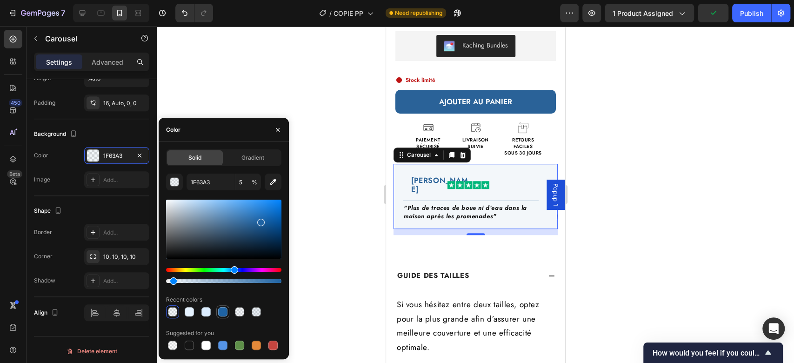
click at [220, 309] on div at bounding box center [222, 311] width 9 height 9
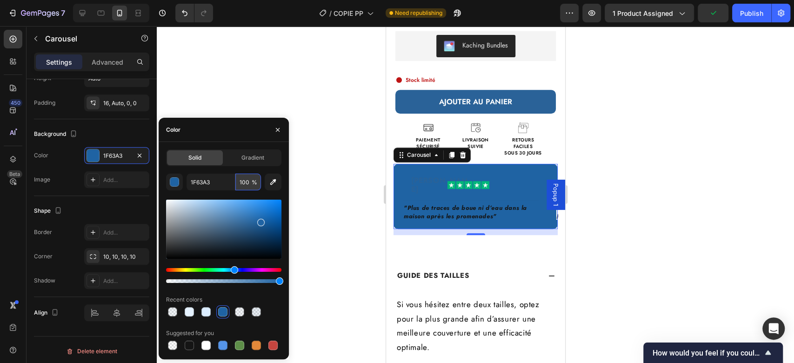
click at [240, 186] on input "100" at bounding box center [248, 181] width 26 height 17
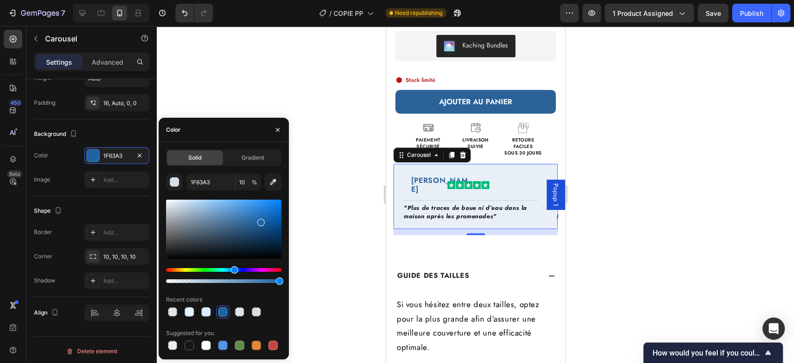
click at [276, 173] on div "Solid Gradient 1F63A3 10 % Recent colors Suggested for you" at bounding box center [223, 250] width 115 height 202
click at [242, 178] on input "10" at bounding box center [248, 181] width 26 height 17
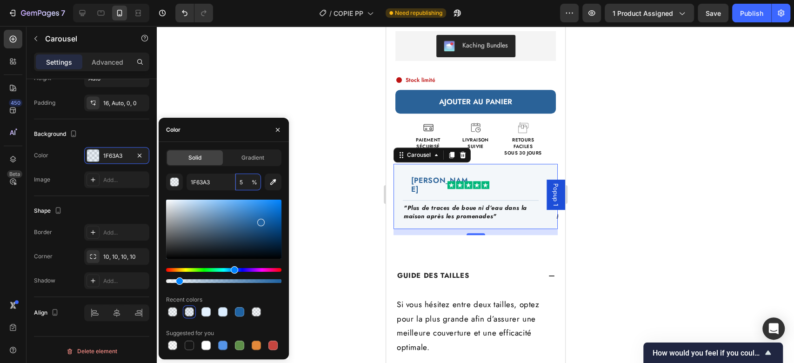
type input "5"
click at [490, 237] on div "Fini les traces de pattes Heading Tapis CleanPattoune™ (P) Title EXCELLENT 1247…" at bounding box center [475, 105] width 179 height 815
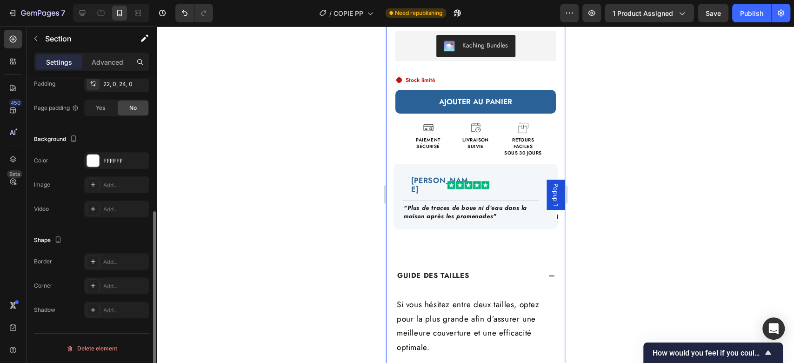
scroll to position [0, 0]
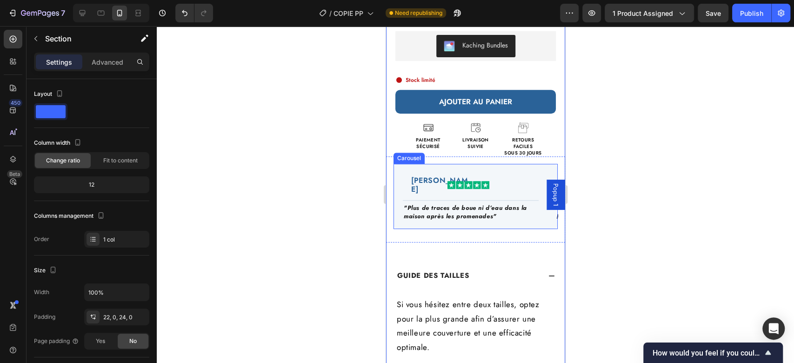
click at [498, 213] on div "muriel d. Heading Image Row Title Line "Plus de traces de boue ni d’eau dans la…" at bounding box center [470, 204] width 154 height 58
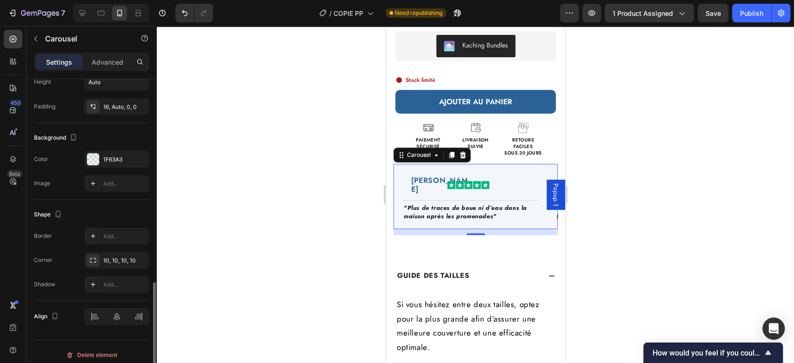
scroll to position [594, 0]
click at [107, 257] on div "10, 10, 10, 10" at bounding box center [116, 260] width 27 height 8
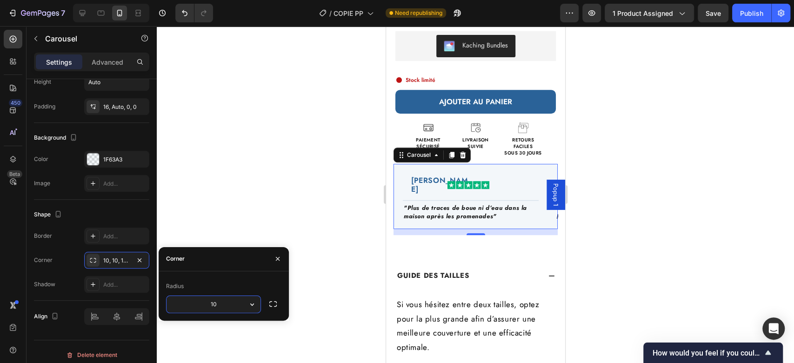
click at [209, 307] on input "10" at bounding box center [214, 304] width 94 height 17
type input "5"
click at [505, 236] on div "Fini les traces de pattes Heading Tapis CleanPattoune™ (P) Title EXCELLENT 1247…" at bounding box center [475, 105] width 179 height 815
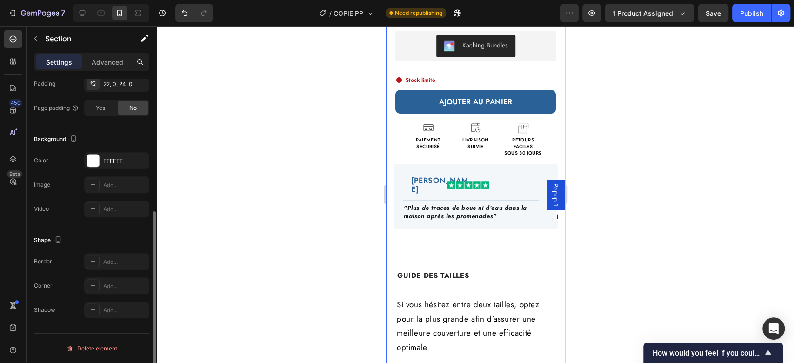
scroll to position [0, 0]
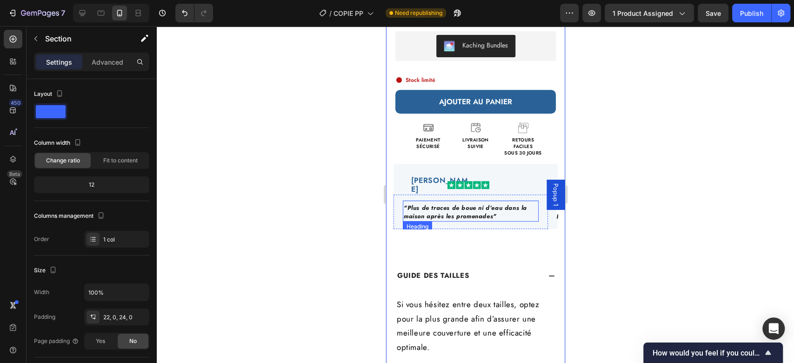
click at [452, 203] on span ""Plus de traces de boue ni d’eau dans la maison après les promenades"" at bounding box center [464, 211] width 123 height 17
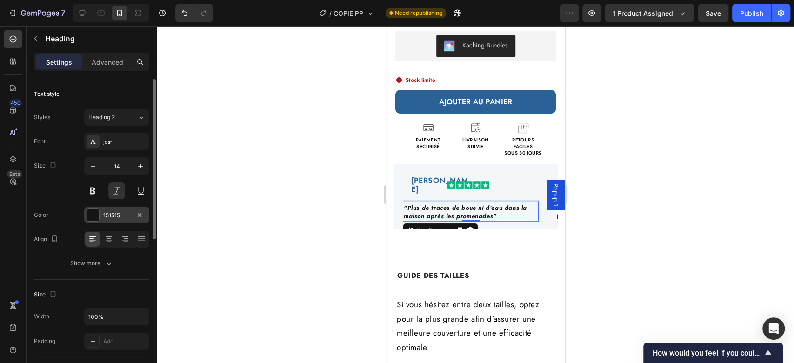
click at [105, 212] on div "151515" at bounding box center [116, 215] width 27 height 8
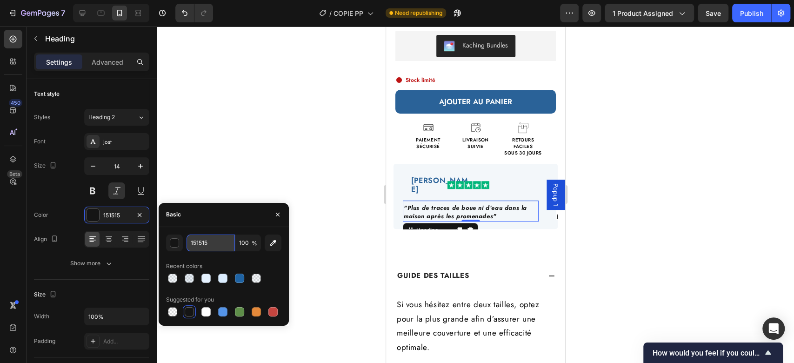
click at [206, 242] on input "151515" at bounding box center [211, 242] width 48 height 17
type input "242424"
click at [236, 254] on div "242424 100 % Recent colors Suggested for you" at bounding box center [223, 276] width 115 height 84
click at [246, 244] on input "100" at bounding box center [248, 242] width 26 height 17
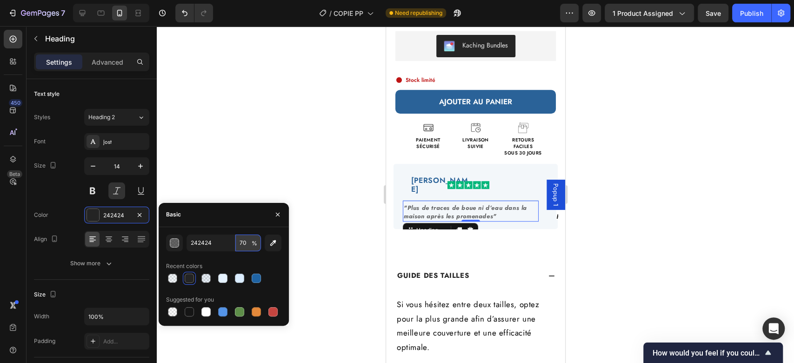
type input "7"
type input "90"
click at [250, 255] on div "242424 90 % Recent colors Suggested for you" at bounding box center [223, 276] width 115 height 84
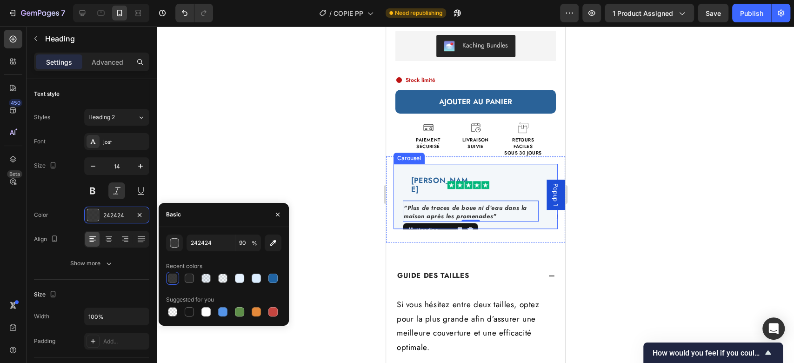
click at [487, 213] on div "muriel d. Heading Image Row Title Line "Plus de traces de boue ni d’eau dans la…" at bounding box center [470, 204] width 154 height 58
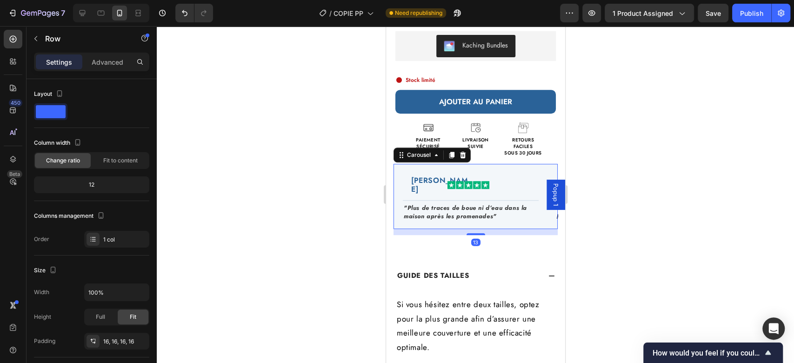
click at [417, 228] on div "muriel d. Heading Image Row Title Line "Plus de traces de boue ni d’eau dans la…" at bounding box center [475, 199] width 179 height 86
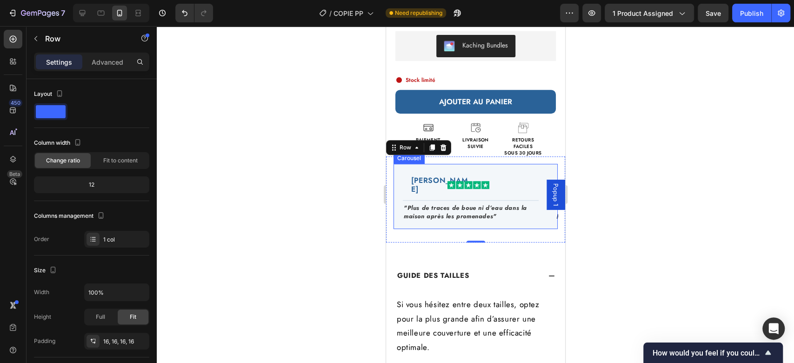
click at [450, 213] on div "muriel d. Heading Image Row Title Line "Plus de traces de boue ni d’eau dans la…" at bounding box center [470, 204] width 154 height 58
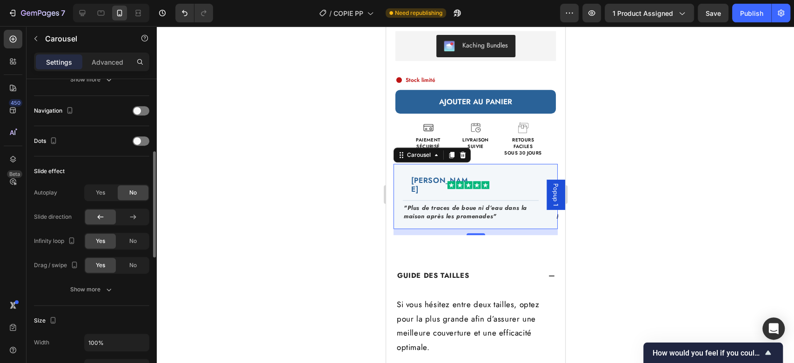
scroll to position [281, 0]
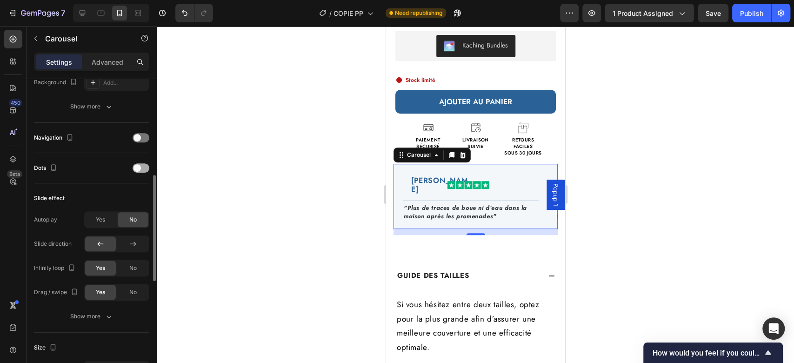
click at [143, 163] on div at bounding box center [141, 167] width 17 height 9
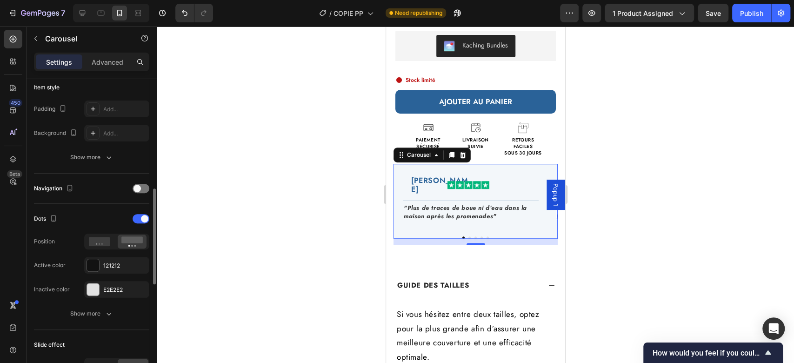
scroll to position [268, 0]
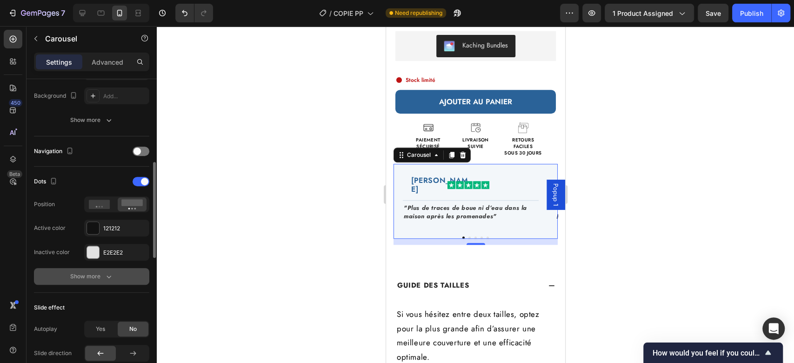
click at [93, 268] on button "Show more" at bounding box center [91, 276] width 115 height 17
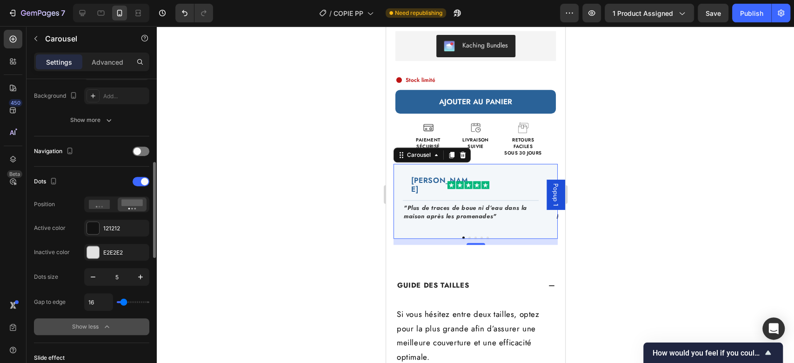
scroll to position [323, 0]
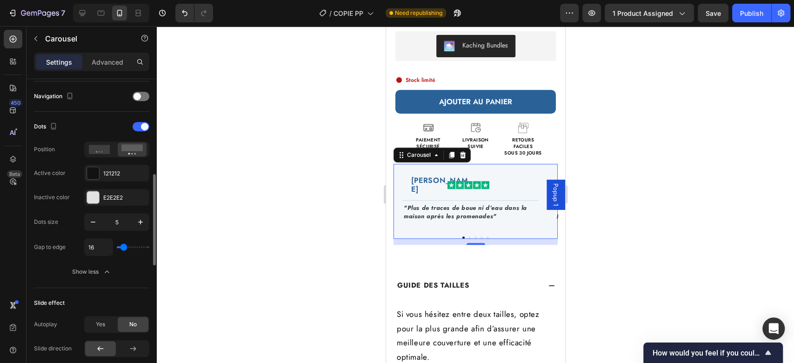
type input "0"
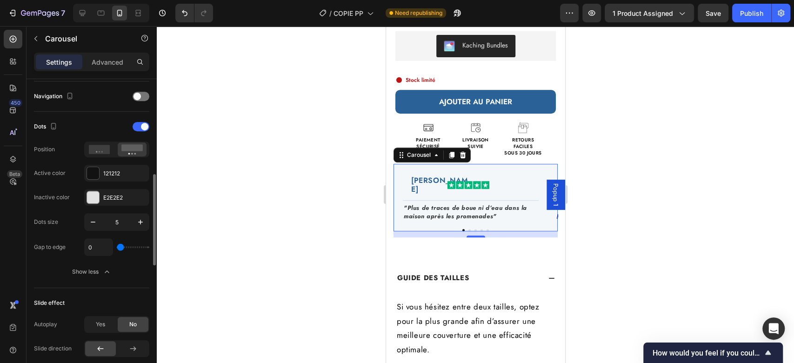
drag, startPoint x: 122, startPoint y: 245, endPoint x: 108, endPoint y: 247, distance: 14.1
type input "0"
click at [117, 247] on input "range" at bounding box center [133, 247] width 33 height 2
click at [90, 221] on icon "button" at bounding box center [92, 221] width 9 height 9
click at [141, 218] on icon "button" at bounding box center [140, 221] width 9 height 9
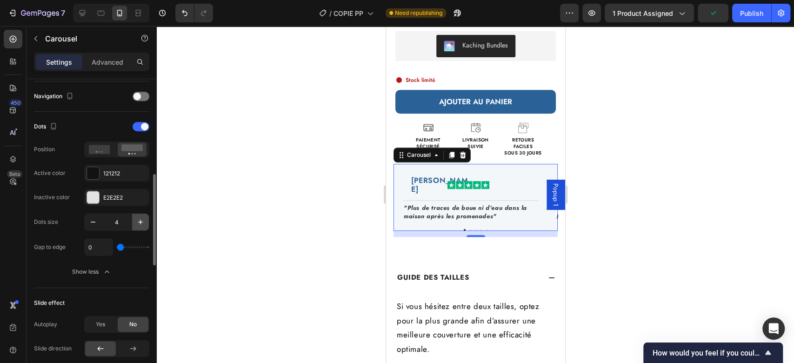
type input "5"
click at [752, 23] on div "7 Version history / COPIE PP Need republishing Preview 1 product assigned Save …" at bounding box center [397, 13] width 794 height 27
click at [751, 16] on div "Publish" at bounding box center [751, 13] width 23 height 10
click at [103, 61] on p "Advanced" at bounding box center [108, 62] width 32 height 10
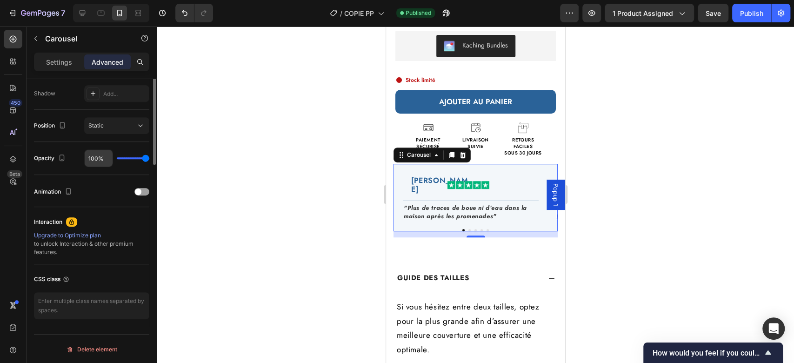
scroll to position [0, 0]
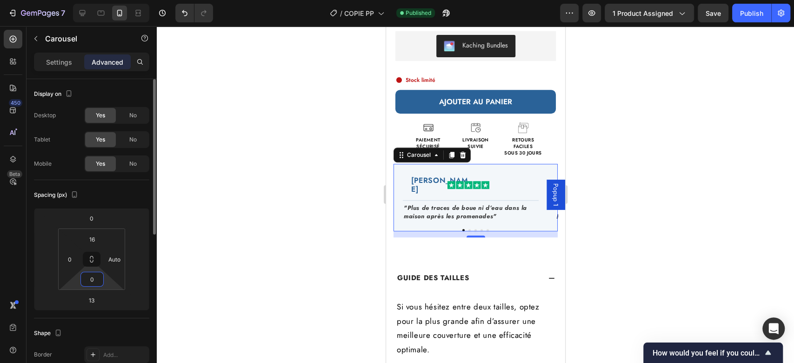
click at [90, 280] on input "0" at bounding box center [92, 279] width 19 height 14
click at [125, 329] on p "XS 4px" at bounding box center [115, 327] width 42 height 7
click at [93, 281] on input "4" at bounding box center [92, 279] width 19 height 14
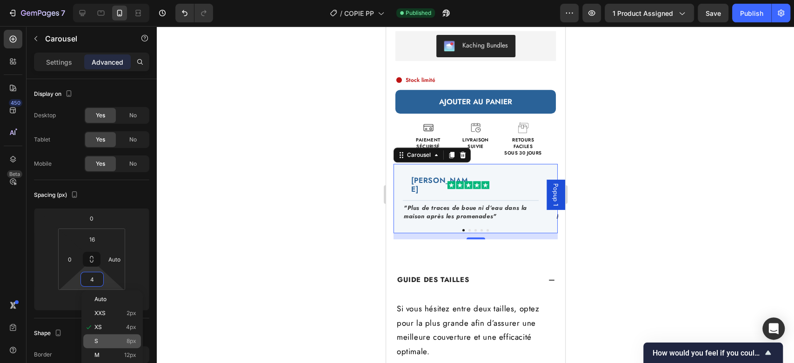
click at [108, 341] on p "S 8px" at bounding box center [115, 341] width 42 height 7
type input "8"
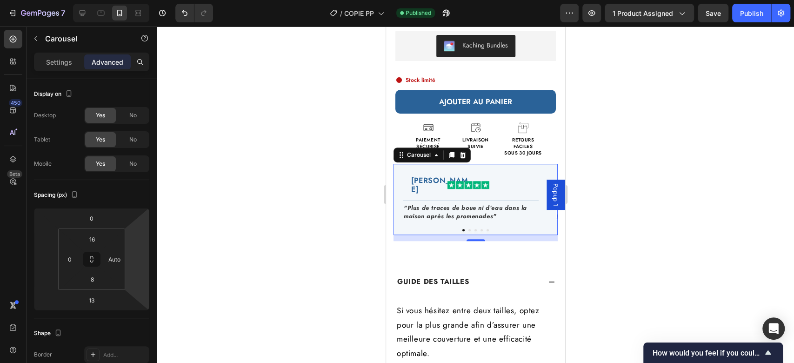
click at [468, 229] on button "Dot" at bounding box center [469, 230] width 2 height 2
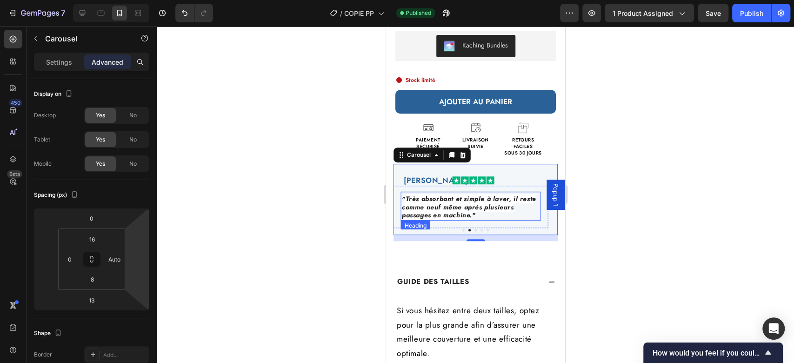
click at [470, 199] on span "Très absorbant et simple à laver, il reste comme neuf même après plusieurs pass…" at bounding box center [468, 207] width 134 height 26
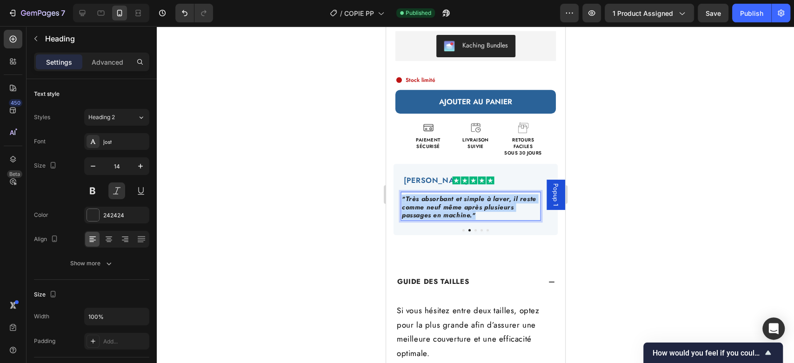
click at [470, 199] on span "Très absorbant et simple à laver, il reste comme neuf même après plusieurs pass…" at bounding box center [468, 207] width 134 height 26
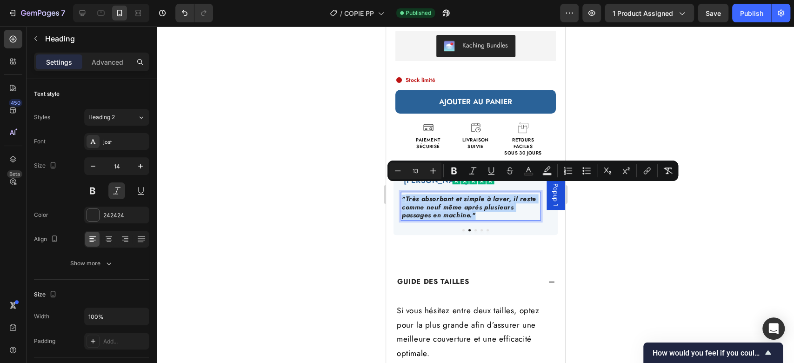
click at [470, 199] on span "Très absorbant et simple à laver, il reste comme neuf même après plusieurs pass…" at bounding box center [468, 207] width 134 height 26
click at [527, 173] on icon "Editor contextual toolbar" at bounding box center [528, 170] width 9 height 9
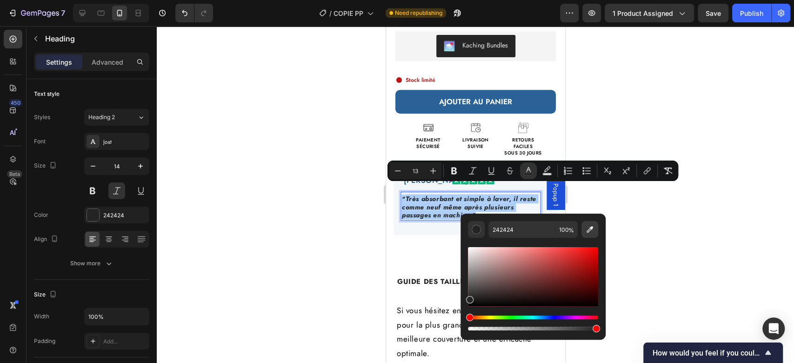
click at [588, 226] on icon "Editor contextual toolbar" at bounding box center [589, 229] width 9 height 9
type input "F4F7FA"
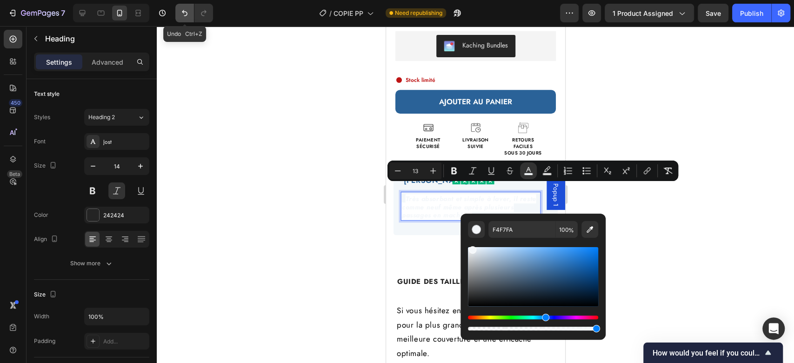
click at [182, 16] on icon "Undo/Redo" at bounding box center [184, 12] width 9 height 9
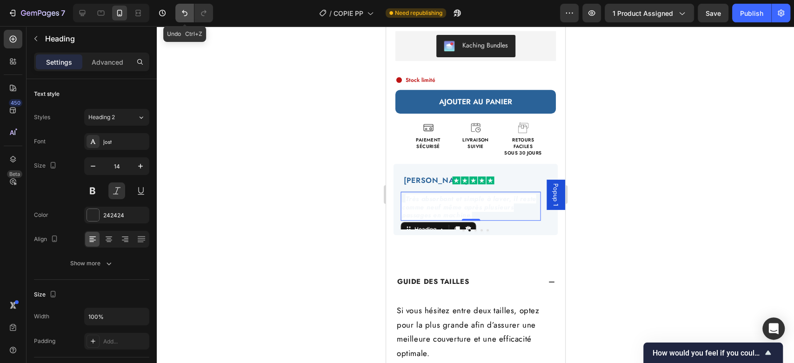
click at [186, 11] on icon "Undo/Redo" at bounding box center [184, 12] width 9 height 9
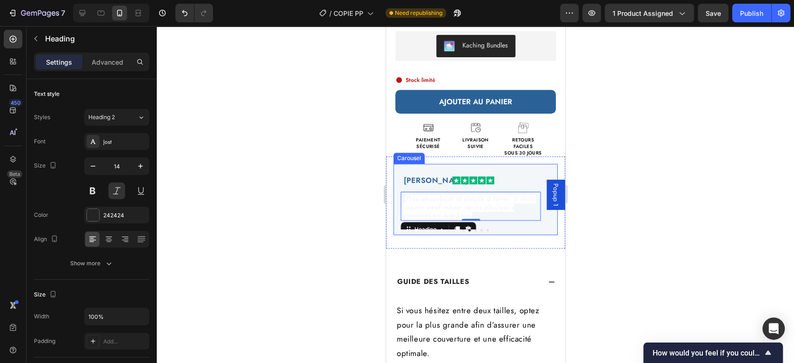
click at [490, 205] on h2 "" Très absorbant et simple à laver, il reste comme neuf même après plusieurs pa…" at bounding box center [470, 207] width 140 height 26
click at [495, 226] on div "muriel d. Heading Image Row Title Line "Plus de traces de boue ni d’eau dans la…" at bounding box center [475, 202] width 164 height 77
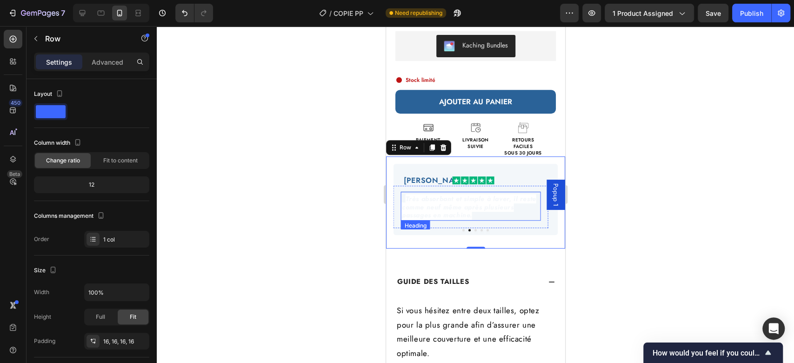
click at [478, 197] on span "Très absorbant et simple à laver, il reste comme neuf même après plusieurs pass…" at bounding box center [468, 207] width 134 height 26
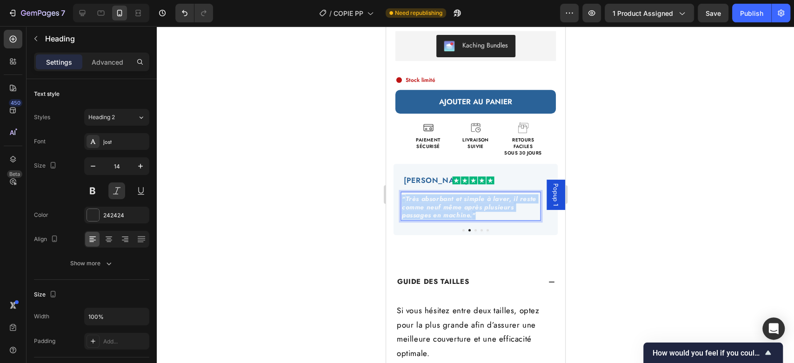
click at [478, 197] on span "Très absorbant et simple à laver, il reste comme neuf même après plusieurs pass…" at bounding box center [468, 207] width 134 height 26
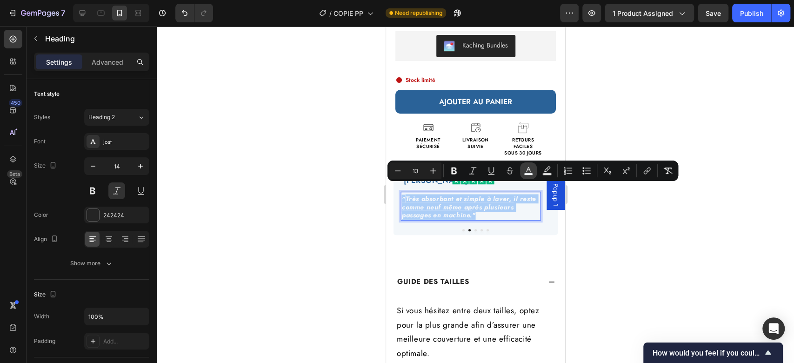
click at [532, 169] on icon "Editor contextual toolbar" at bounding box center [528, 170] width 9 height 9
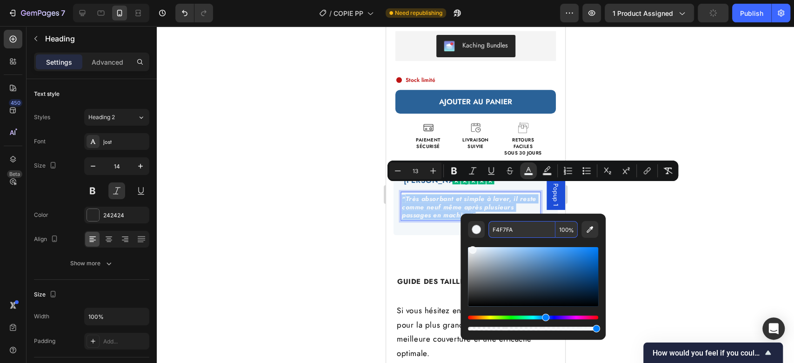
click at [504, 229] on input "F4F7FA" at bounding box center [521, 229] width 67 height 17
type input "242424"
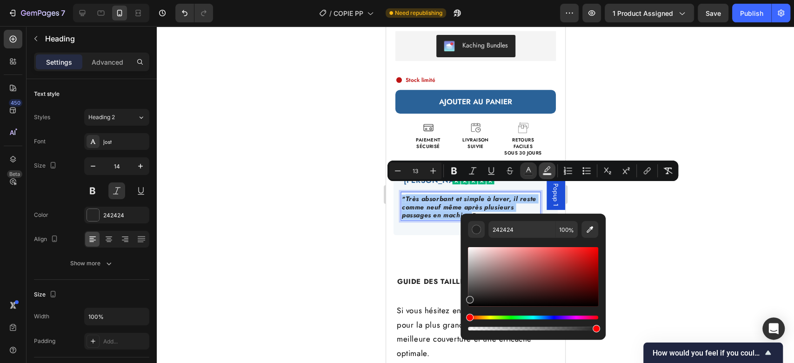
click at [550, 165] on button "Text Background Color" at bounding box center [547, 170] width 17 height 17
type input "000000"
type input "77"
click at [501, 230] on input "000000" at bounding box center [521, 229] width 67 height 17
click at [591, 229] on icon "Editor contextual toolbar" at bounding box center [589, 229] width 9 height 9
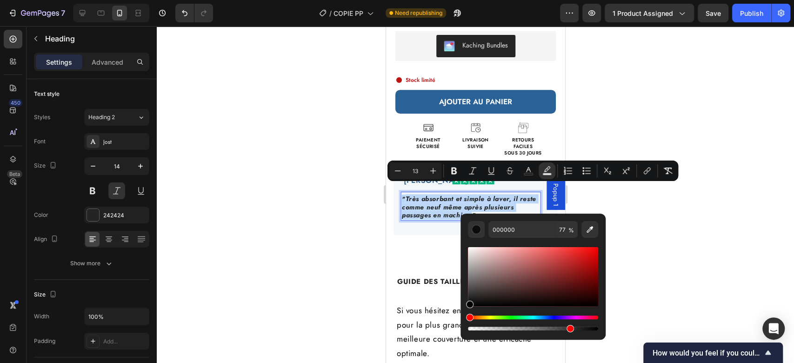
type input "F4F7FA"
type input "100"
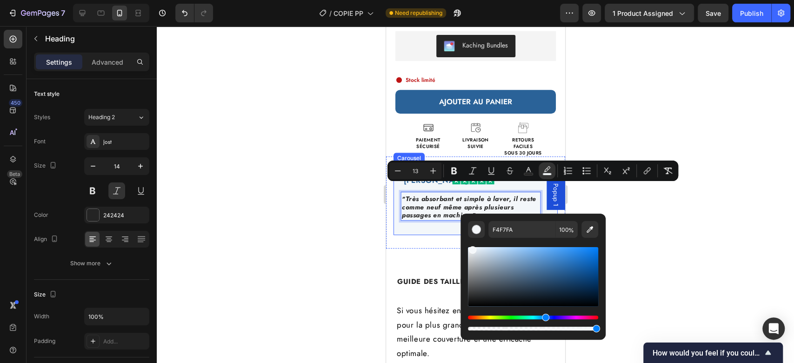
click at [432, 229] on div at bounding box center [475, 230] width 164 height 2
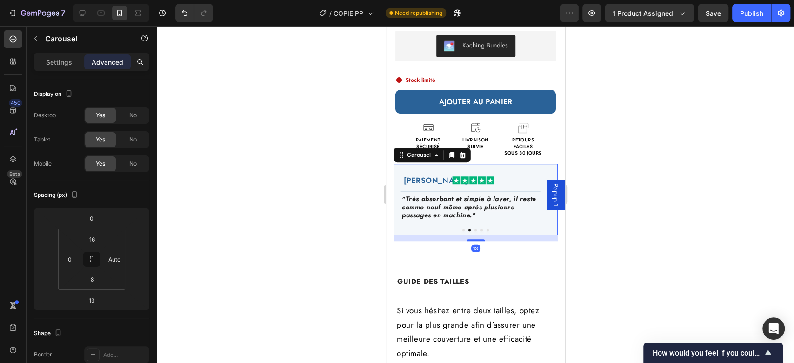
click at [468, 229] on div at bounding box center [475, 230] width 164 height 2
click at [474, 229] on button "Dot" at bounding box center [475, 230] width 2 height 2
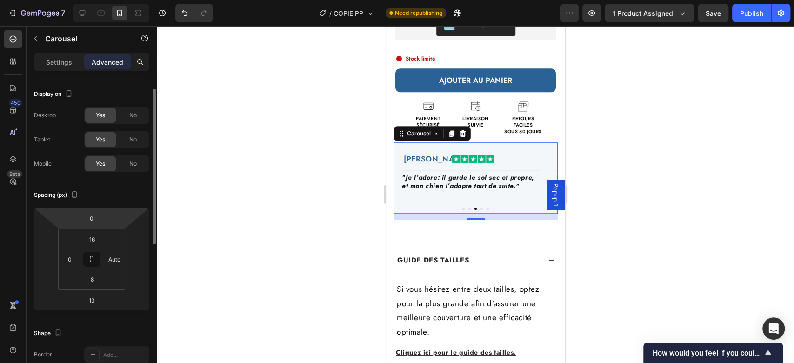
scroll to position [29, 0]
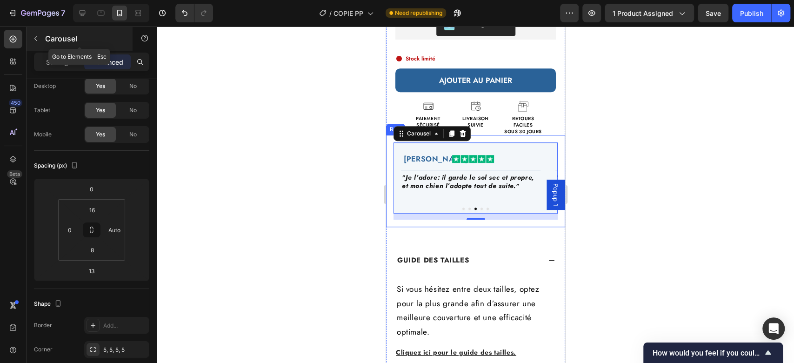
click at [34, 36] on icon "button" at bounding box center [35, 38] width 7 height 7
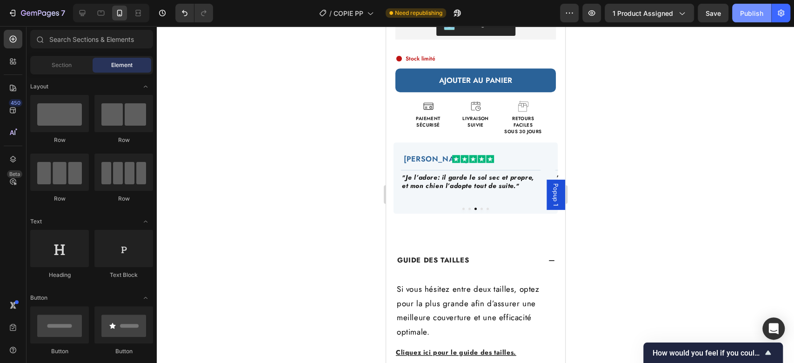
click at [748, 13] on div "Publish" at bounding box center [751, 13] width 23 height 10
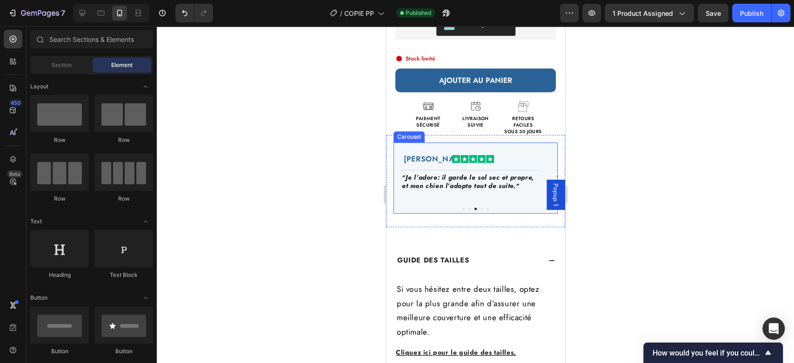
click at [489, 142] on div "muriel d. Heading Image Row Title Line "Plus de traces de boue ni d’eau dans la…" at bounding box center [475, 177] width 164 height 71
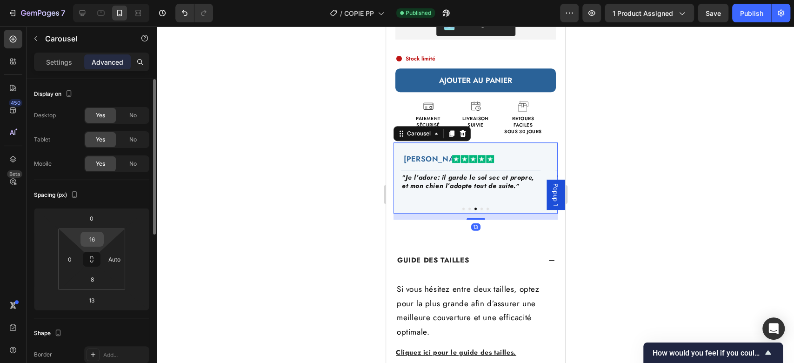
click at [95, 237] on input "16" at bounding box center [92, 239] width 19 height 14
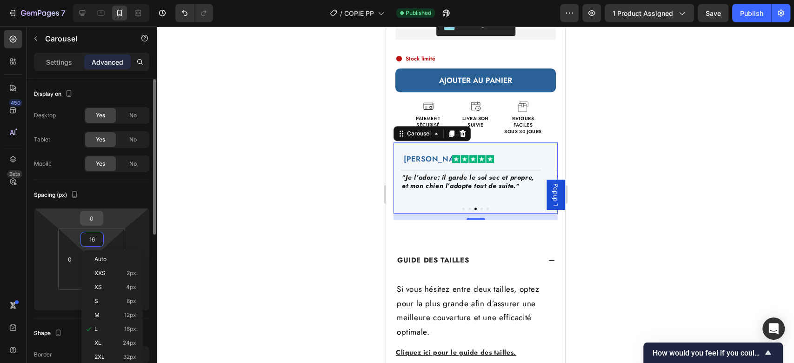
click at [90, 219] on input "0" at bounding box center [91, 218] width 19 height 14
click at [102, 319] on p "XL 24px" at bounding box center [115, 322] width 42 height 7
type input "24"
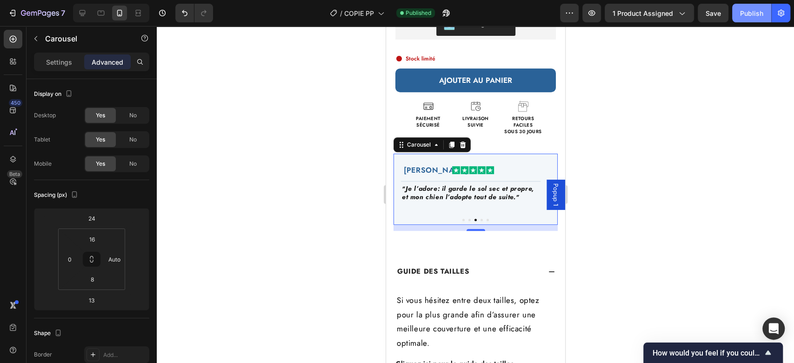
click at [752, 18] on button "Publish" at bounding box center [751, 13] width 39 height 19
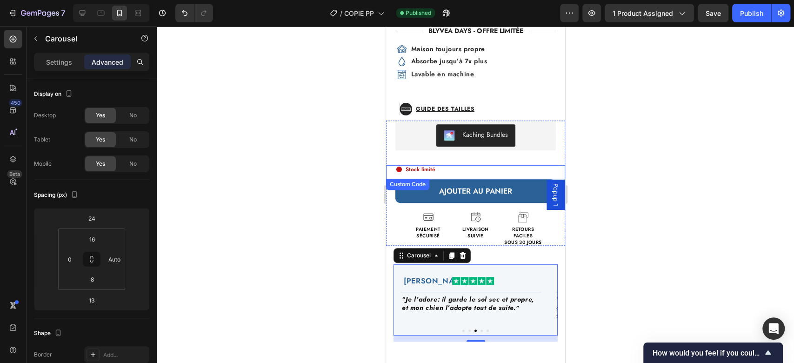
scroll to position [267, 0]
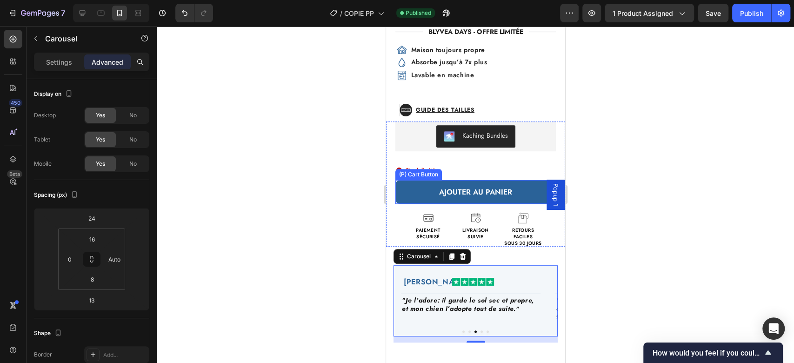
click at [517, 180] on button "AJOUTER AU PANIER" at bounding box center [475, 192] width 160 height 24
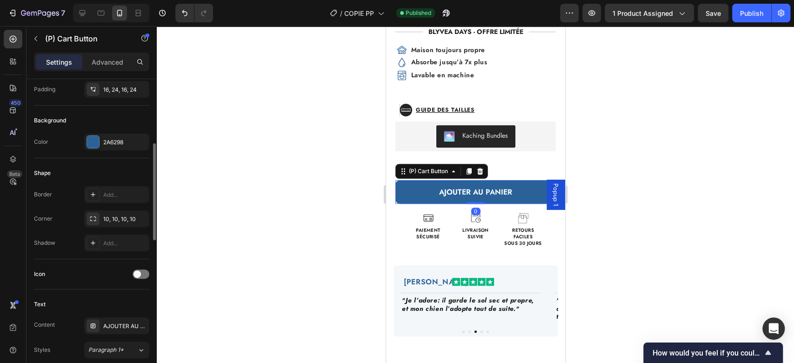
scroll to position [206, 0]
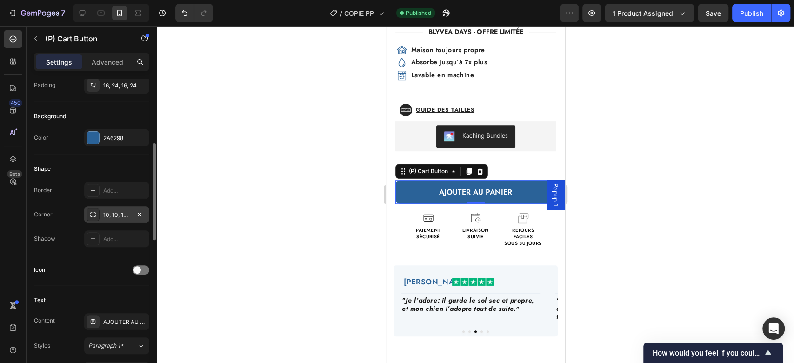
click at [123, 215] on div "10, 10, 10, 10" at bounding box center [116, 215] width 27 height 8
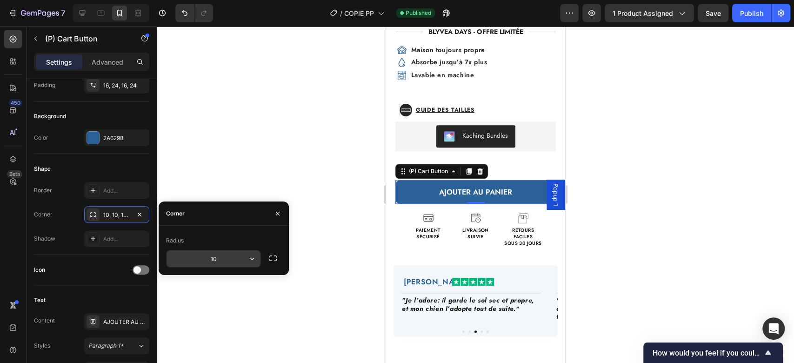
click at [197, 260] on input "10" at bounding box center [214, 258] width 94 height 17
type input "5"
click at [396, 222] on div "Paiement sécurisé Livraison suivie Retours faciles sous 30 jours" at bounding box center [475, 229] width 179 height 34
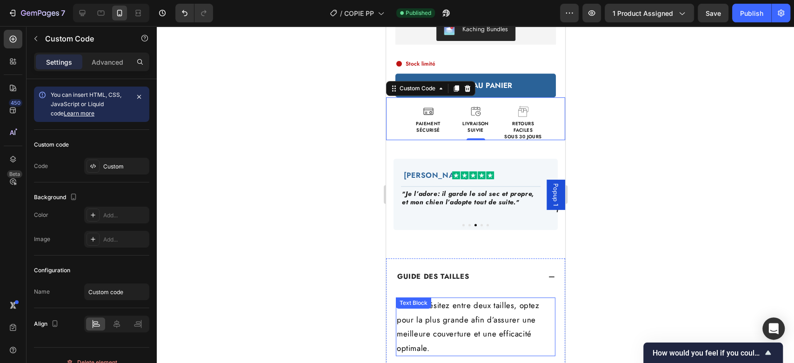
scroll to position [373, 0]
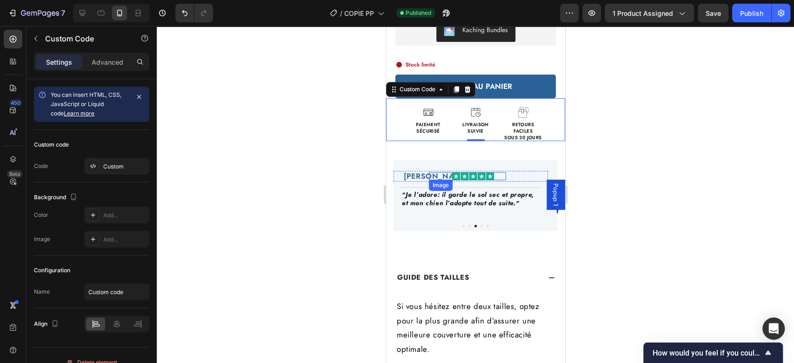
click at [498, 172] on div at bounding box center [473, 176] width 66 height 8
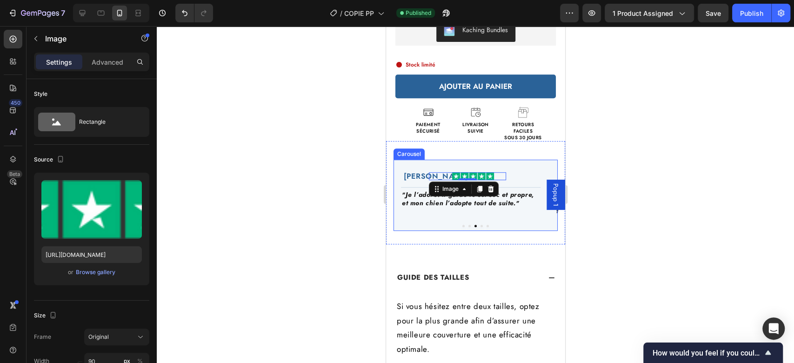
click at [511, 160] on div "muriel d. Heading Image Row Title Line "Plus de traces de boue ni d’eau dans la…" at bounding box center [475, 195] width 164 height 71
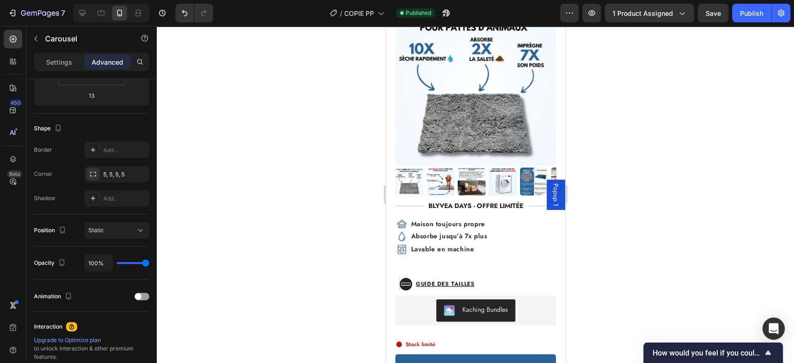
scroll to position [93, 0]
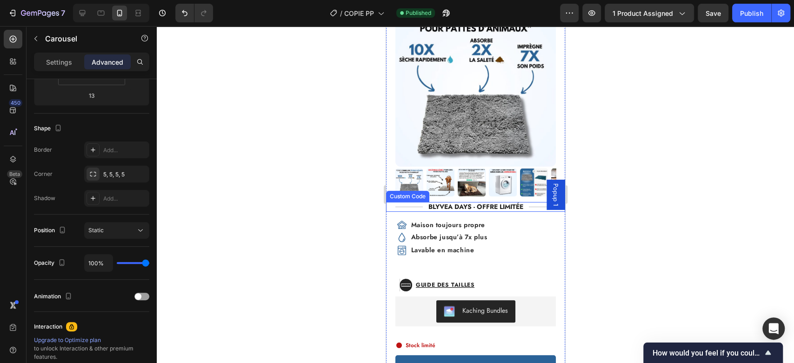
click at [491, 202] on div "blyvea days - Offre limitée" at bounding box center [475, 207] width 179 height 10
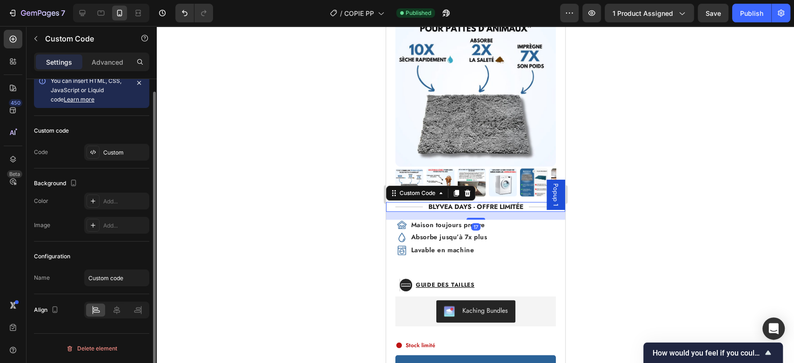
scroll to position [0, 0]
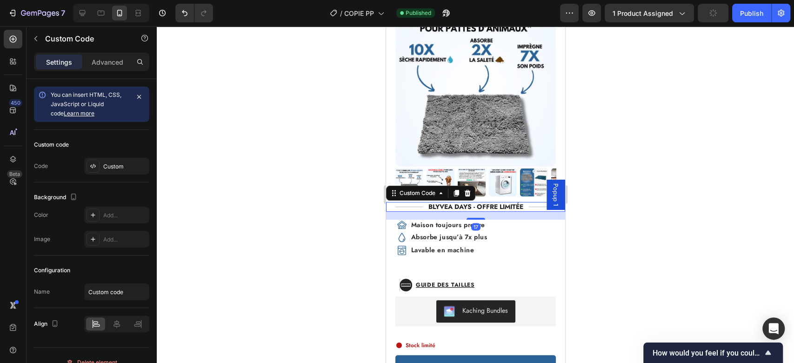
click at [484, 202] on div "blyvea days - Offre limitée" at bounding box center [475, 207] width 179 height 10
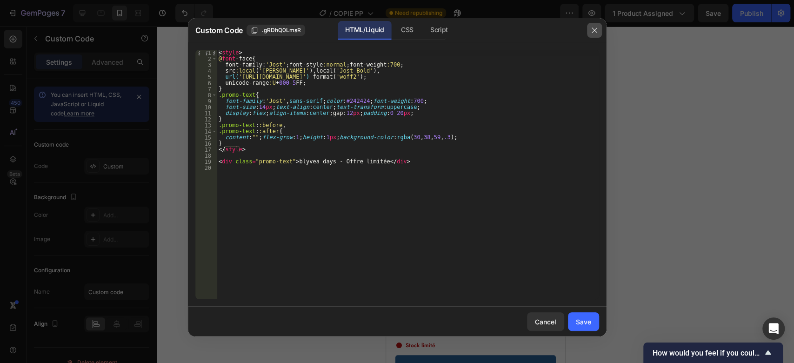
click at [591, 29] on icon "button" at bounding box center [594, 30] width 7 height 7
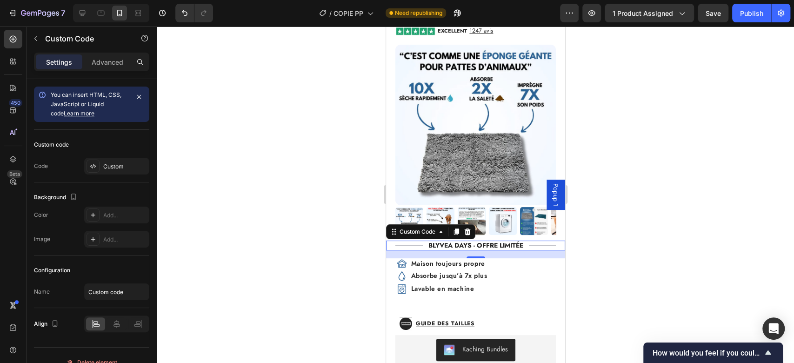
scroll to position [86, 0]
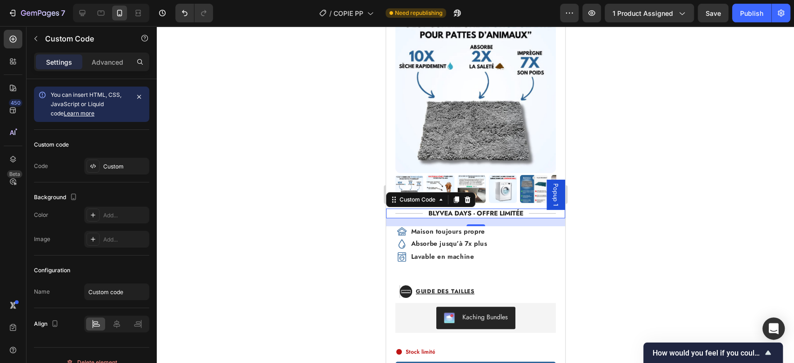
click at [472, 208] on div "blyvea days - Offre limitée" at bounding box center [475, 213] width 179 height 10
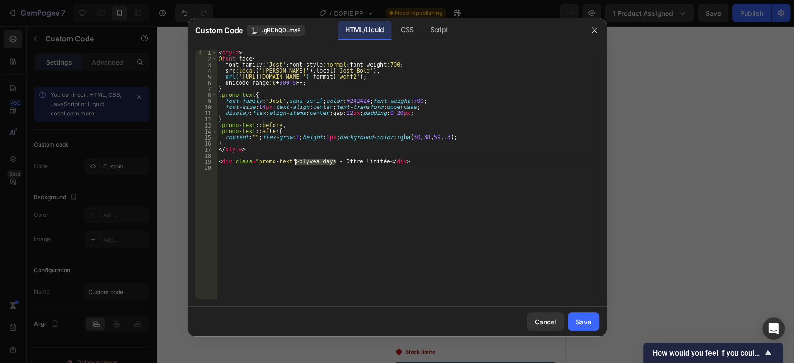
drag, startPoint x: 335, startPoint y: 162, endPoint x: 324, endPoint y: 154, distance: 14.1
click at [324, 154] on div "< style > @ font -face { font-family : ' Jost ' ; font-style :normal ; font-wei…" at bounding box center [408, 180] width 382 height 261
type textarea "<div class="promo-text">blyvea days - Offre limitée</div>"
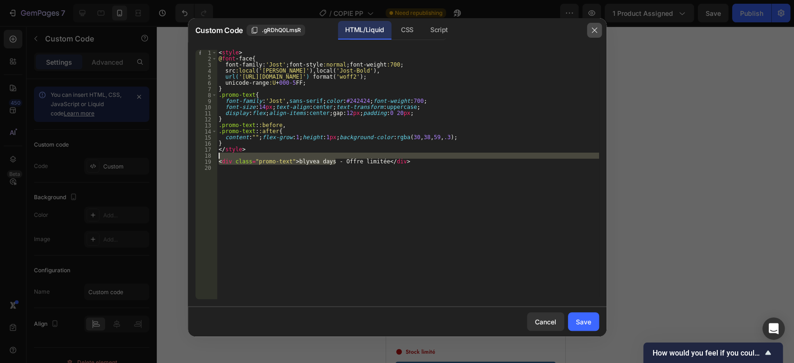
click at [592, 31] on icon "button" at bounding box center [594, 30] width 7 height 7
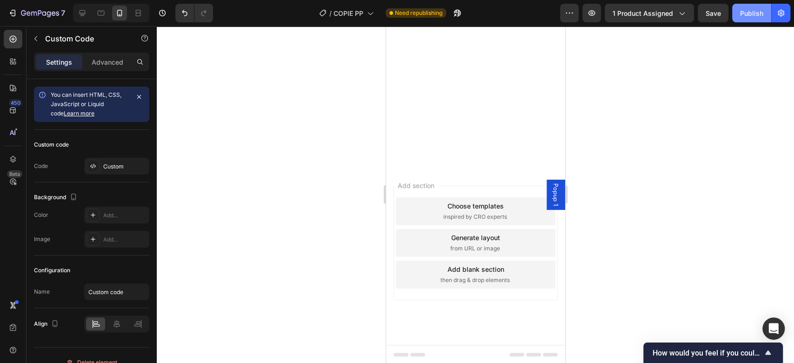
scroll to position [0, 0]
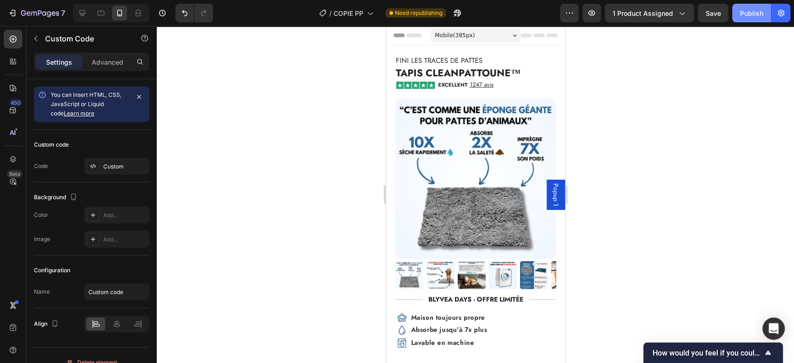
click at [740, 19] on button "Publish" at bounding box center [751, 13] width 39 height 19
